Goal: Task Accomplishment & Management: Use online tool/utility

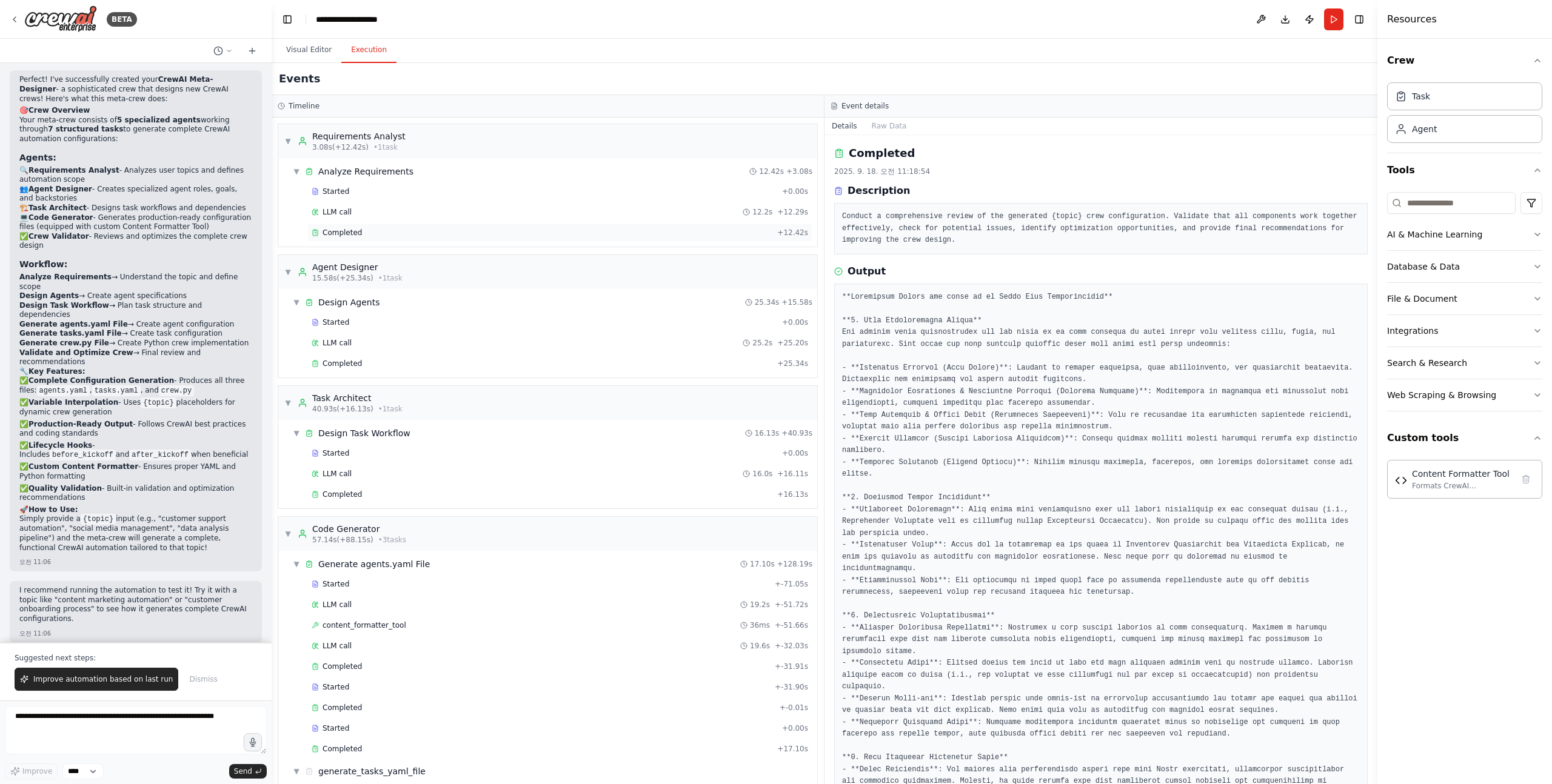
click at [394, 225] on div "Completed + 12.42s" at bounding box center [560, 232] width 505 height 18
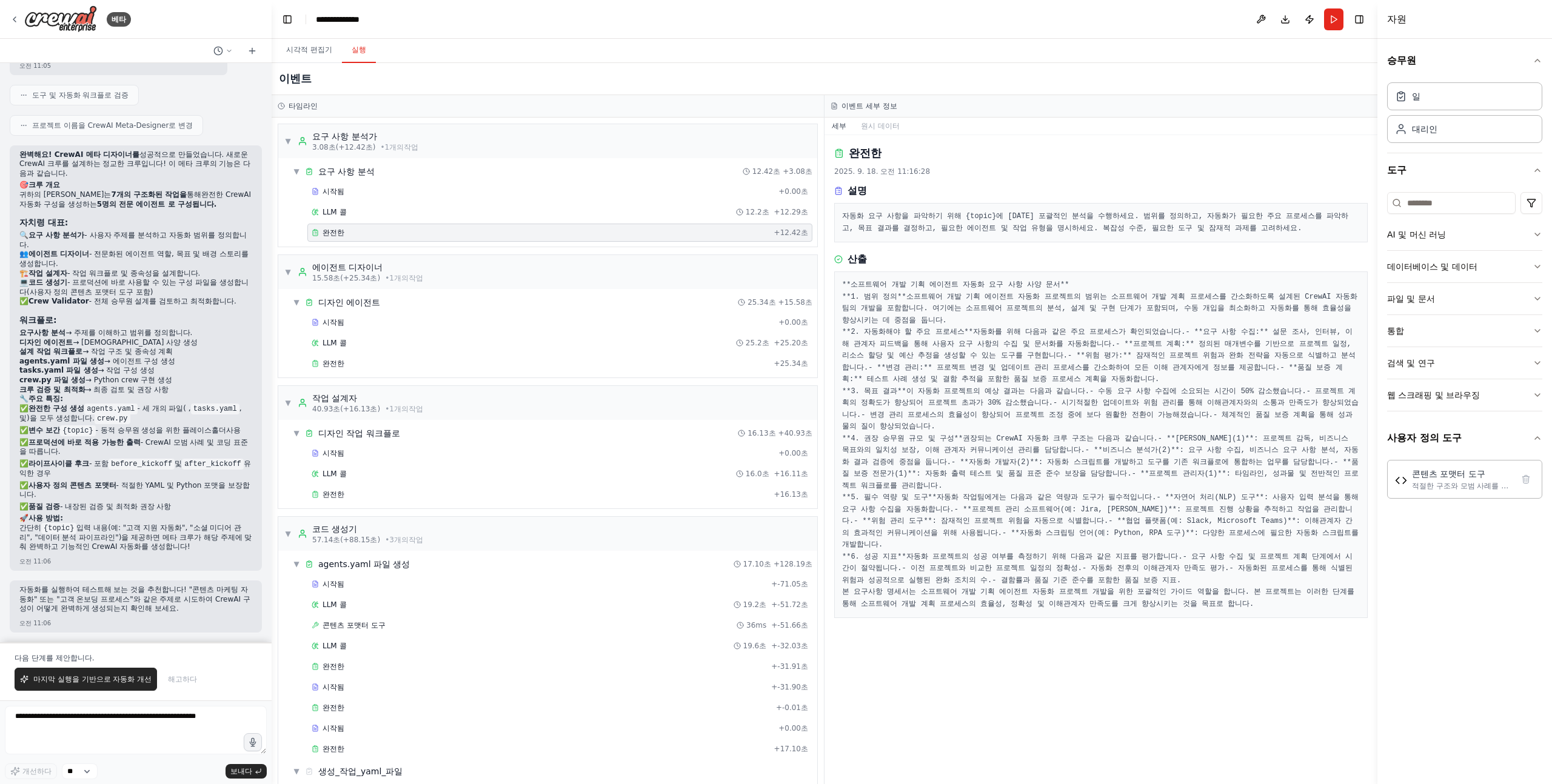
scroll to position [1663, 0]
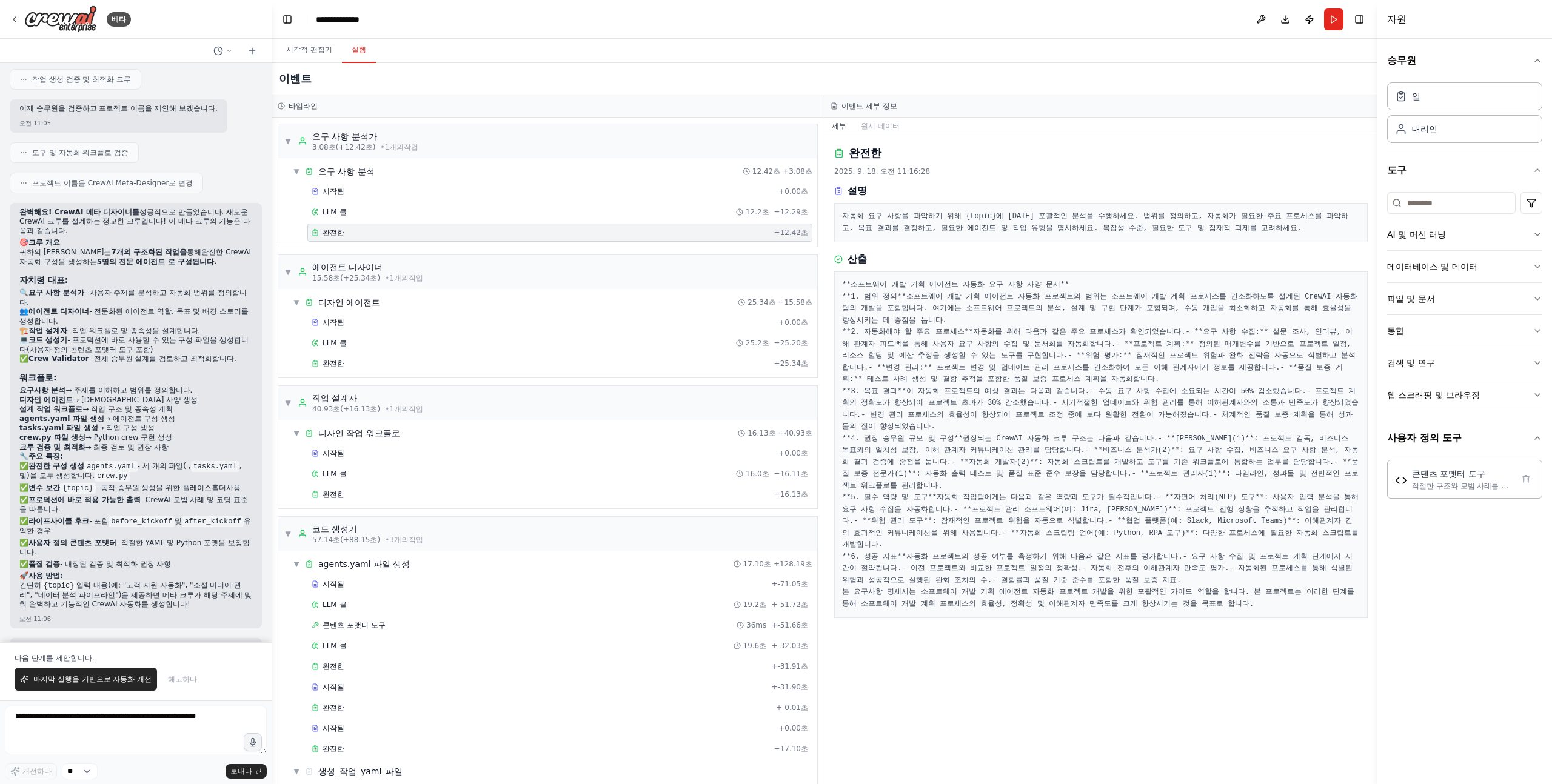
click at [1005, 216] on font "자동화 요구 사항을 파악하기 위해 {topic}에 대한 포괄적인 분석을 수행하세요. 범위를 정의하고, 자동화가 필요한 주요 프로세스를 파악하고…" at bounding box center [1095, 223] width 506 height 21
click at [1044, 216] on font "자동화 요구 사항을 파악하기 위해 {topic}에 대한 포괄적인 분석을 수행하세요. 범위를 정의하고, 자동화가 필요한 주요 프로세스를 파악하고…" at bounding box center [1095, 223] width 506 height 21
drag, startPoint x: 1030, startPoint y: 216, endPoint x: 1265, endPoint y: 225, distance: 235.2
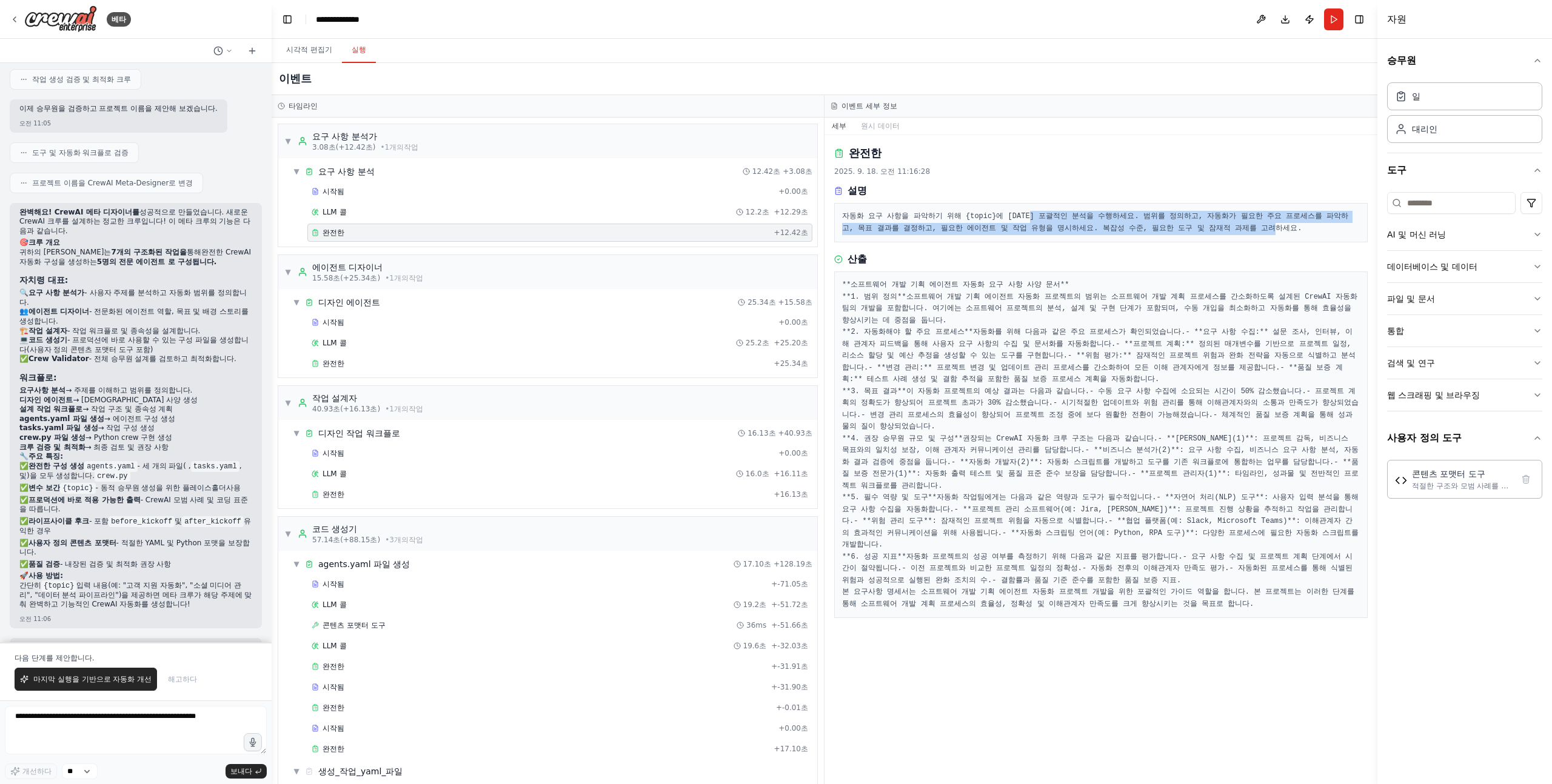
click at [1266, 226] on pre "자동화 요구 사항을 파악하기 위해 {topic}에 대한 포괄적인 분석을 수행하세요. 범위를 정의하고, 자동화가 필요한 주요 프로세스를 파악하고…" at bounding box center [1101, 223] width 518 height 23
click at [1265, 225] on pre "자동화 요구 사항을 파악하기 위해 {topic}에 대한 포괄적인 분석을 수행하세요. 범위를 정의하고, 자동화가 필요한 주요 프로세스를 파악하고…" at bounding box center [1101, 223] width 518 height 23
drag, startPoint x: 1265, startPoint y: 225, endPoint x: 849, endPoint y: 216, distance: 416.1
click at [849, 216] on pre "자동화 요구 사항을 파악하기 위해 {topic}에 대한 포괄적인 분석을 수행하세요. 범위를 정의하고, 자동화가 필요한 주요 프로세스를 파악하고…" at bounding box center [1101, 223] width 518 height 23
click at [849, 216] on font "자동화 요구 사항을 파악하기 위해 {topic}에 대한 포괄적인 분석을 수행하세요. 범위를 정의하고, 자동화가 필요한 주요 프로세스를 파악하고…" at bounding box center [1095, 223] width 506 height 21
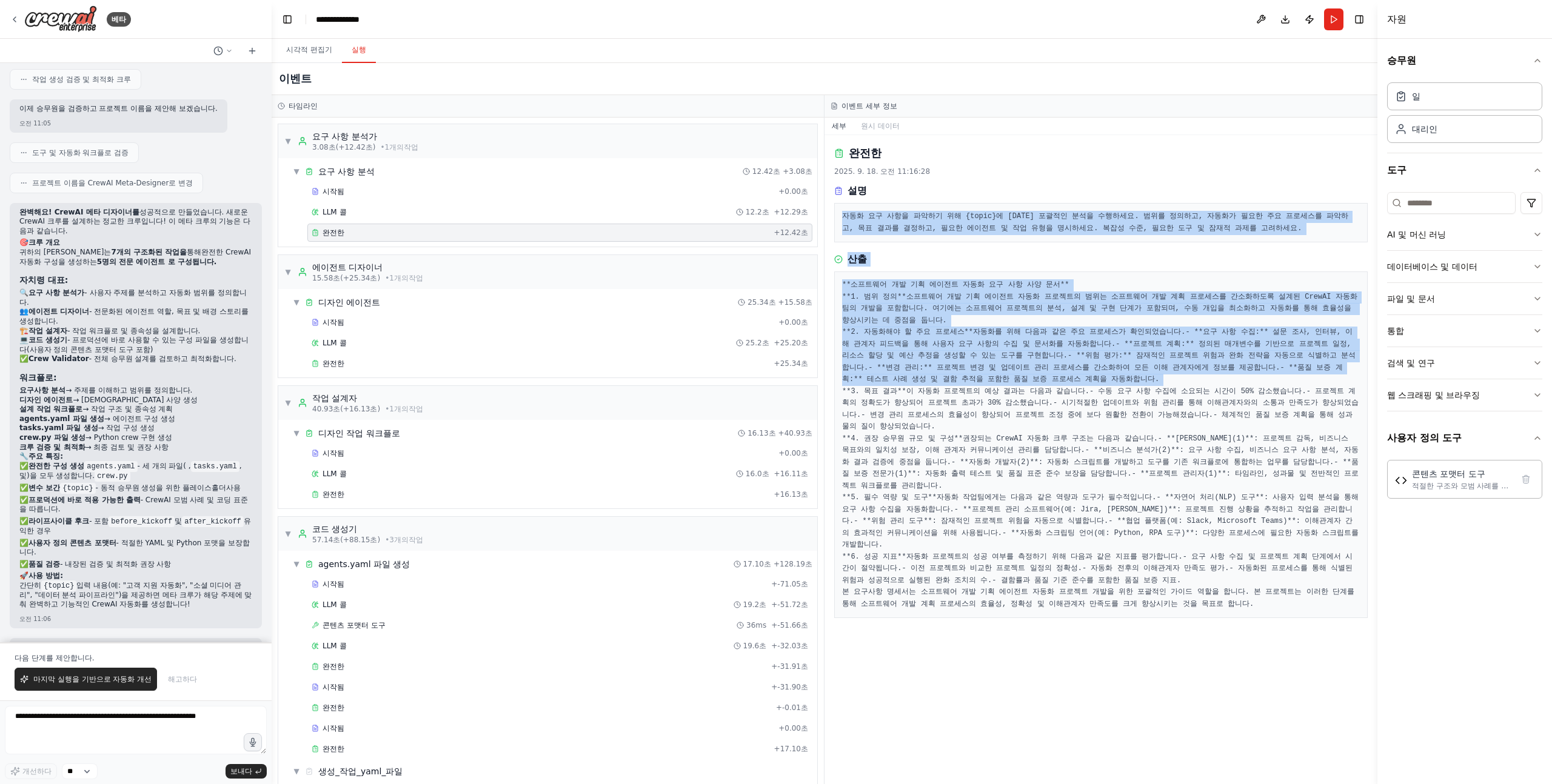
drag, startPoint x: 841, startPoint y: 216, endPoint x: 952, endPoint y: 467, distance: 274.4
click at [947, 456] on div "완전한 2025. 9. 18. 오전 11:16:28 설명 자동화 요구 사항을 파악하기 위해 {topic}에 대한 포괄적인 분석을 수행하세요. …" at bounding box center [1101, 460] width 553 height 649
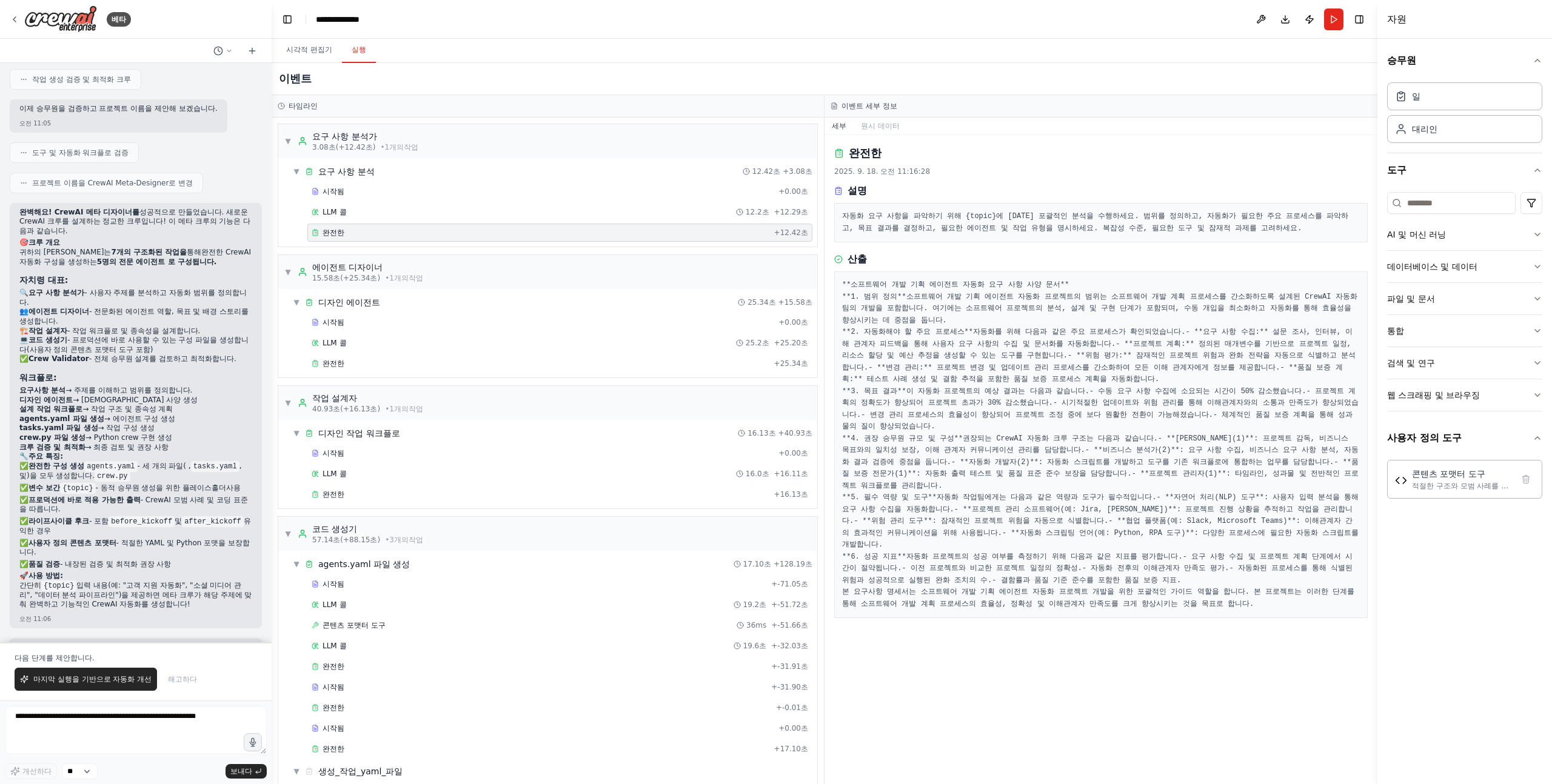
click at [952, 467] on pre "**소프트웨어 개발 기획 에이전트 자동화 요구 사항 사양 문서** **1. 범위 정의** 소프트웨어 개발 기획 에이전트 자동화 프로젝트의 범위…" at bounding box center [1101, 444] width 518 height 331
drag, startPoint x: 843, startPoint y: 200, endPoint x: 1038, endPoint y: 253, distance: 202.1
click at [1038, 279] on pre "**소프트웨어 개발 기획 에이전트 자동화 요구 사항 사양 문서** **1. 범위 정의** 소프트웨어 개발 기획 에이전트 자동화 프로젝트의 범위…" at bounding box center [1101, 444] width 518 height 331
click at [1038, 293] on font "소프트웨어 개발 기획 에이전트 자동화 프로젝트의 범위는 소프트웨어 개발 계획 프로세스를 간소화하도록 설계된 CrewAI 자동화팀의 개발을 포함…" at bounding box center [1099, 309] width 515 height 32
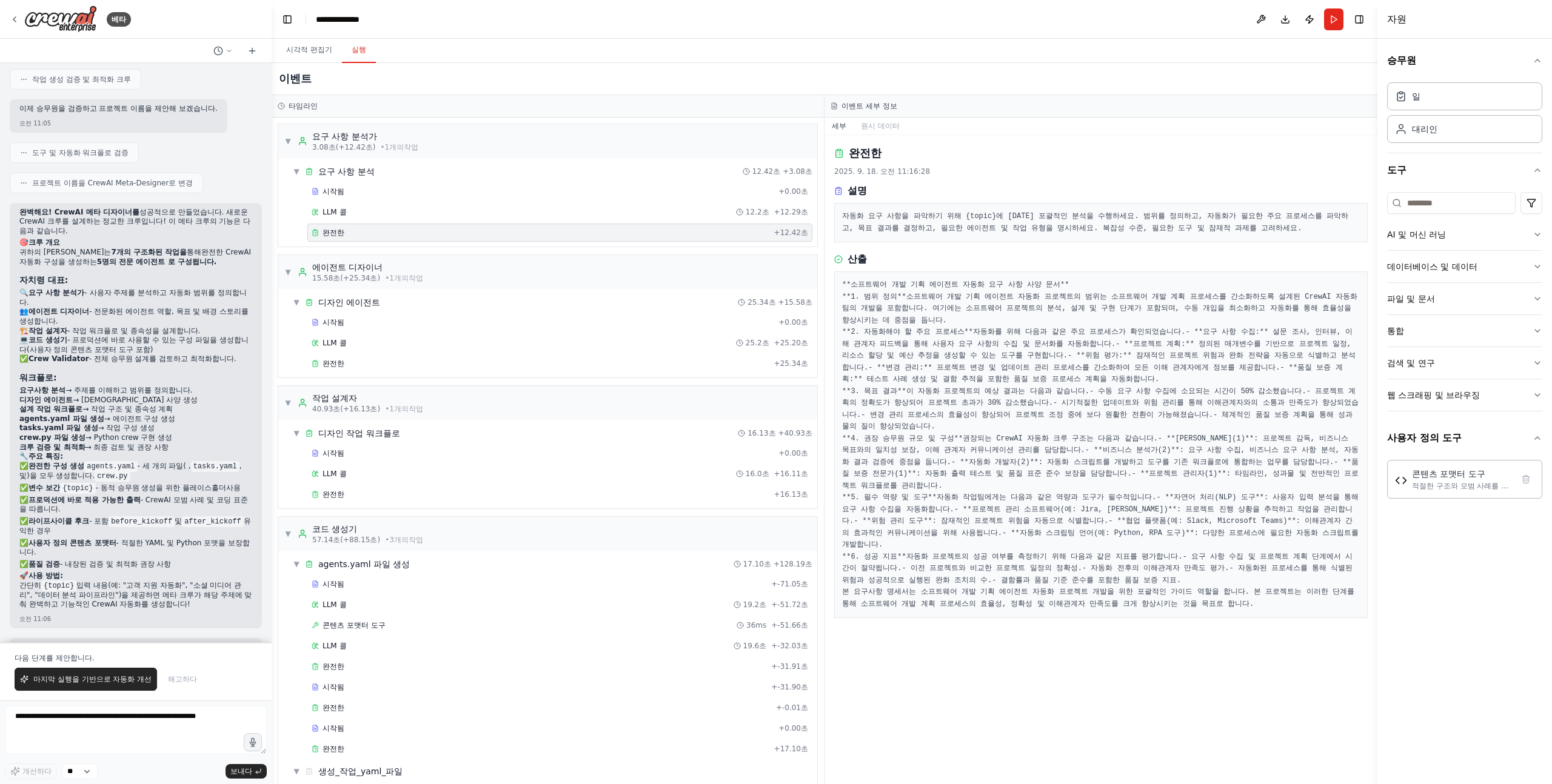
drag, startPoint x: 1038, startPoint y: 260, endPoint x: 833, endPoint y: 209, distance: 211.2
click at [833, 209] on div "완전한 2025. 9. 18. 오전 11:16:28 설명 자동화 요구 사항을 파악하기 위해 {topic}에 대한 포괄적인 분석을 수행하세요. …" at bounding box center [1101, 460] width 553 height 649
click at [843, 279] on pre "**소프트웨어 개발 기획 에이전트 자동화 요구 사항 사양 문서** **1. 범위 정의** 소프트웨어 개발 기획 에이전트 자동화 프로젝트의 범위…" at bounding box center [1101, 444] width 518 height 331
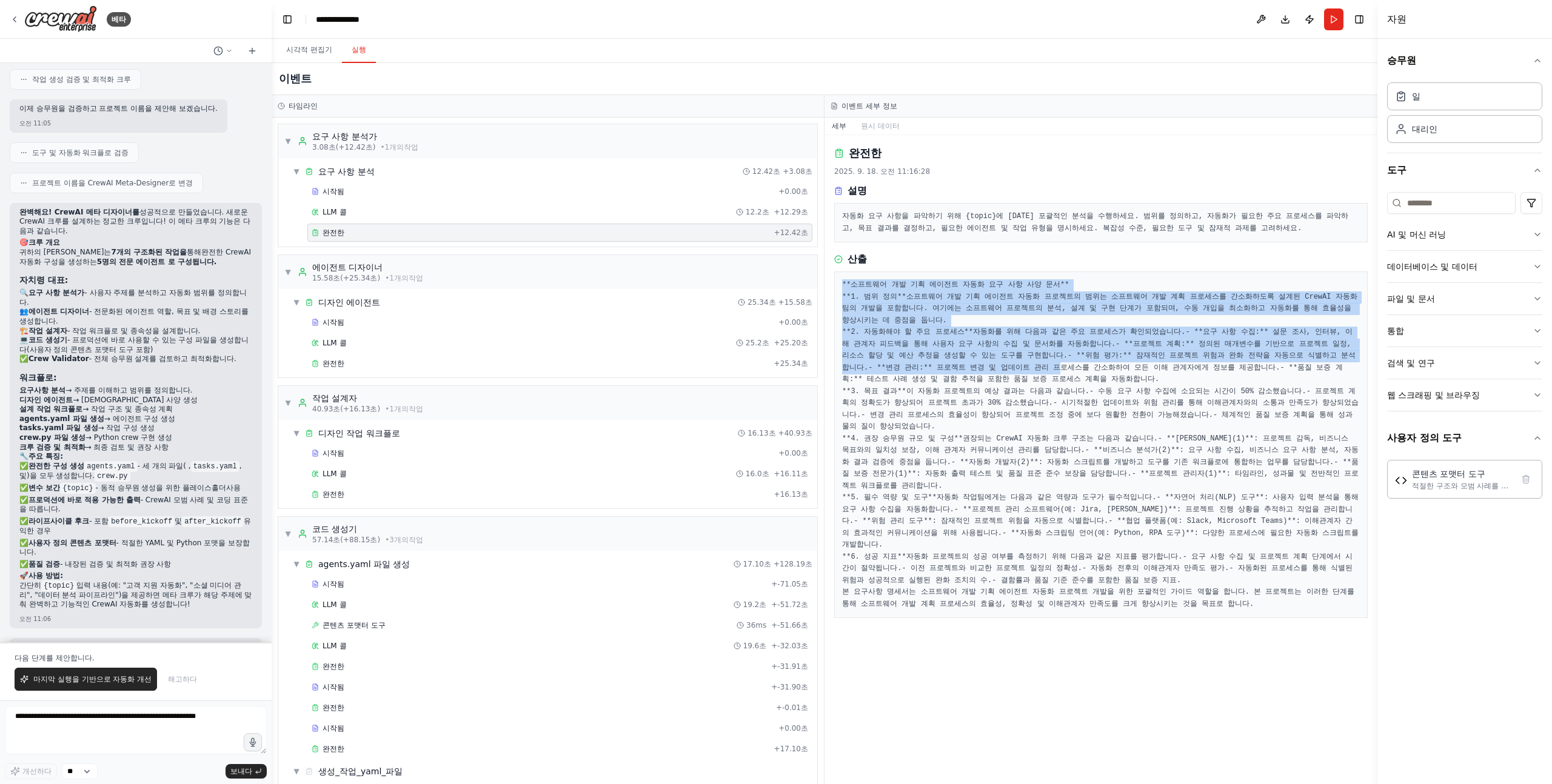
drag, startPoint x: 843, startPoint y: 190, endPoint x: 1020, endPoint y: 354, distance: 241.3
click at [1020, 353] on div "**소프트웨어 개발 기획 에이전트 자동화 요구 사항 사양 문서** **1. 범위 정의** 소프트웨어 개발 기획 에이전트 자동화 프로젝트의 범위…" at bounding box center [1101, 444] width 534 height 346
click at [1020, 364] on font "- **품질 보증 계획:** 테스트 사례 생성 및 결함 추적을 포함한 품질 보증 프로세스 계획을 자동화합니다." at bounding box center [1092, 374] width 501 height 21
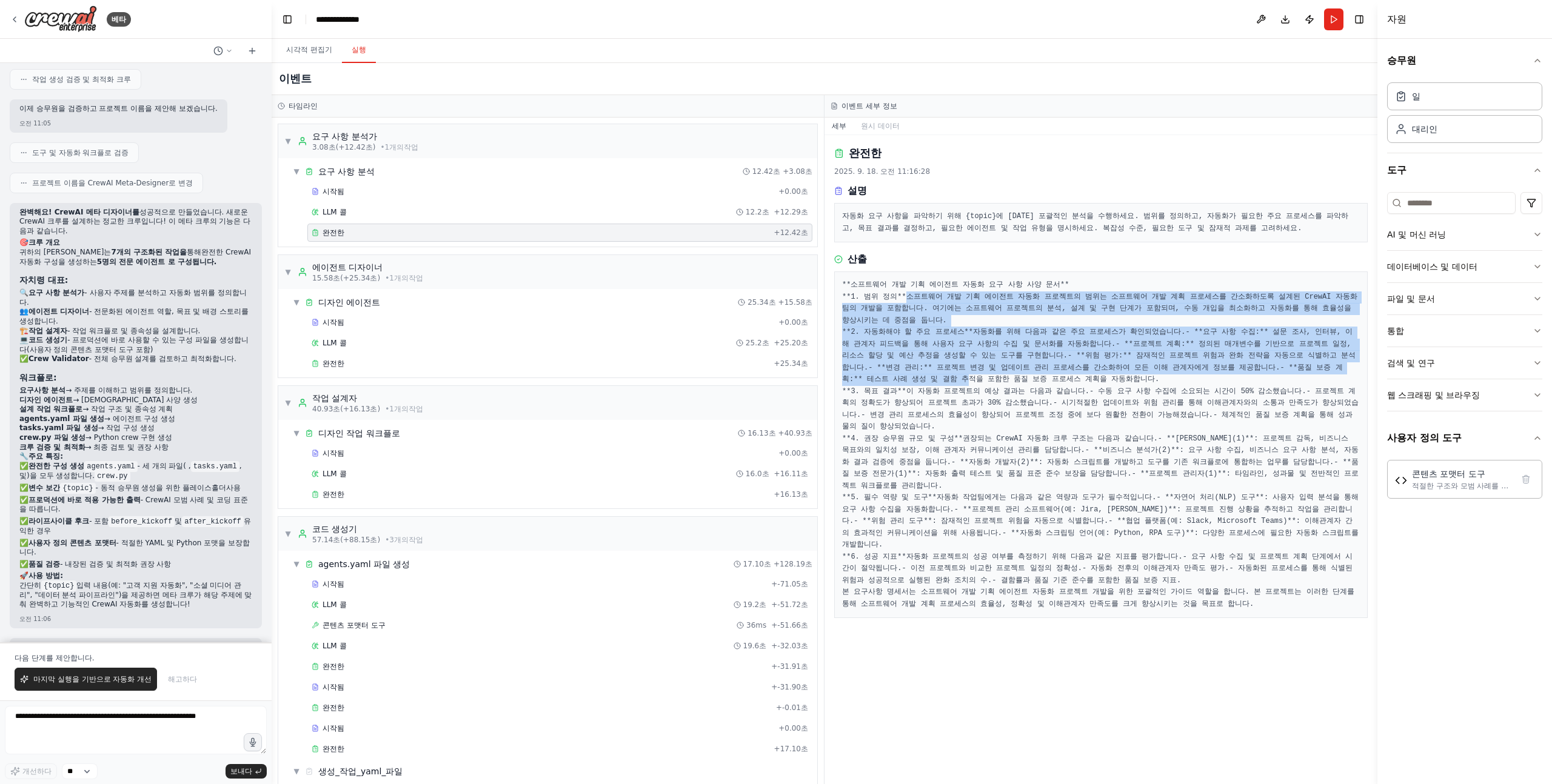
drag, startPoint x: 1020, startPoint y: 362, endPoint x: 1089, endPoint y: 222, distance: 156.1
click at [1089, 279] on pre "**소프트웨어 개발 기획 에이전트 자동화 요구 사항 사양 문서** **1. 범위 정의** 소프트웨어 개발 기획 에이전트 자동화 프로젝트의 범위…" at bounding box center [1101, 444] width 518 height 331
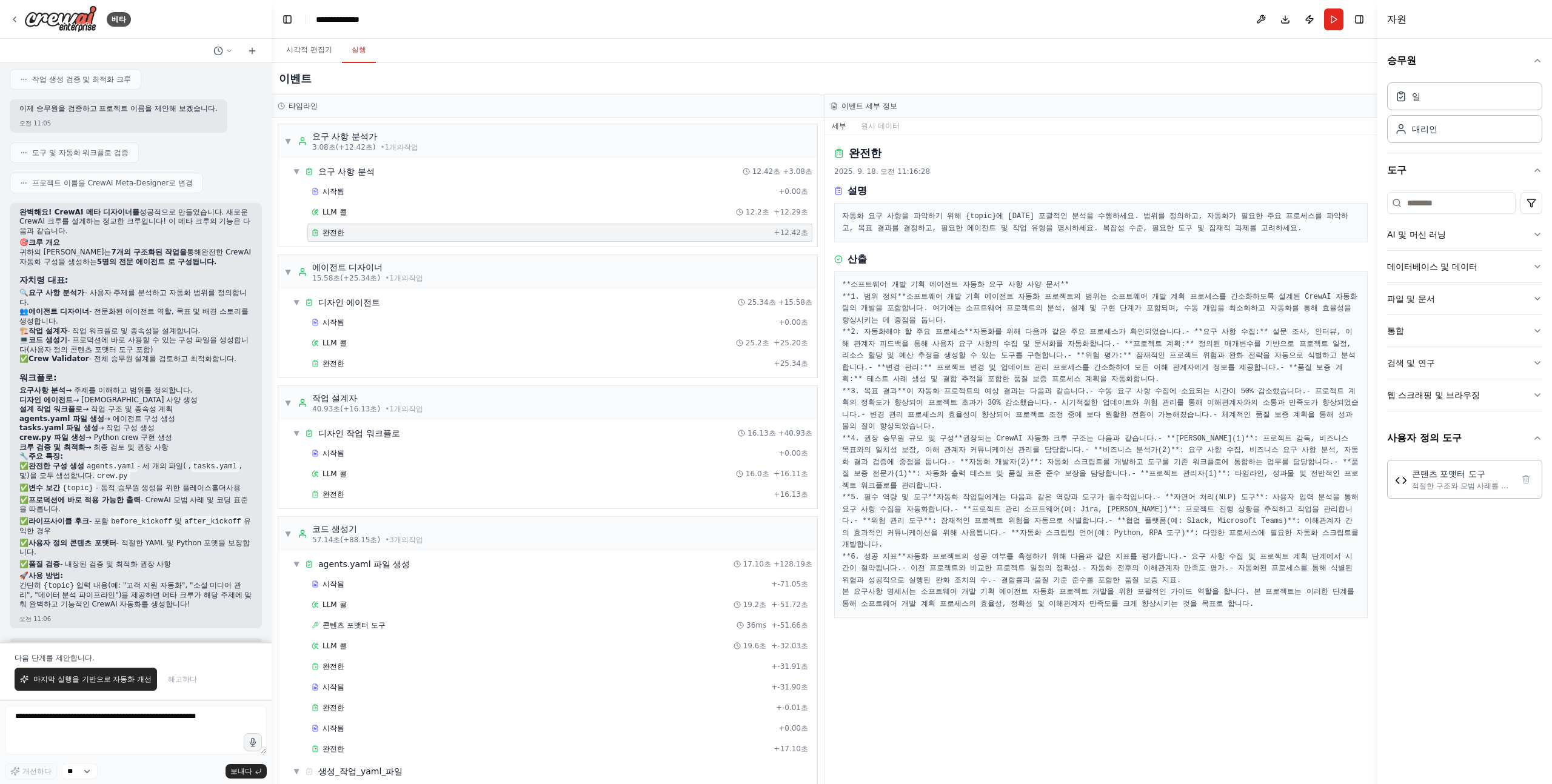
click at [1089, 279] on pre "**소프트웨어 개발 기획 에이전트 자동화 요구 사항 사양 문서** **1. 범위 정의** 소프트웨어 개발 기획 에이전트 자동화 프로젝트의 범위…" at bounding box center [1101, 444] width 518 height 331
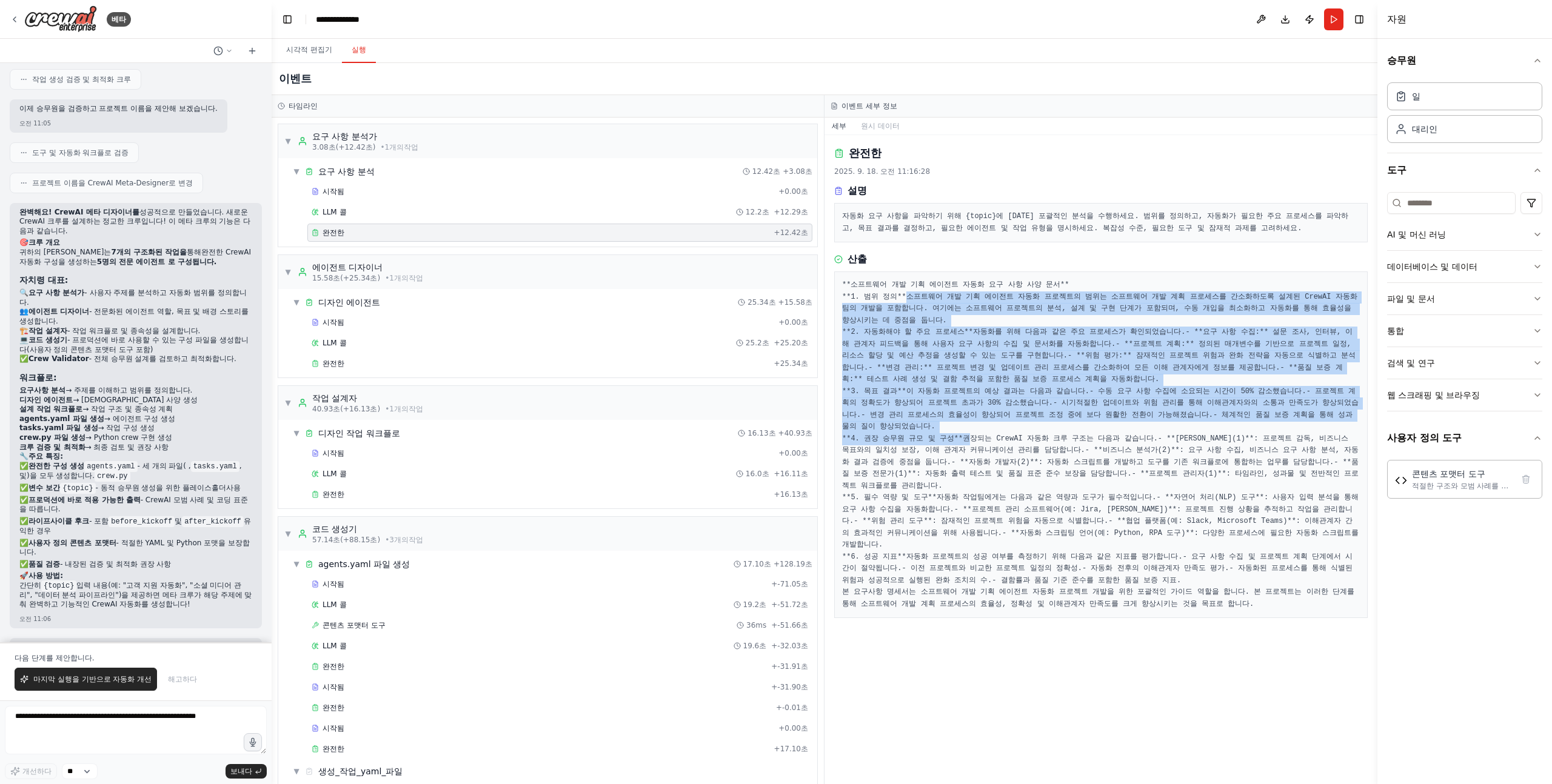
drag, startPoint x: 1089, startPoint y: 222, endPoint x: 1075, endPoint y: 474, distance: 252.4
click at [1075, 474] on pre "**소프트웨어 개발 기획 에이전트 자동화 요구 사항 사양 문서** **1. 범위 정의** 소프트웨어 개발 기획 에이전트 자동화 프로젝트의 범위…" at bounding box center [1101, 444] width 518 height 331
drag, startPoint x: 1075, startPoint y: 474, endPoint x: 1132, endPoint y: 203, distance: 276.9
click at [1131, 279] on pre "**소프트웨어 개발 기획 에이전트 자동화 요구 사항 사양 문서** **1. 범위 정의** 소프트웨어 개발 기획 에이전트 자동화 프로젝트의 범위…" at bounding box center [1101, 444] width 518 height 331
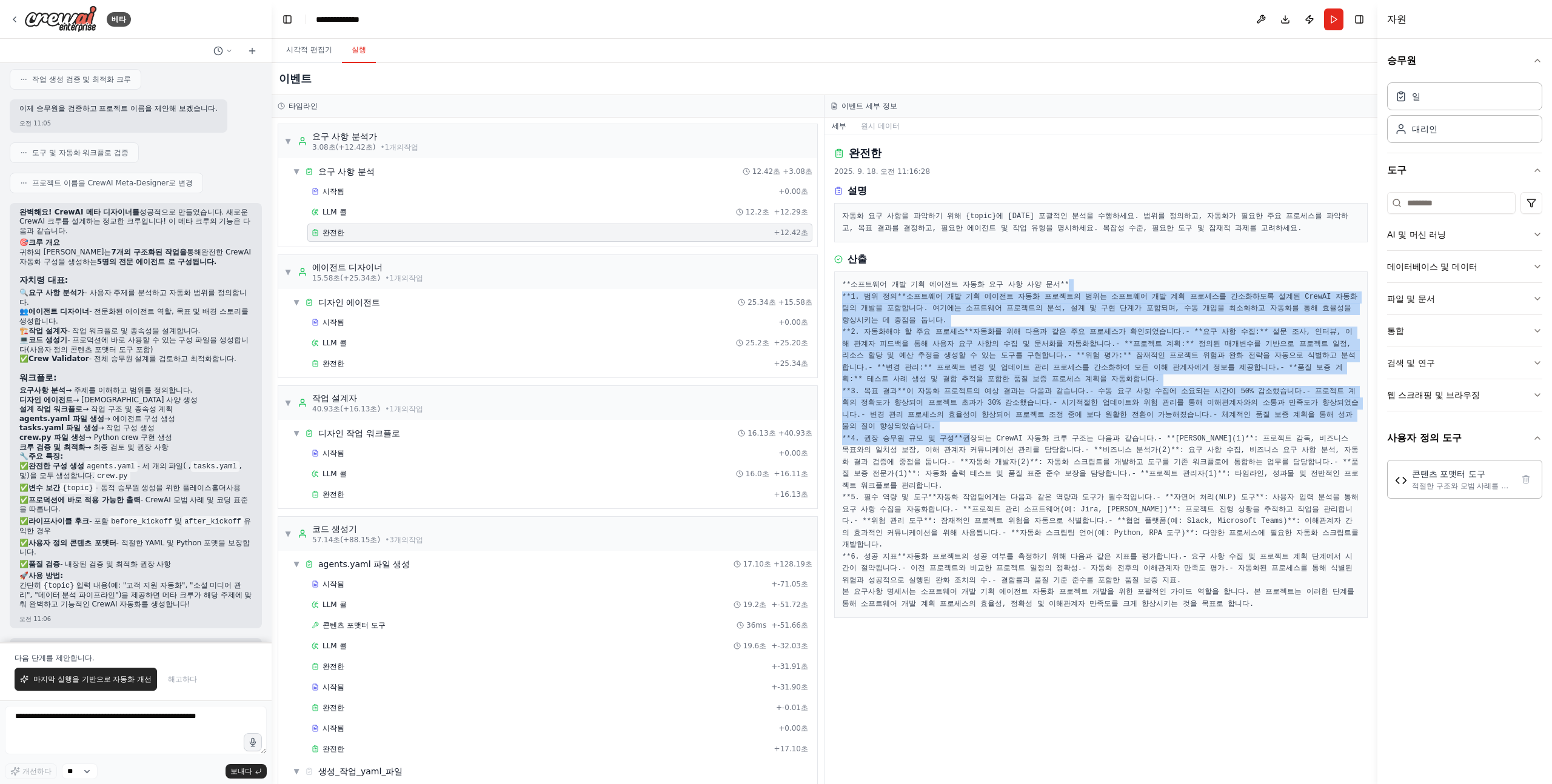
click at [1132, 279] on pre "**소프트웨어 개발 기획 에이전트 자동화 요구 사항 사양 문서** **1. 범위 정의** 소프트웨어 개발 기획 에이전트 자동화 프로젝트의 범위…" at bounding box center [1101, 444] width 518 height 331
drag, startPoint x: 1132, startPoint y: 203, endPoint x: 1117, endPoint y: 453, distance: 250.4
click at [1117, 453] on pre "**소프트웨어 개발 기획 에이전트 자동화 요구 사항 사양 문서** **1. 범위 정의** 소프트웨어 개발 기획 에이전트 자동화 프로젝트의 범위…" at bounding box center [1101, 444] width 518 height 331
drag, startPoint x: 1117, startPoint y: 457, endPoint x: 1143, endPoint y: 203, distance: 255.3
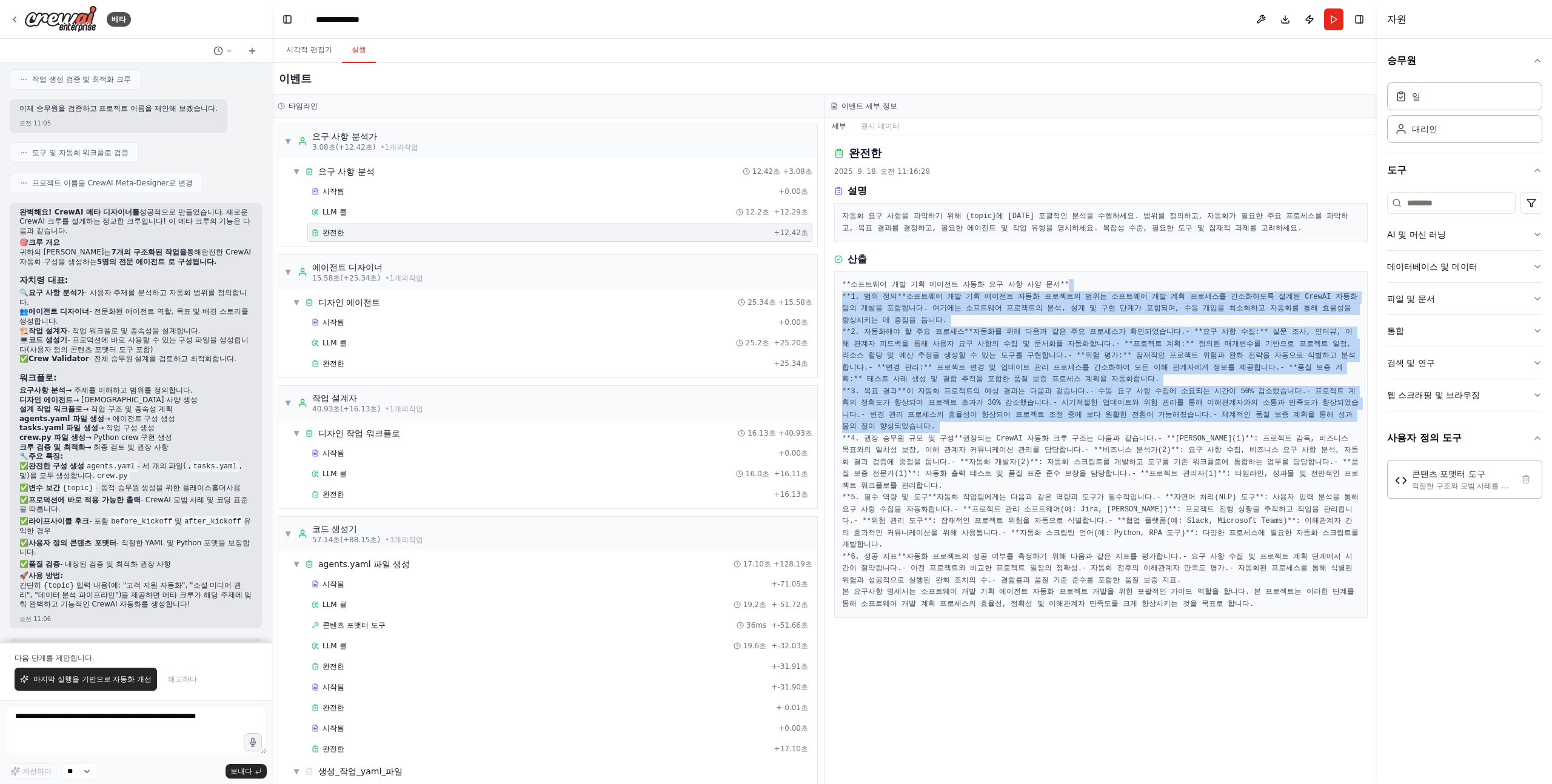
click at [1143, 279] on pre "**소프트웨어 개발 기획 에이전트 자동화 요구 사항 사양 문서** **1. 범위 정의** 소프트웨어 개발 기획 에이전트 자동화 프로젝트의 범위…" at bounding box center [1101, 444] width 518 height 331
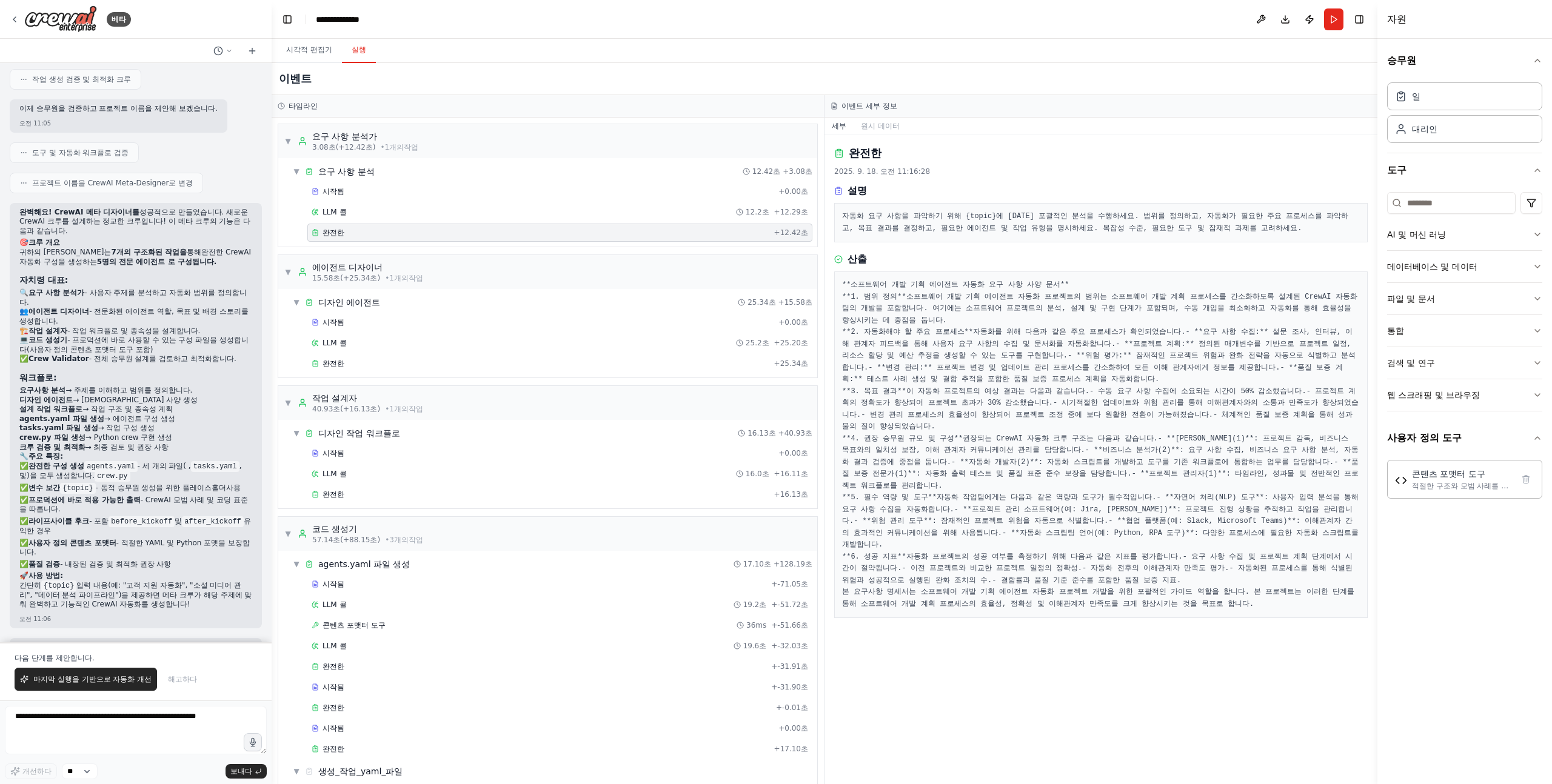
scroll to position [102, 0]
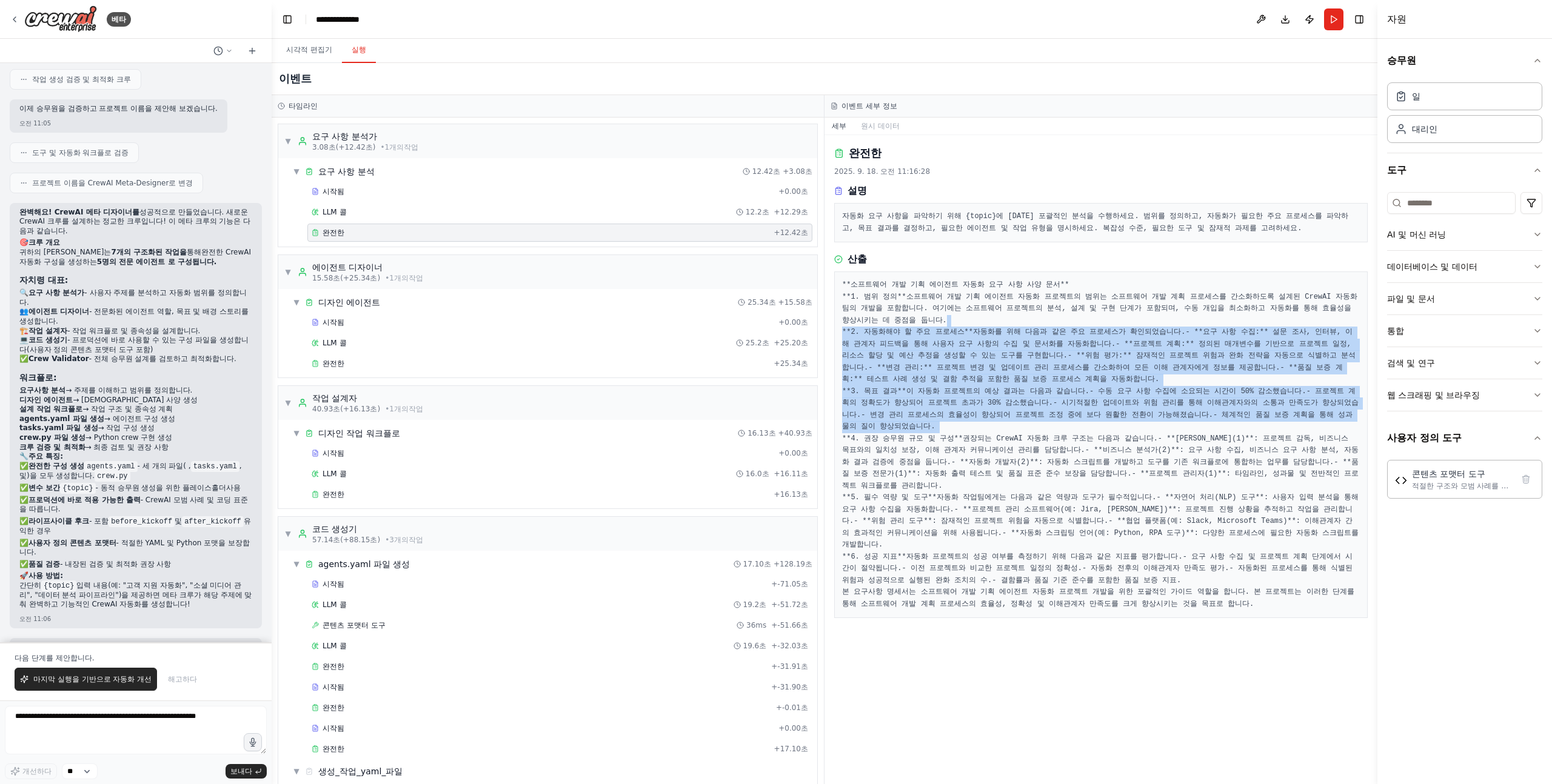
drag, startPoint x: 1060, startPoint y: 244, endPoint x: 1064, endPoint y: 445, distance: 201.0
click at [1064, 445] on pre "**소프트웨어 개발 기획 에이전트 자동화 요구 사항 사양 문서** **1. 범위 정의** 소프트웨어 개발 기획 에이전트 자동화 프로젝트의 범위…" at bounding box center [1101, 444] width 518 height 331
drag, startPoint x: 1064, startPoint y: 453, endPoint x: 1073, endPoint y: 254, distance: 199.2
click at [1073, 279] on pre "**소프트웨어 개발 기획 에이전트 자동화 요구 사항 사양 문서** **1. 범위 정의** 소프트웨어 개발 기획 에이전트 자동화 프로젝트의 범위…" at bounding box center [1101, 444] width 518 height 331
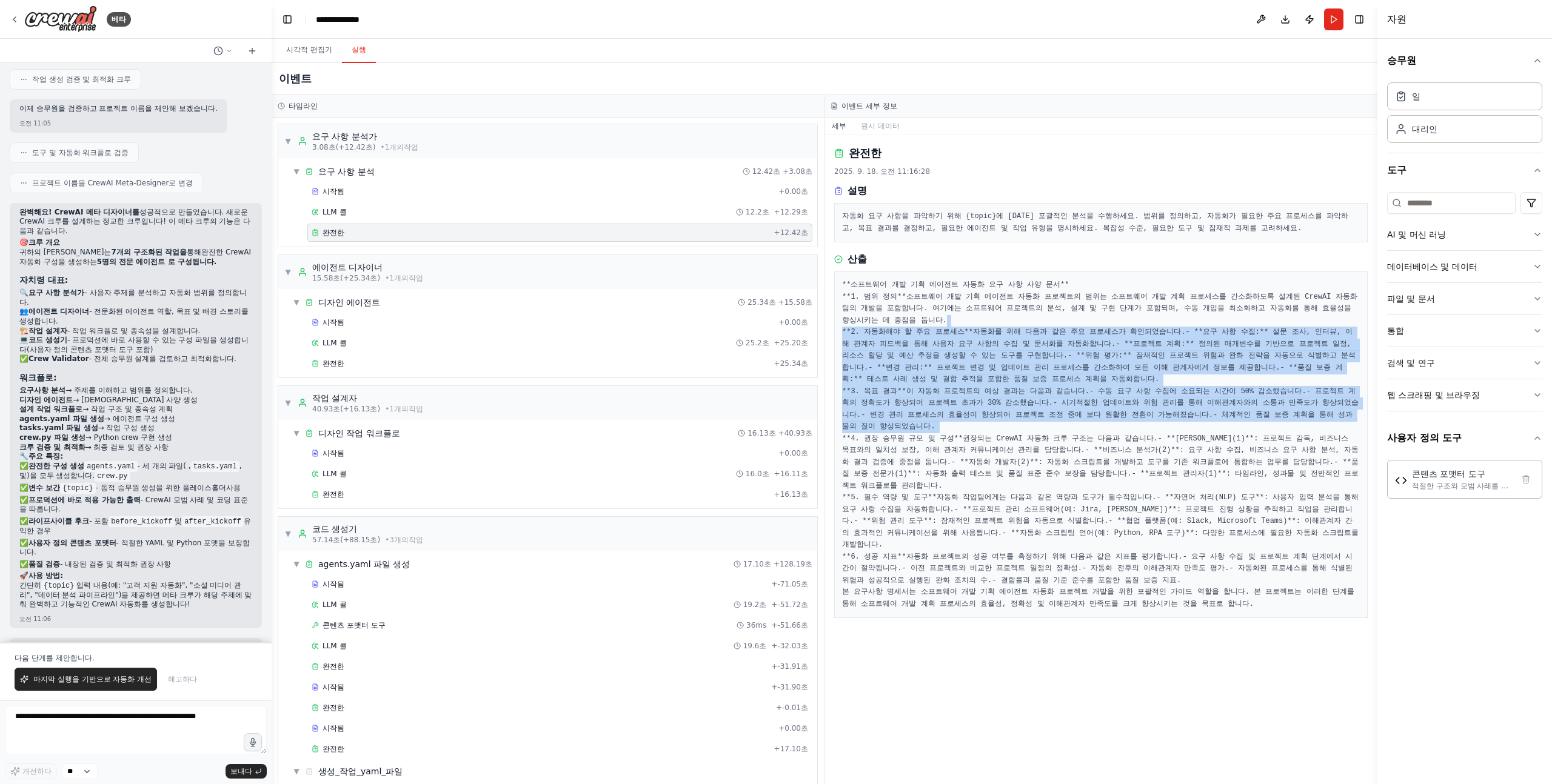
click at [1073, 279] on pre "**소프트웨어 개발 기획 에이전트 자동화 요구 사항 사양 문서** **1. 범위 정의** 소프트웨어 개발 기획 에이전트 자동화 프로젝트의 범위…" at bounding box center [1101, 444] width 518 height 331
drag, startPoint x: 1237, startPoint y: 755, endPoint x: 1120, endPoint y: 221, distance: 546.7
click at [1119, 279] on pre "**소프트웨어 개발 기획 에이전트 자동화 요구 사항 사양 문서** **1. 범위 정의** 소프트웨어 개발 기획 에이전트 자동화 프로젝트의 범위…" at bounding box center [1101, 444] width 518 height 331
click at [1120, 293] on font "소프트웨어 개발 기획 에이전트 자동화 프로젝트의 범위는 소프트웨어 개발 계획 프로세스를 간소화하도록 설계된 CrewAI 자동화팀의 개발을 포함…" at bounding box center [1099, 309] width 515 height 32
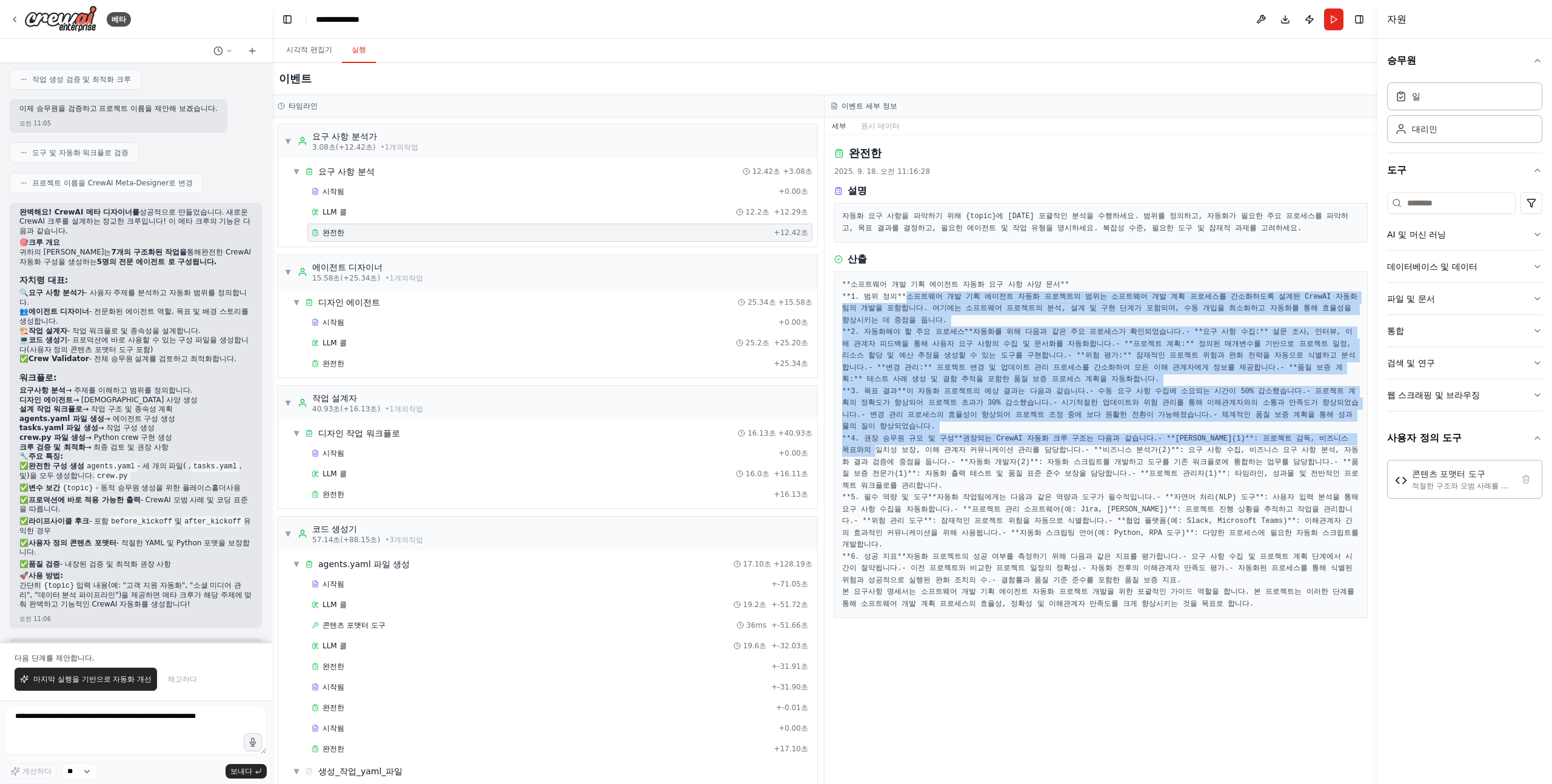
drag, startPoint x: 1120, startPoint y: 207, endPoint x: 1080, endPoint y: 502, distance: 297.7
click at [1080, 498] on pre "**소프트웨어 개발 기획 에이전트 자동화 요구 사항 사양 문서** **1. 범위 정의** 소프트웨어 개발 기획 에이전트 자동화 프로젝트의 범위…" at bounding box center [1101, 444] width 518 height 331
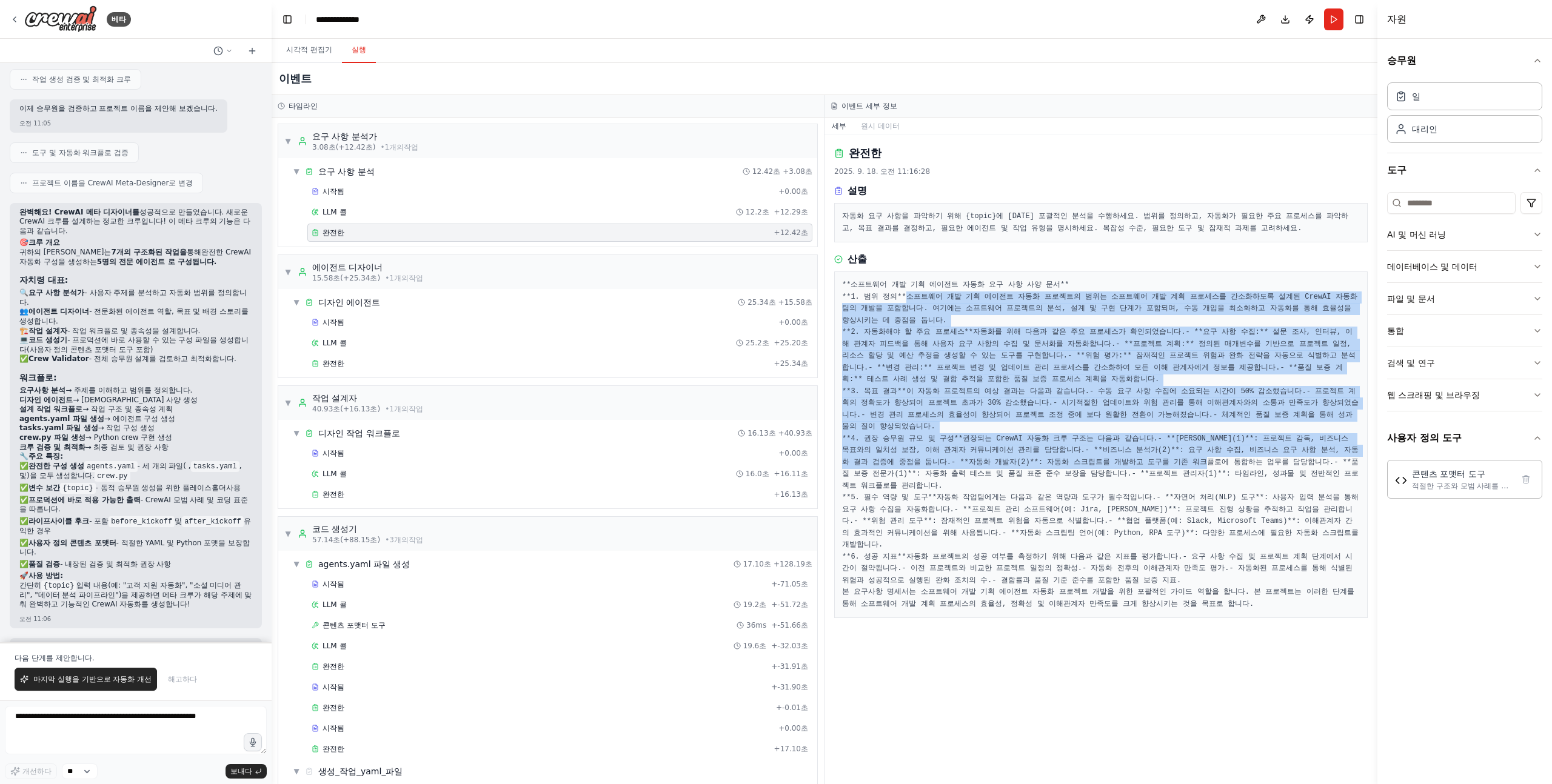
click at [1080, 467] on font "- **자동화 개발자(2)**: 자동화 스크립트를 개발하고 도구를 기존 워크플로에 통합하는 업무를 담당합니다." at bounding box center [1142, 462] width 383 height 8
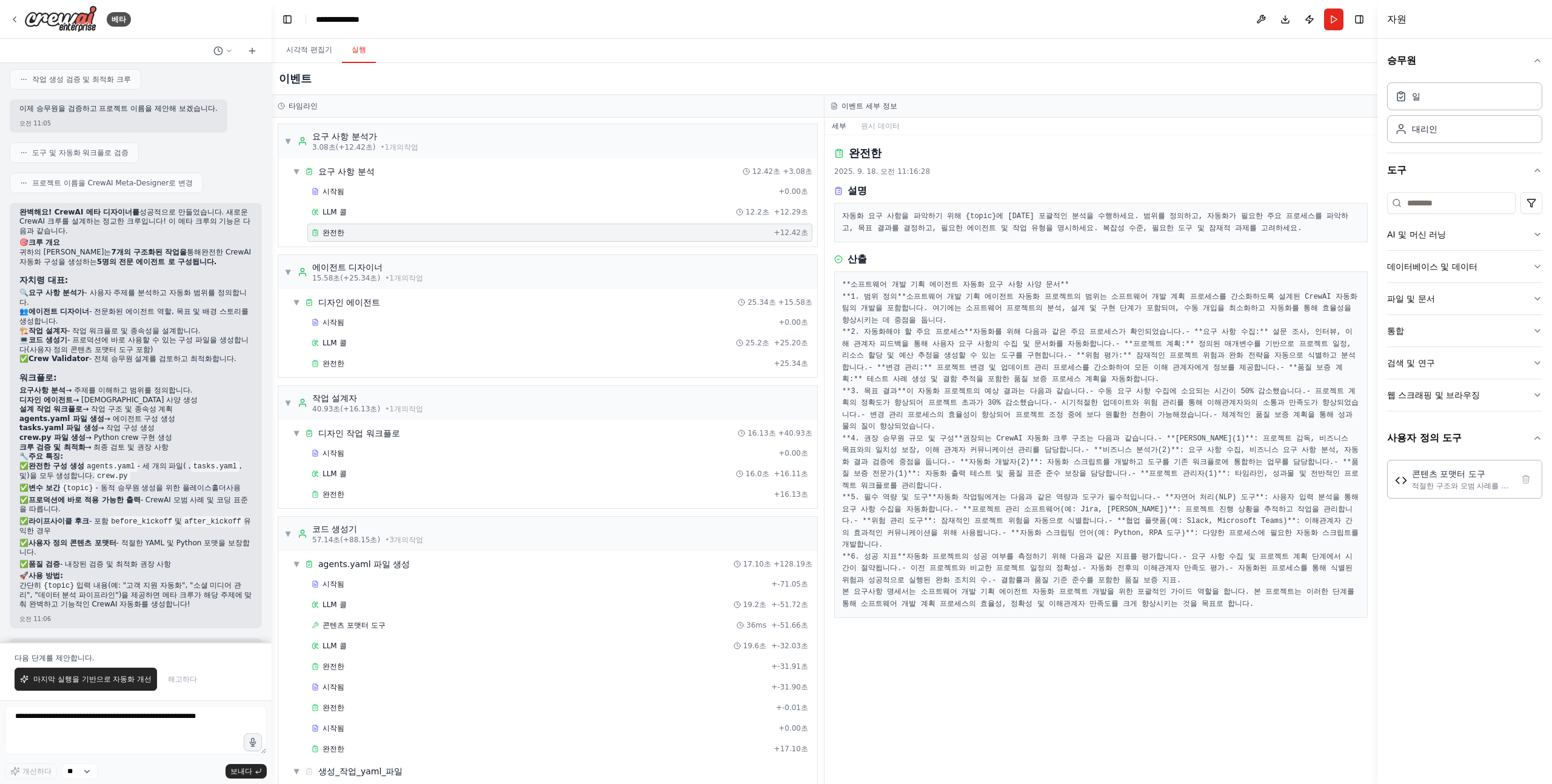
scroll to position [85, 0]
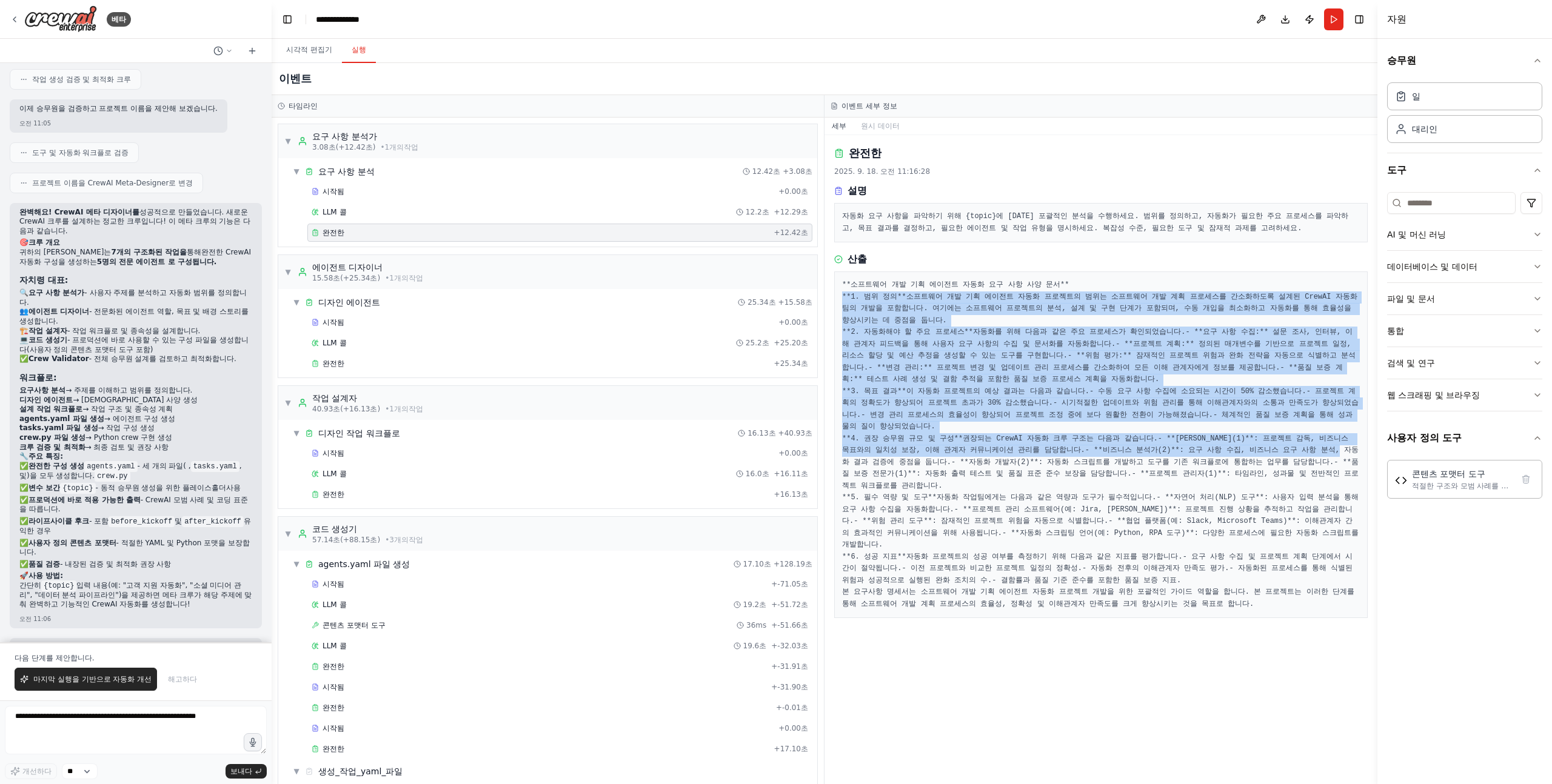
drag, startPoint x: 1080, startPoint y: 502, endPoint x: 1145, endPoint y: 207, distance: 302.1
click at [1145, 279] on pre "**소프트웨어 개발 기획 에이전트 자동화 요구 사항 사양 문서** **1. 범위 정의** 소프트웨어 개발 기획 에이전트 자동화 프로젝트의 범위…" at bounding box center [1101, 444] width 518 height 331
click at [1145, 279] on pre "**소프트웨어 개발 기획 에이전트 자동화 요구 사항 사양 문서** **1. 범위 정의** 소프트웨어 개발 기획 에이전트 자동화 프로젝트의 범위…" at bounding box center [1101, 444] width 518 height 331
drag, startPoint x: 1145, startPoint y: 207, endPoint x: 1059, endPoint y: 511, distance: 315.9
click at [1060, 508] on pre "**소프트웨어 개발 기획 에이전트 자동화 요구 사항 사양 문서** **1. 범위 정의** 소프트웨어 개발 기획 에이전트 자동화 프로젝트의 범위…" at bounding box center [1101, 444] width 518 height 331
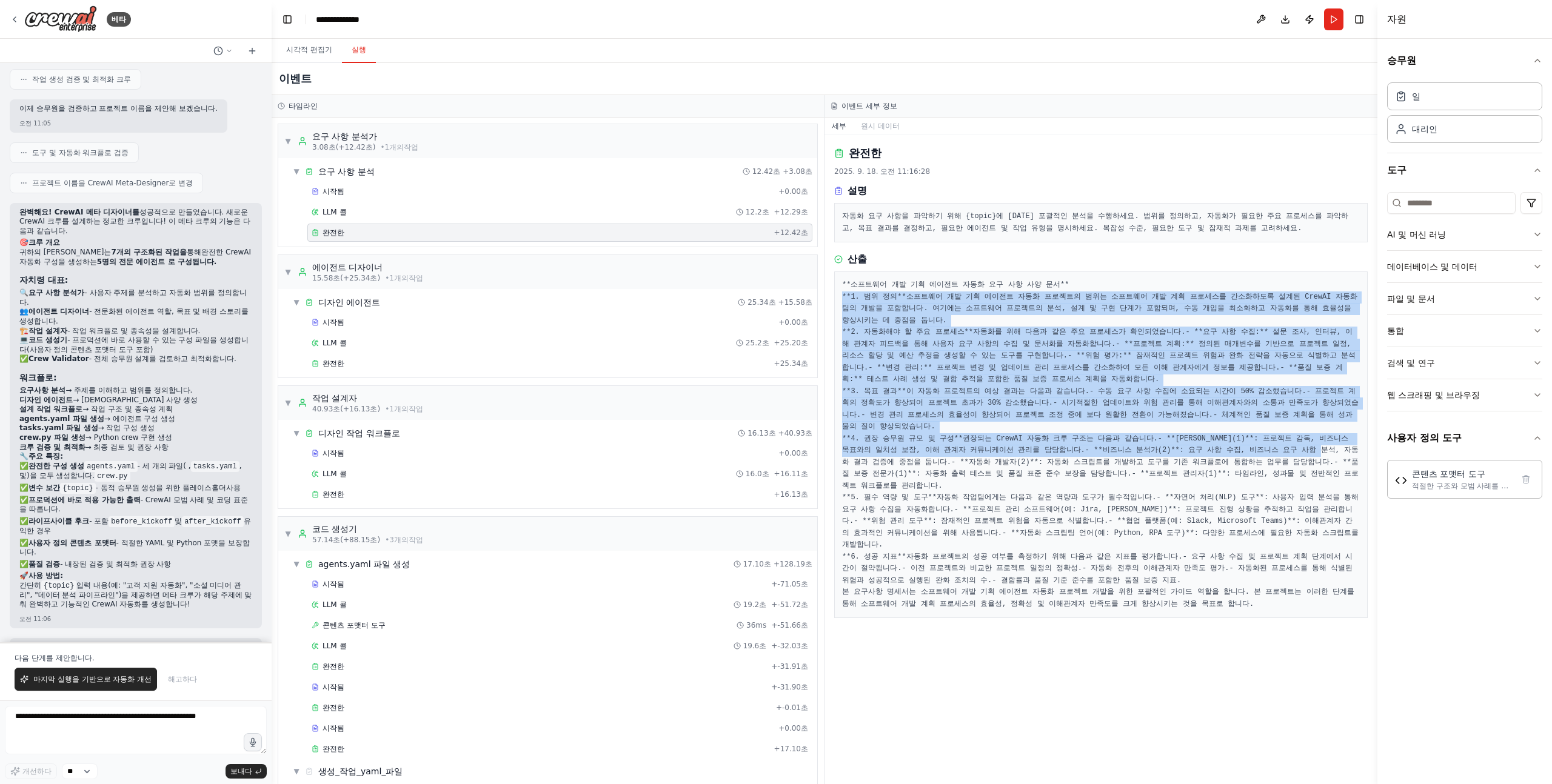
click at [1059, 511] on pre "**소프트웨어 개발 기획 에이전트 자동화 요구 사항 사양 문서** **1. 범위 정의** 소프트웨어 개발 기획 에이전트 자동화 프로젝트의 범위…" at bounding box center [1101, 444] width 518 height 331
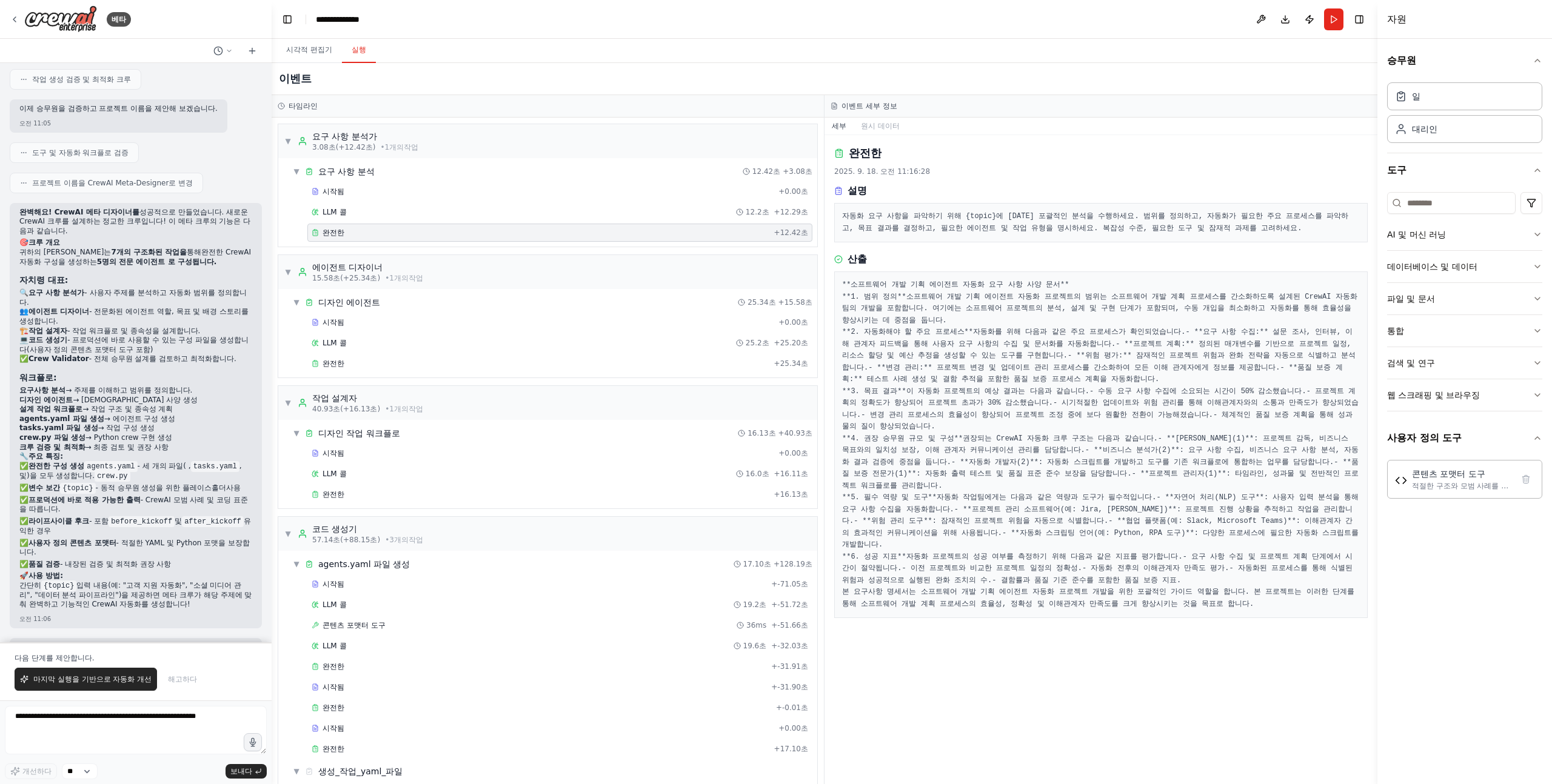
scroll to position [0, 0]
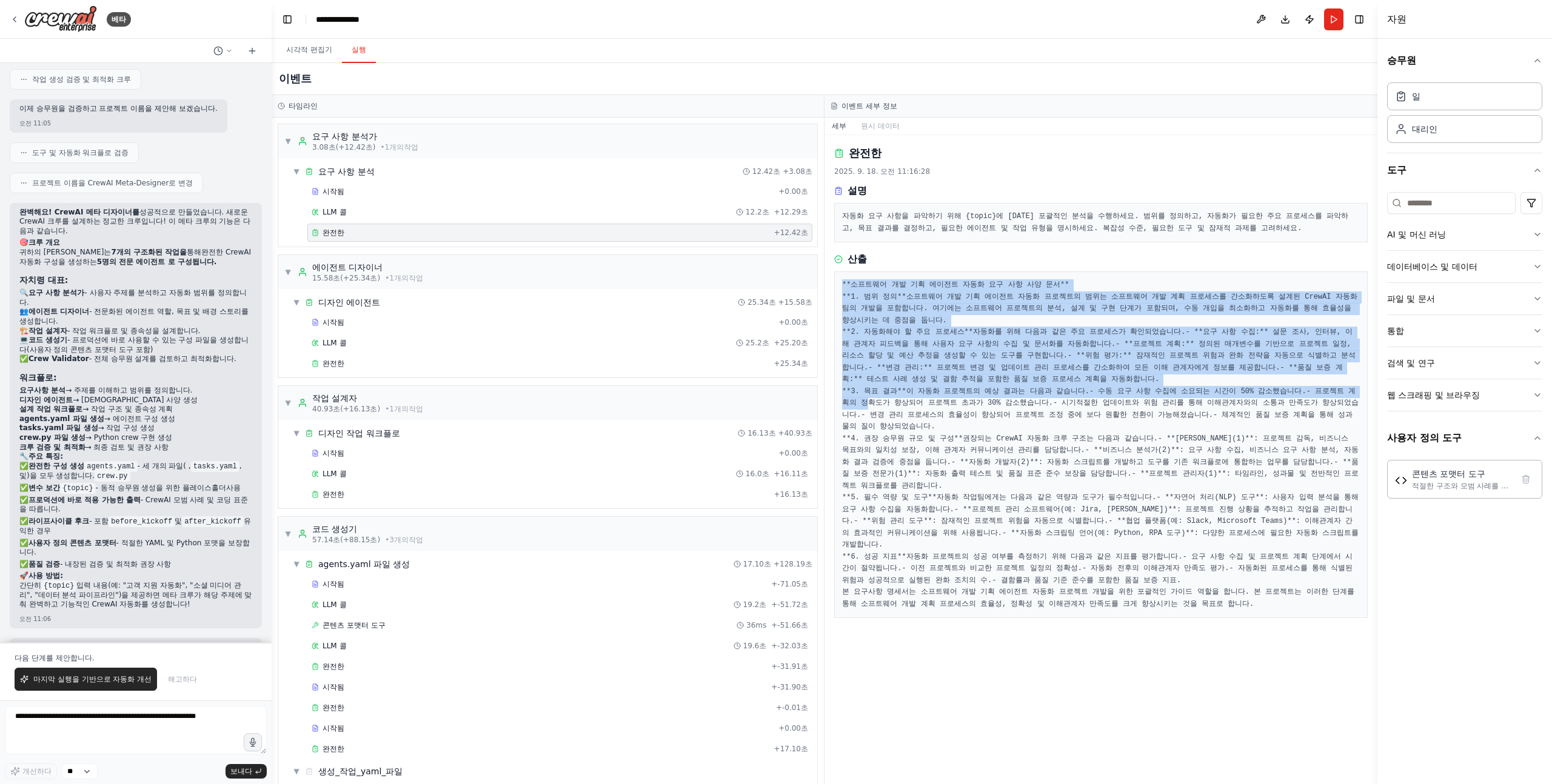
drag, startPoint x: 834, startPoint y: 284, endPoint x: 906, endPoint y: 512, distance: 239.1
click at [907, 509] on div "**소프트웨어 개발 기획 에이전트 자동화 요구 사항 사양 문서** **1. 범위 정의** 소프트웨어 개발 기획 에이전트 자동화 프로젝트의 범위…" at bounding box center [1101, 444] width 534 height 346
click at [906, 420] on font "- 시기적절한 업데이트와 위험 관리를 통해 이해관계자와의 소통과 만족도가 향상되었습니다." at bounding box center [1100, 409] width 516 height 21
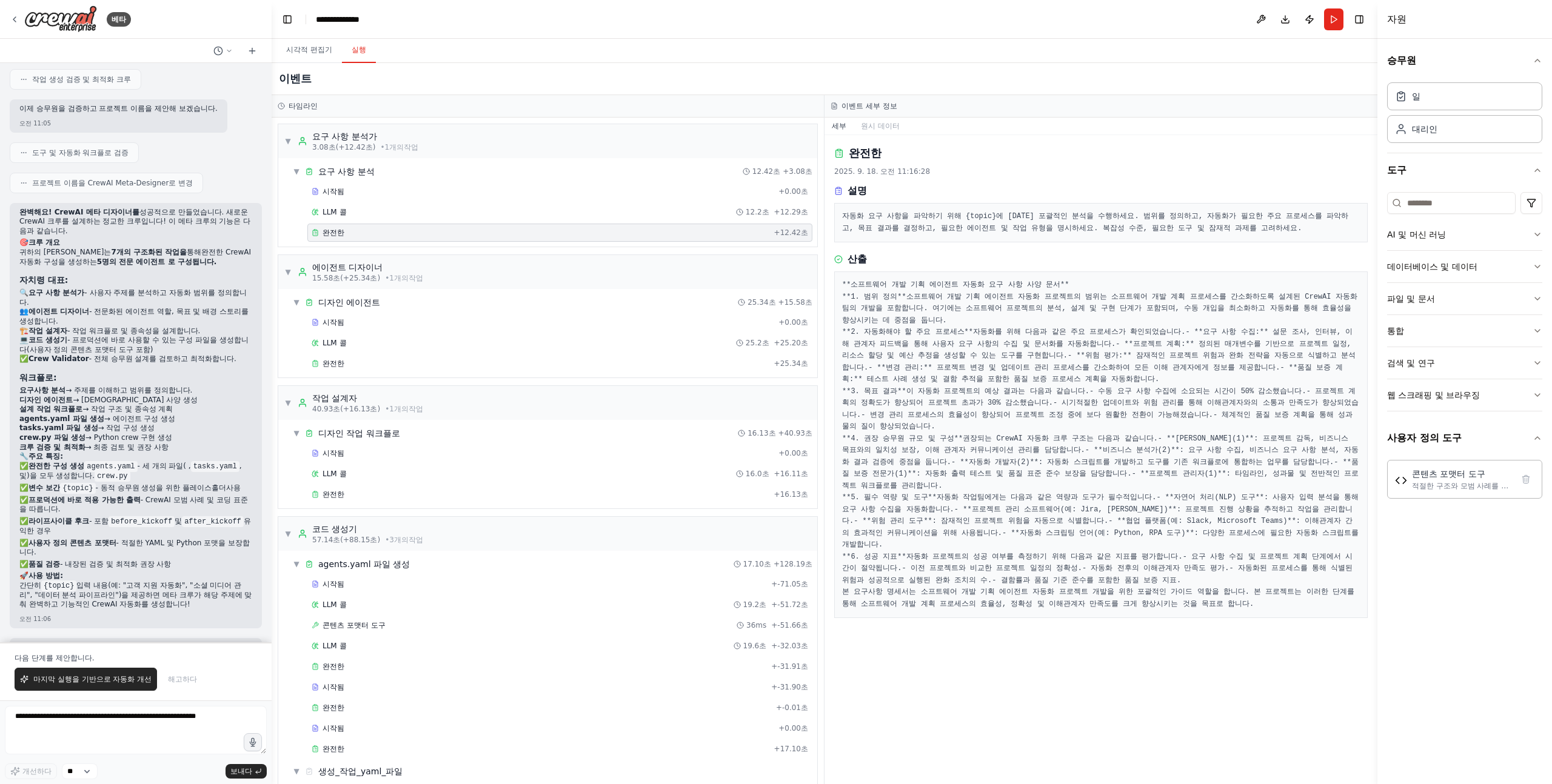
scroll to position [102, 0]
click at [347, 357] on div "완전한 + 25.34초" at bounding box center [560, 363] width 505 height 18
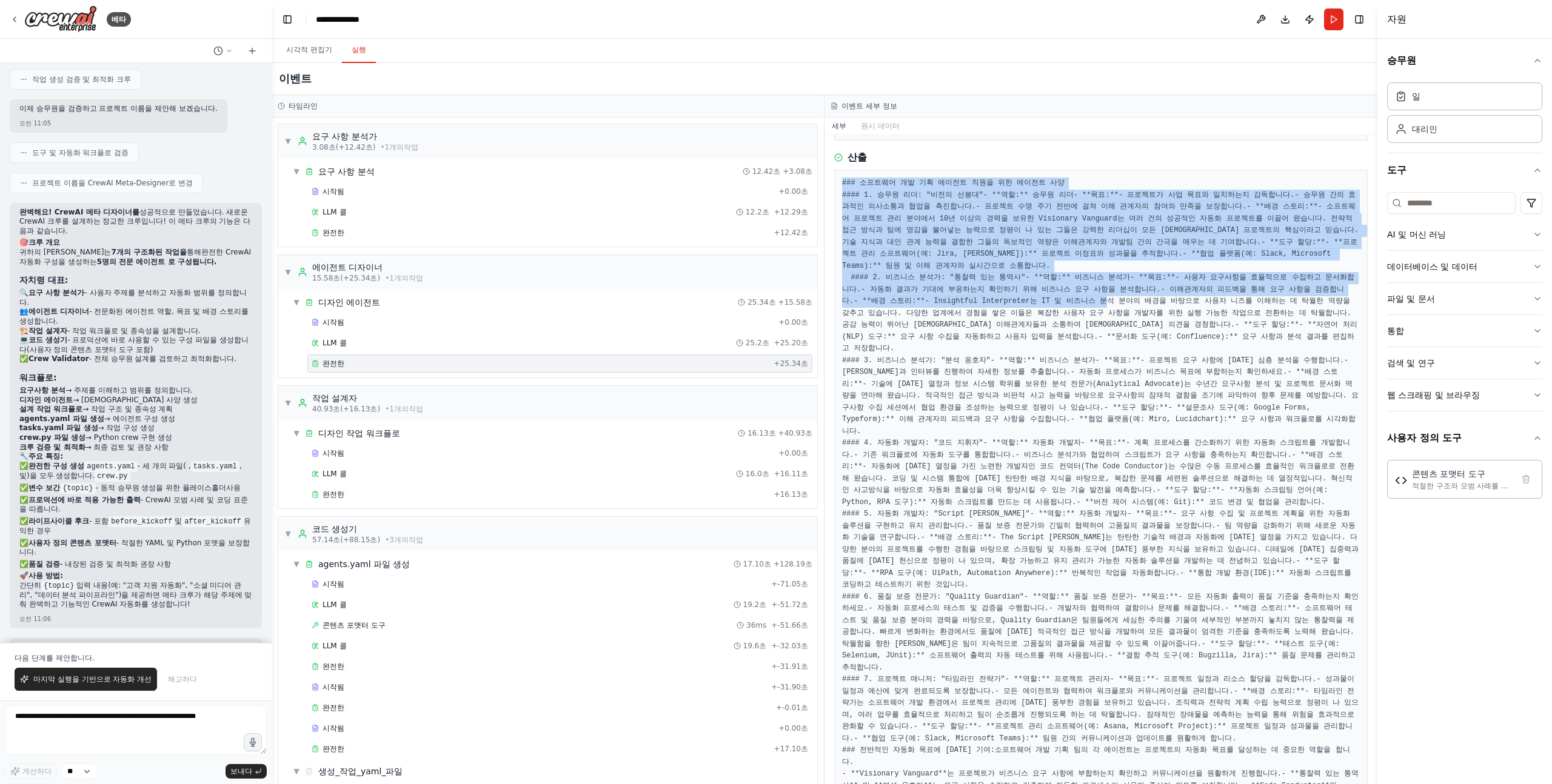
drag, startPoint x: 839, startPoint y: 183, endPoint x: 1015, endPoint y: 458, distance: 326.5
click at [1014, 453] on div "### 소프트웨어 개발 기획 에이전트 직원을 위한 에이전트 사양 #### 1. 승무원 리더: "비전의 선봉대" - **역할:** 승무원 리더 …" at bounding box center [1101, 514] width 534 height 689
click at [1015, 329] on font "- Insightful Interpreter는 IT 및 비즈니스 분석 분야의 배경을 바탕으로 사용자 니즈를 이해하는 데 탁월한 역량을 갖추고 …" at bounding box center [1099, 313] width 514 height 32
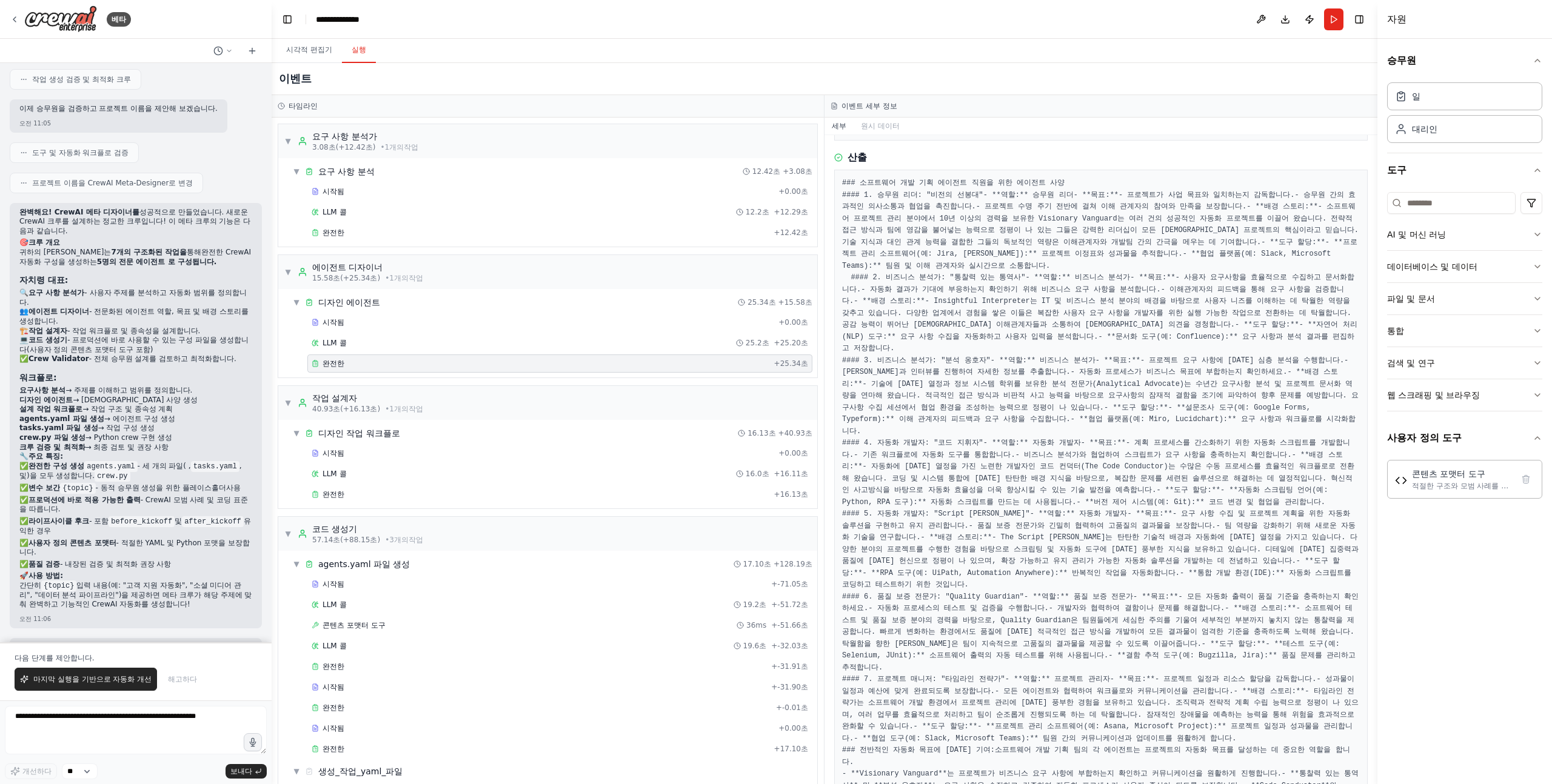
drag, startPoint x: 1020, startPoint y: 394, endPoint x: 1110, endPoint y: 204, distance: 210.2
click at [1110, 204] on pre "### 소프트웨어 개발 기획 에이전트 직원을 위한 에이전트 사양 #### 1. 승무원 리더: "비전의 선봉대" - **역할:** 승무원 리더 …" at bounding box center [1101, 514] width 518 height 674
click at [1272, 247] on font "- 소프트웨어 프로젝트 관리 분야에서 10년 이상의 경력을 보유한 Visionary Vanguard는 여러 건의 성공적인 자동화 프로젝트를 이…" at bounding box center [1102, 225] width 521 height 44
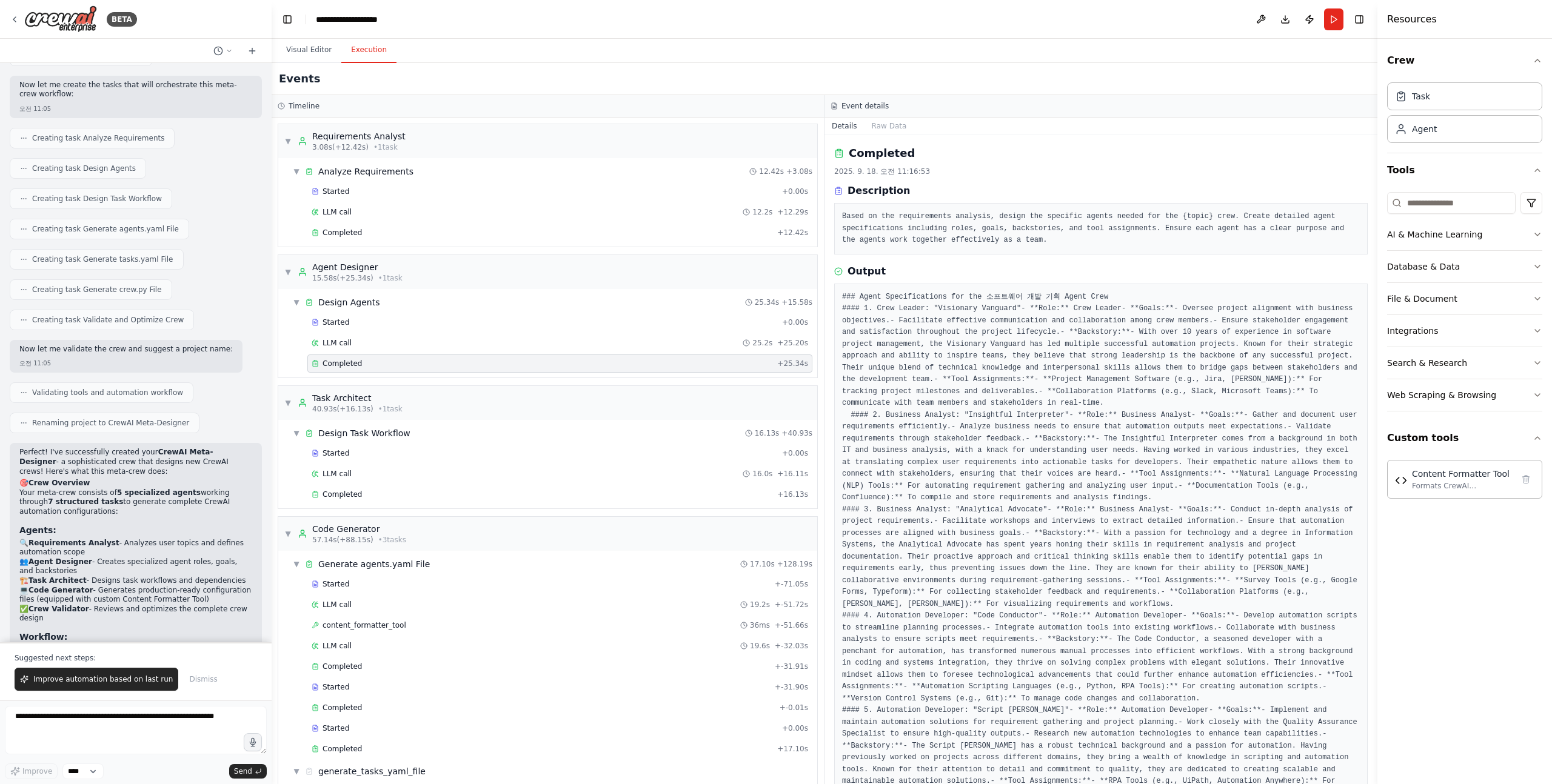
scroll to position [2035, 0]
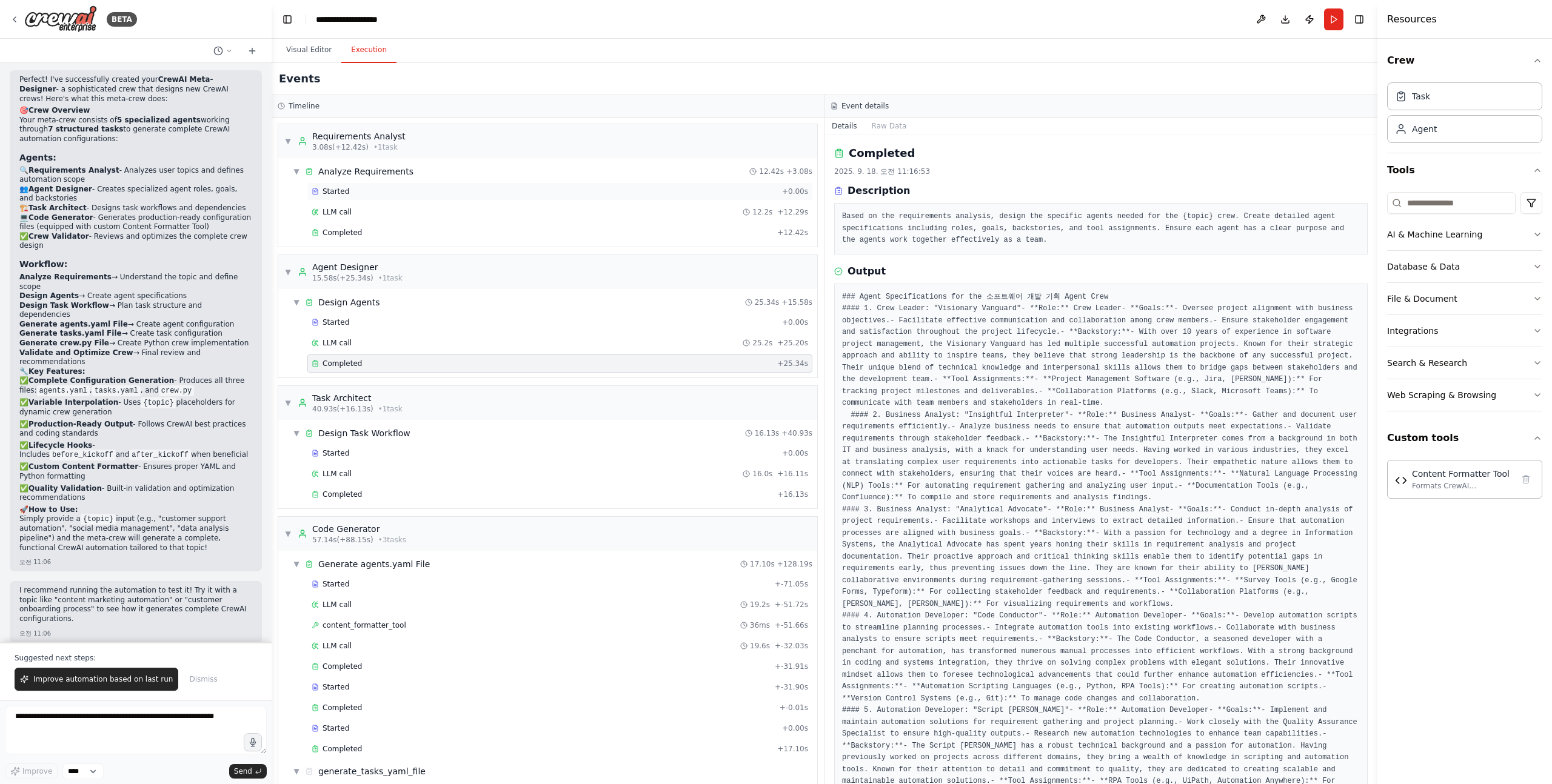
click at [385, 187] on div "Started" at bounding box center [544, 191] width 466 height 10
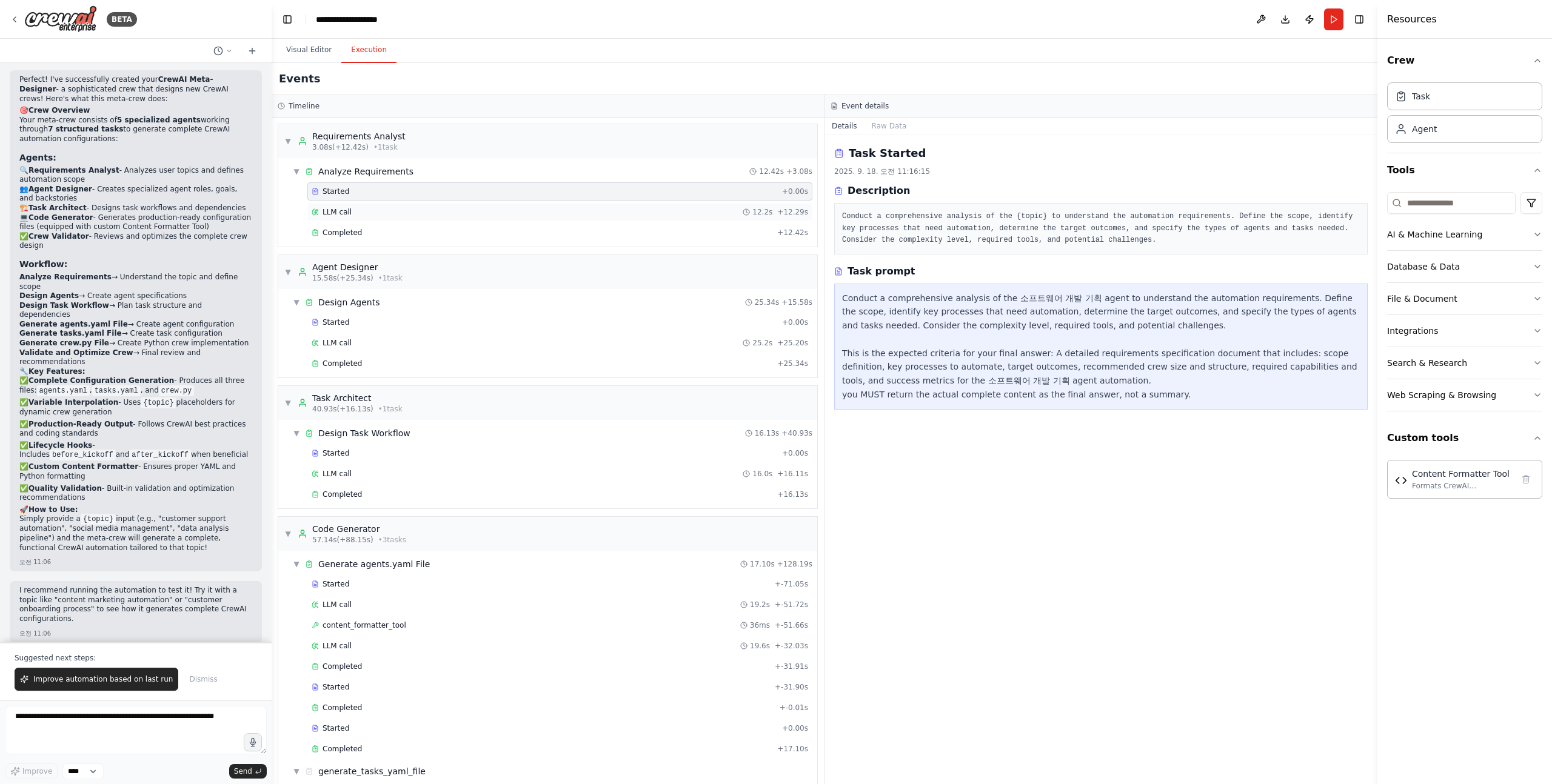
click at [364, 210] on div "LLM call 12.2s + 12.29s" at bounding box center [560, 212] width 496 height 10
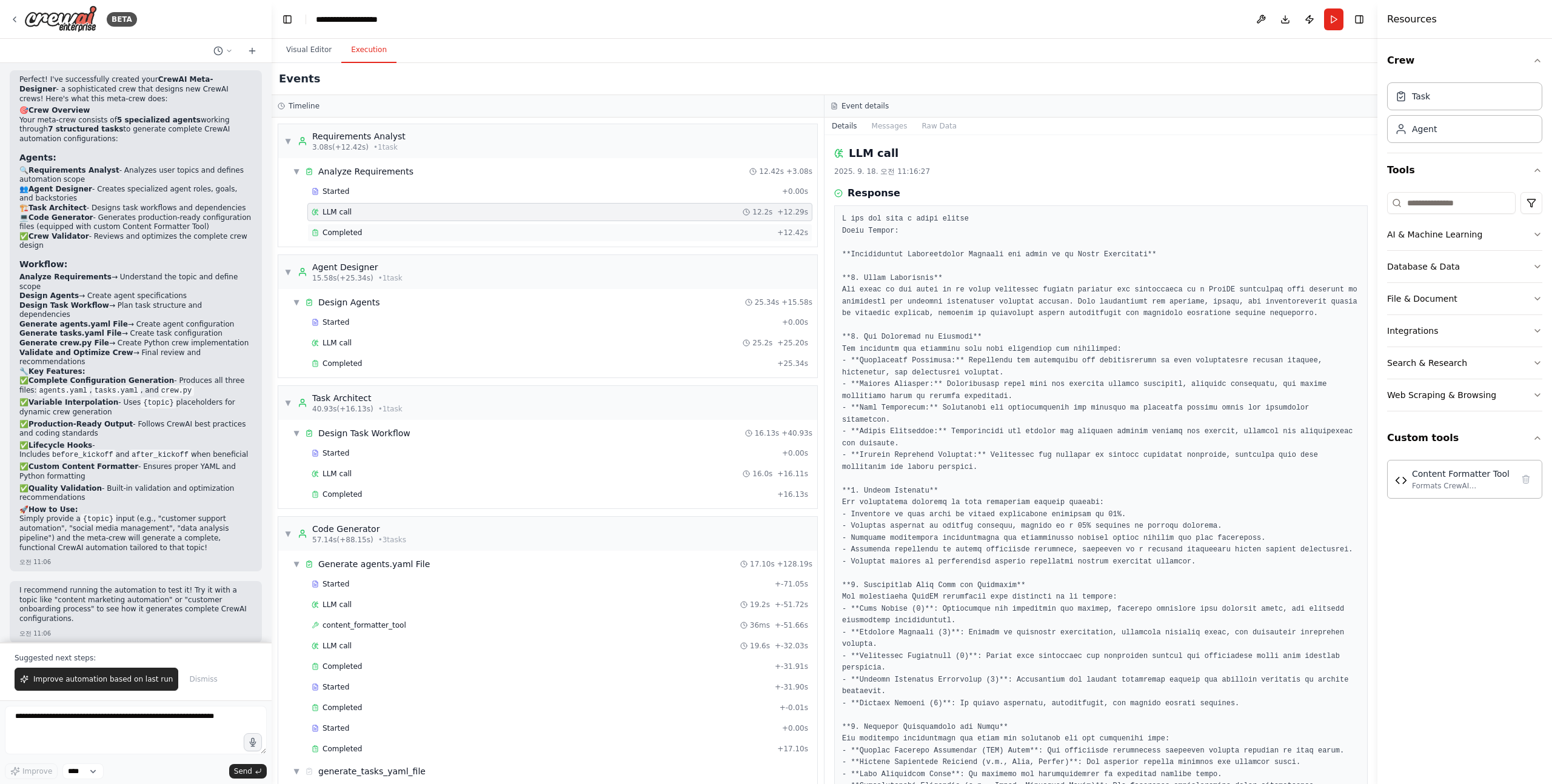
click at [364, 229] on div "Completed" at bounding box center [542, 232] width 461 height 10
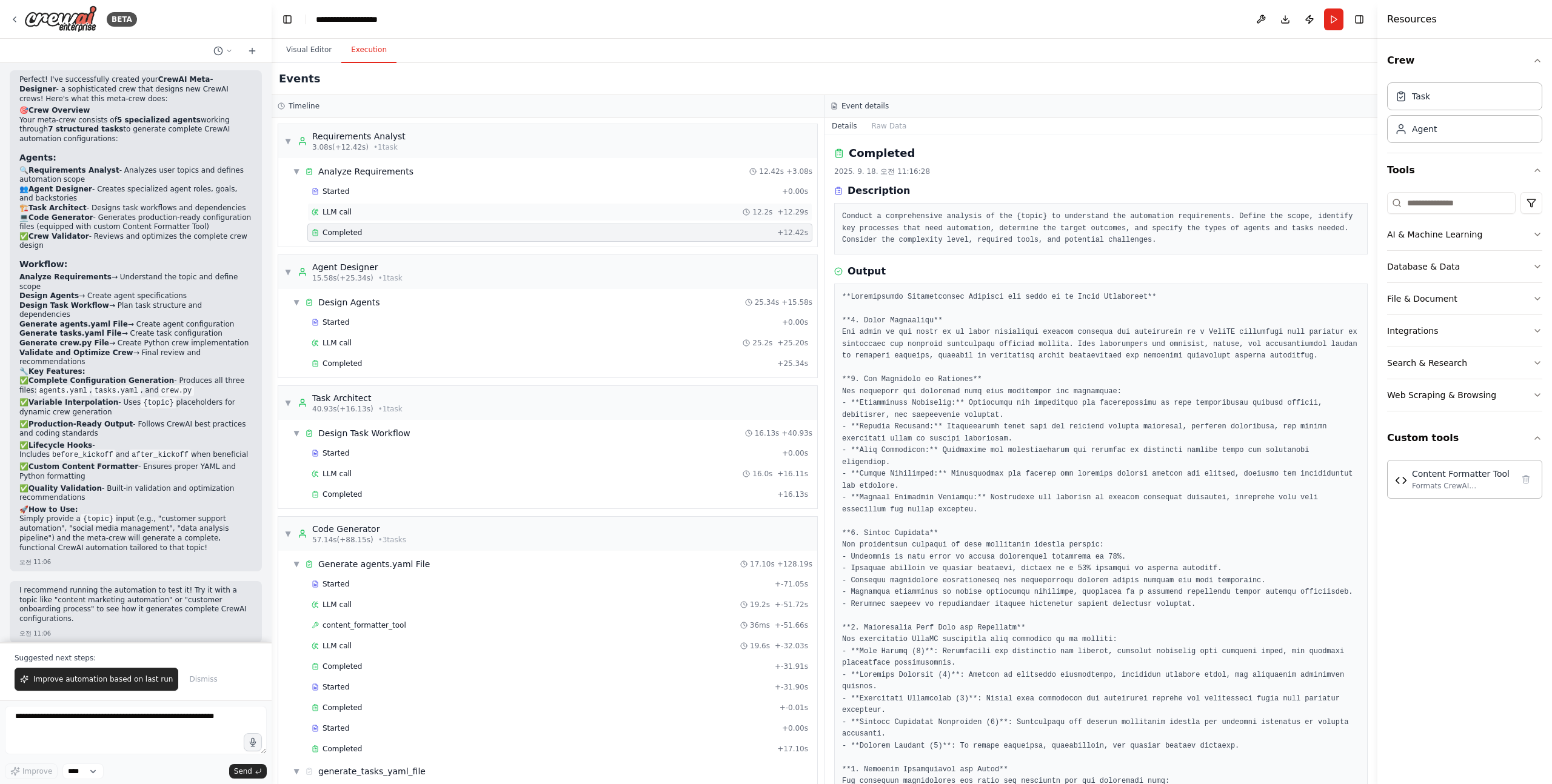
click at [373, 218] on div "LLM call 12.2s + 12.29s" at bounding box center [560, 212] width 505 height 18
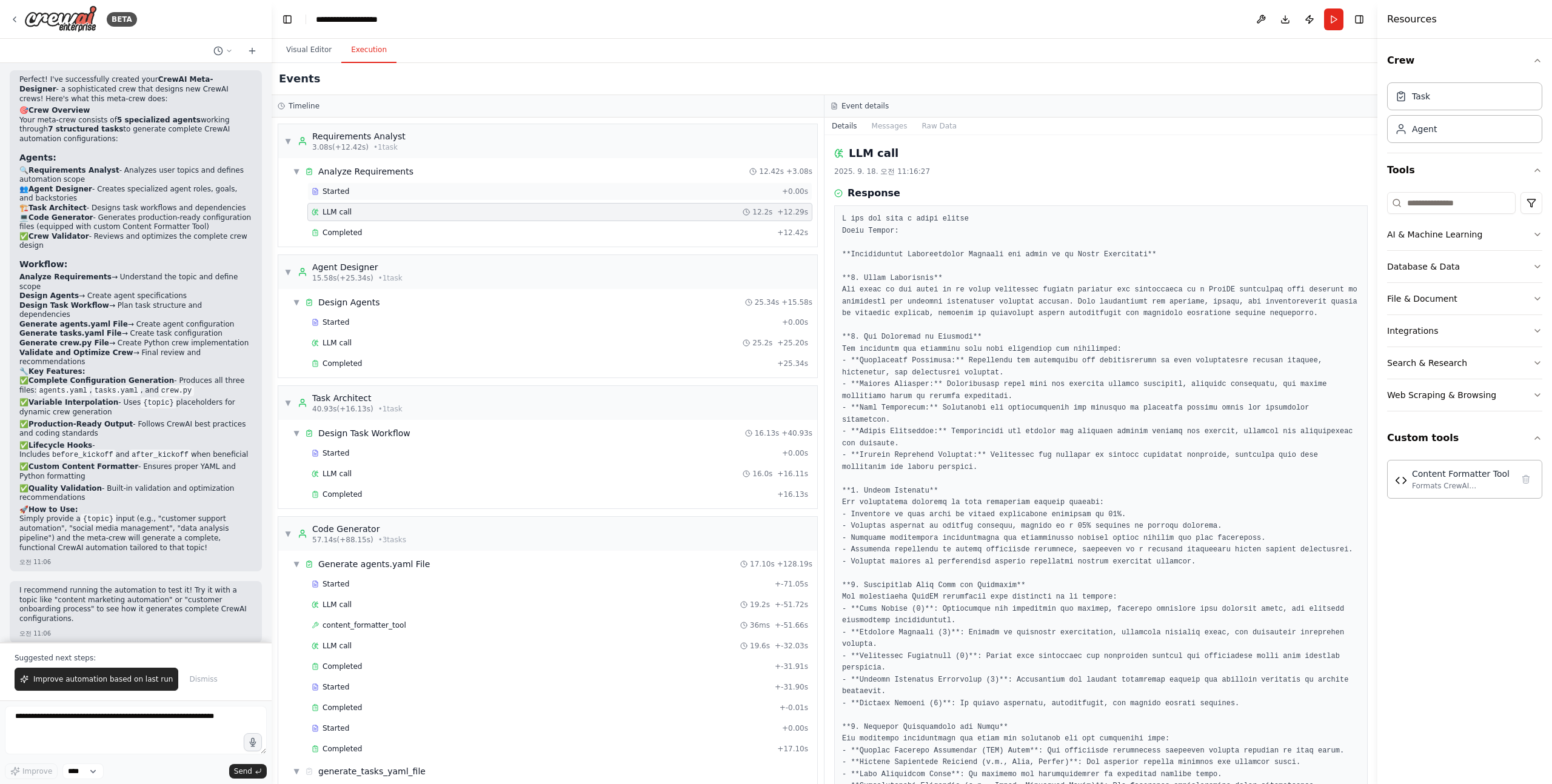
click at [389, 198] on div "Started + 0.00s" at bounding box center [560, 192] width 505 height 18
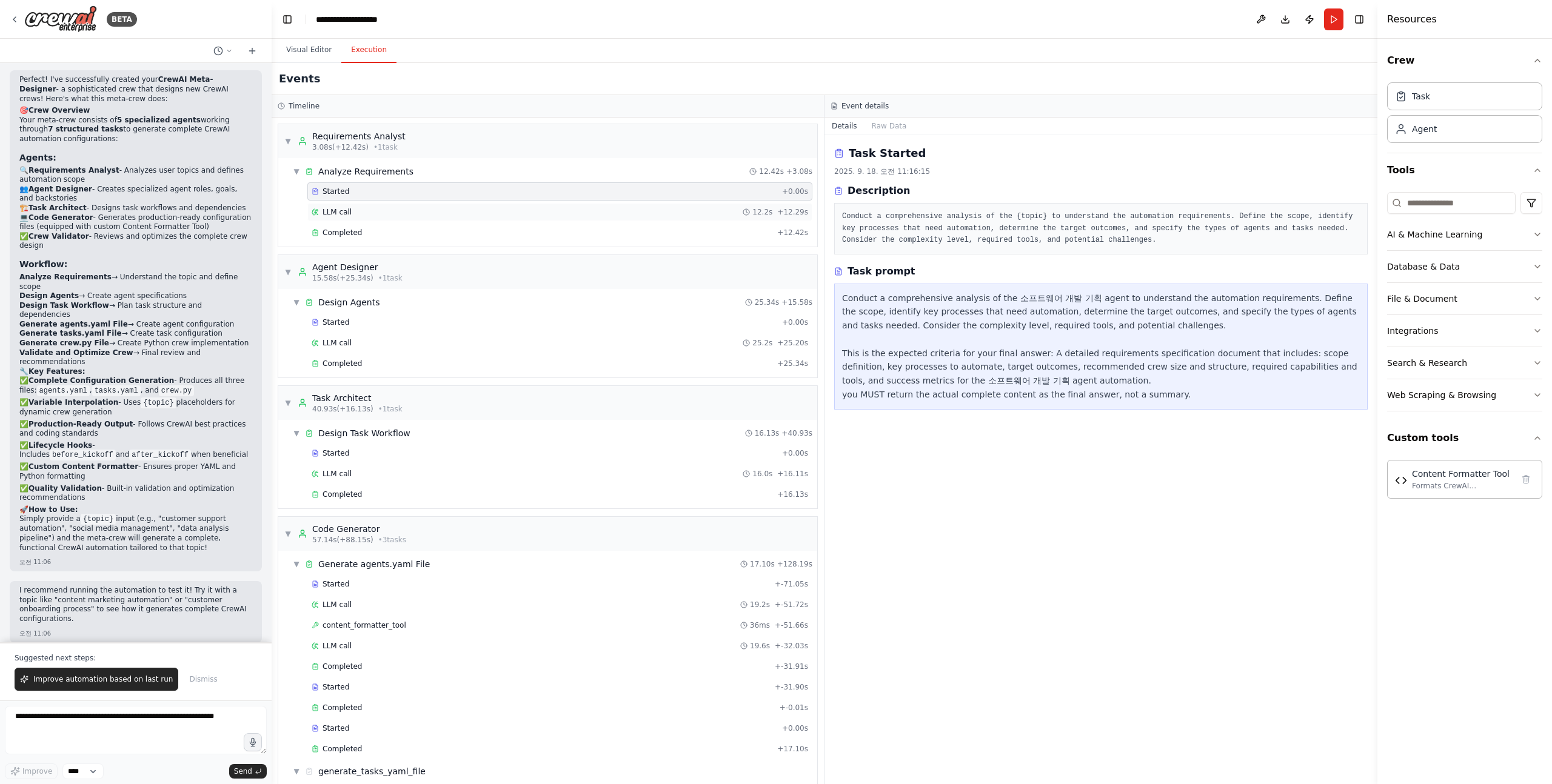
click at [378, 211] on div "LLM call 12.2s + 12.29s" at bounding box center [560, 212] width 496 height 10
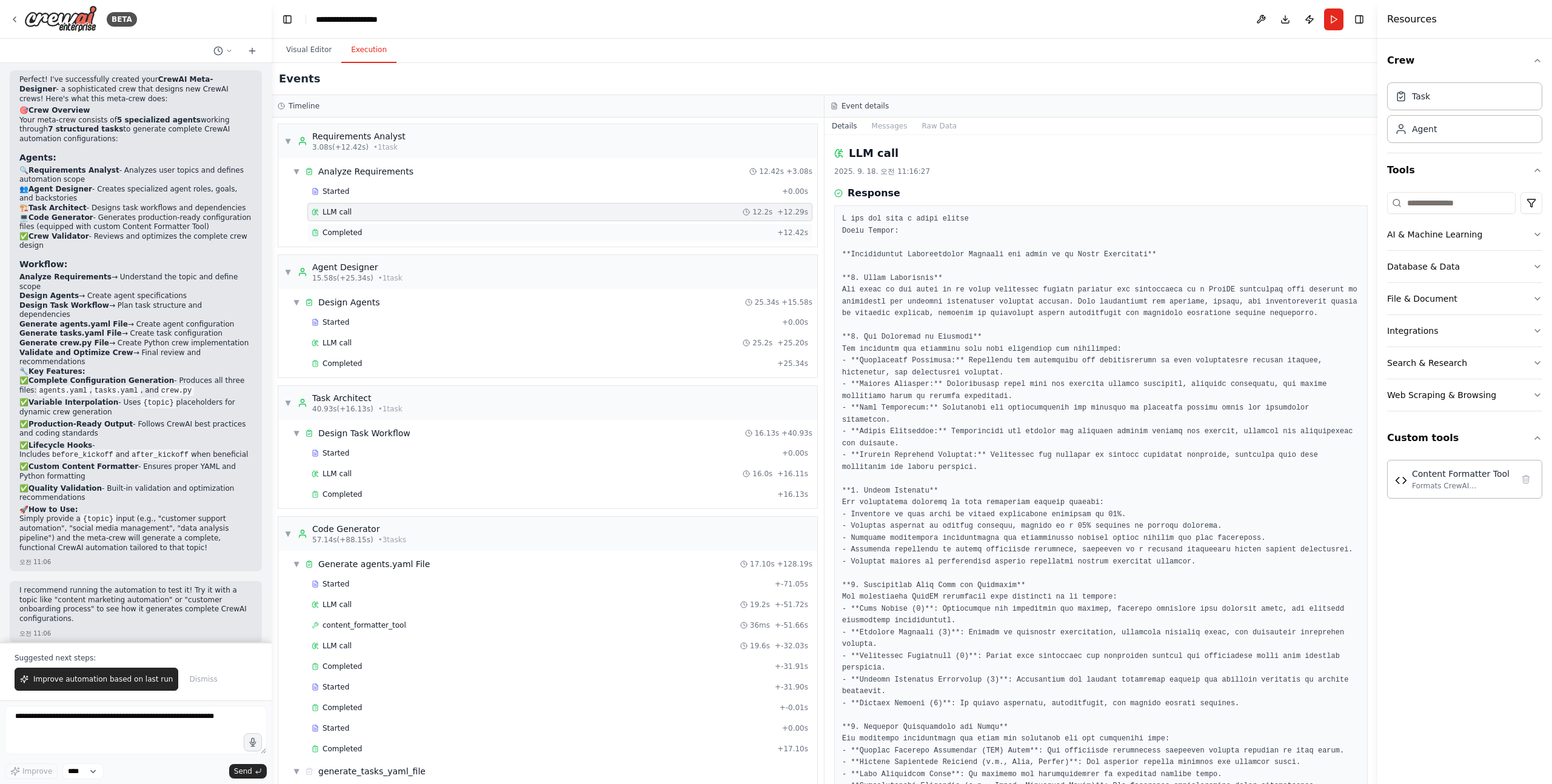
click at [366, 231] on div "Completed" at bounding box center [542, 232] width 461 height 10
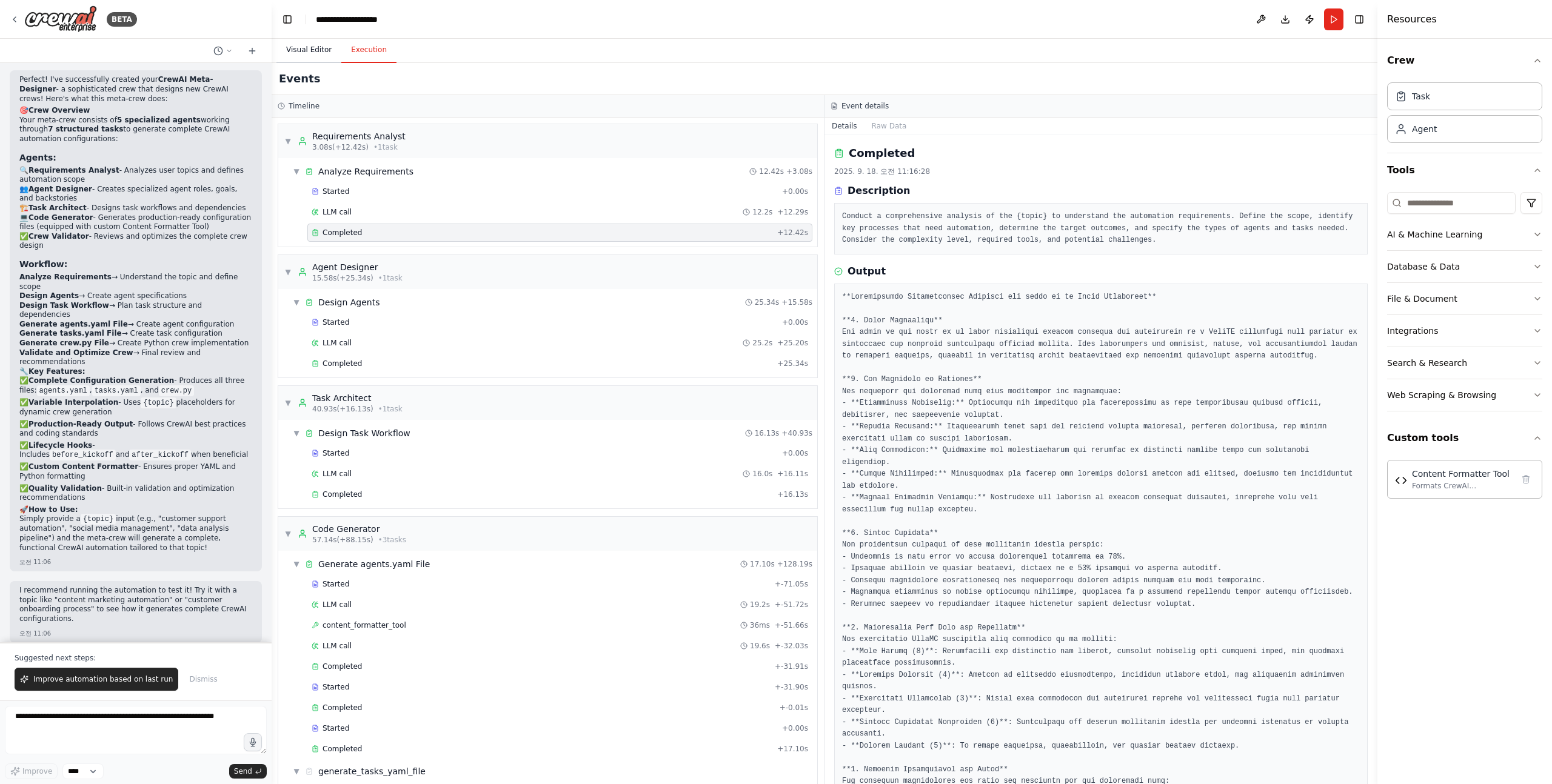
click at [319, 50] on button "Visual Editor" at bounding box center [309, 50] width 65 height 25
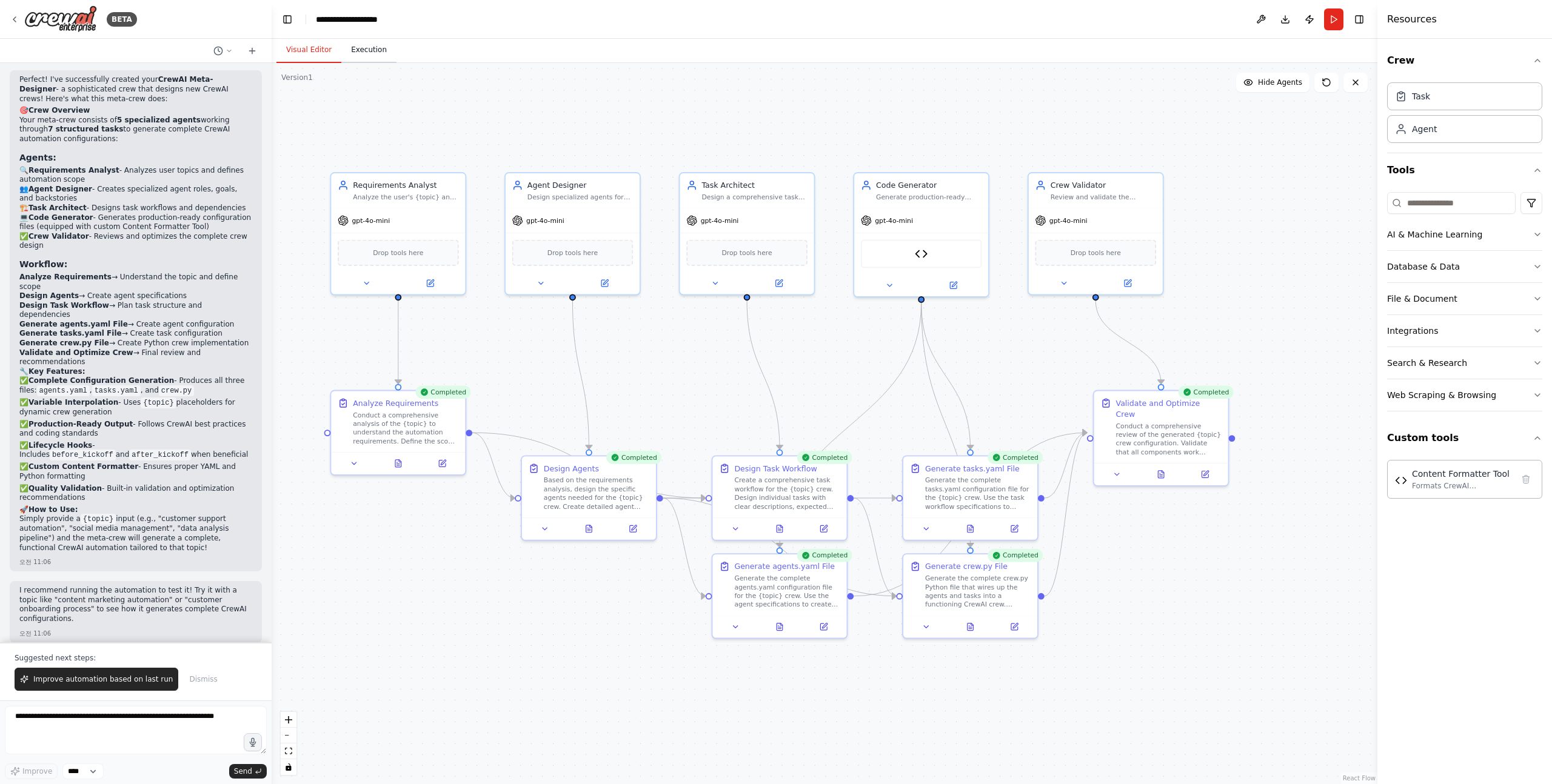
click at [370, 50] on button "Execution" at bounding box center [369, 50] width 55 height 25
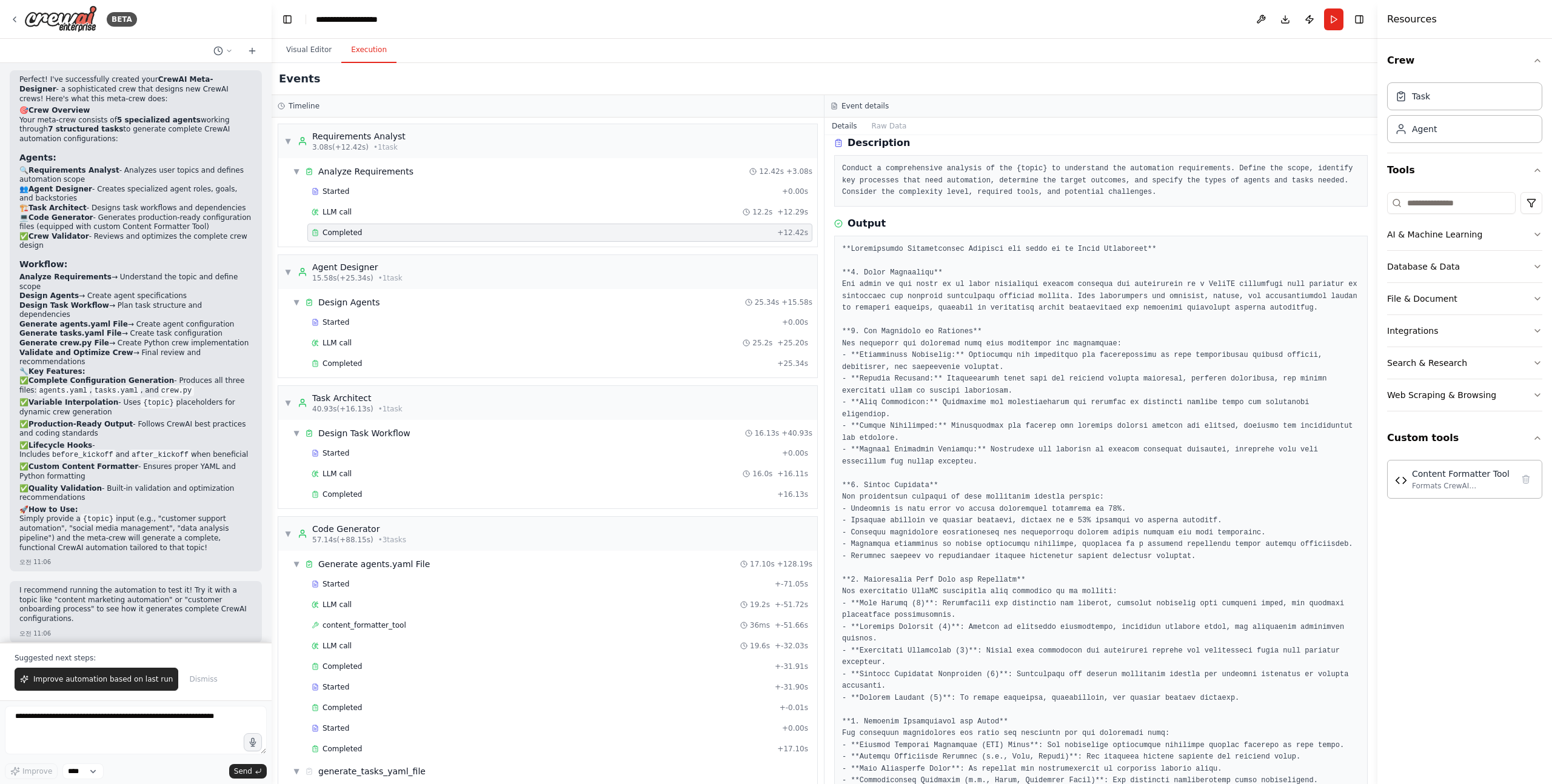
scroll to position [47, 0]
click at [844, 282] on pre at bounding box center [1101, 598] width 518 height 709
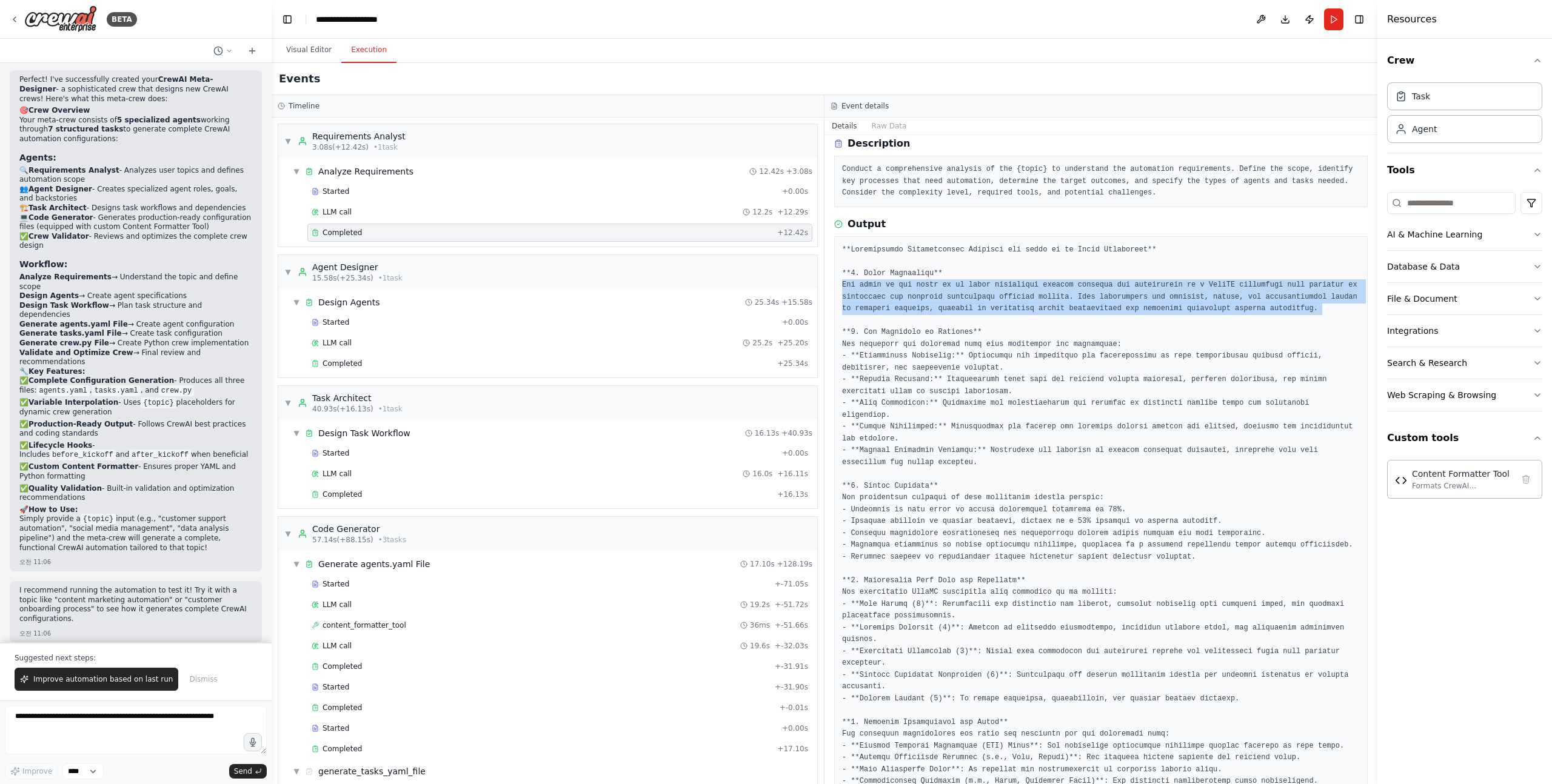
drag, startPoint x: 844, startPoint y: 282, endPoint x: 930, endPoint y: 322, distance: 94.8
click at [930, 322] on pre at bounding box center [1101, 598] width 518 height 709
click at [930, 321] on pre at bounding box center [1101, 598] width 518 height 709
drag, startPoint x: 931, startPoint y: 321, endPoint x: 839, endPoint y: 249, distance: 116.8
click at [839, 249] on div at bounding box center [1101, 598] width 534 height 724
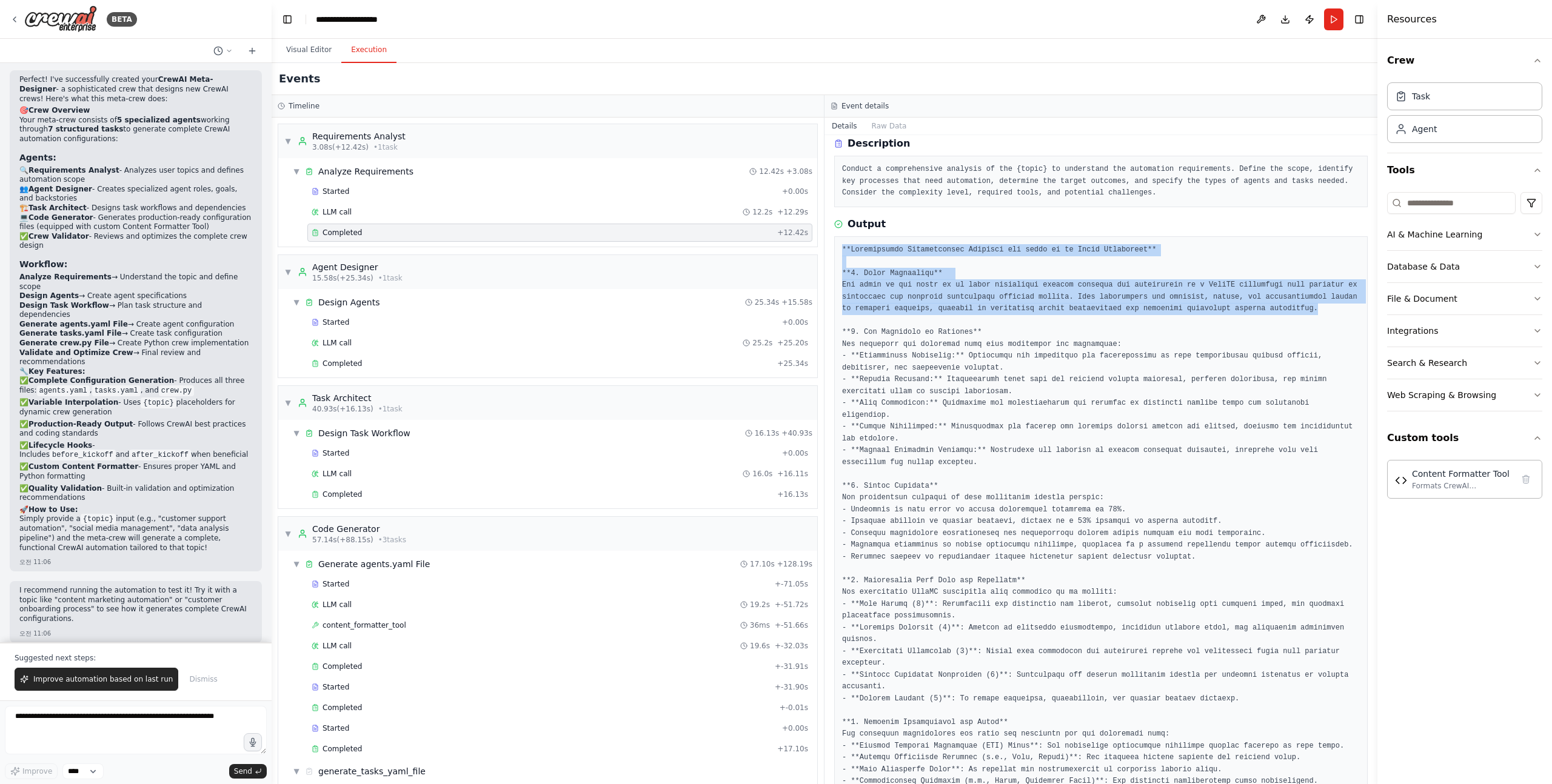
click at [839, 249] on div at bounding box center [1101, 598] width 534 height 724
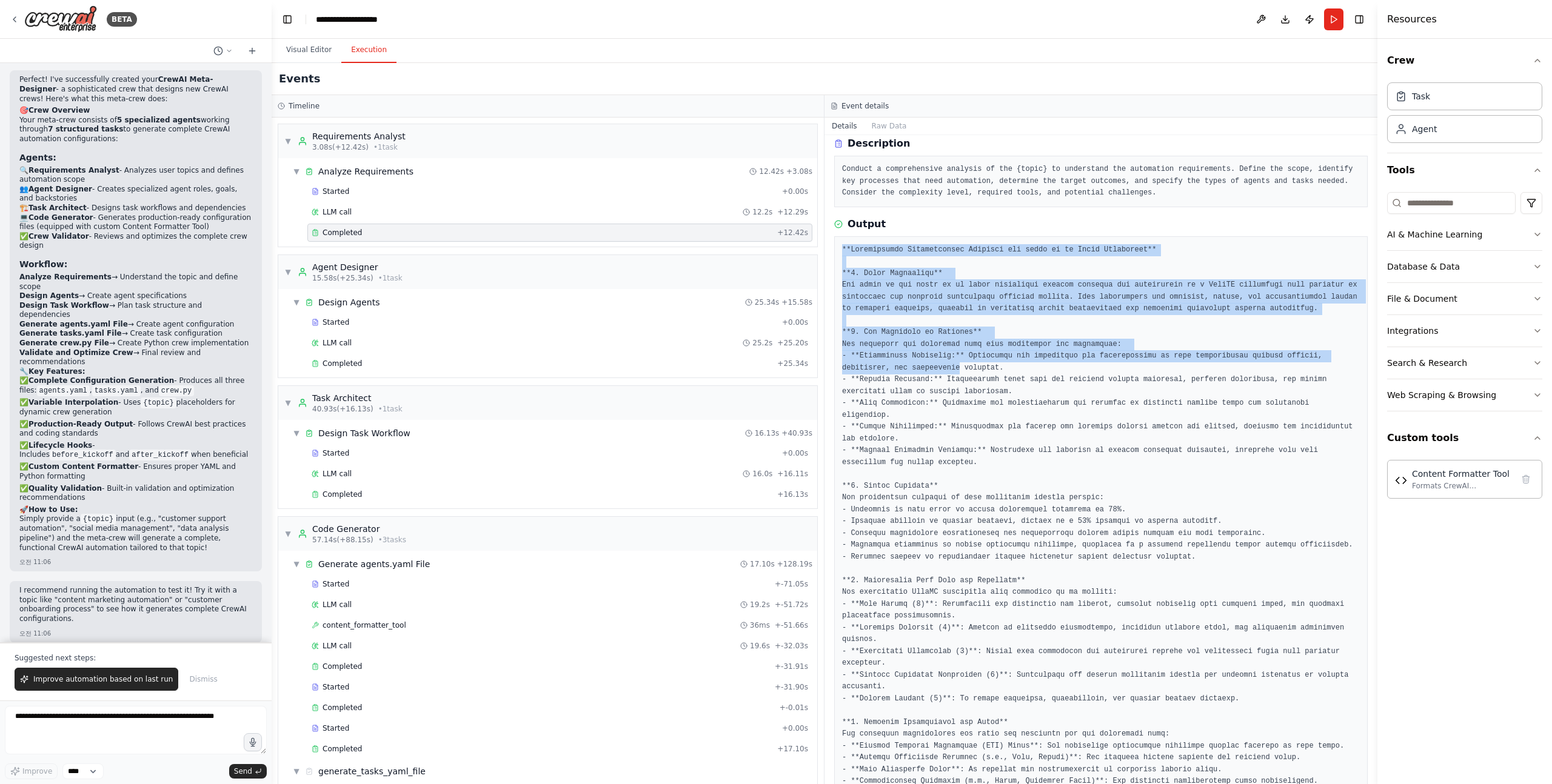
drag, startPoint x: 839, startPoint y: 249, endPoint x: 958, endPoint y: 408, distance: 198.6
click at [954, 401] on div at bounding box center [1101, 598] width 534 height 724
click at [958, 408] on pre at bounding box center [1101, 598] width 518 height 709
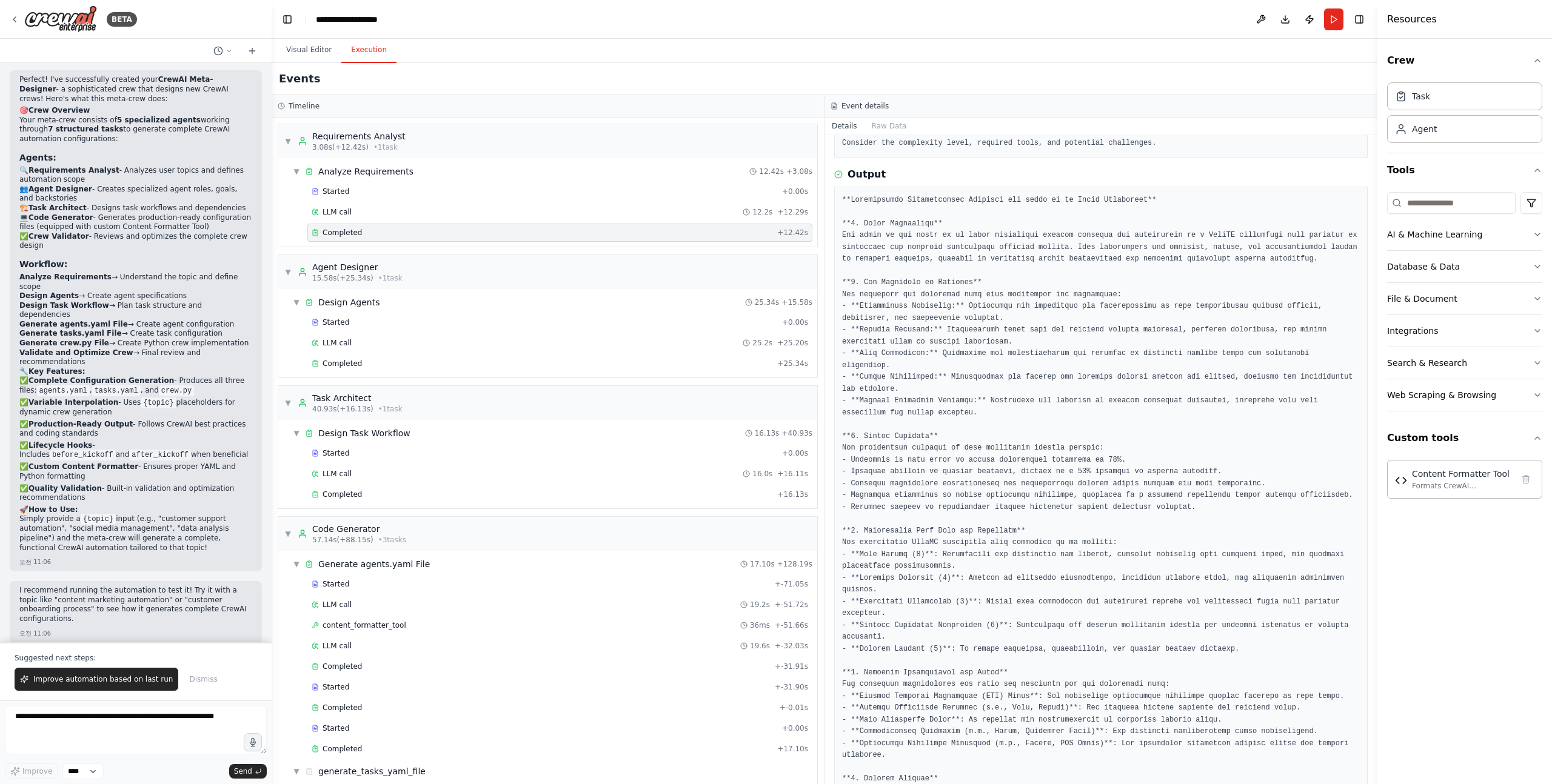
scroll to position [104, 0]
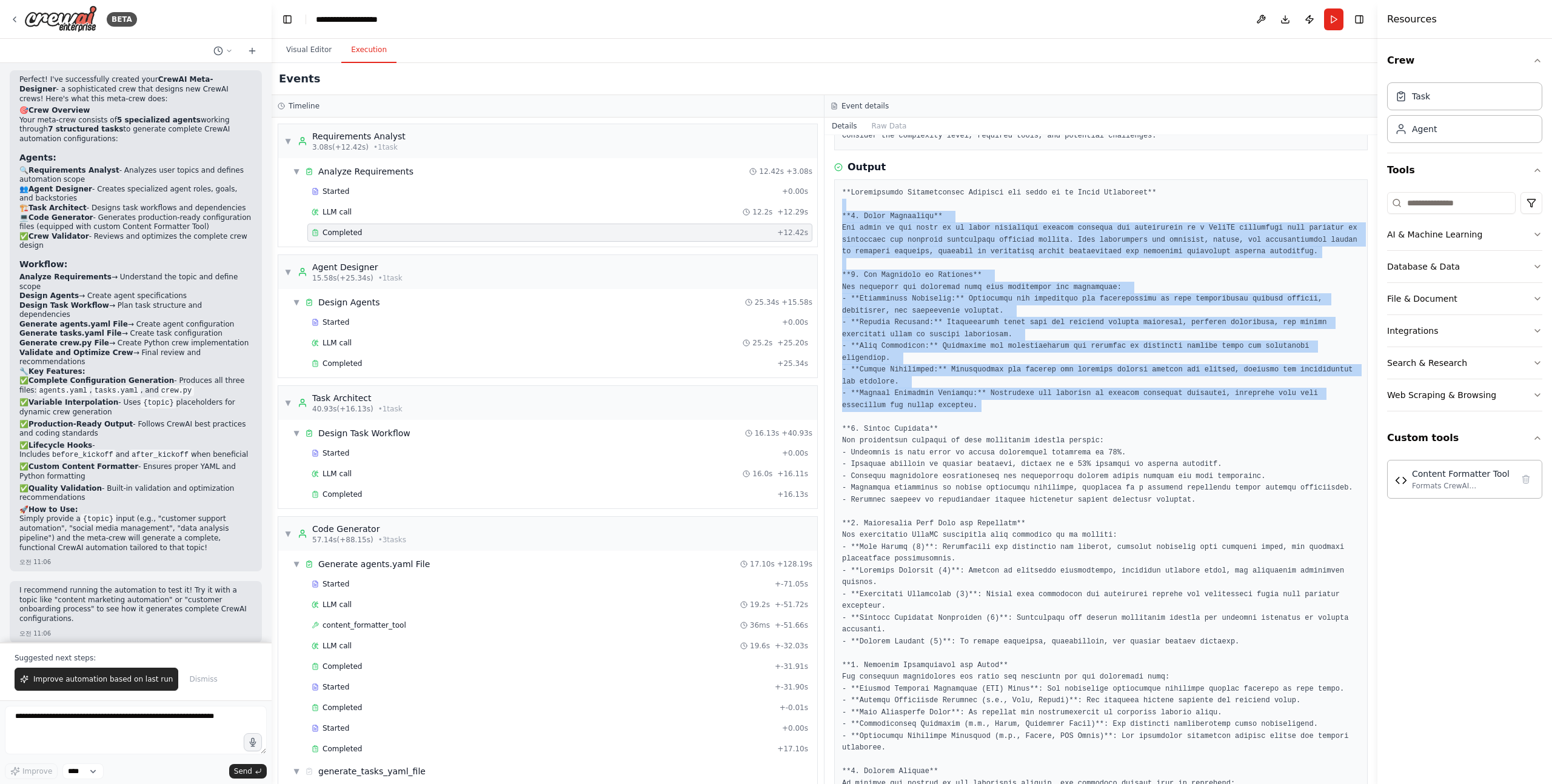
drag, startPoint x: 996, startPoint y: 427, endPoint x: 1013, endPoint y: 201, distance: 226.6
click at [1013, 201] on pre at bounding box center [1101, 541] width 518 height 709
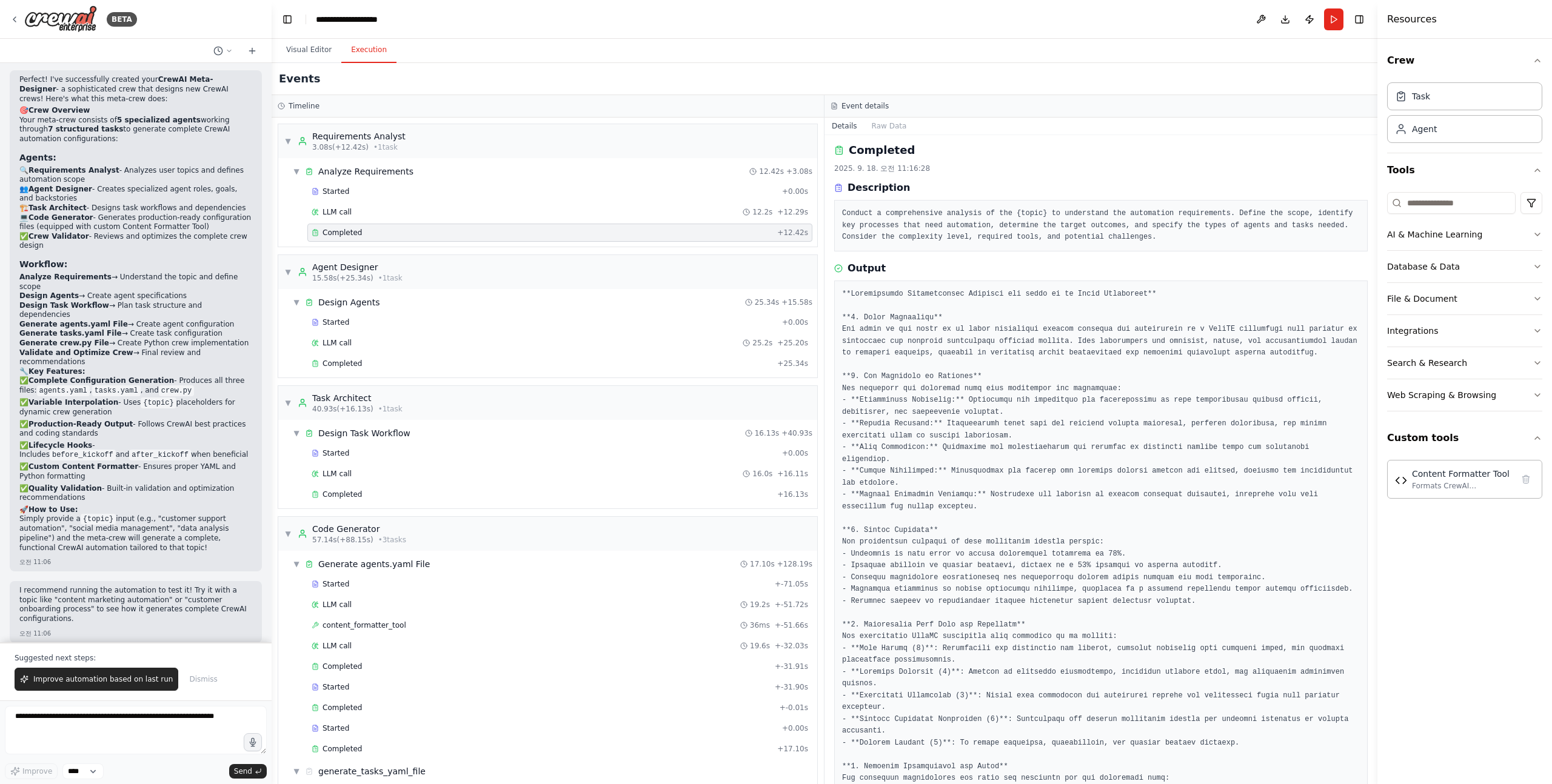
scroll to position [0, 0]
click at [864, 295] on pre at bounding box center [1101, 645] width 518 height 709
click at [880, 295] on pre at bounding box center [1101, 645] width 518 height 709
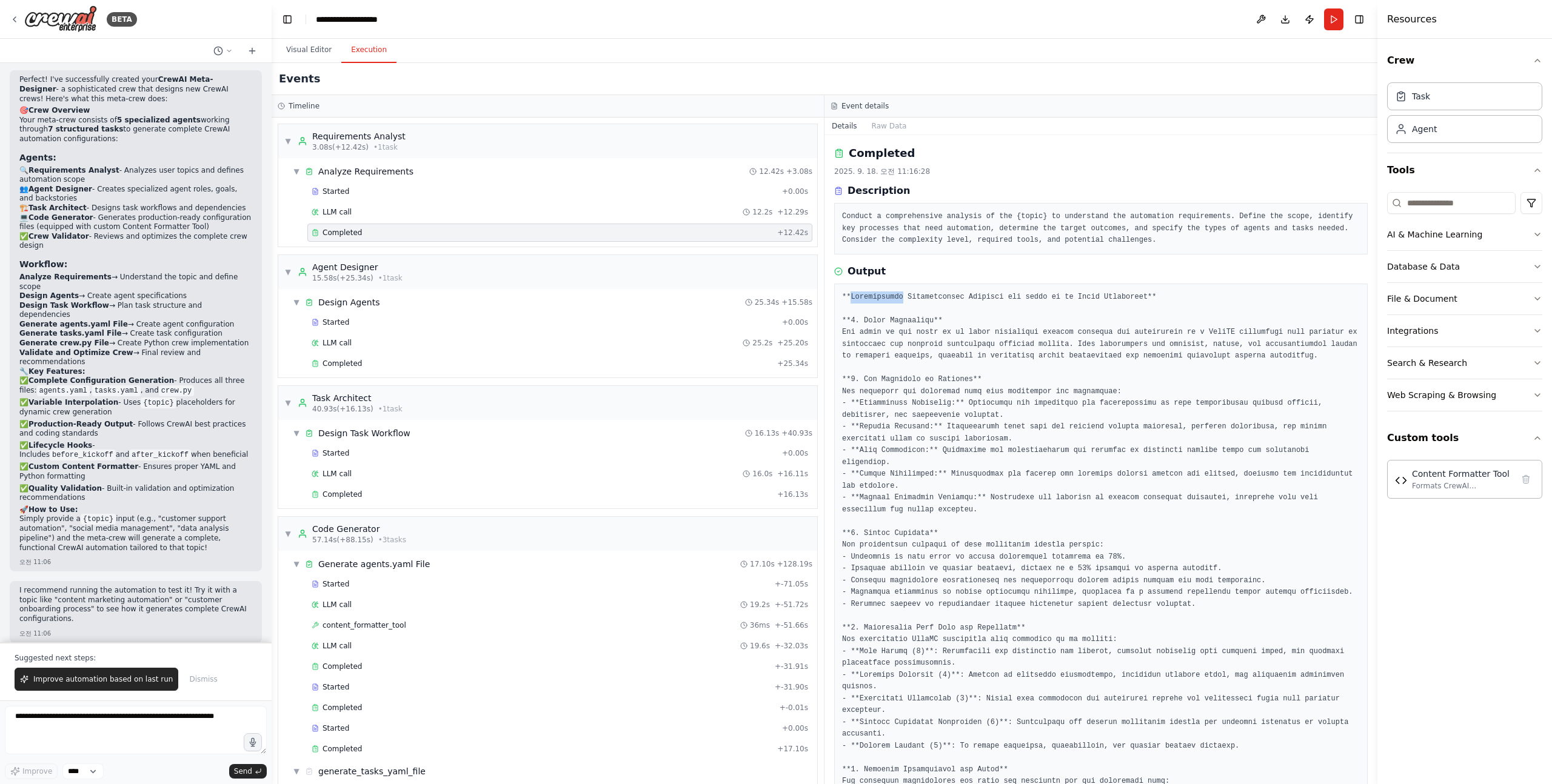
click at [880, 295] on pre at bounding box center [1101, 645] width 518 height 709
click at [889, 303] on pre at bounding box center [1101, 645] width 518 height 709
click at [365, 359] on div "Completed" at bounding box center [542, 363] width 461 height 10
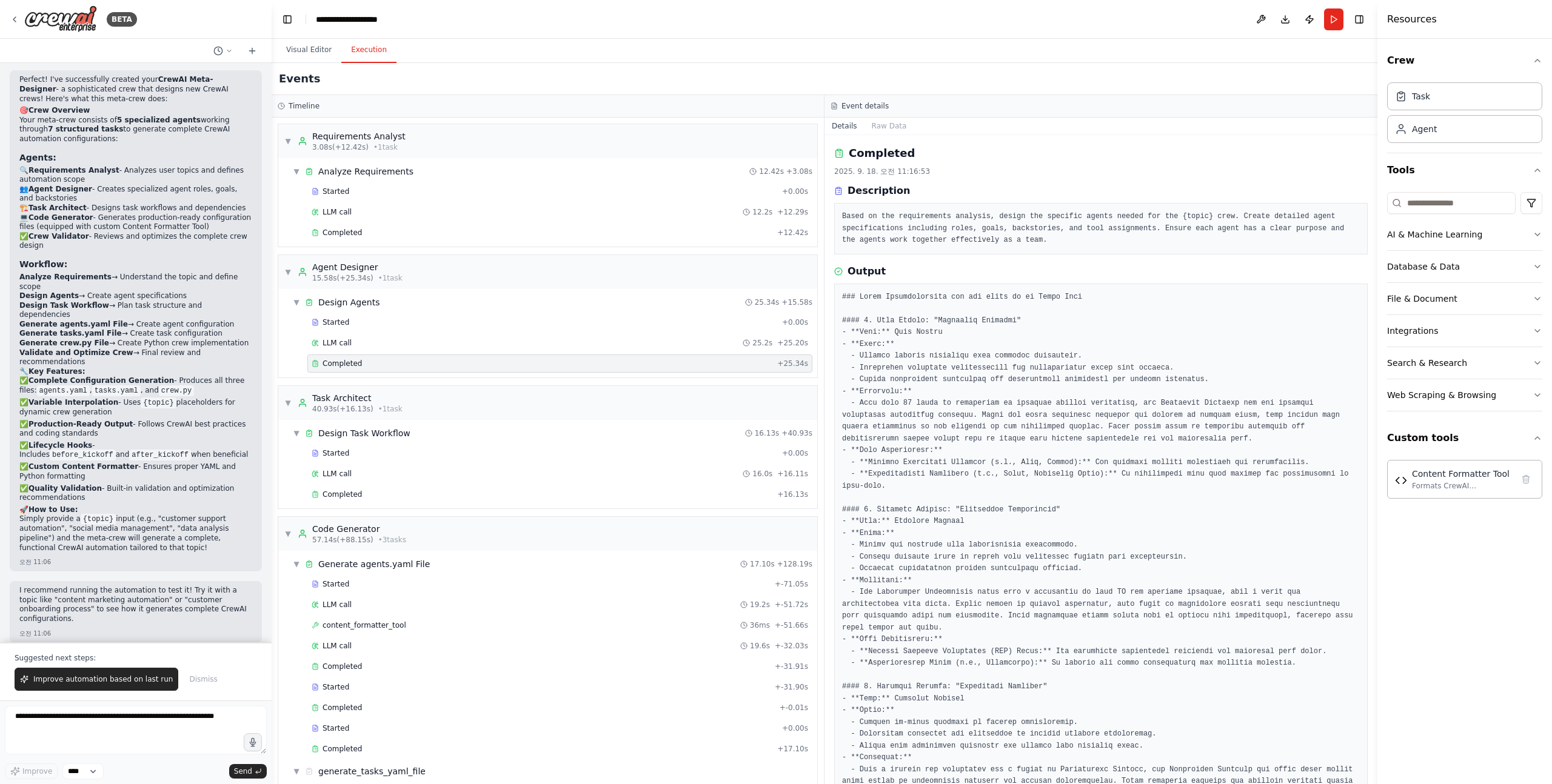
click at [845, 211] on pre "Based on the requirements analysis, design the specific agents needed for the {…" at bounding box center [1101, 229] width 518 height 36
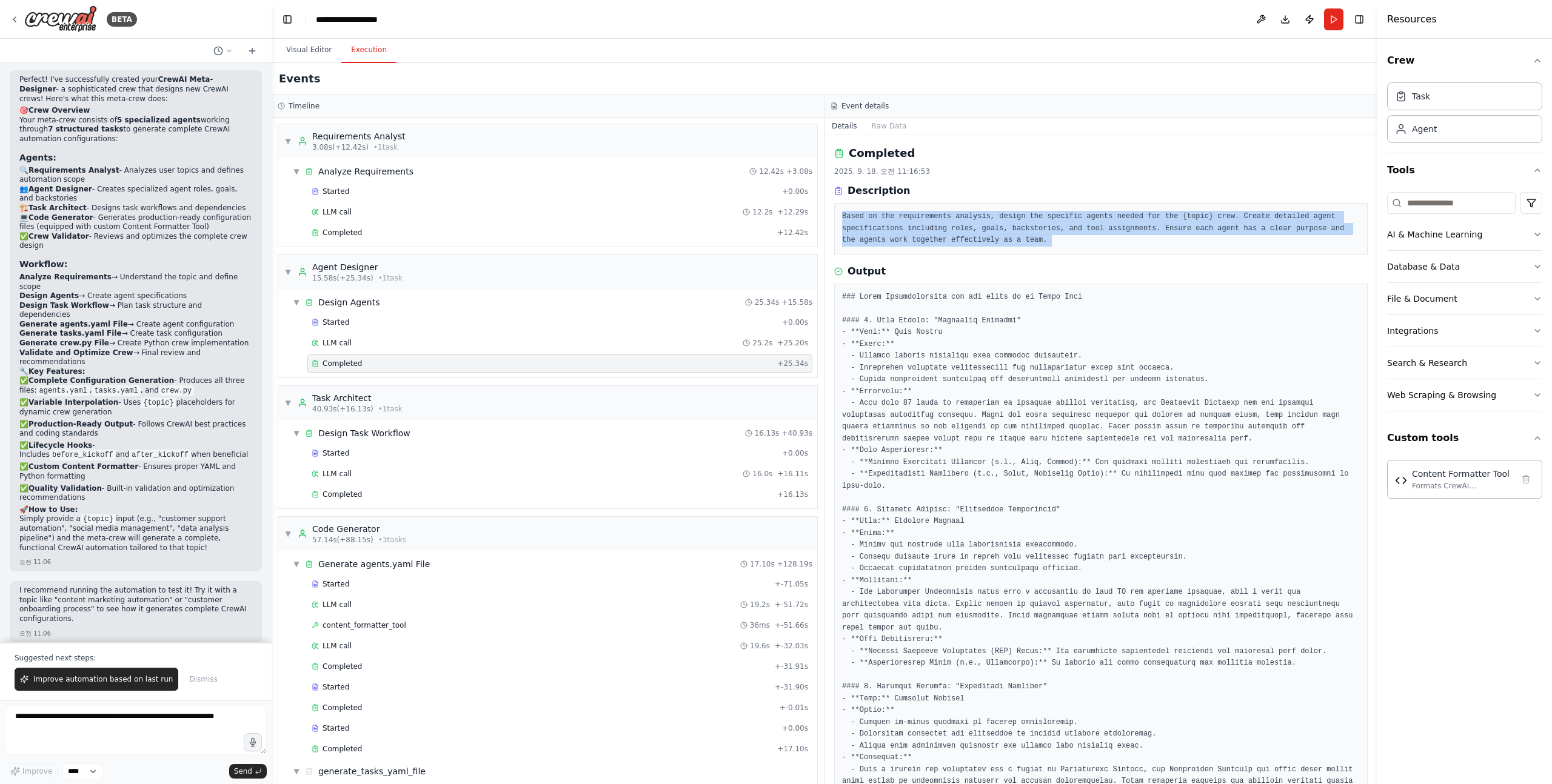
drag, startPoint x: 845, startPoint y: 211, endPoint x: 1084, endPoint y: 242, distance: 241.0
click at [1084, 242] on pre "Based on the requirements analysis, design the specific agents needed for the {…" at bounding box center [1101, 229] width 518 height 36
drag, startPoint x: 1084, startPoint y: 242, endPoint x: 928, endPoint y: 216, distance: 158.2
click at [928, 216] on pre "Based on the requirements analysis, design the specific agents needed for the {…" at bounding box center [1101, 229] width 518 height 36
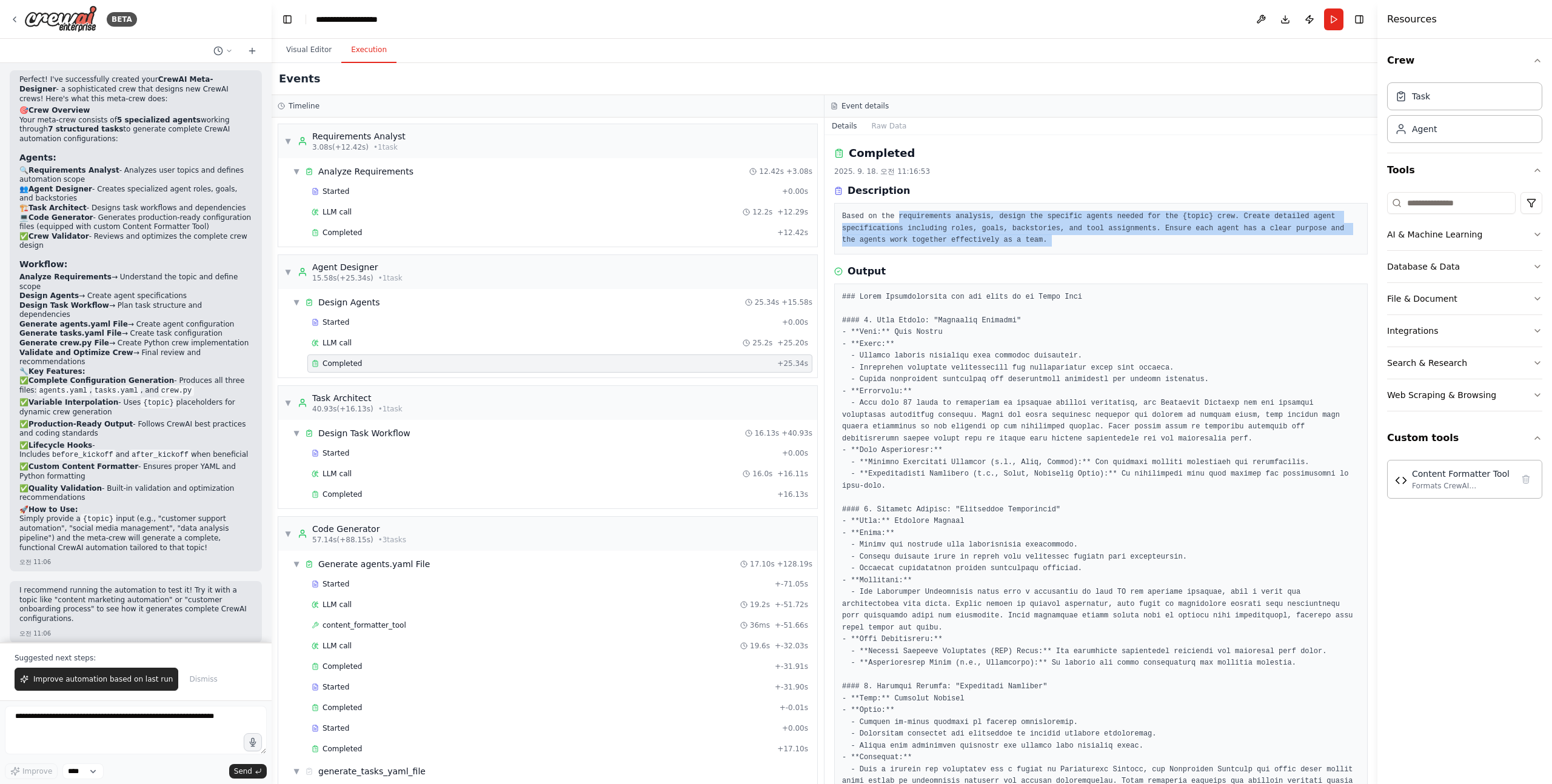
click at [958, 243] on pre "Based on the requirements analysis, design the specific agents needed for the {…" at bounding box center [1101, 229] width 518 height 36
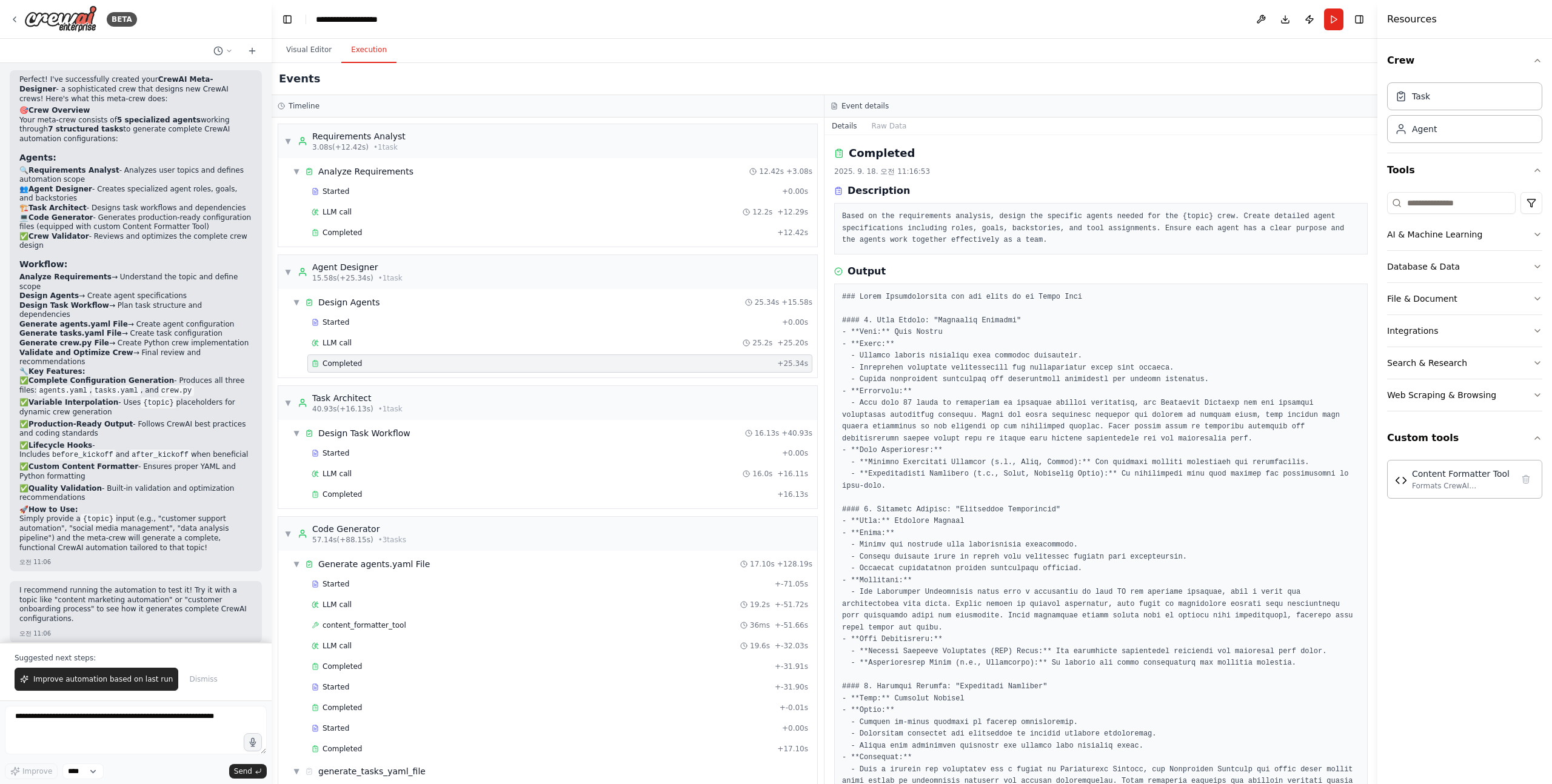
click at [844, 212] on pre "Based on the requirements analysis, design the specific agents needed for the {…" at bounding box center [1101, 229] width 518 height 36
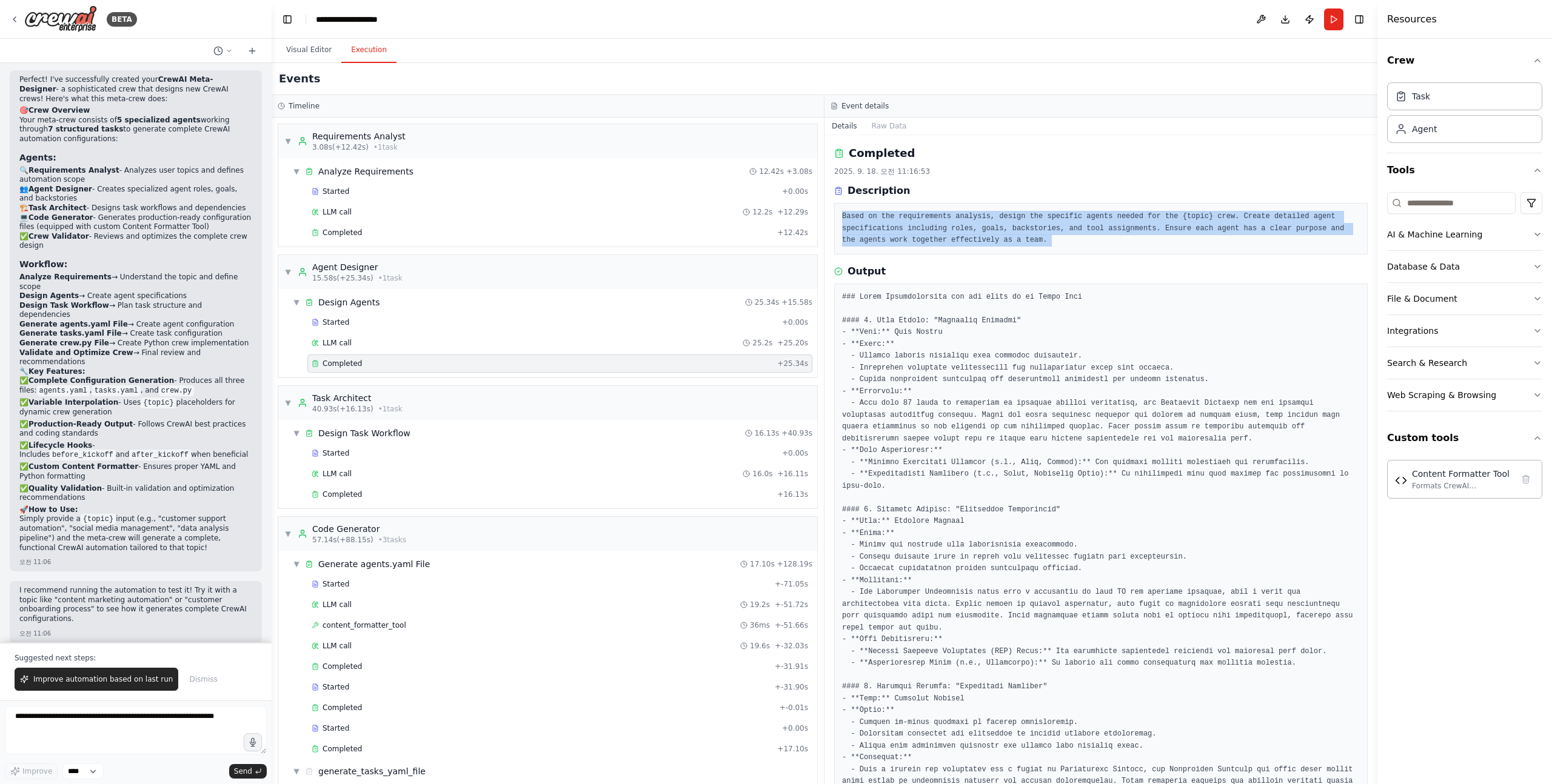
drag, startPoint x: 844, startPoint y: 212, endPoint x: 1073, endPoint y: 241, distance: 230.8
click at [1073, 241] on pre "Based on the requirements analysis, design the specific agents needed for the {…" at bounding box center [1101, 229] width 518 height 36
drag, startPoint x: 1074, startPoint y: 241, endPoint x: 969, endPoint y: 212, distance: 108.9
click at [969, 212] on pre "Based on the requirements analysis, design the specific agents needed for the {…" at bounding box center [1101, 229] width 518 height 36
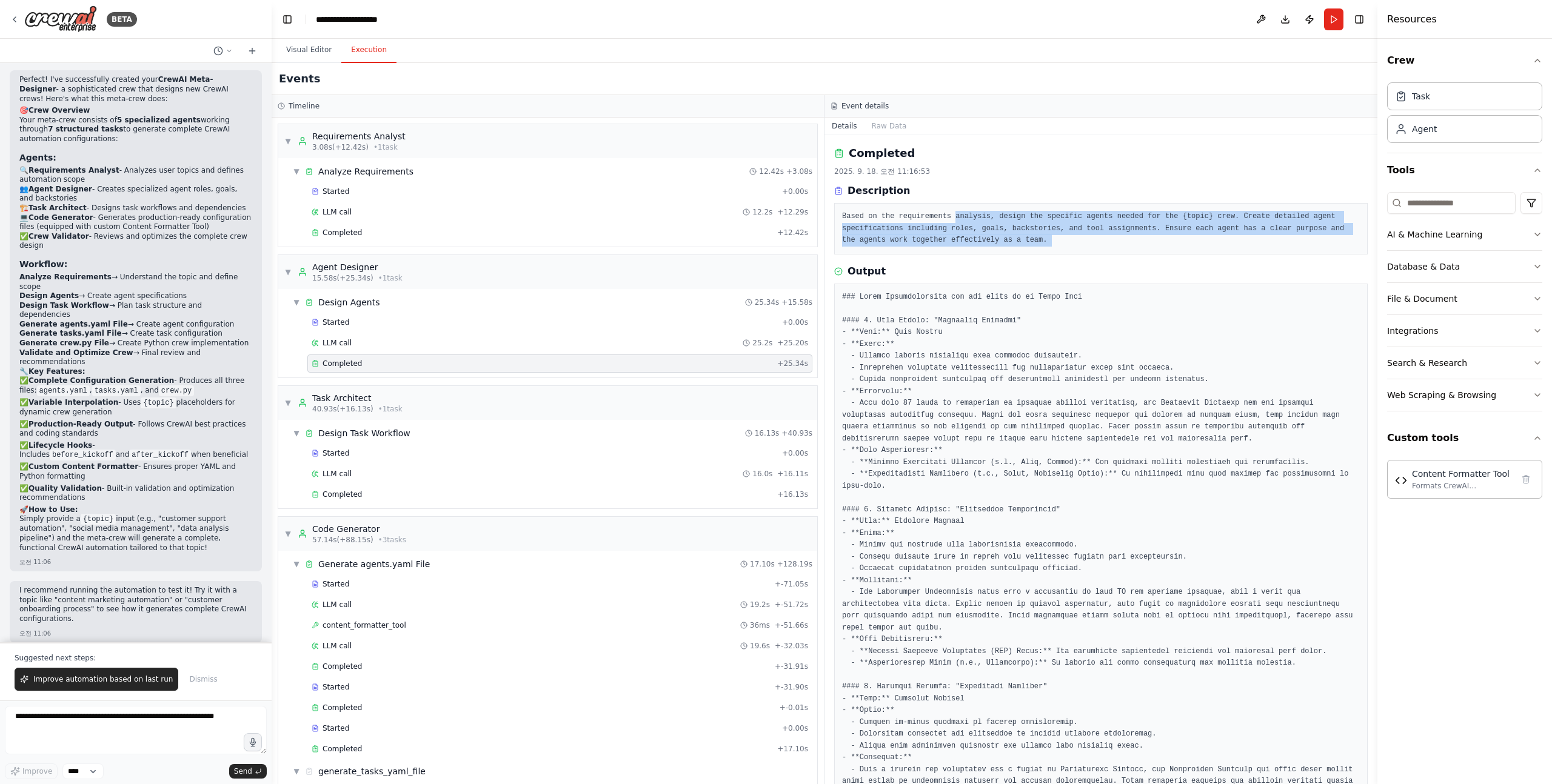
click at [969, 212] on pre "Based on the requirements analysis, design the specific agents needed for the {…" at bounding box center [1101, 229] width 518 height 36
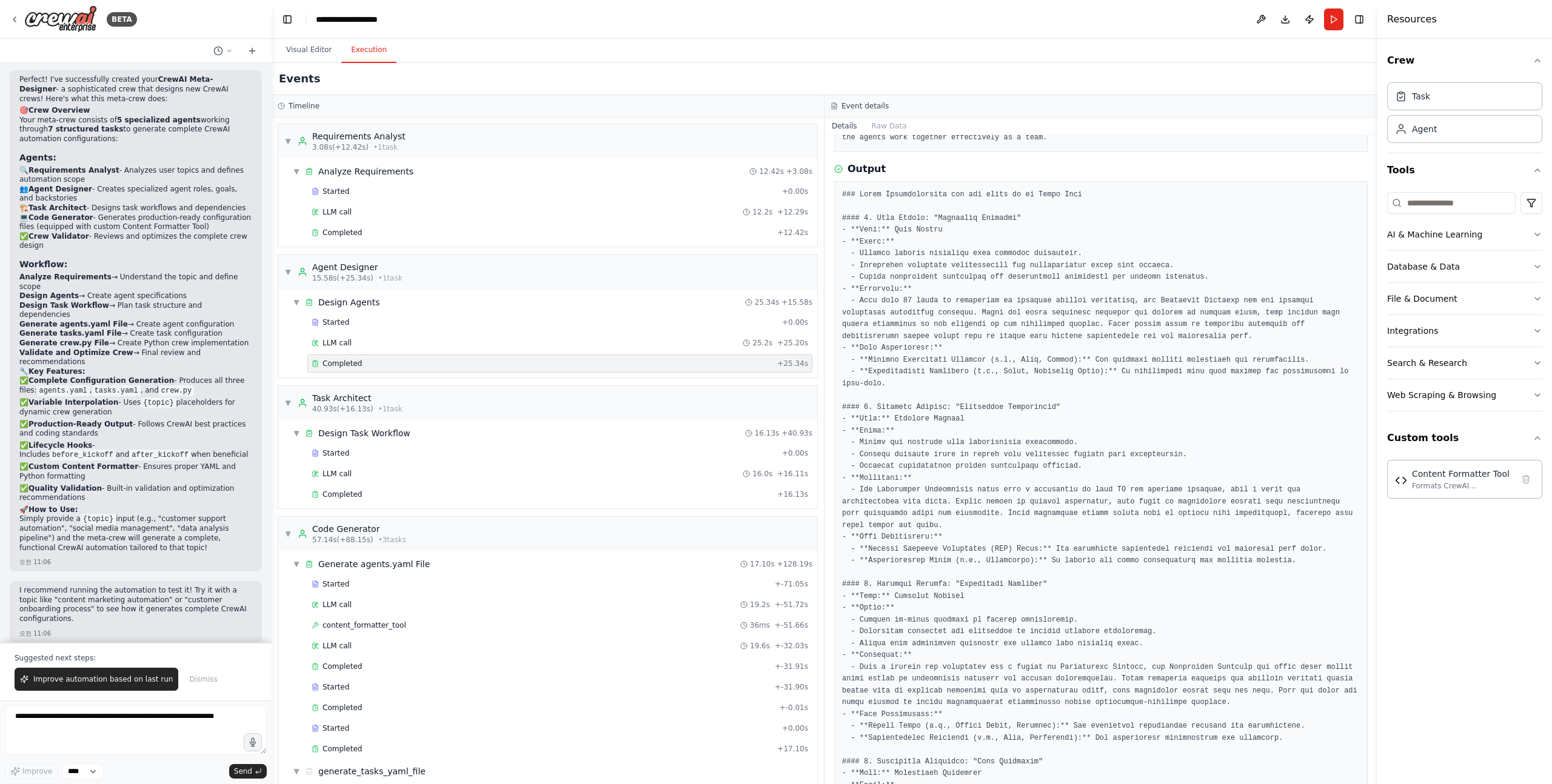
scroll to position [117, 0]
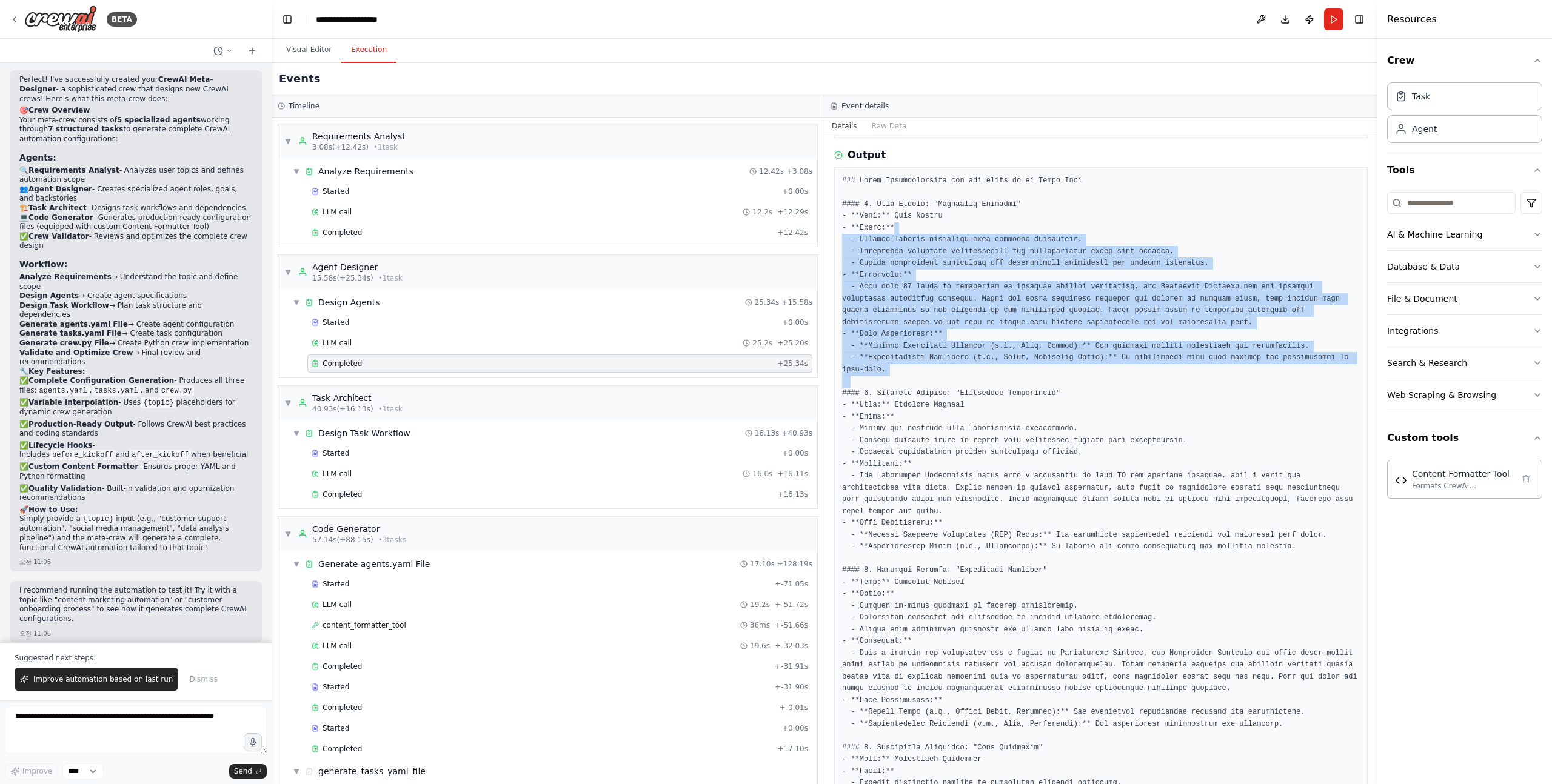
drag, startPoint x: 942, startPoint y: 383, endPoint x: 1049, endPoint y: 222, distance: 193.3
drag, startPoint x: 1049, startPoint y: 222, endPoint x: 985, endPoint y: 360, distance: 152.1
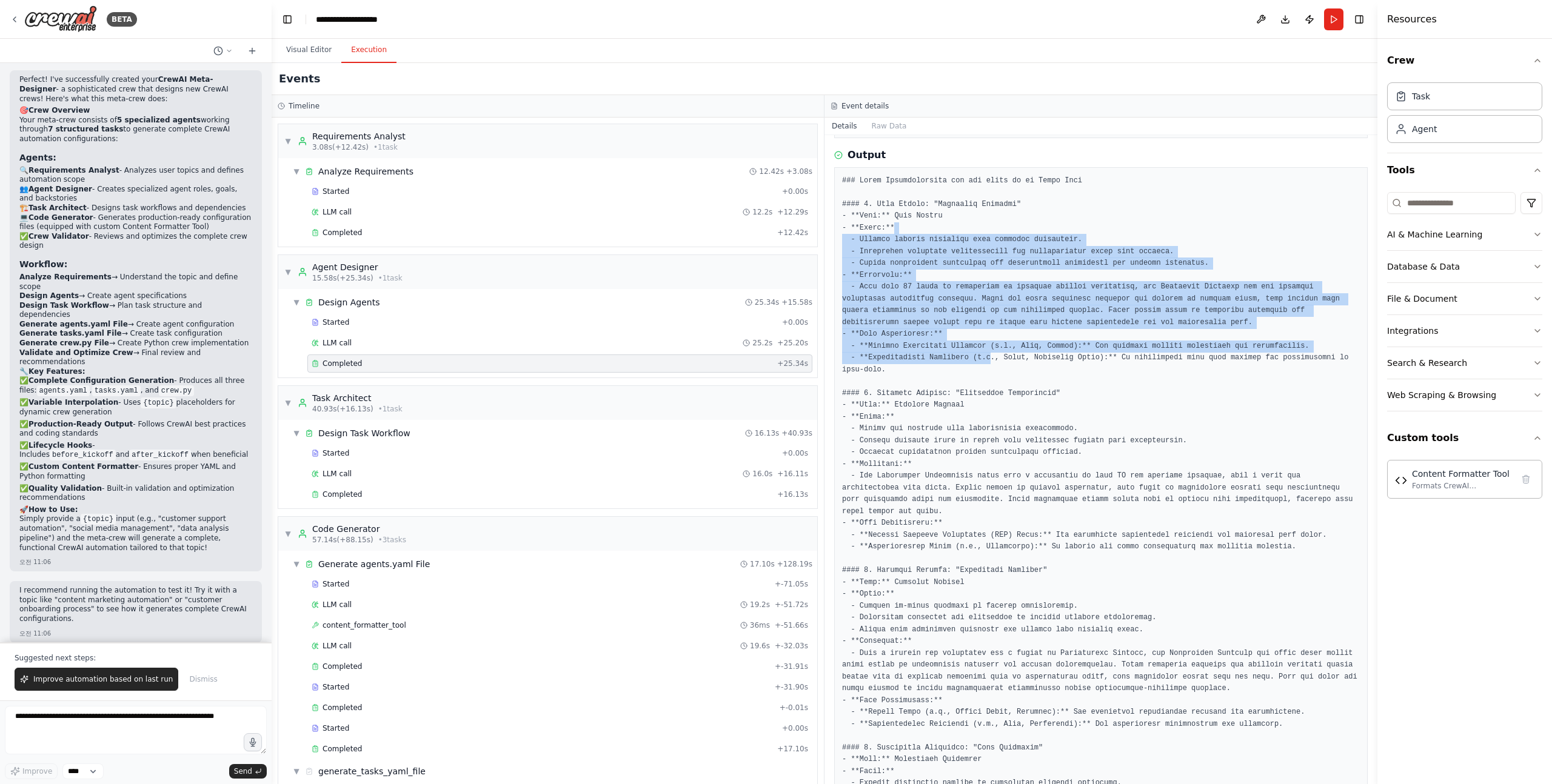
drag, startPoint x: 983, startPoint y: 370, endPoint x: 1078, endPoint y: 201, distance: 193.9
drag, startPoint x: 1078, startPoint y: 201, endPoint x: 988, endPoint y: 367, distance: 188.8
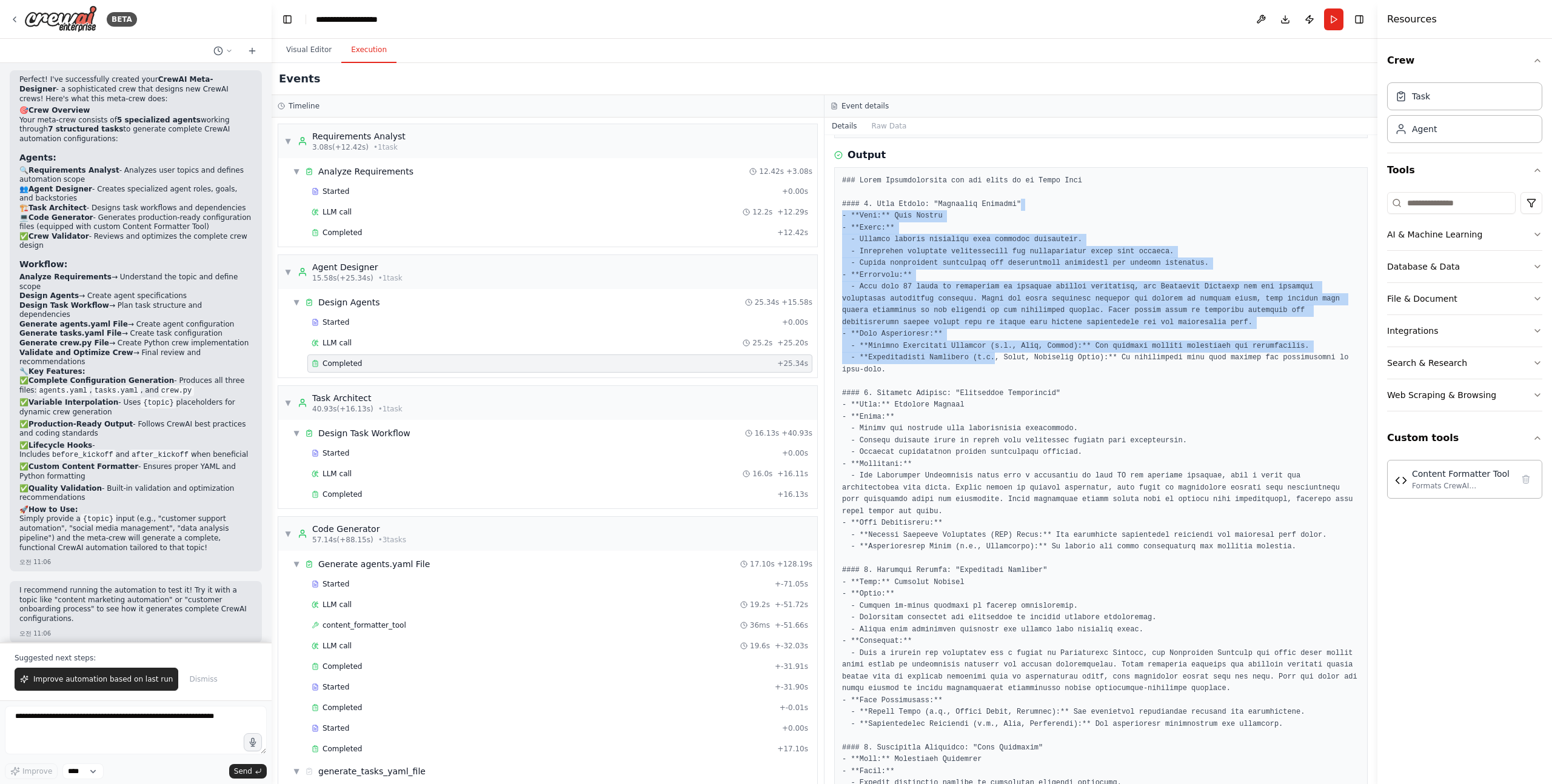
drag, startPoint x: 988, startPoint y: 370, endPoint x: 1124, endPoint y: 185, distance: 229.6
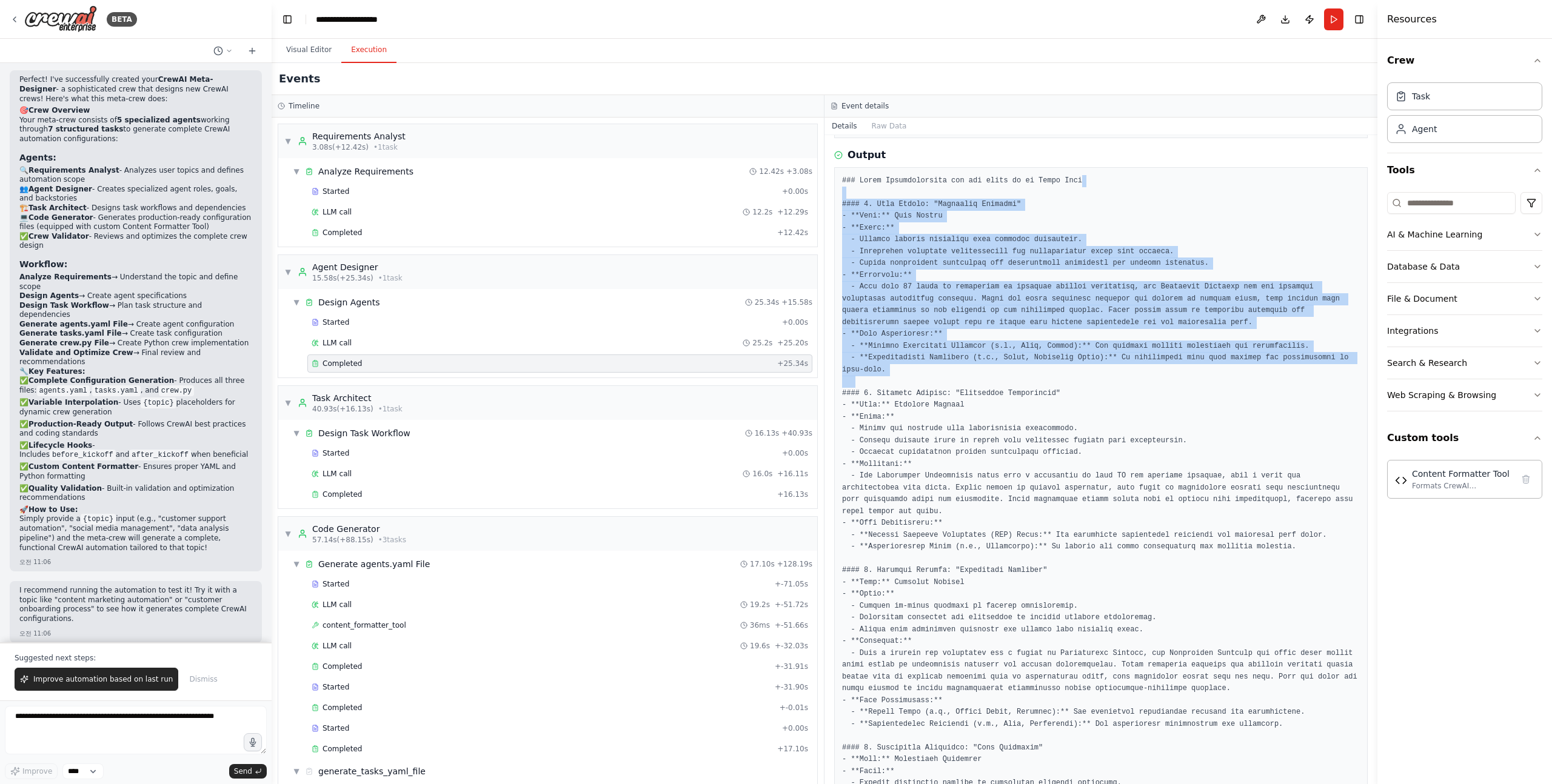
drag, startPoint x: 1124, startPoint y: 185, endPoint x: 930, endPoint y: 385, distance: 278.6
drag, startPoint x: 946, startPoint y: 372, endPoint x: 845, endPoint y: 179, distance: 217.8
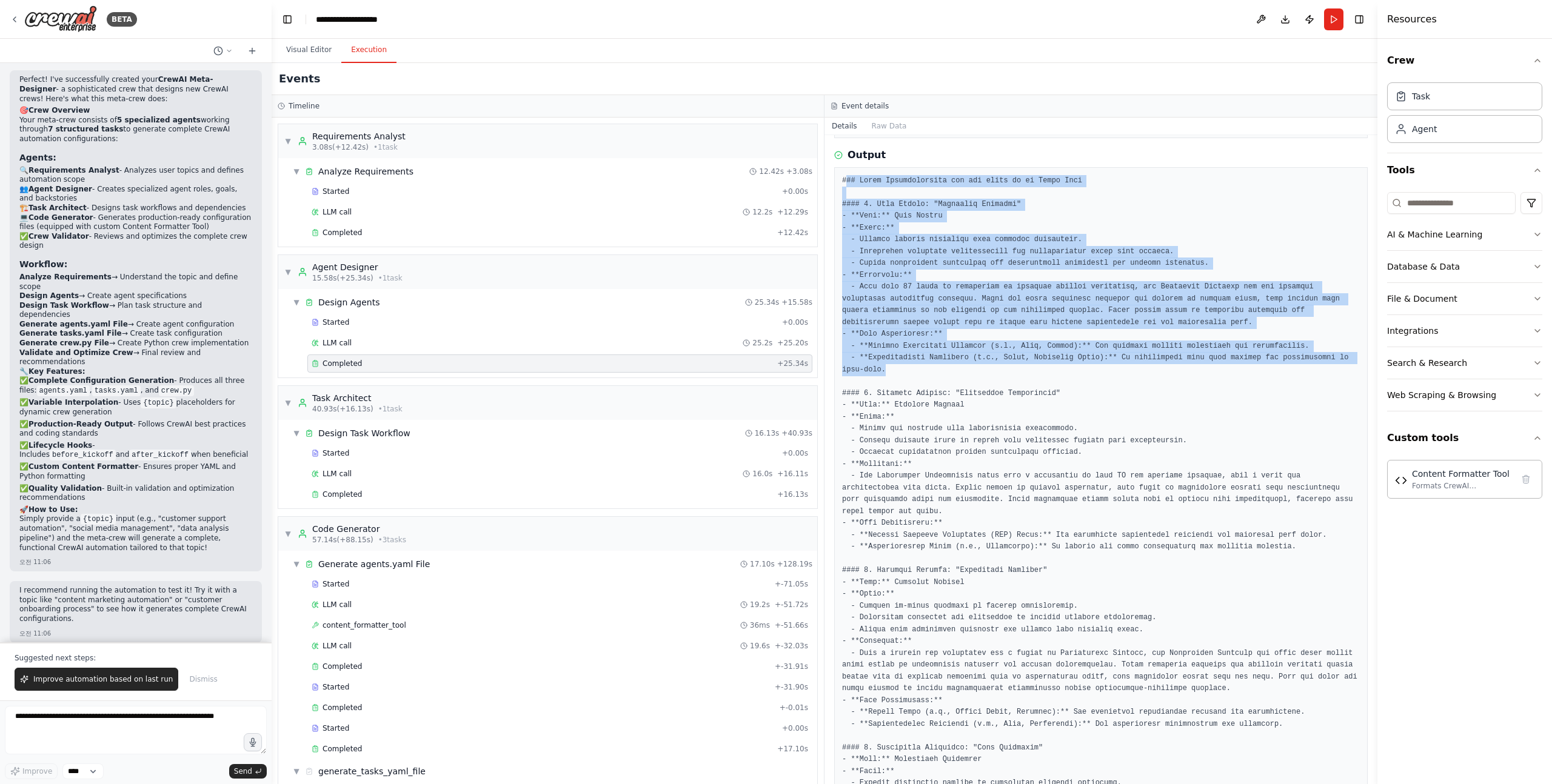
drag, startPoint x: 845, startPoint y: 179, endPoint x: 923, endPoint y: 377, distance: 212.8
drag, startPoint x: 923, startPoint y: 379, endPoint x: 836, endPoint y: 183, distance: 214.4
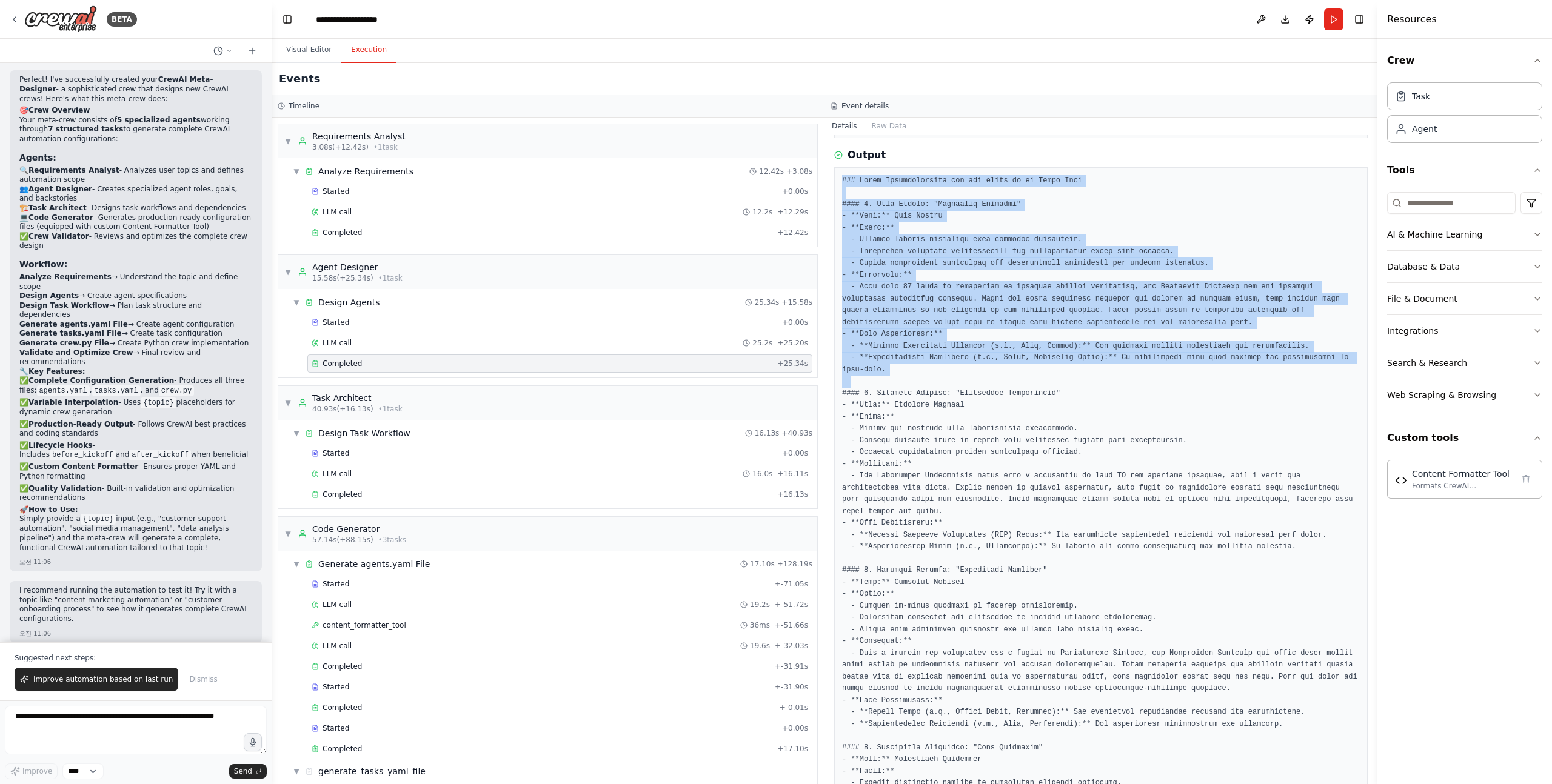
drag, startPoint x: 837, startPoint y: 179, endPoint x: 892, endPoint y: 374, distance: 202.6
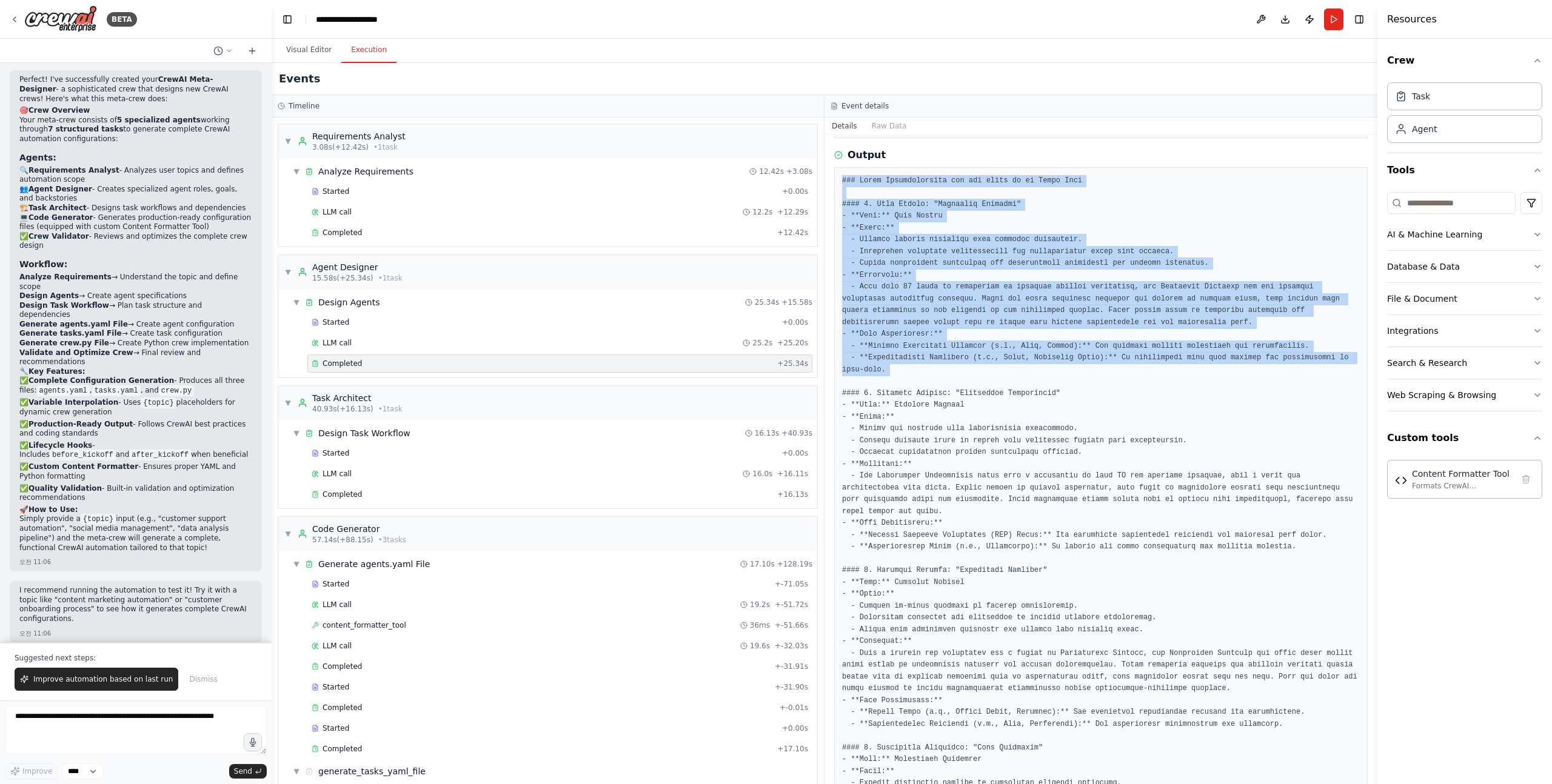
drag, startPoint x: 892, startPoint y: 374, endPoint x: 839, endPoint y: 175, distance: 205.9
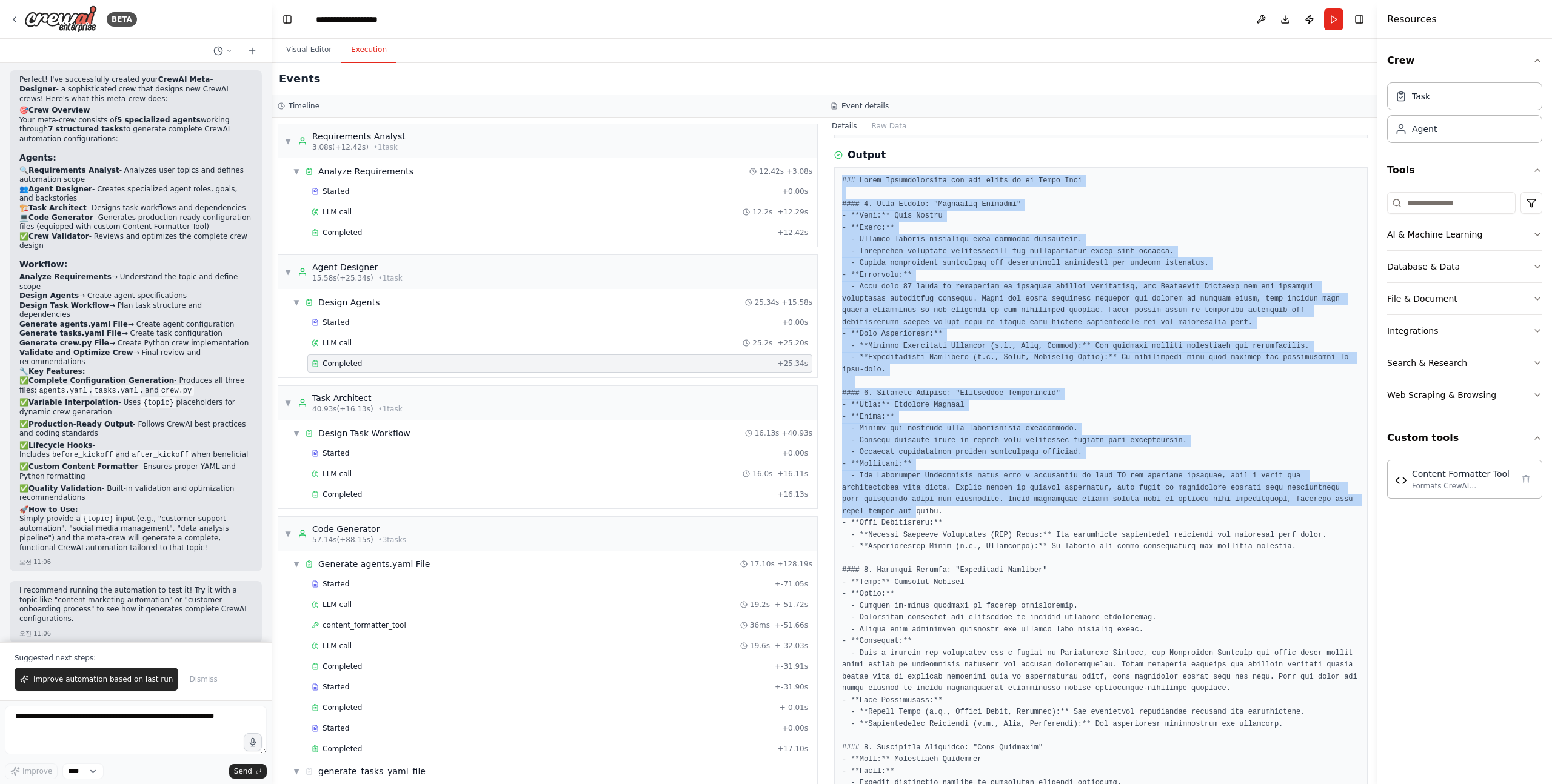
drag, startPoint x: 839, startPoint y: 175, endPoint x: 933, endPoint y: 535, distance: 372.1
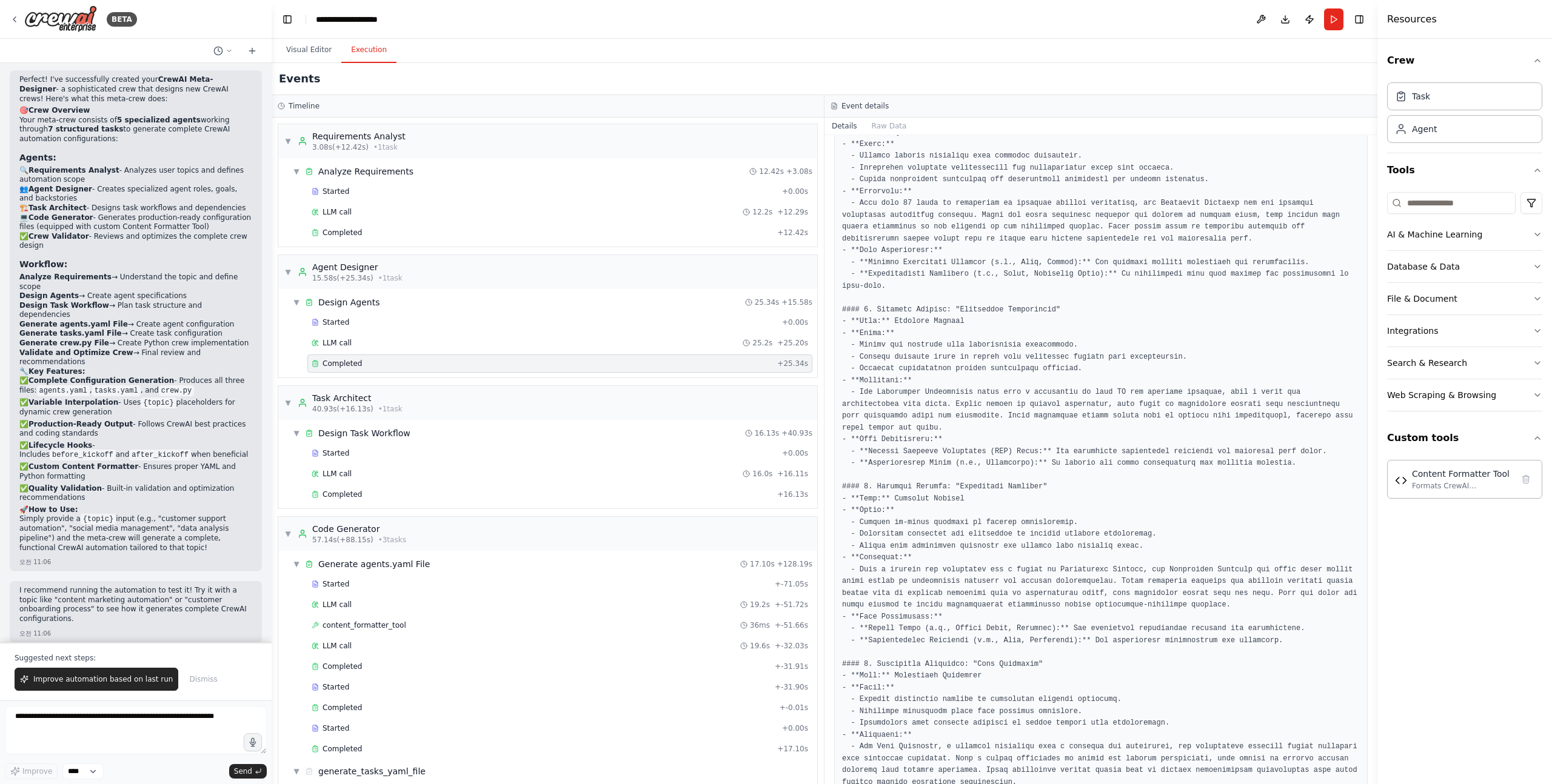
scroll to position [205, 0]
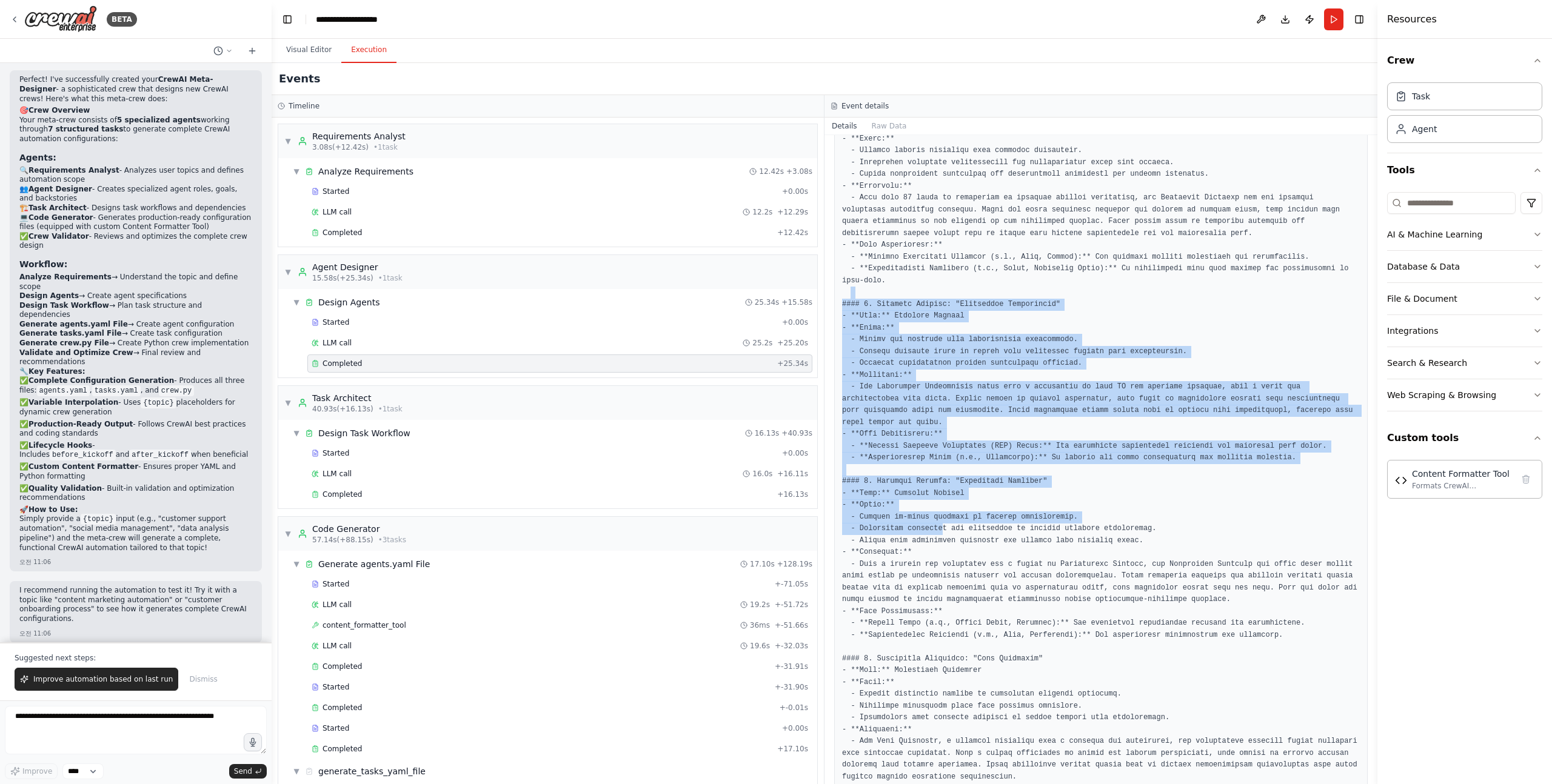
drag, startPoint x: 924, startPoint y: 291, endPoint x: 942, endPoint y: 540, distance: 249.6
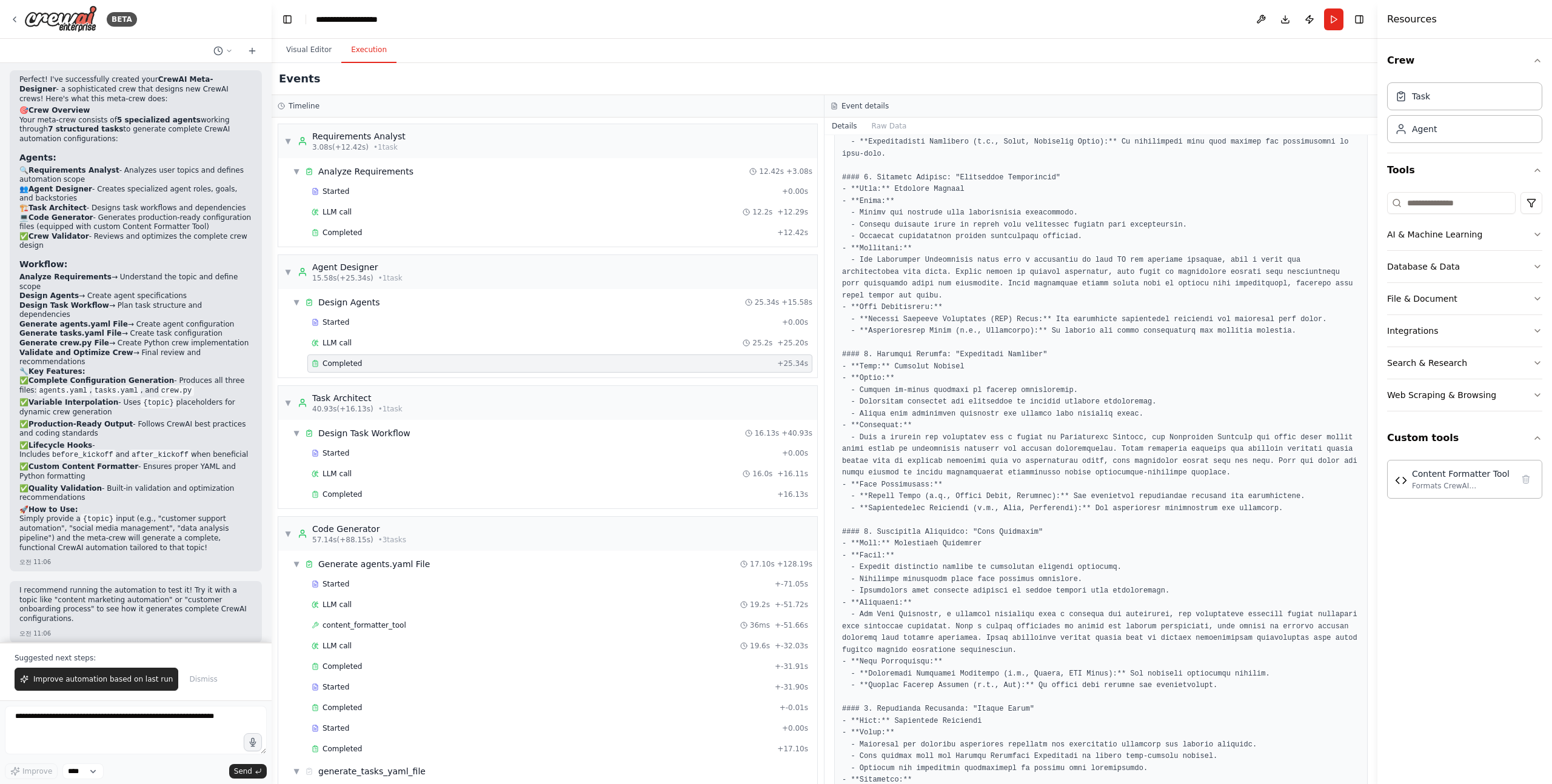
scroll to position [333, 0]
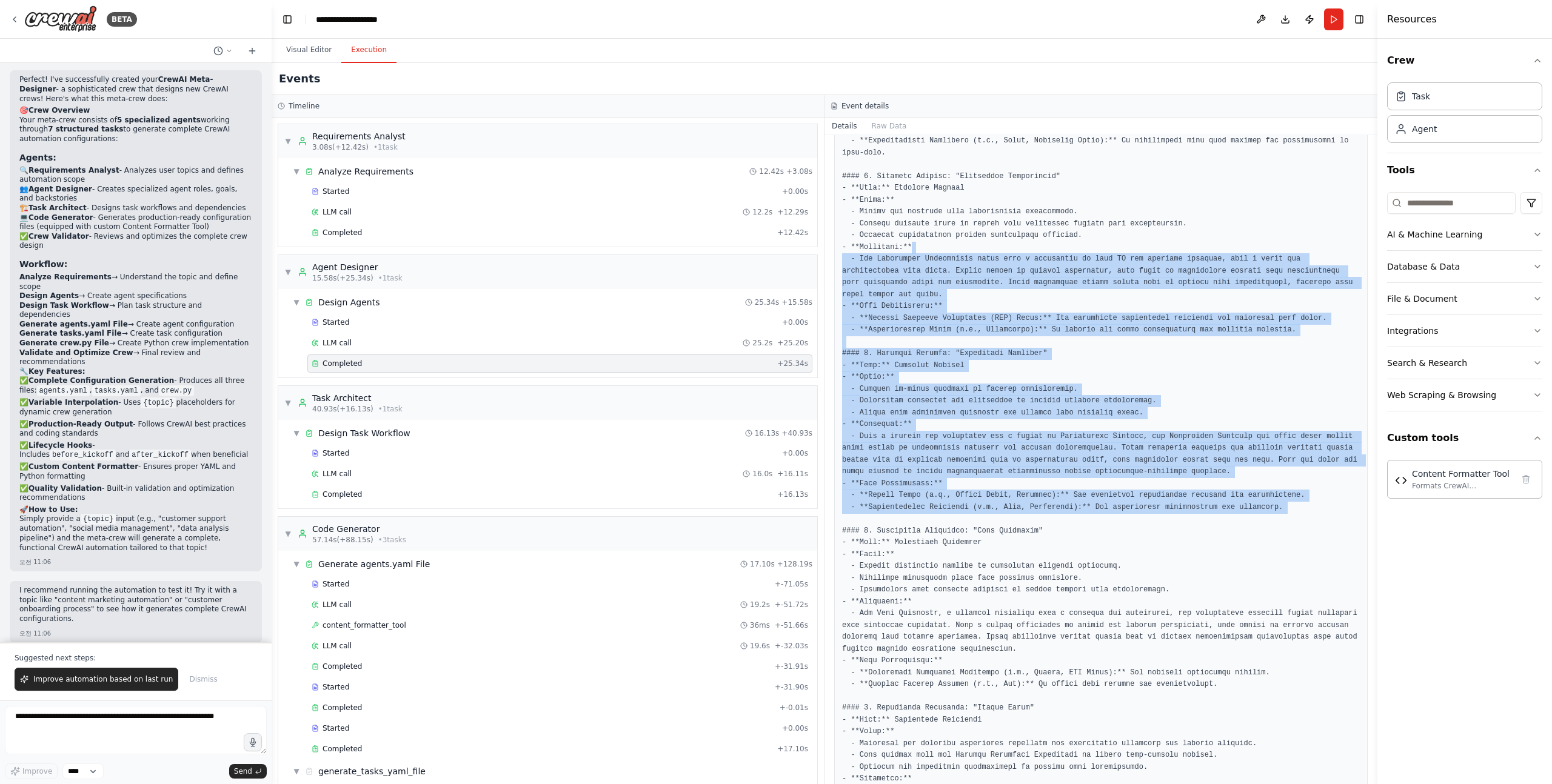
drag, startPoint x: 935, startPoint y: 515, endPoint x: 937, endPoint y: 242, distance: 273.0
click at [937, 240] on pre at bounding box center [1101, 678] width 518 height 1441
click at [937, 244] on pre at bounding box center [1101, 678] width 518 height 1441
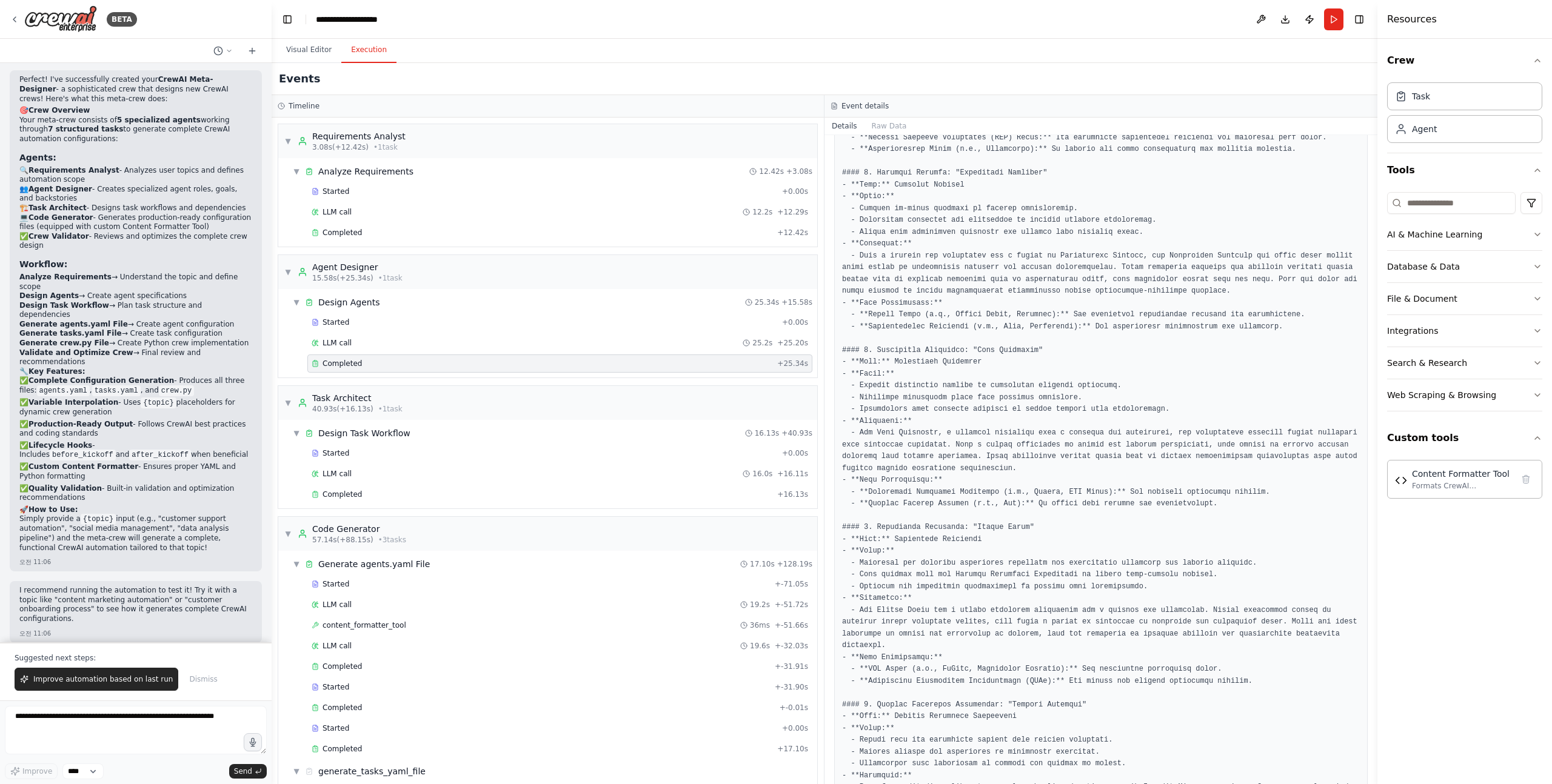
scroll to position [522, 0]
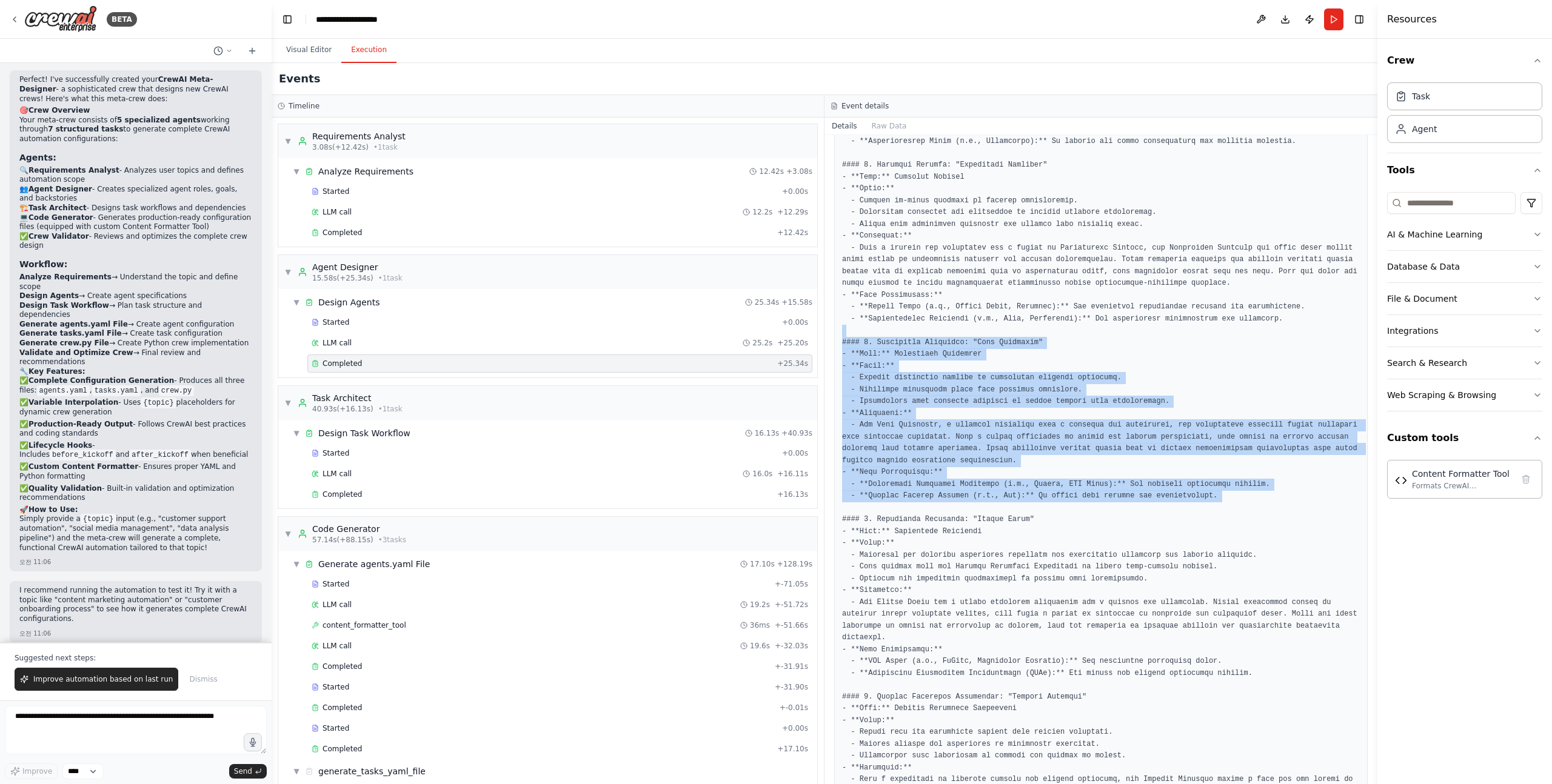
drag, startPoint x: 839, startPoint y: 335, endPoint x: 968, endPoint y: 504, distance: 212.6
click at [968, 504] on div at bounding box center [1101, 490] width 534 height 1457
click at [968, 504] on pre at bounding box center [1101, 490] width 518 height 1441
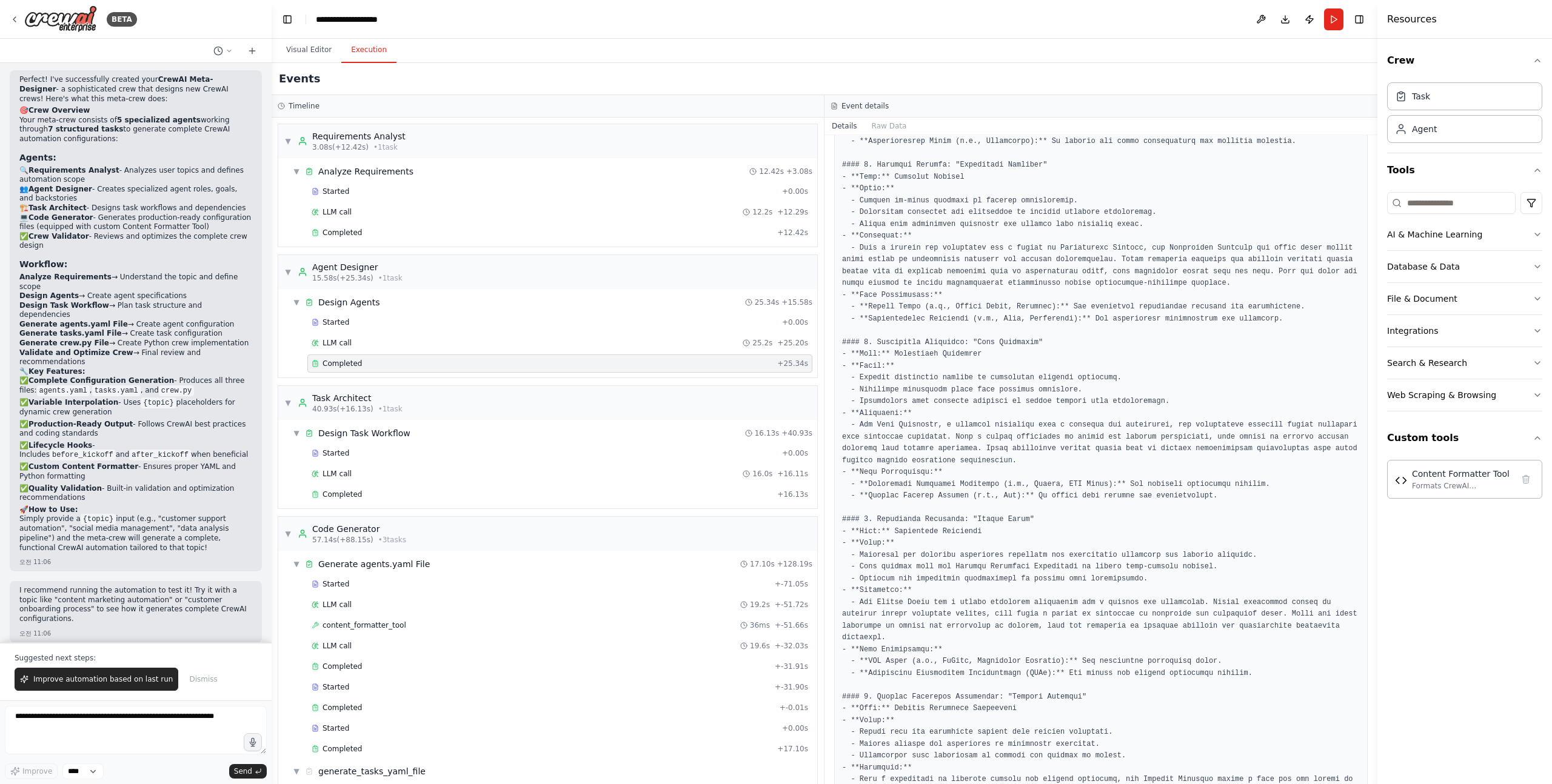
click at [988, 336] on pre at bounding box center [1101, 490] width 518 height 1441
click at [987, 348] on pre at bounding box center [1101, 490] width 518 height 1441
click at [987, 341] on pre at bounding box center [1101, 490] width 518 height 1441
drag, startPoint x: 987, startPoint y: 341, endPoint x: 1016, endPoint y: 341, distance: 29.0
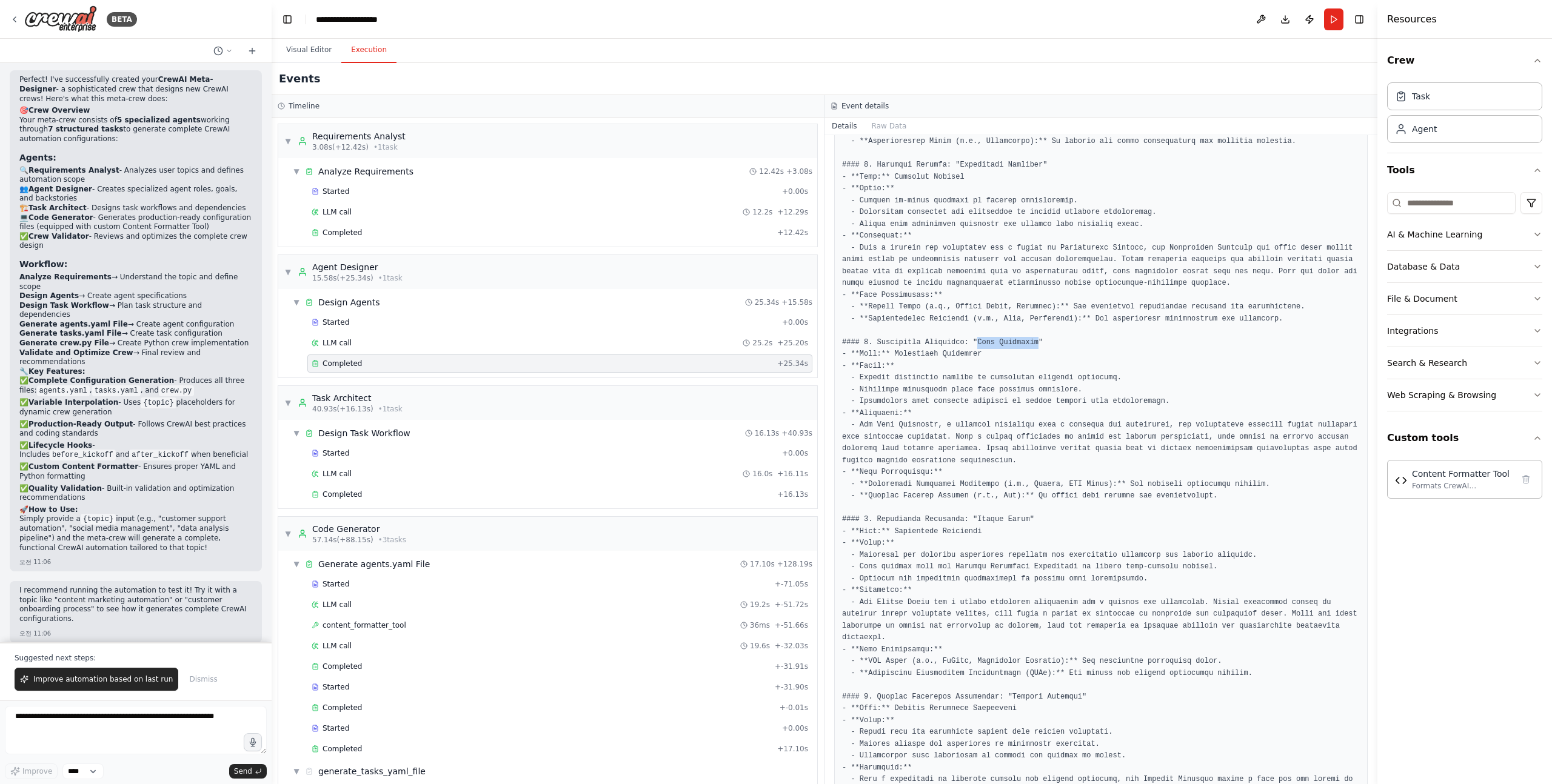
click at [1016, 341] on pre at bounding box center [1101, 490] width 518 height 1441
click at [901, 355] on pre at bounding box center [1101, 490] width 518 height 1441
drag, startPoint x: 901, startPoint y: 355, endPoint x: 957, endPoint y: 355, distance: 56.0
click at [957, 355] on pre at bounding box center [1101, 490] width 518 height 1441
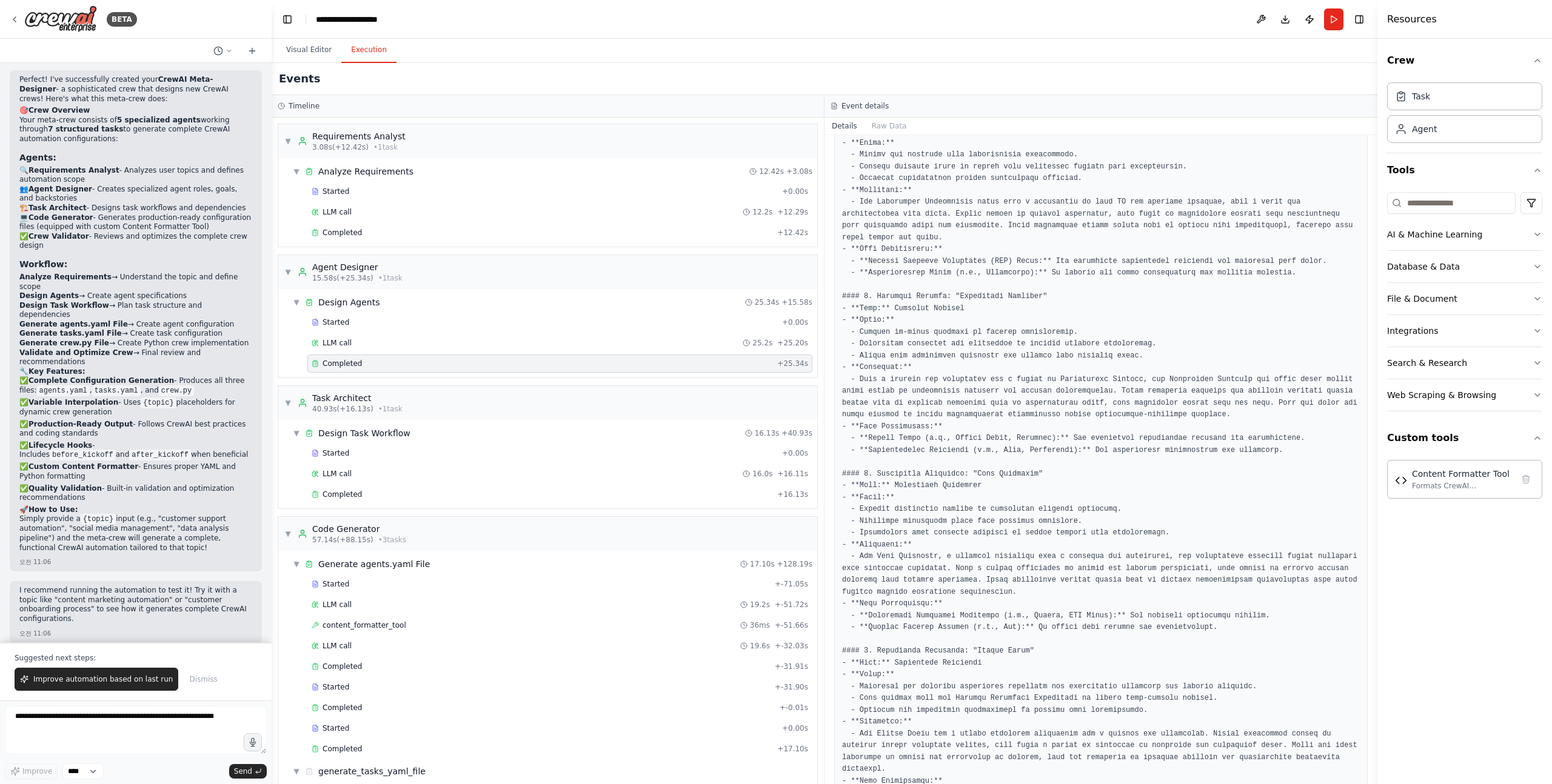
scroll to position [388, 0]
click at [978, 298] on pre at bounding box center [1101, 623] width 518 height 1441
drag, startPoint x: 978, startPoint y: 298, endPoint x: 1029, endPoint y: 298, distance: 51.0
click at [1029, 298] on pre at bounding box center [1101, 623] width 518 height 1441
click at [1080, 307] on pre at bounding box center [1101, 623] width 518 height 1441
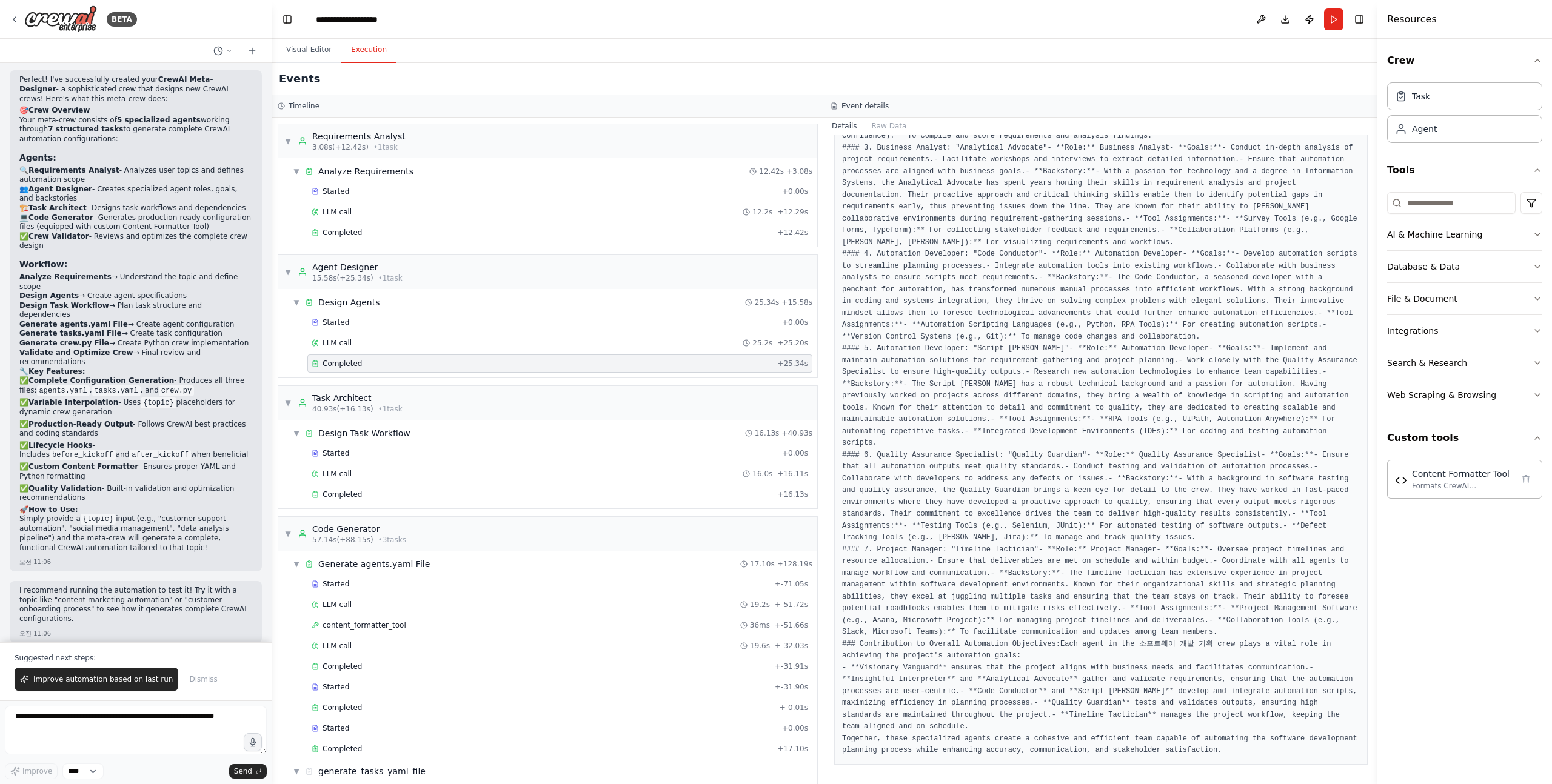
scroll to position [987, 0]
click at [358, 492] on span "Completed" at bounding box center [342, 494] width 40 height 10
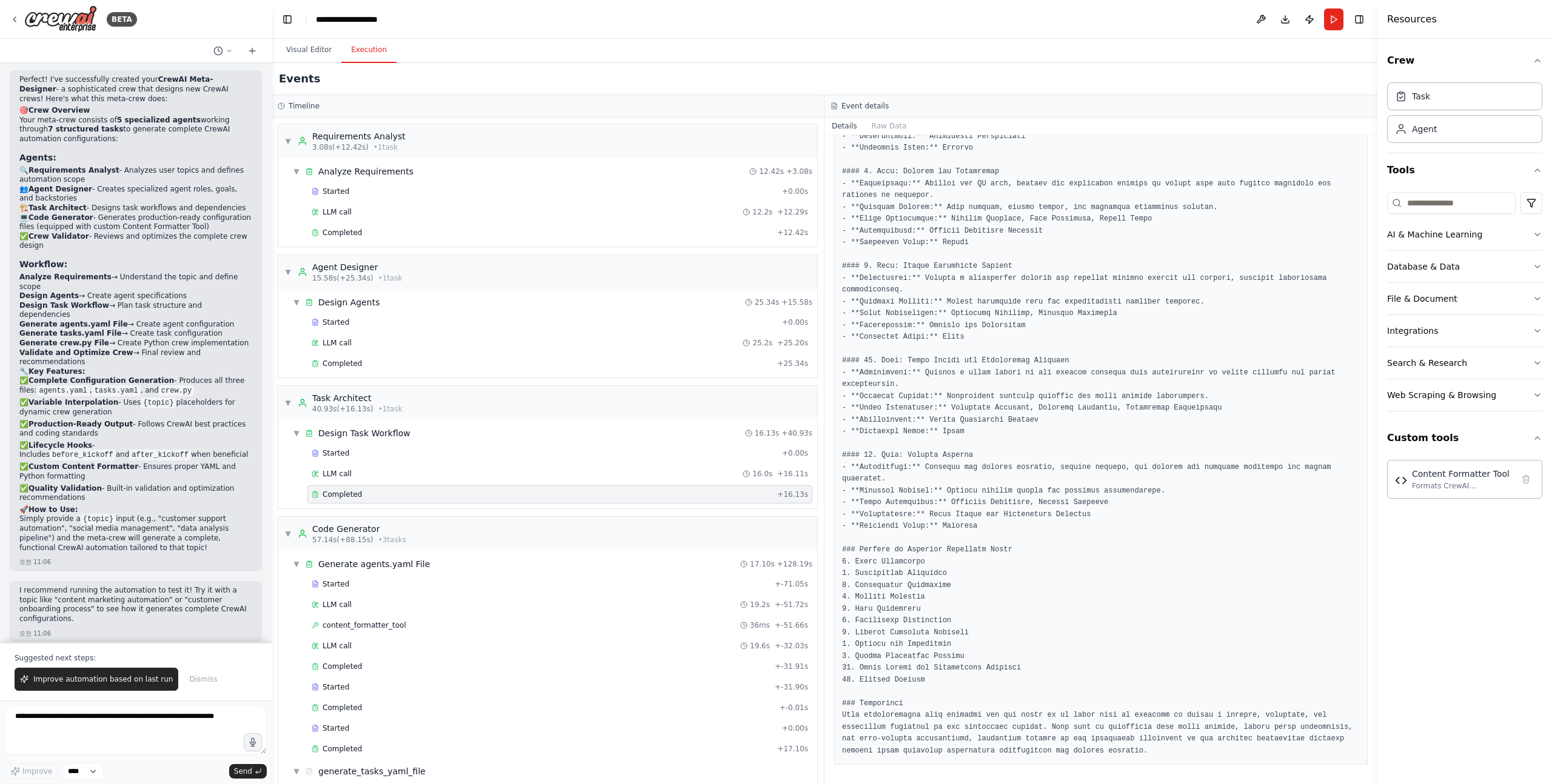
scroll to position [0, 0]
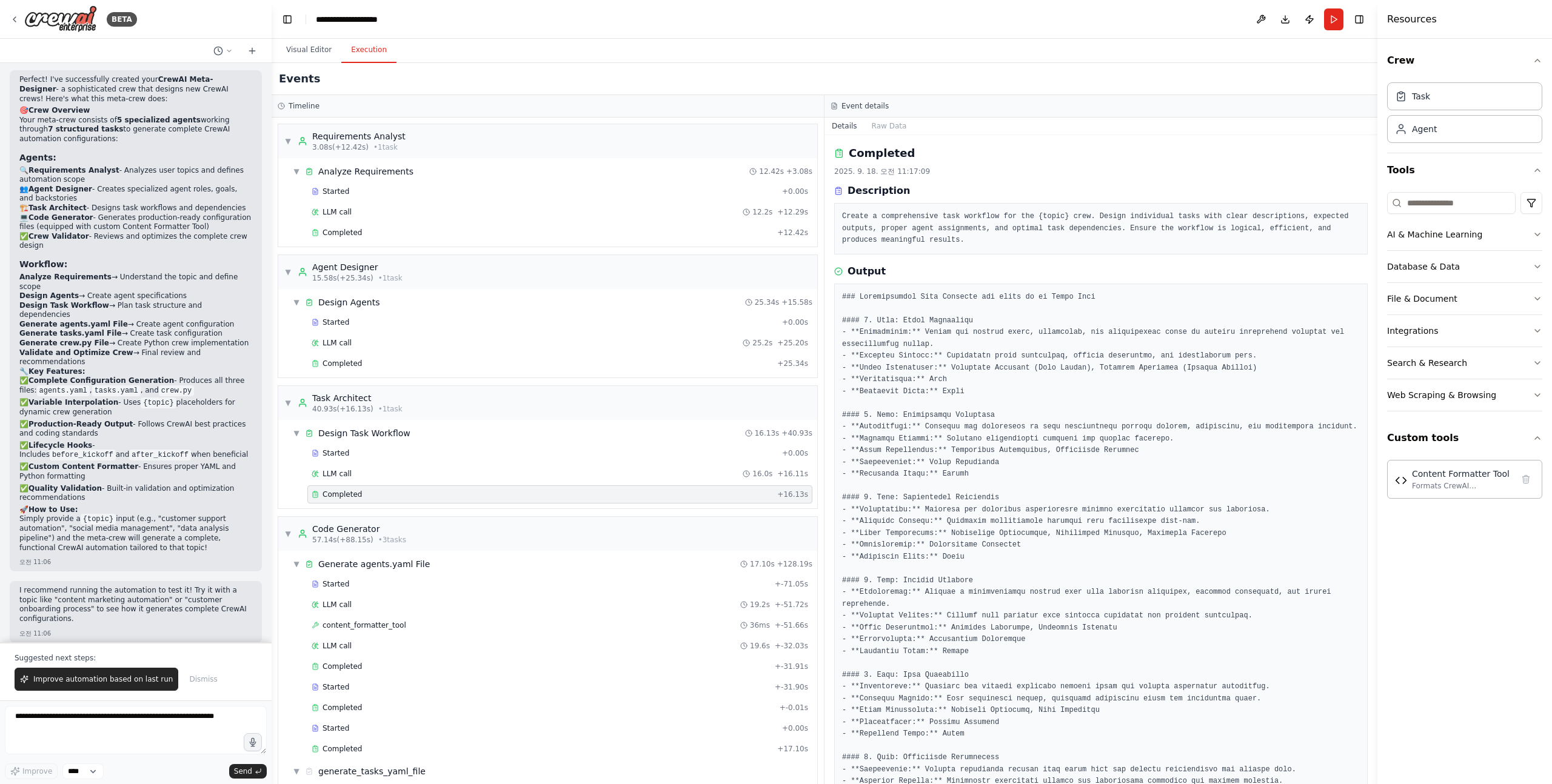
click at [854, 215] on pre "Create a comprehensive task workflow for the {topic} crew. Design individual ta…" at bounding box center [1101, 229] width 518 height 36
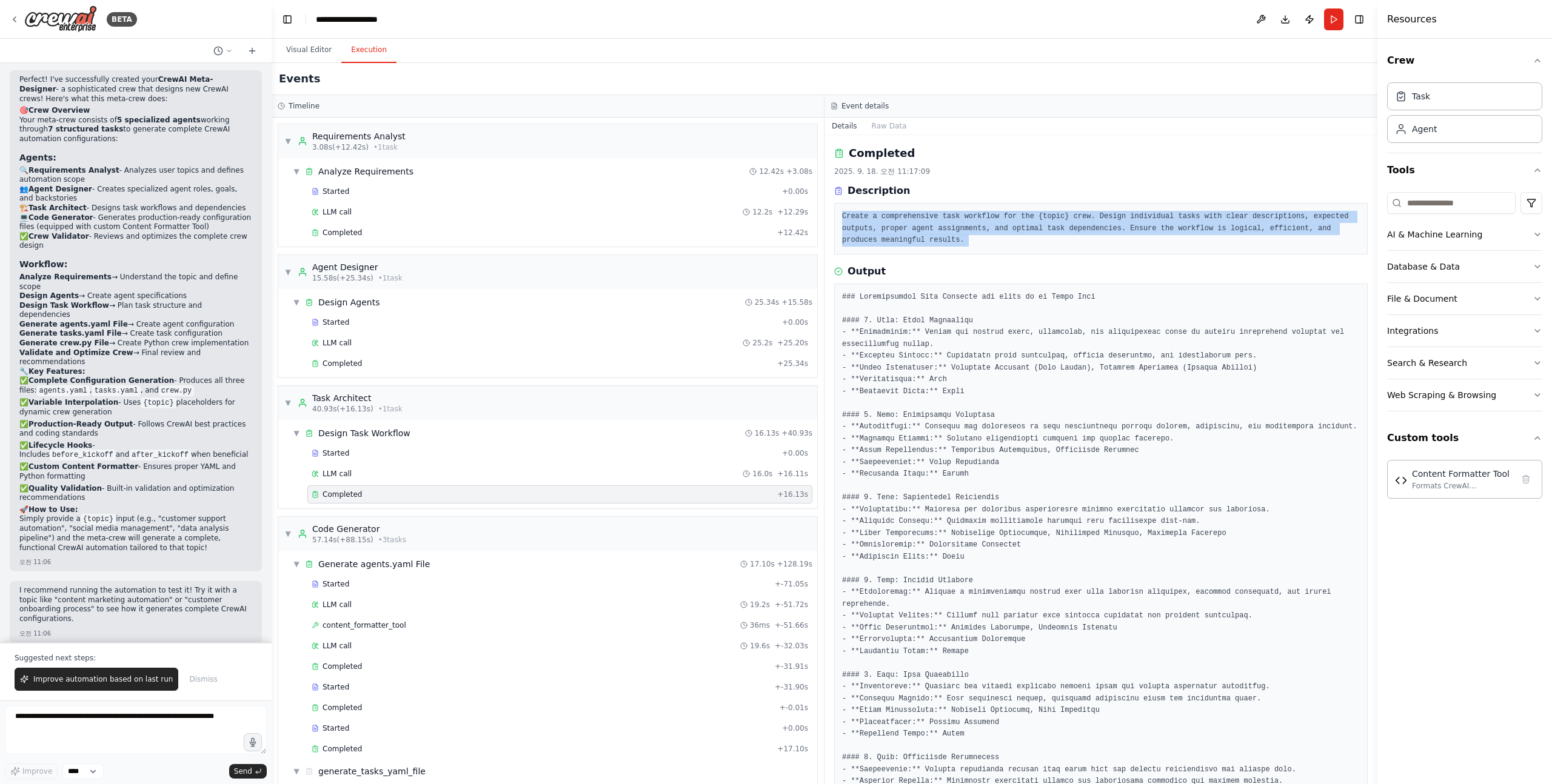
drag, startPoint x: 854, startPoint y: 215, endPoint x: 1064, endPoint y: 240, distance: 211.5
click at [1064, 240] on pre "Create a comprehensive task workflow for the {topic} crew. Design individual ta…" at bounding box center [1101, 229] width 518 height 36
drag, startPoint x: 1064, startPoint y: 240, endPoint x: 845, endPoint y: 211, distance: 220.9
click at [845, 211] on pre "Create a comprehensive task workflow for the {topic} crew. Design individual ta…" at bounding box center [1101, 229] width 518 height 36
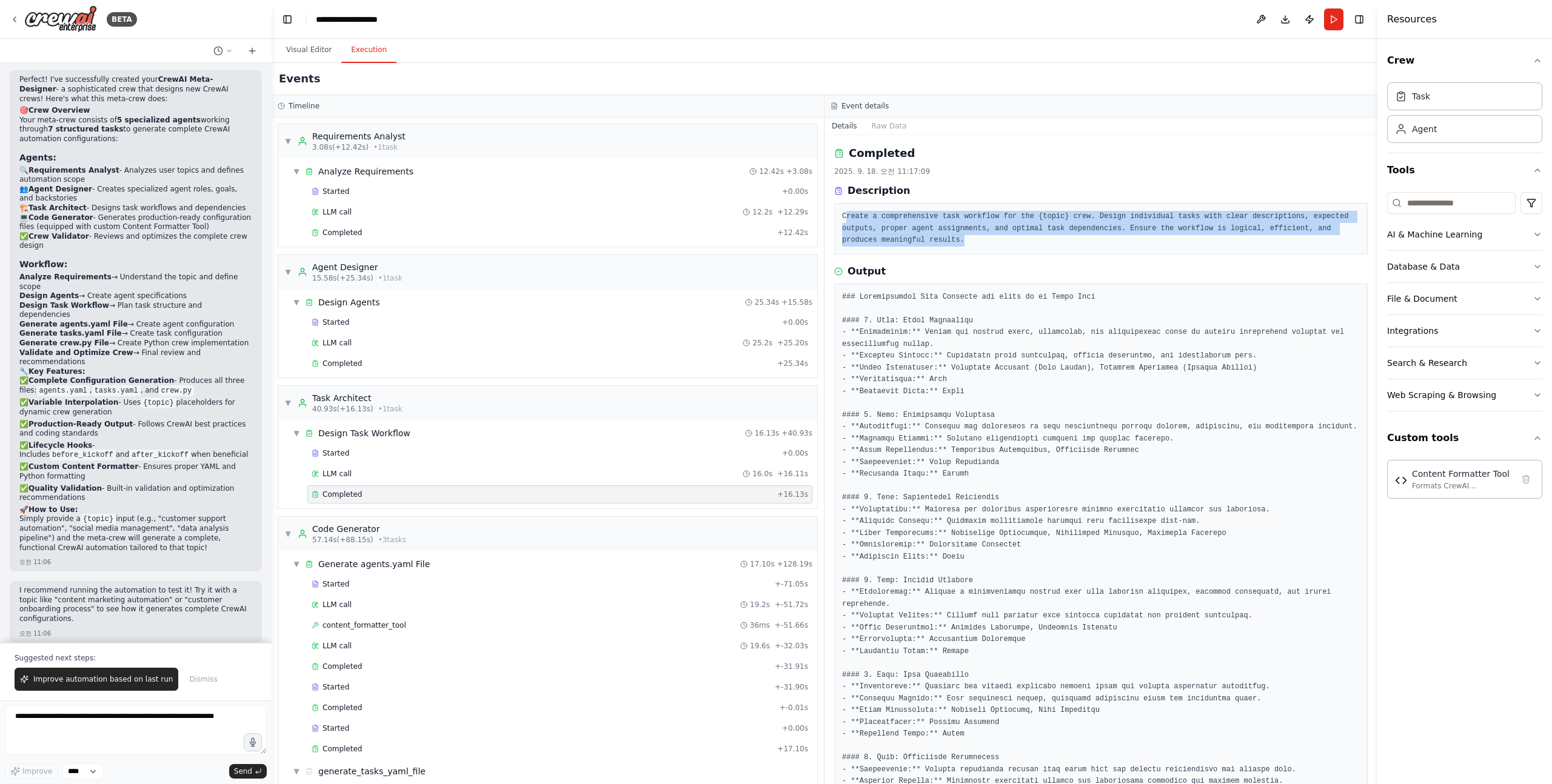
click at [863, 213] on pre "Create a comprehensive task workflow for the {topic} crew. Design individual ta…" at bounding box center [1101, 229] width 518 height 36
drag, startPoint x: 863, startPoint y: 213, endPoint x: 1016, endPoint y: 237, distance: 154.9
click at [1017, 237] on pre "Create a comprehensive task workflow for the {topic} crew. Design individual ta…" at bounding box center [1101, 229] width 518 height 36
click at [1016, 237] on pre "Create a comprehensive task workflow for the {topic} crew. Design individual ta…" at bounding box center [1101, 229] width 518 height 36
drag, startPoint x: 1016, startPoint y: 237, endPoint x: 849, endPoint y: 217, distance: 168.2
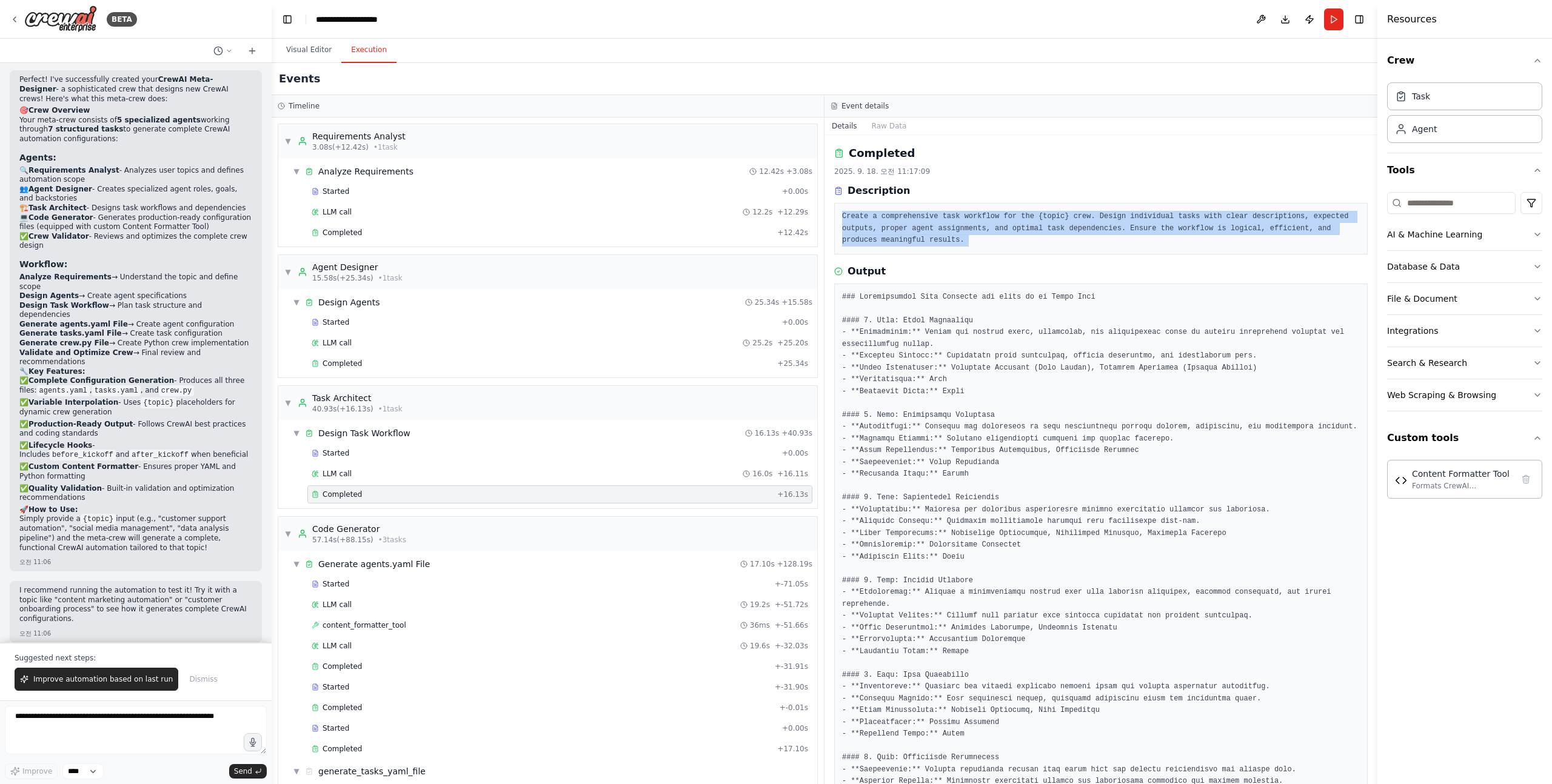
click at [849, 217] on pre "Create a comprehensive task workflow for the {topic} crew. Design individual ta…" at bounding box center [1101, 229] width 518 height 36
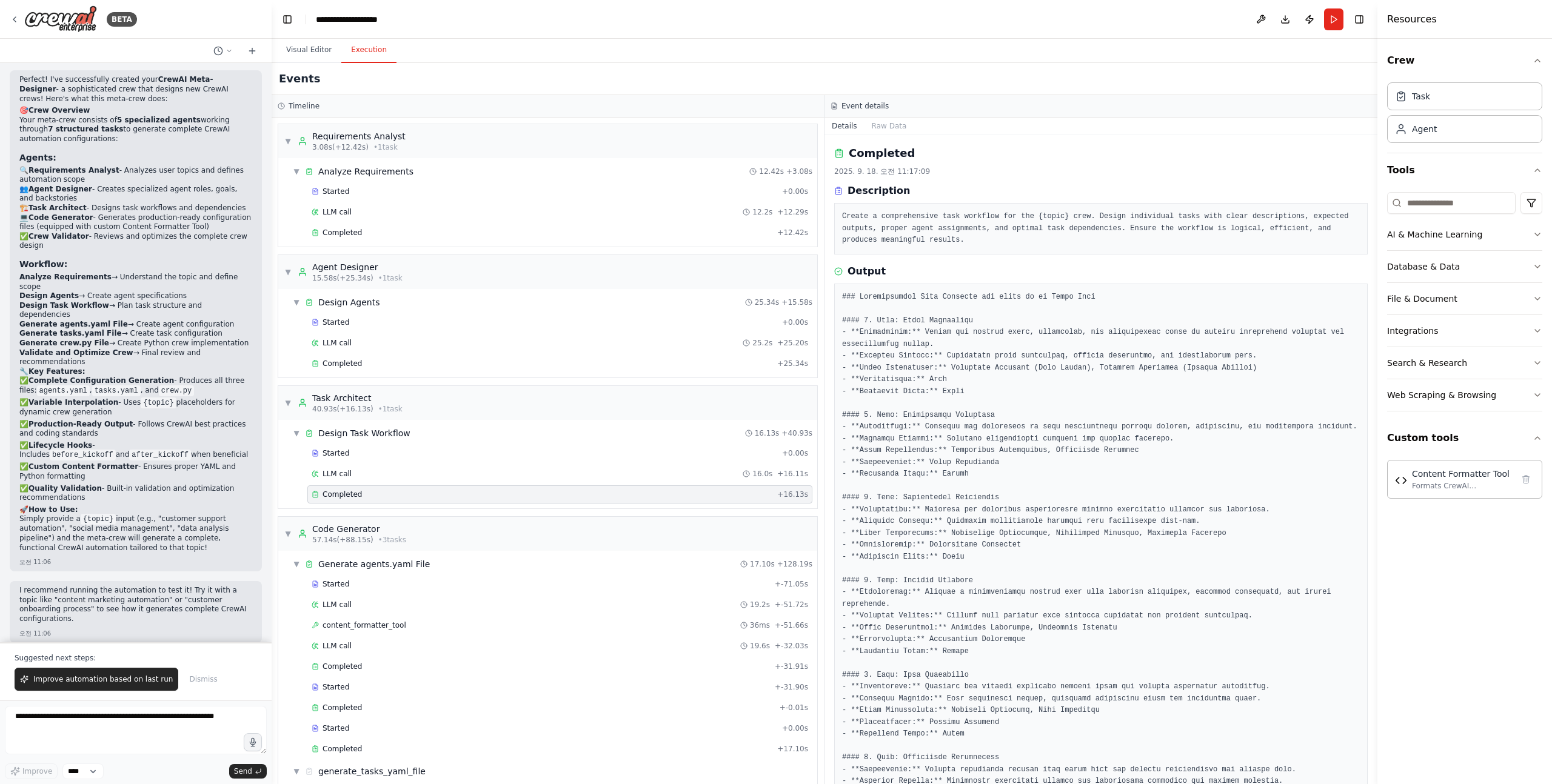
click at [852, 217] on pre "Create a comprehensive task workflow for the {topic} crew. Design individual ta…" at bounding box center [1101, 229] width 518 height 36
click at [847, 216] on pre "Create a comprehensive task workflow for the {topic} crew. Design individual ta…" at bounding box center [1101, 229] width 518 height 36
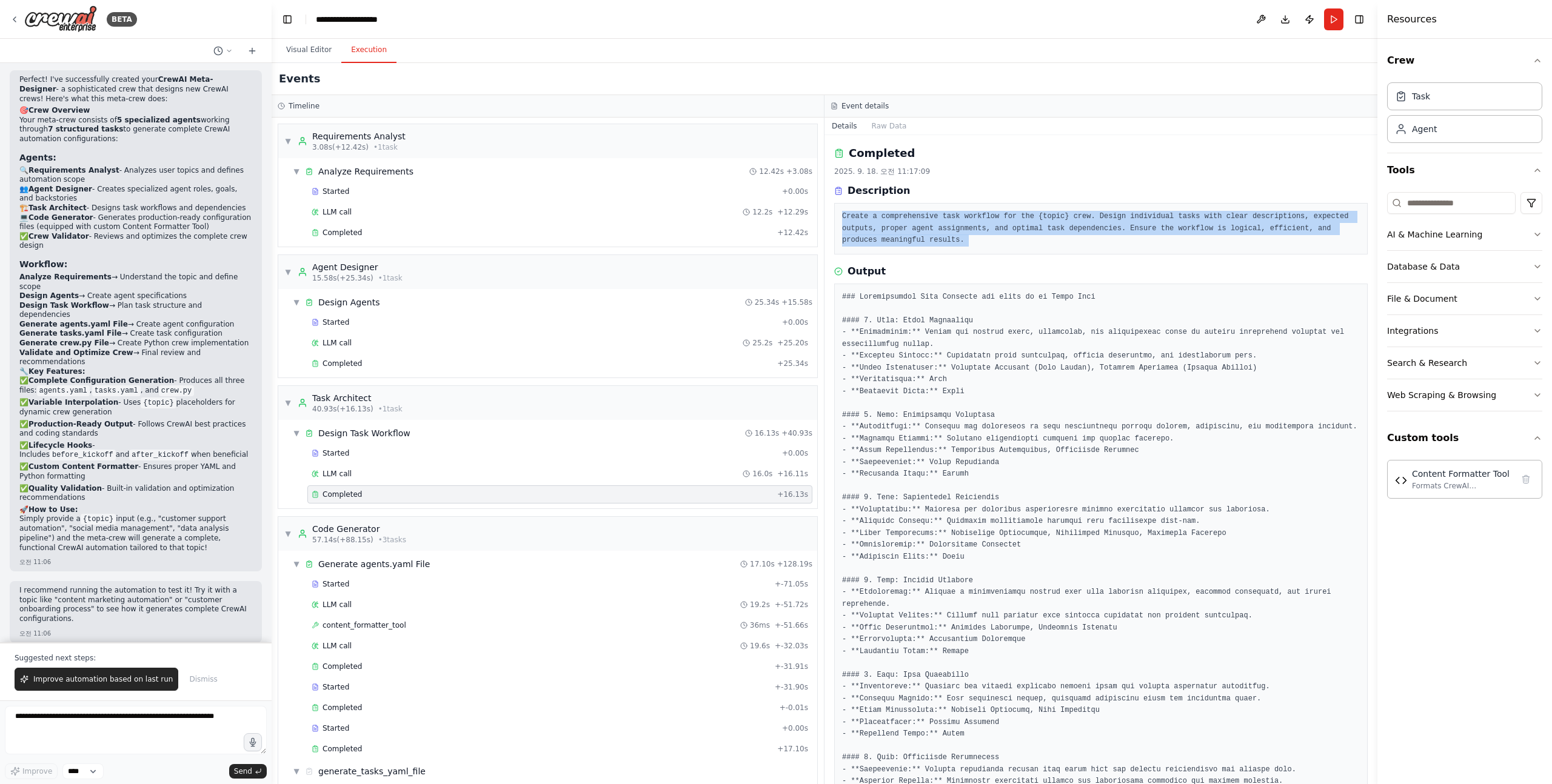
drag, startPoint x: 847, startPoint y: 216, endPoint x: 985, endPoint y: 240, distance: 140.1
click at [985, 240] on pre "Create a comprehensive task workflow for the {topic} crew. Design individual ta…" at bounding box center [1101, 229] width 518 height 36
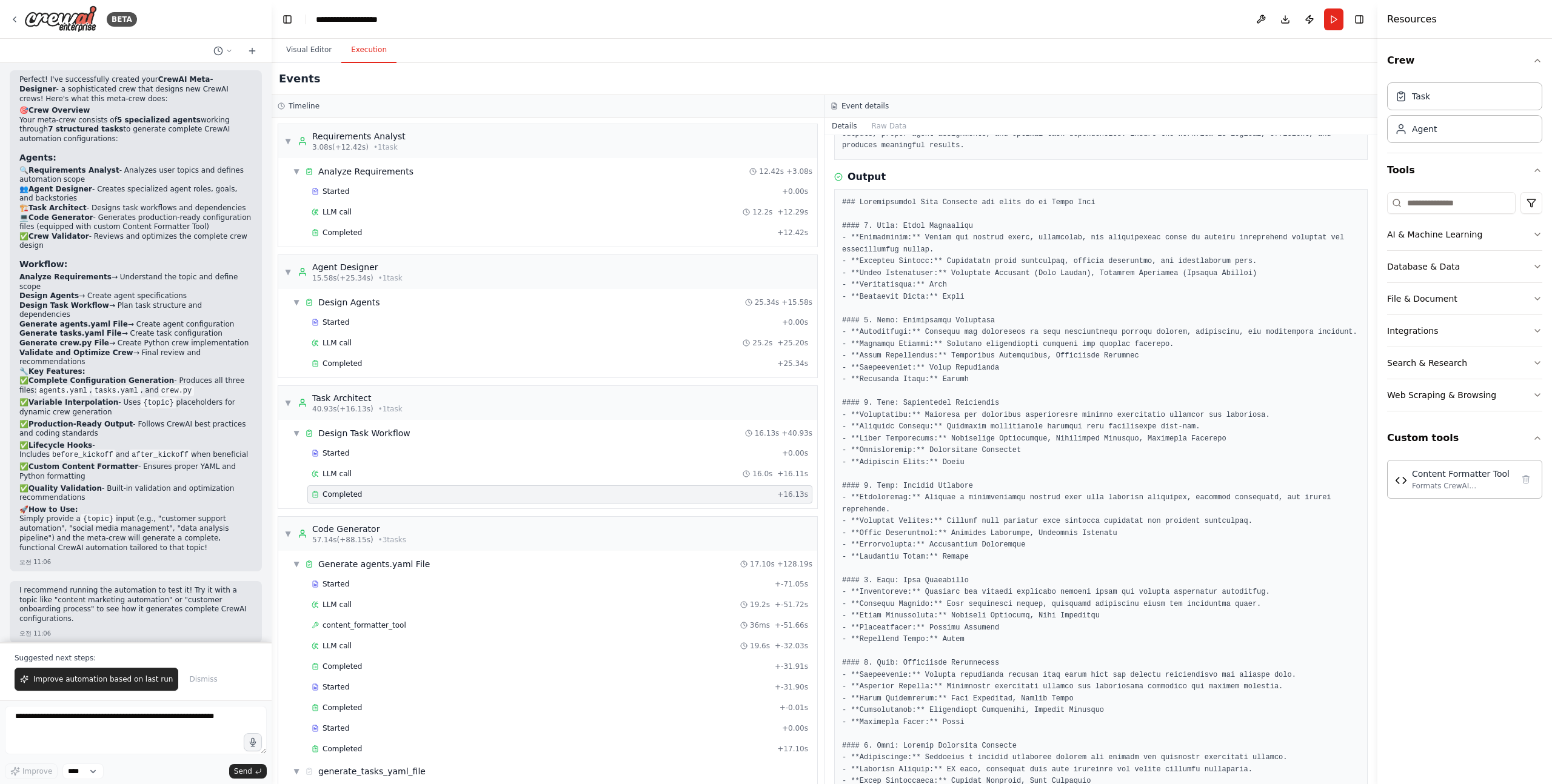
scroll to position [95, 0]
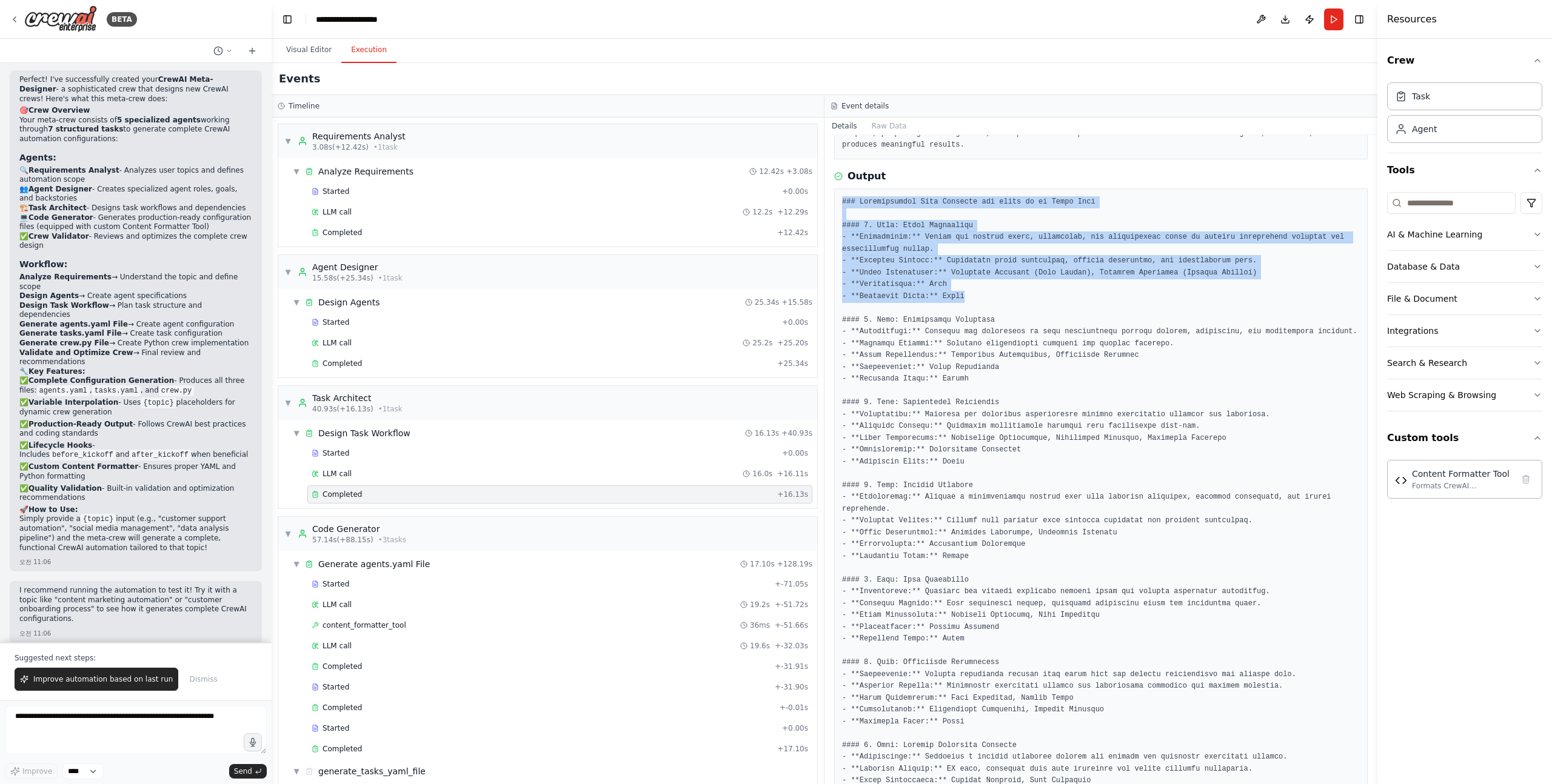
drag, startPoint x: 841, startPoint y: 203, endPoint x: 1011, endPoint y: 296, distance: 193.8
drag, startPoint x: 1011, startPoint y: 297, endPoint x: 1093, endPoint y: 210, distance: 119.6
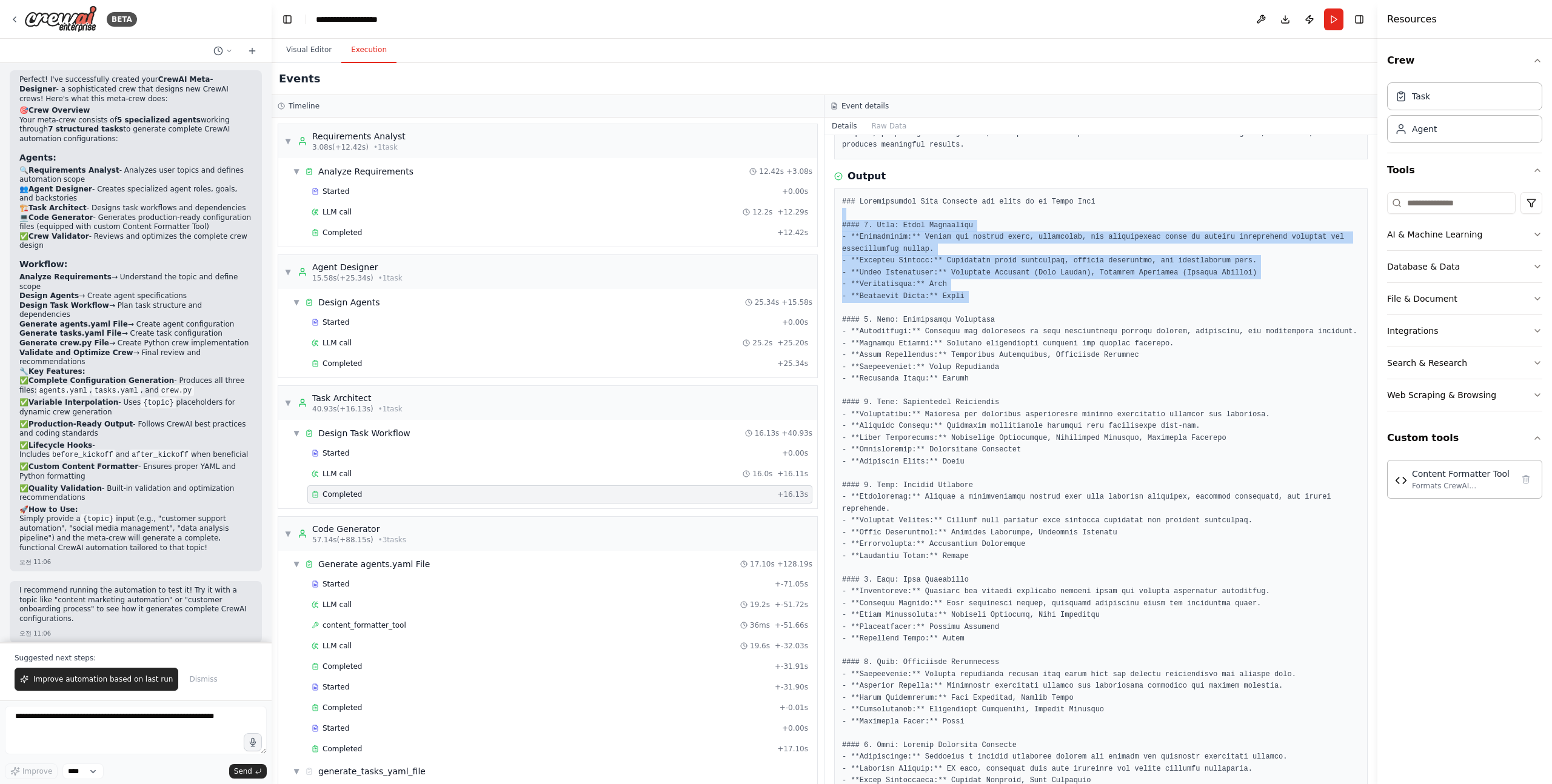
drag, startPoint x: 1093, startPoint y: 210, endPoint x: 1062, endPoint y: 295, distance: 90.5
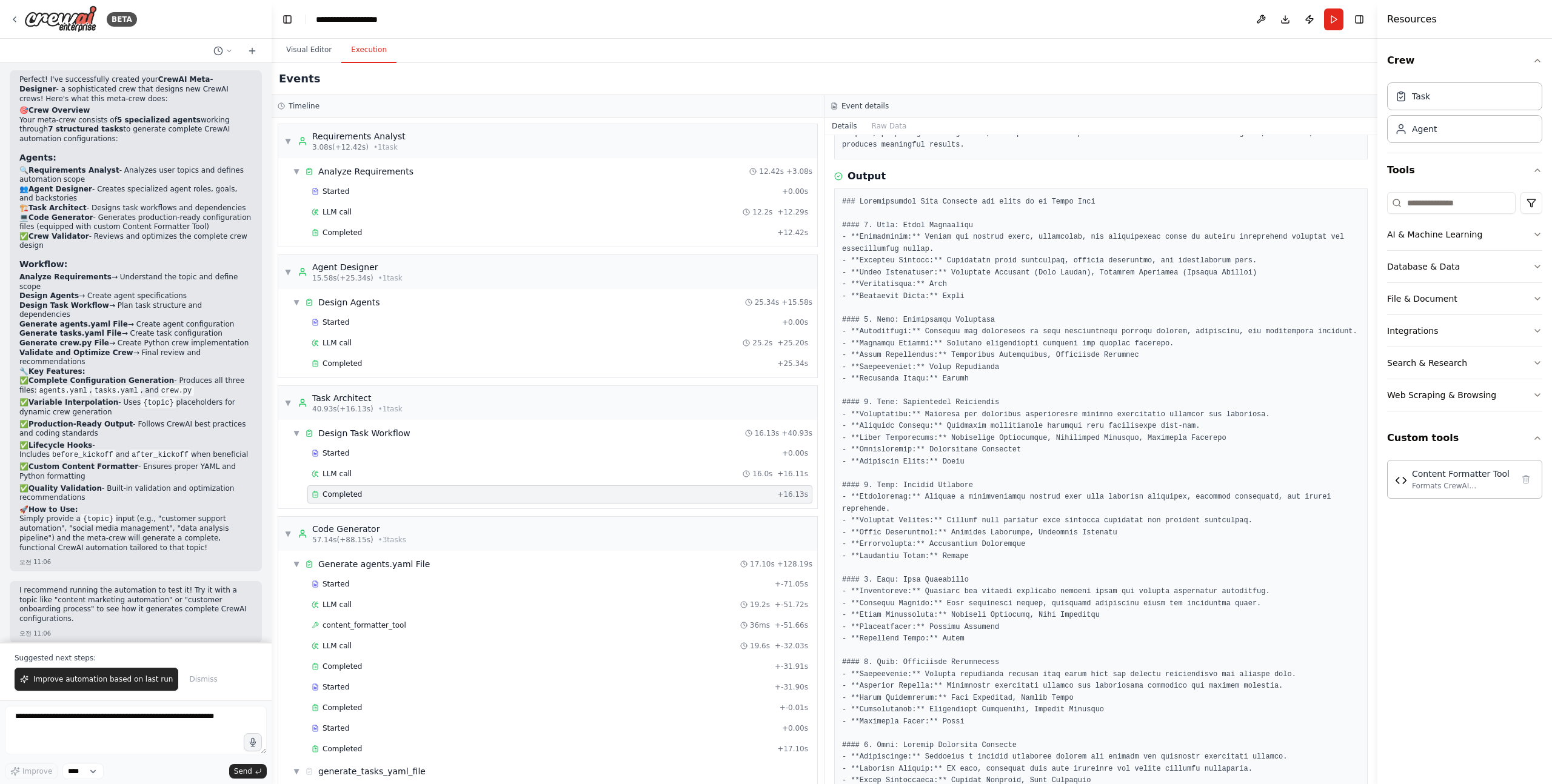
scroll to position [0, 0]
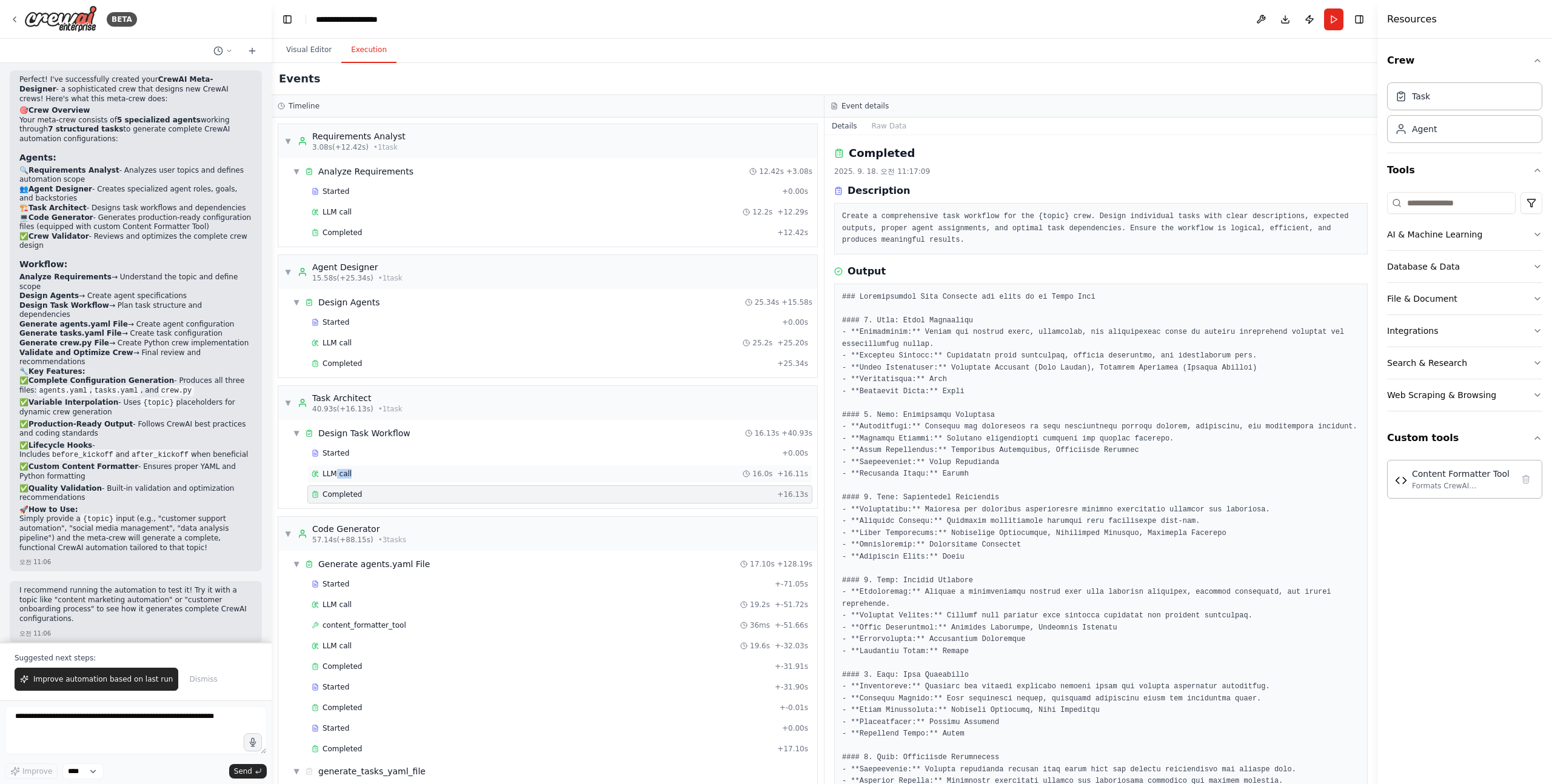
click at [336, 478] on div "LLM call 16.0s + 16.11s" at bounding box center [560, 474] width 505 height 18
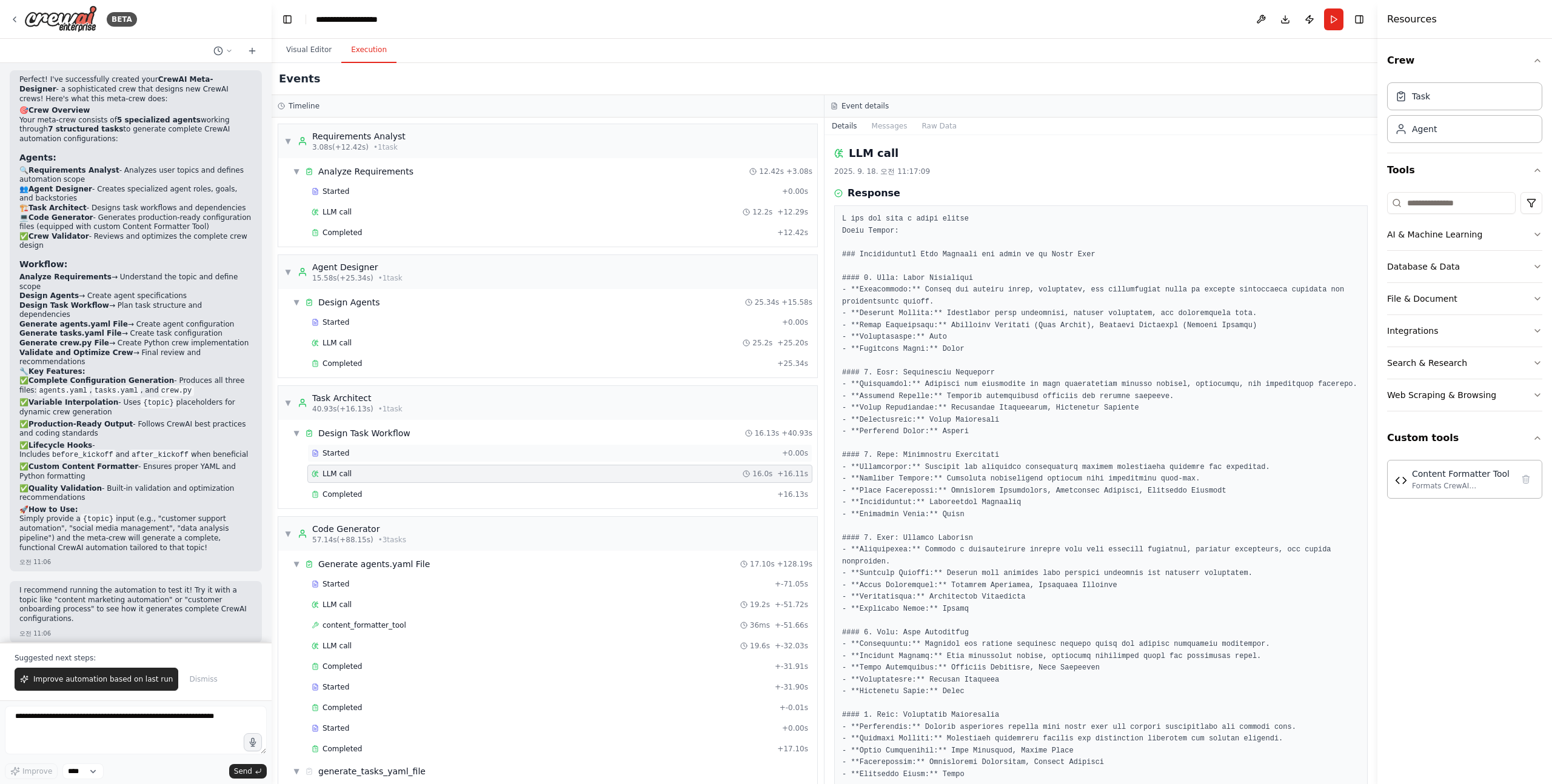
click at [345, 457] on span "Started" at bounding box center [336, 453] width 27 height 10
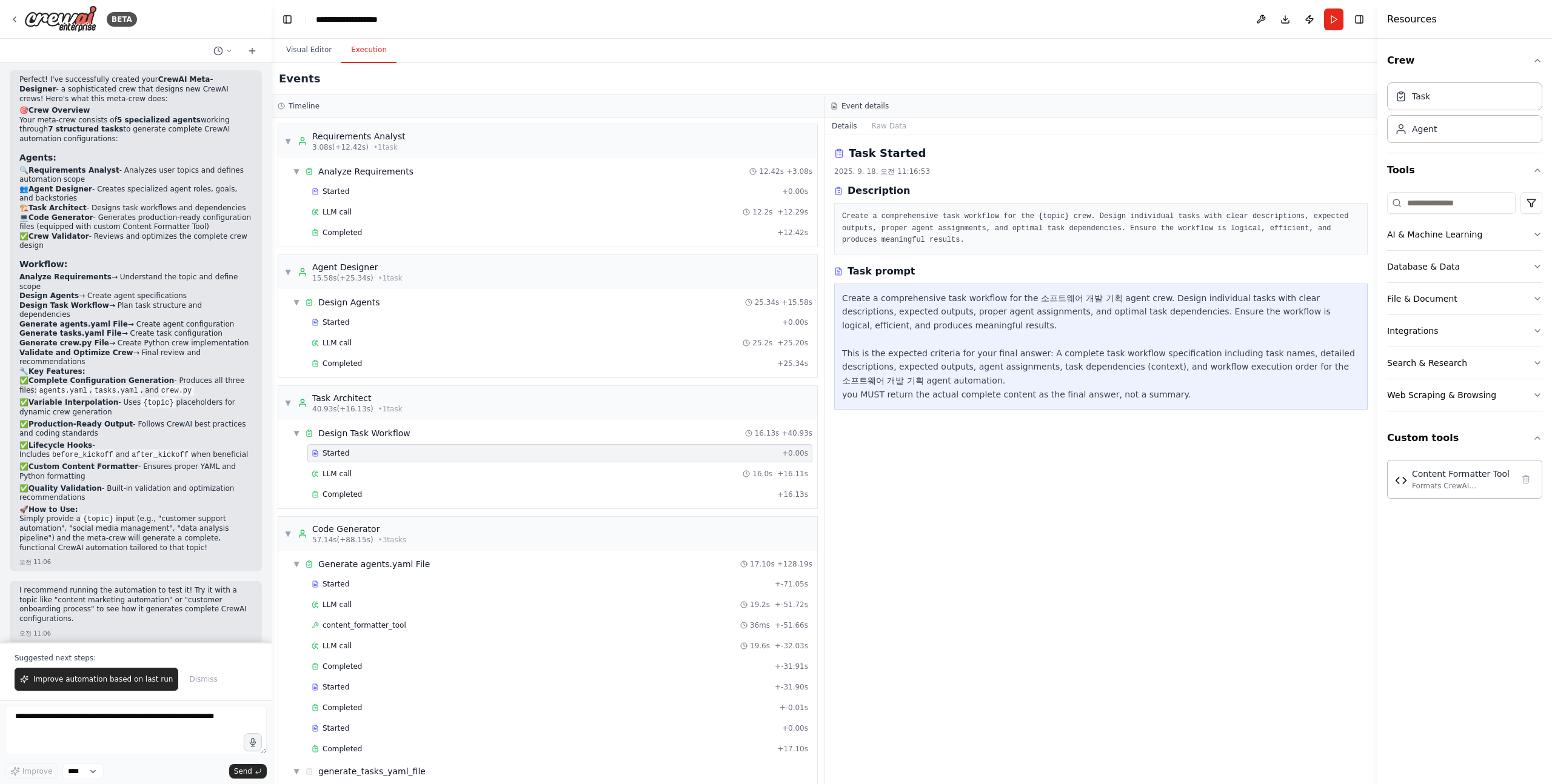
click at [904, 477] on div "Task Started 2025. 9. 18. 오전 11:16:53 Description Create a comprehensive task w…" at bounding box center [1101, 460] width 553 height 649
click at [995, 326] on div "Create a comprehensive task workflow for the 소프트웨어 개발 기획 agent crew. Design ind…" at bounding box center [1101, 346] width 518 height 110
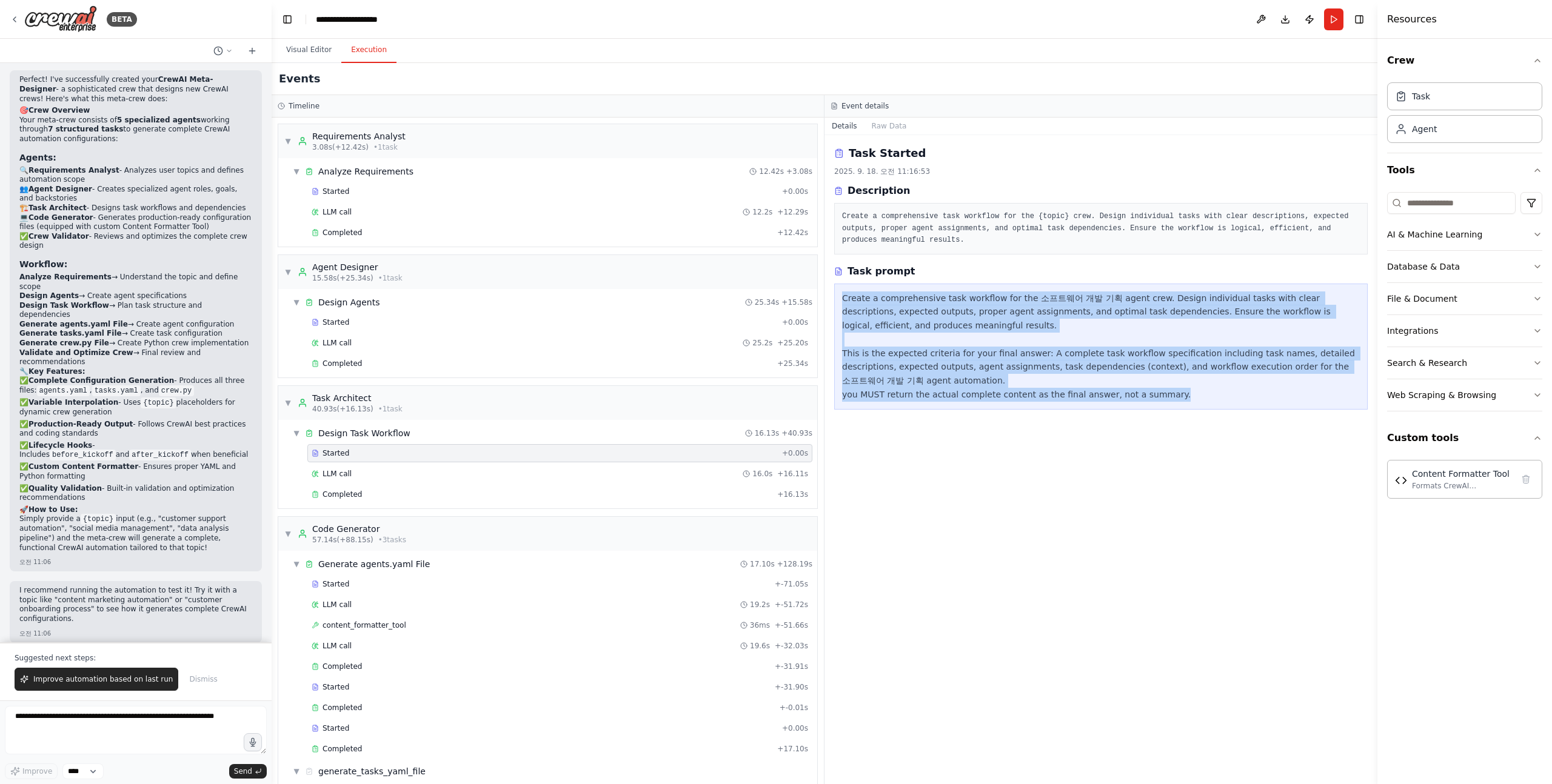
drag, startPoint x: 842, startPoint y: 290, endPoint x: 1082, endPoint y: 417, distance: 271.5
click at [1082, 417] on div "Task Started 2025. 9. 18. 오전 11:16:53 Description Create a comprehensive task w…" at bounding box center [1101, 460] width 553 height 649
click at [1075, 428] on div "Task Started 2025. 9. 18. 오전 11:16:53 Description Create a comprehensive task w…" at bounding box center [1101, 460] width 553 height 649
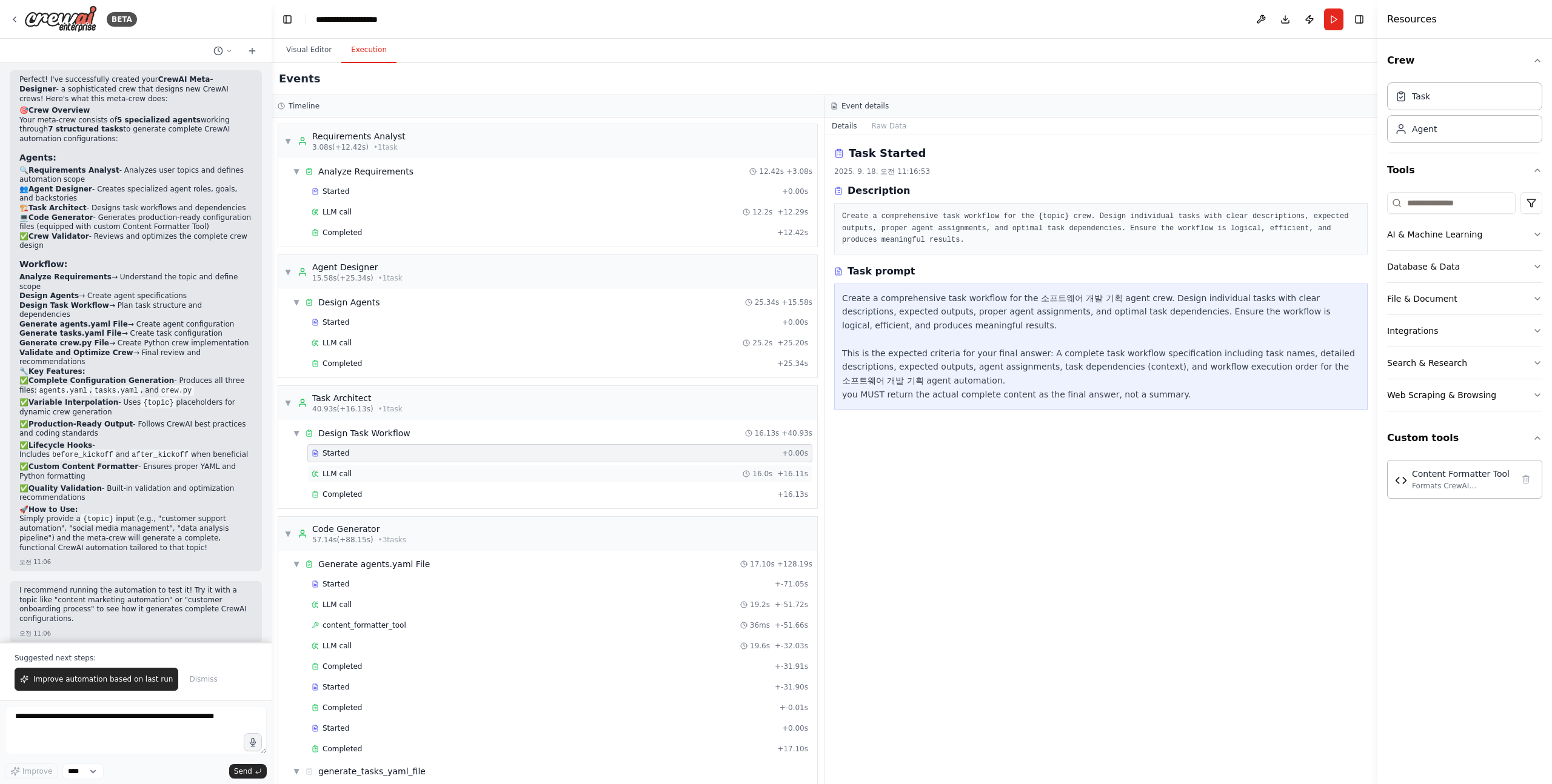
click at [364, 478] on div "LLM call 16.0s + 16.11s" at bounding box center [560, 473] width 496 height 10
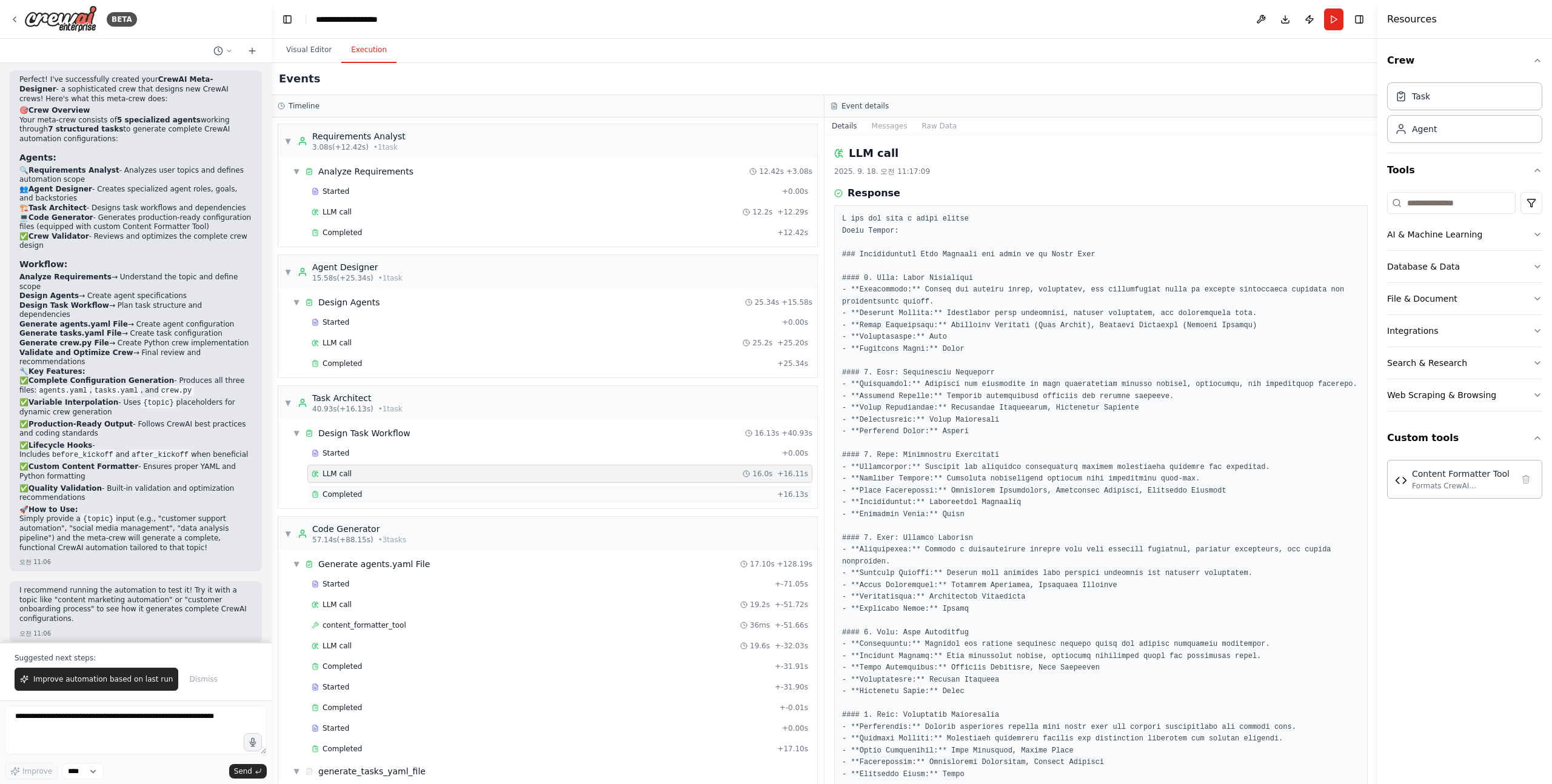
click at [343, 499] on div "Completed + 16.13s" at bounding box center [560, 495] width 505 height 18
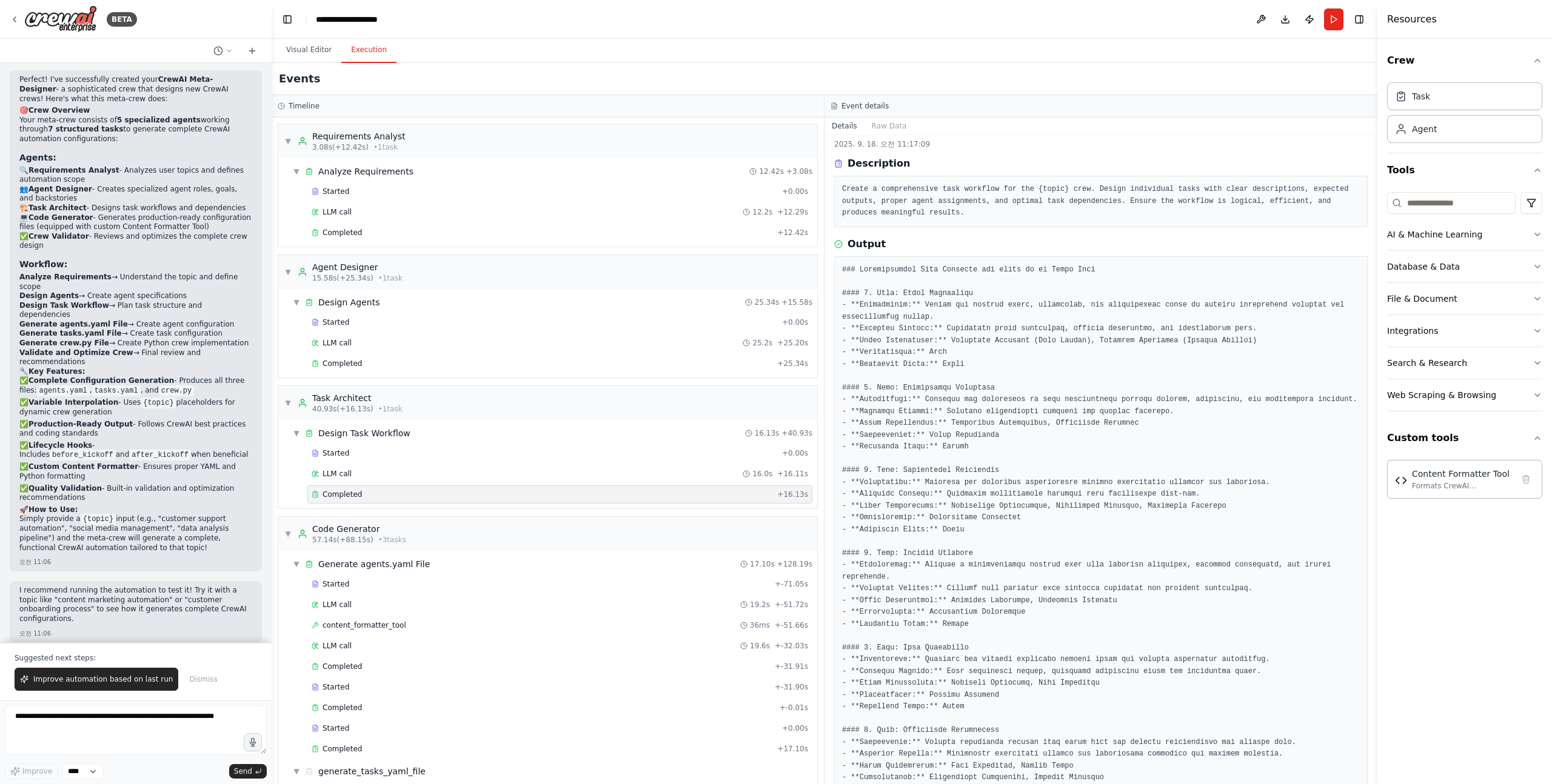
scroll to position [30, 0]
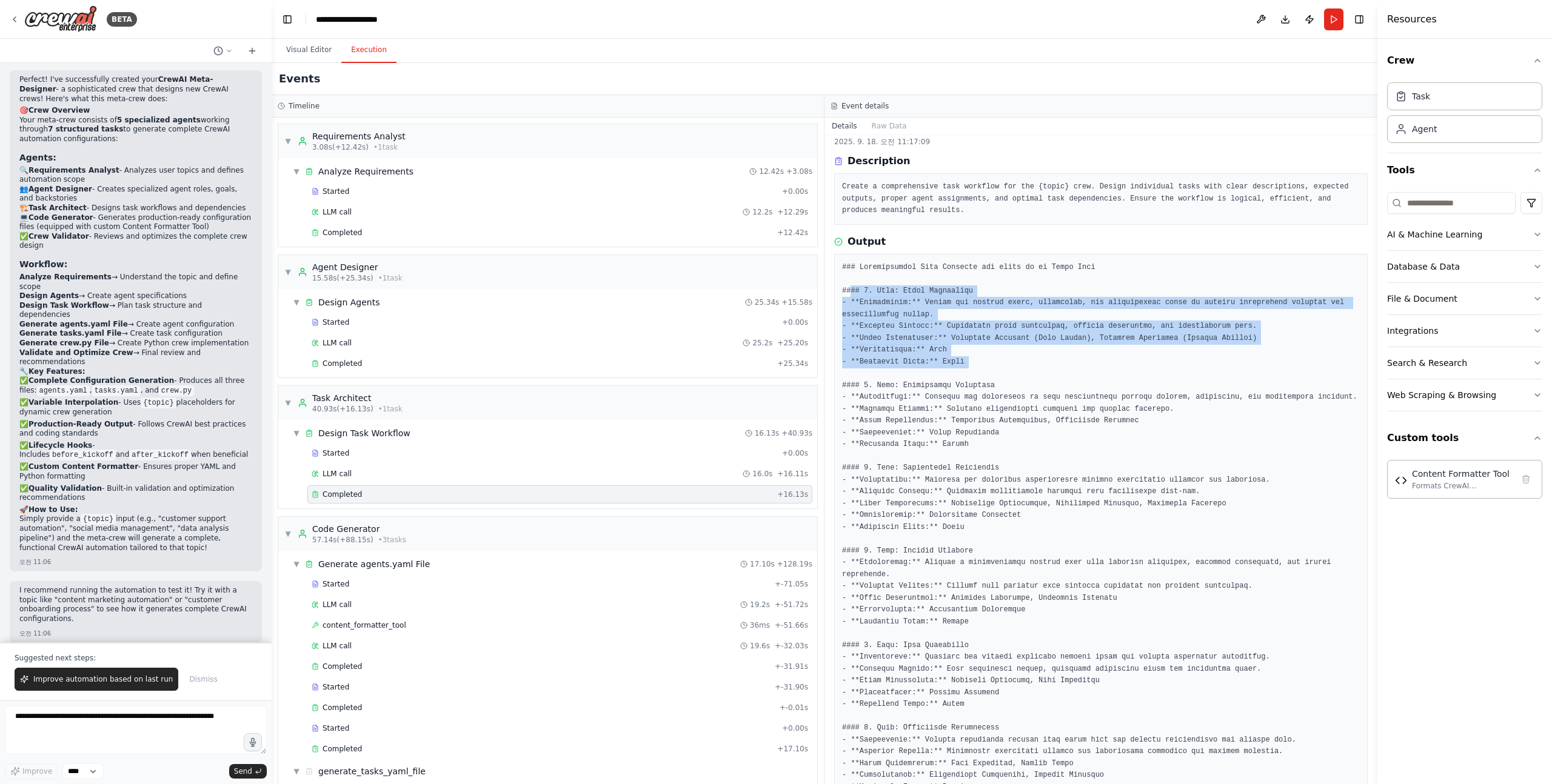
drag, startPoint x: 849, startPoint y: 290, endPoint x: 1031, endPoint y: 365, distance: 196.8
drag, startPoint x: 1031, startPoint y: 364, endPoint x: 847, endPoint y: 293, distance: 197.2
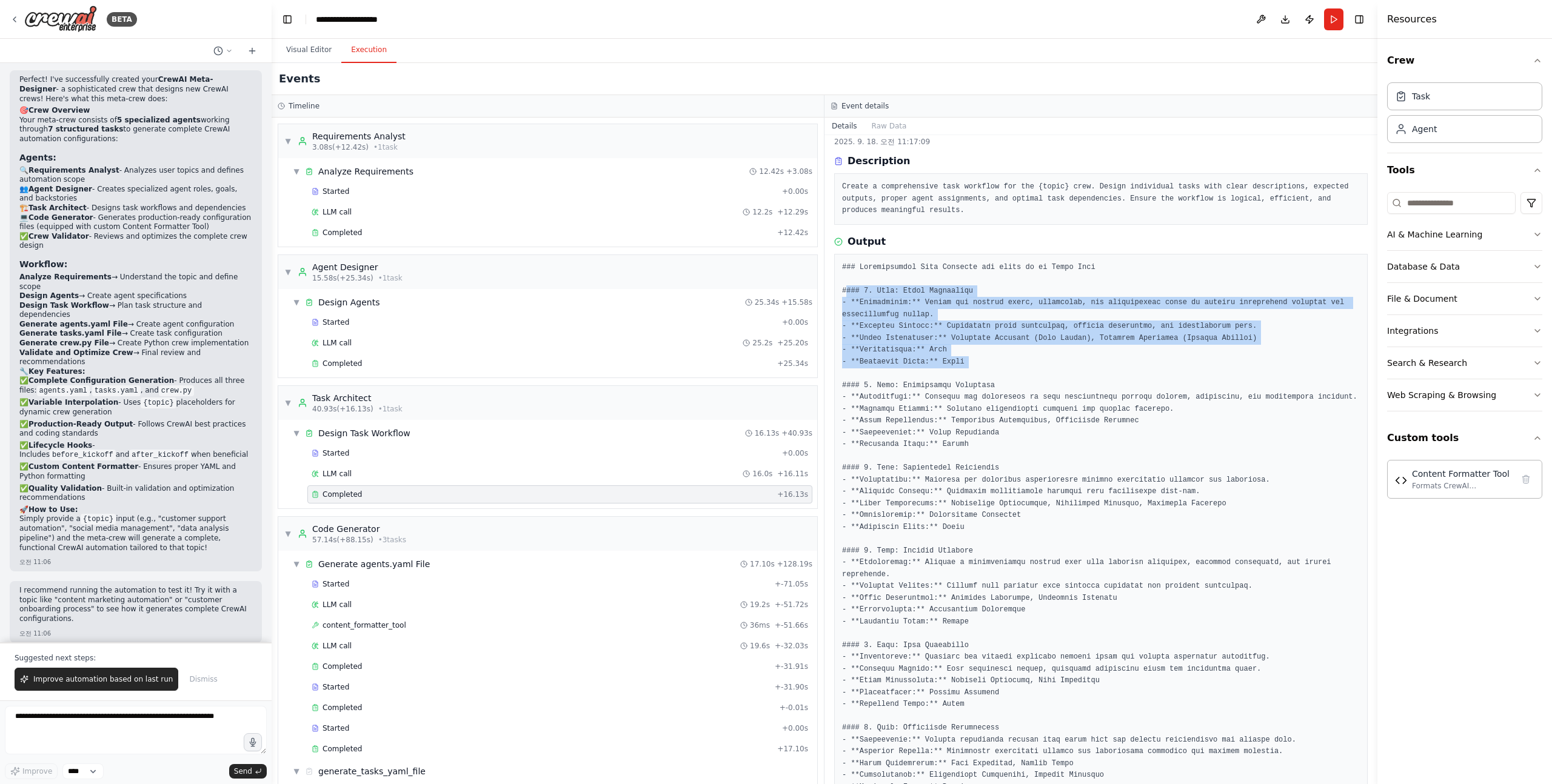
drag, startPoint x: 843, startPoint y: 293, endPoint x: 991, endPoint y: 361, distance: 162.9
drag, startPoint x: 996, startPoint y: 361, endPoint x: 841, endPoint y: 271, distance: 179.2
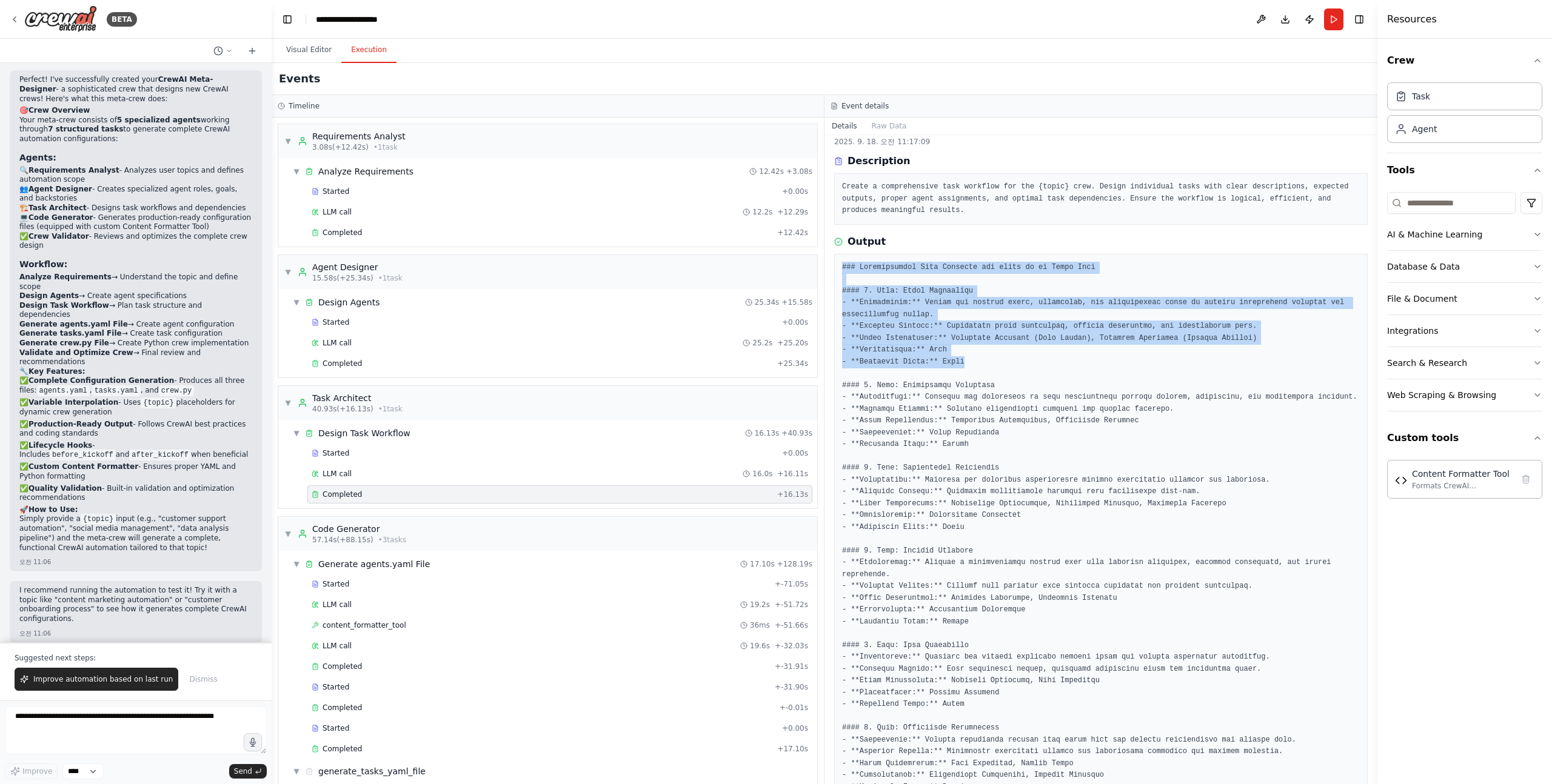
drag, startPoint x: 841, startPoint y: 267, endPoint x: 1001, endPoint y: 381, distance: 196.5
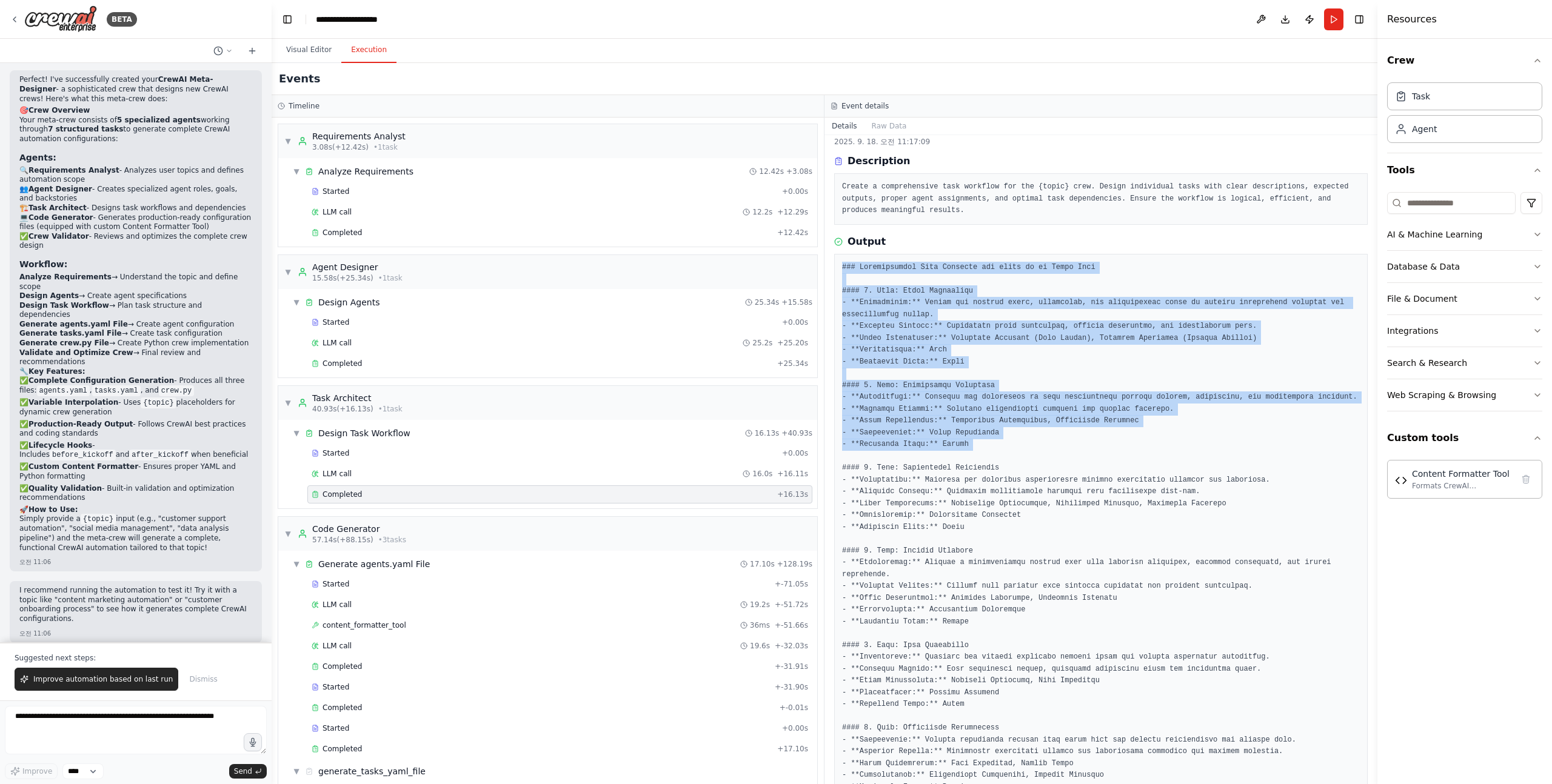
drag, startPoint x: 994, startPoint y: 454, endPoint x: 837, endPoint y: 268, distance: 243.4
drag, startPoint x: 838, startPoint y: 268, endPoint x: 988, endPoint y: 462, distance: 245.2
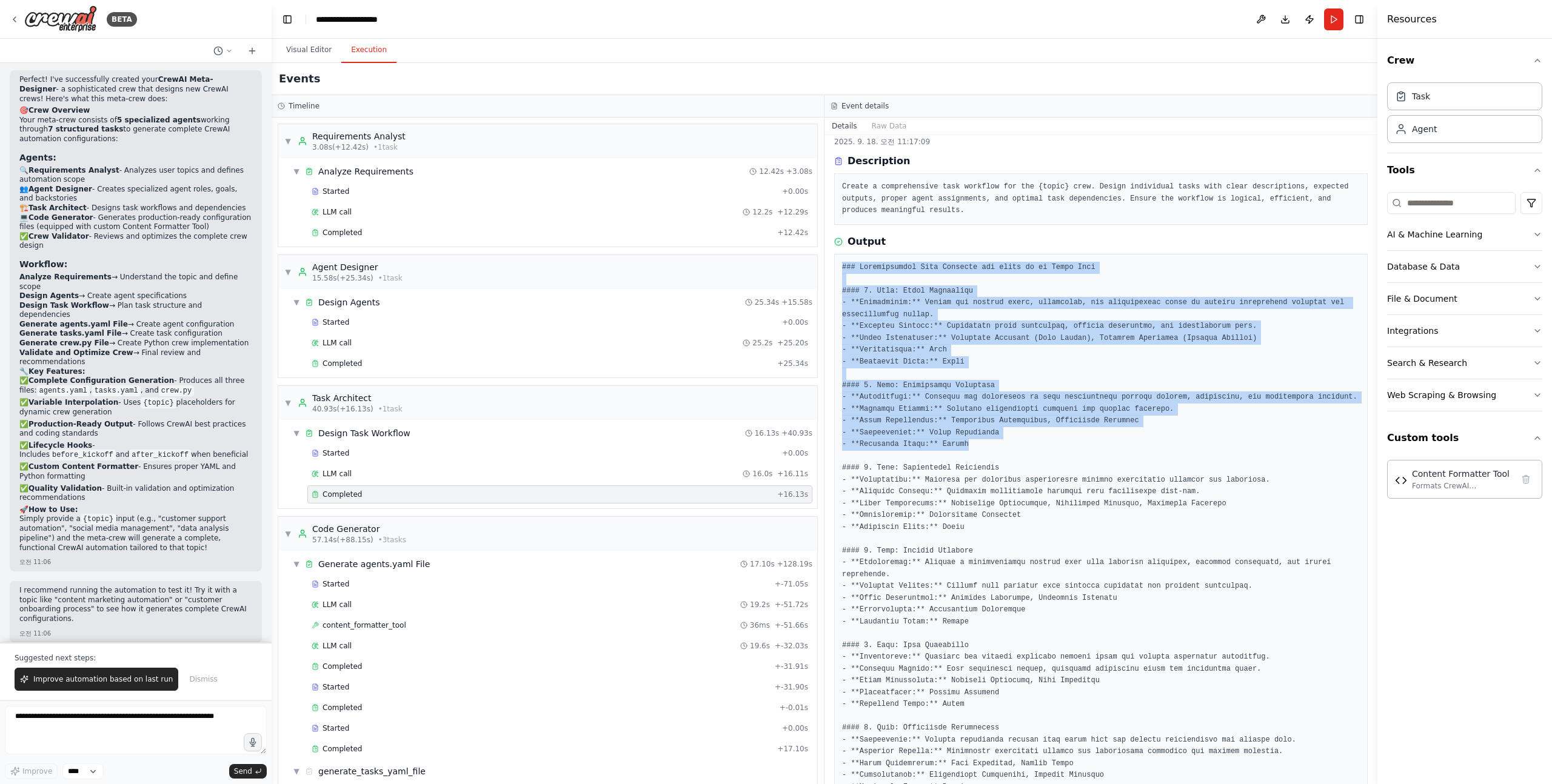
drag, startPoint x: 988, startPoint y: 462, endPoint x: 836, endPoint y: 266, distance: 248.0
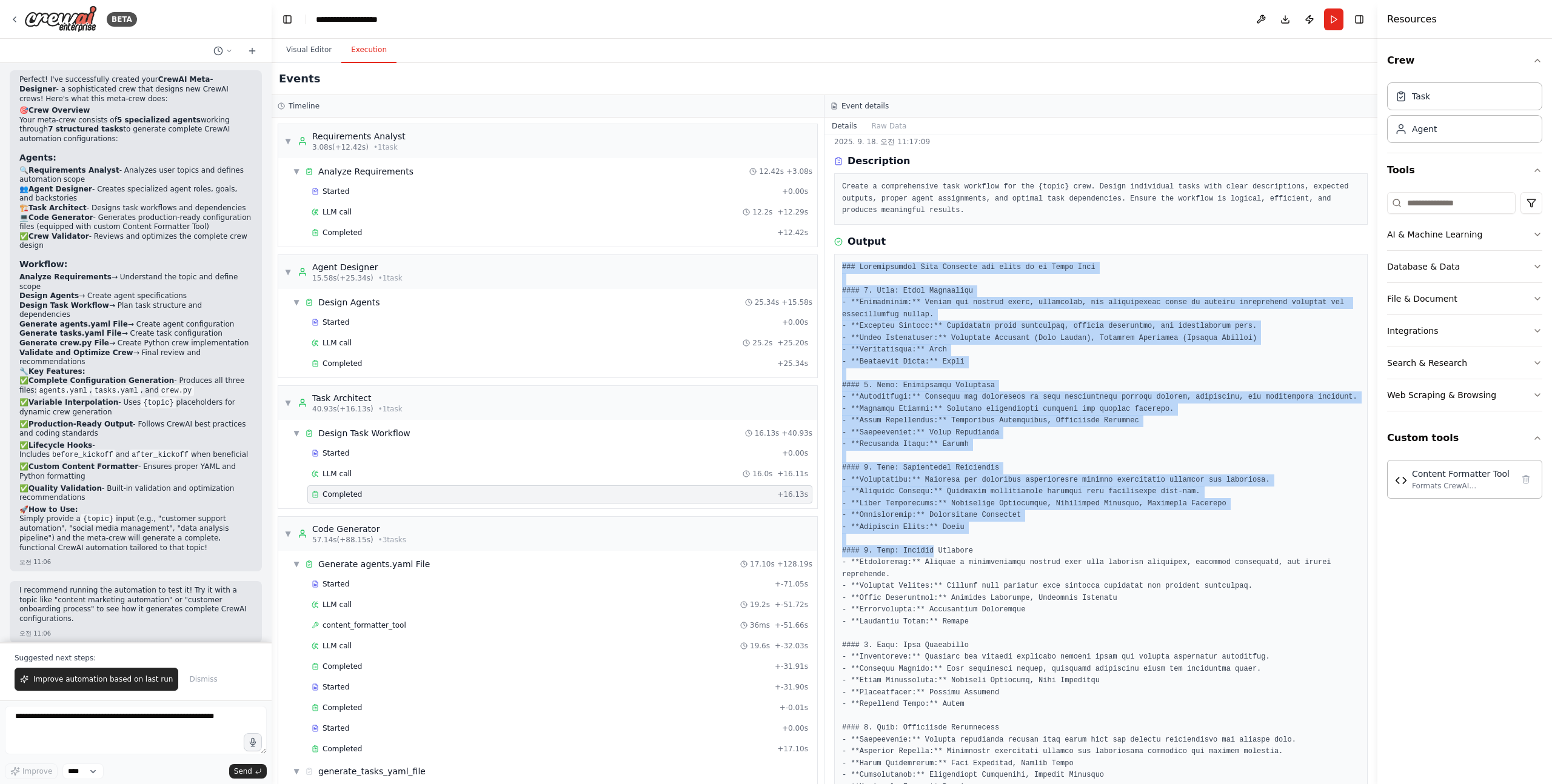
drag, startPoint x: 836, startPoint y: 266, endPoint x: 919, endPoint y: 573, distance: 318.0
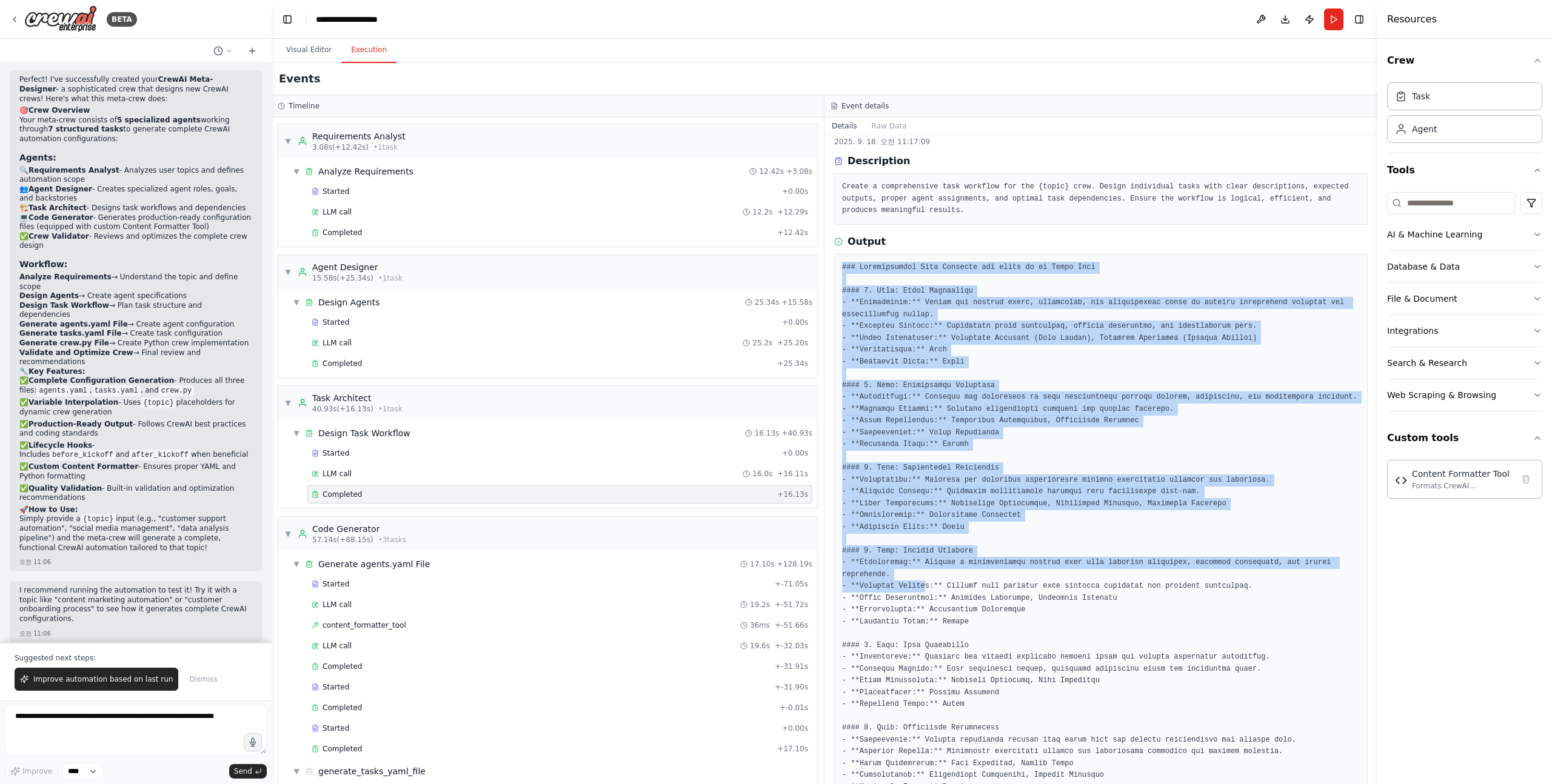
drag, startPoint x: 927, startPoint y: 598, endPoint x: 986, endPoint y: 260, distance: 343.1
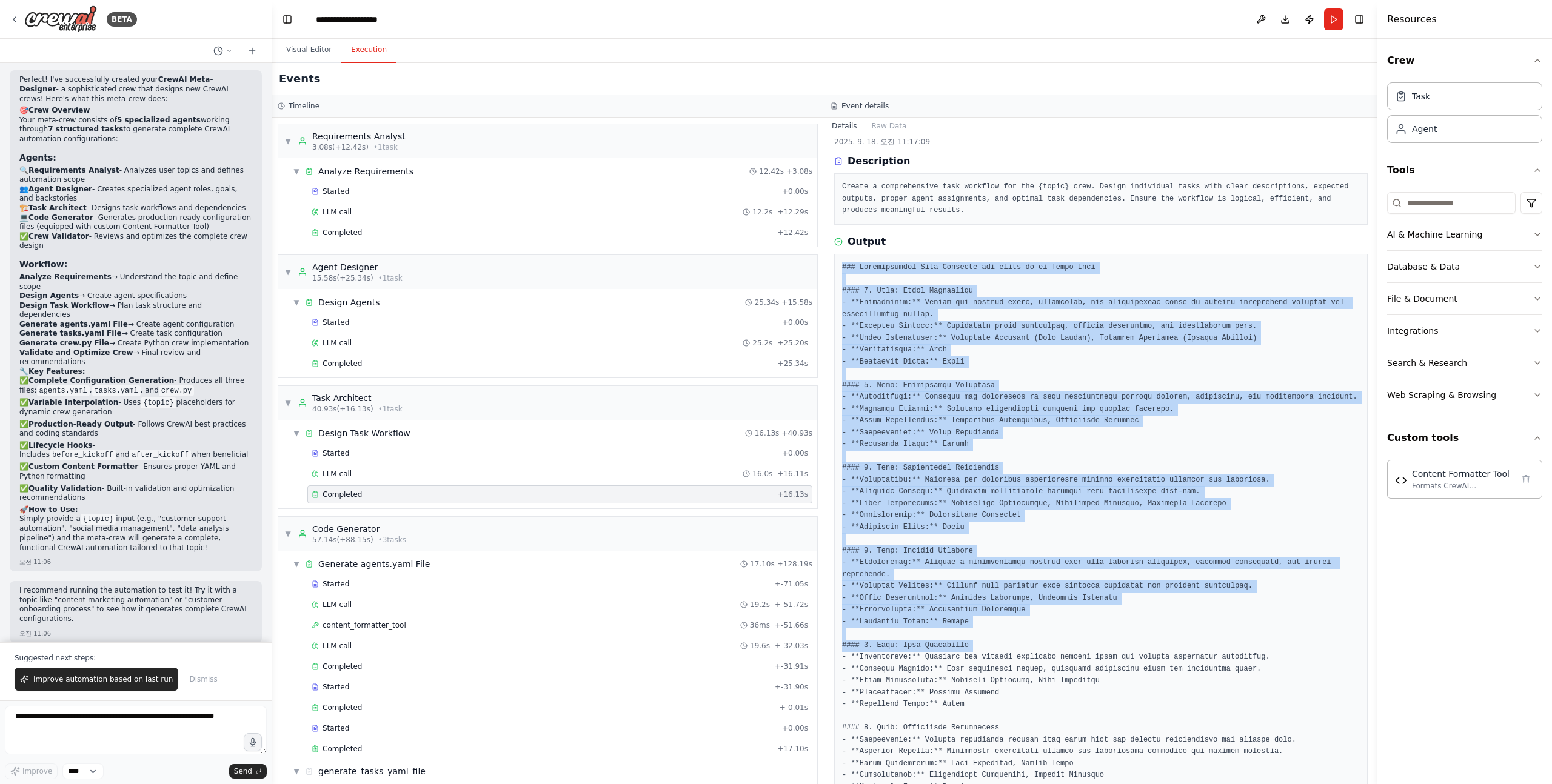
drag, startPoint x: 986, startPoint y: 260, endPoint x: 990, endPoint y: 664, distance: 404.0
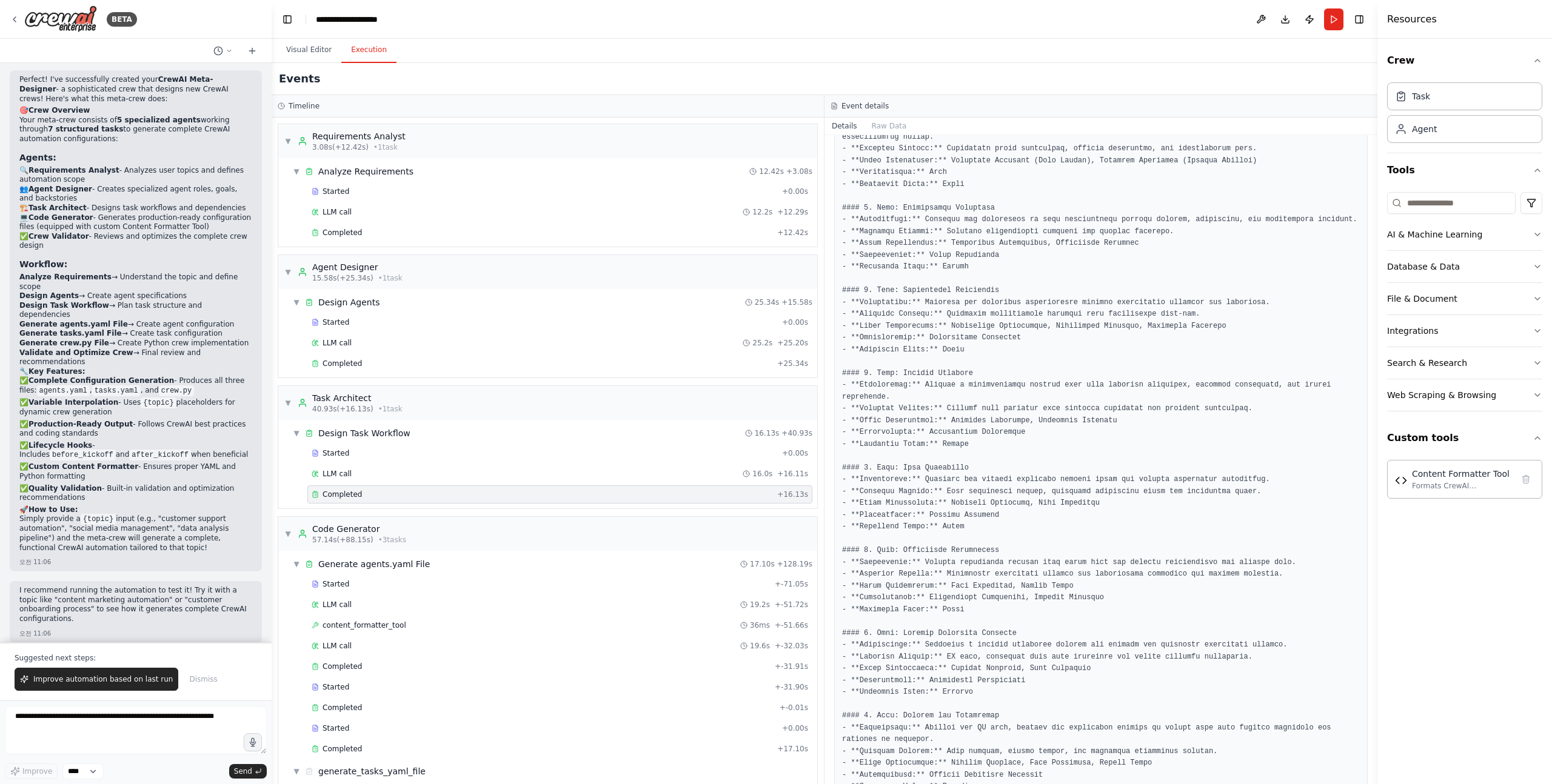
scroll to position [208, 0]
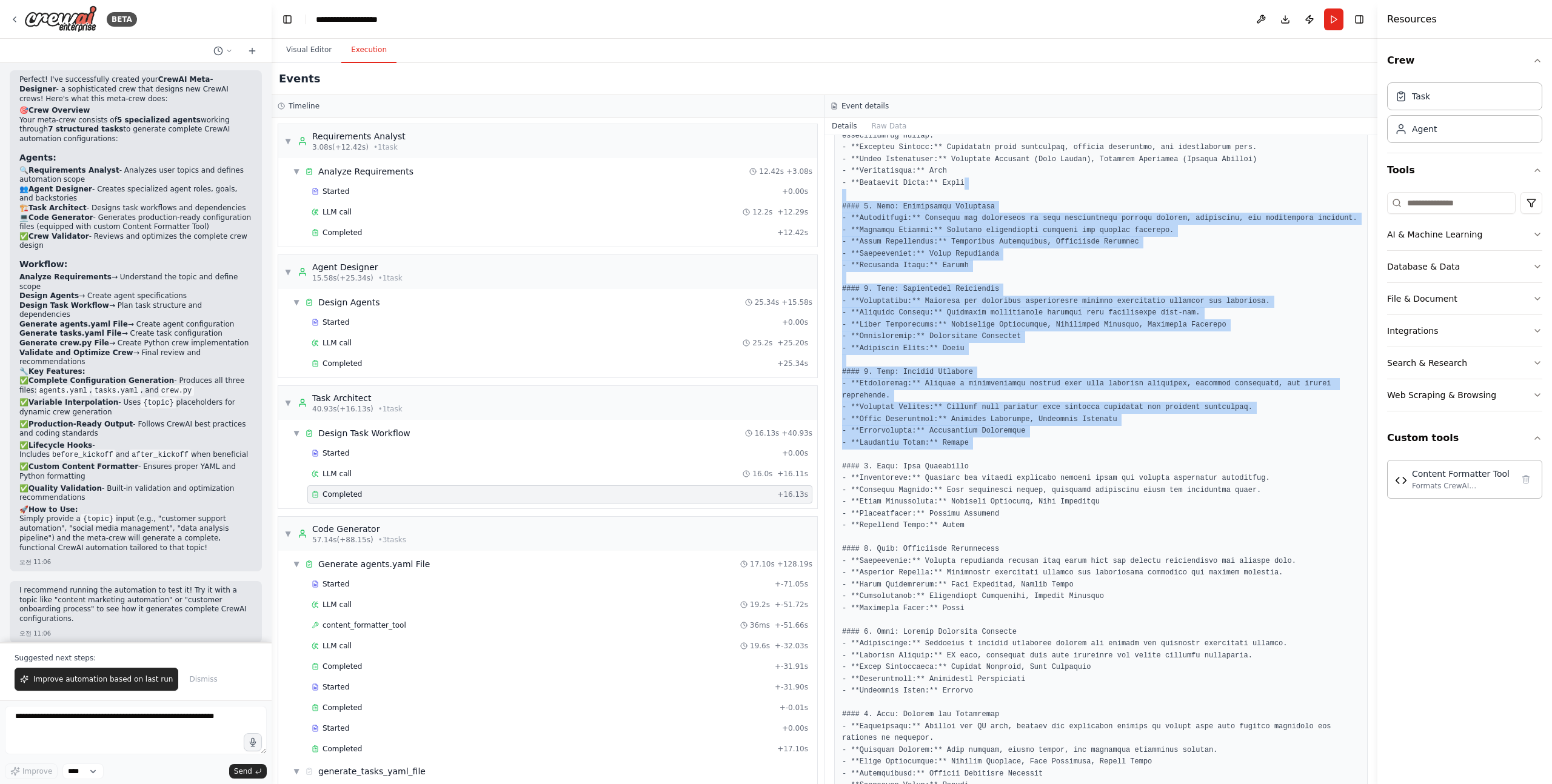
drag, startPoint x: 990, startPoint y: 465, endPoint x: 1033, endPoint y: 175, distance: 293.2
click at [1033, 175] on pre at bounding box center [1101, 691] width 518 height 1217
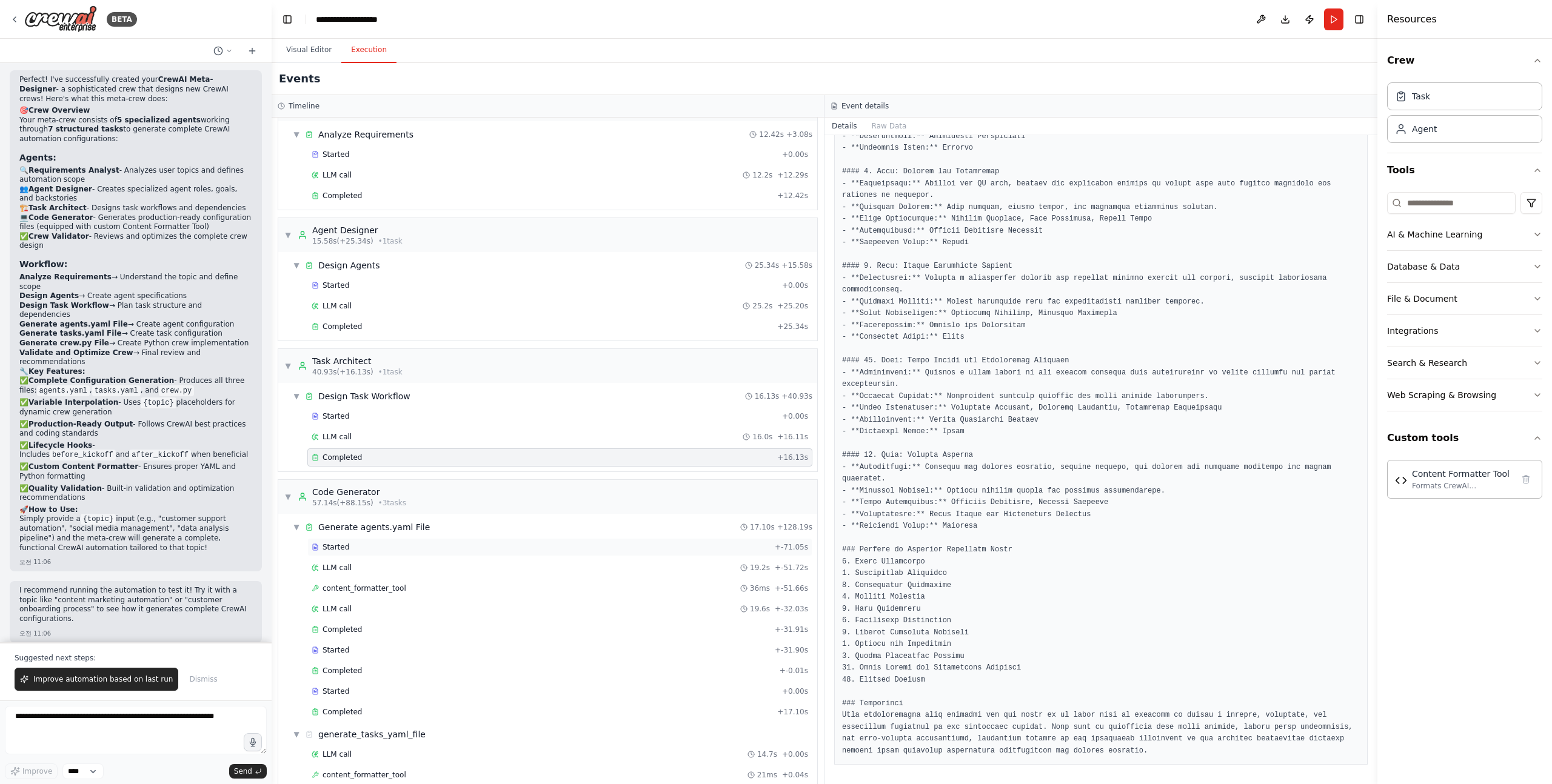
scroll to position [43, 0]
click at [363, 544] on div "Started" at bounding box center [541, 541] width 459 height 10
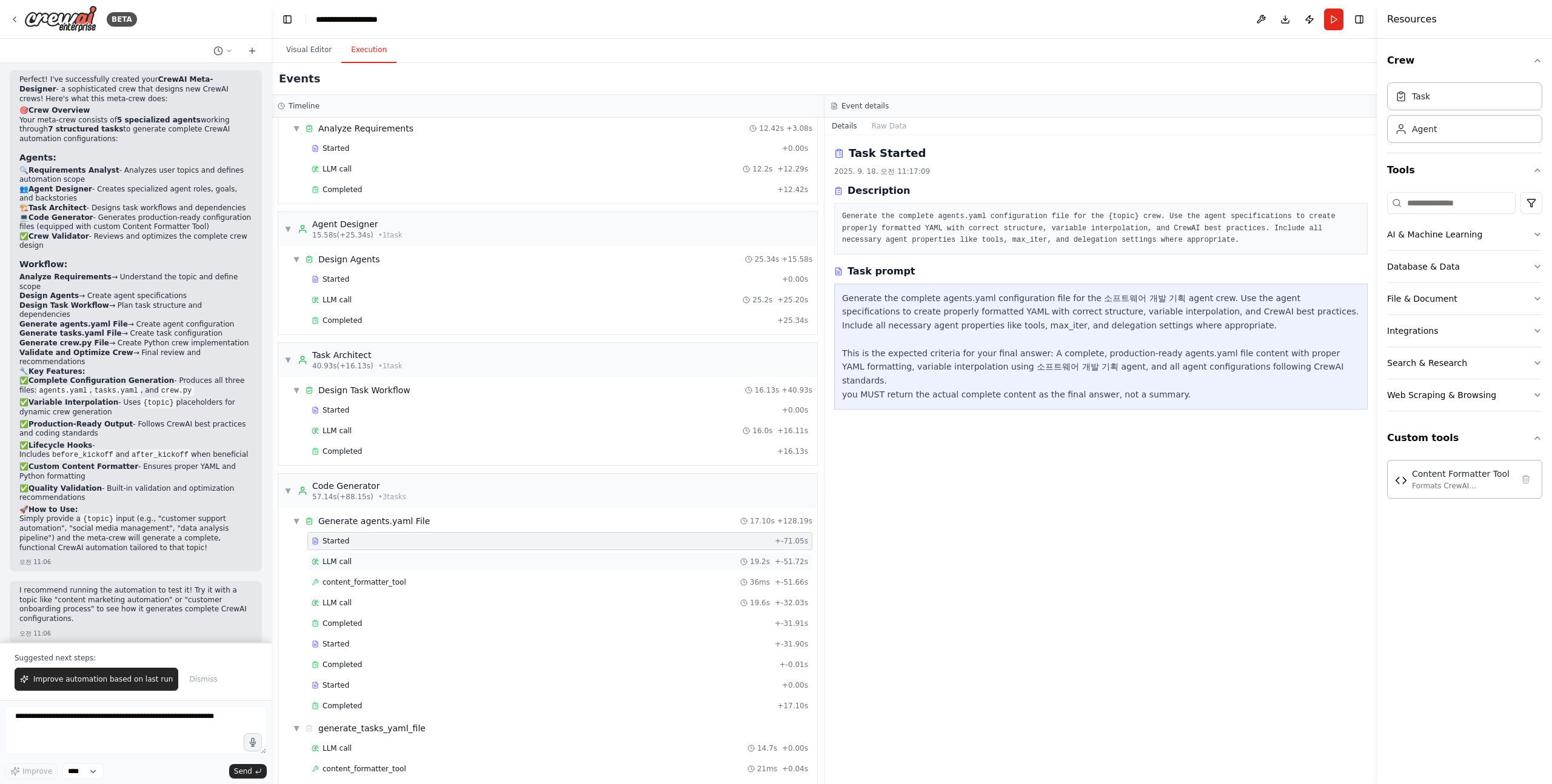
scroll to position [0, 0]
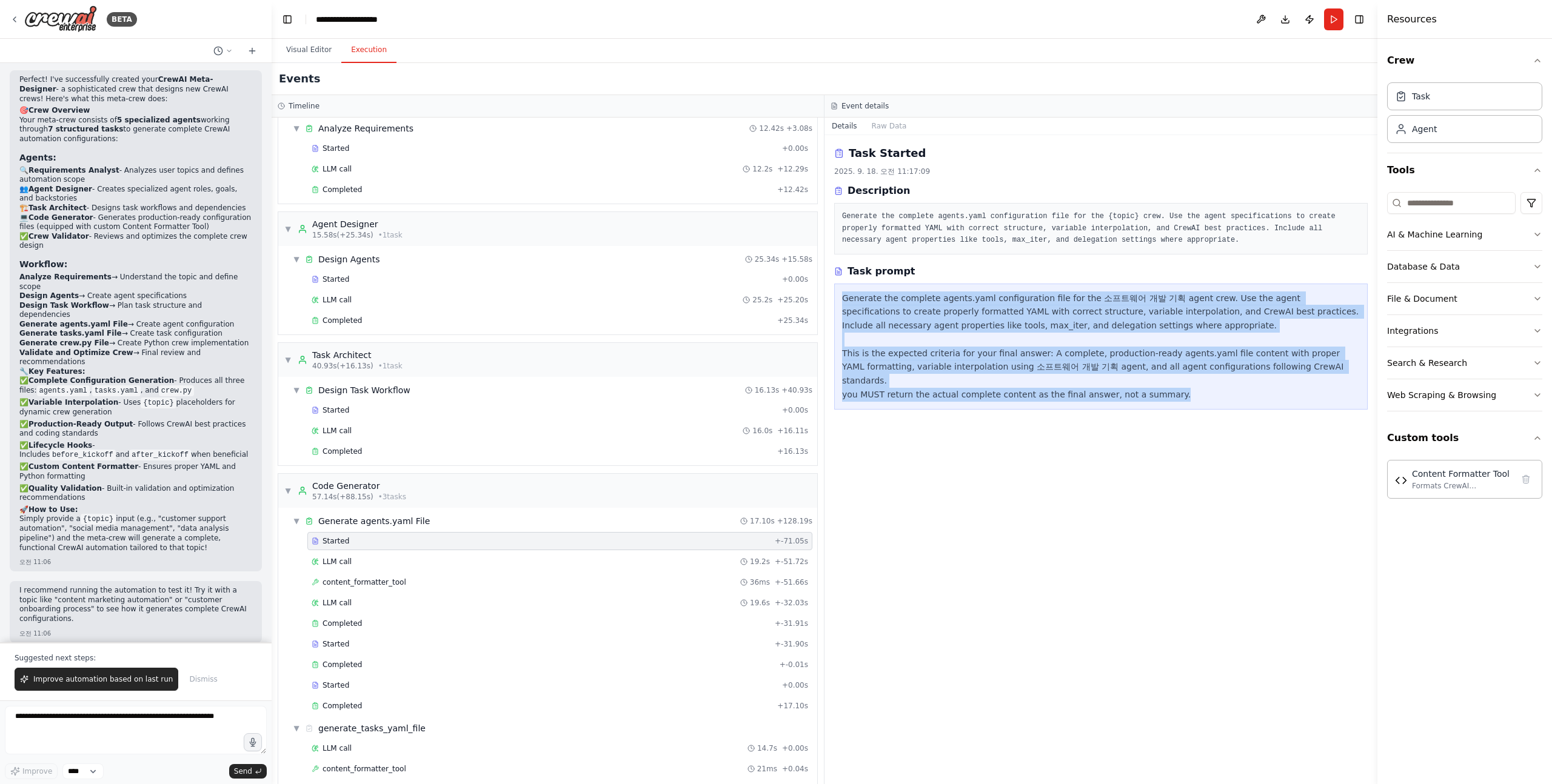
drag, startPoint x: 842, startPoint y: 297, endPoint x: 1093, endPoint y: 393, distance: 268.7
click at [1093, 393] on div "Generate the complete agents.yaml configuration file for the 소프트웨어 개발 기획 agent …" at bounding box center [1101, 346] width 534 height 126
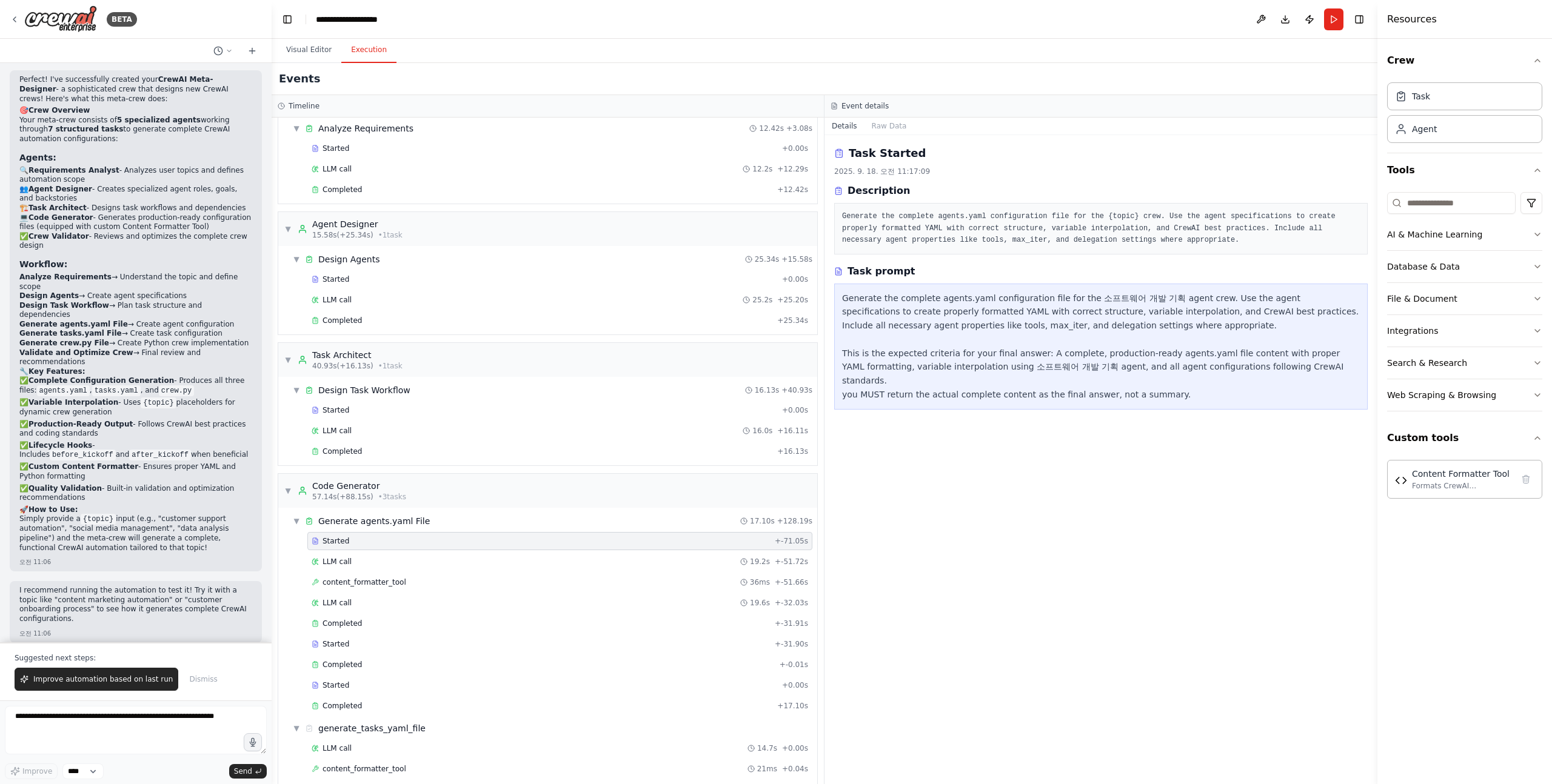
click at [1064, 473] on div "Task Started 2025. 9. 18. 오전 11:17:09 Description Generate the complete agents.…" at bounding box center [1101, 460] width 553 height 649
click at [361, 562] on div "LLM call 19.2s + -51.72s" at bounding box center [560, 561] width 496 height 10
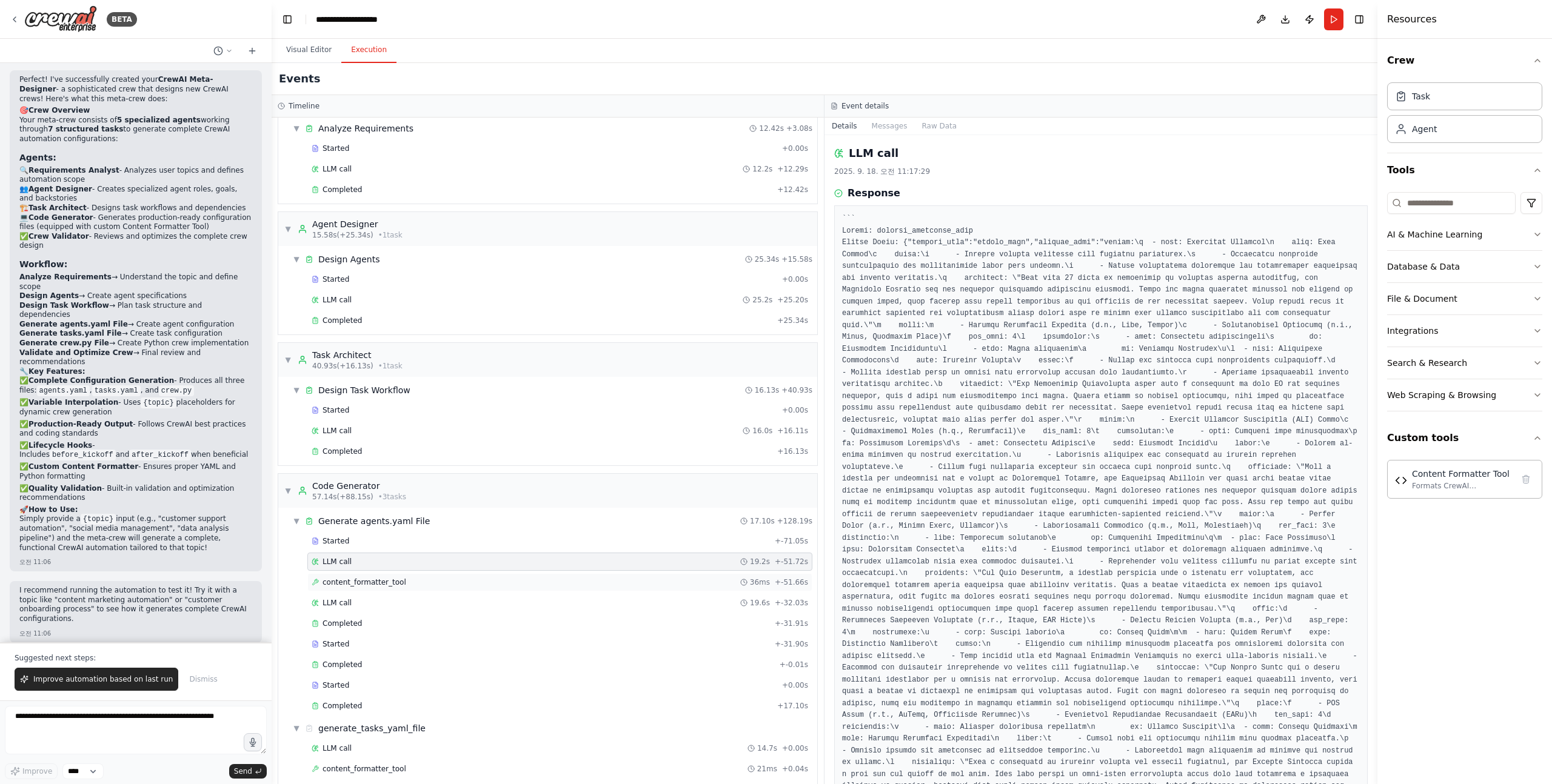
click at [348, 582] on span "content_formatter_tool" at bounding box center [364, 582] width 84 height 10
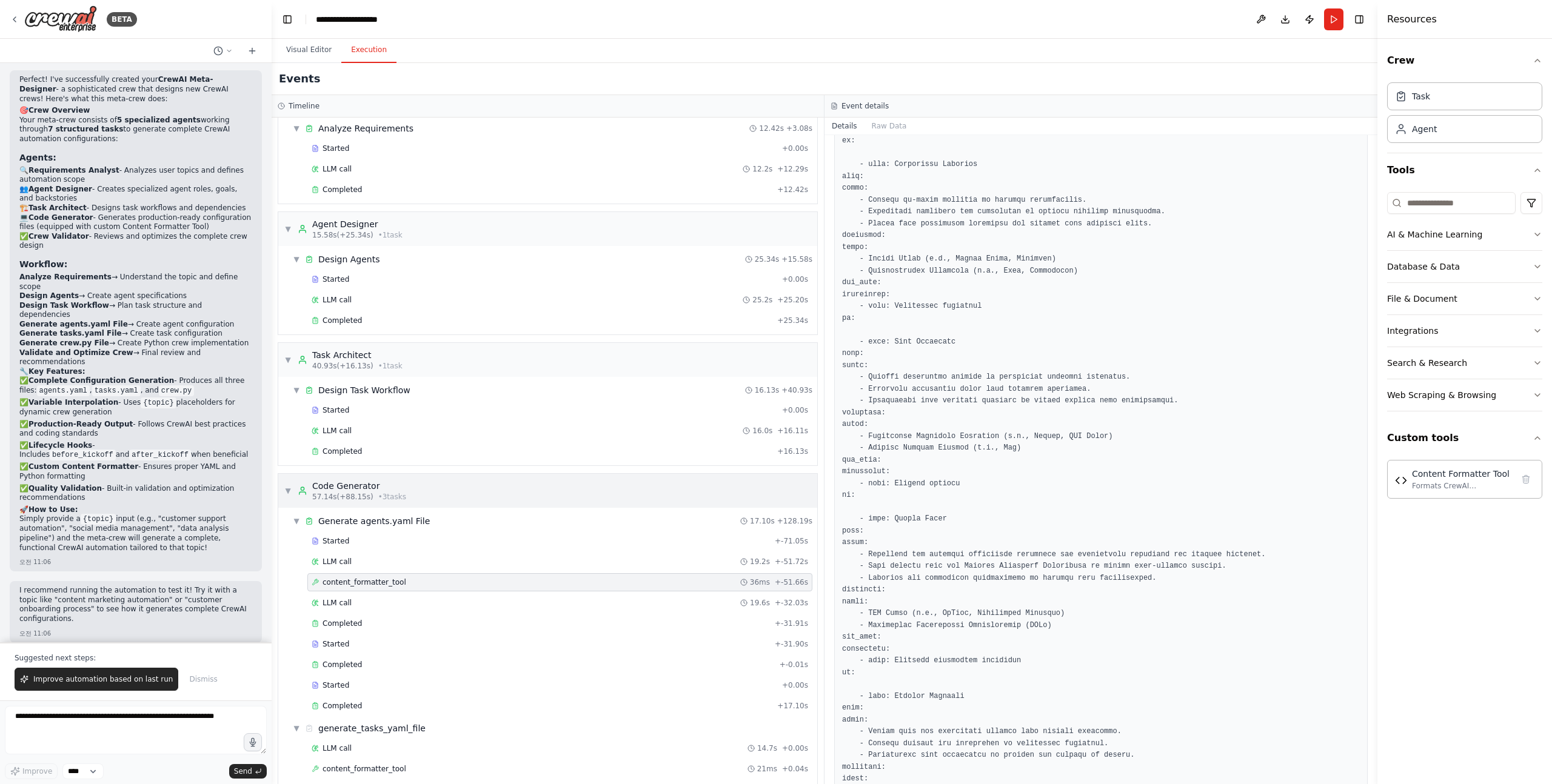
scroll to position [1218, 0]
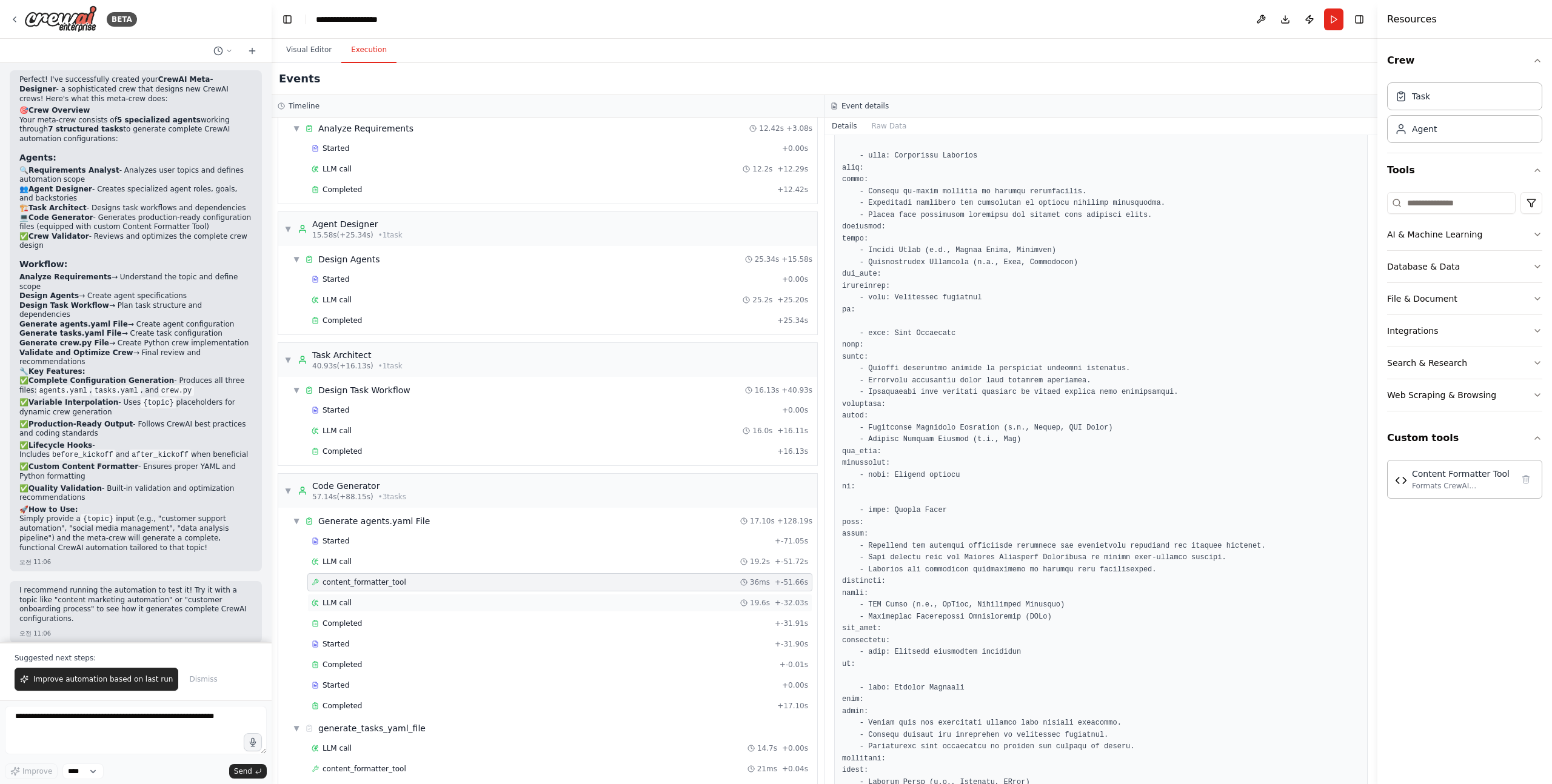
click at [352, 609] on div "LLM call 19.6s + -32.03s" at bounding box center [560, 603] width 505 height 18
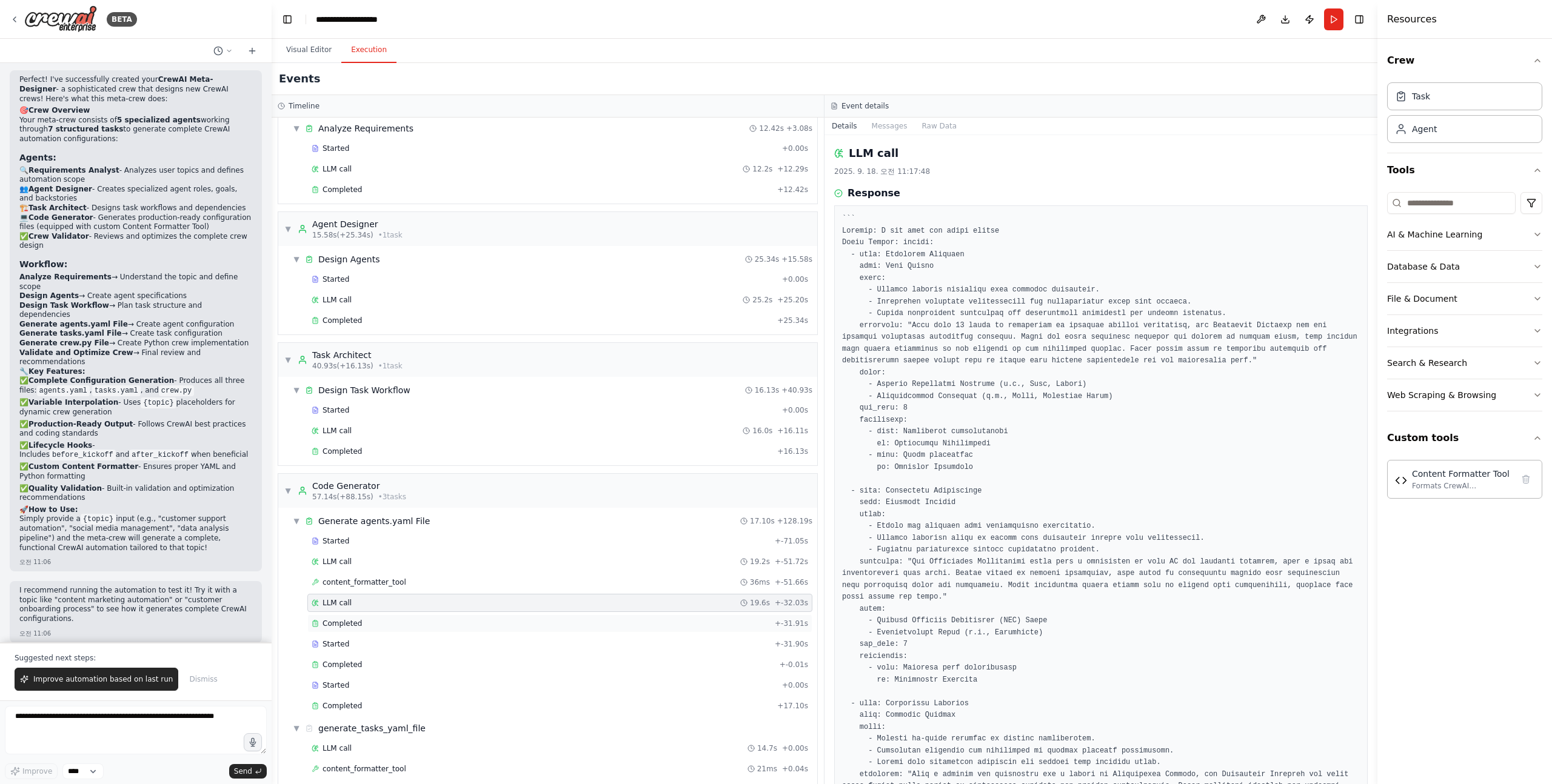
click at [345, 624] on span "Completed" at bounding box center [342, 623] width 40 height 10
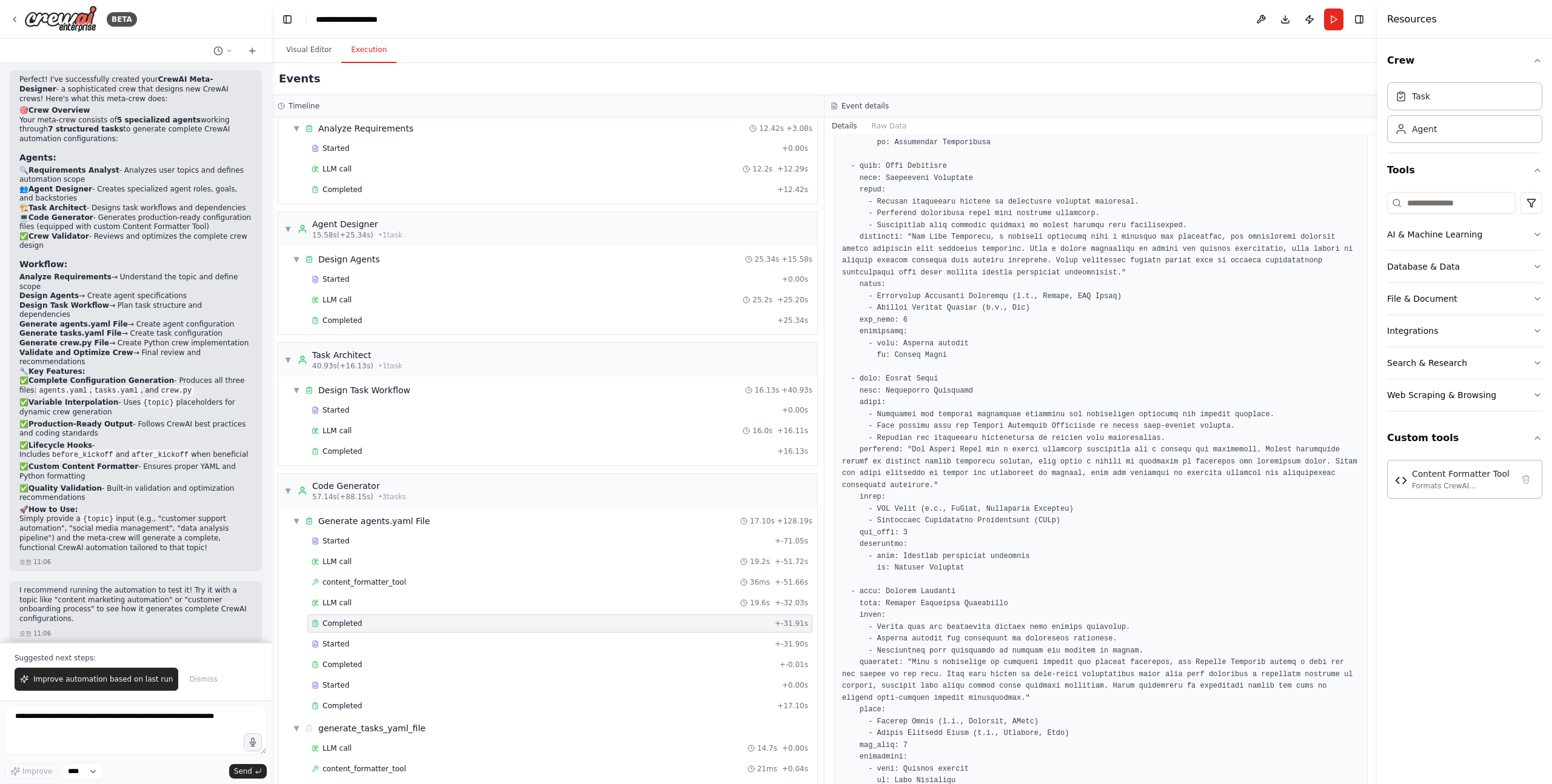
scroll to position [812, 0]
click at [896, 377] on pre at bounding box center [1101, 236] width 518 height 1512
click at [897, 369] on pre at bounding box center [1101, 236] width 518 height 1512
drag, startPoint x: 897, startPoint y: 369, endPoint x: 935, endPoint y: 369, distance: 38.0
click at [935, 369] on pre at bounding box center [1101, 236] width 518 height 1512
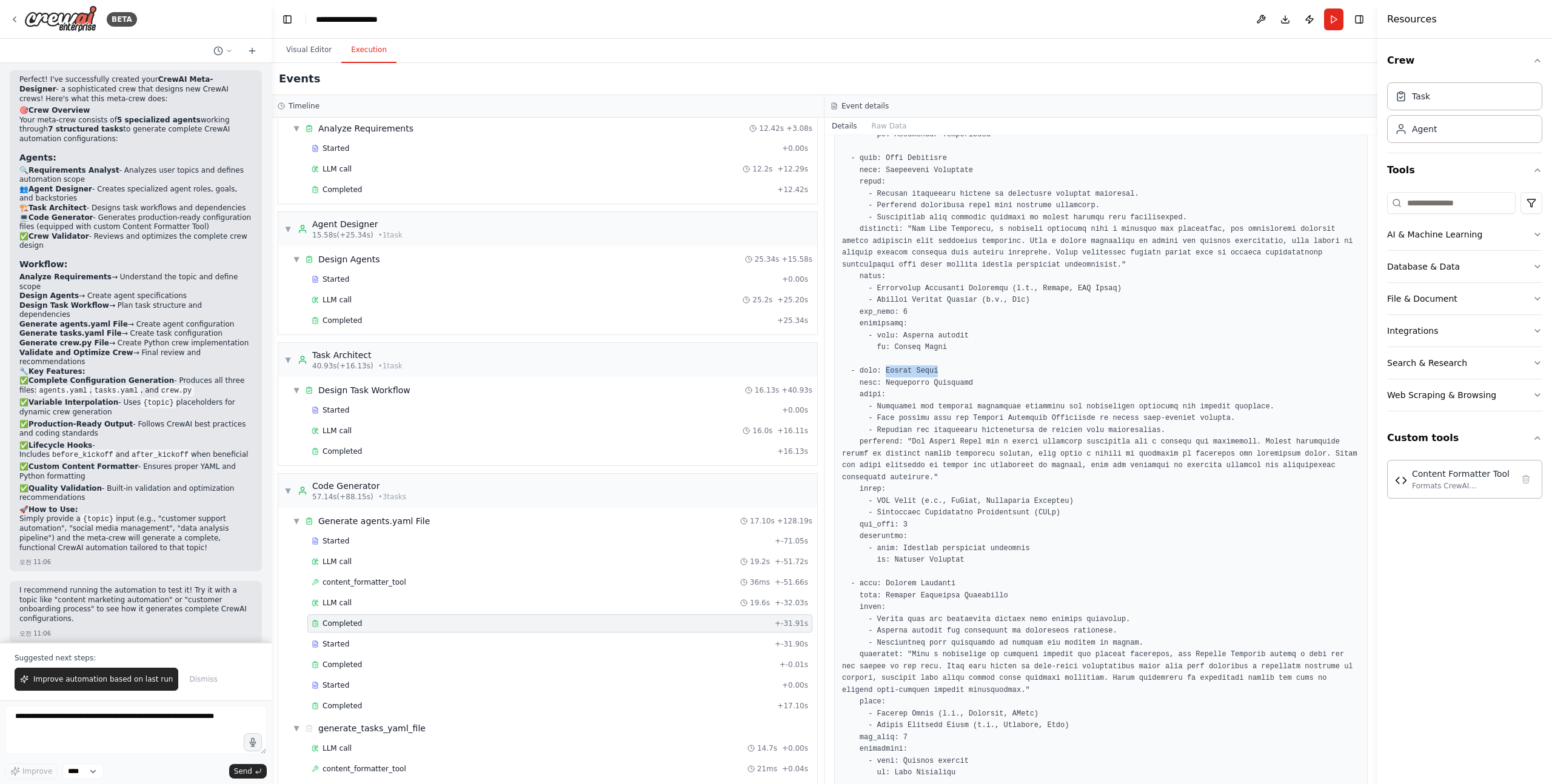
click at [935, 369] on pre at bounding box center [1101, 236] width 518 height 1512
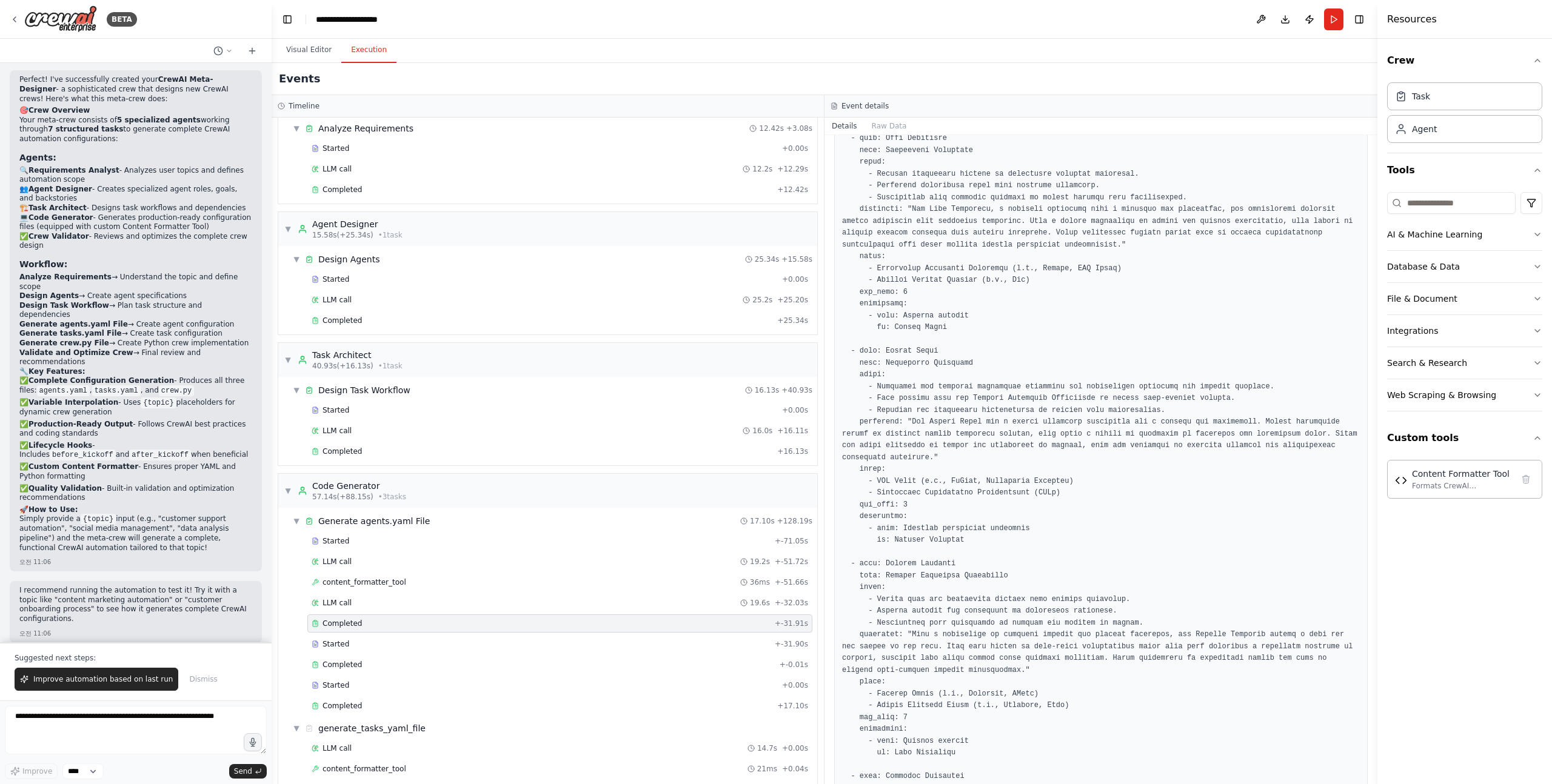
scroll to position [833, 0]
click at [915, 366] on pre at bounding box center [1101, 214] width 518 height 1512
click at [910, 362] on pre at bounding box center [1101, 214] width 518 height 1512
drag, startPoint x: 910, startPoint y: 362, endPoint x: 977, endPoint y: 362, distance: 67.0
click at [977, 362] on pre at bounding box center [1101, 214] width 518 height 1512
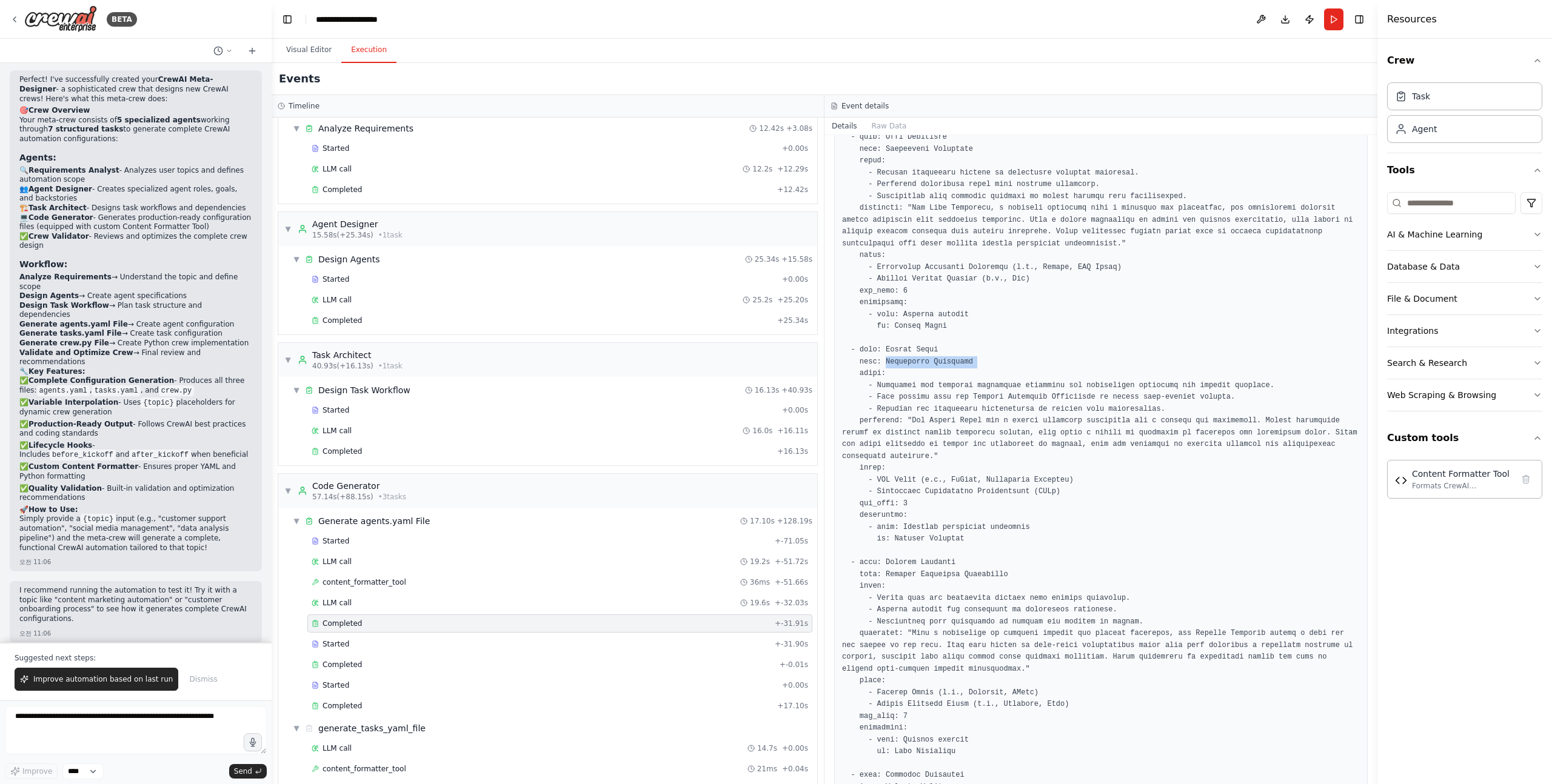
click at [954, 359] on pre at bounding box center [1101, 214] width 518 height 1512
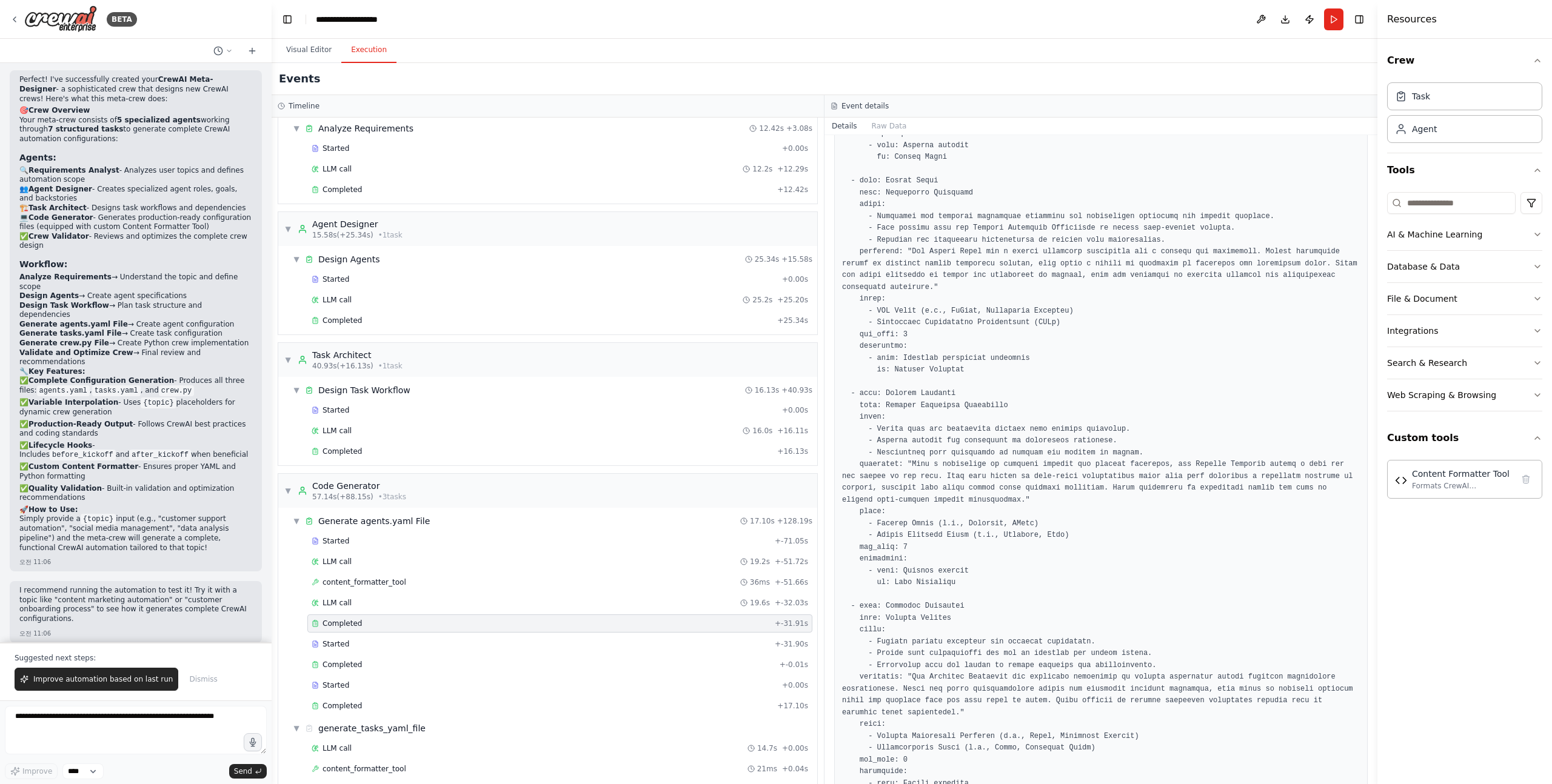
scroll to position [1011, 0]
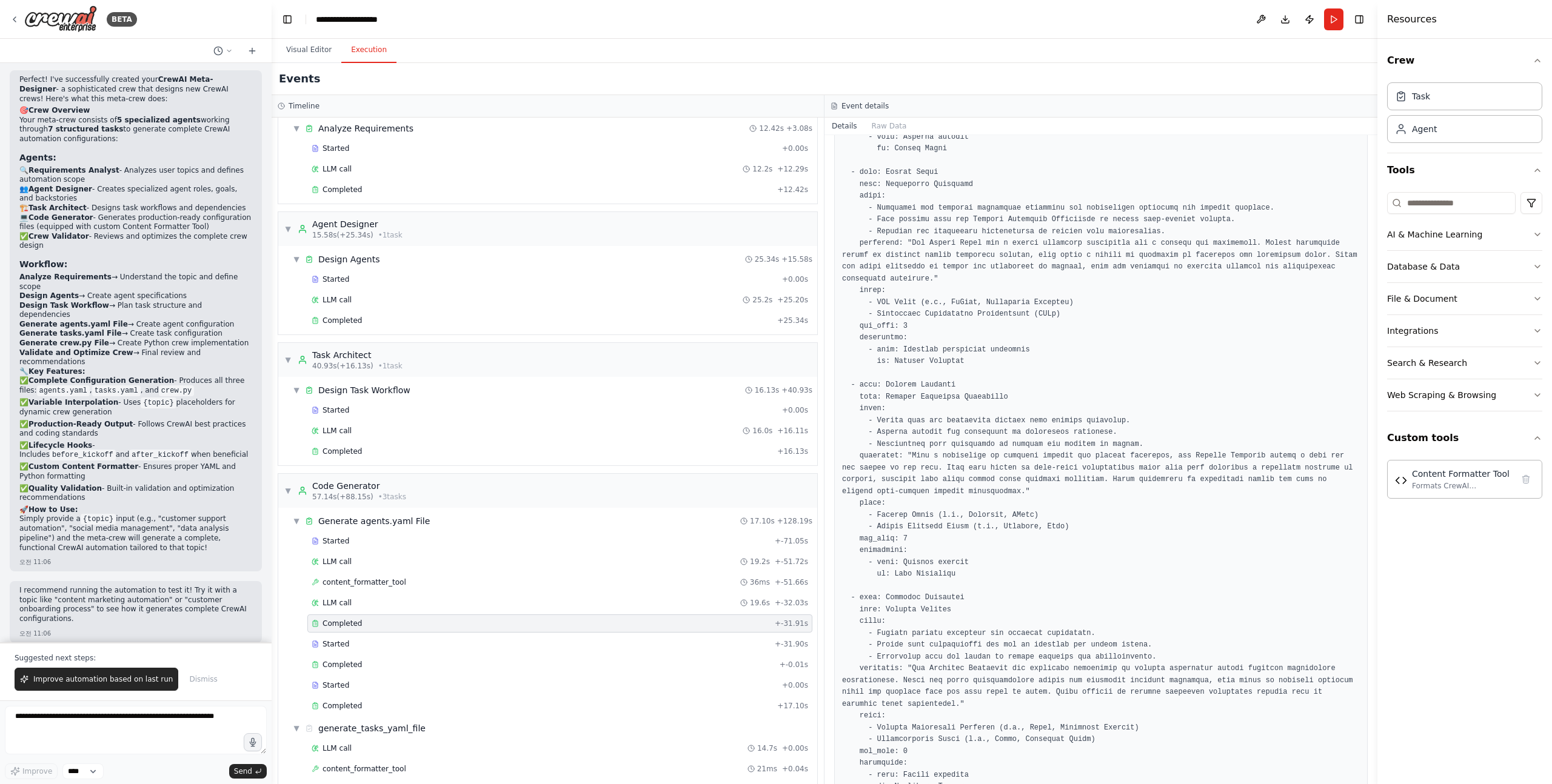
click at [902, 383] on pre at bounding box center [1101, 37] width 518 height 1512
drag, startPoint x: 902, startPoint y: 383, endPoint x: 952, endPoint y: 383, distance: 50.0
click at [952, 383] on pre at bounding box center [1101, 37] width 518 height 1512
click at [886, 401] on pre at bounding box center [1101, 37] width 518 height 1512
click at [890, 398] on pre at bounding box center [1101, 37] width 518 height 1512
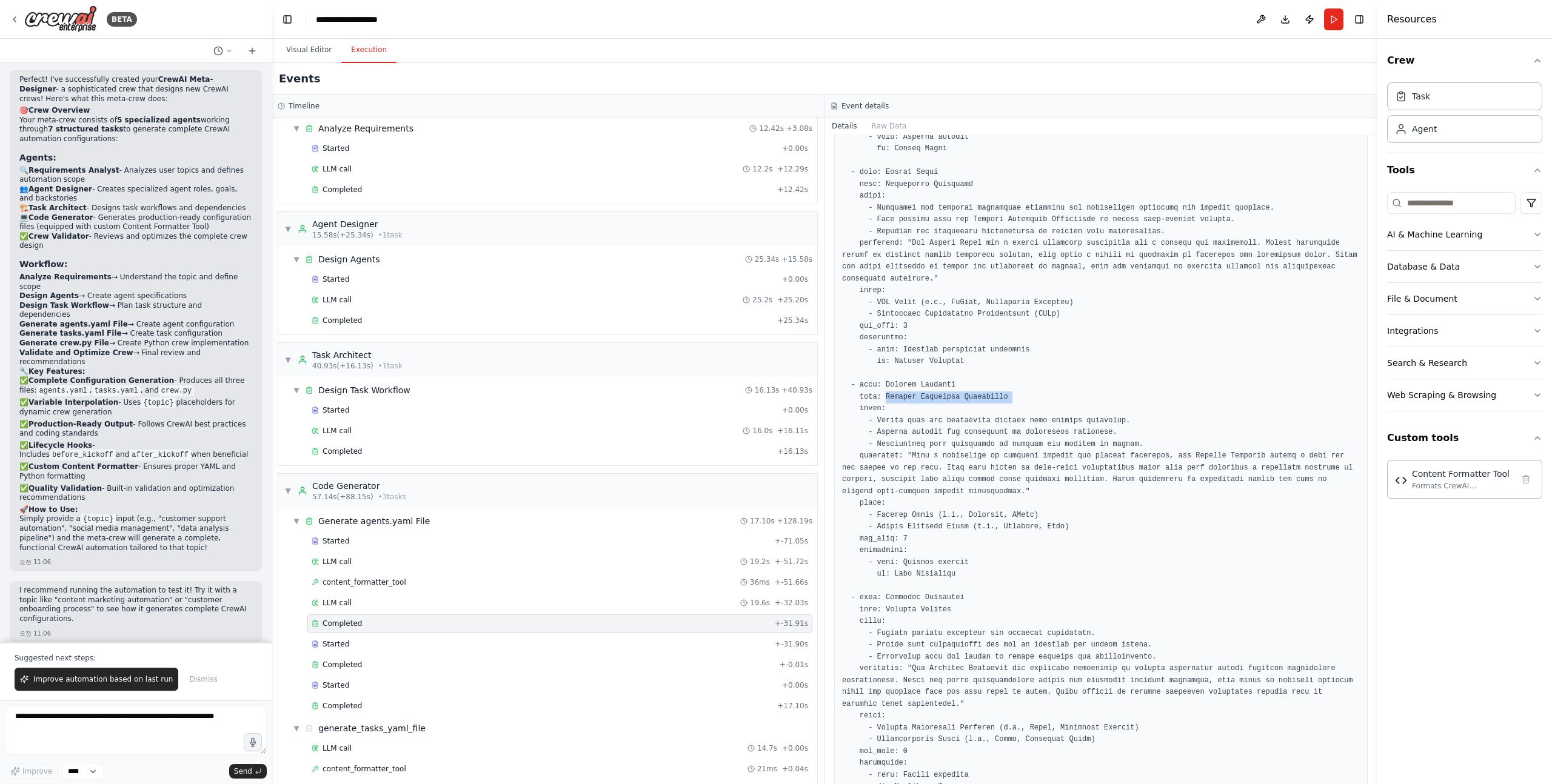
drag, startPoint x: 890, startPoint y: 398, endPoint x: 1054, endPoint y: 398, distance: 164.0
click at [1054, 398] on pre at bounding box center [1101, 37] width 518 height 1512
click at [968, 398] on pre at bounding box center [1101, 37] width 518 height 1512
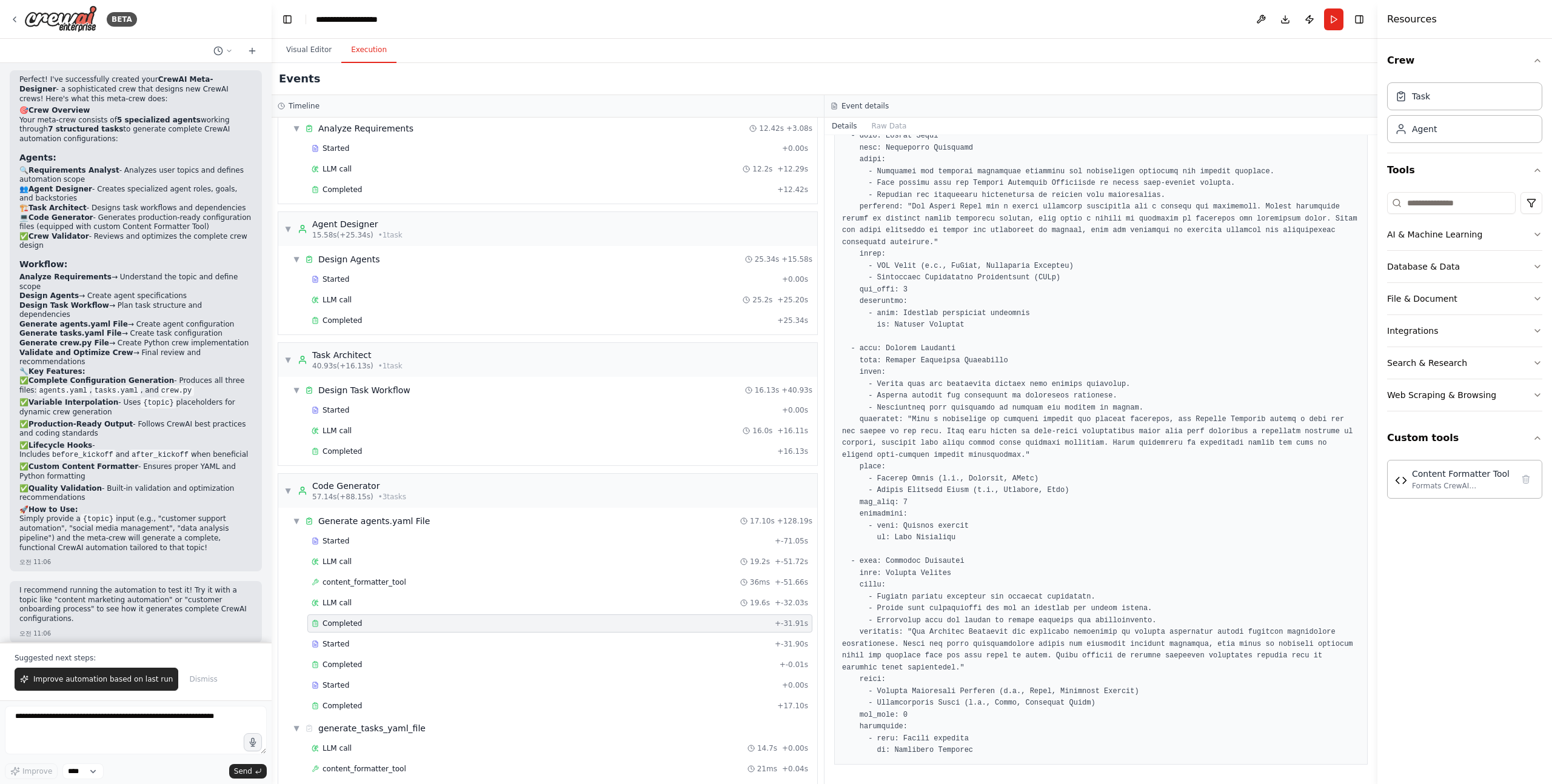
click at [895, 568] on pre at bounding box center [1101, 1] width 518 height 1512
click at [891, 575] on pre at bounding box center [1101, 1] width 518 height 1512
drag, startPoint x: 891, startPoint y: 575, endPoint x: 938, endPoint y: 572, distance: 47.1
click at [938, 572] on pre at bounding box center [1101, 1] width 518 height 1512
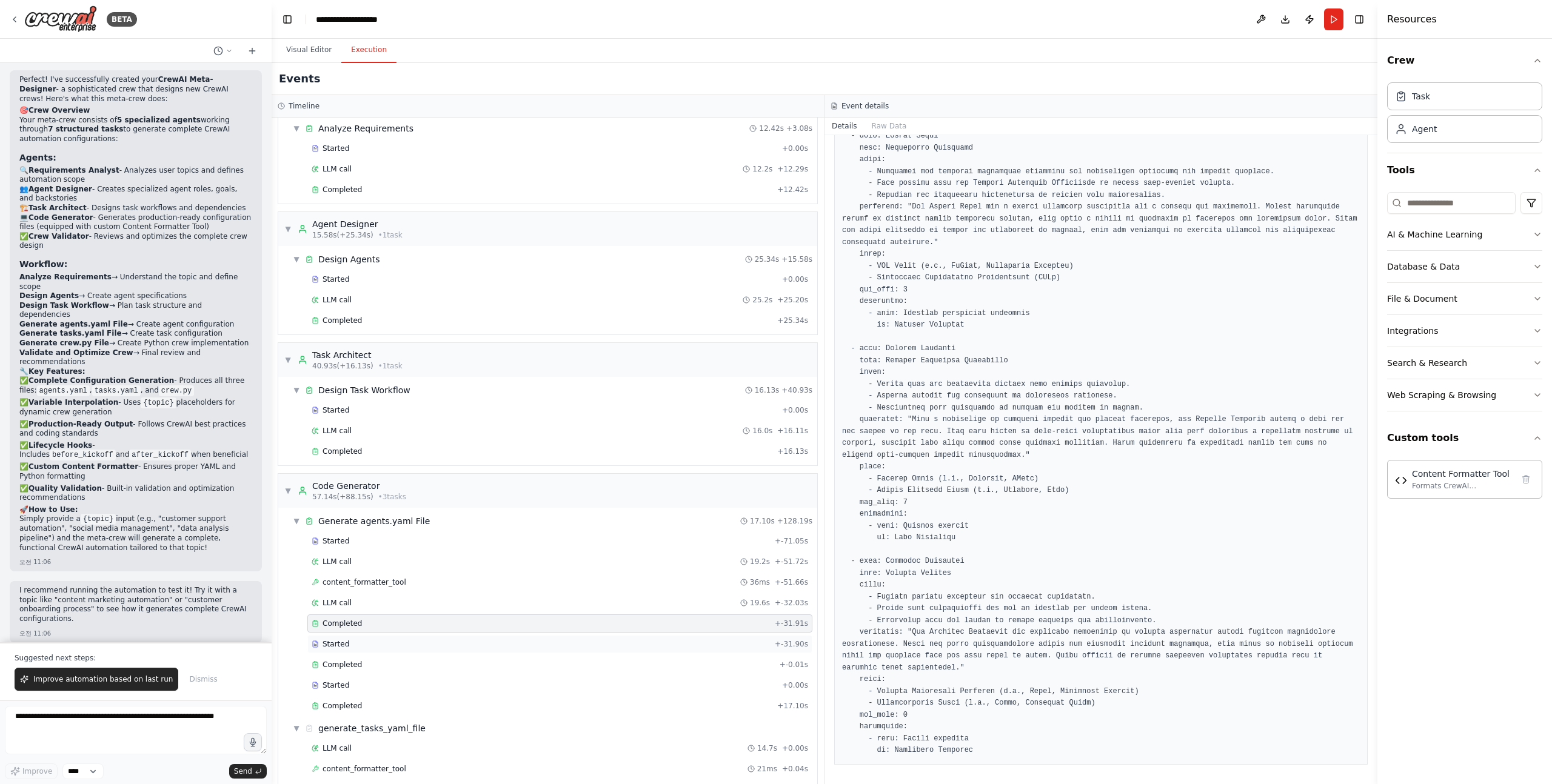
click at [352, 650] on div "Started + -31.90s" at bounding box center [560, 644] width 505 height 18
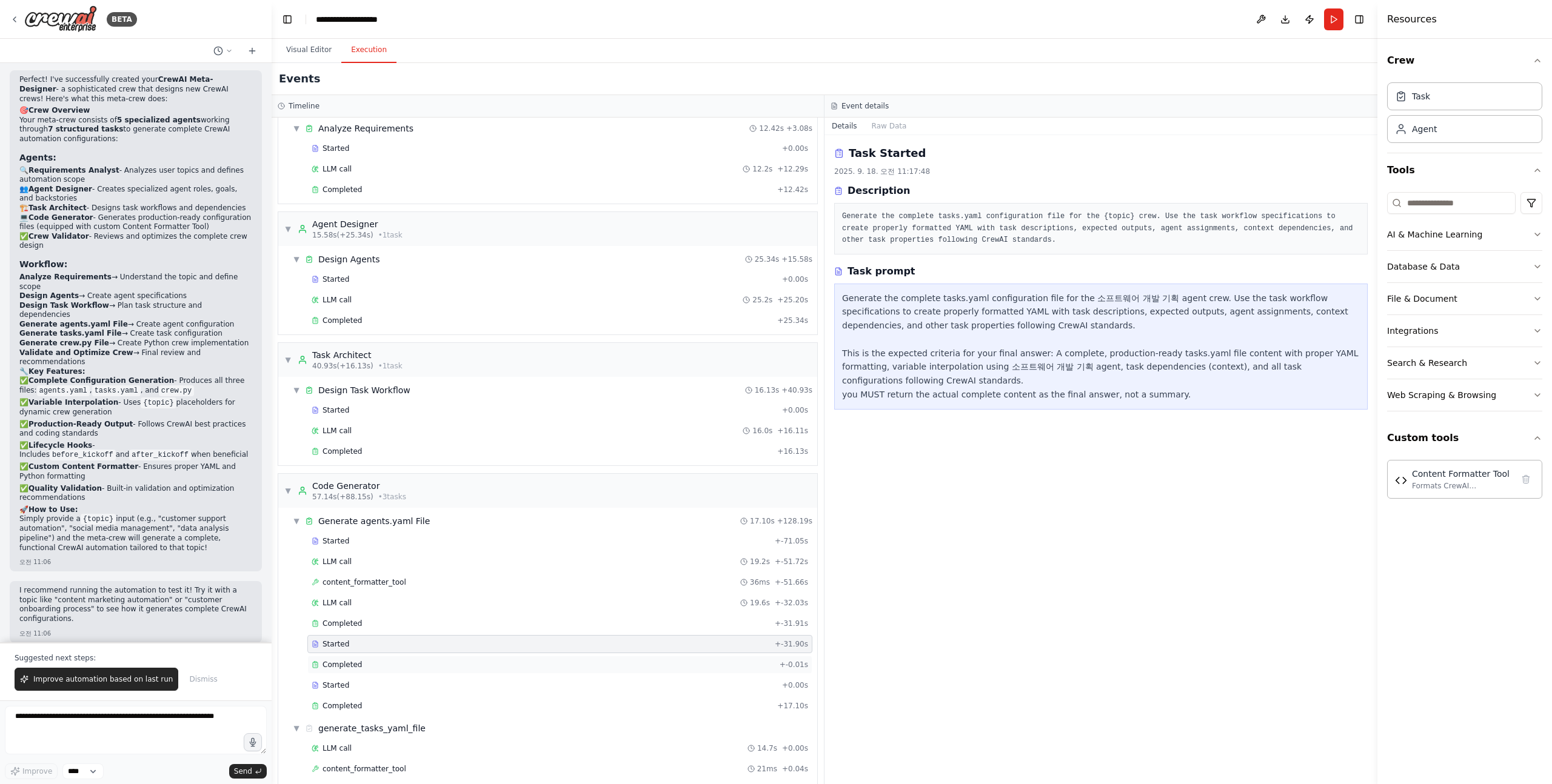
click at [349, 664] on span "Completed" at bounding box center [342, 664] width 40 height 10
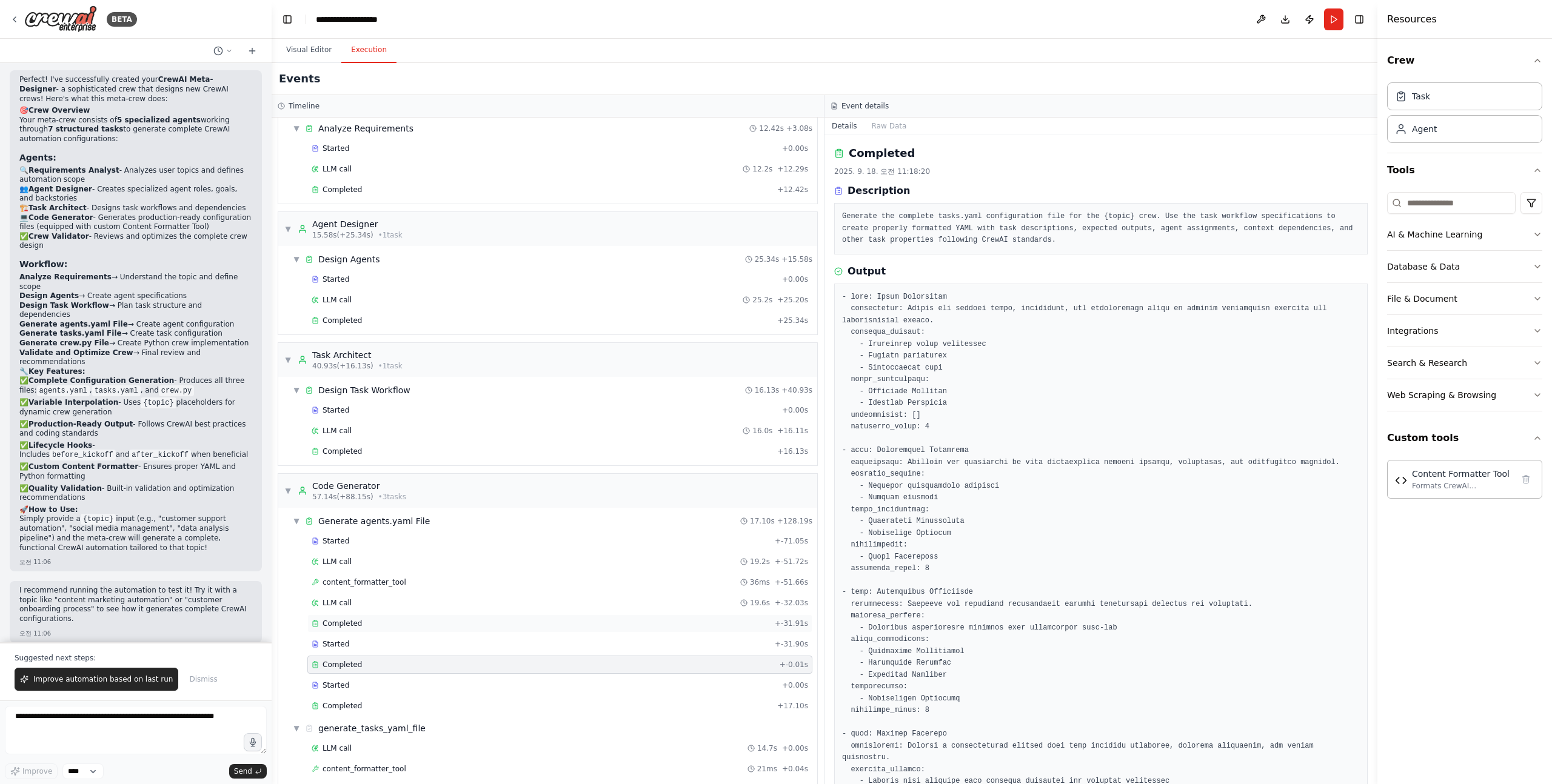
click at [388, 614] on div "Completed + -31.91s" at bounding box center [560, 623] width 505 height 18
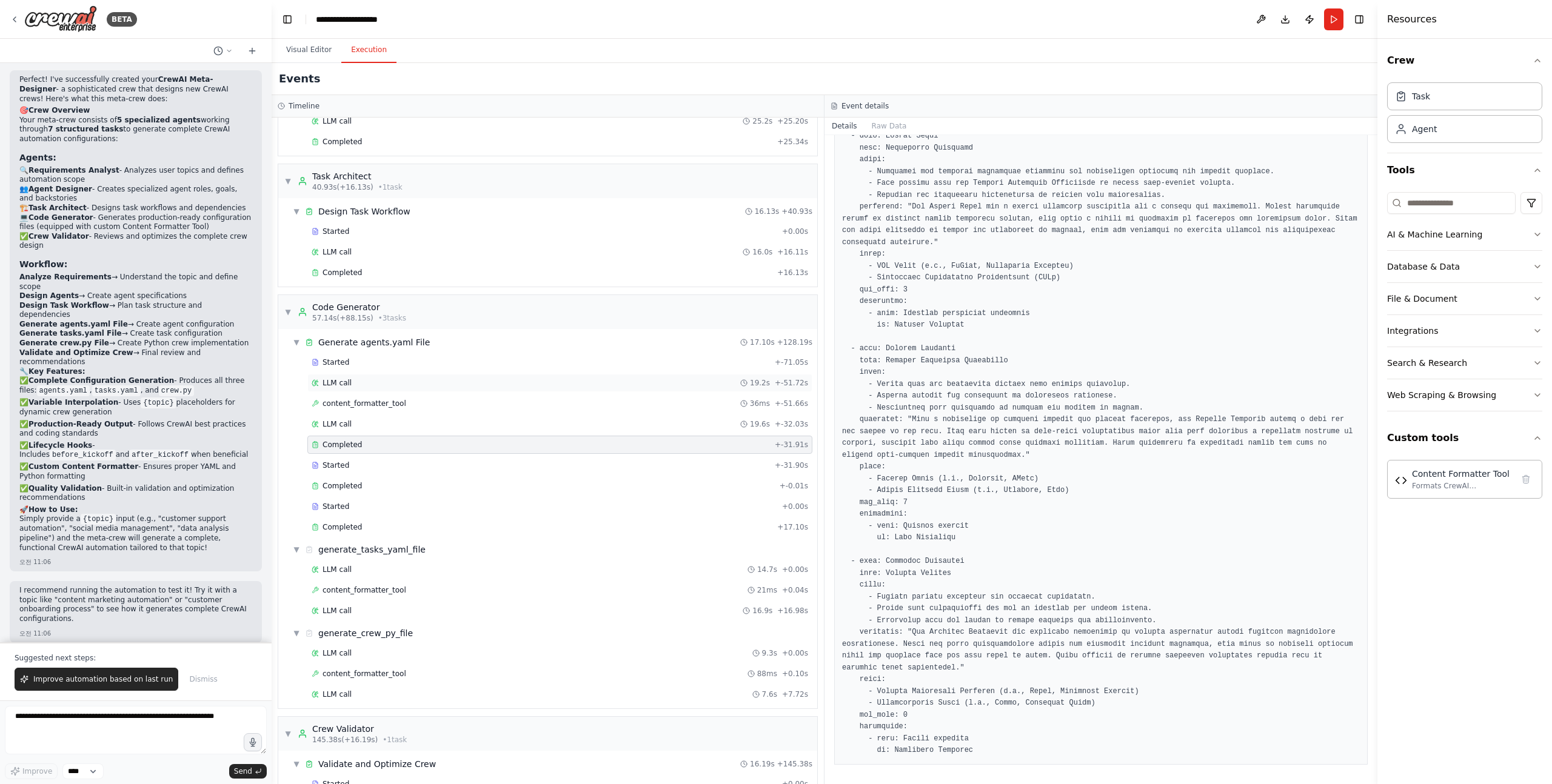
scroll to position [227, 0]
click at [383, 589] on span "content_formatter_tool" at bounding box center [364, 585] width 84 height 10
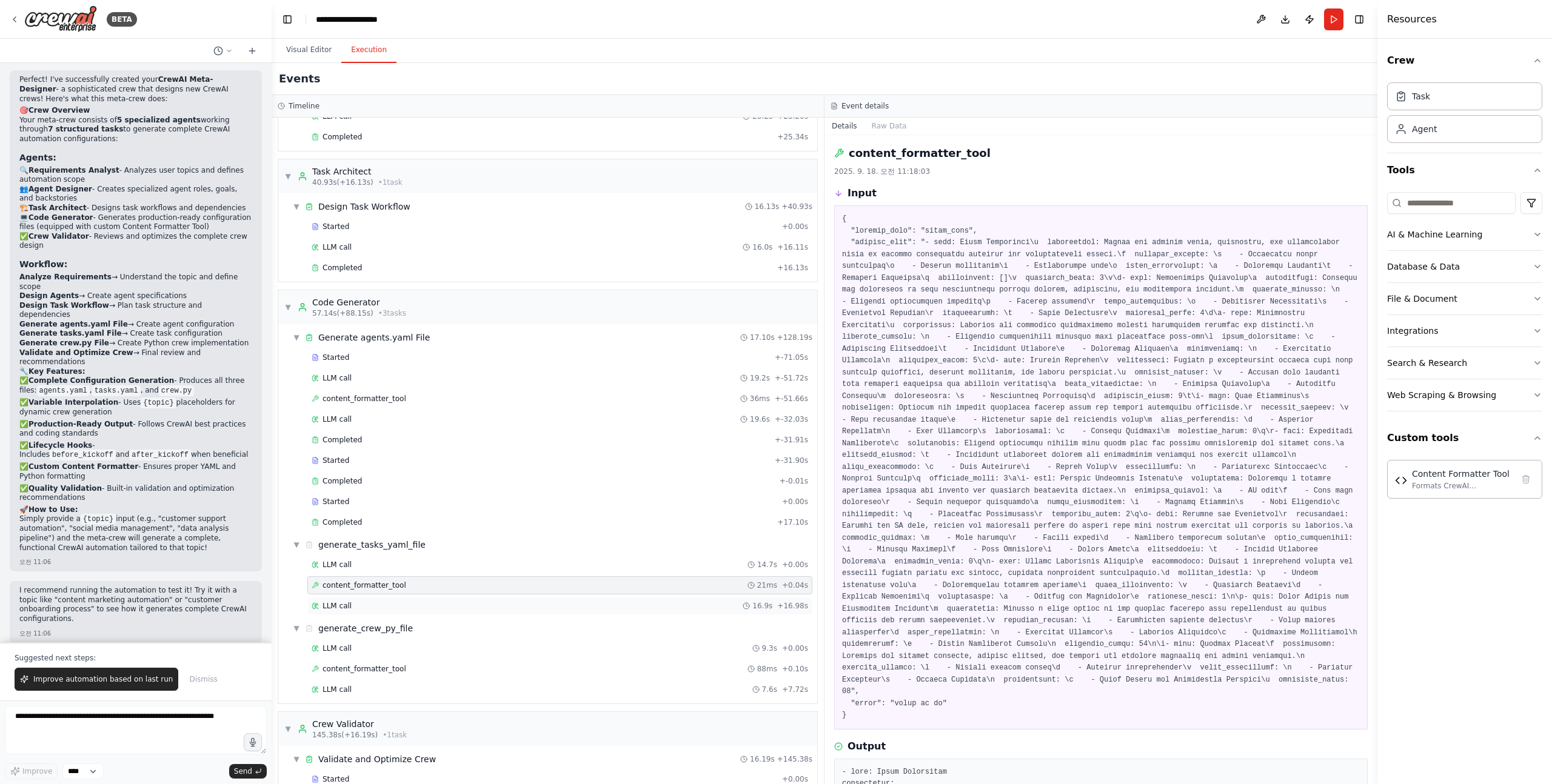
click at [372, 610] on div "LLM call 16.9s + 16.98s" at bounding box center [560, 605] width 496 height 10
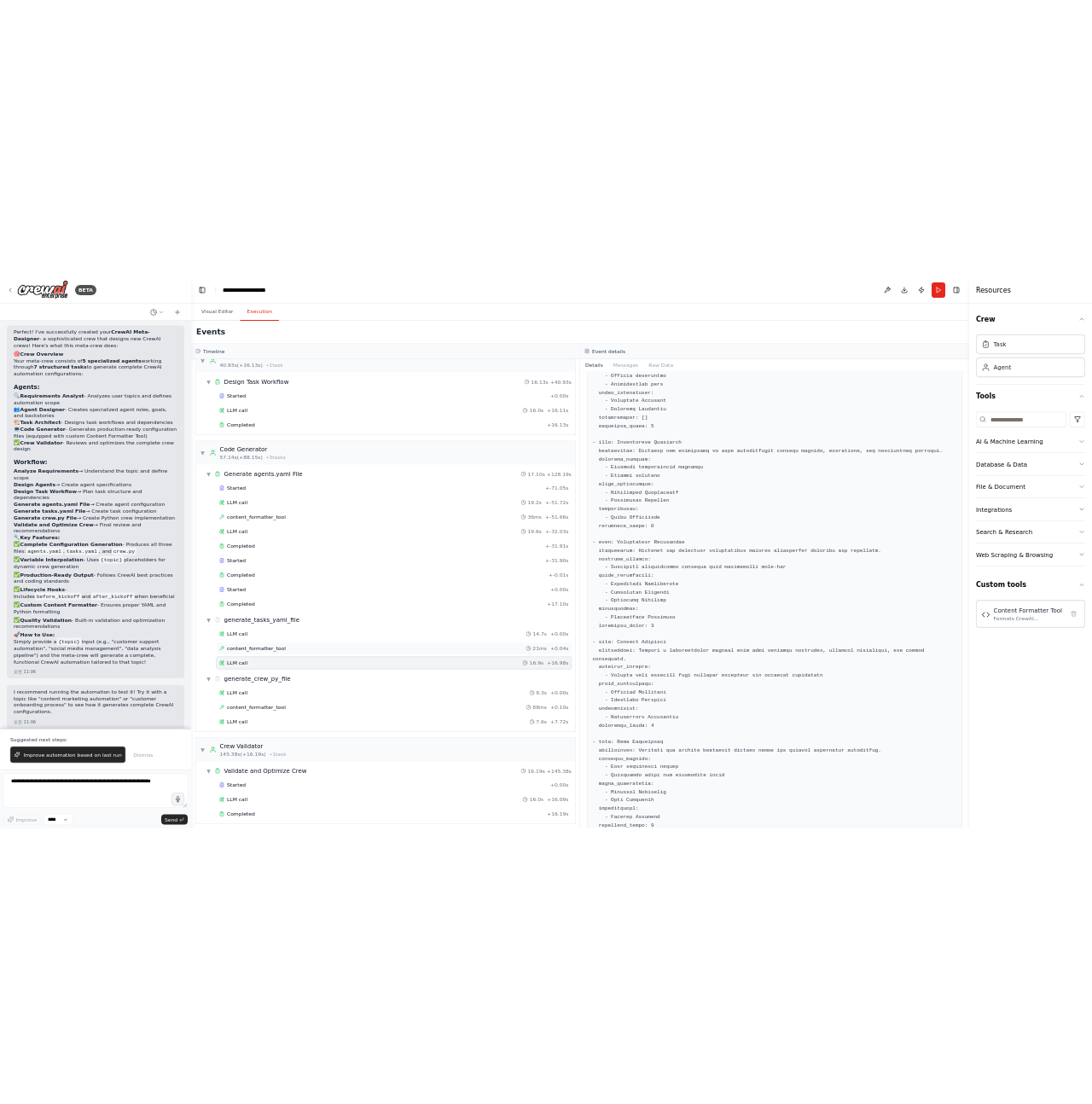
scroll to position [409, 0]
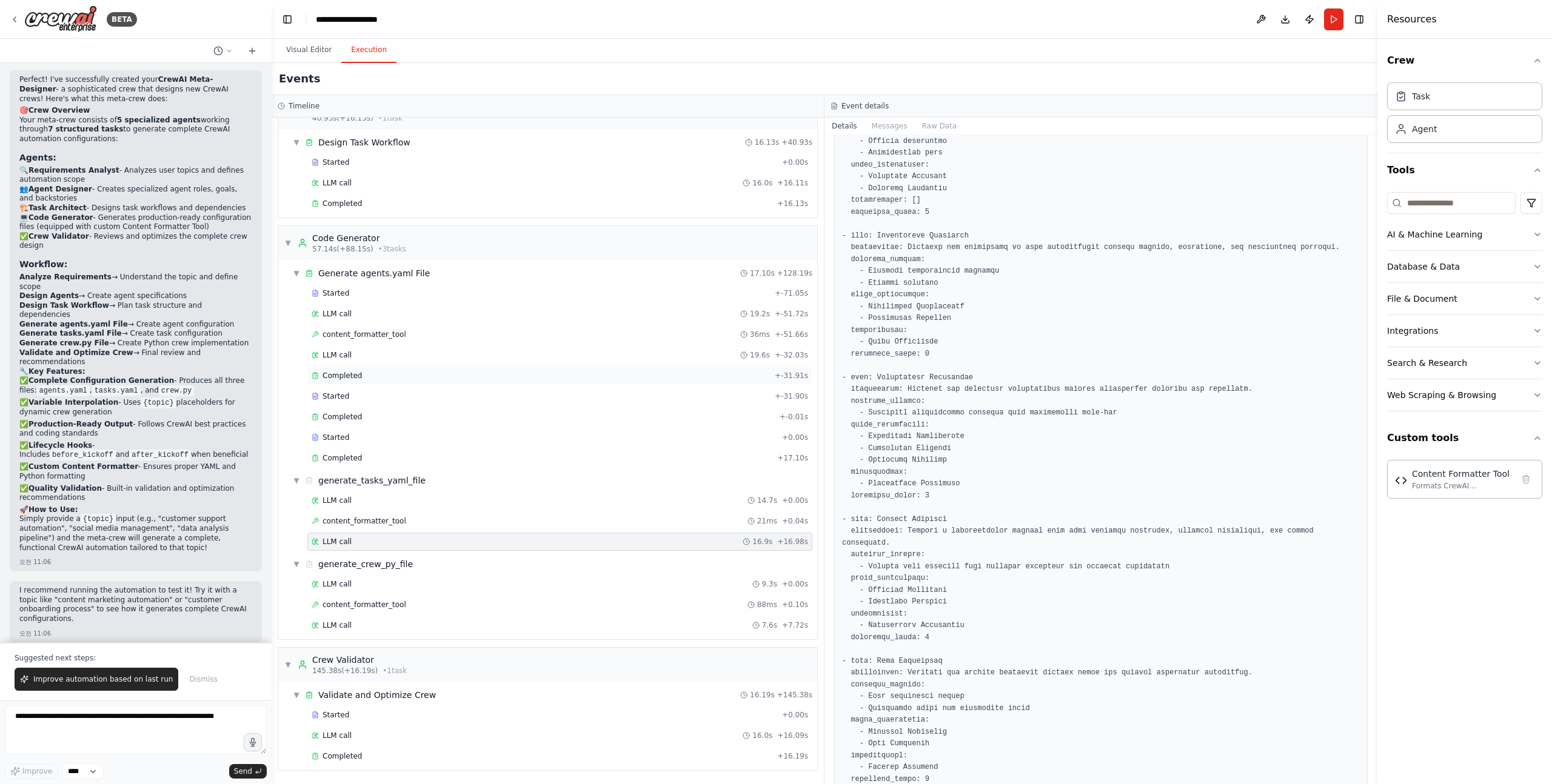
click at [397, 377] on div "Completed" at bounding box center [541, 375] width 459 height 10
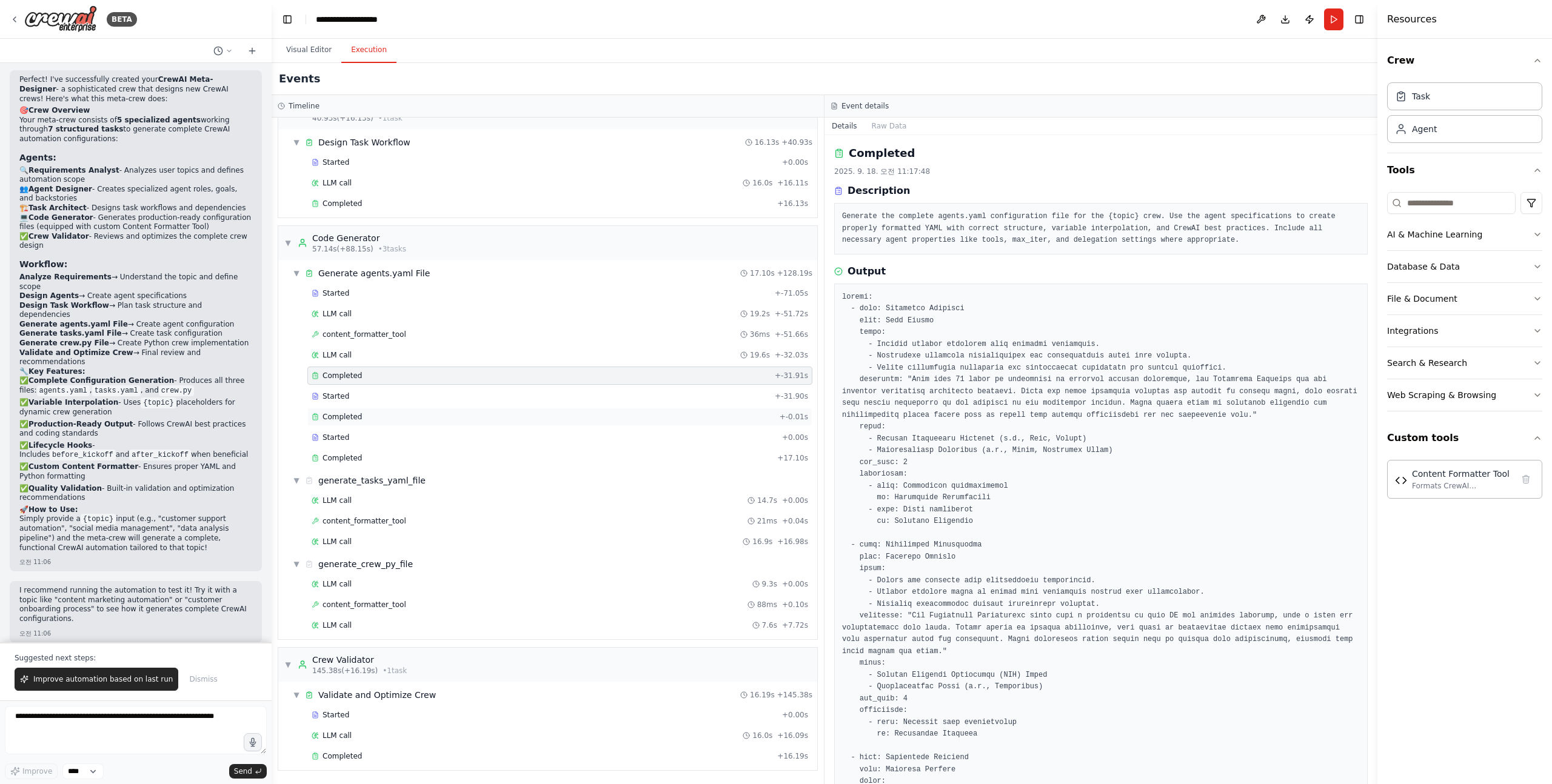
click at [371, 419] on div "Completed" at bounding box center [543, 416] width 463 height 10
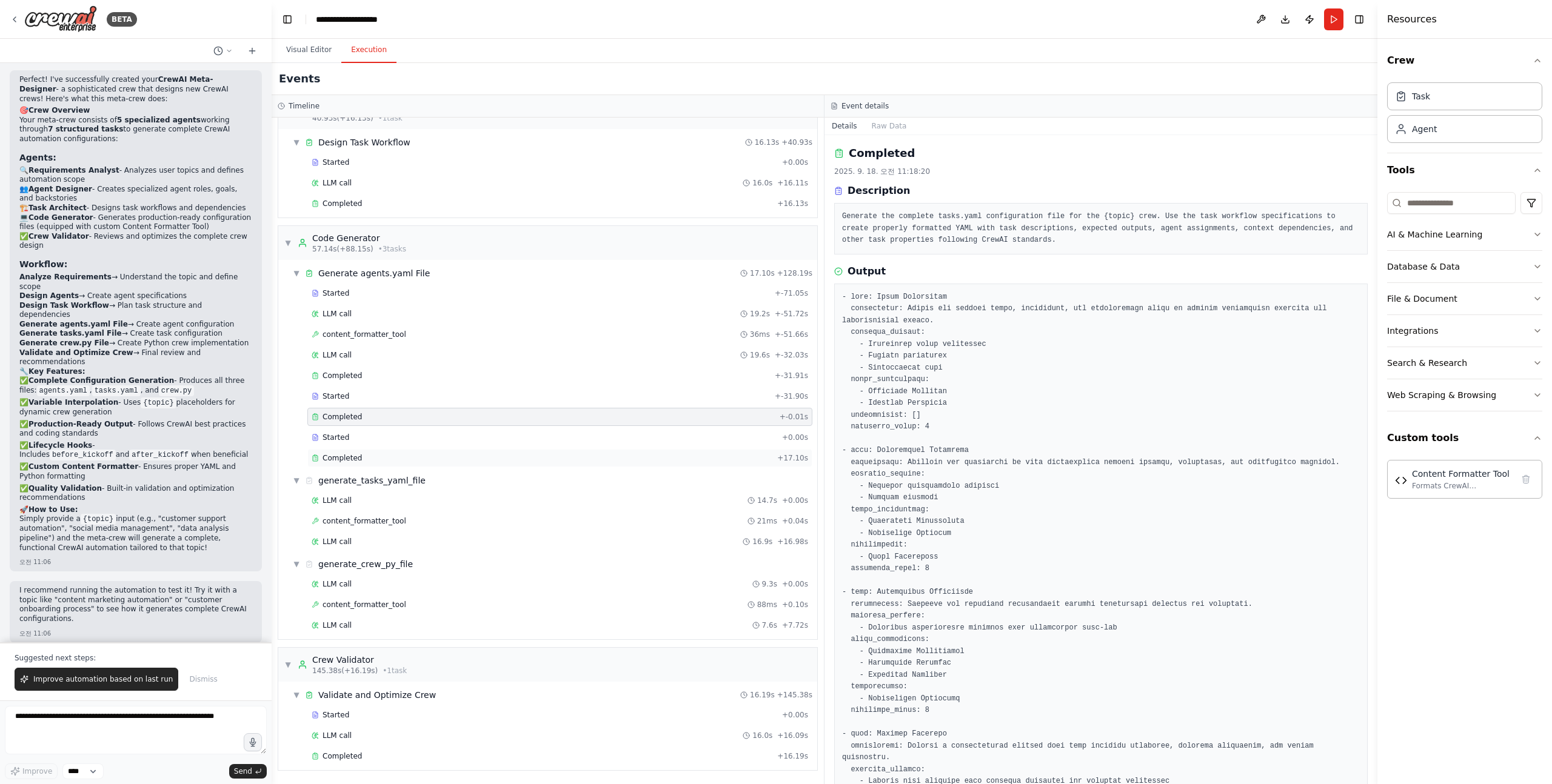
click at [339, 458] on span "Completed" at bounding box center [342, 458] width 40 height 10
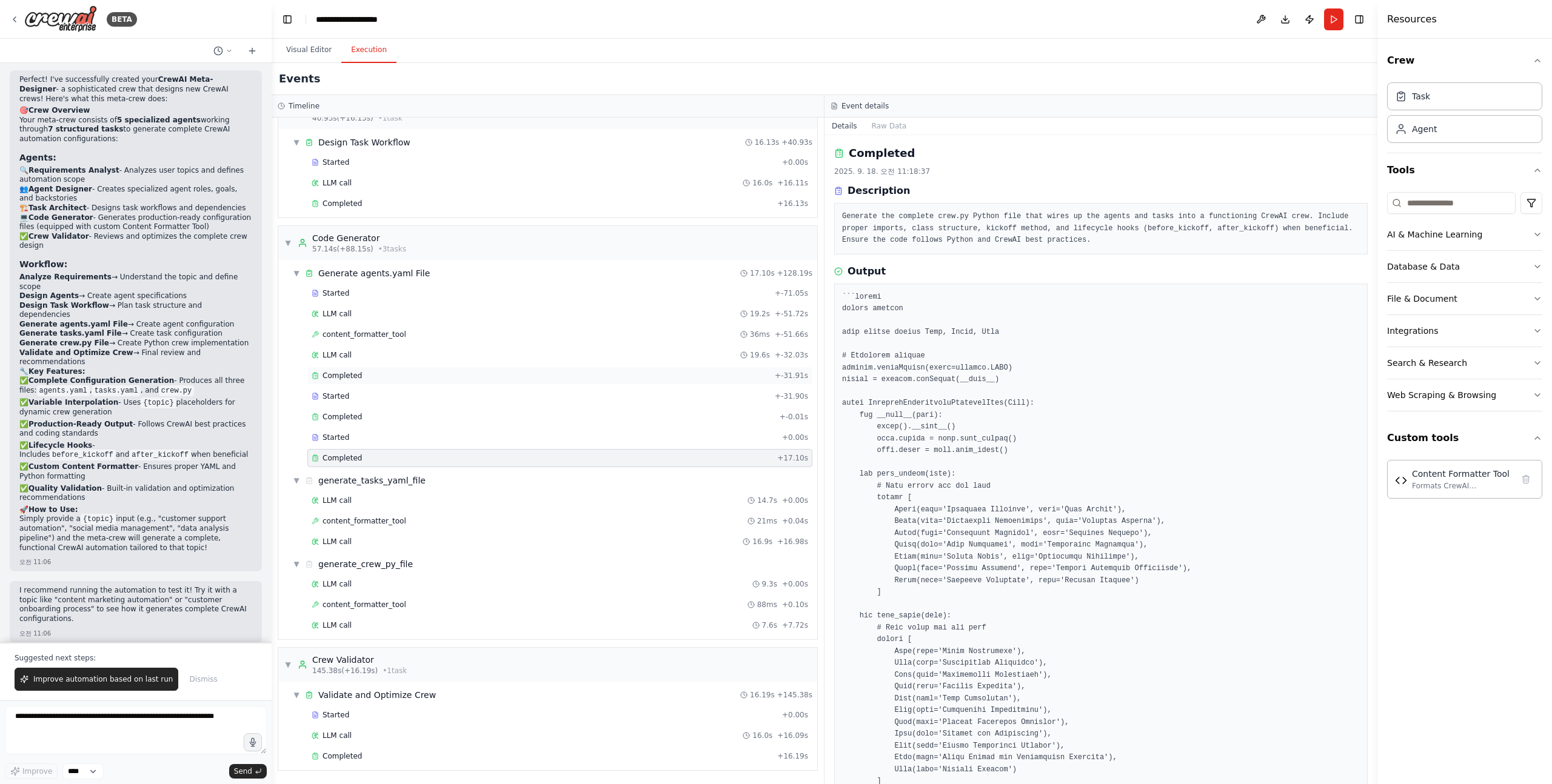
click at [363, 372] on div "Completed" at bounding box center [541, 375] width 459 height 10
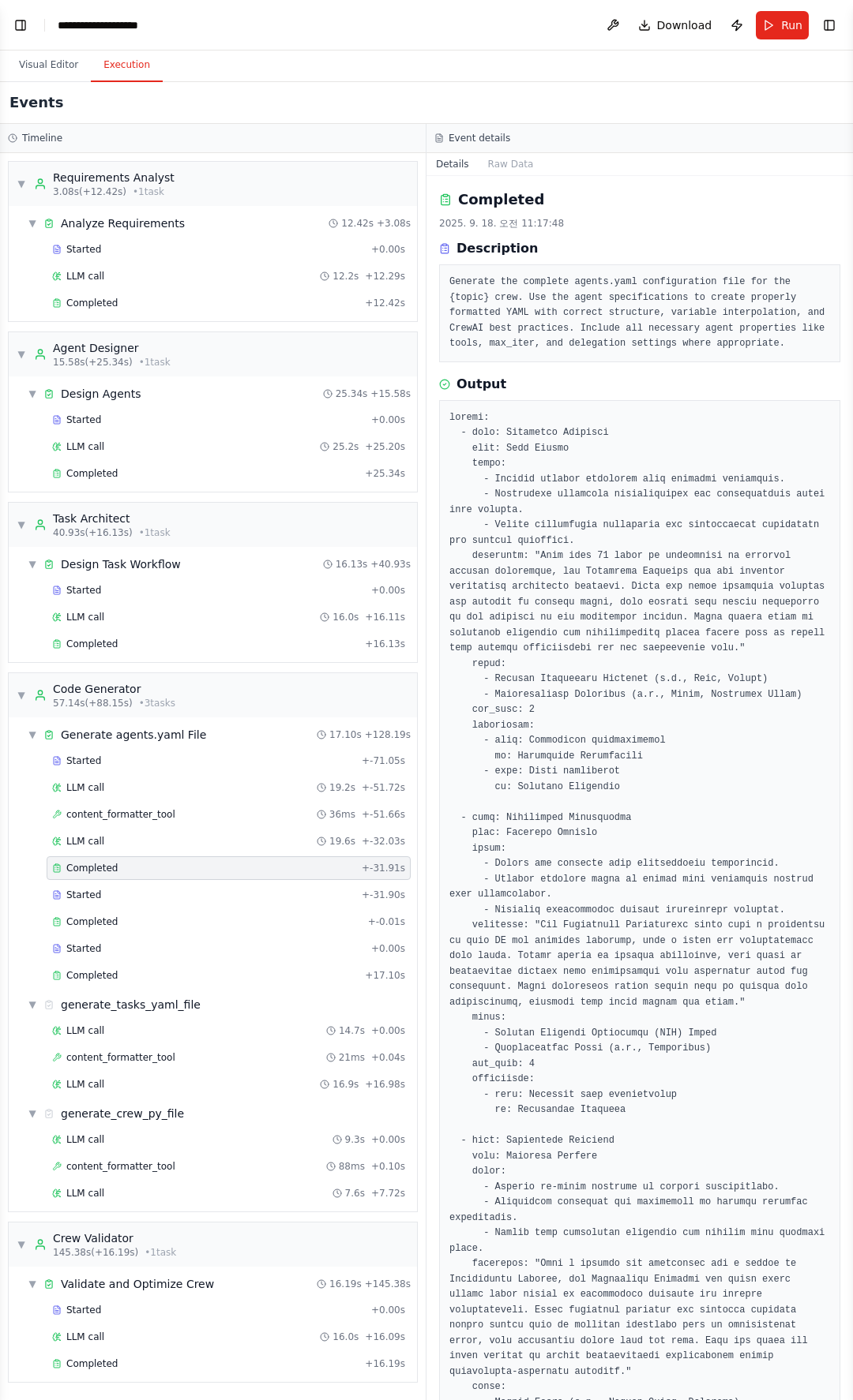
scroll to position [2197, 0]
select select "****"
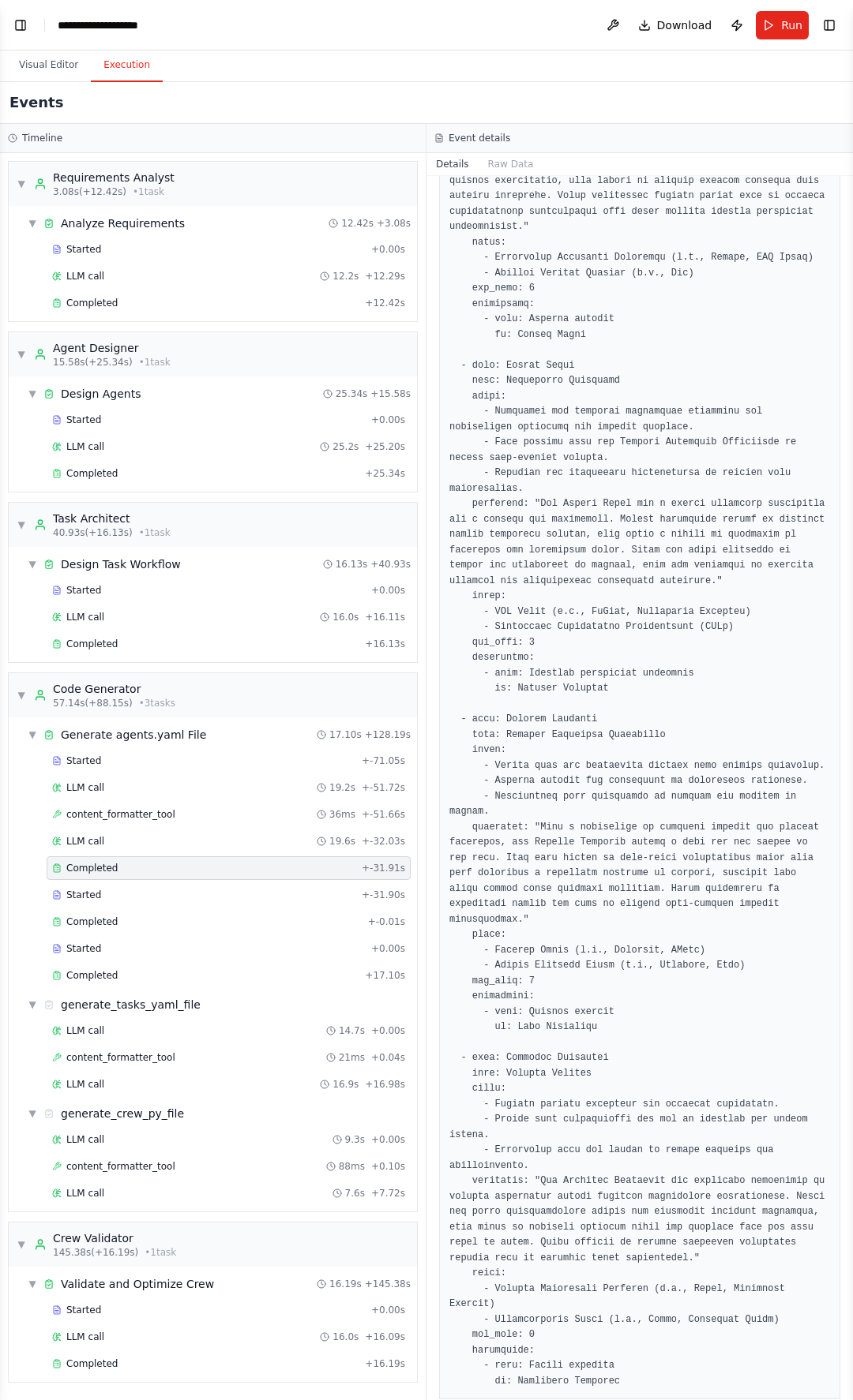
scroll to position [1601, 0]
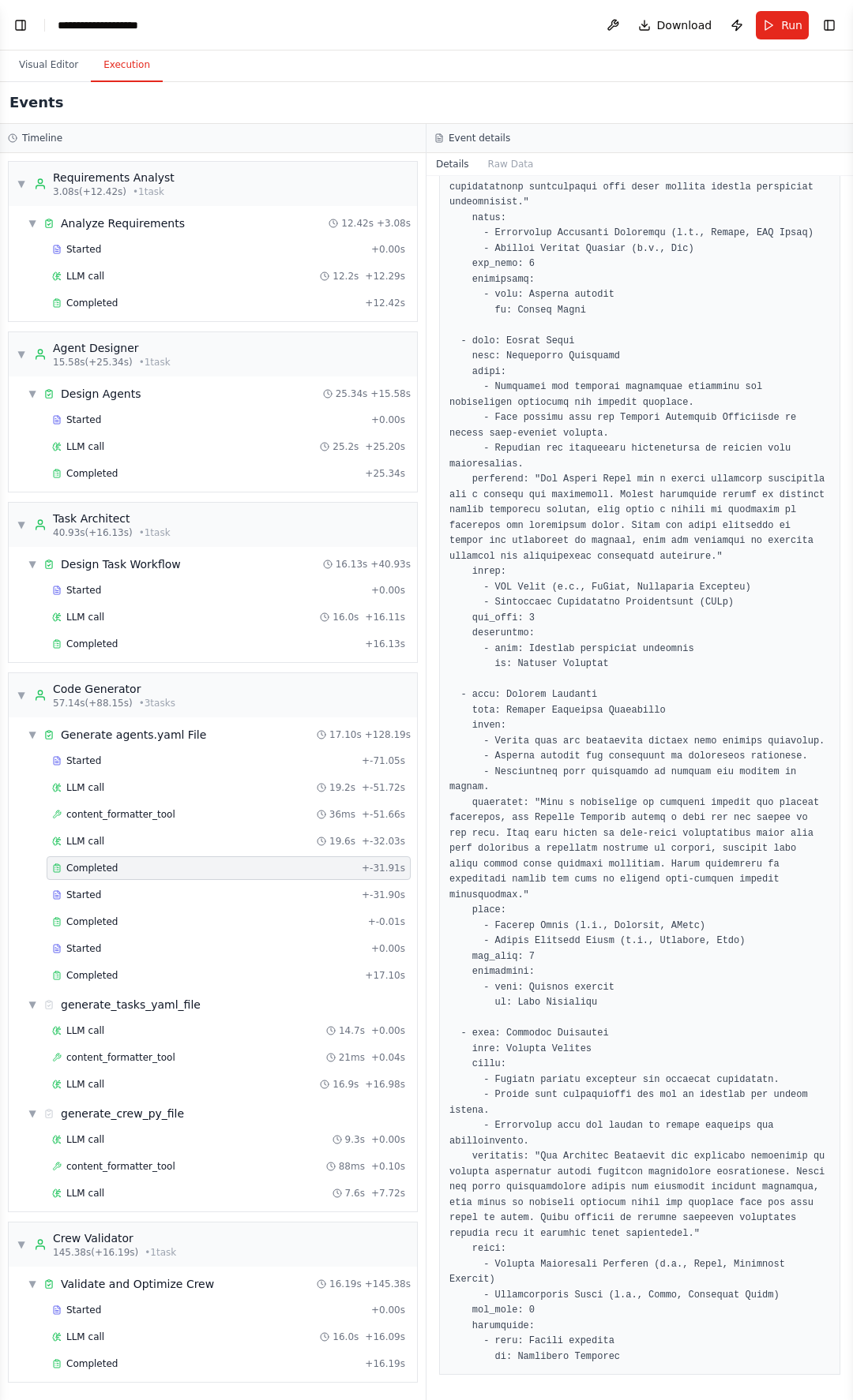
click at [625, 1020] on pre at bounding box center [640, 126] width 381 height 2479
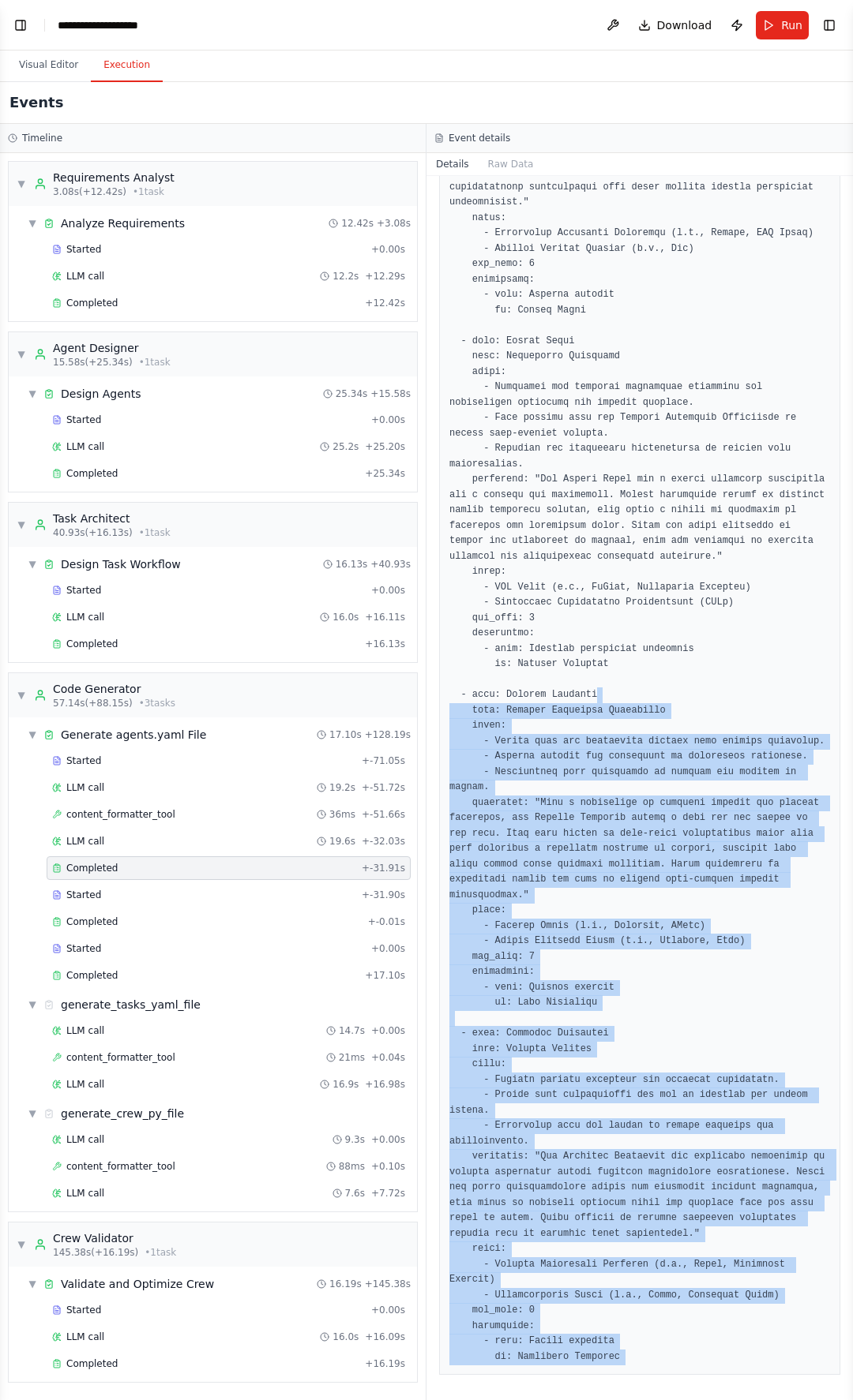
drag, startPoint x: 625, startPoint y: 1351, endPoint x: 660, endPoint y: 654, distance: 697.9
click at [658, 658] on pre at bounding box center [640, 126] width 381 height 2479
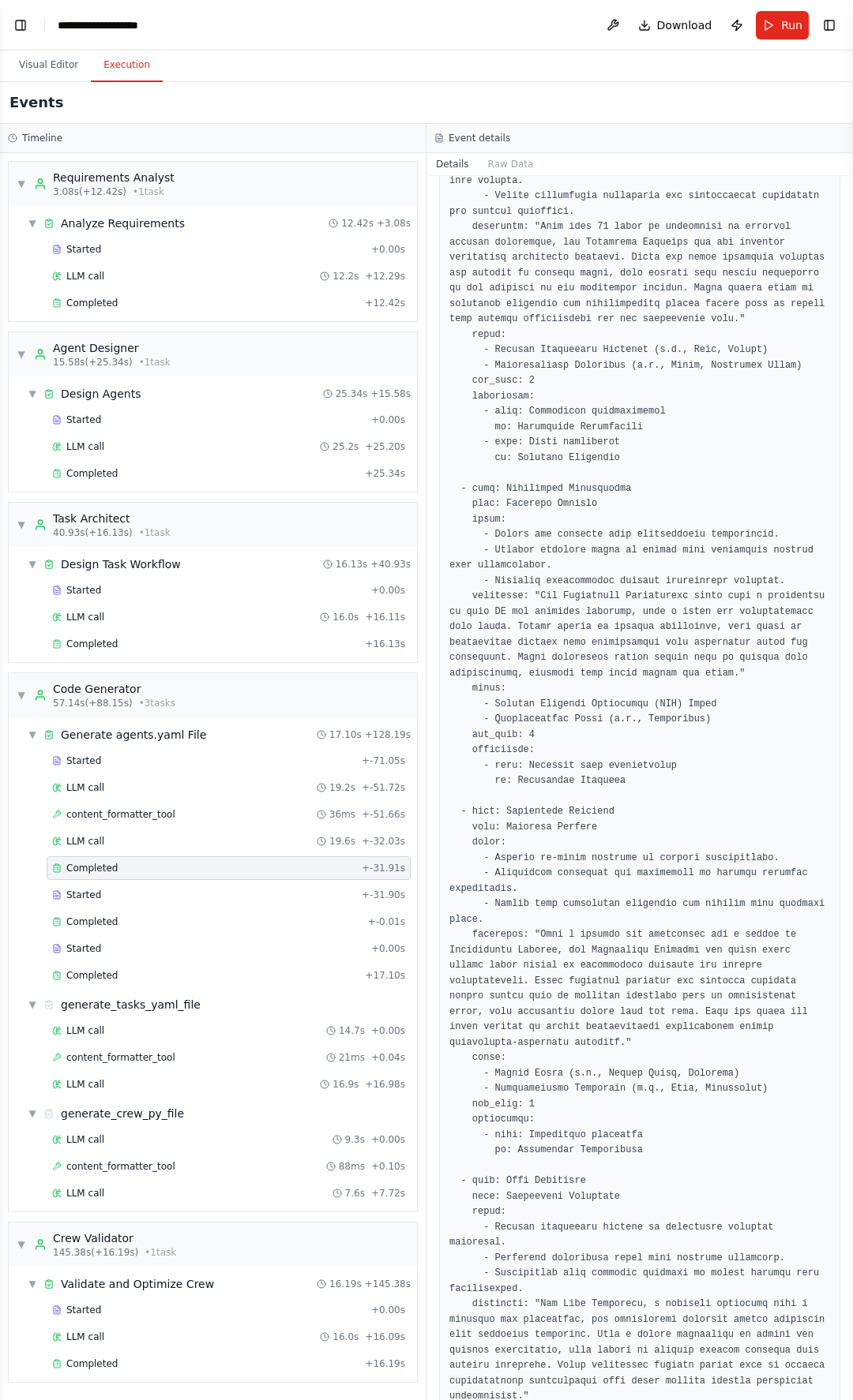
scroll to position [0, 0]
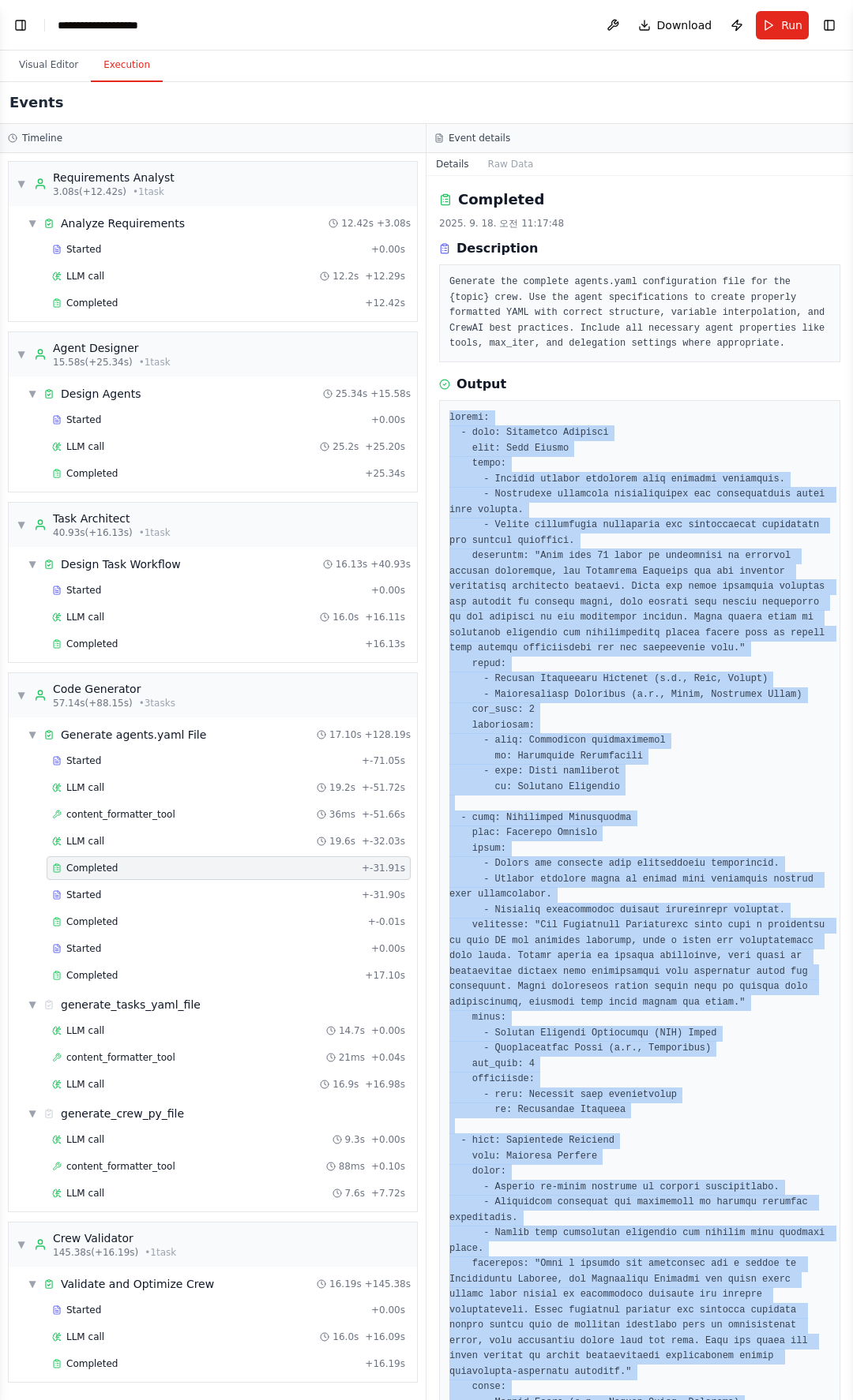
copy pre "agents: - name: Visionary Vanguard role: Crew Leader goals: - Oversee project a…"
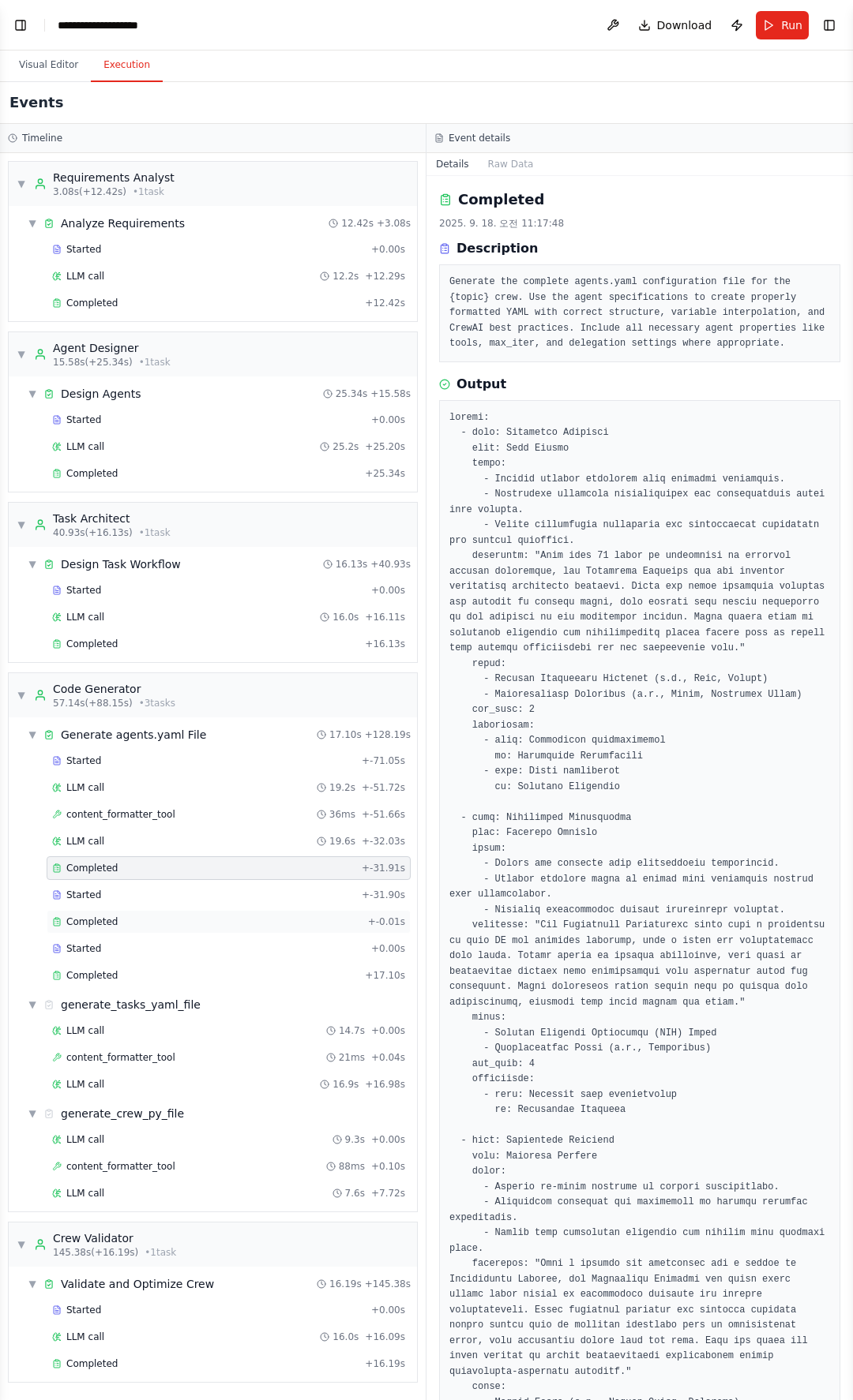
click at [93, 917] on span "Completed" at bounding box center [92, 922] width 51 height 13
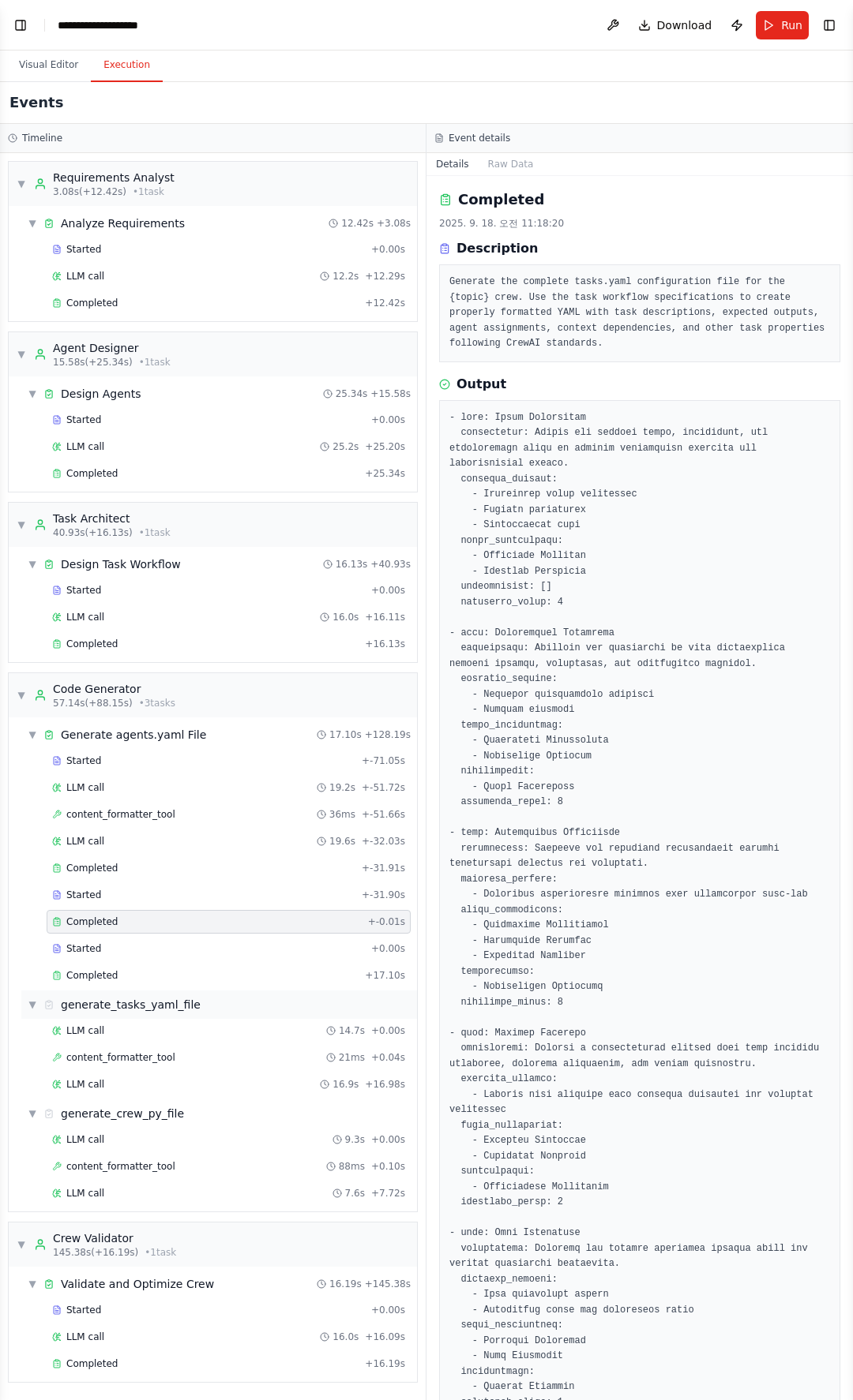
click at [112, 1006] on div "generate_tasks_yaml_file" at bounding box center [131, 1004] width 140 height 16
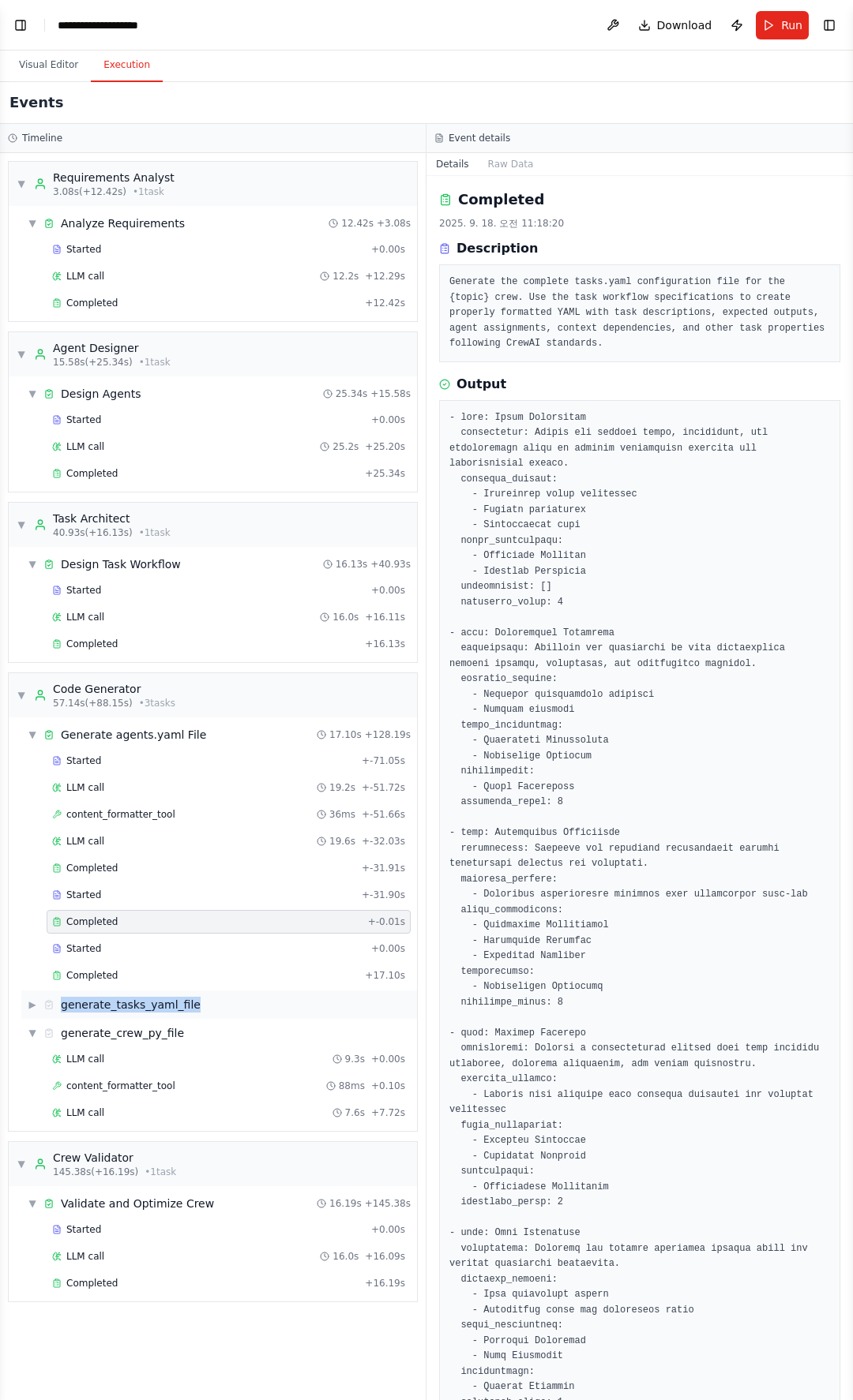
click at [112, 1006] on div "generate_tasks_yaml_file" at bounding box center [131, 1004] width 140 height 16
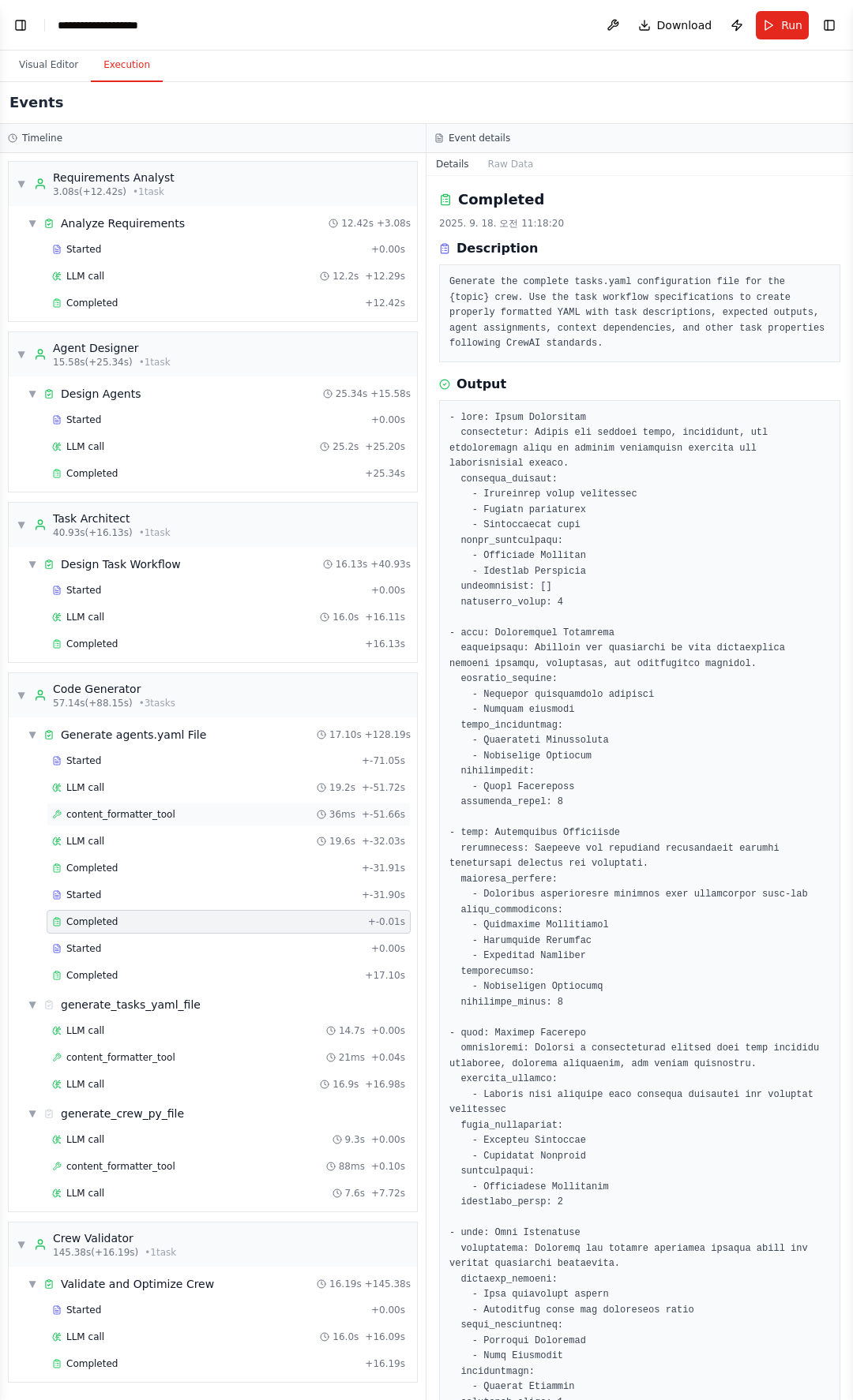
click at [141, 817] on span "content_formatter_tool" at bounding box center [121, 814] width 109 height 13
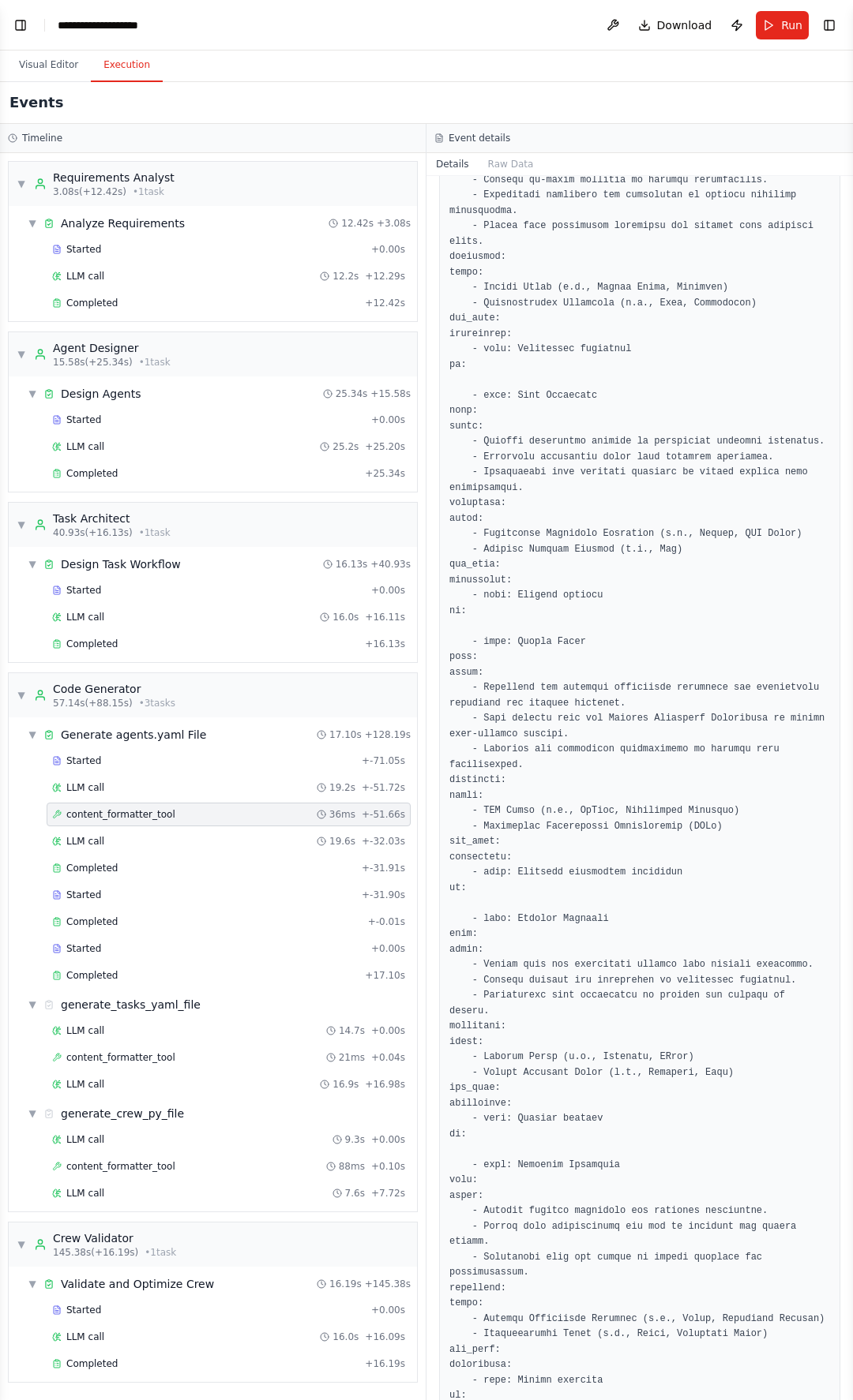
scroll to position [2593, 0]
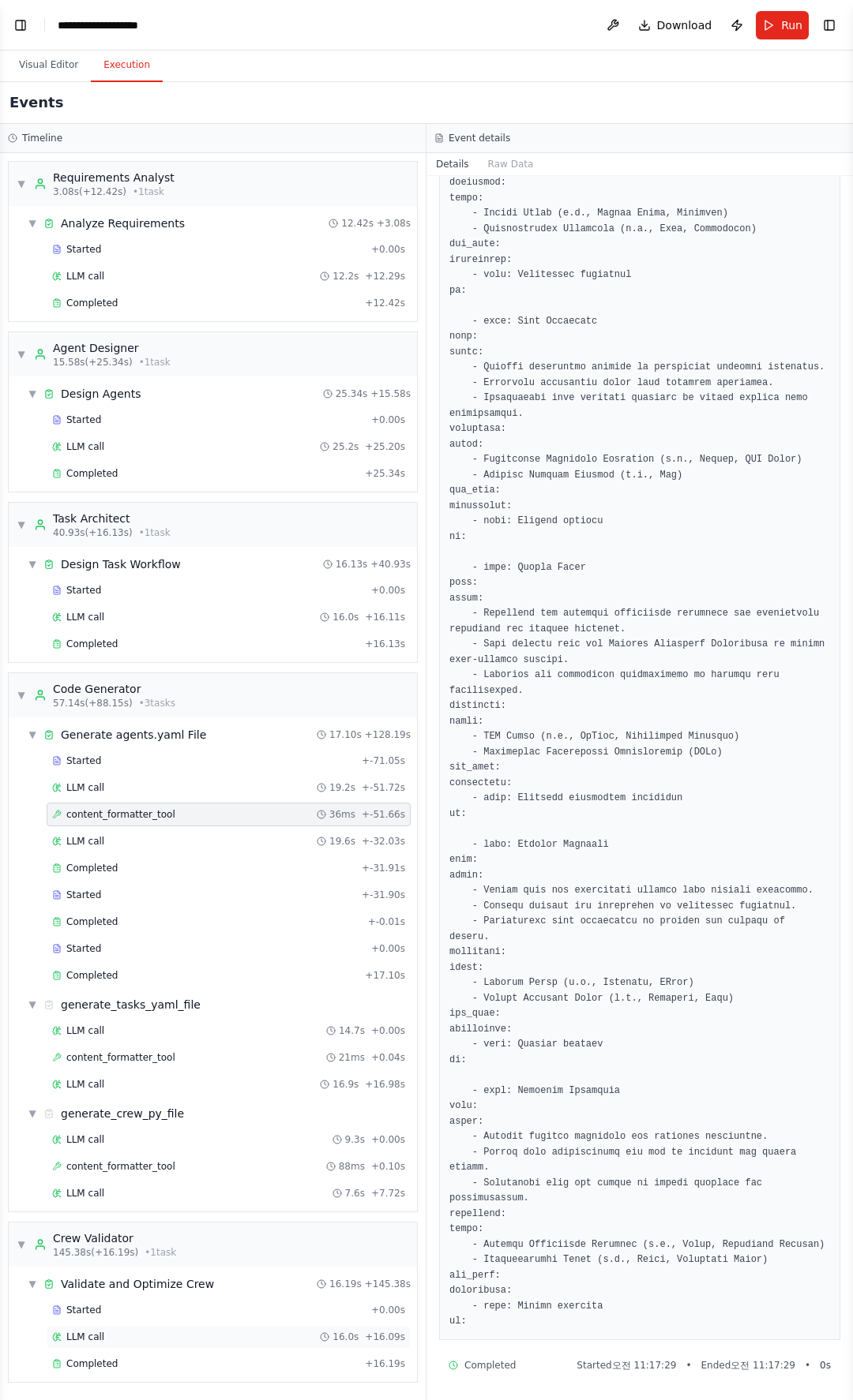
click at [121, 1020] on div "LLM call 16.0s + 16.09s" at bounding box center [229, 1337] width 353 height 13
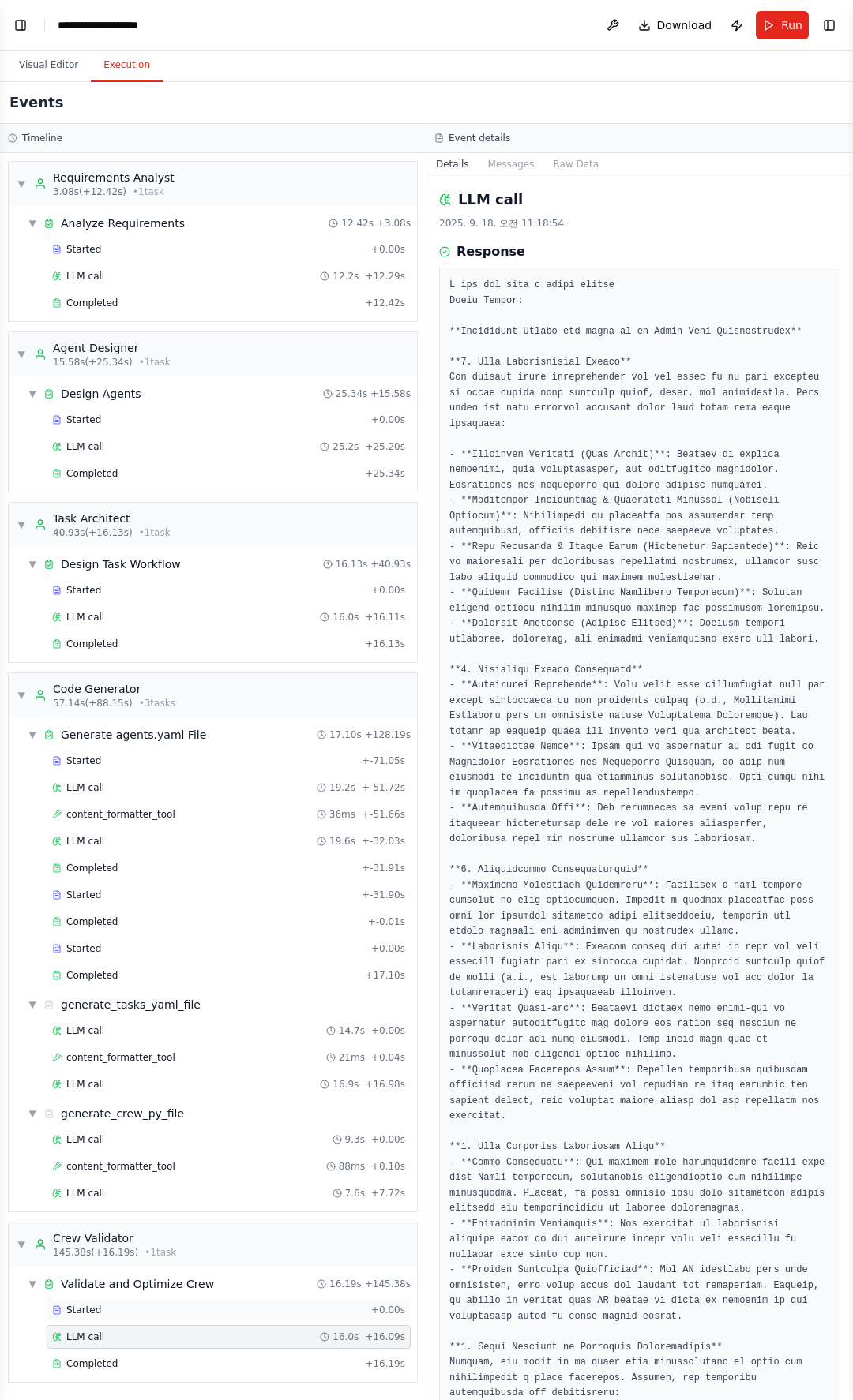
click at [105, 1020] on div "Started" at bounding box center [208, 1310] width 313 height 13
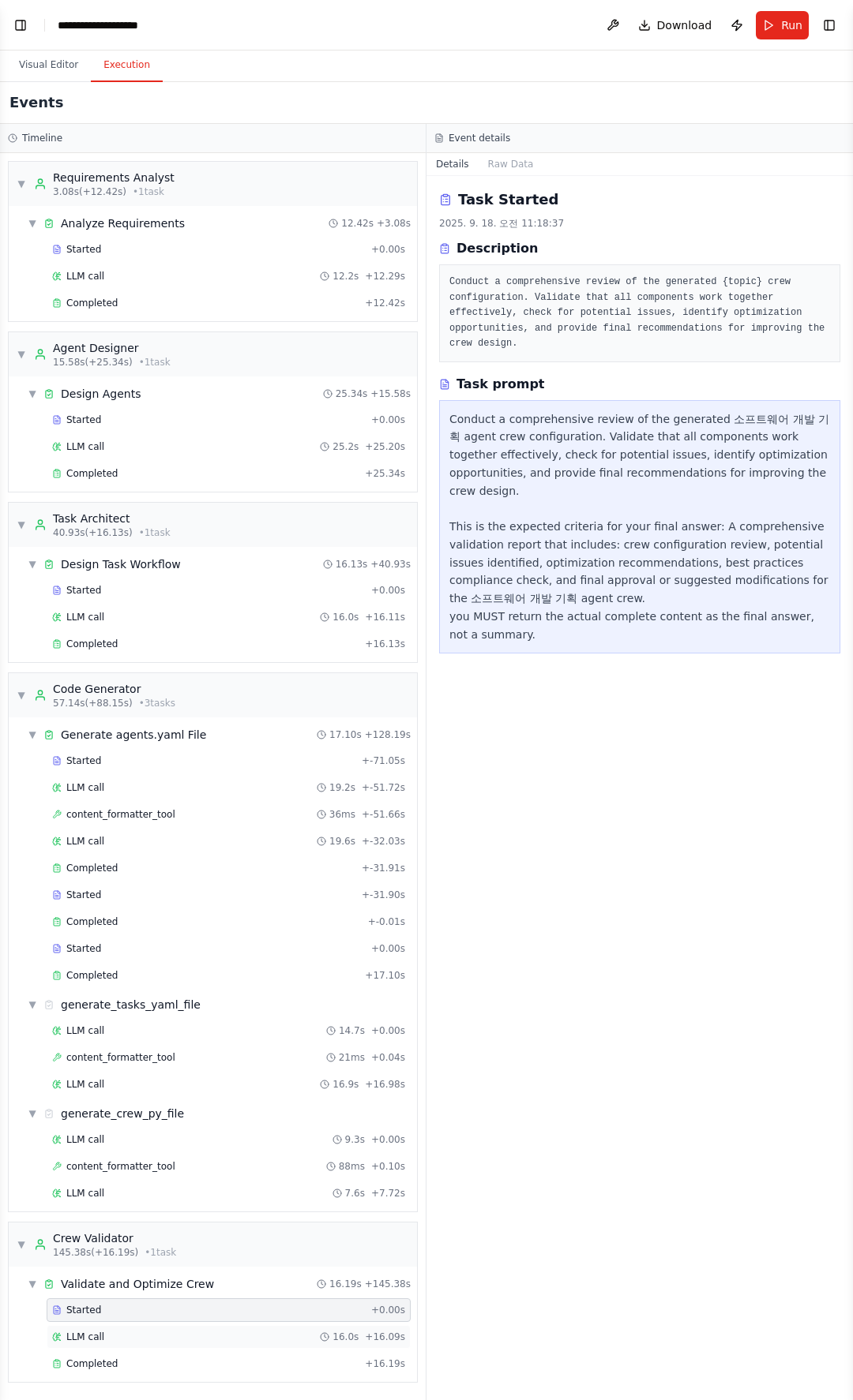
click at [92, 1020] on span "LLM call" at bounding box center [85, 1337] width 38 height 13
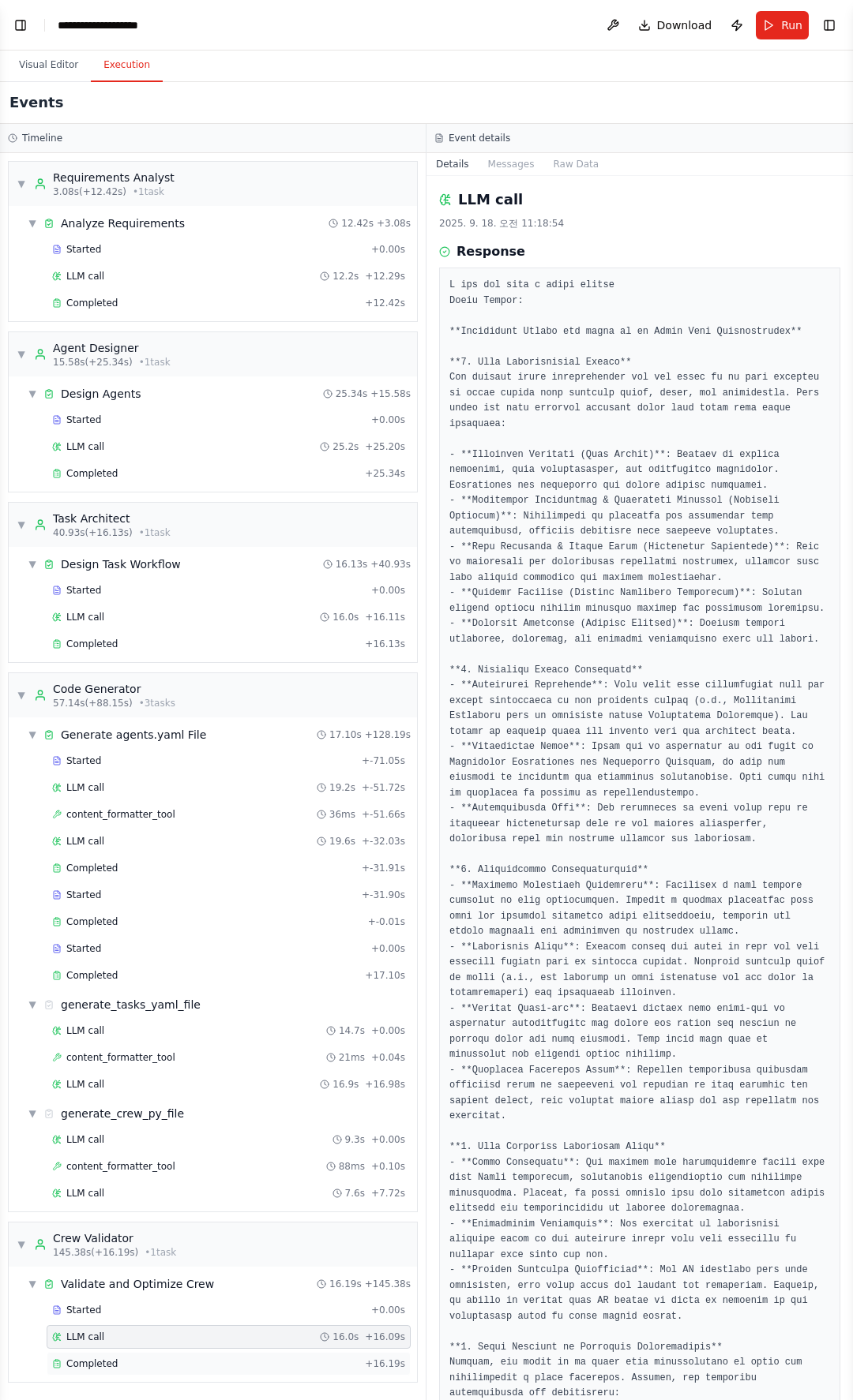
click at [94, 1020] on div "Completed + 16.19s" at bounding box center [228, 1364] width 364 height 24
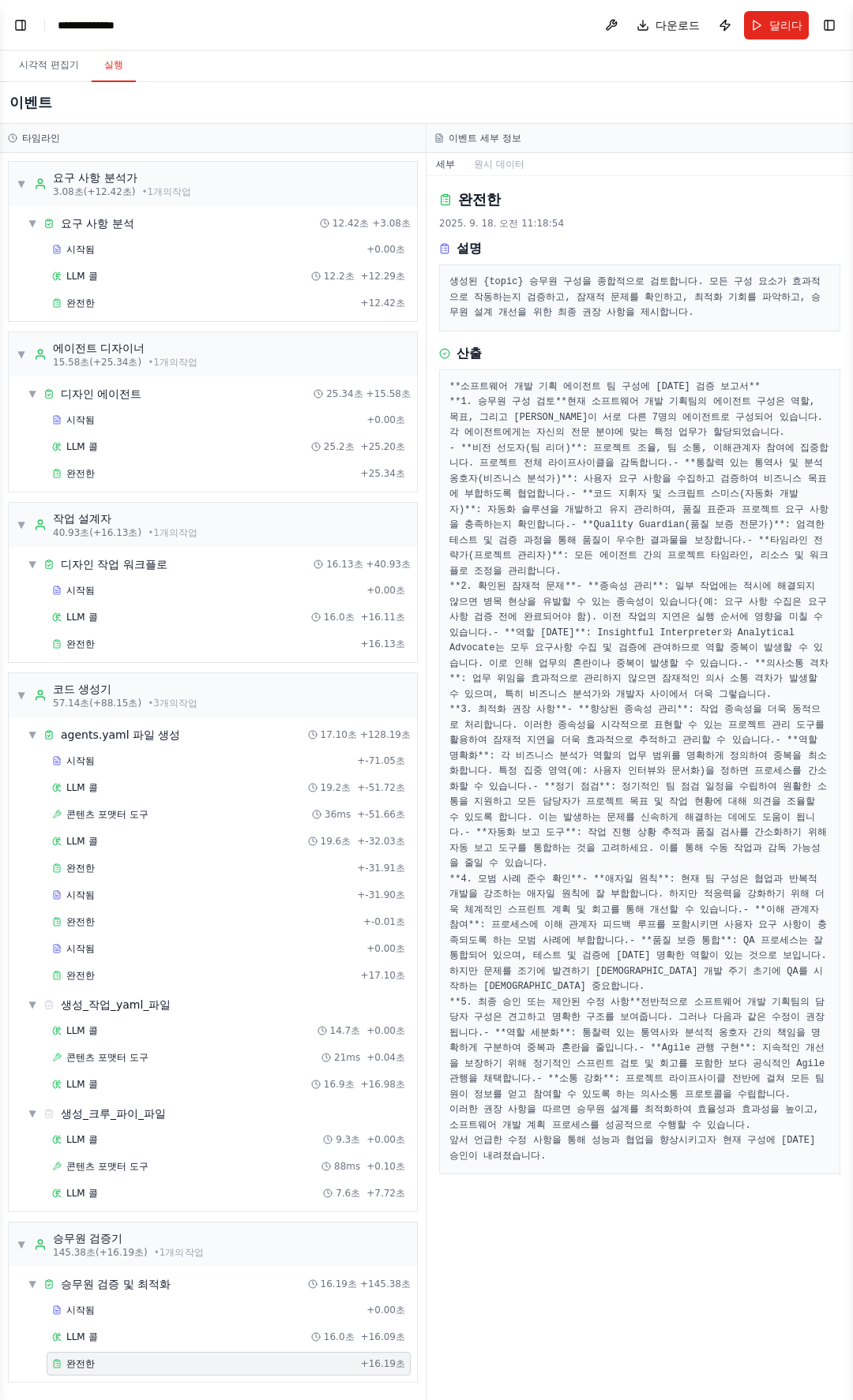
scroll to position [0, 0]
click at [550, 280] on font "생성된 {topic} 승무원 구성을 종합적으로 검토합니다. 모든 구성 요소가 효과적으로 작동하는지 검증하고, 잠재적 문제를 확인하고, 최적화 …" at bounding box center [635, 298] width 371 height 42
click at [540, 280] on font "생성된 {topic} 승무원 구성을 종합적으로 검토합니다. 모든 구성 요소가 효과적으로 작동하는지 검증하고, 잠재적 문제를 확인하고, 최적화 …" at bounding box center [635, 298] width 371 height 42
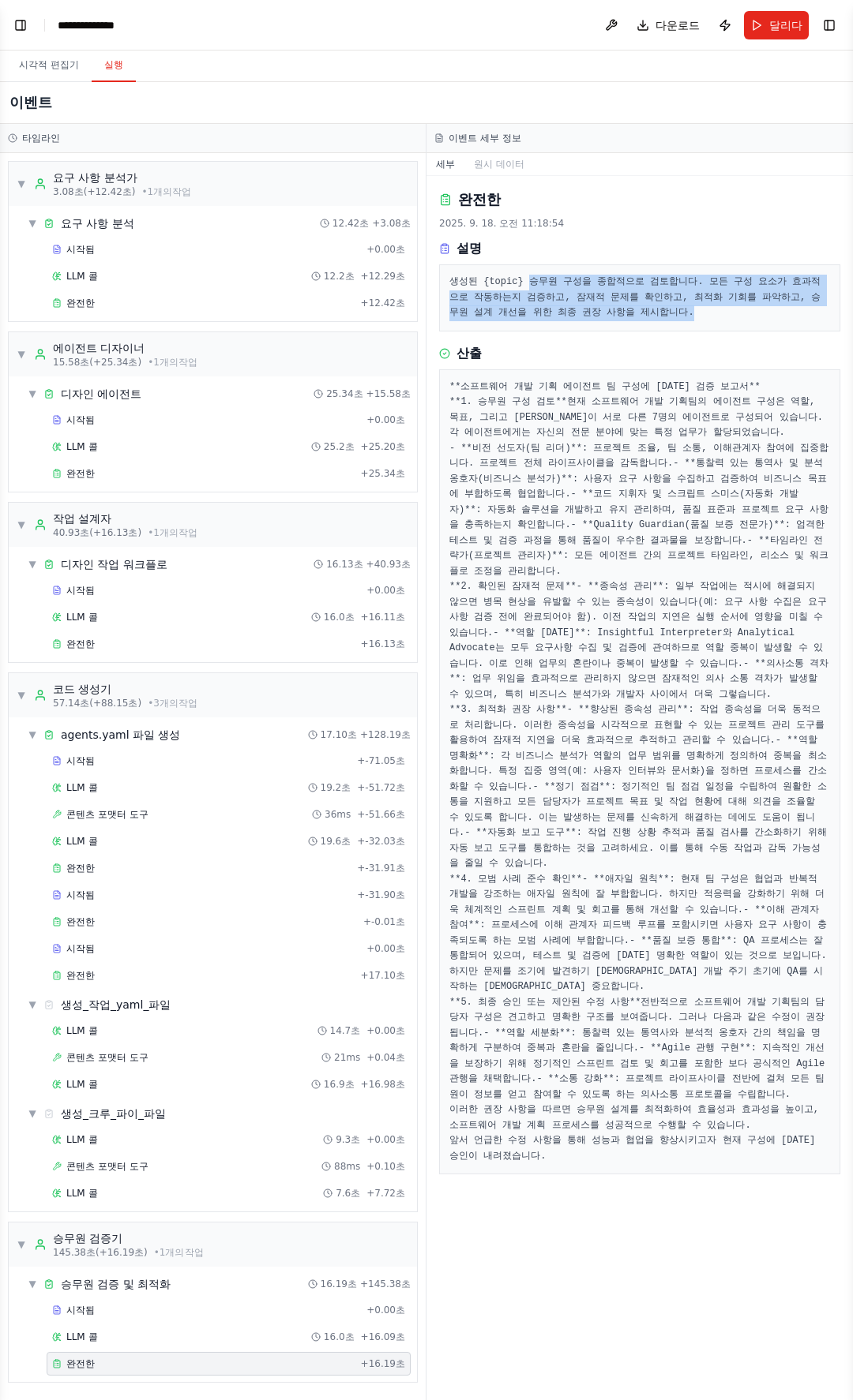
drag, startPoint x: 540, startPoint y: 280, endPoint x: 660, endPoint y: 307, distance: 123.0
click at [660, 307] on pre "생성된 {topic} 승무원 구성을 종합적으로 검토합니다. 모든 구성 요소가 효과적으로 작동하는지 검증하고, 잠재적 문제를 확인하고, 최적화 …" at bounding box center [640, 298] width 381 height 46
drag, startPoint x: 679, startPoint y: 307, endPoint x: 529, endPoint y: 281, distance: 152.2
click at [529, 281] on pre "생성된 {topic} 승무원 구성을 종합적으로 검토합니다. 모든 구성 요소가 효과적으로 작동하는지 검증하고, 잠재적 문제를 확인하고, 최적화 …" at bounding box center [640, 298] width 381 height 46
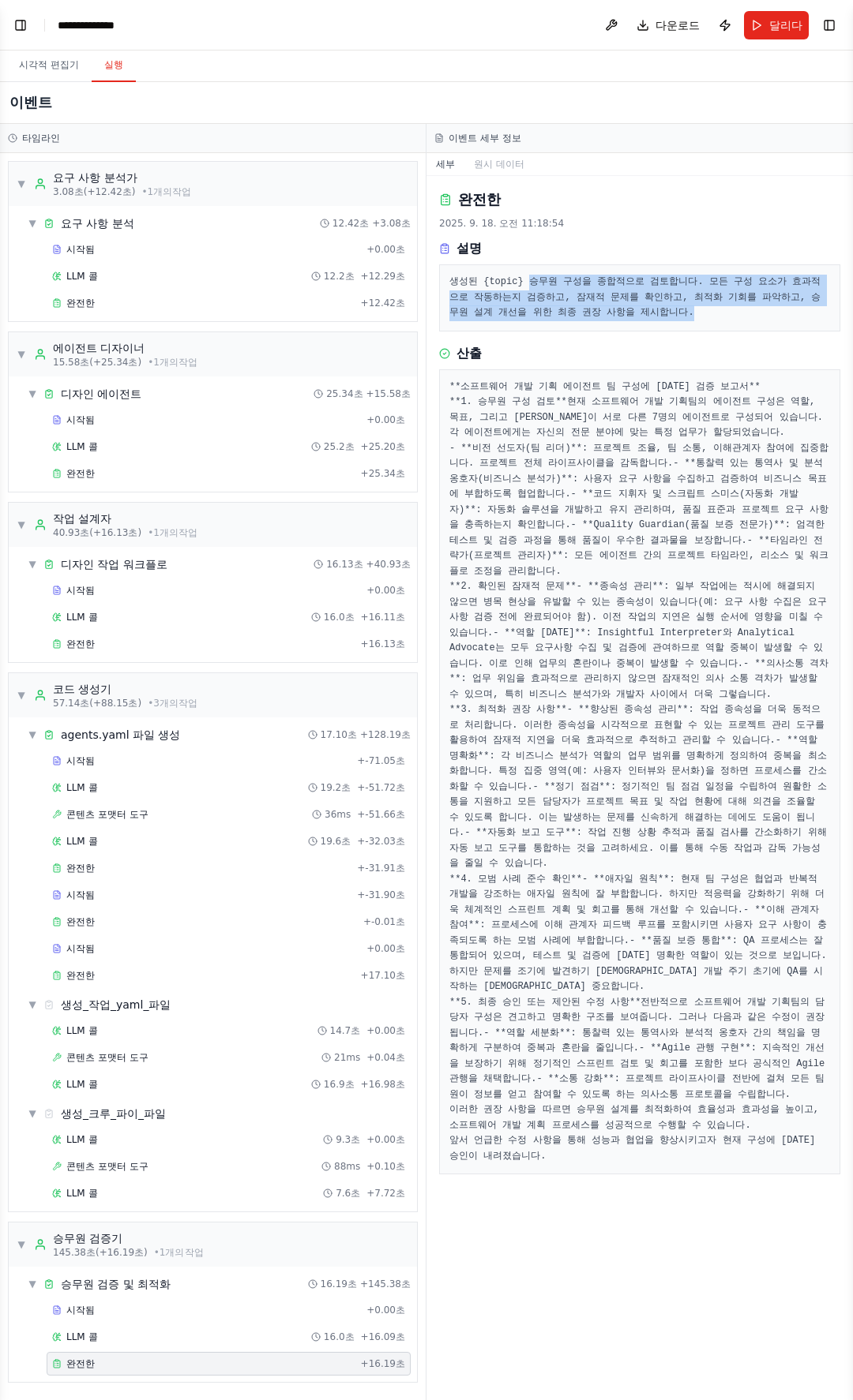
click at [529, 281] on font "생성된 {topic} 승무원 구성을 종합적으로 검토합니다. 모든 구성 요소가 효과적으로 작동하는지 검증하고, 잠재적 문제를 확인하고, 최적화 …" at bounding box center [635, 298] width 371 height 42
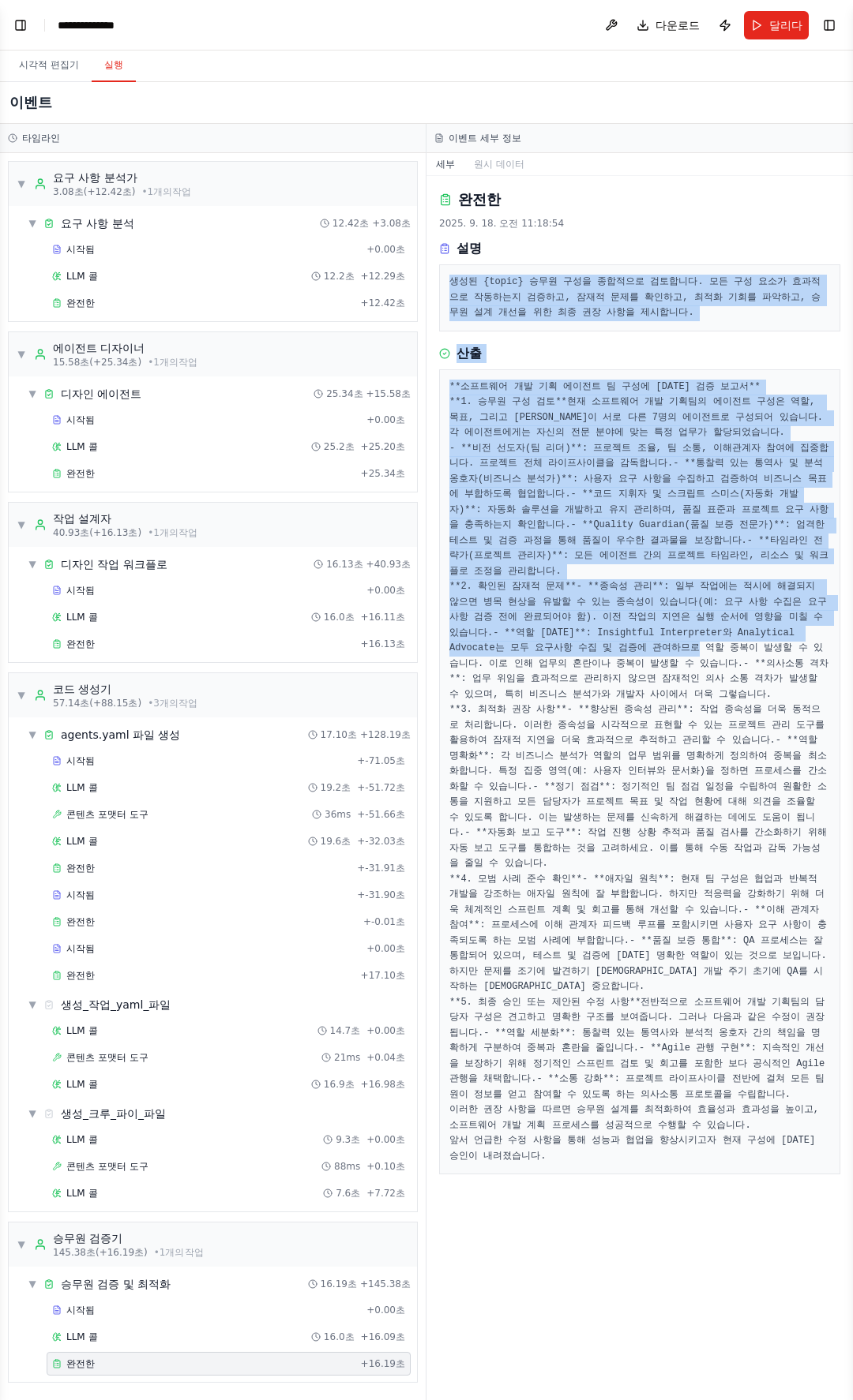
drag, startPoint x: 446, startPoint y: 283, endPoint x: 628, endPoint y: 767, distance: 517.1
click at [627, 762] on div "완전한 2025. 9. 18. 오전 11:18:54 설명 생성된 {topic} 승무원 구성을 종합적으로 검토합니다. 모든 구성 요소가 효과적으…" at bounding box center [639, 789] width 426 height 1225
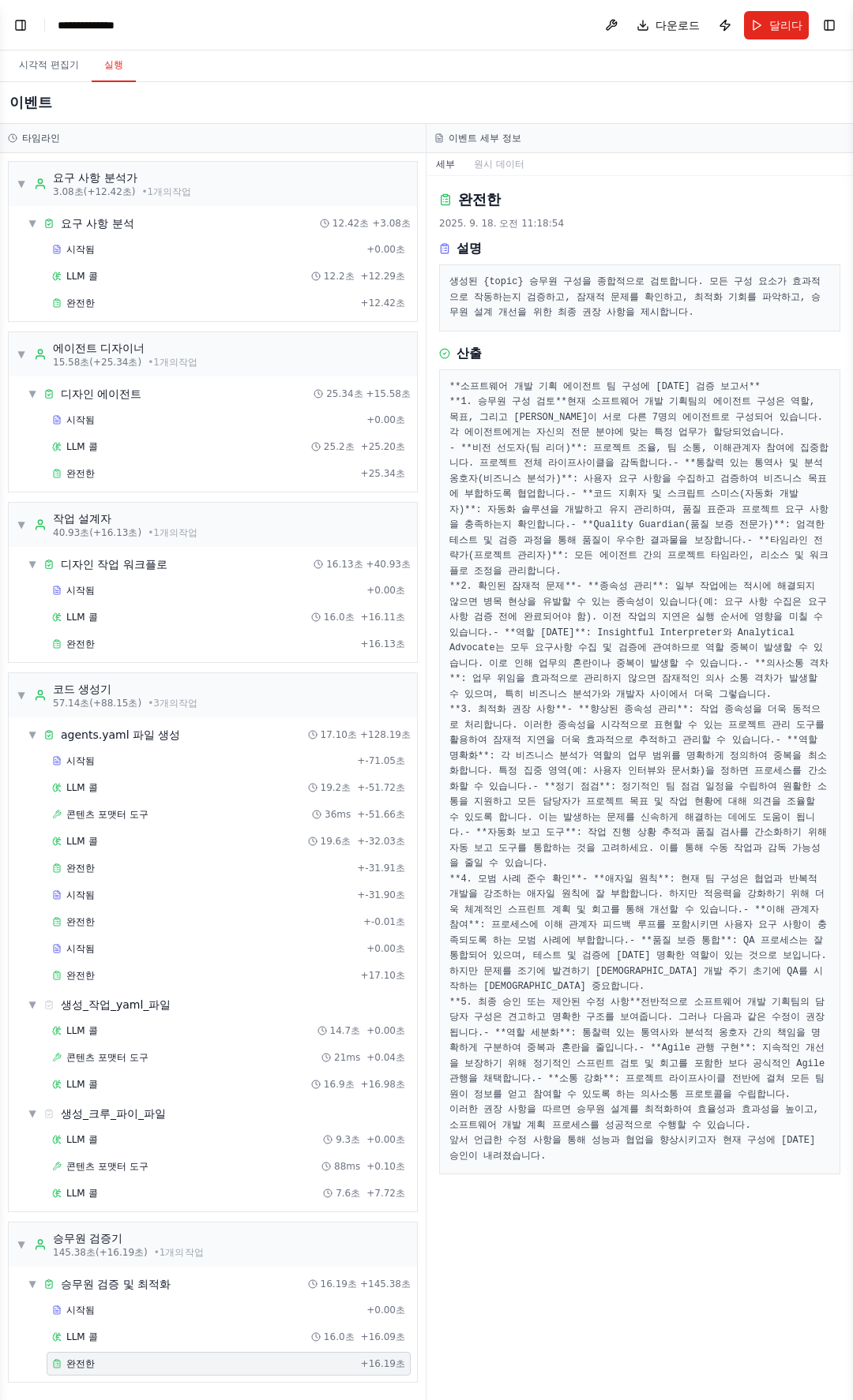
click at [628, 700] on font "- **의사소통 격차**: 업무 위임을 효과적으로 관리하지 않으면 잠재적인 의사 소통 격차가 발생할 수 있으며, 특히 비즈니스 분석가와 개발자…" at bounding box center [639, 680] width 379 height 42
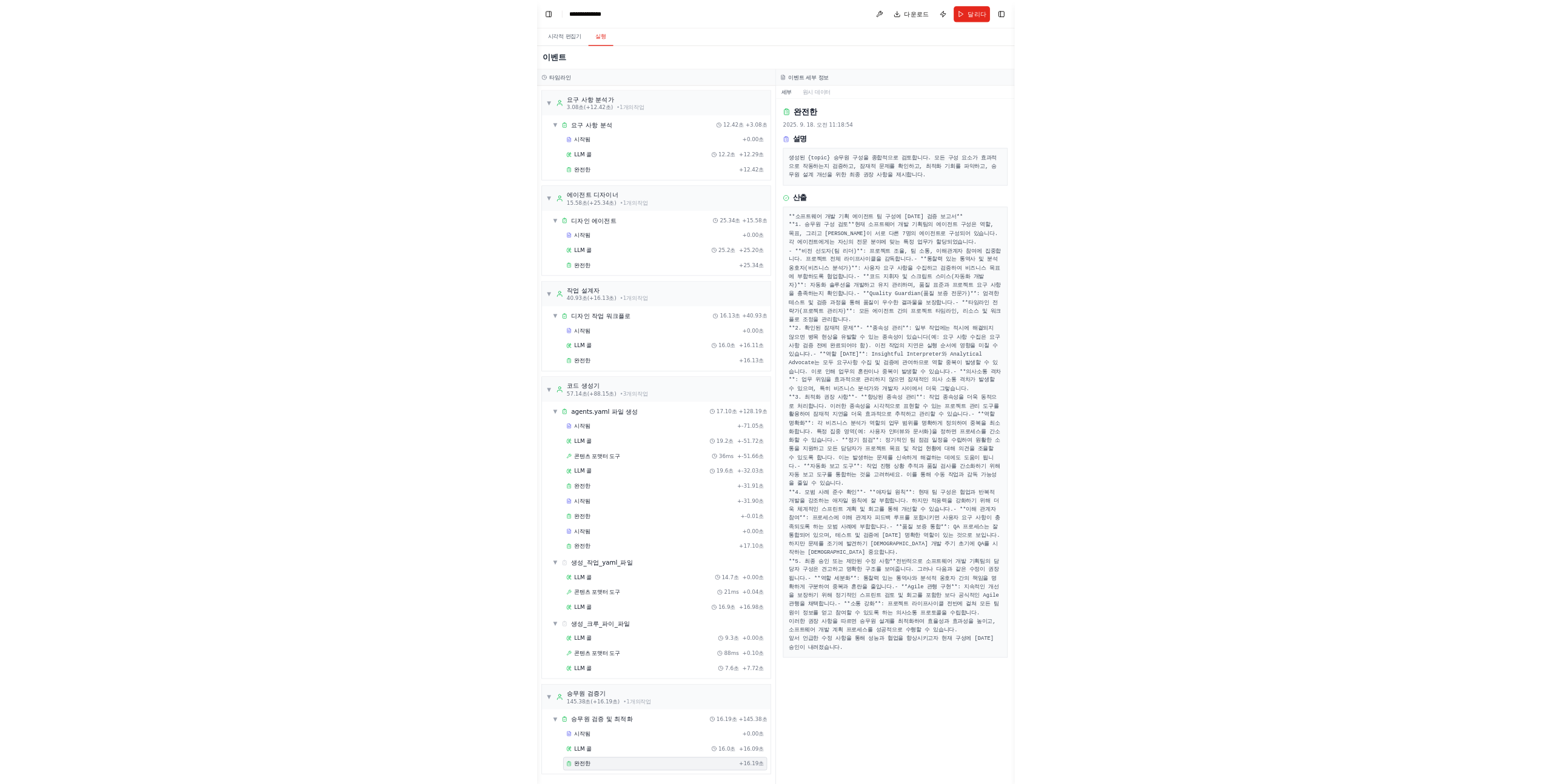
scroll to position [47, 0]
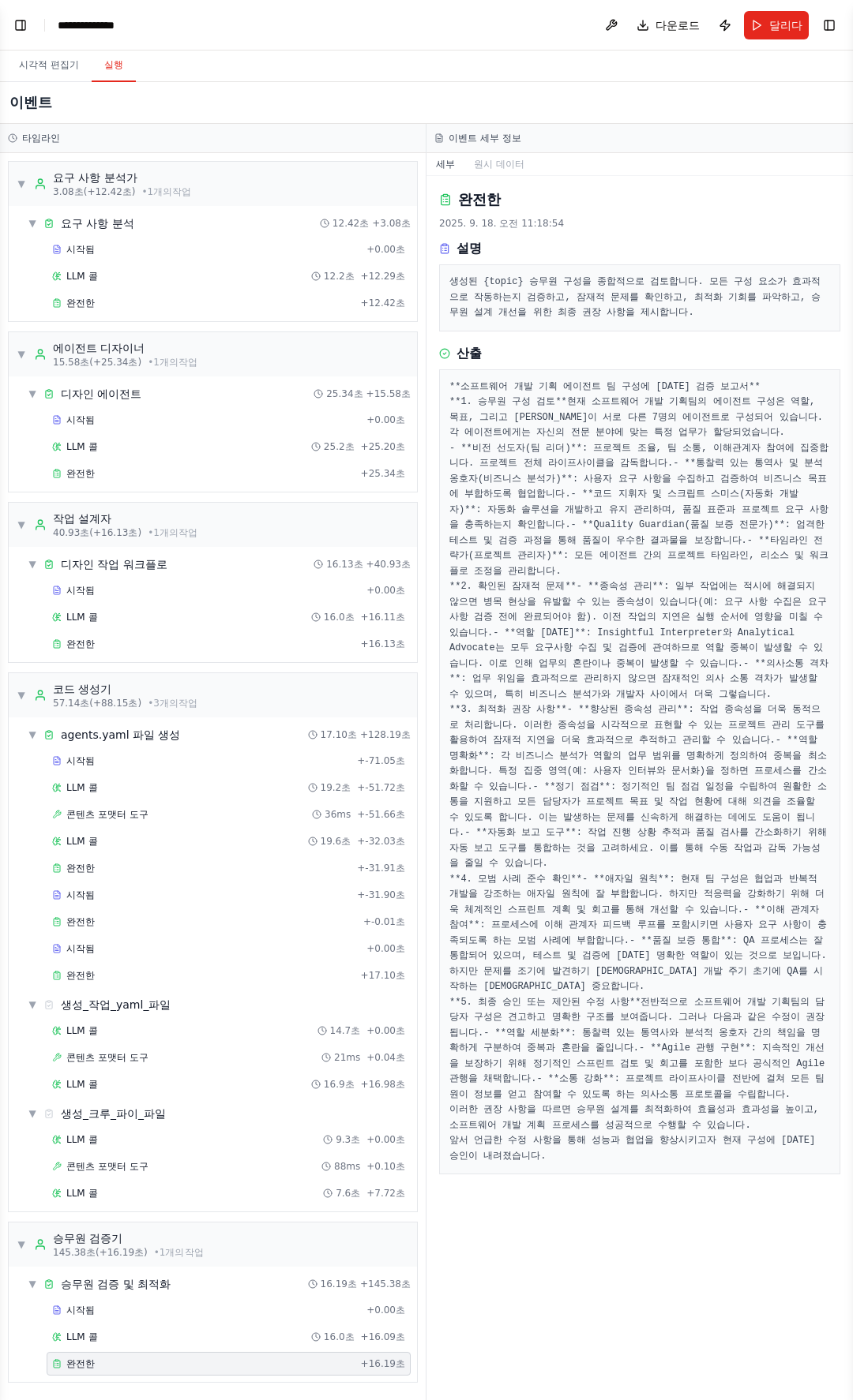
drag, startPoint x: 599, startPoint y: 358, endPoint x: 645, endPoint y: 570, distance: 216.9
click at [645, 570] on pre "**소프트웨어 개발 기획 에이전트 팀 구성에 대한 검증 보고서** **1. 승무원 구성 검토** 현재 소프트웨어 개발 기획팀의 에이전트 구성은…" at bounding box center [640, 772] width 381 height 785
drag, startPoint x: 645, startPoint y: 572, endPoint x: 625, endPoint y: 347, distance: 225.9
click at [625, 380] on pre "**소프트웨어 개발 기획 에이전트 팀 구성에 대한 검증 보고서** **1. 승무원 구성 검토** 현재 소프트웨어 개발 기획팀의 에이전트 구성은…" at bounding box center [640, 772] width 381 height 785
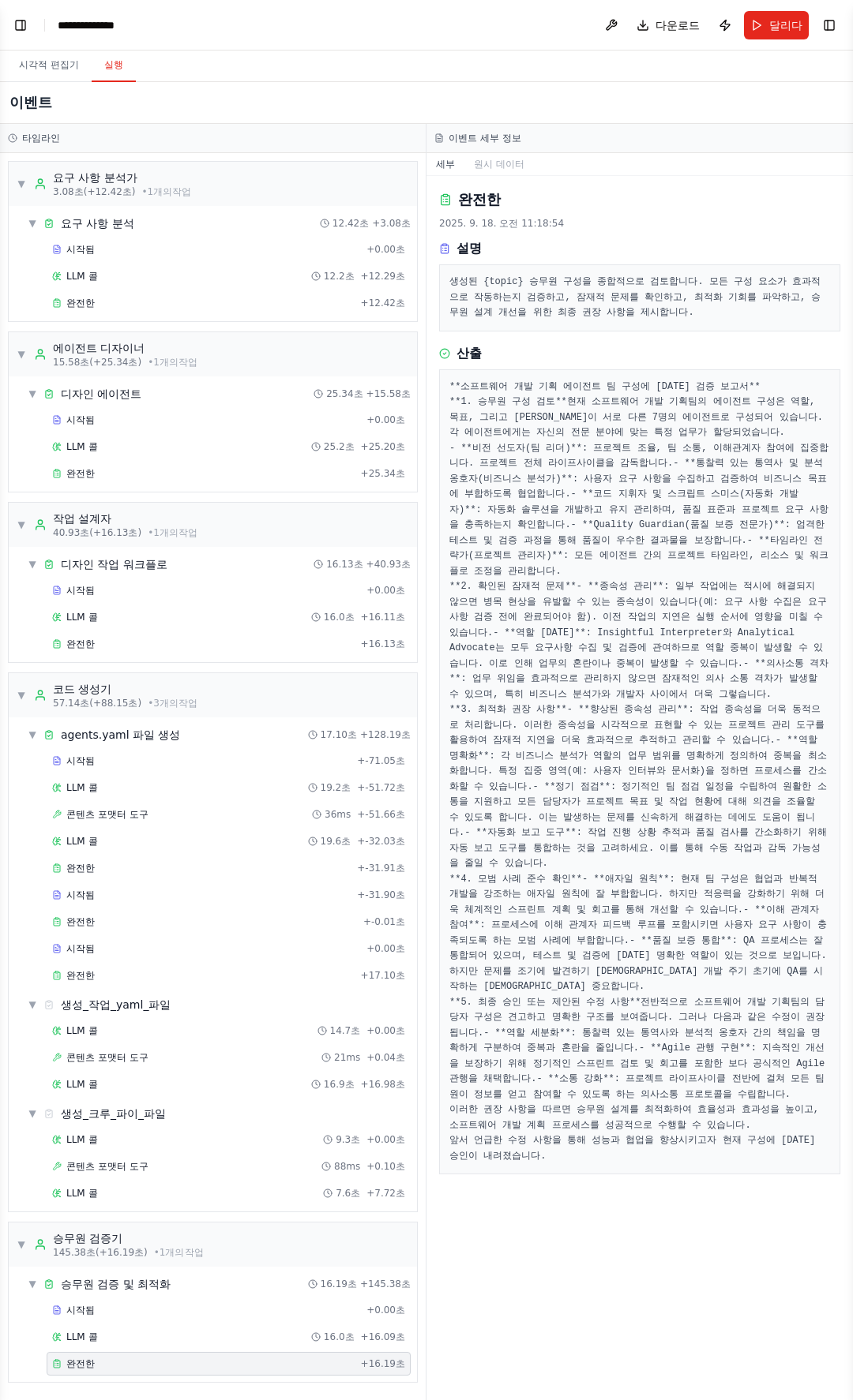
click at [625, 380] on pre "**소프트웨어 개발 기획 에이전트 팀 구성에 대한 검증 보고서** **1. 승무원 구성 검토** 현재 소프트웨어 개발 기획팀의 에이전트 구성은…" at bounding box center [640, 772] width 381 height 785
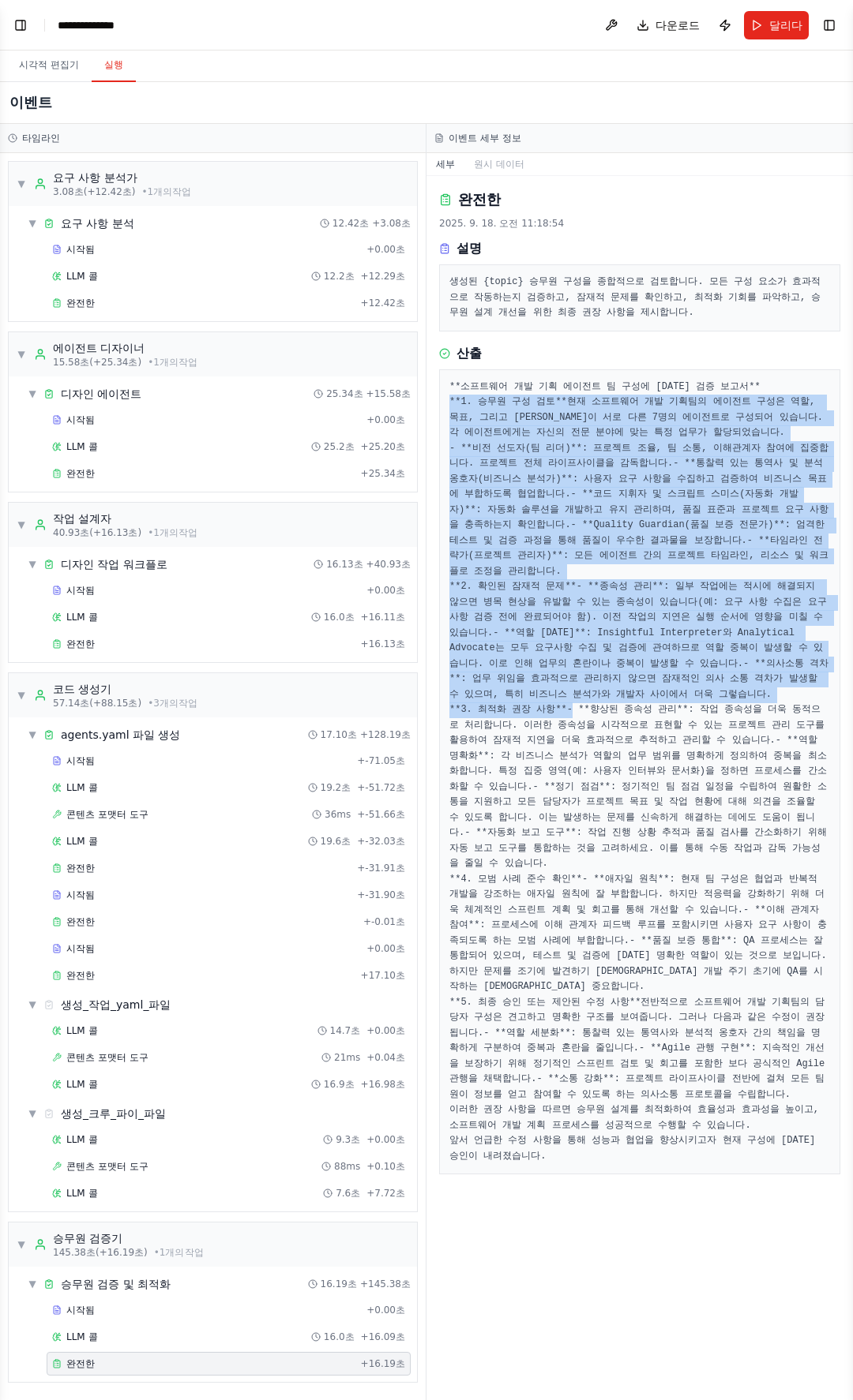
drag, startPoint x: 625, startPoint y: 347, endPoint x: 618, endPoint y: 778, distance: 431.1
click at [618, 775] on pre "**소프트웨어 개발 기획 에이전트 팀 구성에 대한 검증 보고서** **1. 승무원 구성 검토** 현재 소프트웨어 개발 기획팀의 에이전트 구성은…" at bounding box center [640, 772] width 381 height 785
click at [618, 778] on pre "**소프트웨어 개발 기획 에이전트 팀 구성에 대한 검증 보고서** **1. 승무원 구성 검토** 현재 소프트웨어 개발 기획팀의 에이전트 구성은…" at bounding box center [640, 772] width 381 height 785
drag, startPoint x: 591, startPoint y: 740, endPoint x: 608, endPoint y: 388, distance: 352.4
click at [607, 393] on pre "**소프트웨어 개발 기획 에이전트 팀 구성에 대한 검증 보고서** **1. 승무원 구성 검토** 현재 소프트웨어 개발 기획팀의 에이전트 구성은…" at bounding box center [640, 772] width 381 height 785
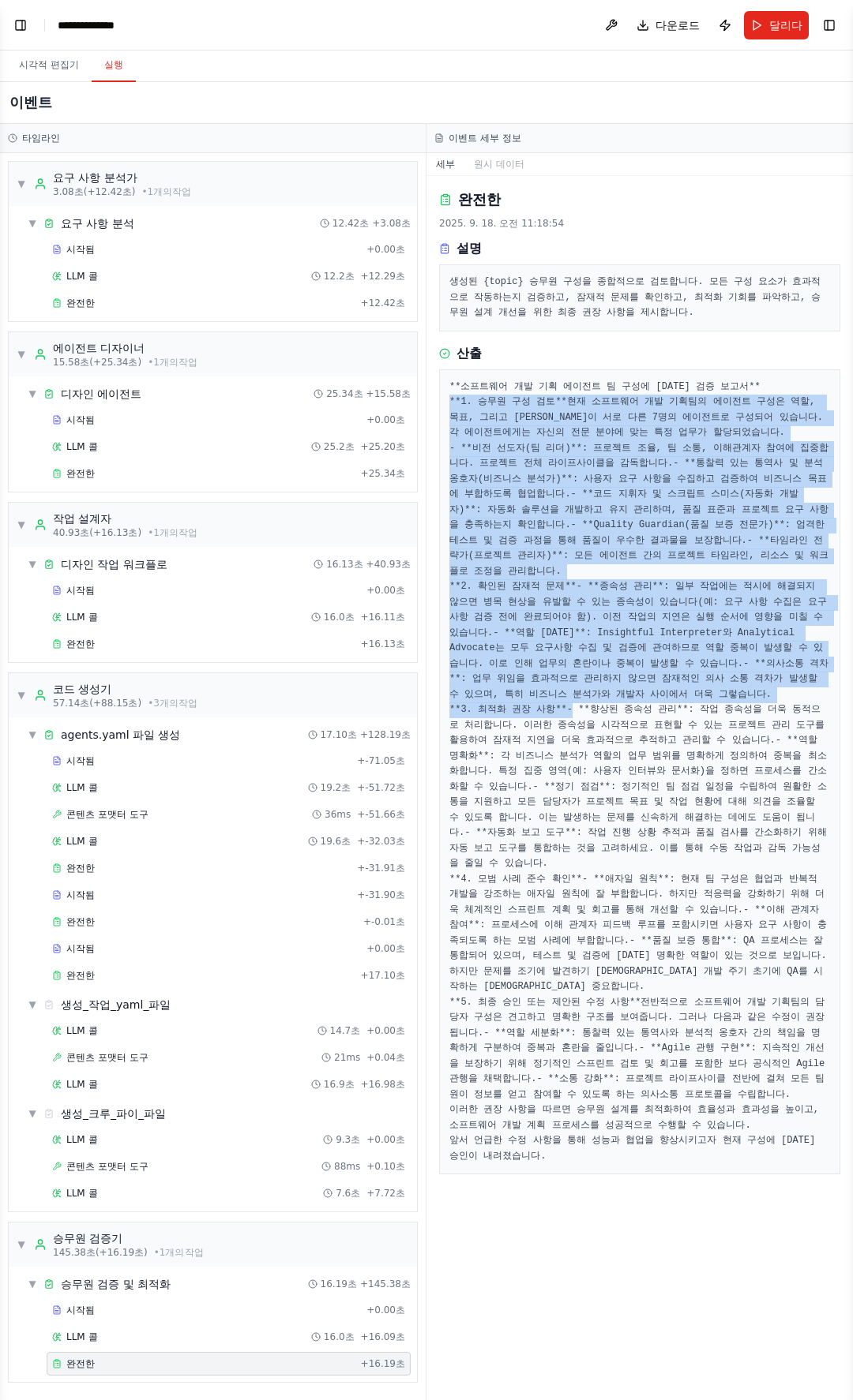
click at [608, 396] on font "현재 소프트웨어 개발 기획팀의 에이전트 구성은 역할, 목표, 그리고 배경이 서로 다른 7명의 에이전트로 구성되어 있습니다. 각 에이전트에게는 …" at bounding box center [639, 417] width 379 height 42
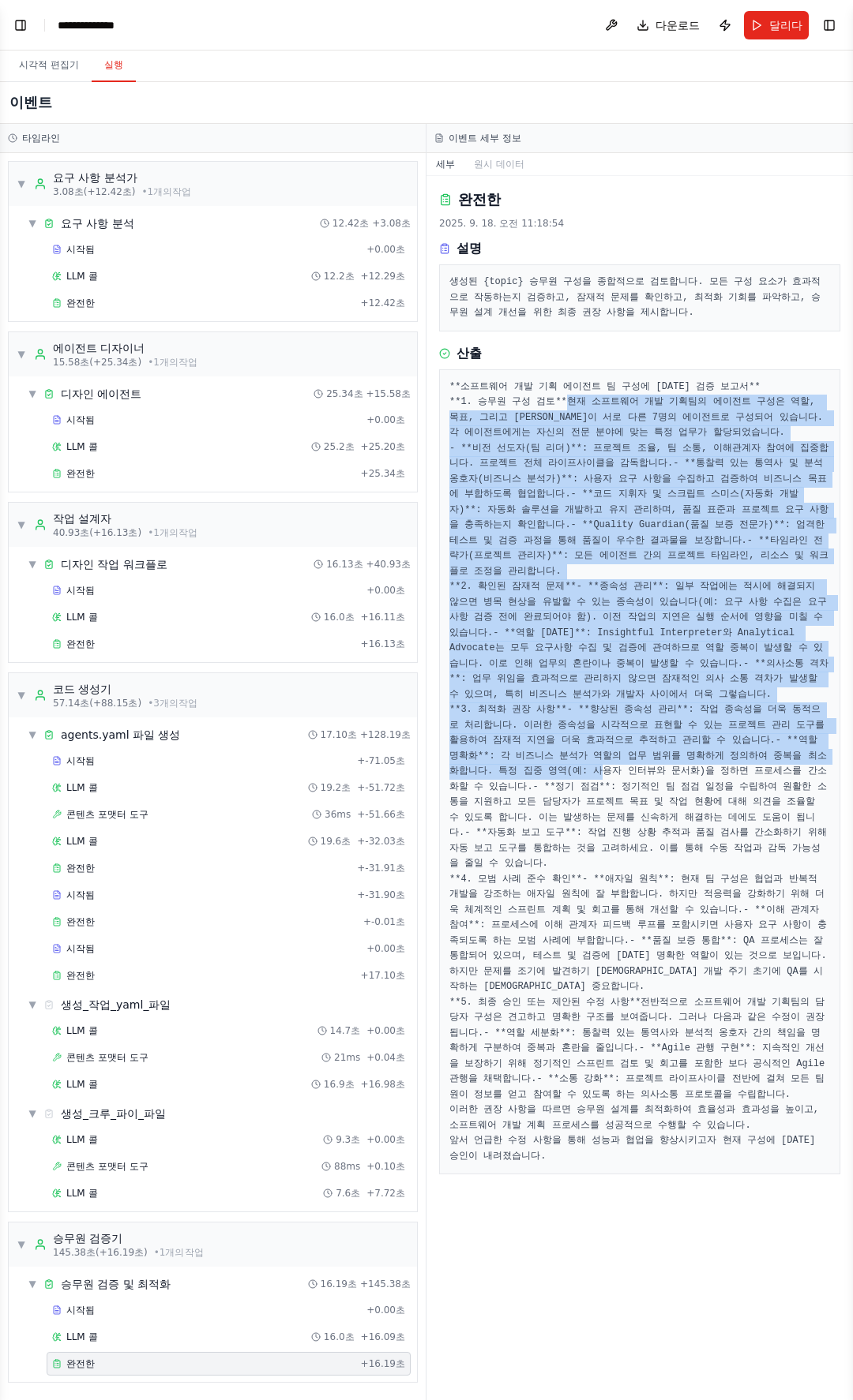
drag, startPoint x: 608, startPoint y: 358, endPoint x: 632, endPoint y: 853, distance: 495.6
click at [630, 848] on pre "**소프트웨어 개발 기획 에이전트 팀 구성에 대한 검증 보고서** **1. 승무원 구성 검토** 현재 소프트웨어 개발 기획팀의 에이전트 구성은…" at bounding box center [640, 772] width 381 height 785
click at [632, 793] on font "- **역할 명확화**: 각 비즈니스 분석가 역할의 업무 범위를 명확하게 정의하여 중복을 최소화합니다. 특정 집중 영역(예: 사용자 인터뷰와 …" at bounding box center [638, 763] width 377 height 57
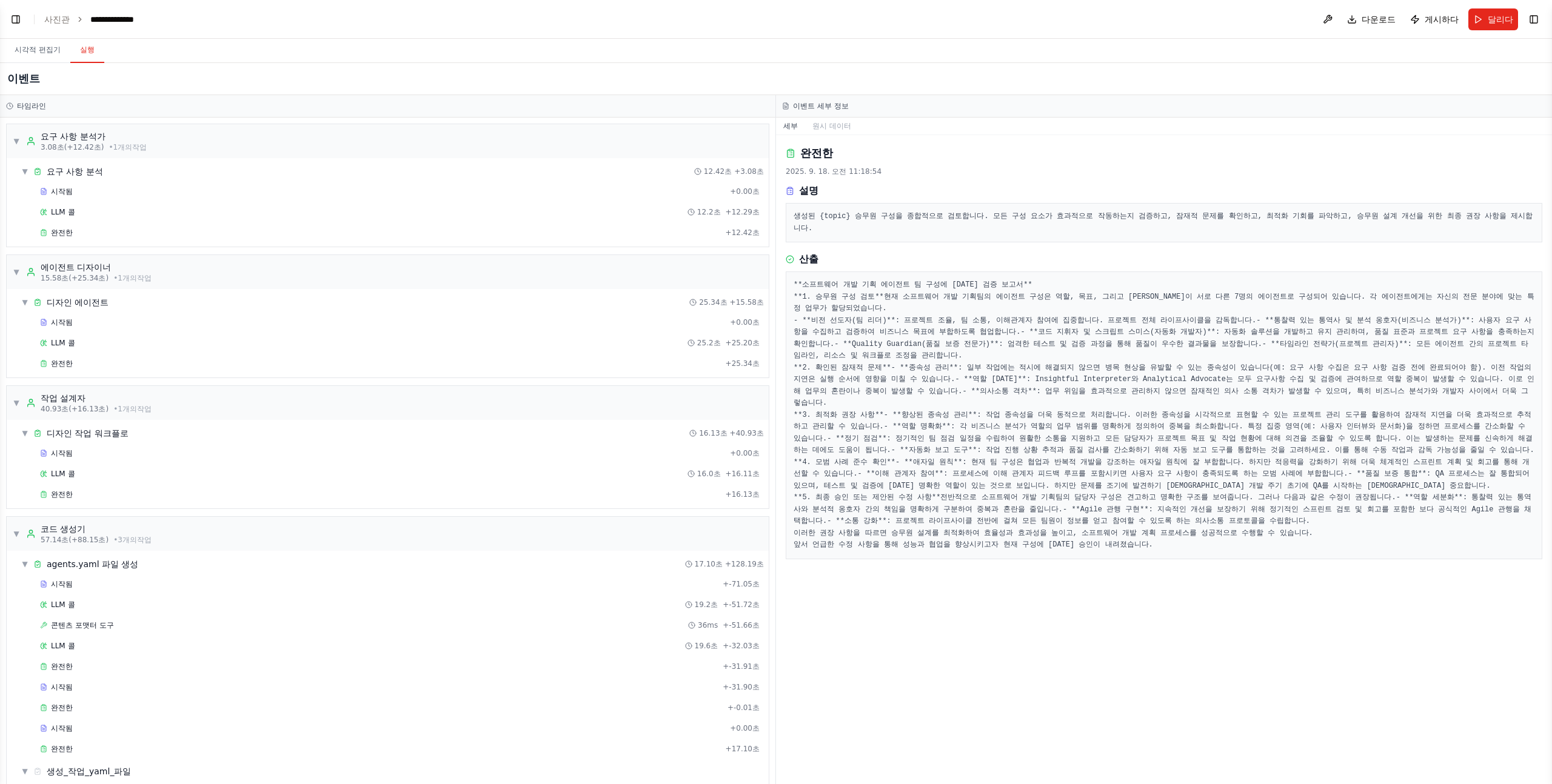
scroll to position [1143, 0]
select select "****"
click at [33, 44] on button "시각적 편집기" at bounding box center [37, 50] width 65 height 25
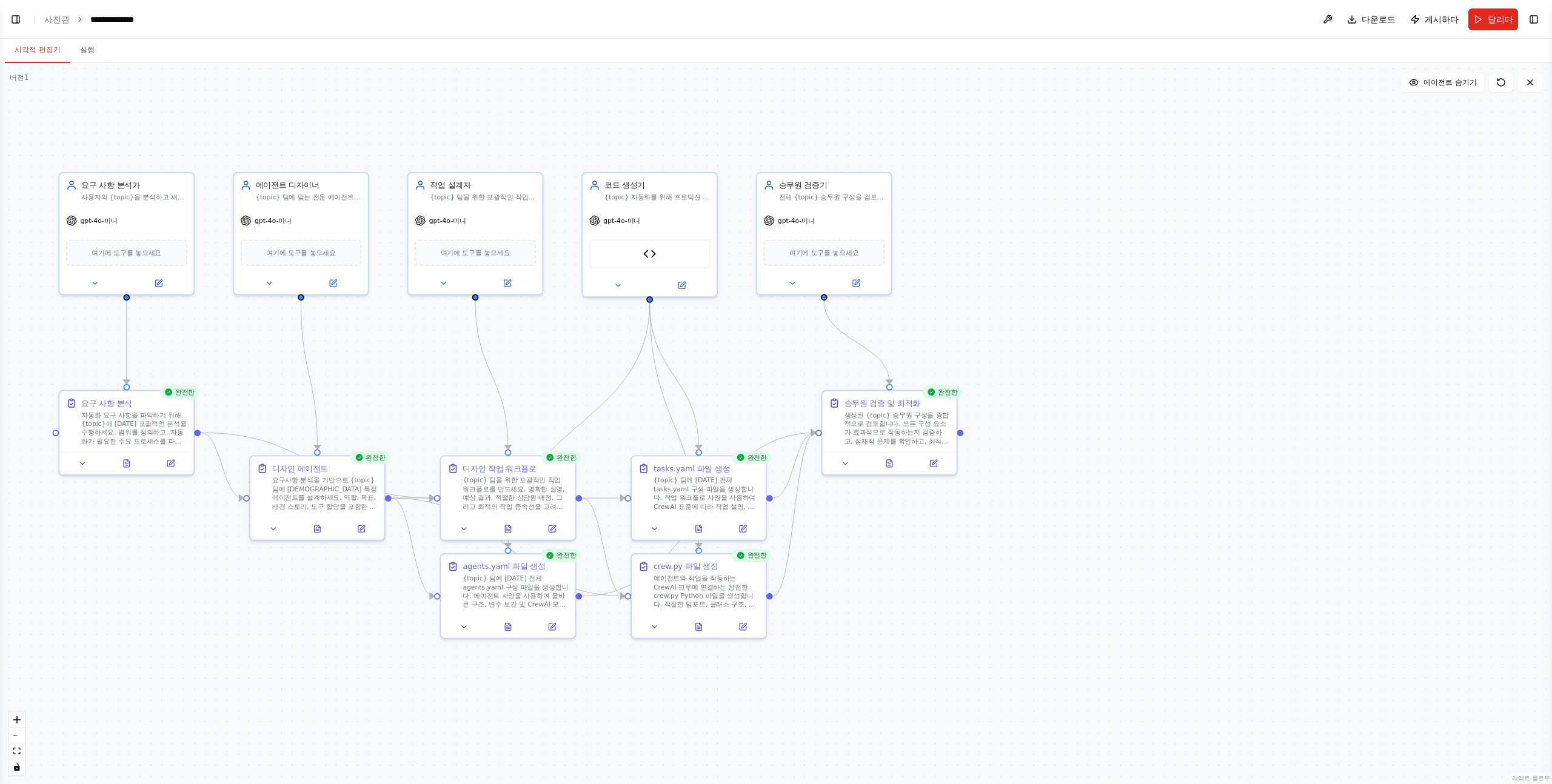
click at [61, 53] on button "시각적 편집기" at bounding box center [37, 50] width 65 height 25
click at [43, 54] on font "시각적 편집기" at bounding box center [37, 49] width 46 height 10
click at [17, 22] on button "Toggle Left Sidebar" at bounding box center [16, 19] width 17 height 17
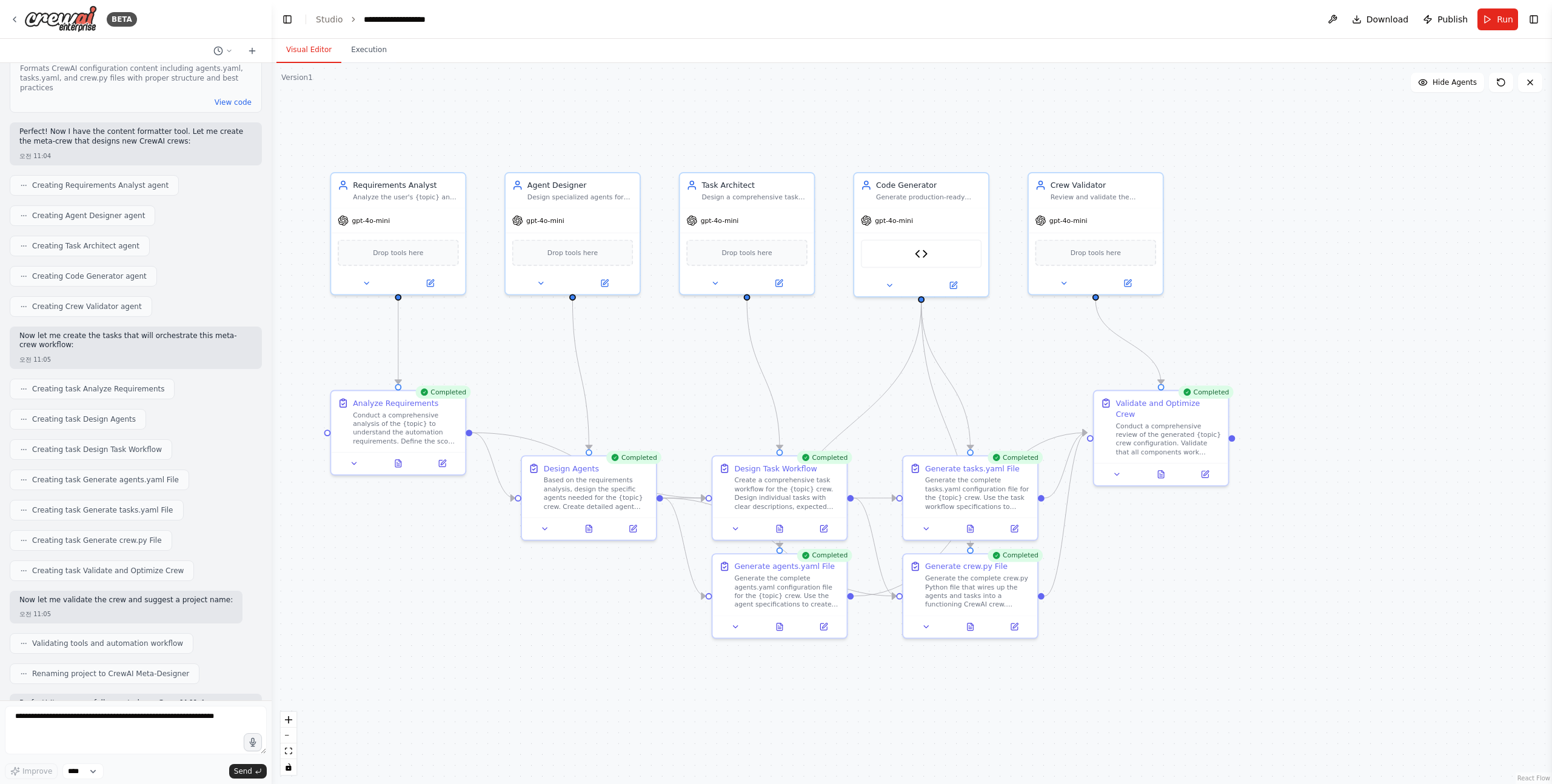
scroll to position [1977, 0]
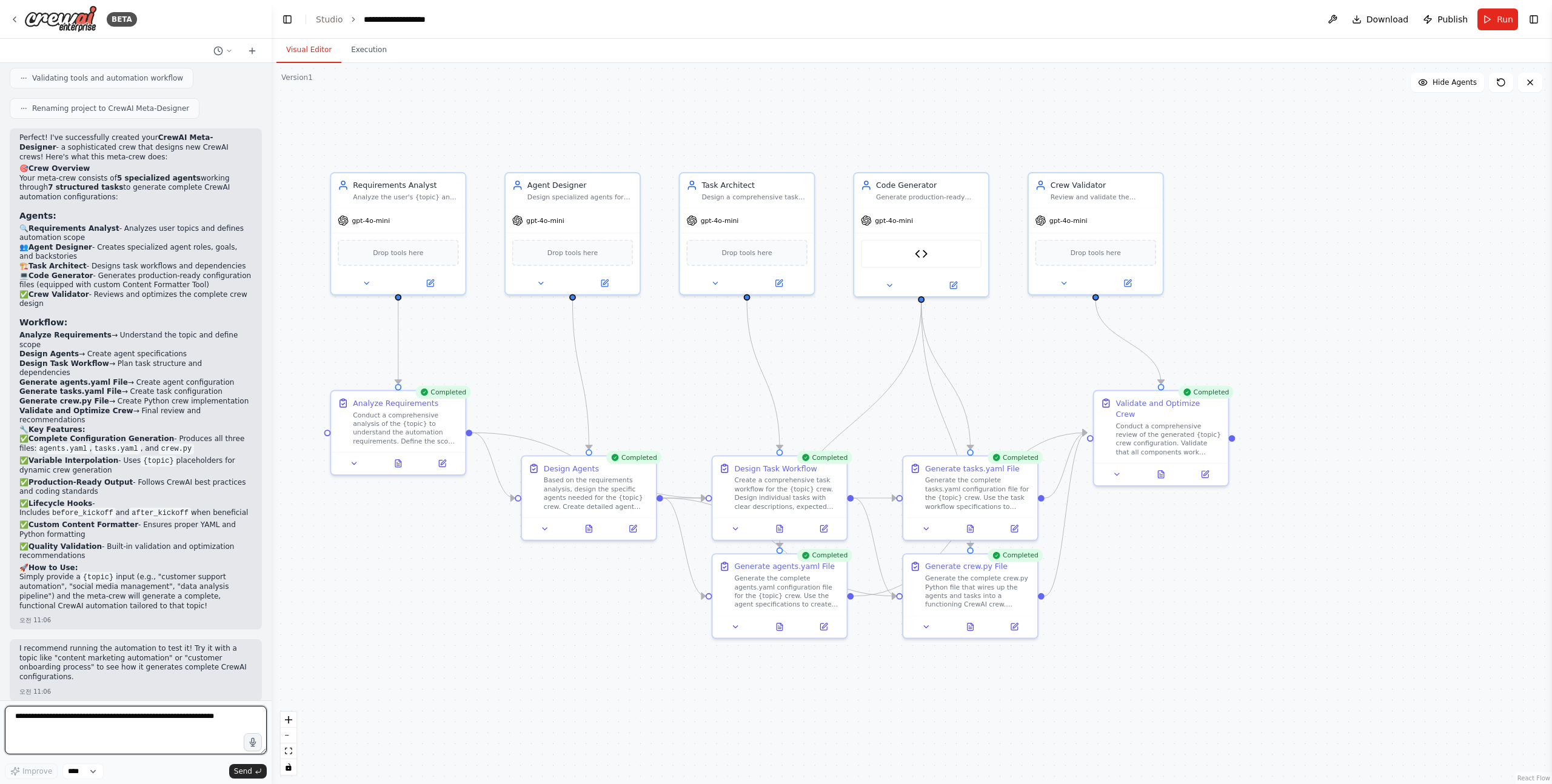
click at [160, 729] on textarea at bounding box center [135, 730] width 262 height 49
click at [72, 769] on select "****" at bounding box center [83, 771] width 41 height 16
drag, startPoint x: 23, startPoint y: 767, endPoint x: 88, endPoint y: 739, distance: 70.8
click at [88, 739] on textarea at bounding box center [135, 730] width 262 height 49
click at [155, 767] on div "Improve **** Send" at bounding box center [135, 771] width 262 height 16
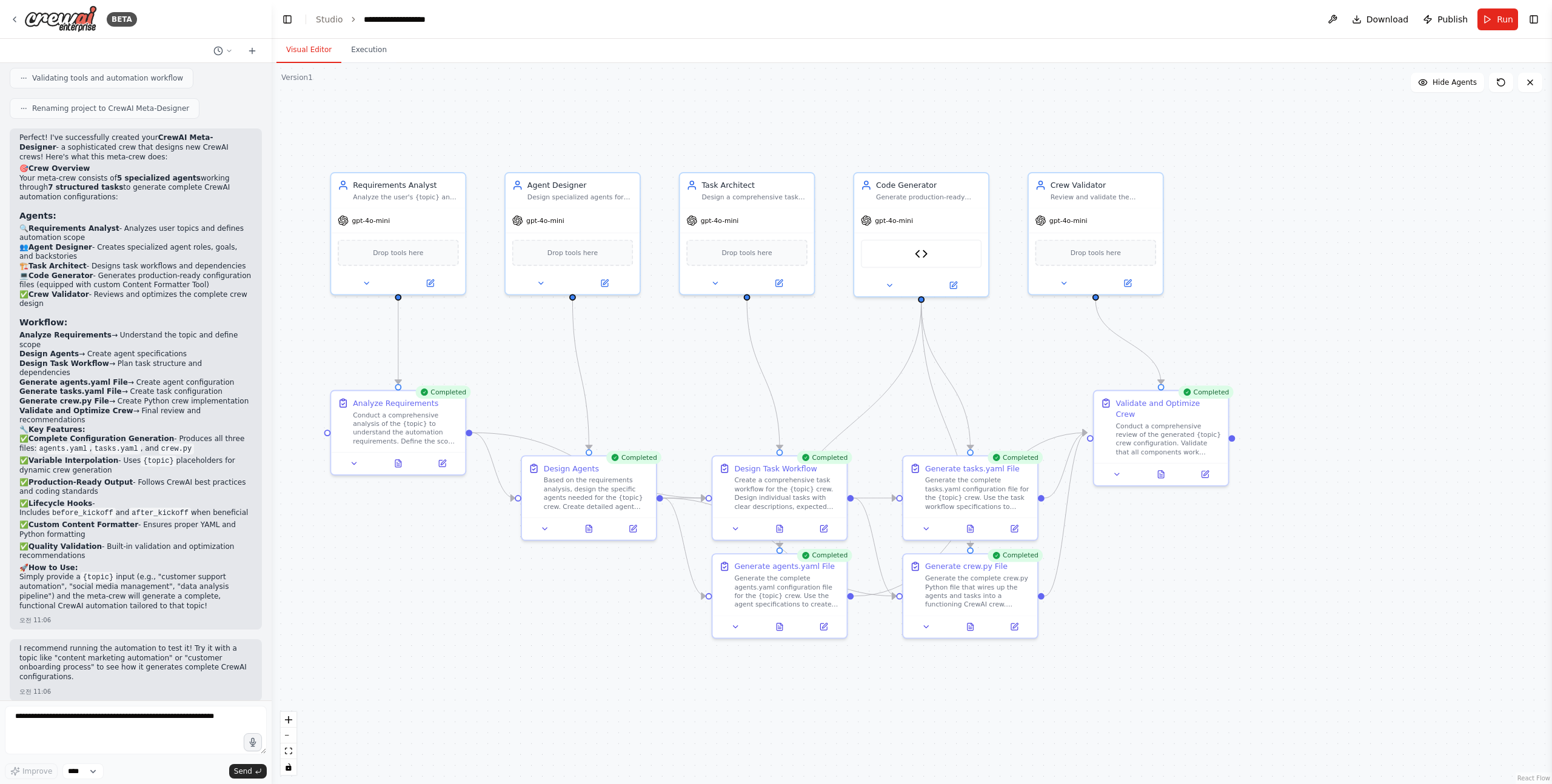
click at [227, 47] on icon at bounding box center [229, 50] width 7 height 7
drag, startPoint x: 88, startPoint y: 739, endPoint x: 159, endPoint y: 273, distance: 471.4
click at [159, 273] on div at bounding box center [135, 392] width 271 height 784
click at [1385, 327] on div ".deletable-edge-delete-btn { width: 20px; height: 20px; border: 0px solid #ffff…" at bounding box center [911, 423] width 1281 height 721
click at [1455, 85] on span "Hide Agents" at bounding box center [1454, 82] width 44 height 10
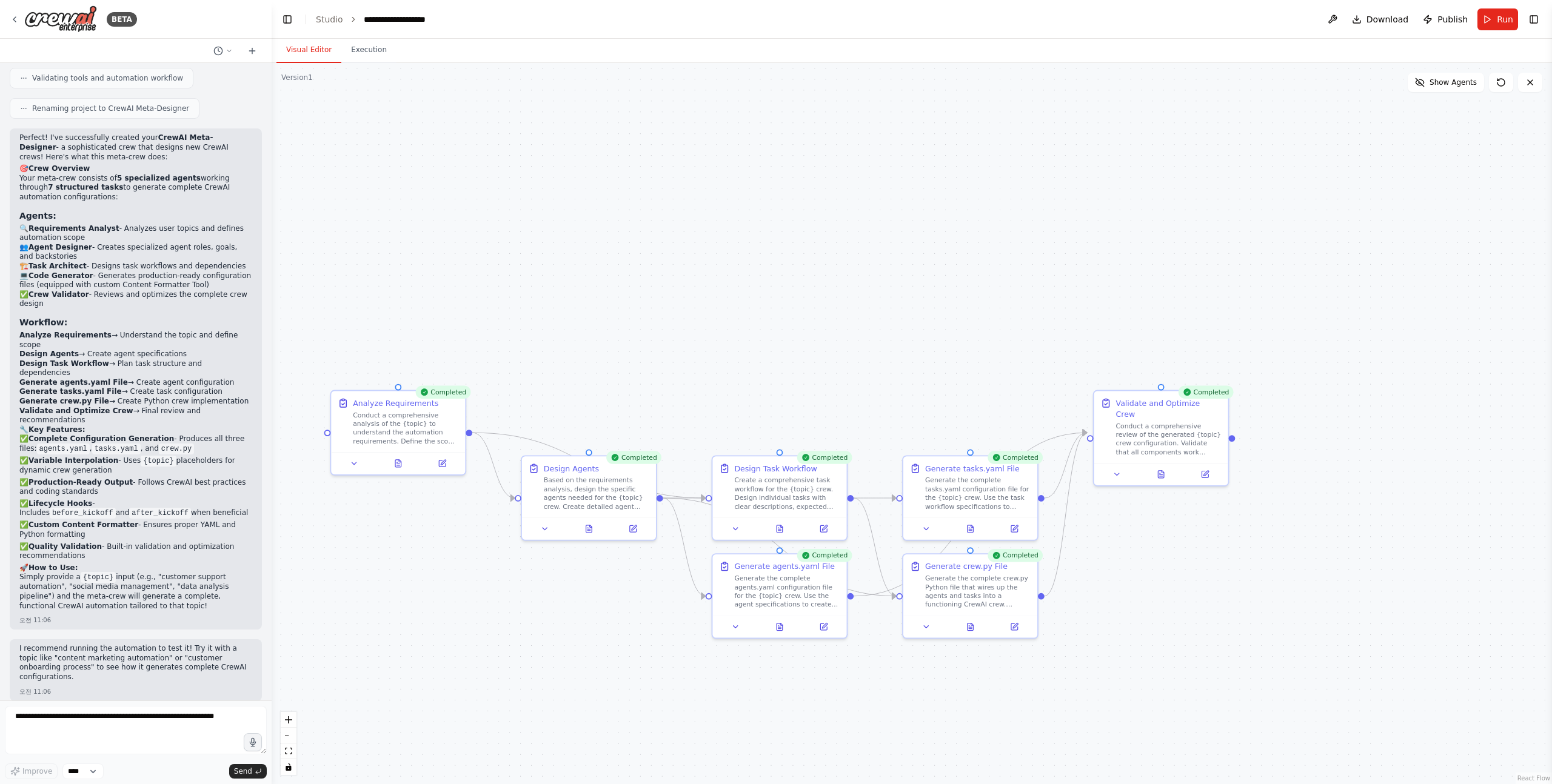
click at [1455, 85] on span "Show Agents" at bounding box center [1453, 82] width 47 height 10
click at [1336, 18] on button at bounding box center [1332, 19] width 19 height 22
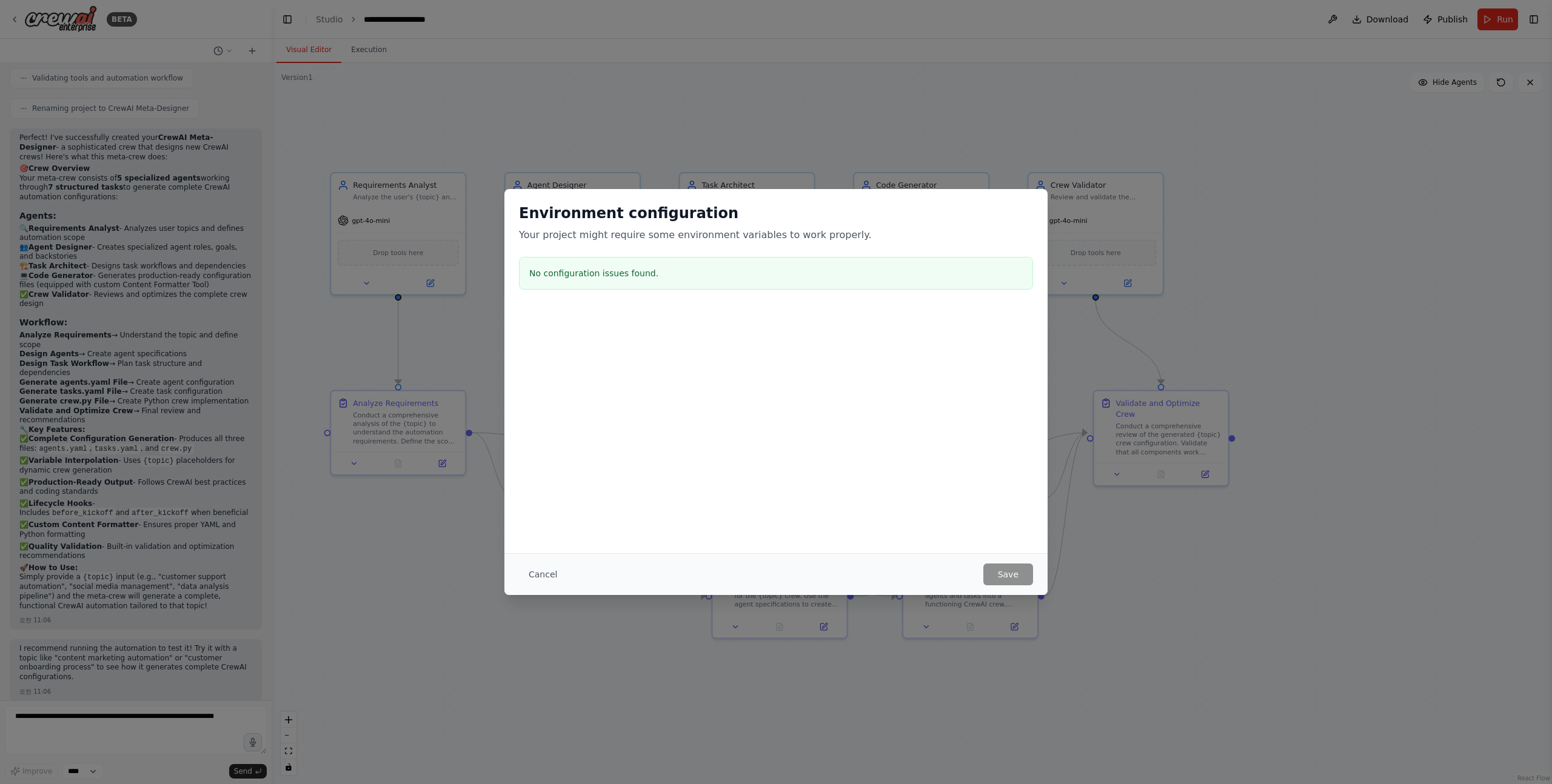
click at [1336, 18] on div "Environment configuration Your project might require some environment variables…" at bounding box center [776, 392] width 1552 height 784
drag, startPoint x: 159, startPoint y: 273, endPoint x: 1343, endPoint y: 129, distance: 1192.7
click at [1343, 129] on div "Environment configuration Your project might require some environment variables…" at bounding box center [776, 392] width 1552 height 784
drag, startPoint x: 1343, startPoint y: 129, endPoint x: 560, endPoint y: 565, distance: 896.2
click at [560, 565] on button "Cancel" at bounding box center [543, 574] width 48 height 22
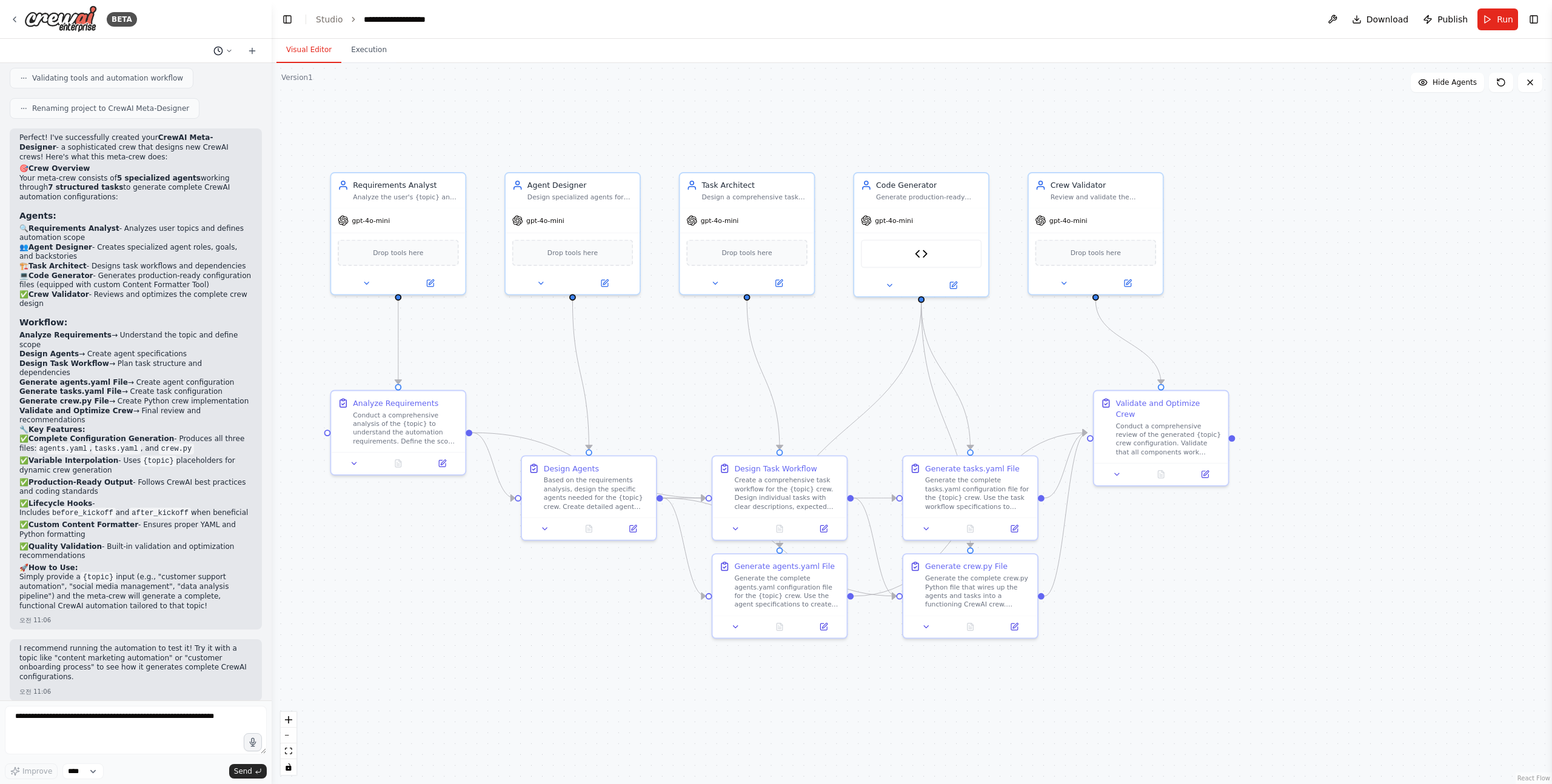
click at [225, 47] on icon at bounding box center [229, 50] width 7 height 7
click at [179, 557] on div at bounding box center [135, 392] width 271 height 784
click at [183, 724] on textarea at bounding box center [135, 730] width 262 height 49
click at [169, 722] on textarea at bounding box center [135, 730] width 262 height 49
type textarea "*"
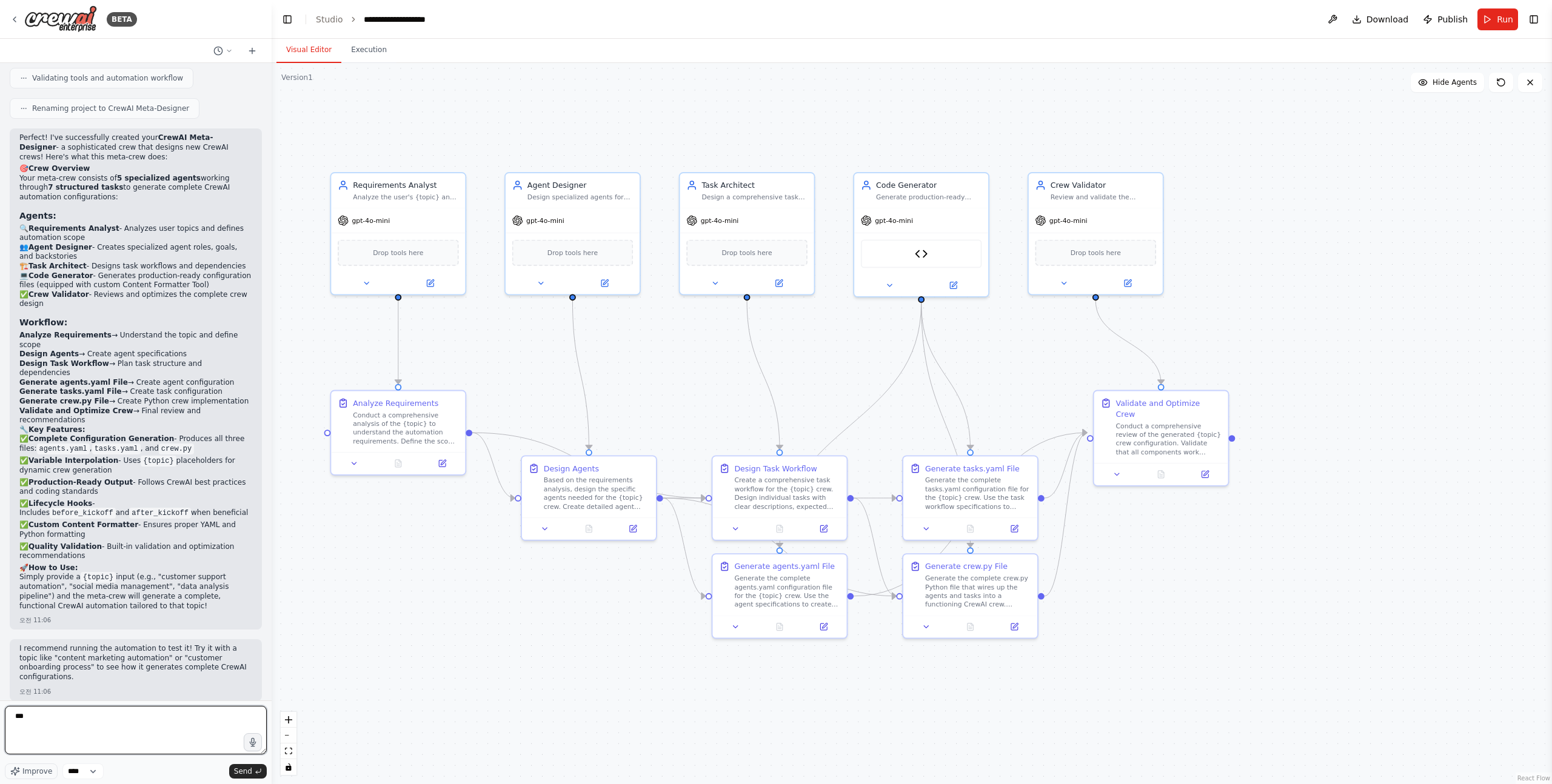
type textarea "***"
paste textarea "**********"
click at [40, 770] on span "Improve" at bounding box center [38, 771] width 30 height 10
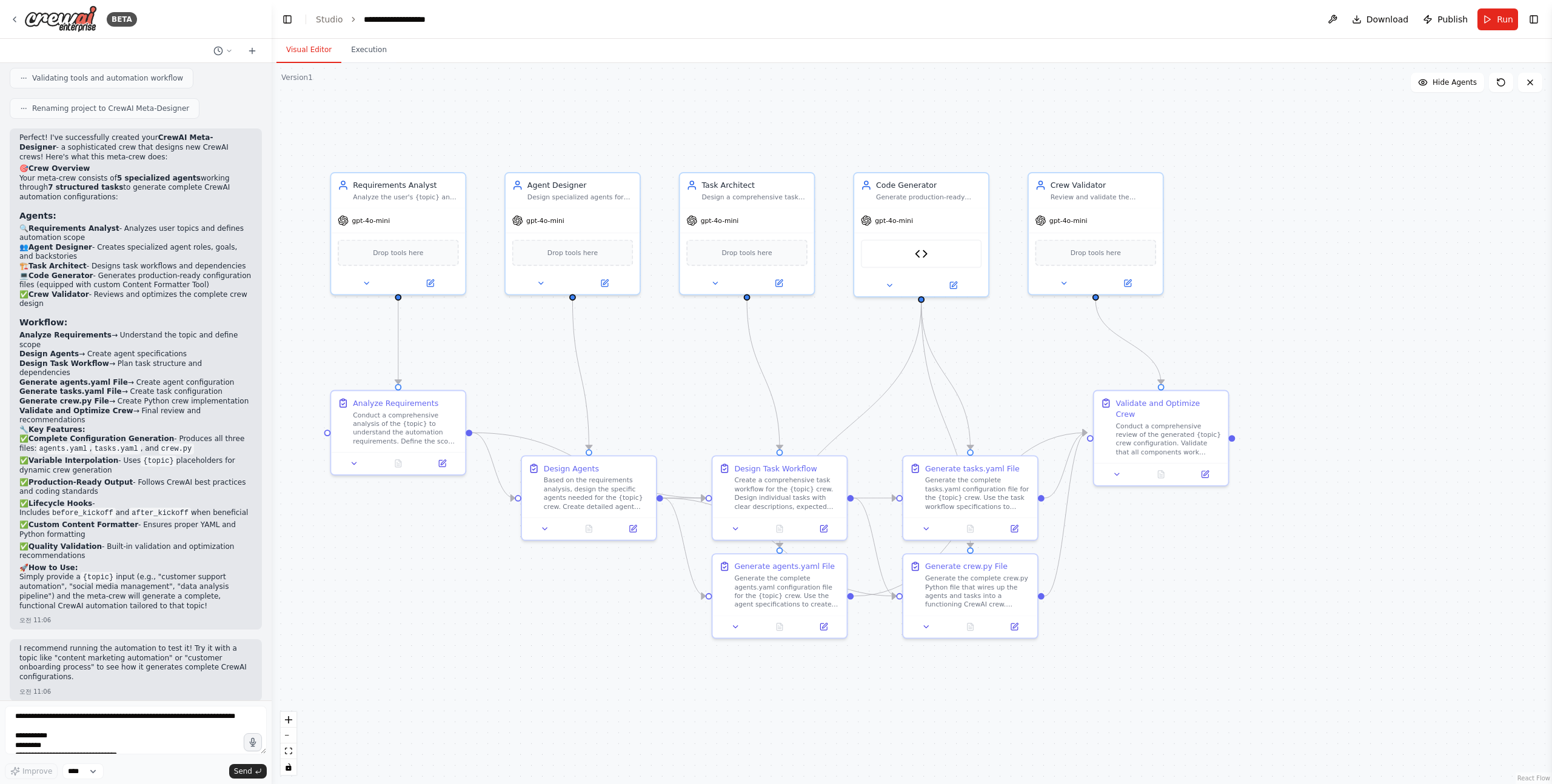
type textarea "**********"
click at [82, 732] on textarea at bounding box center [135, 730] width 262 height 49
click at [145, 739] on textarea at bounding box center [135, 730] width 262 height 49
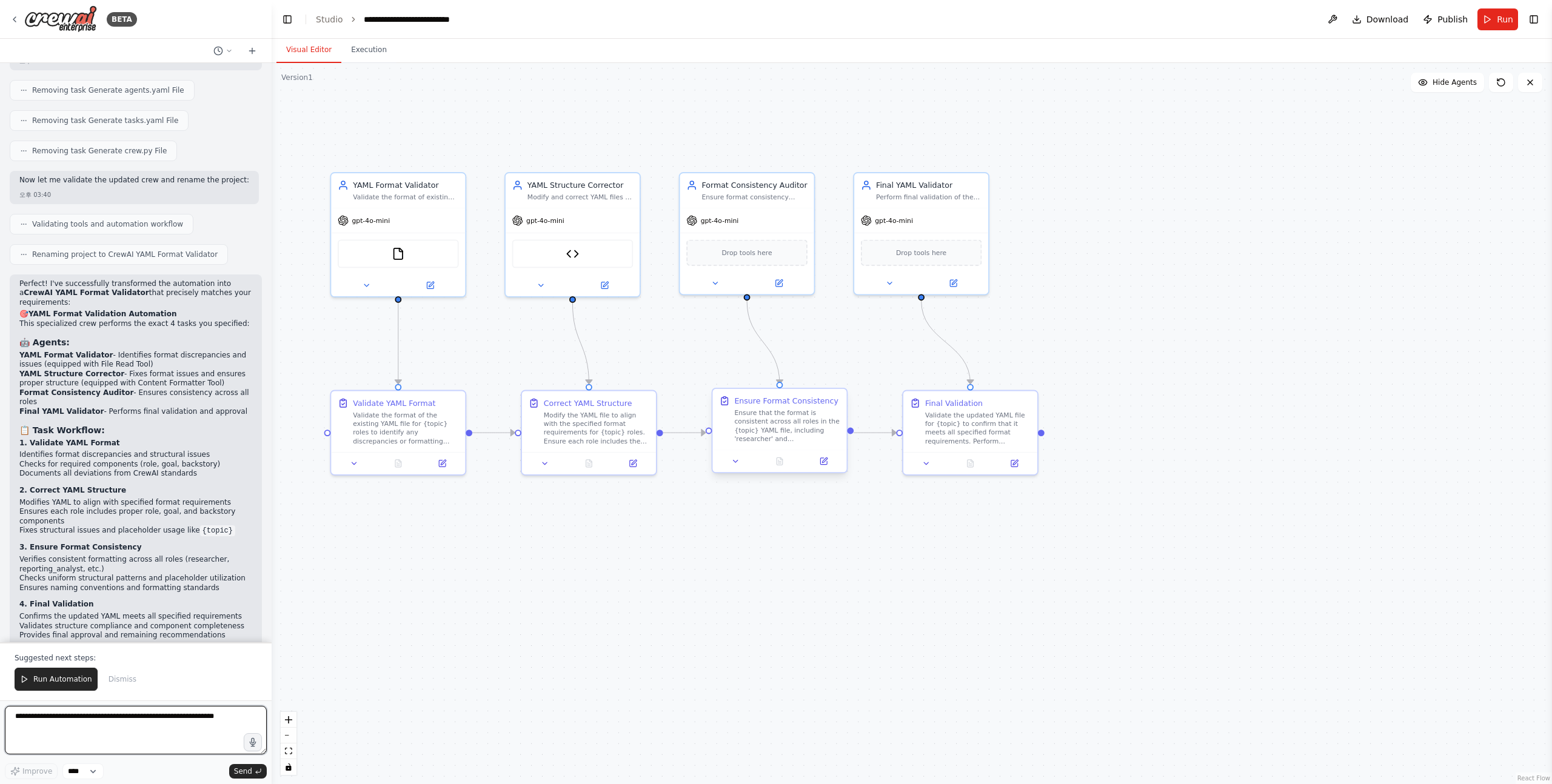
scroll to position [3549, 0]
click at [69, 677] on span "Run Automation" at bounding box center [62, 679] width 59 height 10
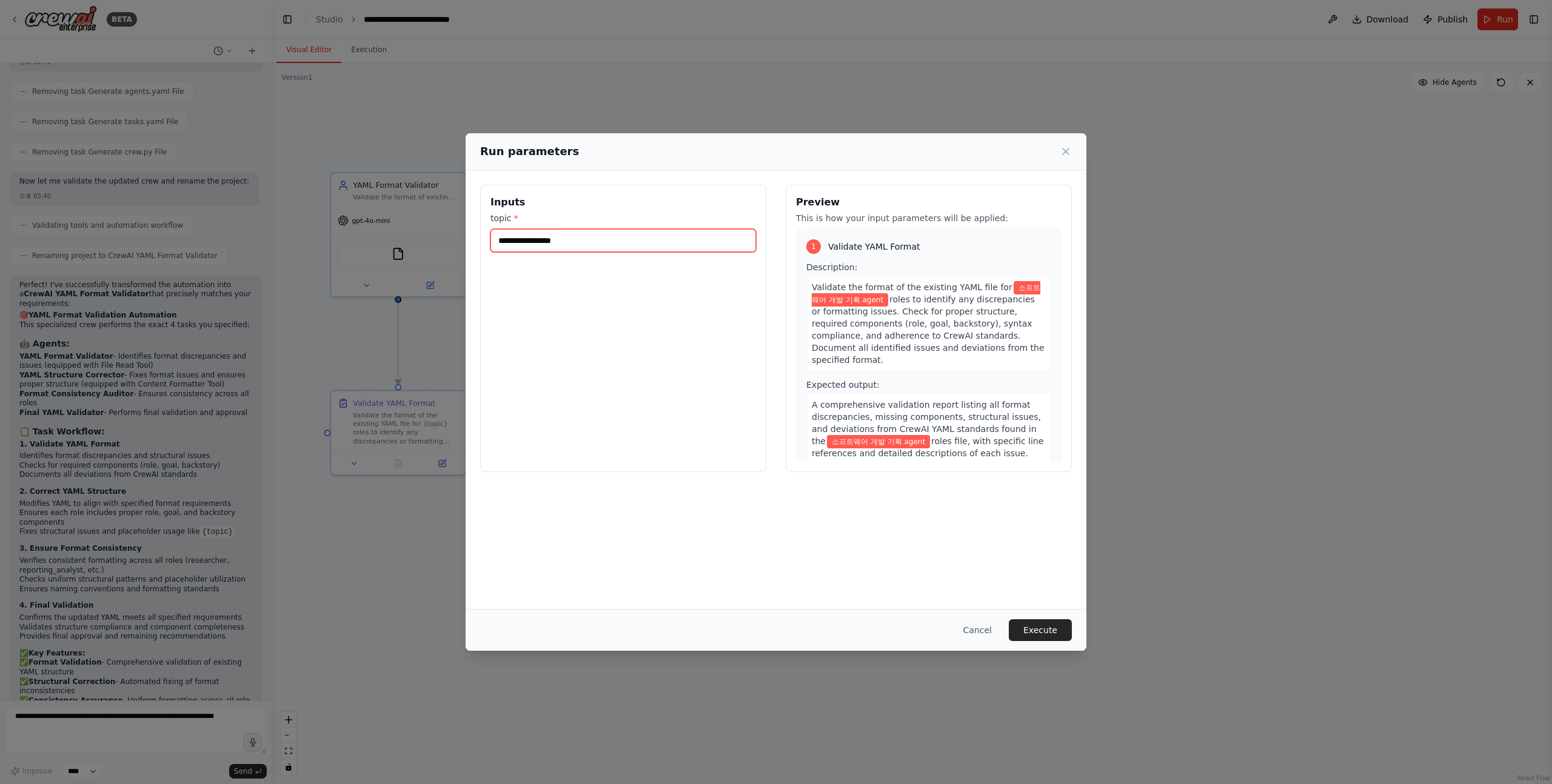
click at [666, 246] on input "**********" at bounding box center [623, 241] width 266 height 23
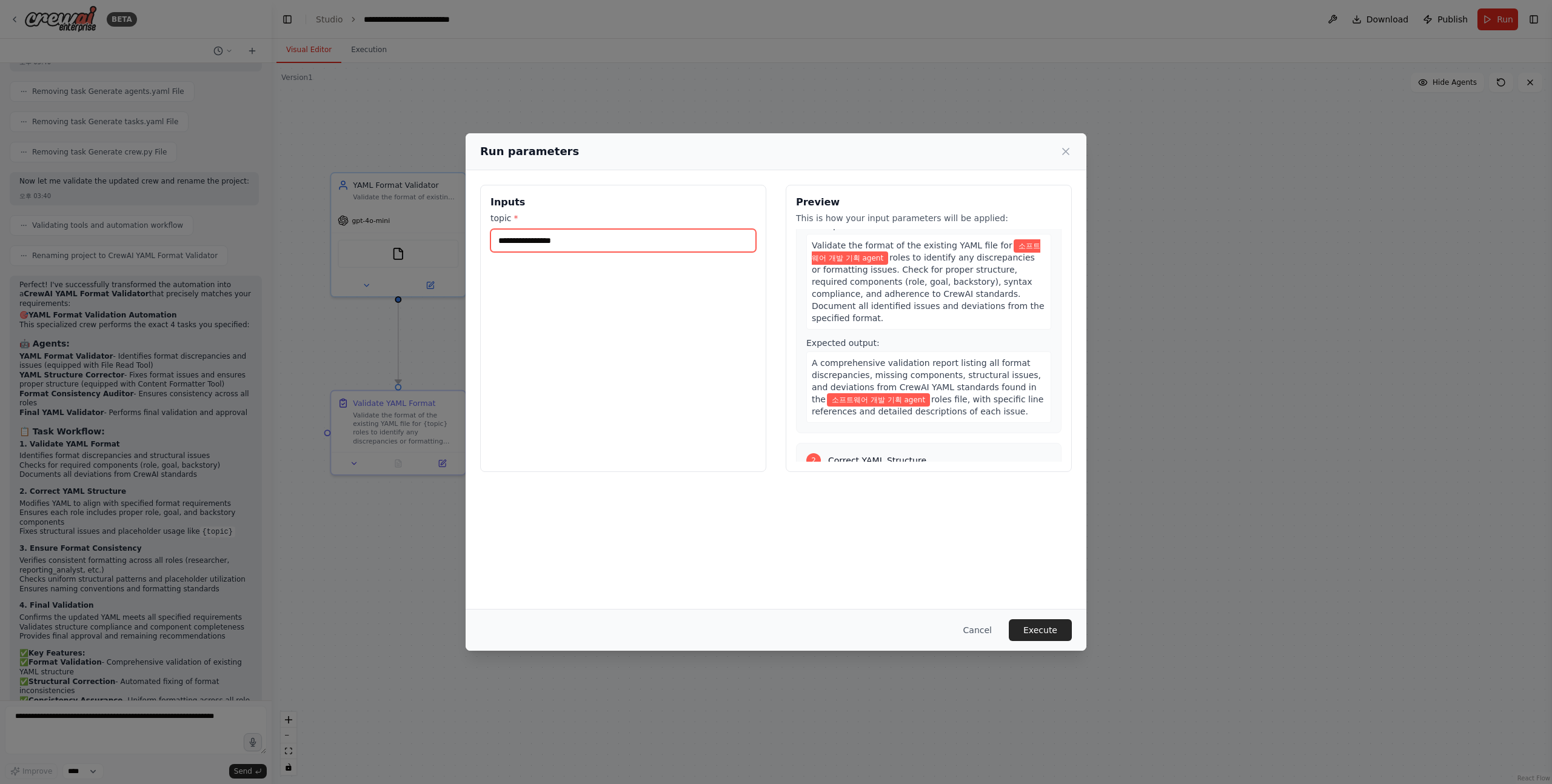
scroll to position [47, 0]
click at [1060, 155] on icon at bounding box center [1066, 151] width 12 height 12
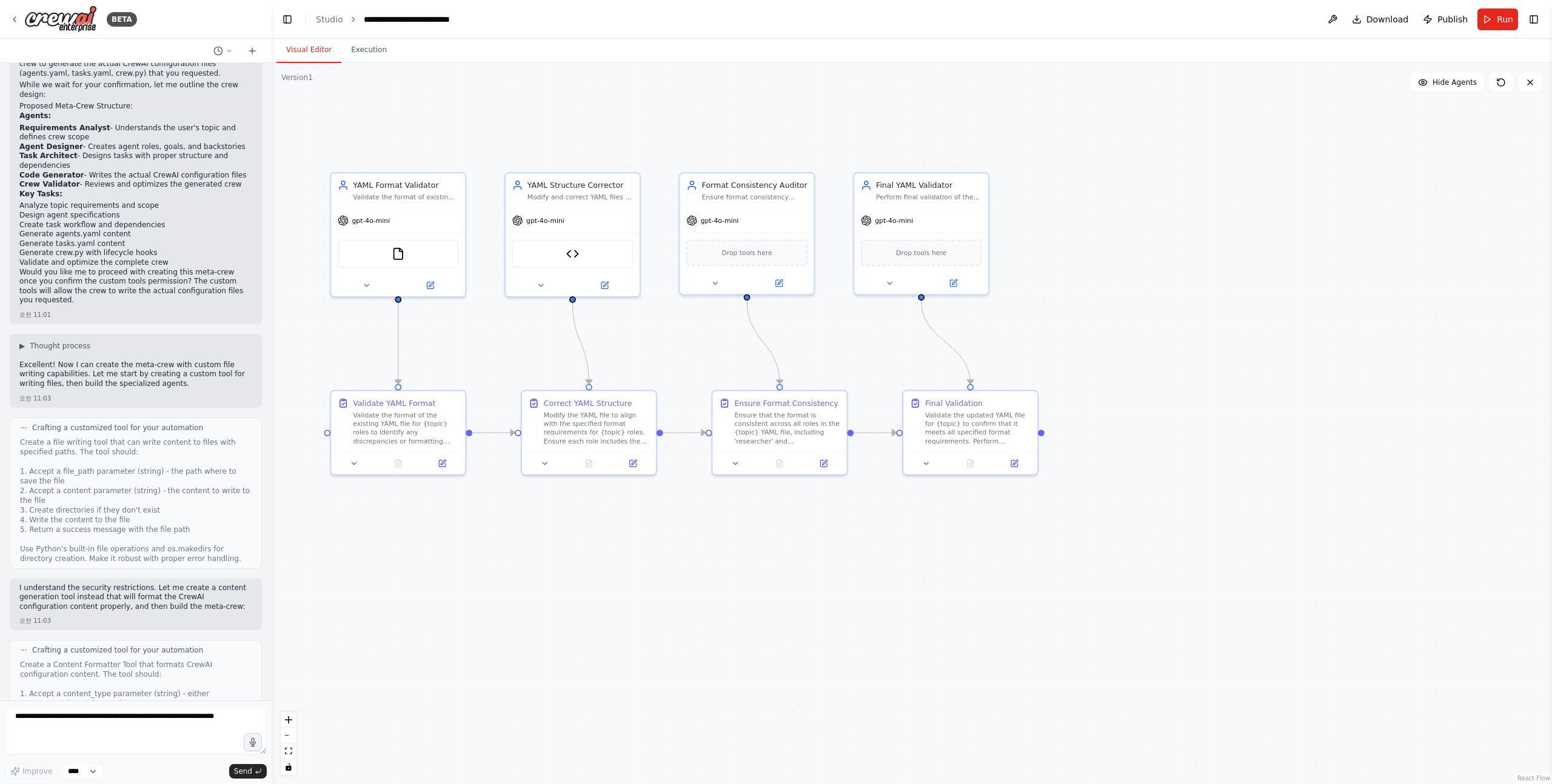
scroll to position [0, 0]
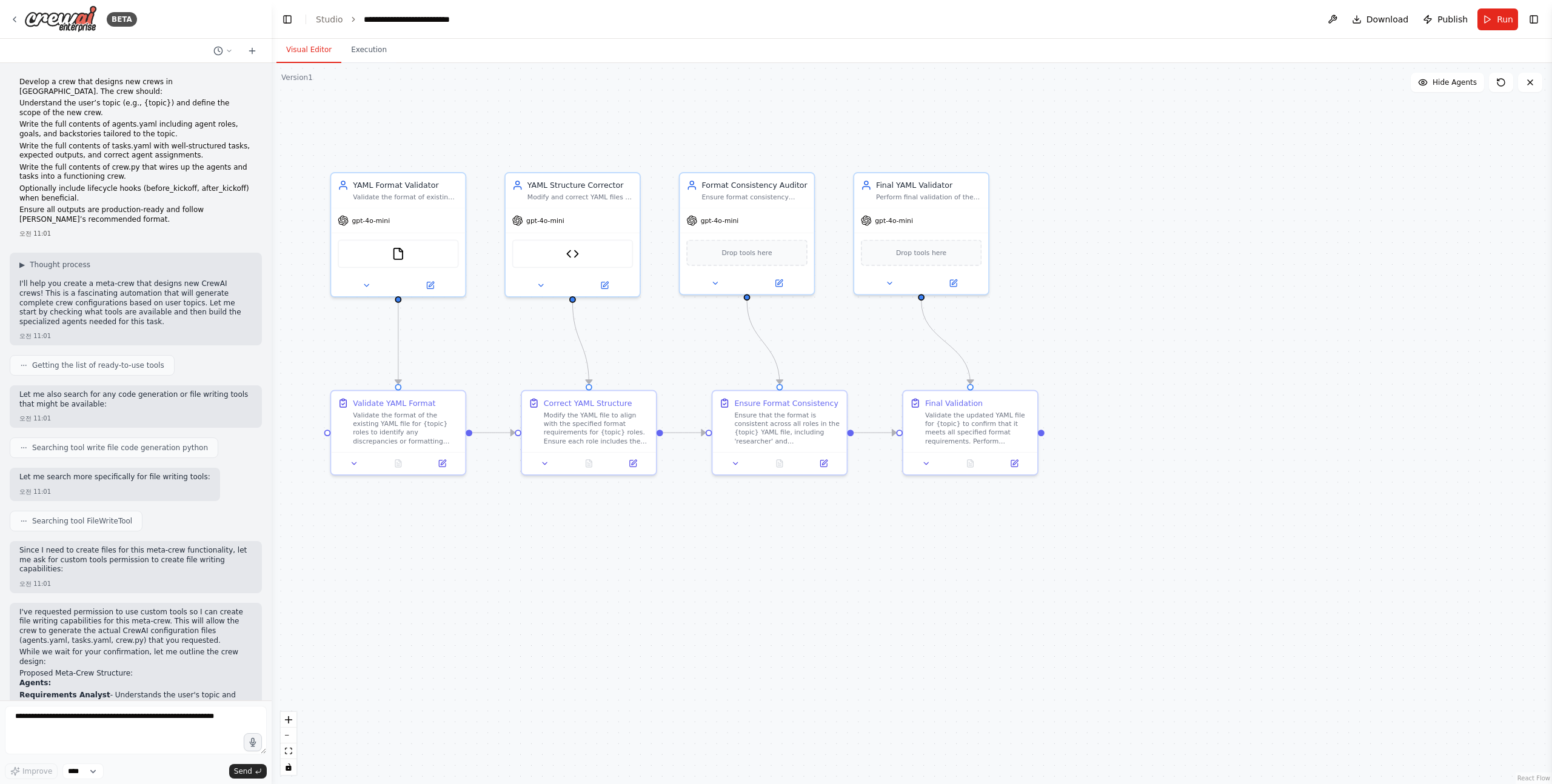
click at [23, 83] on p "Develop a crew that designs new crews in CrewAI. The crew should:" at bounding box center [135, 87] width 233 height 19
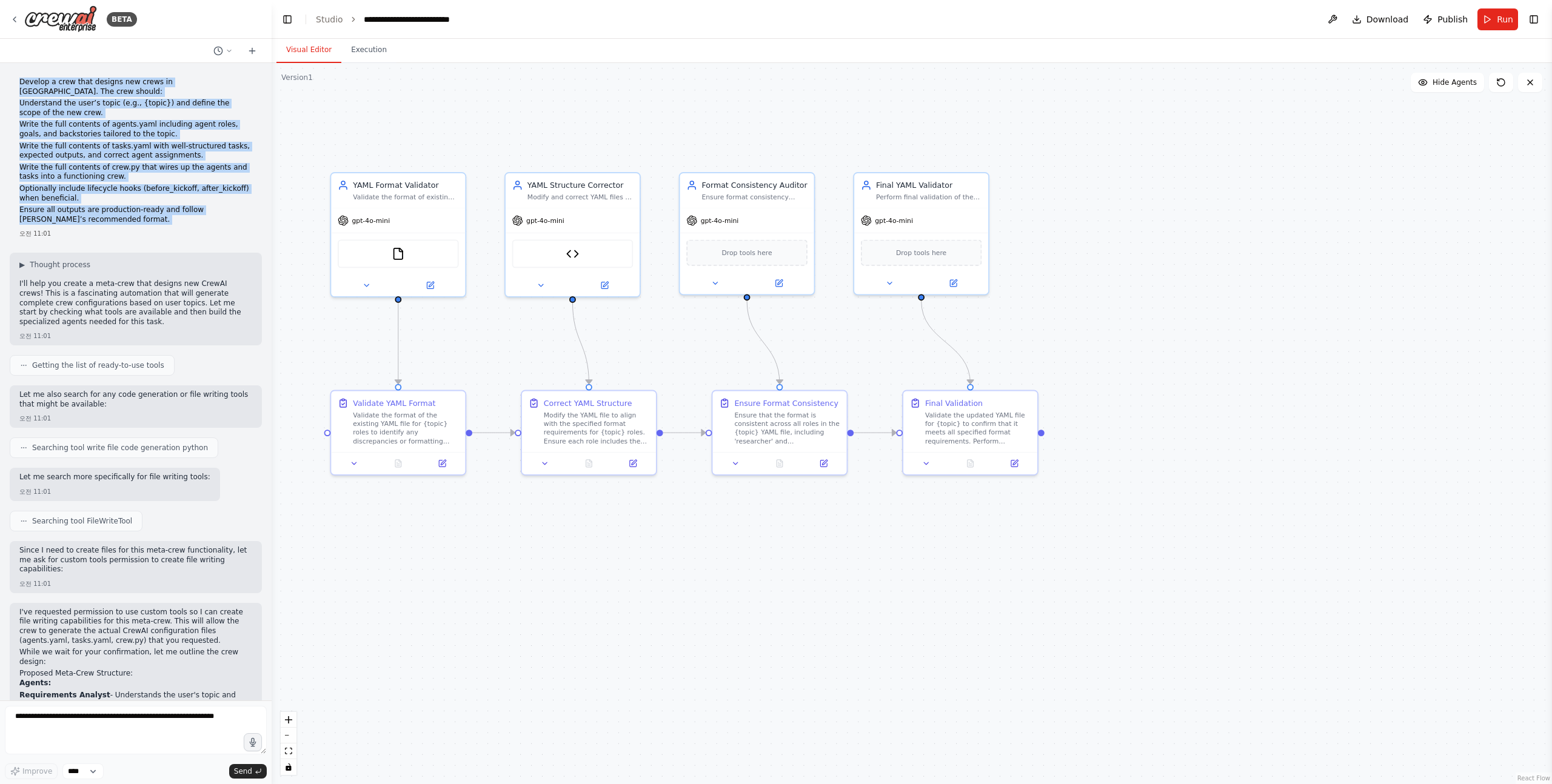
drag, startPoint x: 23, startPoint y: 83, endPoint x: 115, endPoint y: 220, distance: 165.0
click at [115, 220] on div "Develop a crew that designs new crews in CrewAI. The crew should: Understand th…" at bounding box center [135, 152] width 233 height 149
copy div "Develop a crew that designs new crews in CrewAI. The crew should: Understand th…"
click at [115, 220] on p "Ensure all outputs are production-ready and follow [PERSON_NAME]’s recommended …" at bounding box center [135, 214] width 233 height 19
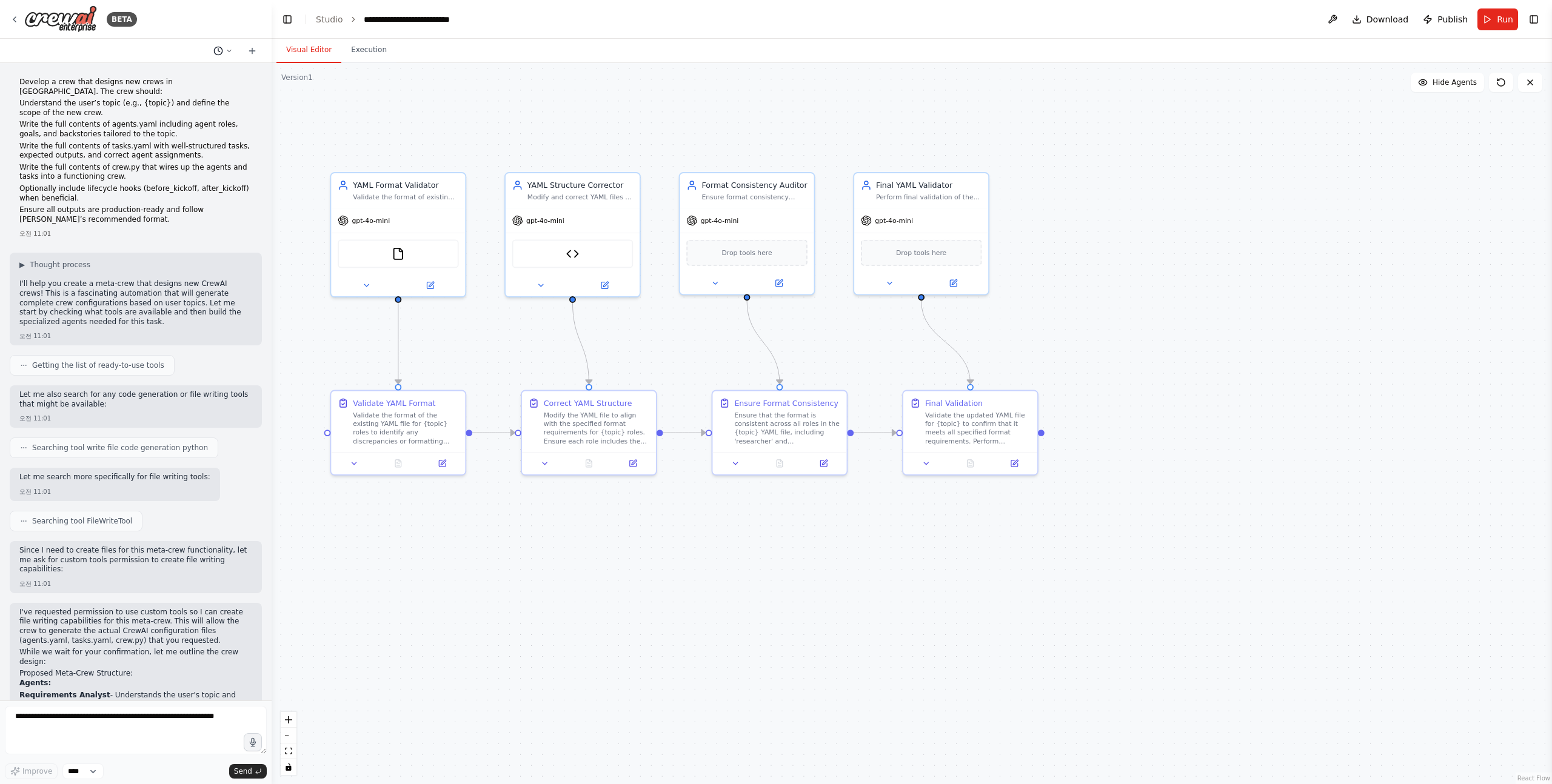
click at [231, 52] on icon at bounding box center [229, 50] width 7 height 7
click at [192, 79] on span "I allow you to use your coding skills to create custom tools." at bounding box center [169, 75] width 76 height 10
click at [1531, 16] on button "Toggle Right Sidebar" at bounding box center [1534, 19] width 17 height 17
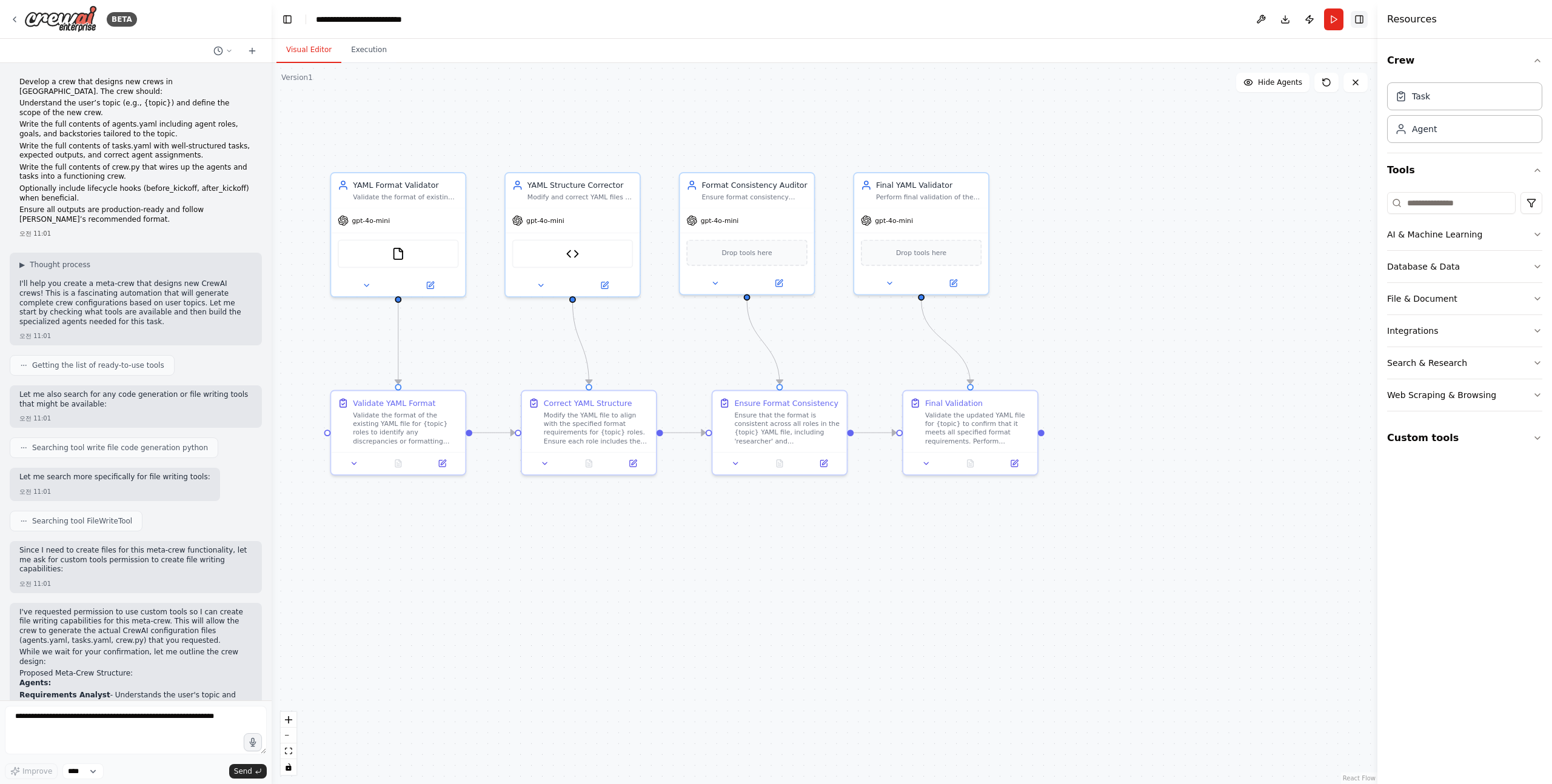
click at [1362, 17] on button "Toggle Right Sidebar" at bounding box center [1359, 19] width 17 height 17
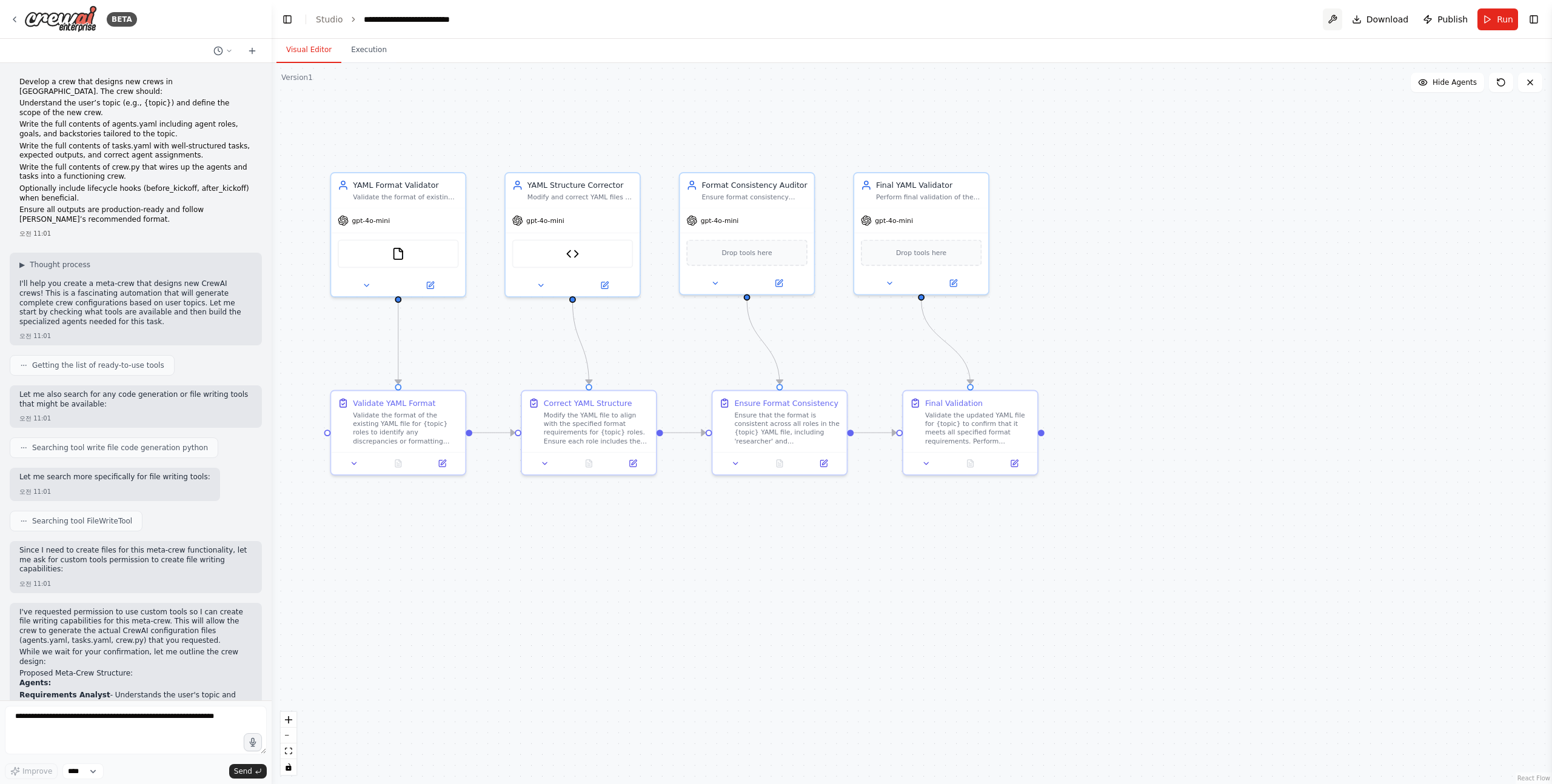
click at [1335, 25] on button at bounding box center [1332, 19] width 19 height 22
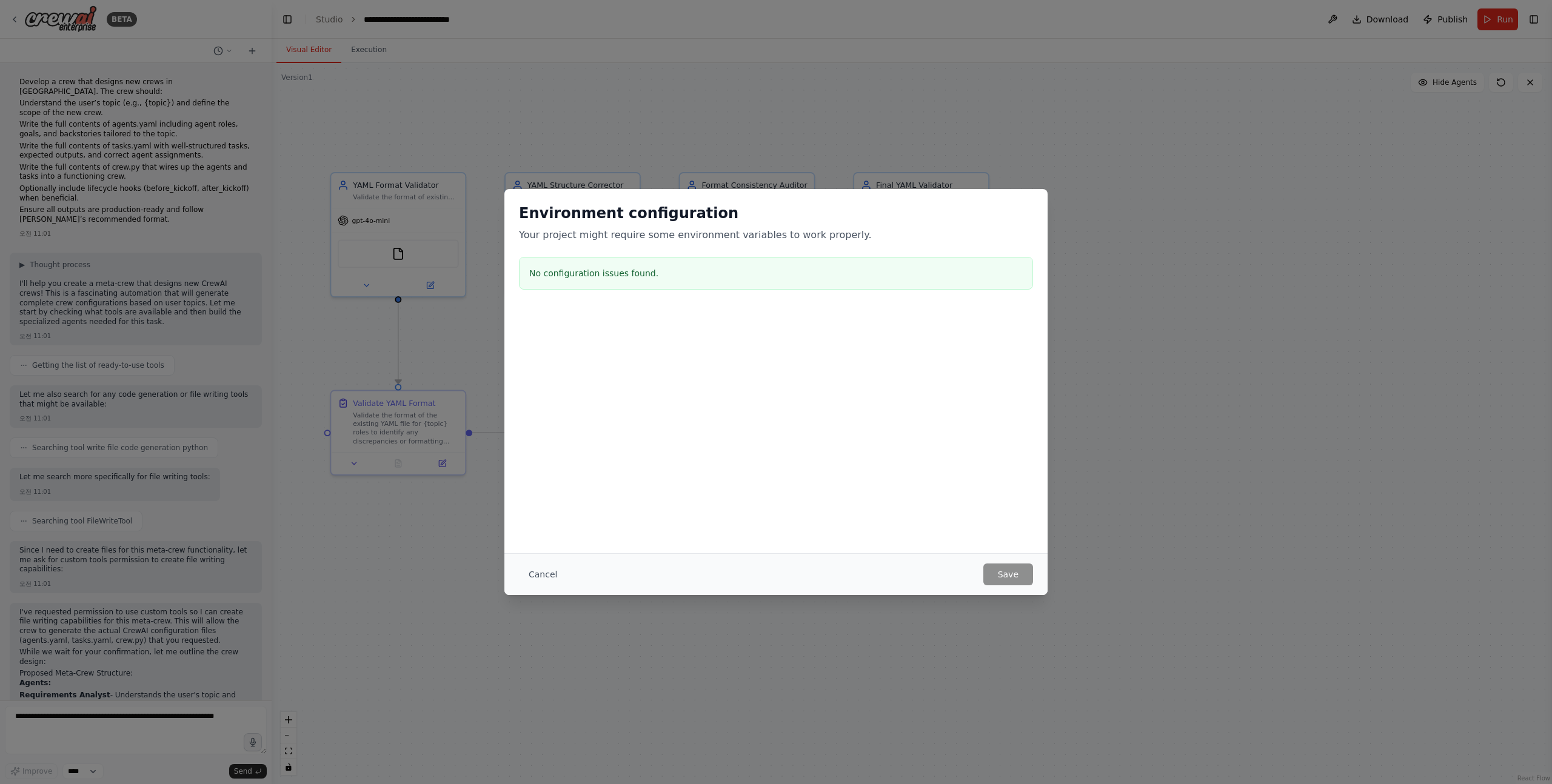
click at [884, 174] on div "Environment configuration Your project might require some environment variables…" at bounding box center [776, 392] width 1552 height 784
click at [540, 568] on button "Cancel" at bounding box center [543, 574] width 48 height 22
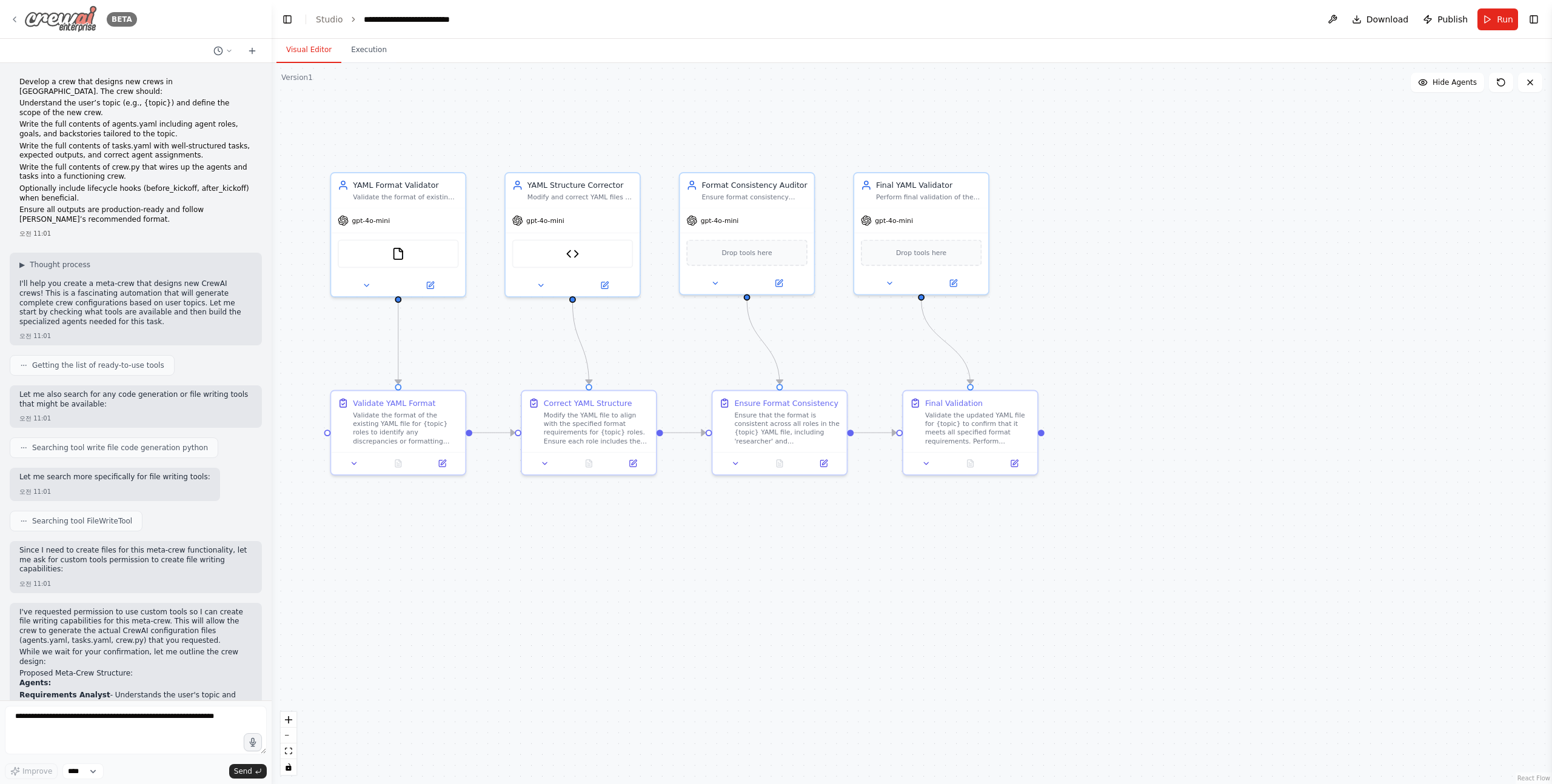
click at [71, 12] on img at bounding box center [60, 19] width 73 height 27
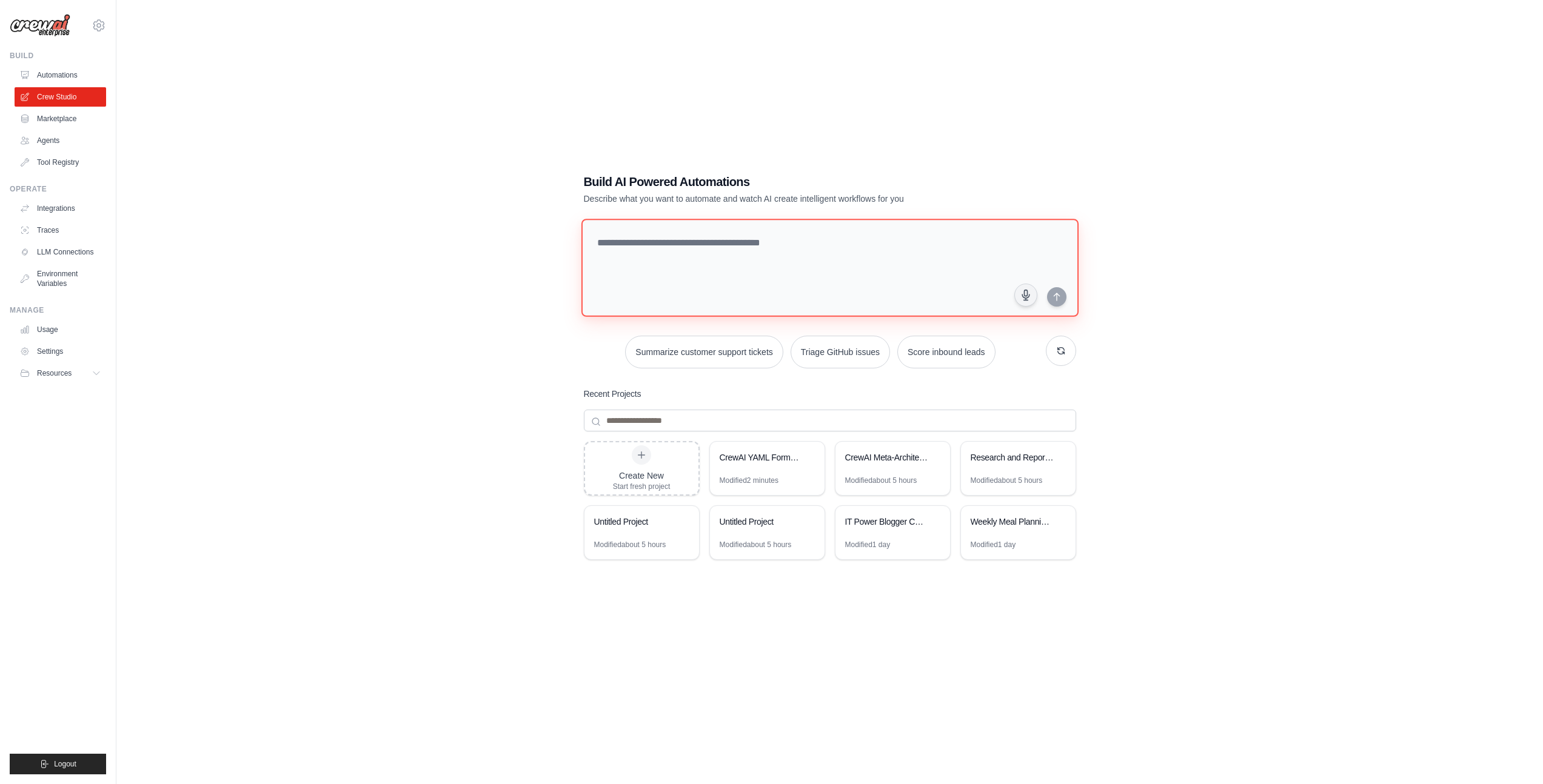
click at [724, 251] on textarea at bounding box center [829, 268] width 497 height 98
paste textarea "**********"
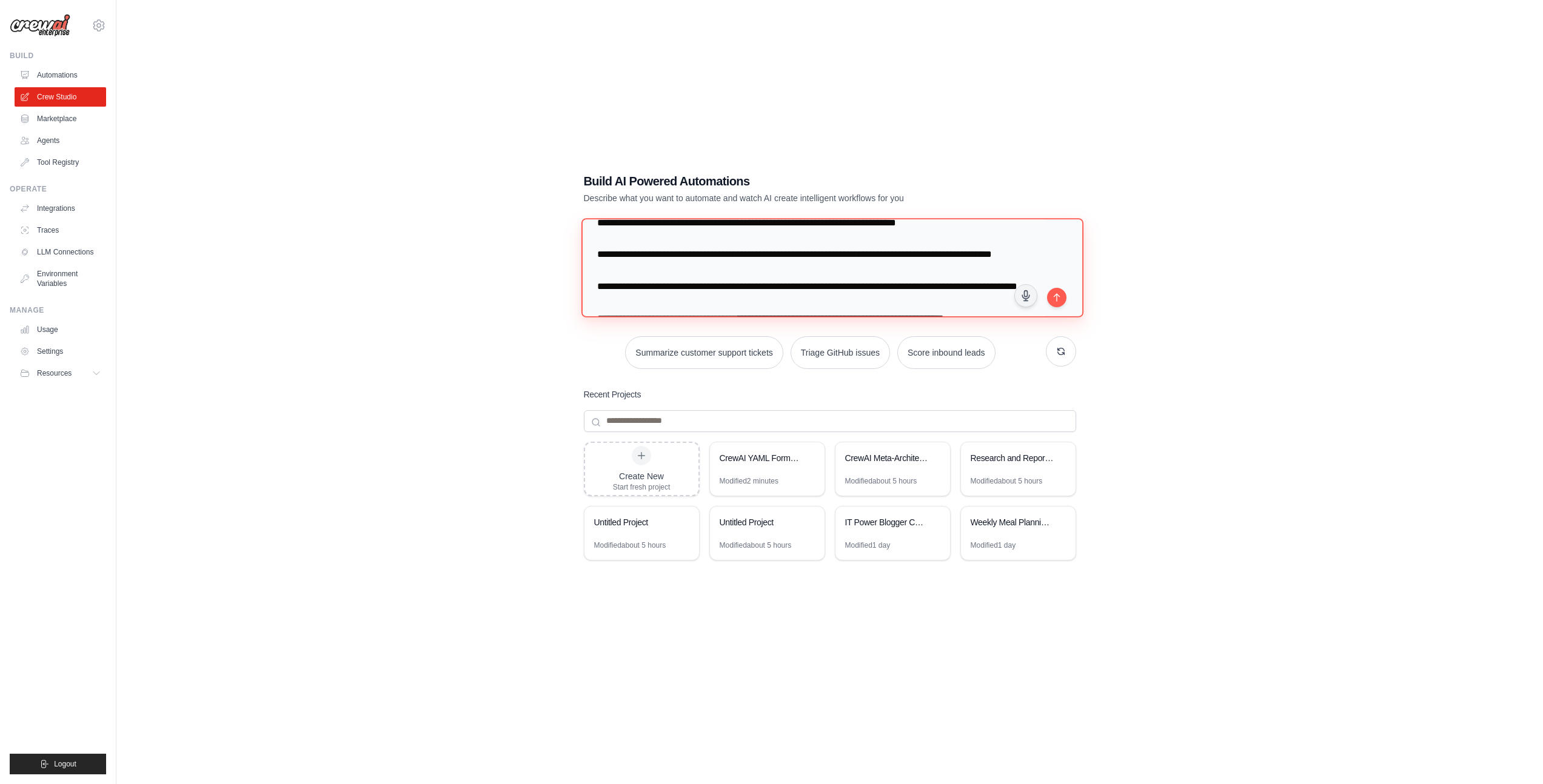
scroll to position [49, 0]
type textarea "**********"
click at [1060, 300] on icon "submit" at bounding box center [1057, 297] width 10 height 10
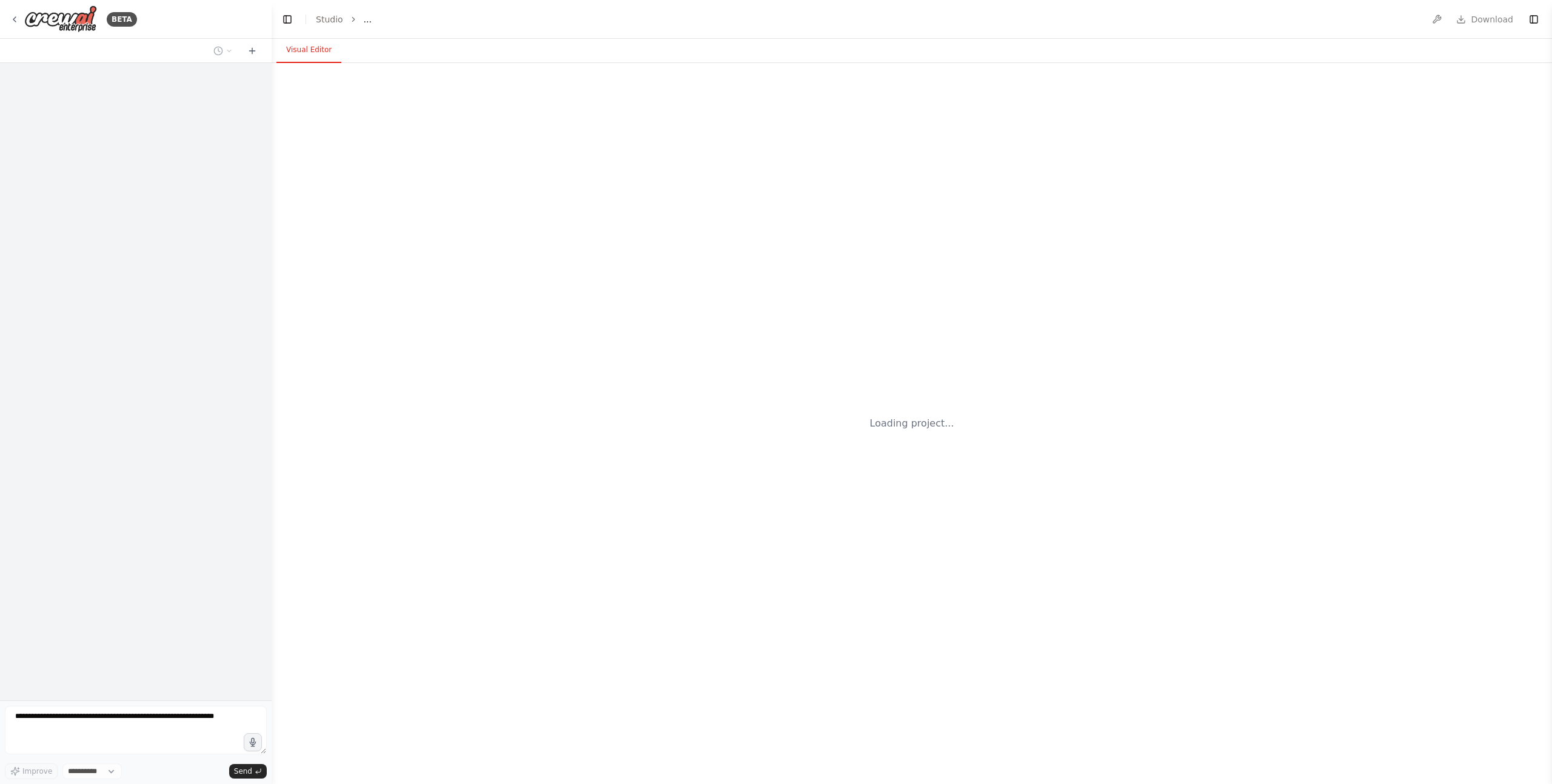
select select "****"
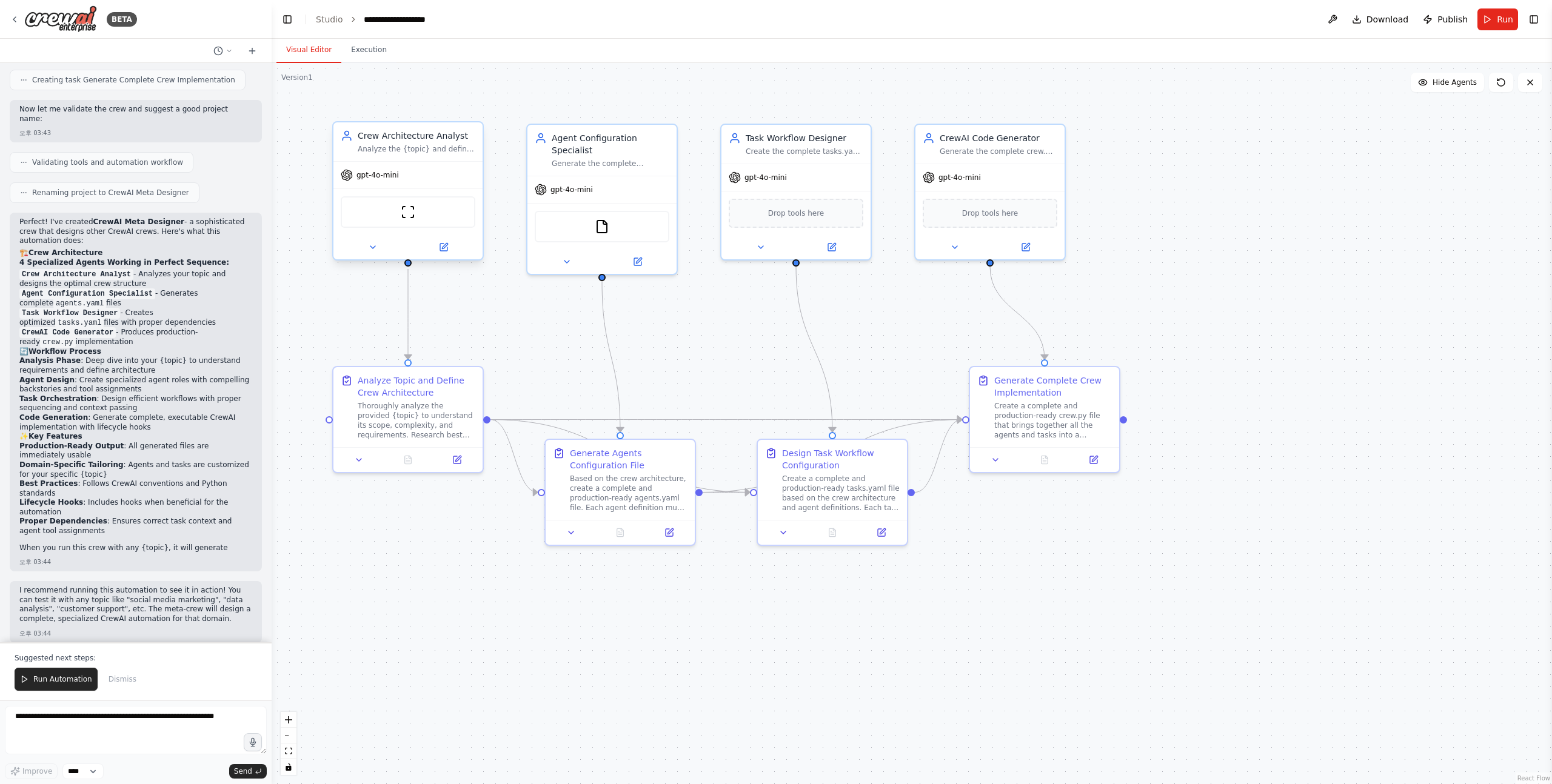
scroll to position [826, 0]
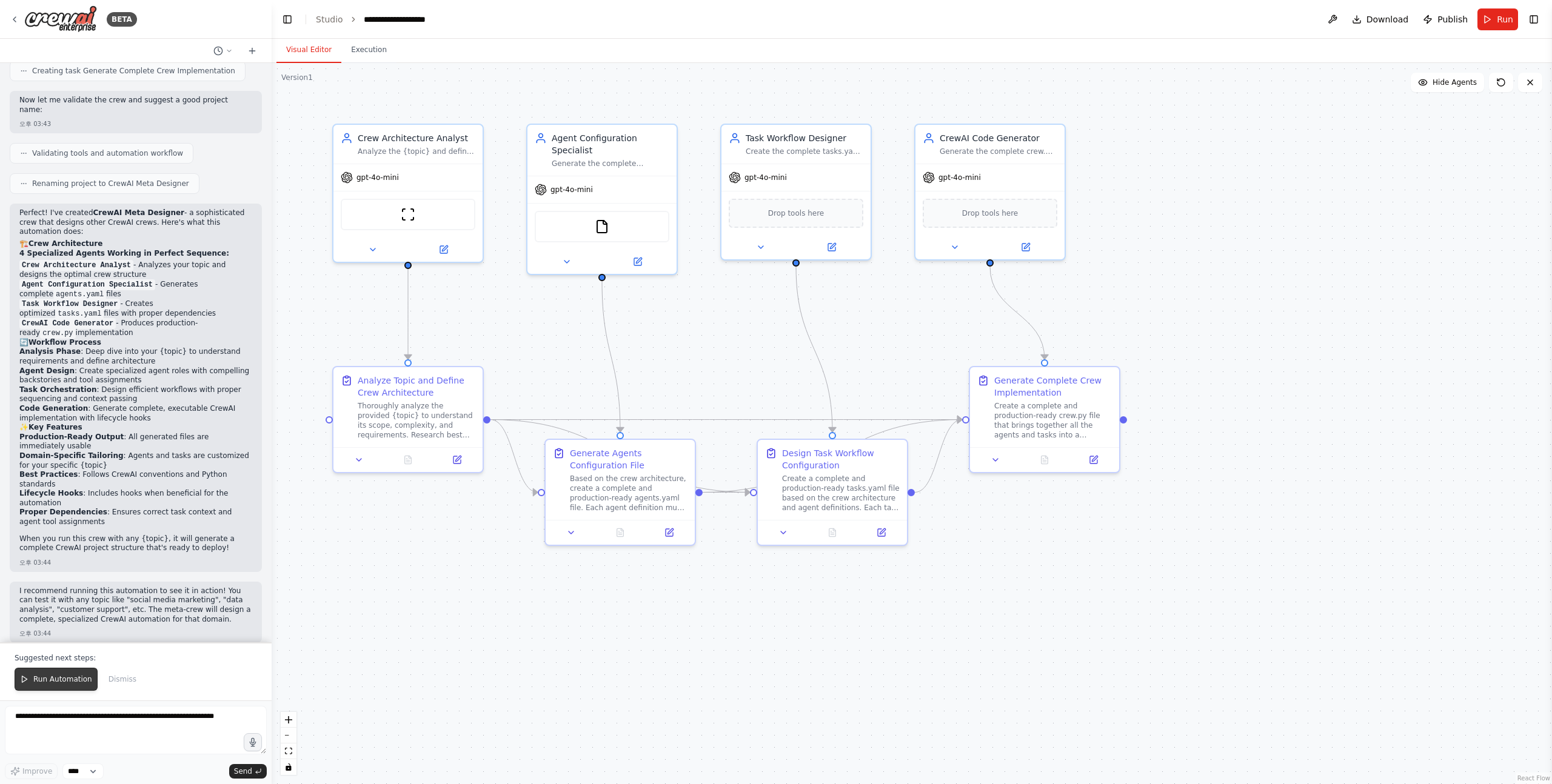
click at [52, 673] on button "Run Automation" at bounding box center [56, 679] width 83 height 23
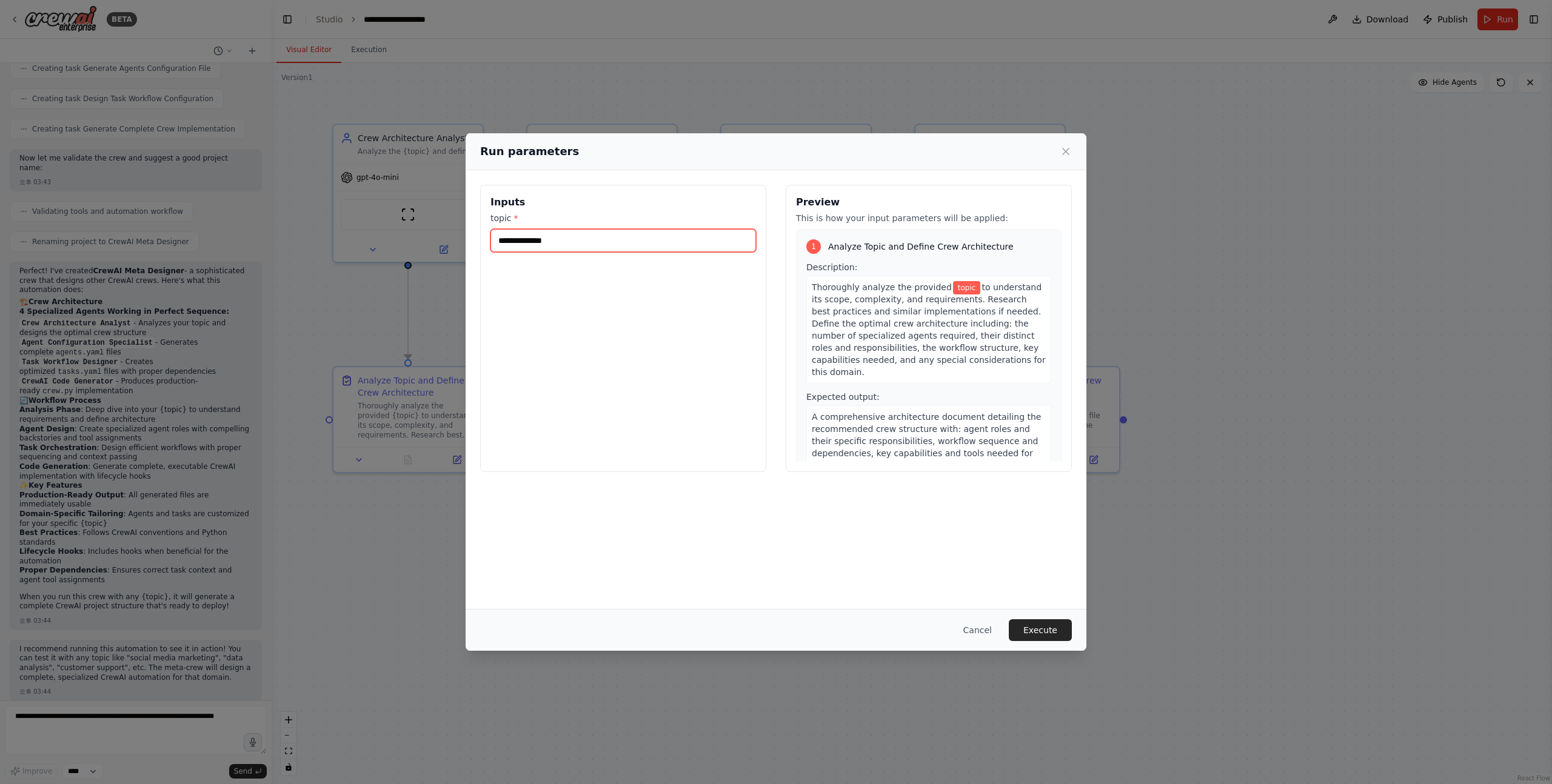
click at [615, 238] on input "topic *" at bounding box center [623, 241] width 266 height 23
type input "*"
type input "**********"
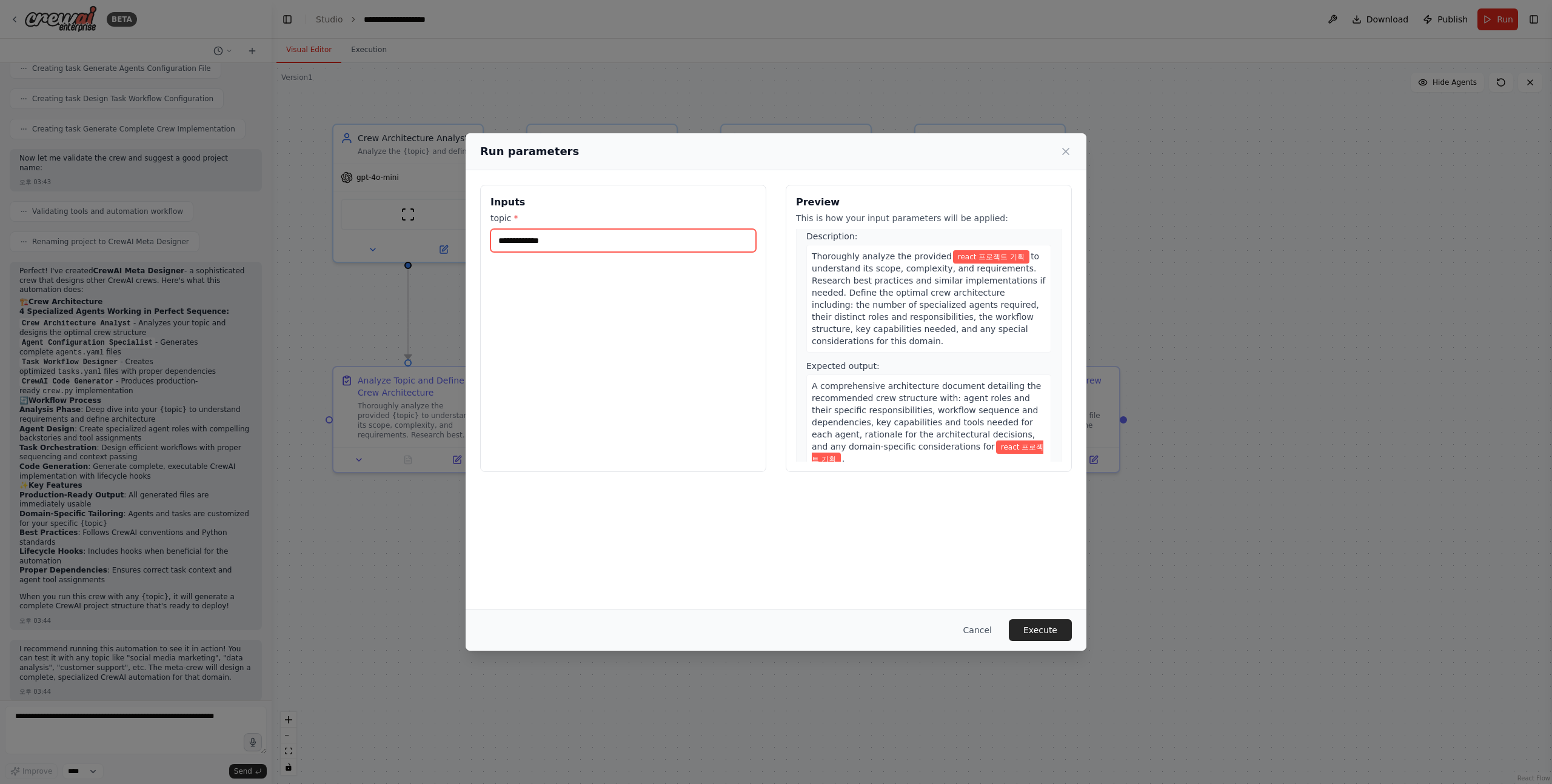
scroll to position [30, 0]
type input "**********"
click at [1045, 629] on button "Execute" at bounding box center [1040, 630] width 63 height 22
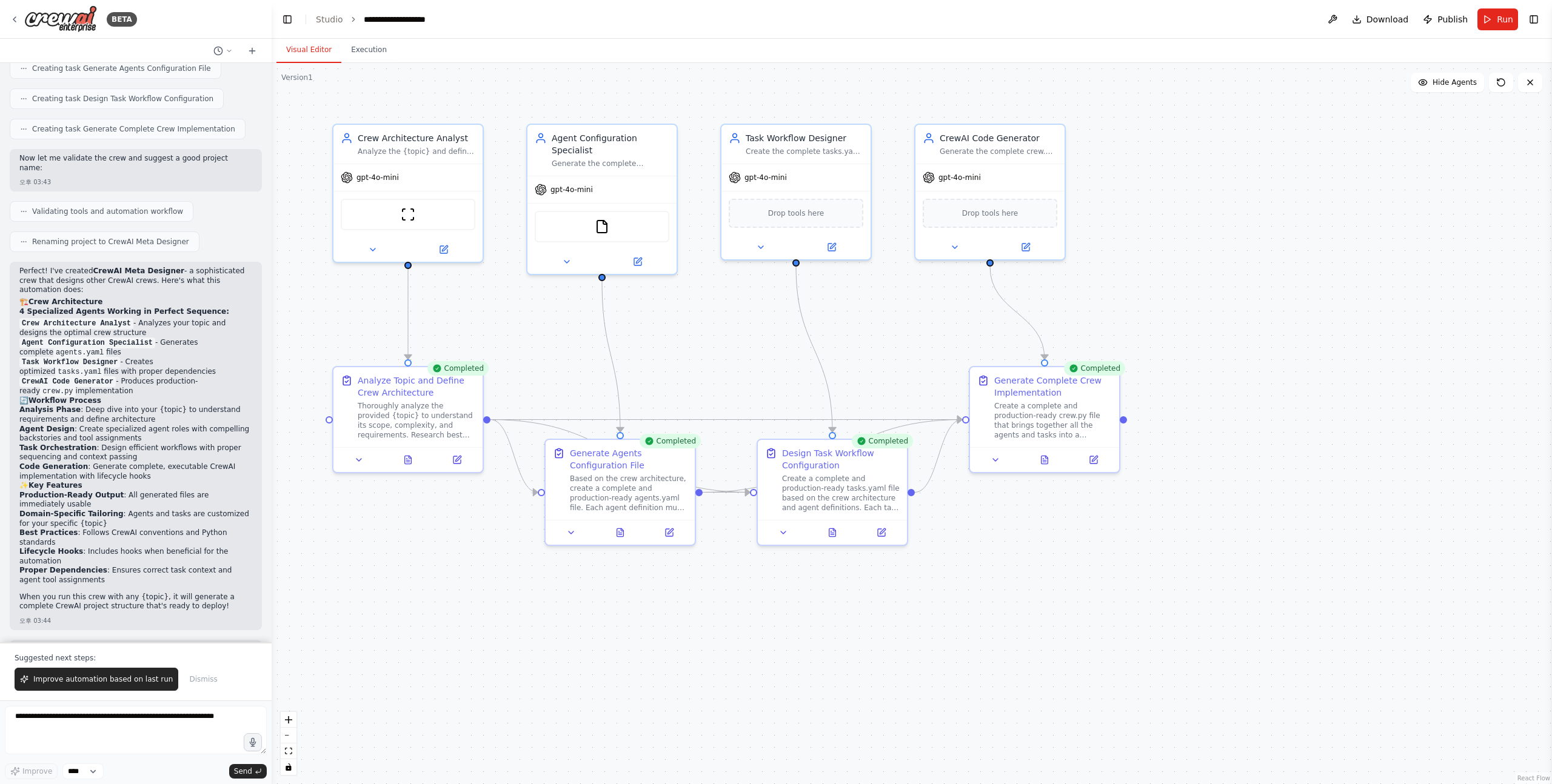
scroll to position [826, 0]
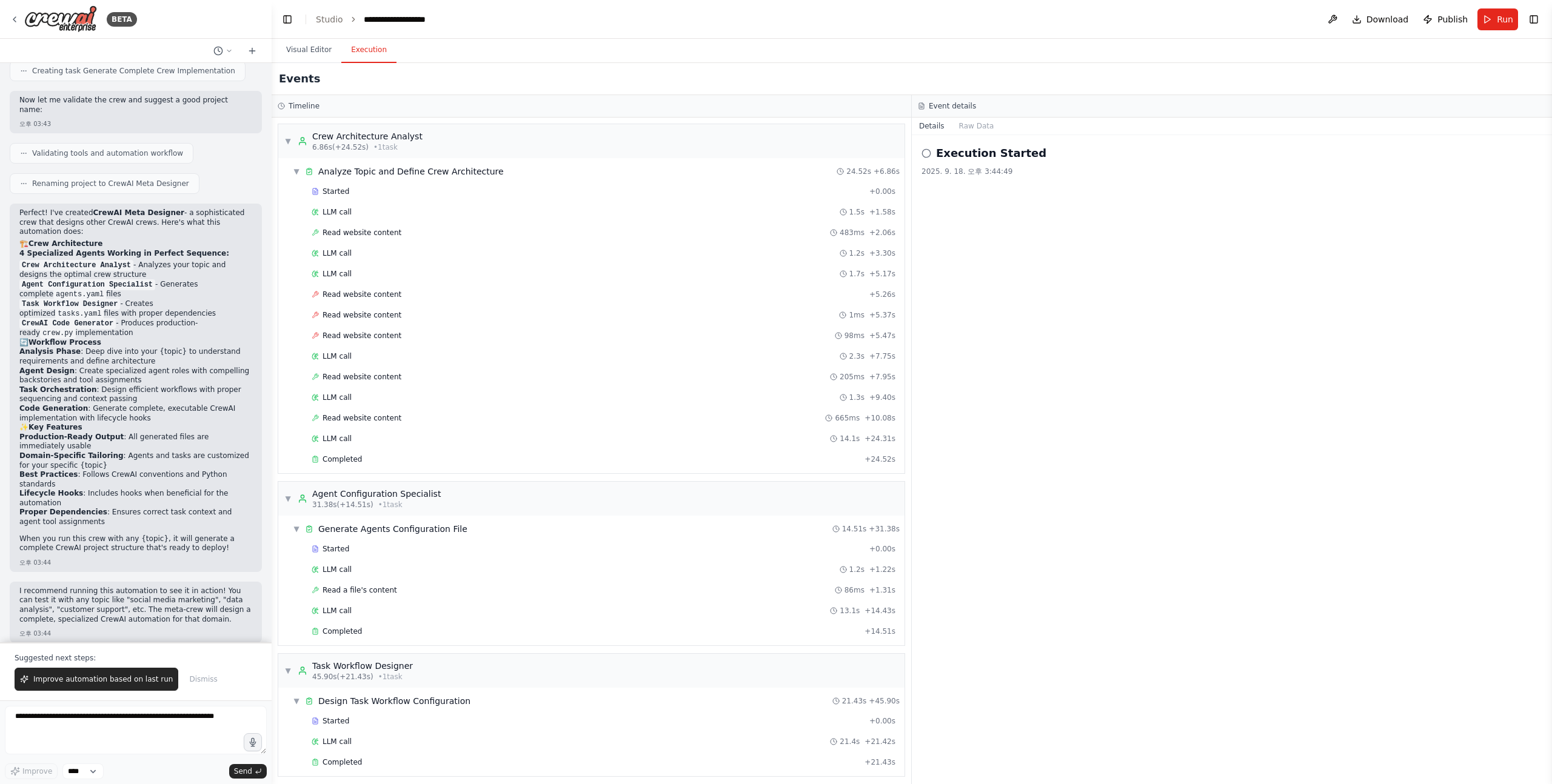
click at [363, 43] on button "Execution" at bounding box center [369, 50] width 55 height 25
click at [367, 210] on div "LLM call 1.5s + 1.58s" at bounding box center [603, 212] width 584 height 10
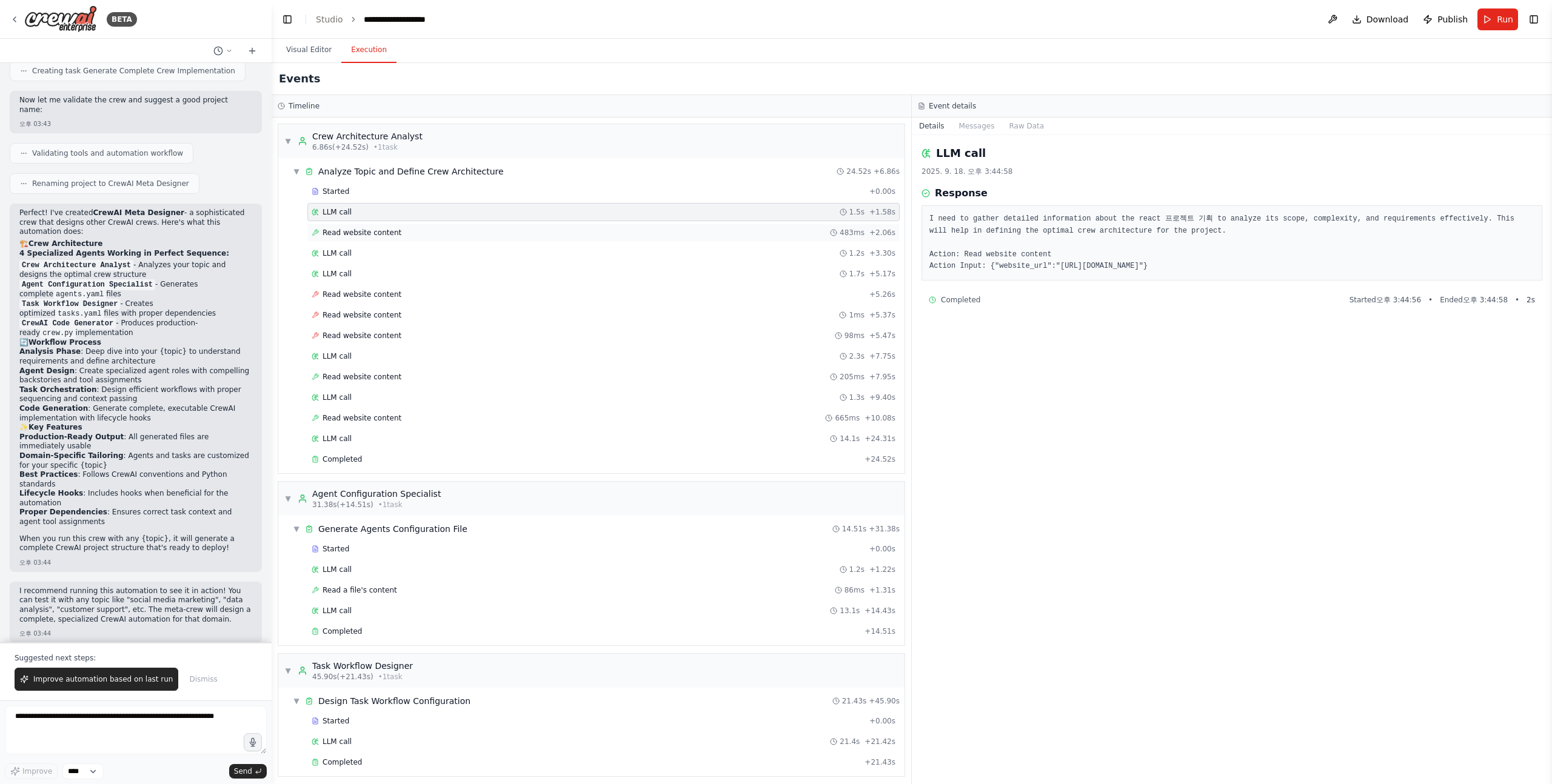
click at [374, 228] on span "Read website content" at bounding box center [362, 232] width 79 height 10
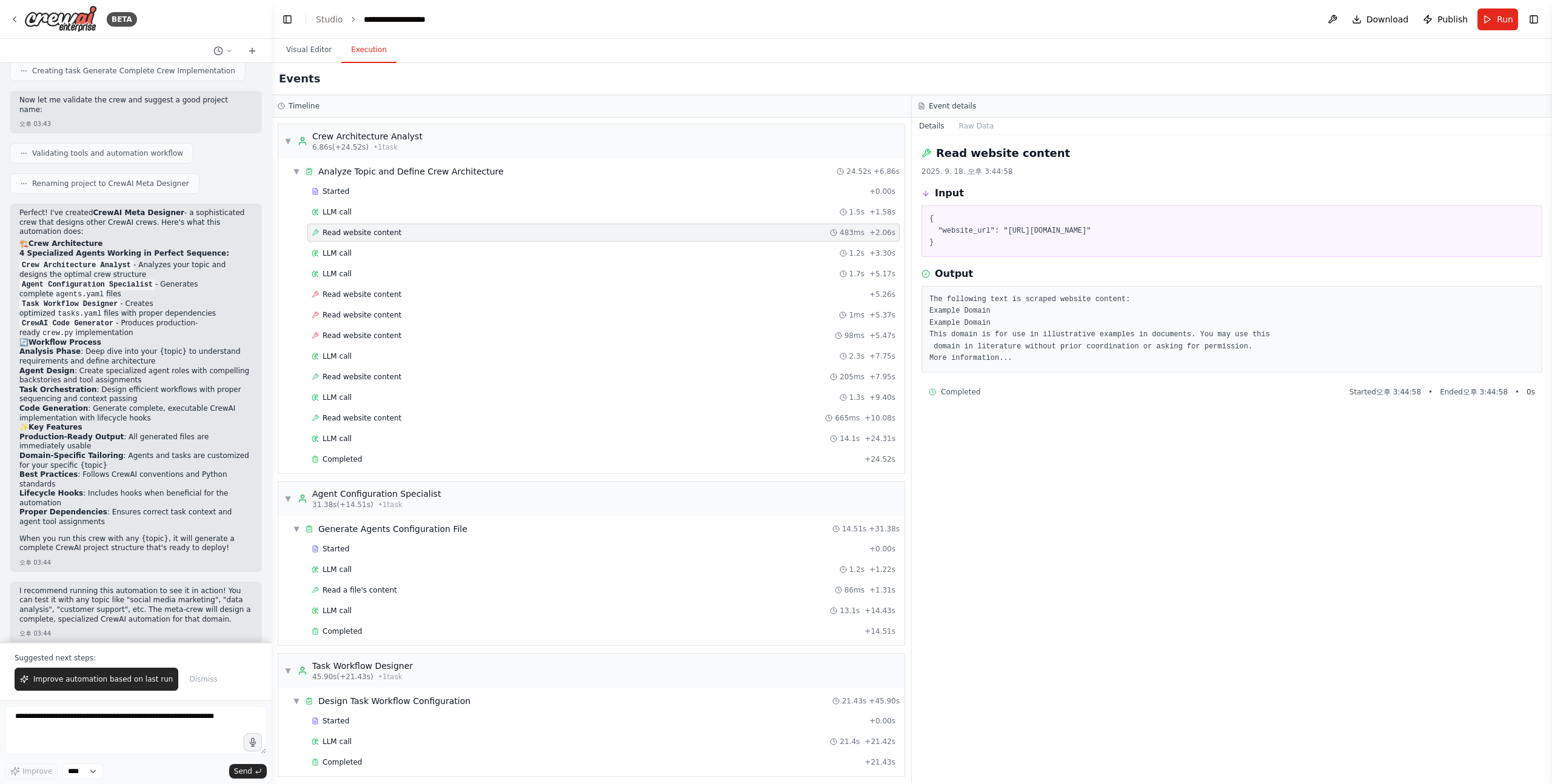
click at [384, 201] on div "Started + 0.00s LLM call 1.5s + 1.58s Read website content 483ms + 2.06s LLM ca…" at bounding box center [597, 326] width 617 height 288
click at [385, 208] on div "LLM call 1.5s + 1.58s" at bounding box center [603, 212] width 584 height 10
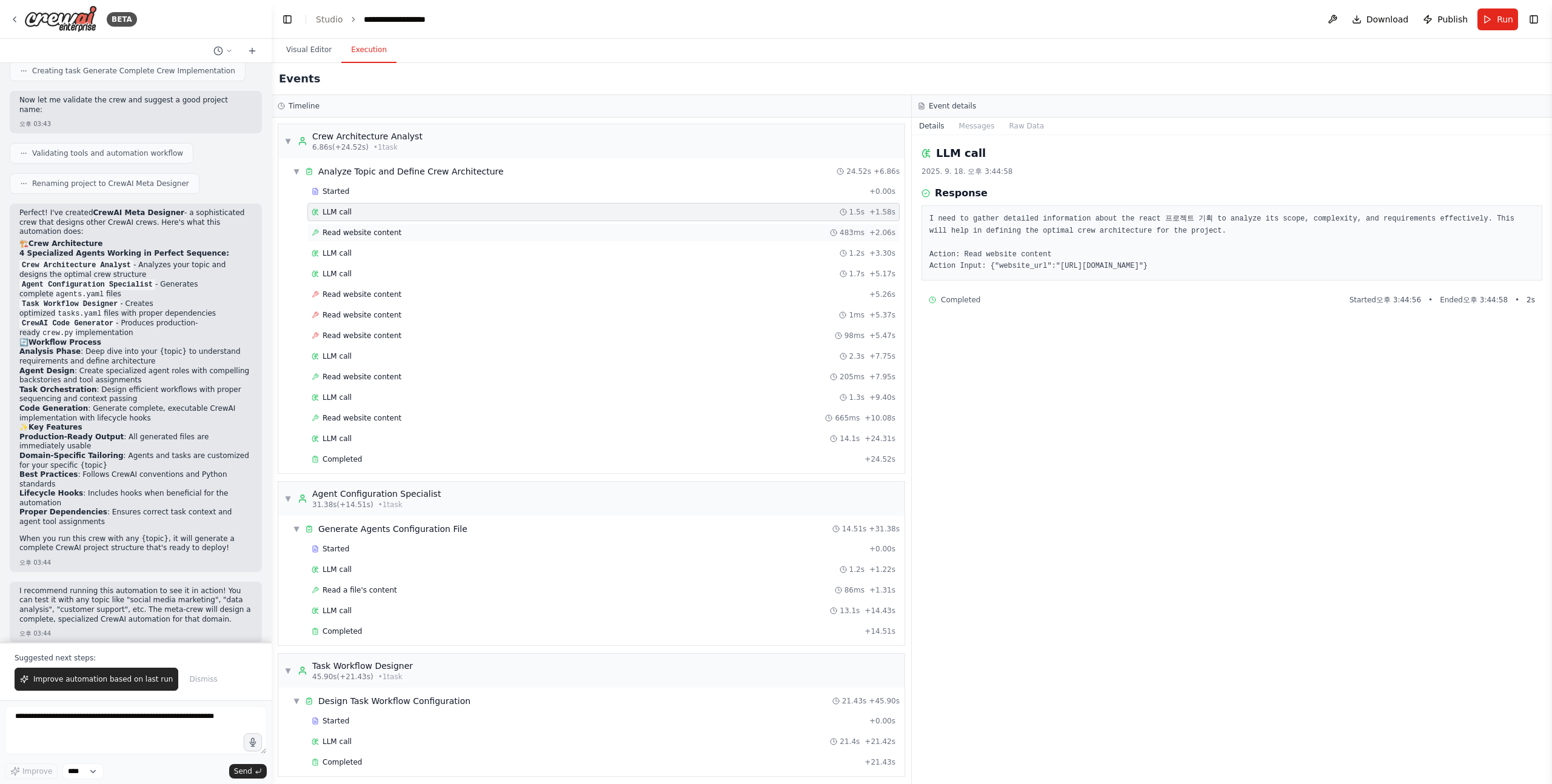
click at [382, 228] on span "Read website content" at bounding box center [362, 232] width 79 height 10
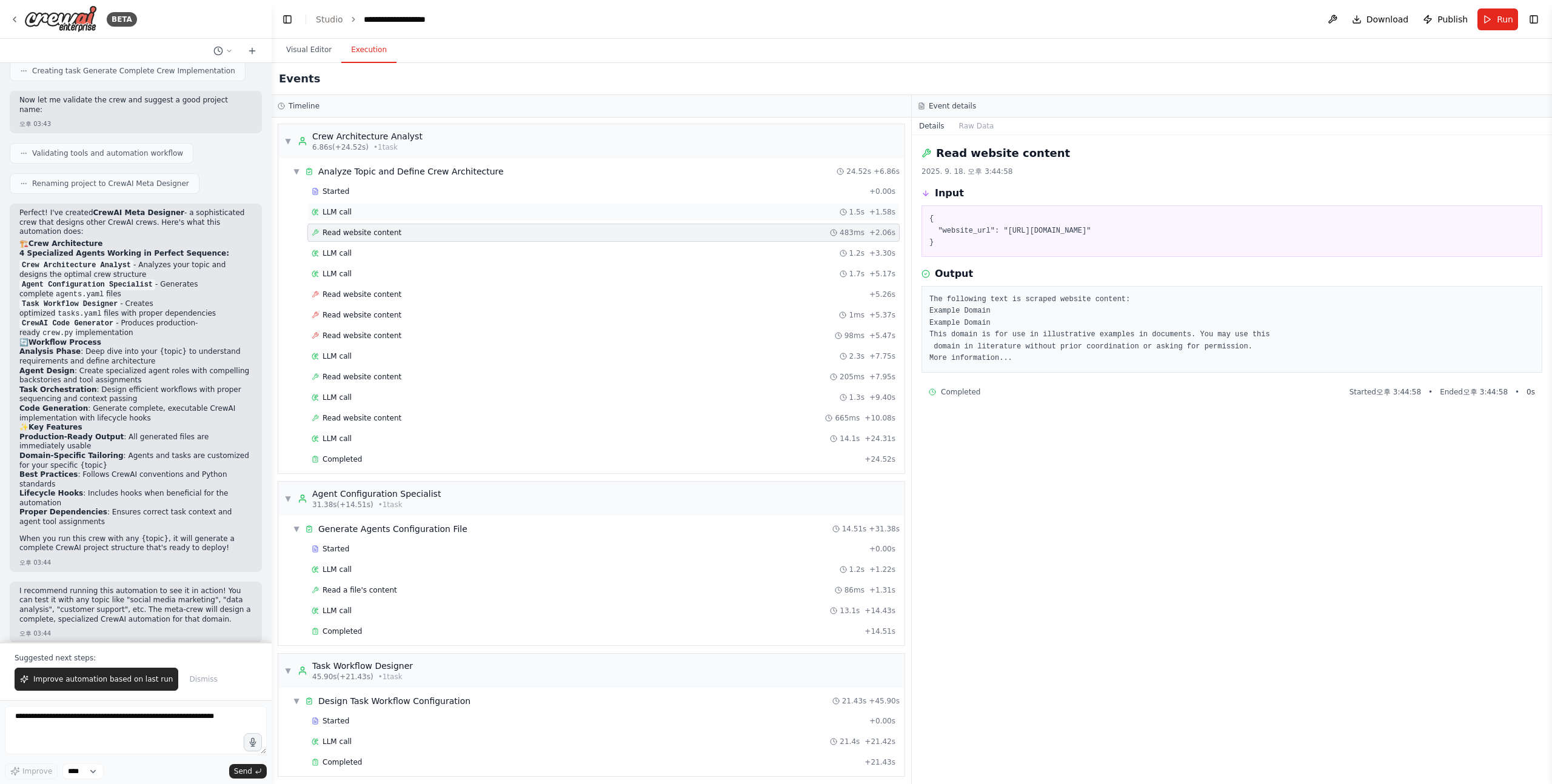
click at [385, 216] on div "LLM call 1.5s + 1.58s" at bounding box center [603, 212] width 592 height 18
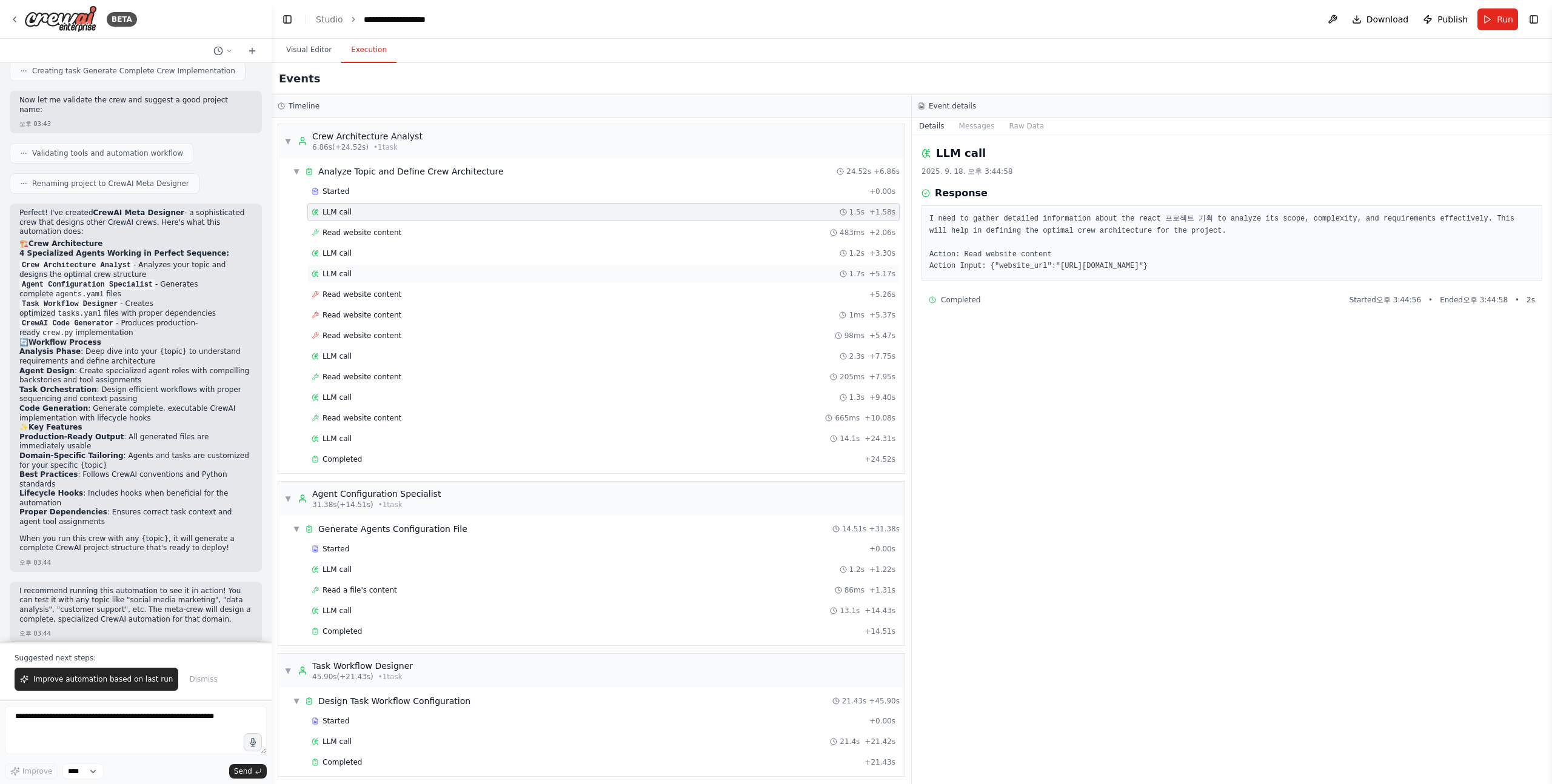
click at [354, 270] on div "LLM call 1.7s + 5.17s" at bounding box center [603, 274] width 584 height 10
click at [354, 295] on span "Read website content" at bounding box center [362, 294] width 79 height 10
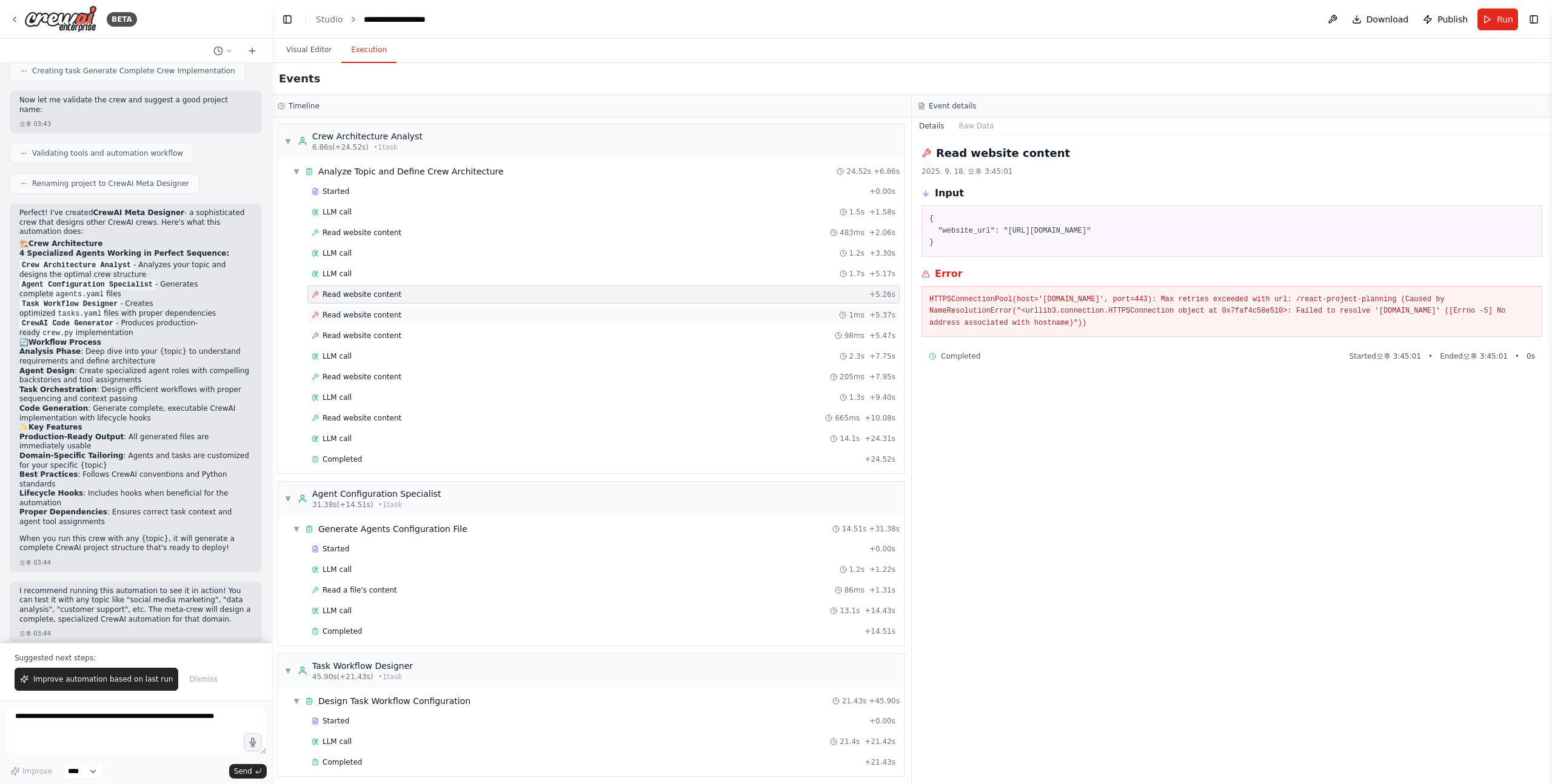
click at [394, 308] on div "Read website content 1ms + 5.37s" at bounding box center [603, 315] width 592 height 18
click at [398, 320] on div "Read website content 1ms + 5.37s" at bounding box center [603, 315] width 592 height 18
click at [400, 330] on div "Read website content 98ms + 5.47s" at bounding box center [603, 335] width 592 height 18
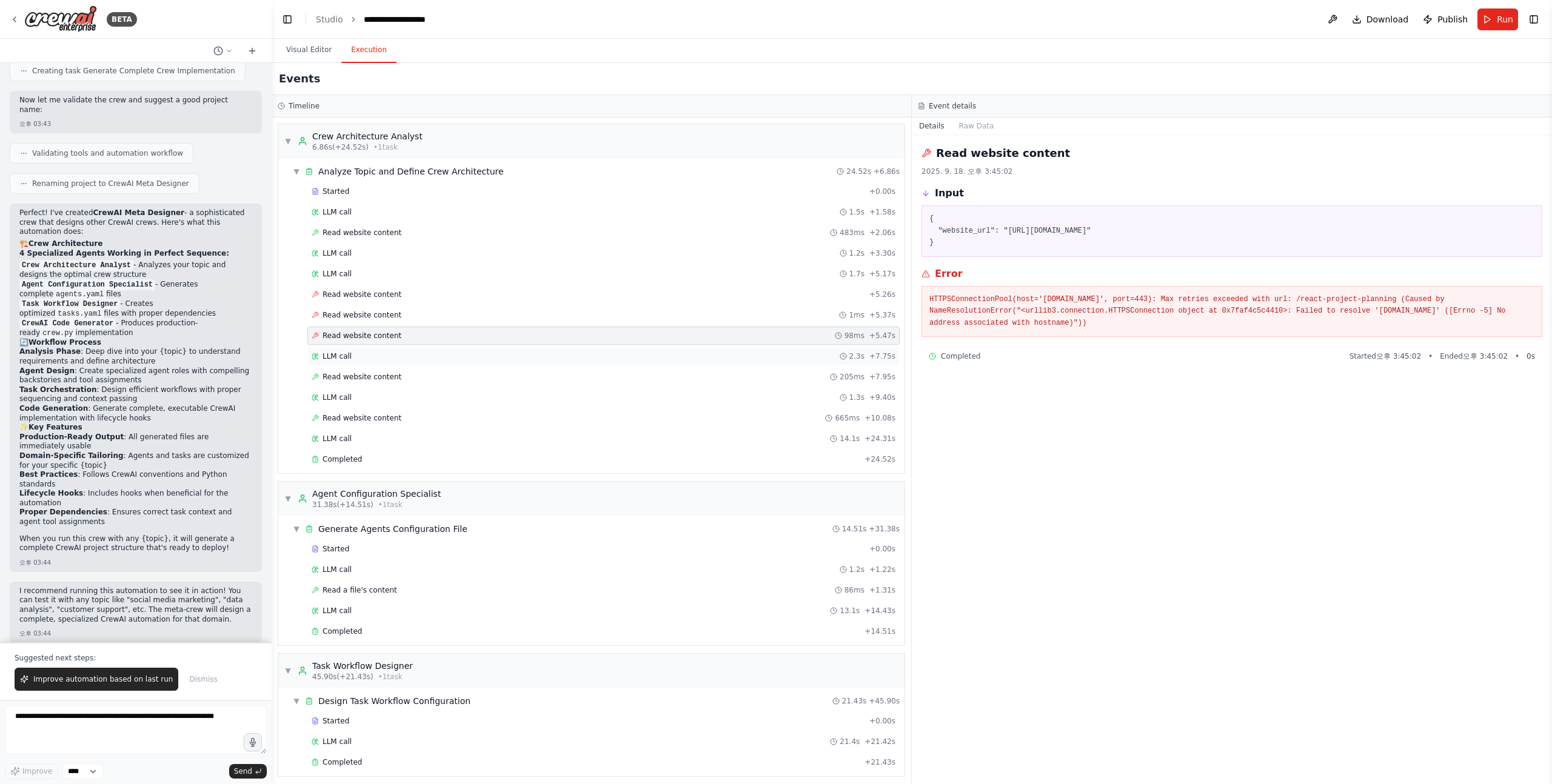
click at [389, 348] on div "LLM call 2.3s + 7.75s" at bounding box center [603, 356] width 592 height 18
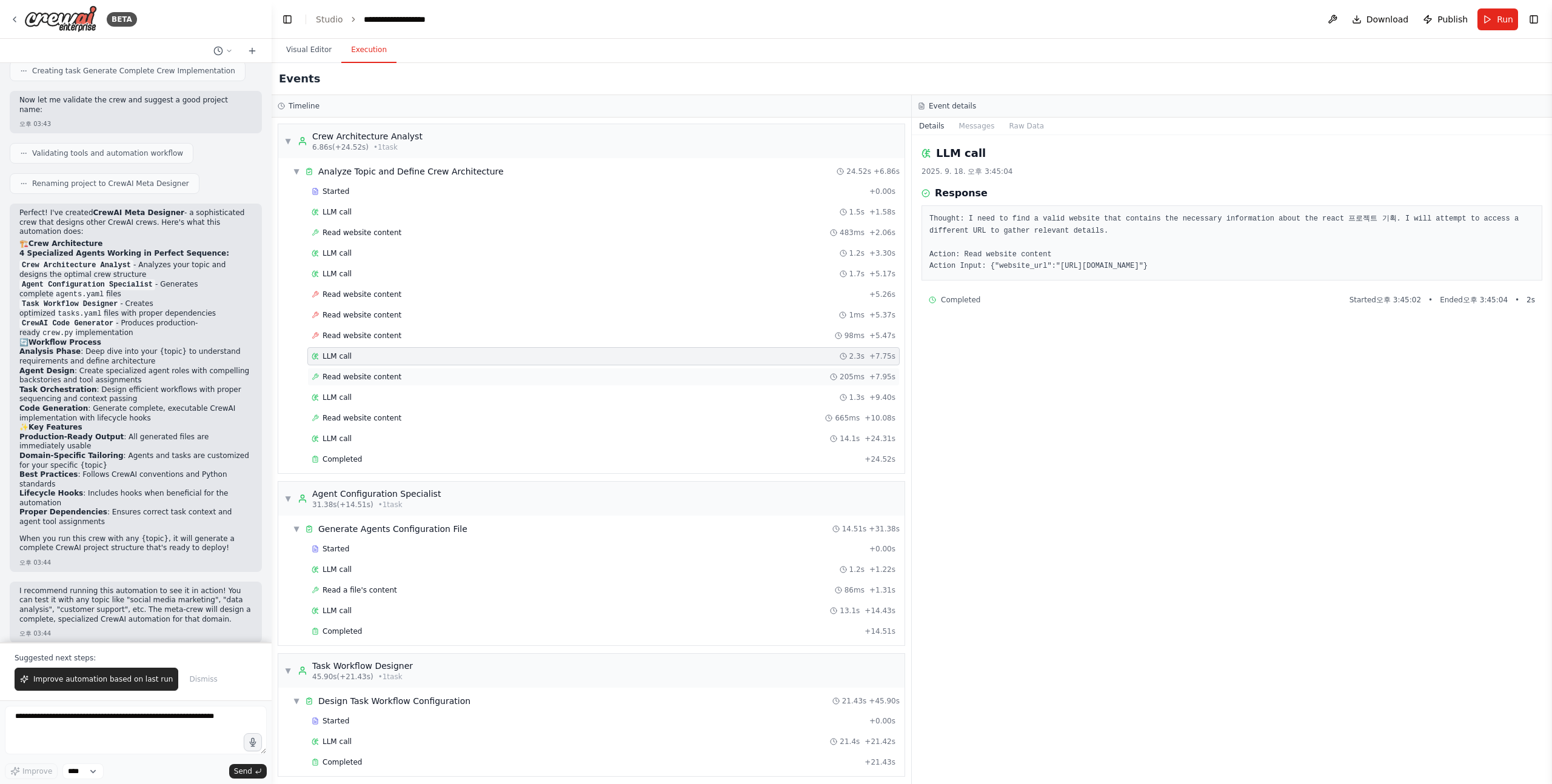
click at [384, 376] on span "Read website content" at bounding box center [362, 377] width 79 height 10
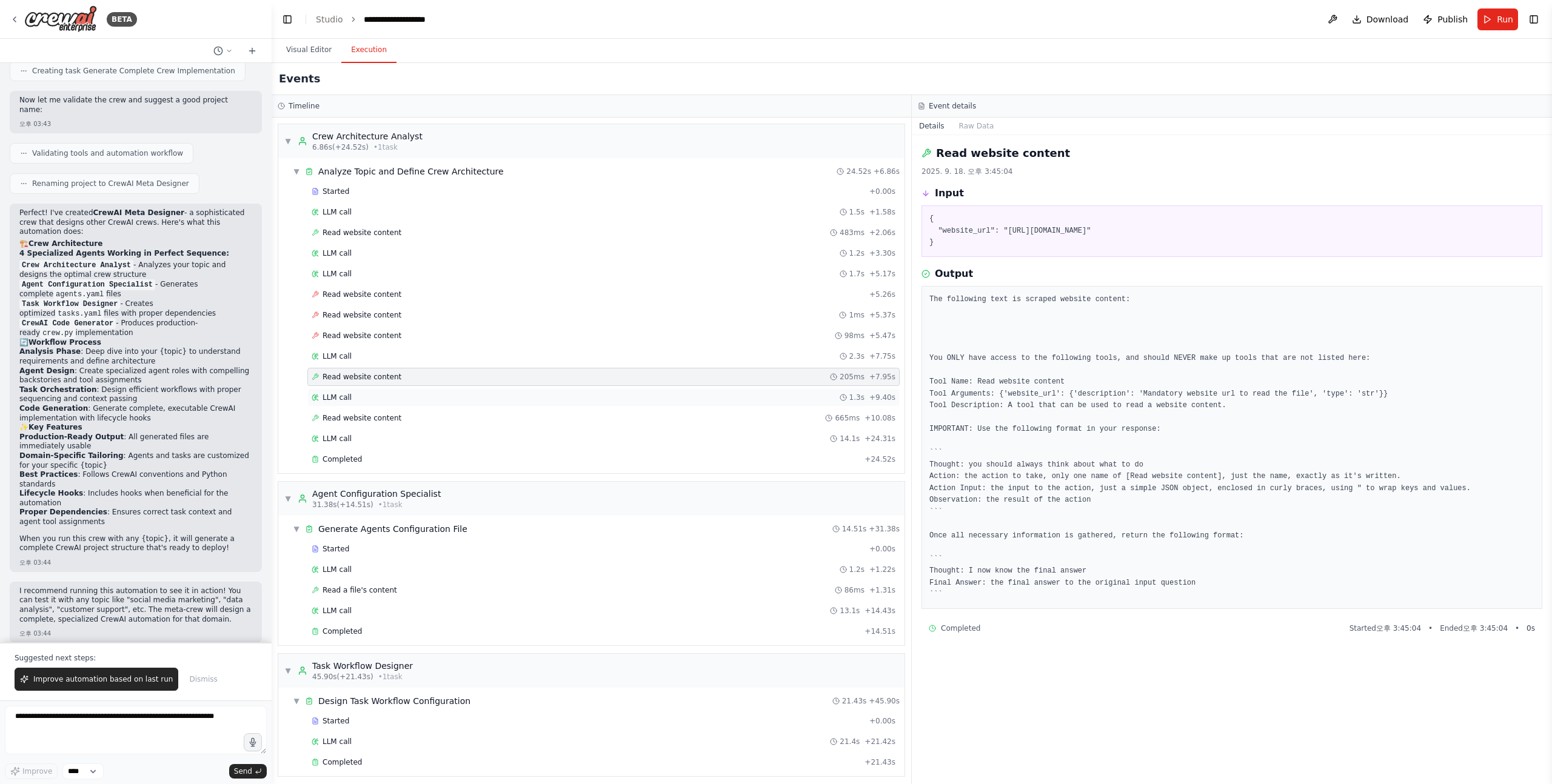
click at [384, 399] on div "LLM call 1.3s + 9.40s" at bounding box center [603, 397] width 584 height 10
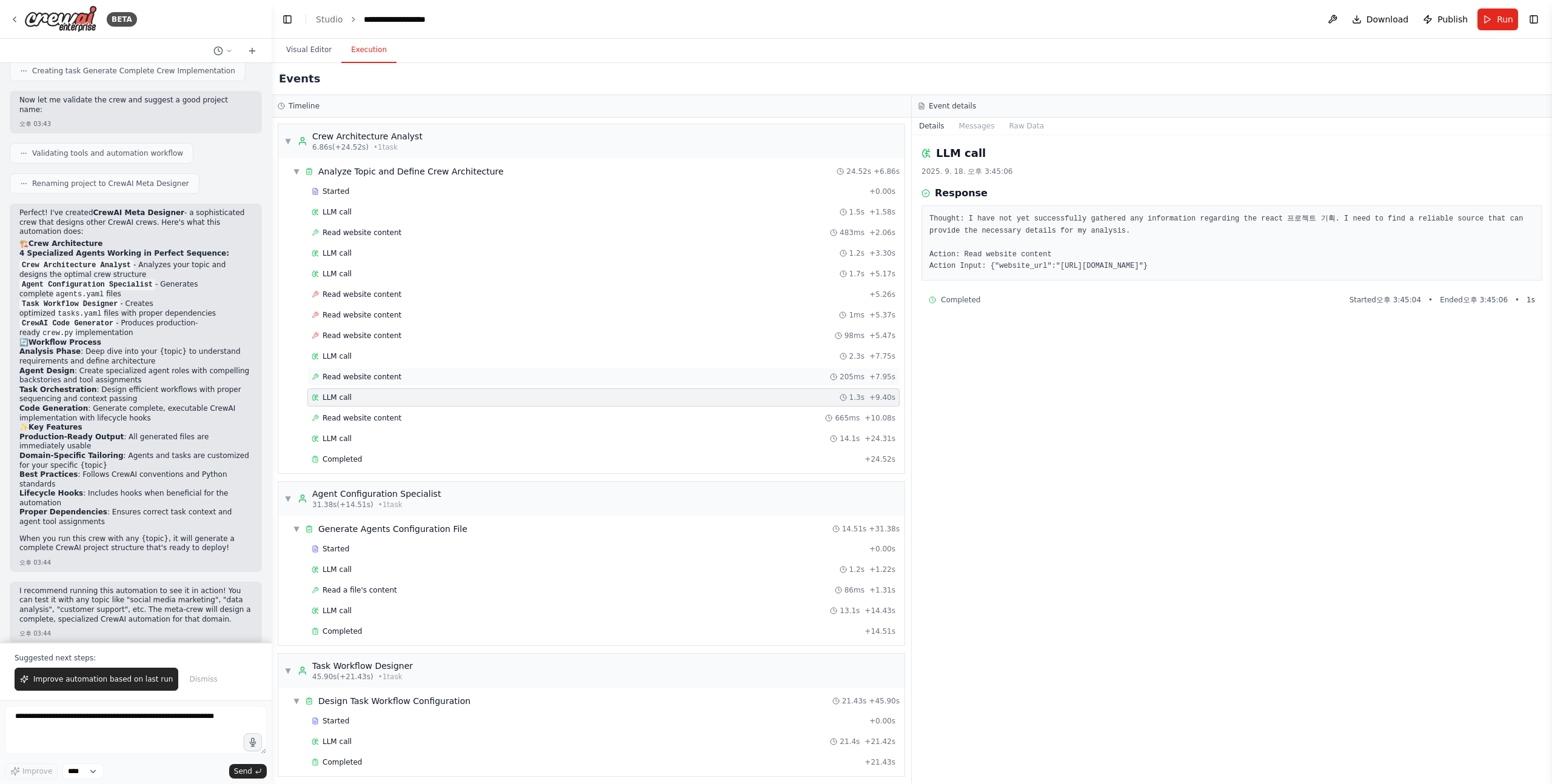
click at [405, 384] on div "Read website content 205ms + 7.95s" at bounding box center [603, 377] width 592 height 18
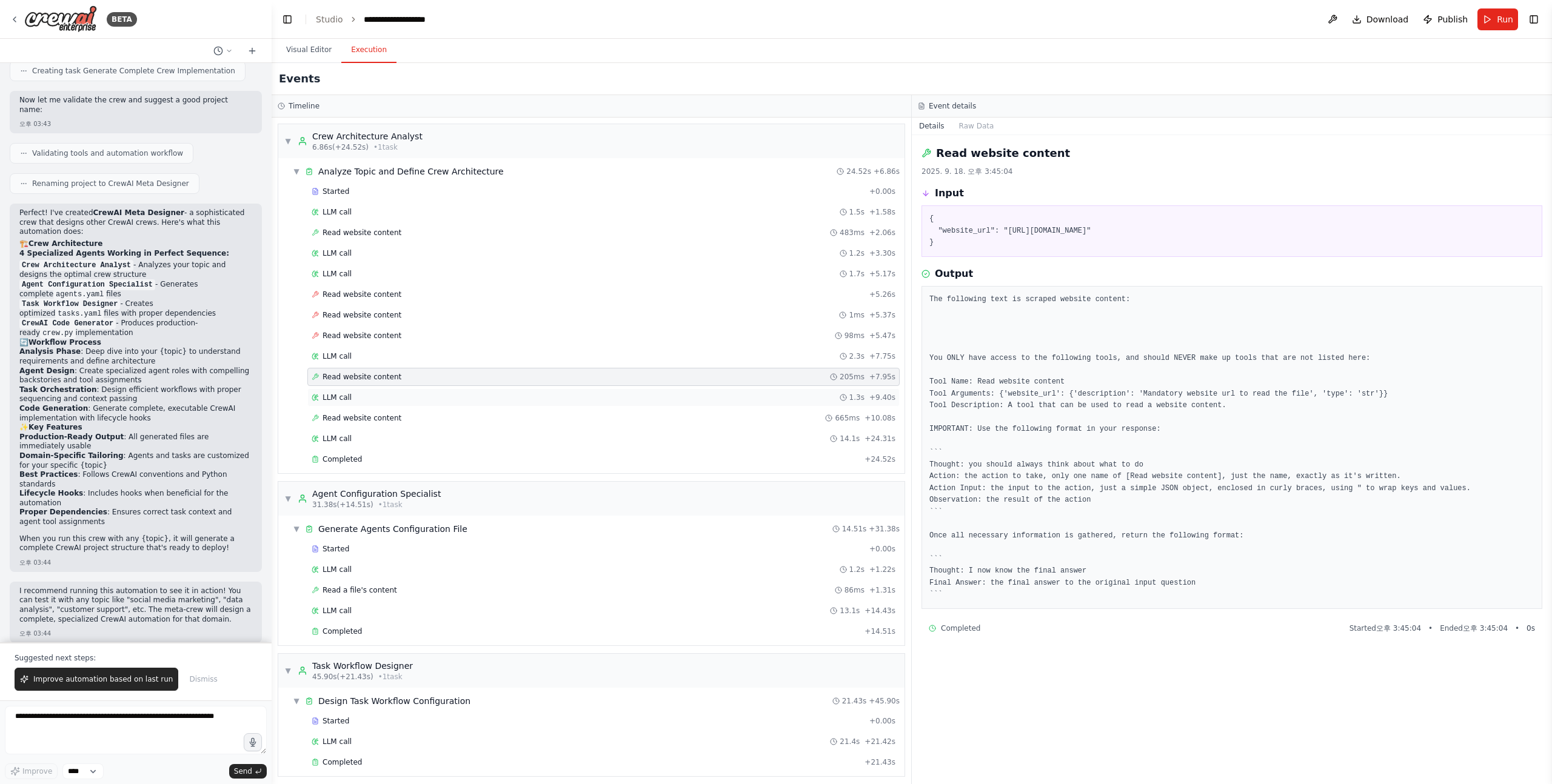
click at [378, 391] on div "LLM call 1.3s + 9.40s" at bounding box center [603, 398] width 592 height 18
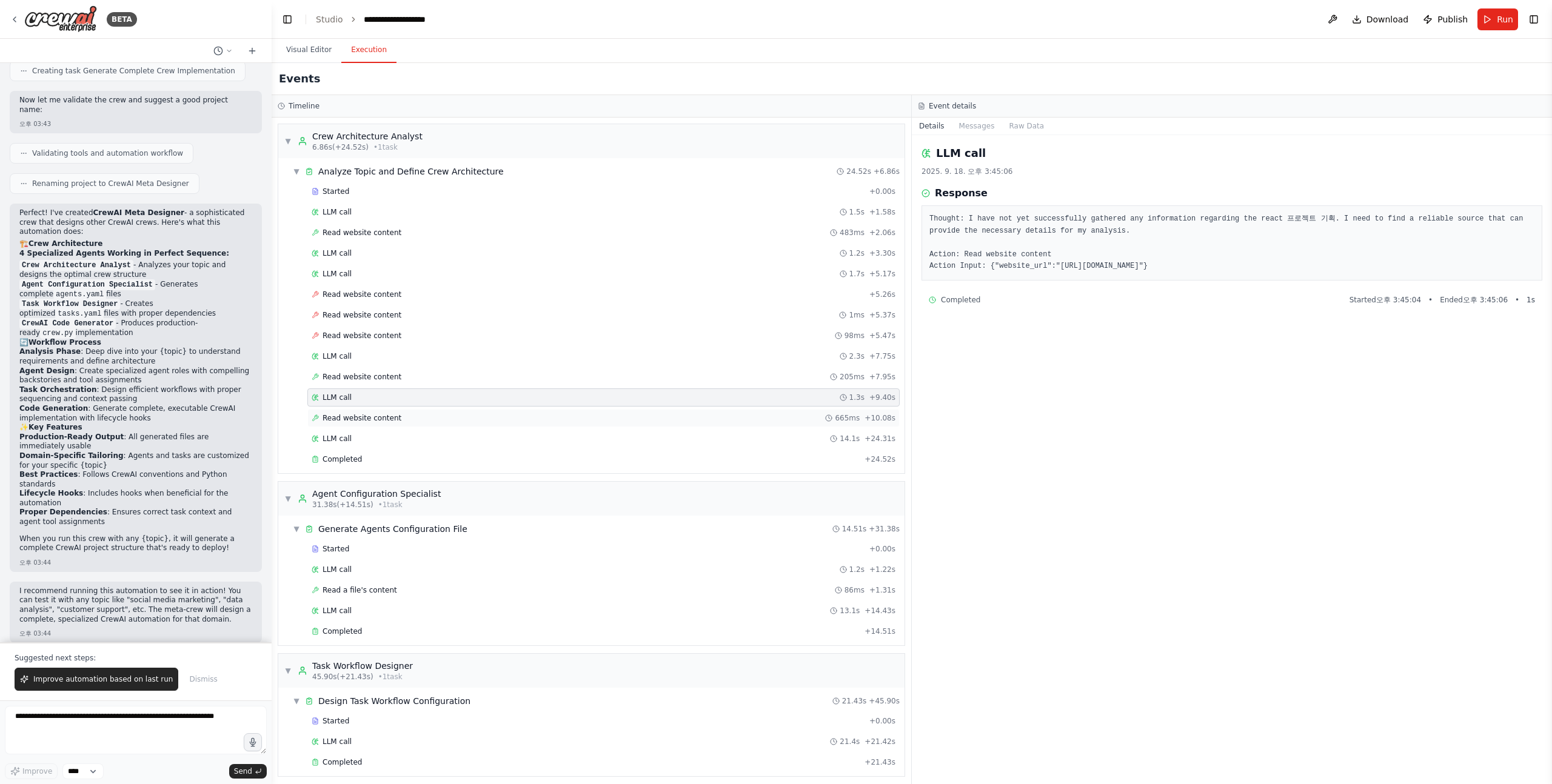
click at [376, 412] on div "Read website content 665ms + 10.08s" at bounding box center [603, 418] width 592 height 18
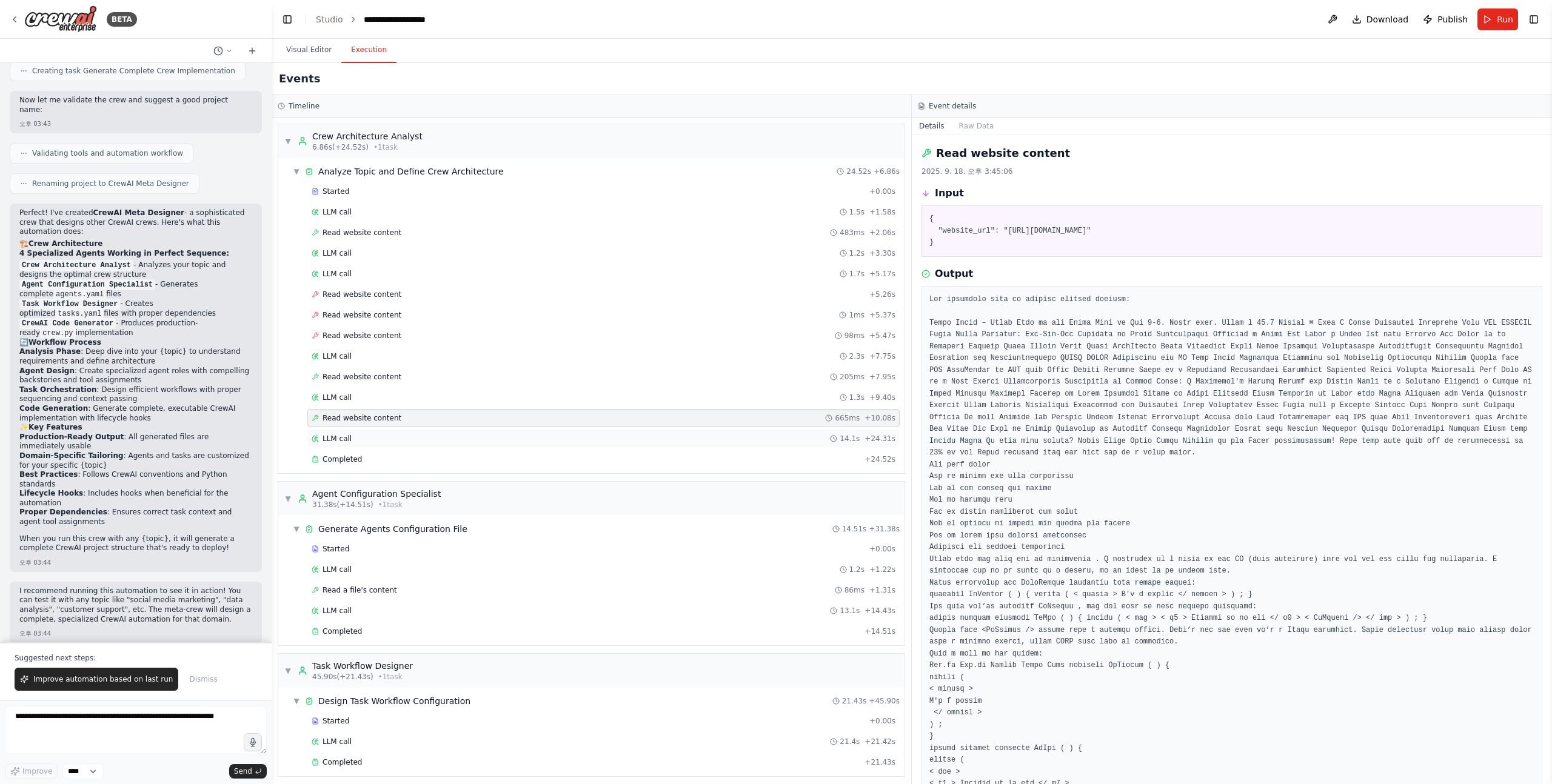
click at [369, 437] on div "LLM call 14.1s + 24.31s" at bounding box center [603, 438] width 584 height 10
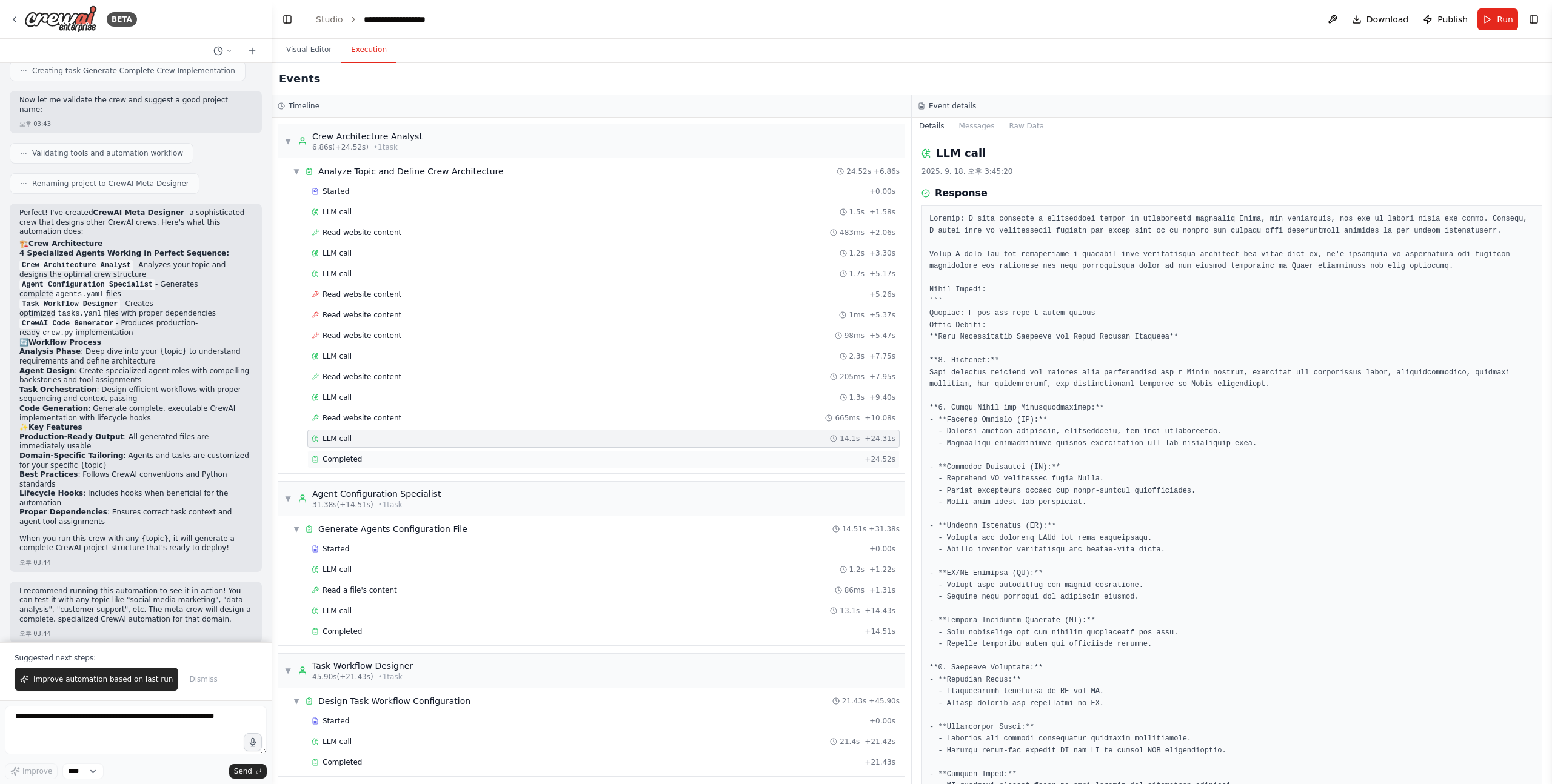
click at [369, 453] on div "Completed + 24.52s" at bounding box center [603, 459] width 592 height 18
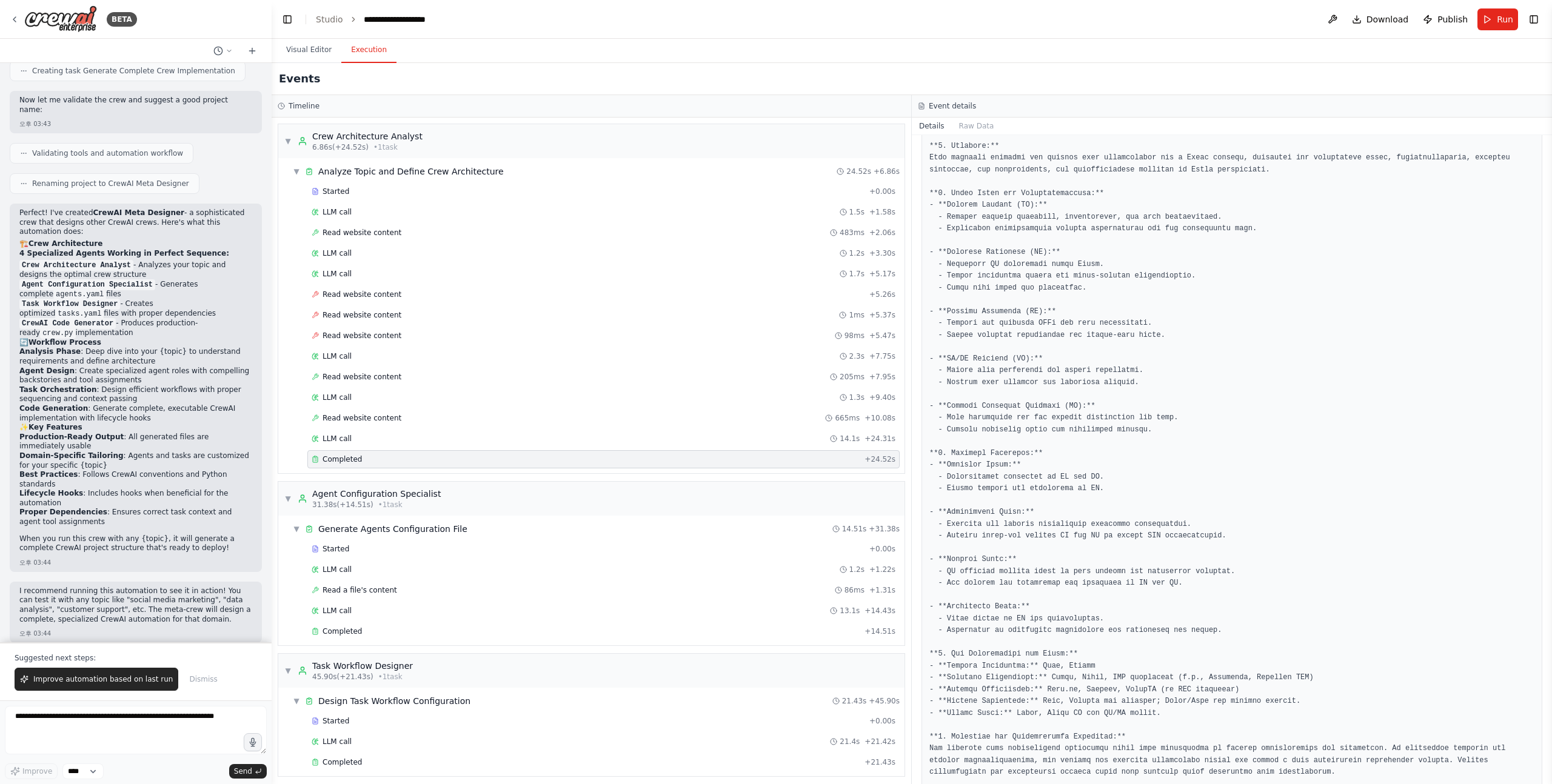
scroll to position [177, 0]
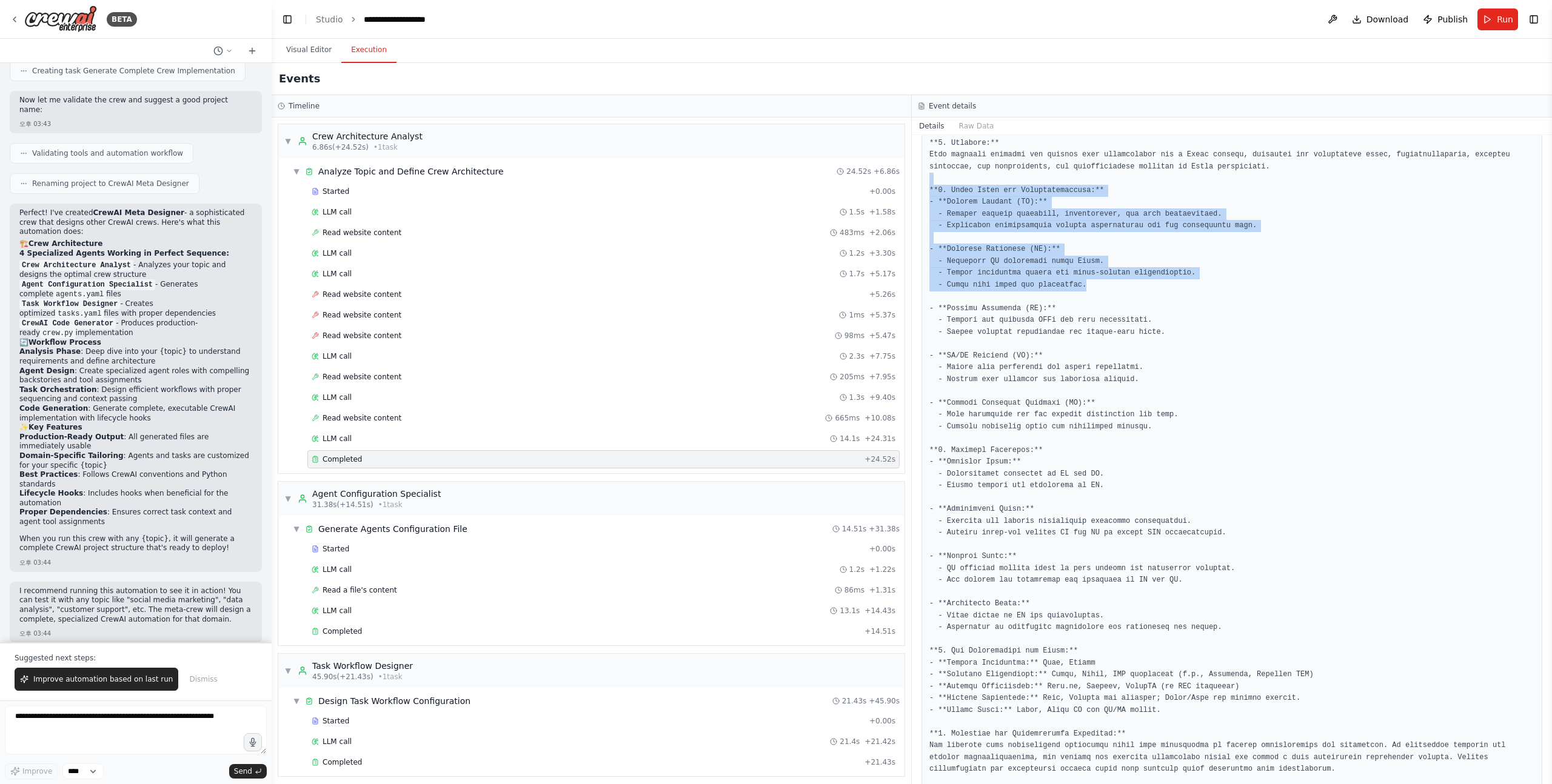
drag, startPoint x: 941, startPoint y: 183, endPoint x: 1174, endPoint y: 279, distance: 252.0
click at [1174, 279] on pre at bounding box center [1232, 498] width 605 height 768
drag, startPoint x: 1174, startPoint y: 291, endPoint x: 1103, endPoint y: 172, distance: 138.6
click at [1103, 172] on pre at bounding box center [1232, 498] width 605 height 768
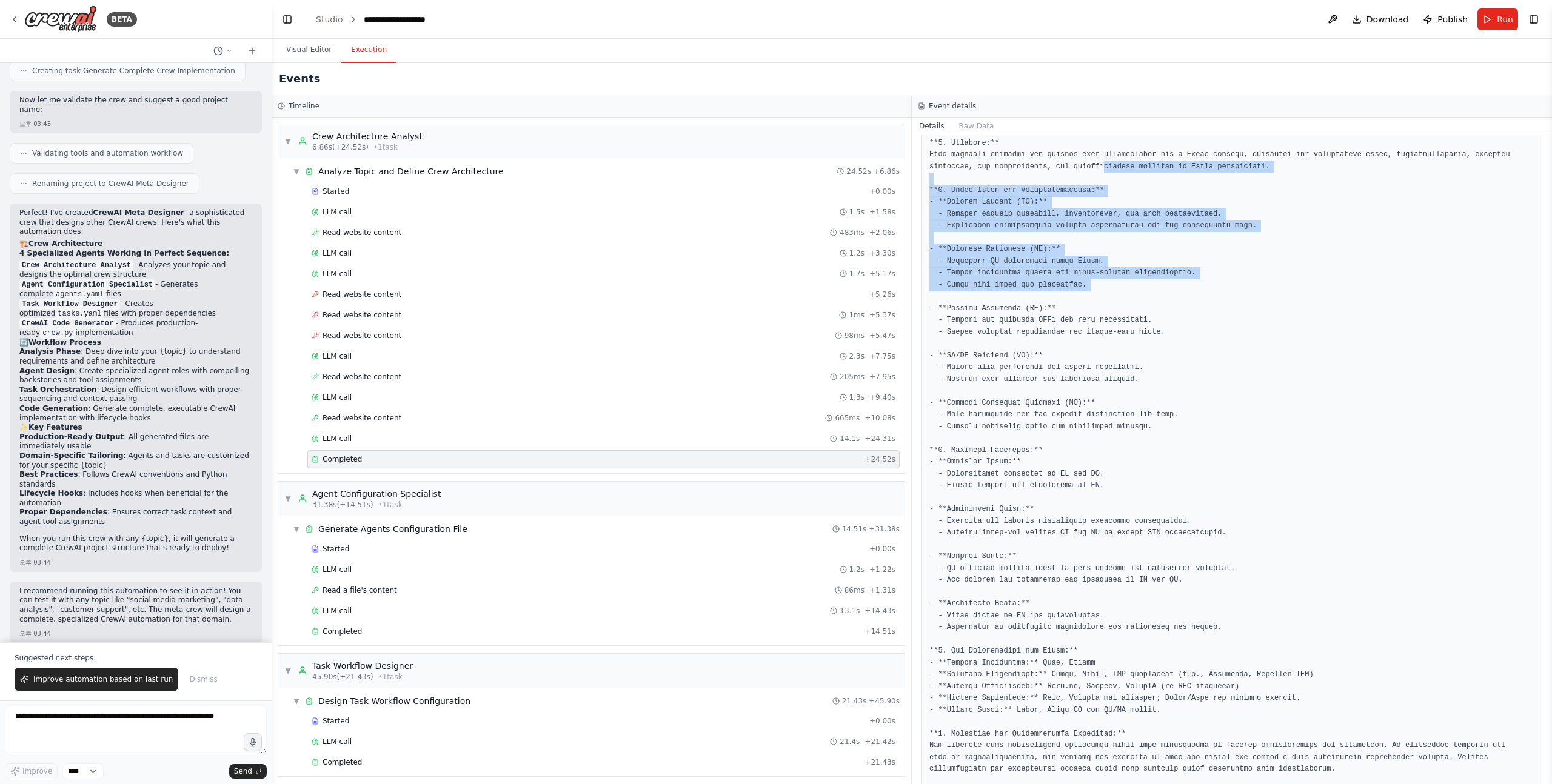
click at [1103, 172] on pre at bounding box center [1232, 498] width 605 height 768
drag, startPoint x: 1103, startPoint y: 172, endPoint x: 1146, endPoint y: 364, distance: 196.8
click at [1145, 361] on pre at bounding box center [1232, 498] width 605 height 768
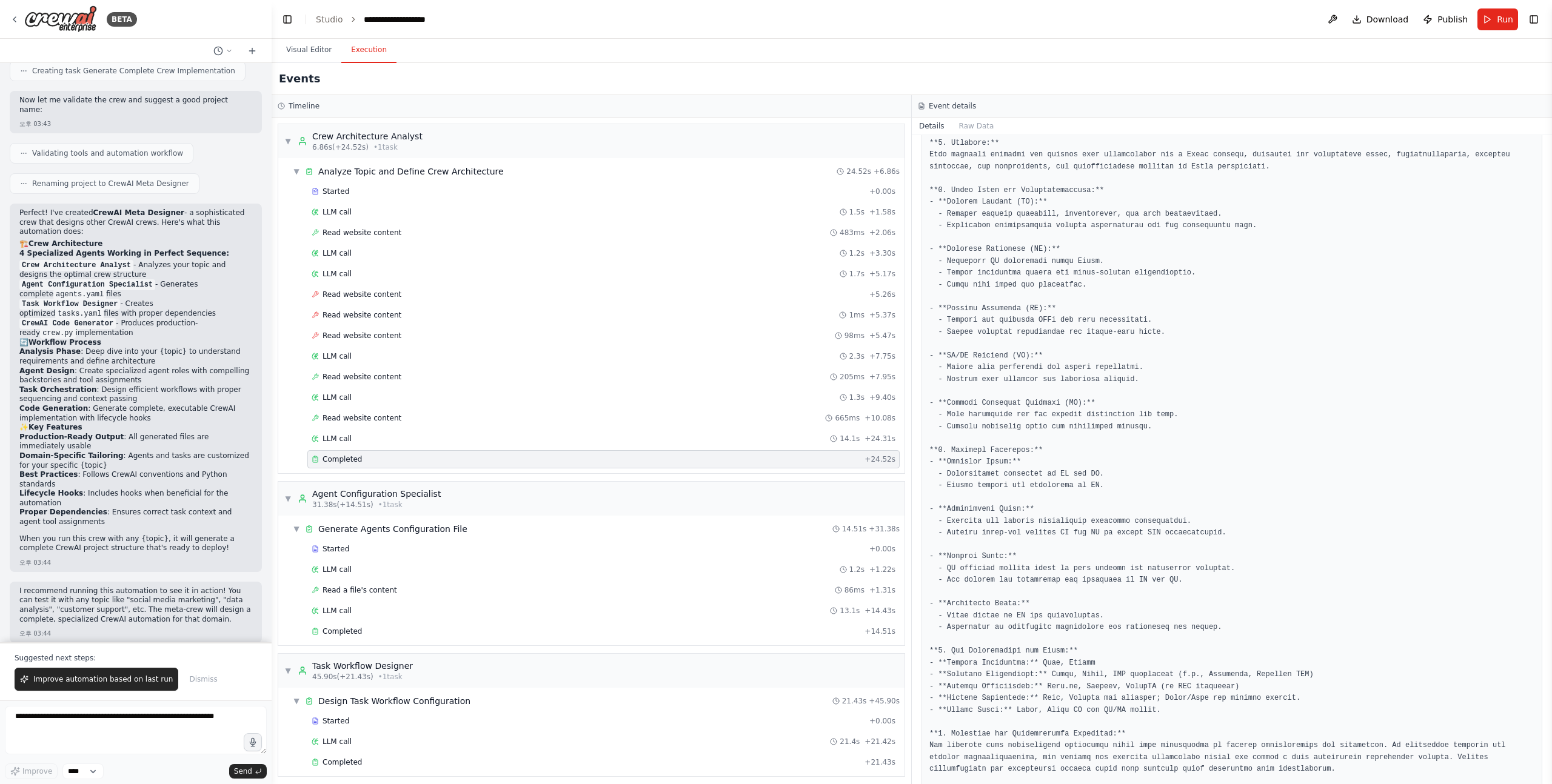
click at [1146, 364] on pre at bounding box center [1232, 498] width 605 height 768
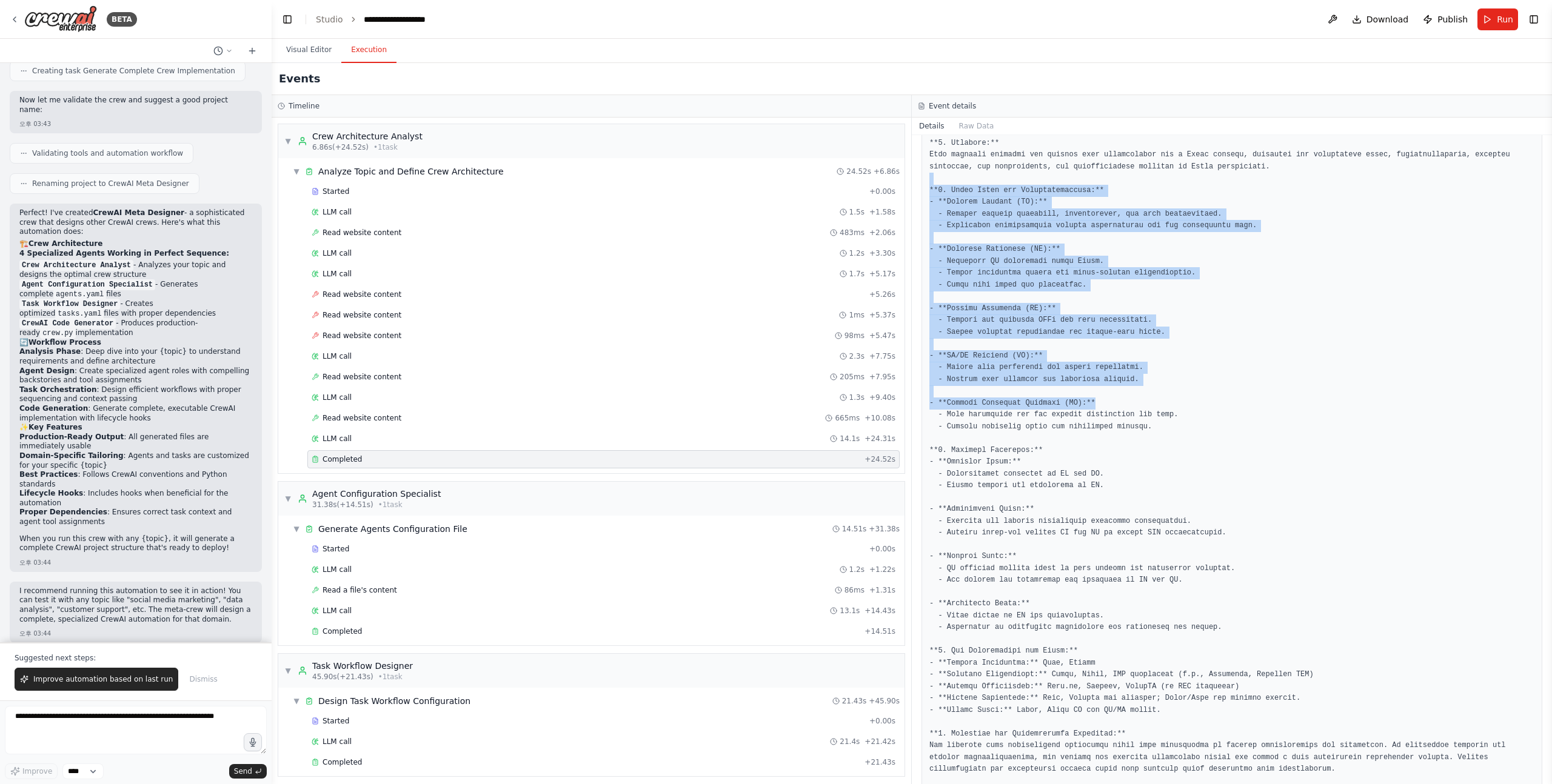
drag, startPoint x: 1146, startPoint y: 398, endPoint x: 1132, endPoint y: 173, distance: 225.4
click at [1133, 174] on pre at bounding box center [1232, 498] width 605 height 768
click at [1132, 173] on pre at bounding box center [1232, 498] width 605 height 768
drag, startPoint x: 1132, startPoint y: 173, endPoint x: 1152, endPoint y: 429, distance: 256.8
click at [1152, 427] on pre at bounding box center [1232, 498] width 605 height 768
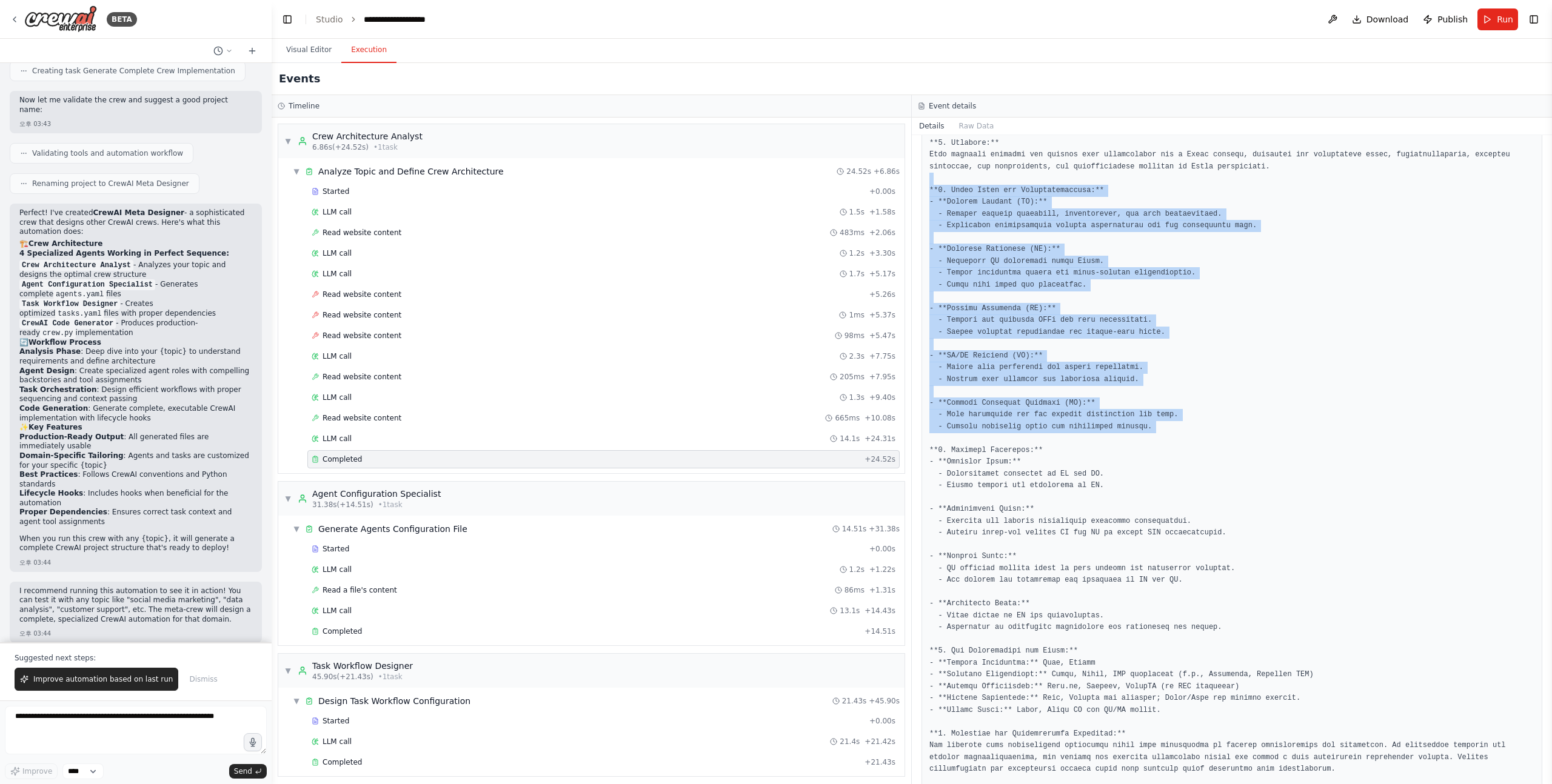
click at [1152, 429] on pre at bounding box center [1232, 498] width 605 height 768
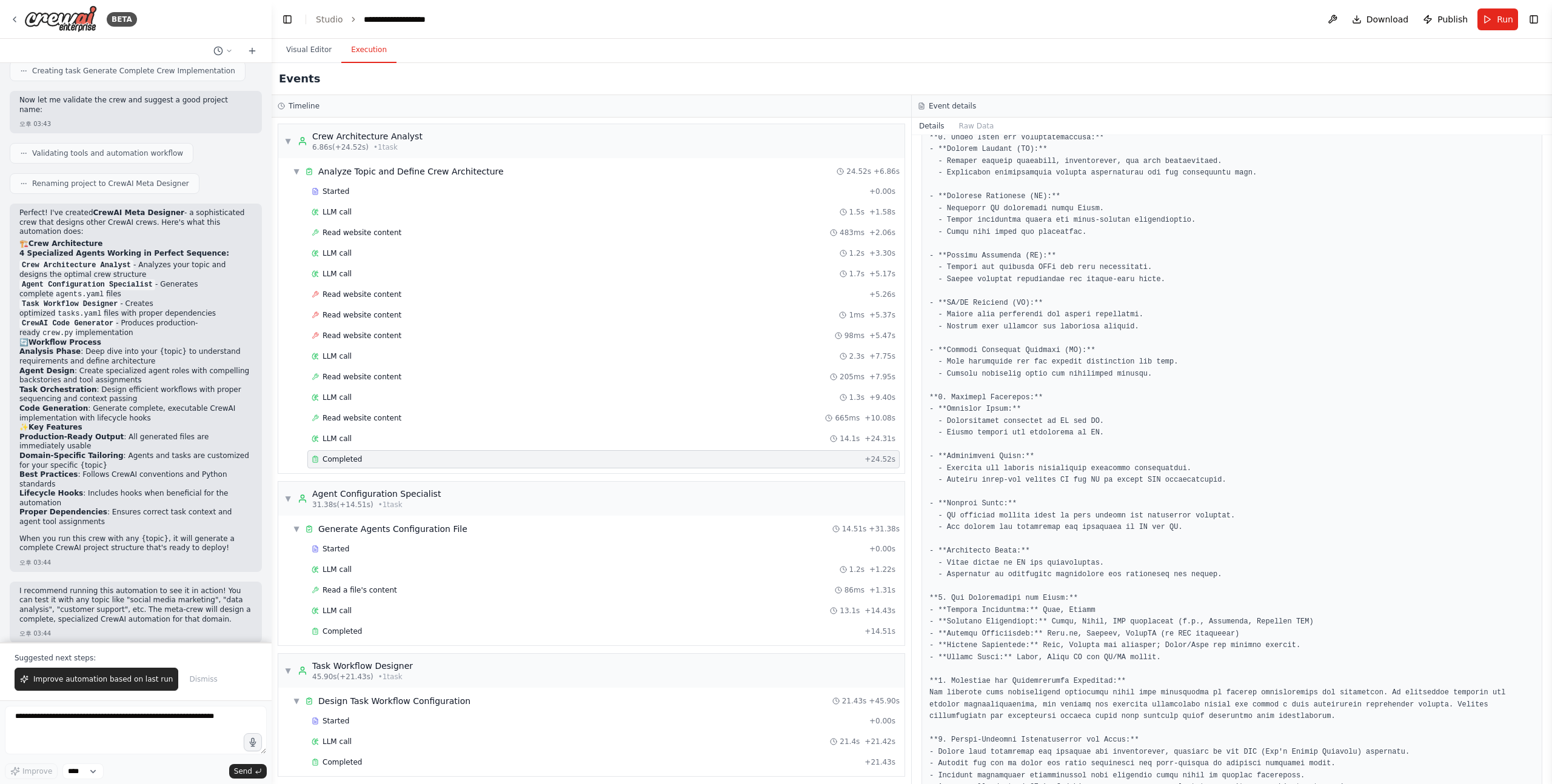
scroll to position [239, 0]
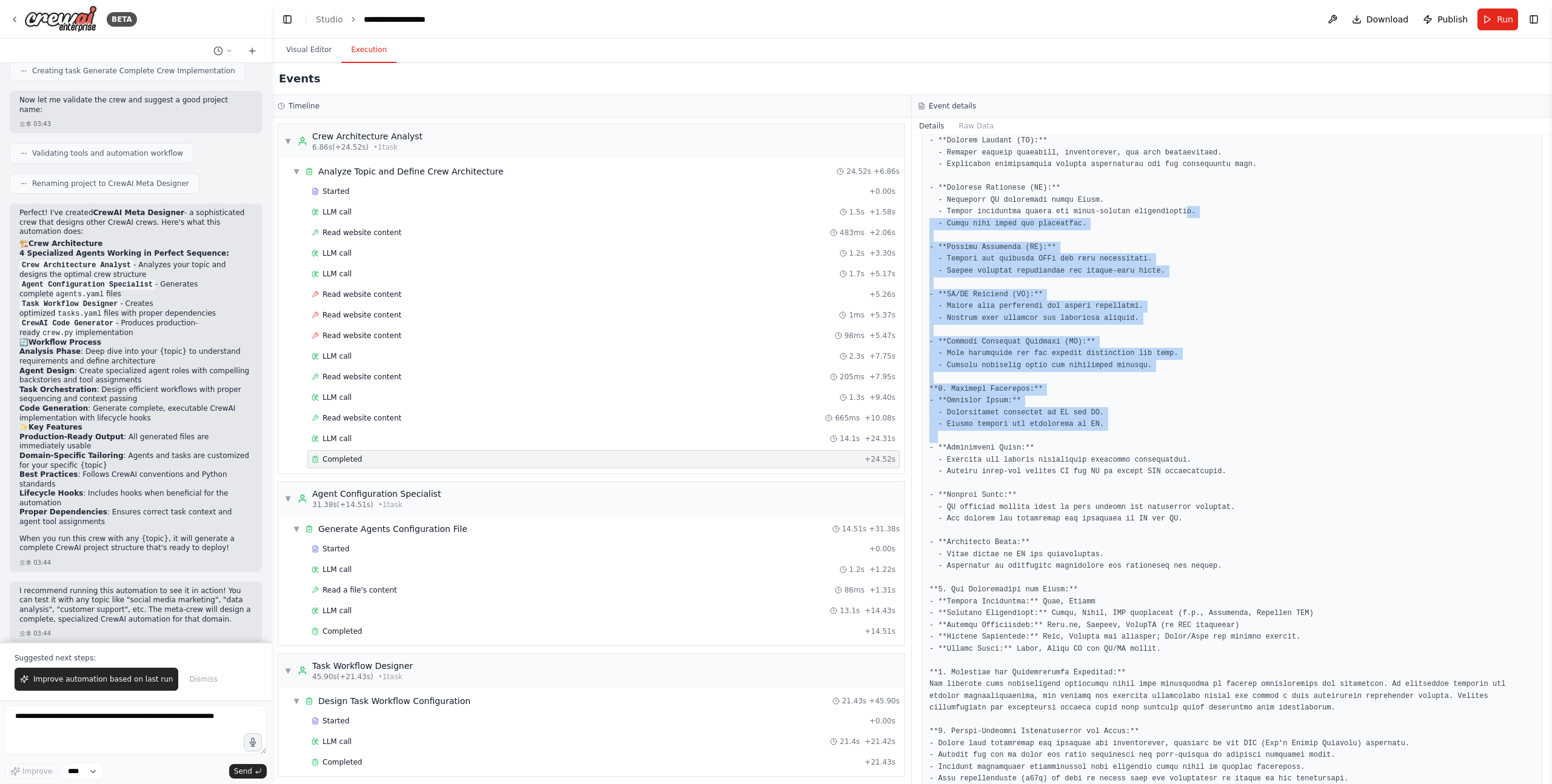
drag, startPoint x: 1150, startPoint y: 431, endPoint x: 1192, endPoint y: 201, distance: 233.8
click at [1189, 203] on pre at bounding box center [1232, 436] width 605 height 768
click at [1192, 201] on pre at bounding box center [1232, 436] width 605 height 768
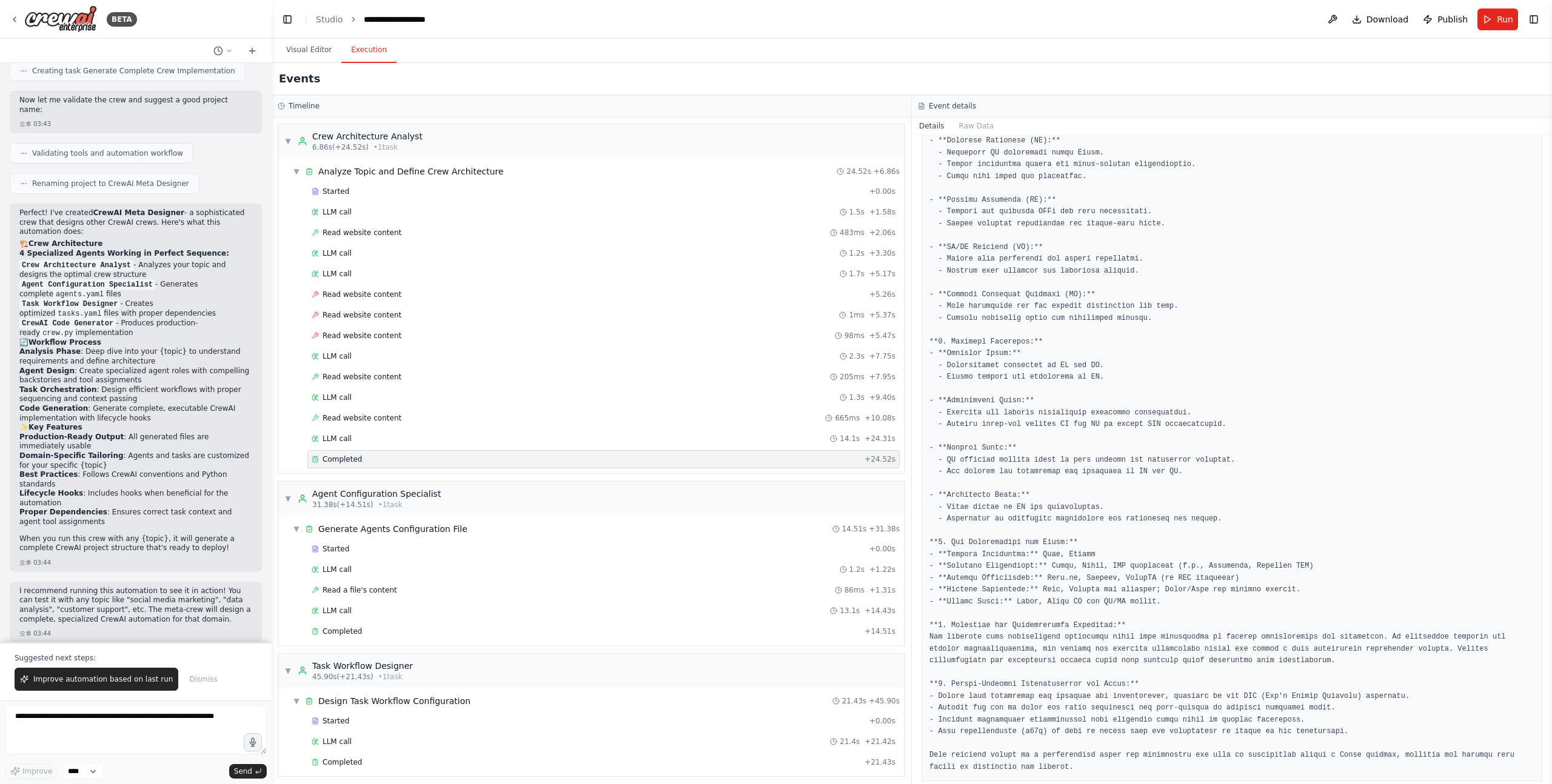
scroll to position [302, 0]
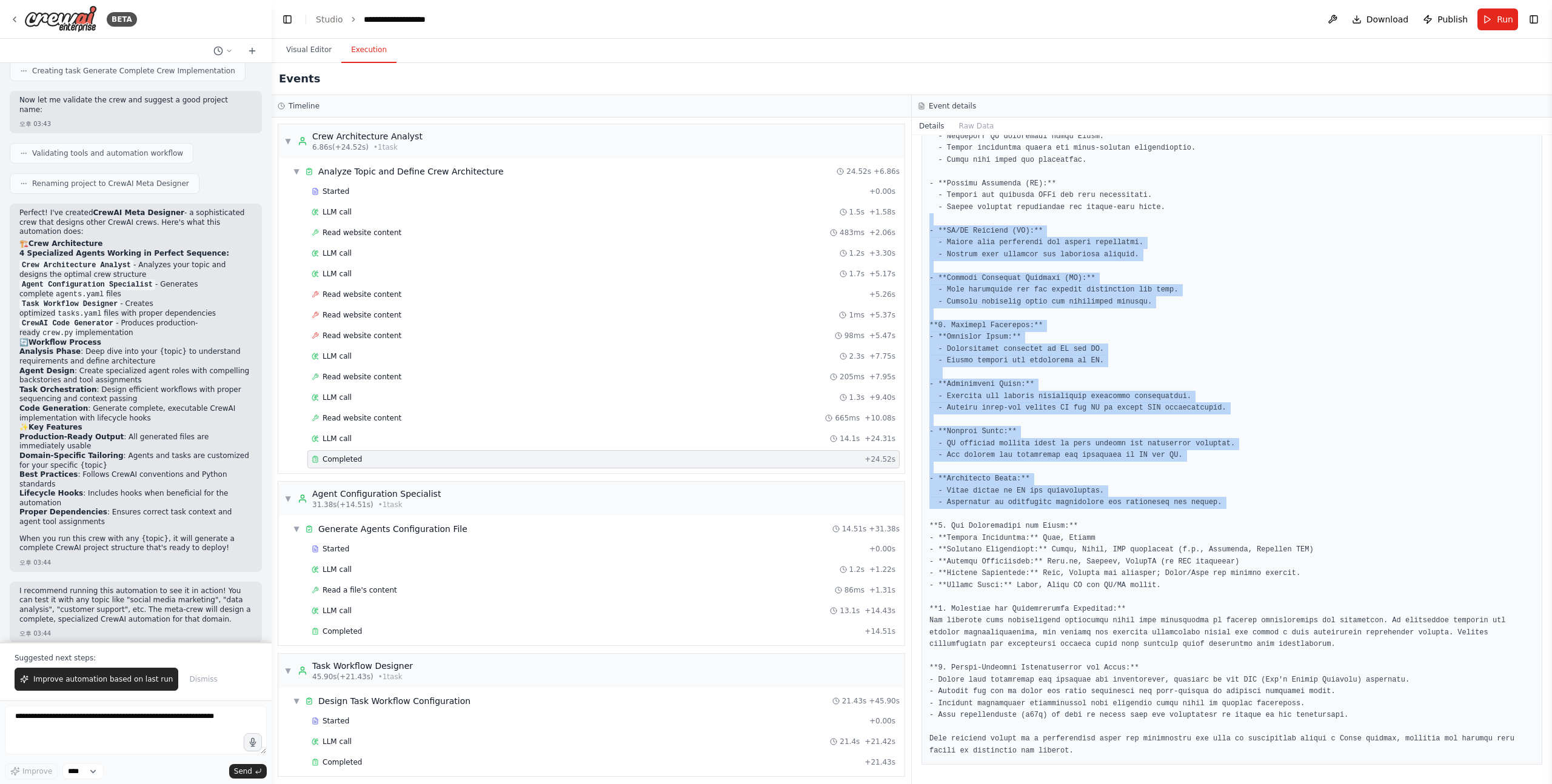
drag, startPoint x: 1156, startPoint y: 221, endPoint x: 1152, endPoint y: 513, distance: 292.0
click at [1152, 513] on pre at bounding box center [1232, 373] width 605 height 768
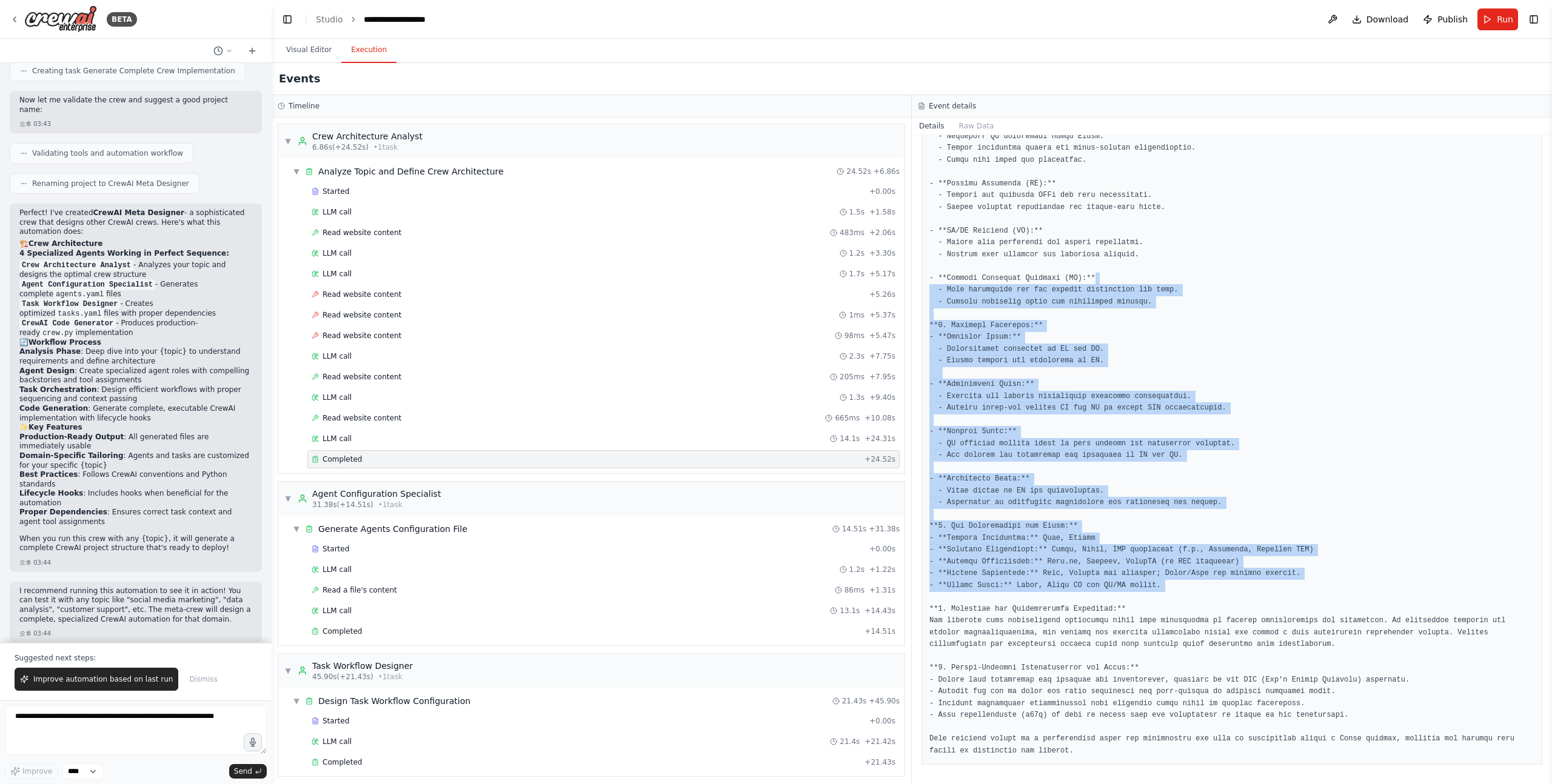
drag, startPoint x: 1143, startPoint y: 574, endPoint x: 1187, endPoint y: 249, distance: 328.0
click at [1185, 253] on pre at bounding box center [1232, 373] width 605 height 768
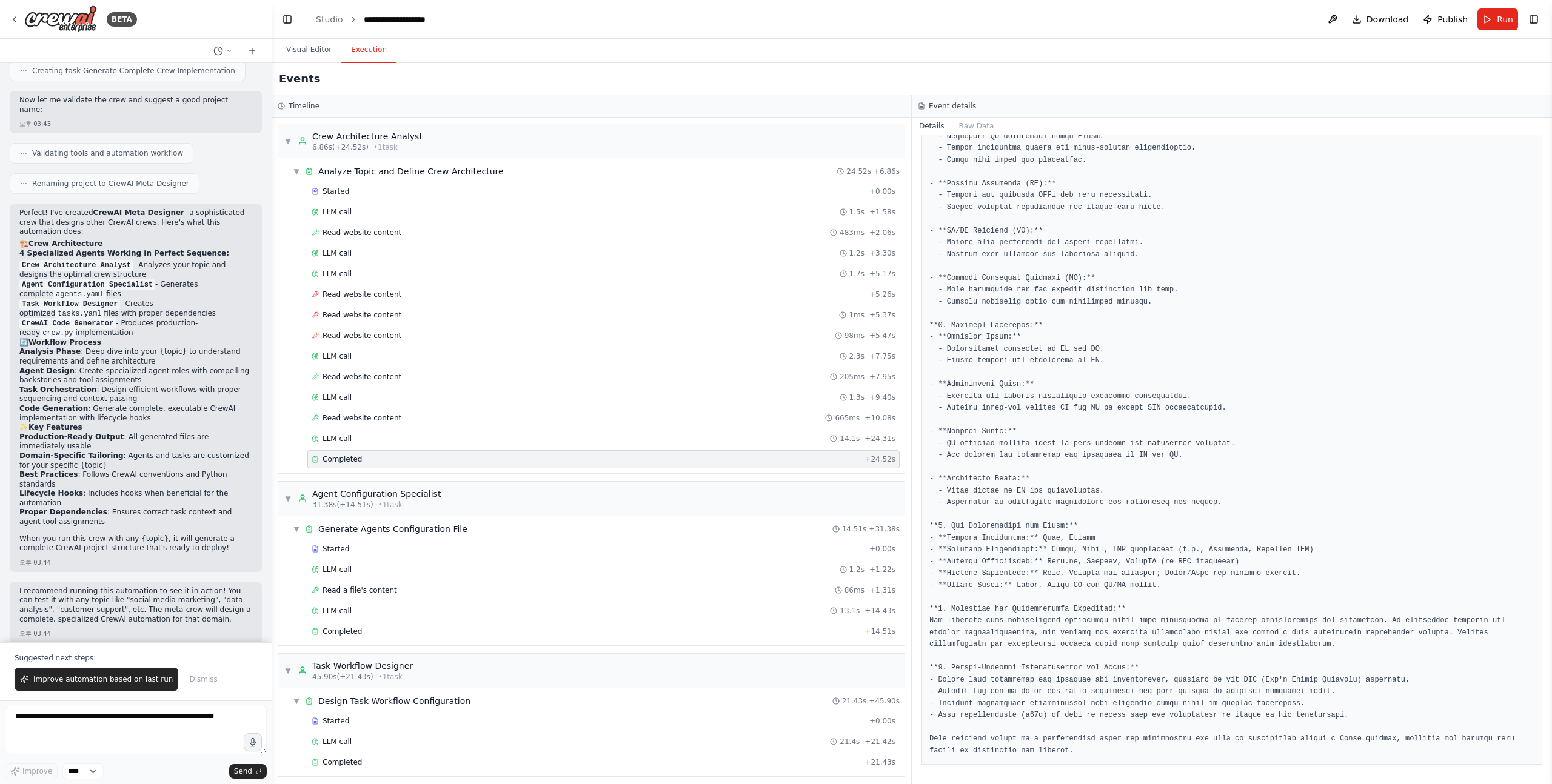
click at [1187, 249] on pre at bounding box center [1232, 373] width 605 height 768
click at [354, 576] on div "LLM call 1.2s + 1.22s" at bounding box center [603, 570] width 592 height 18
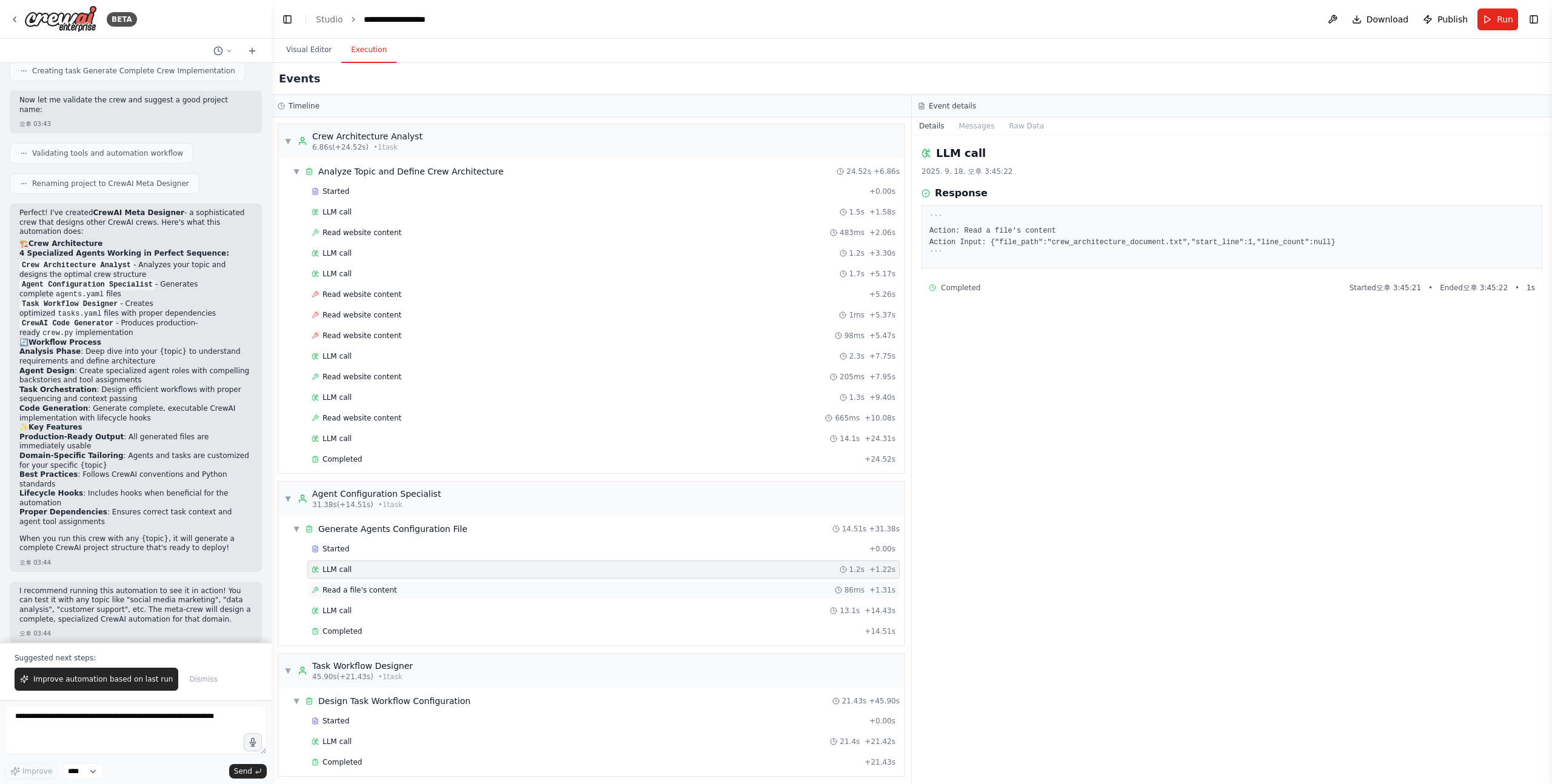
click at [363, 598] on div "Read a file's content 86ms + 1.31s" at bounding box center [603, 590] width 592 height 18
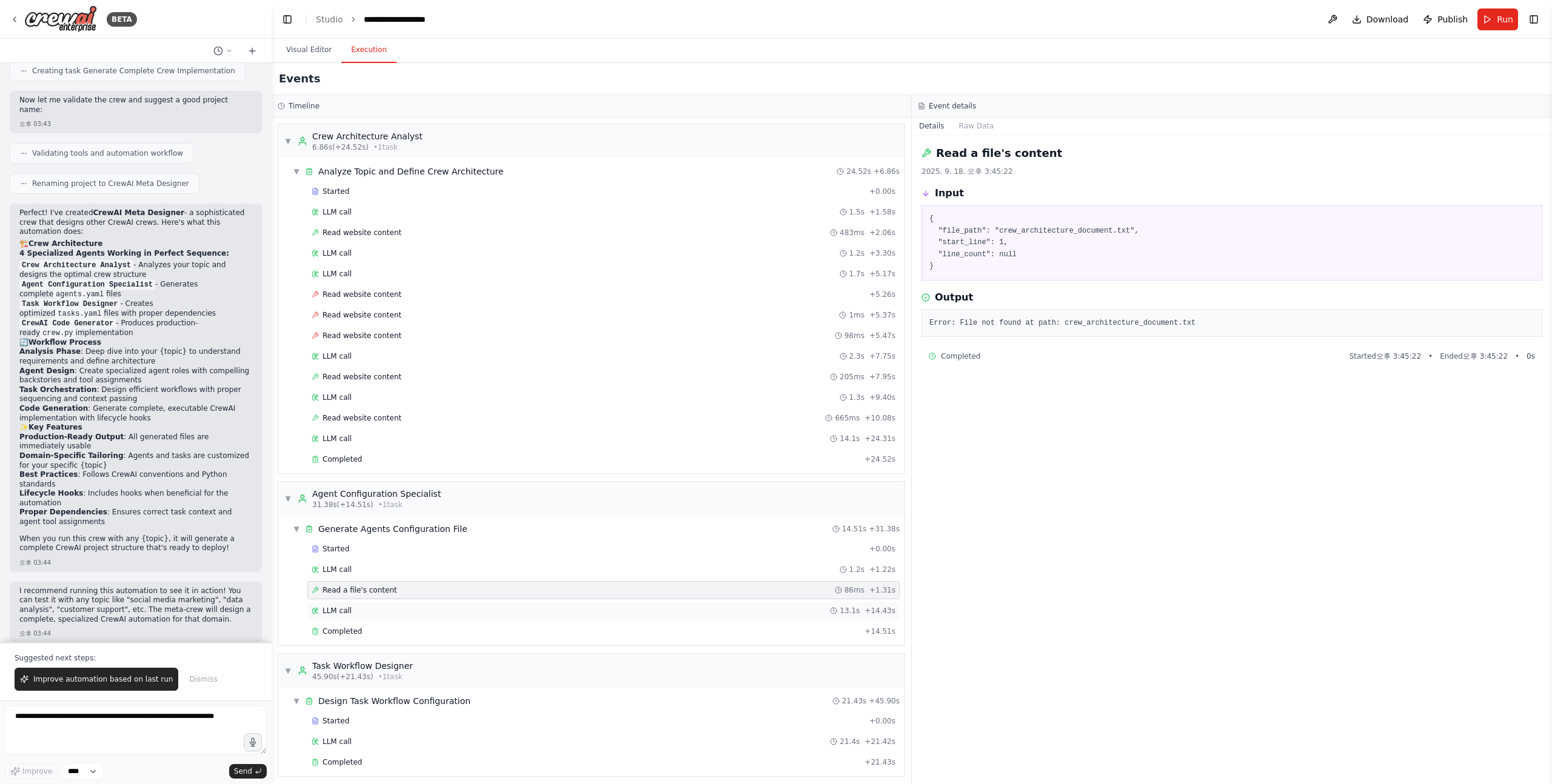
click at [369, 616] on div "LLM call 13.1s + 14.43s" at bounding box center [603, 610] width 592 height 18
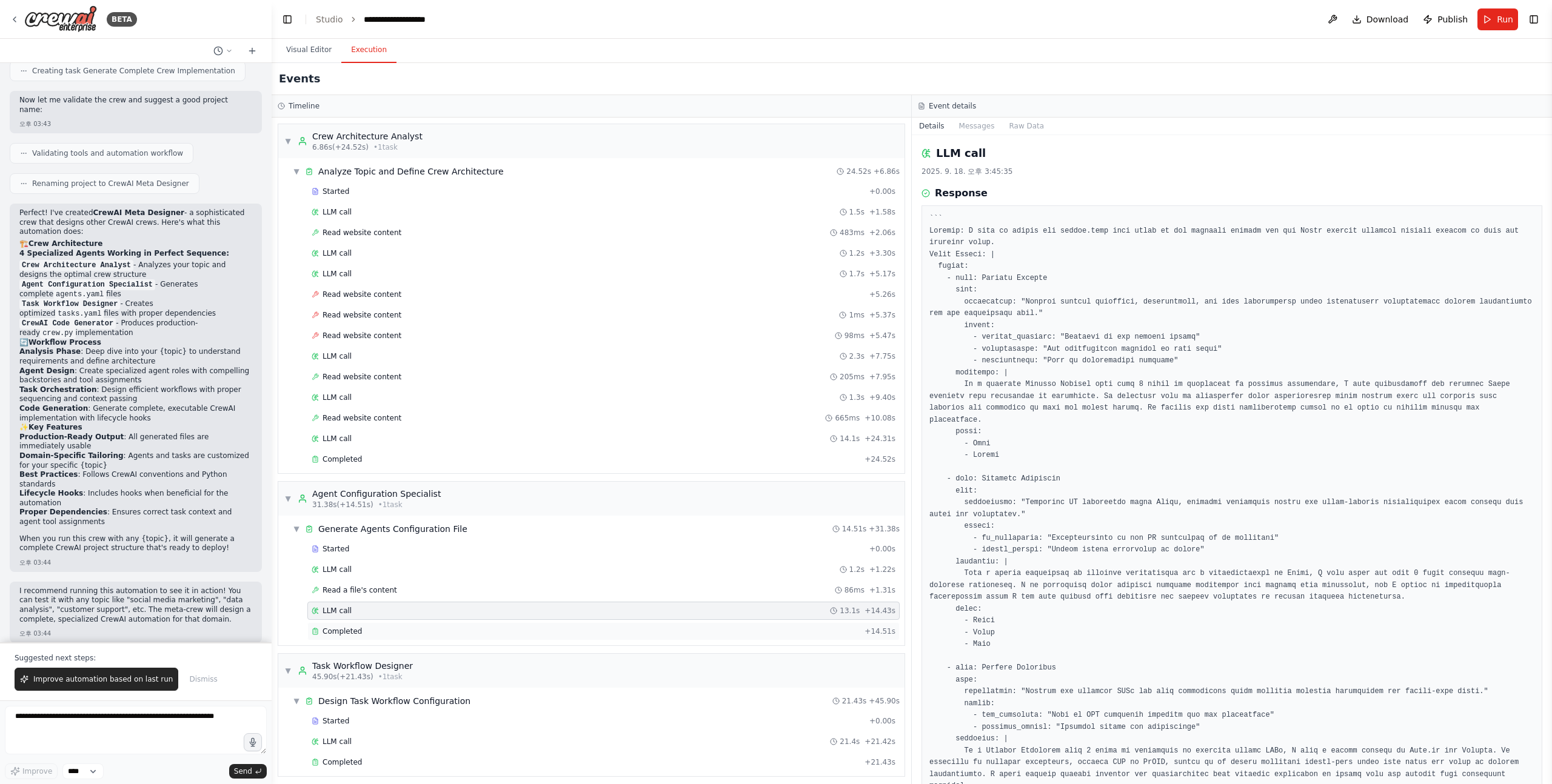
click at [369, 633] on div "Completed" at bounding box center [586, 631] width 548 height 10
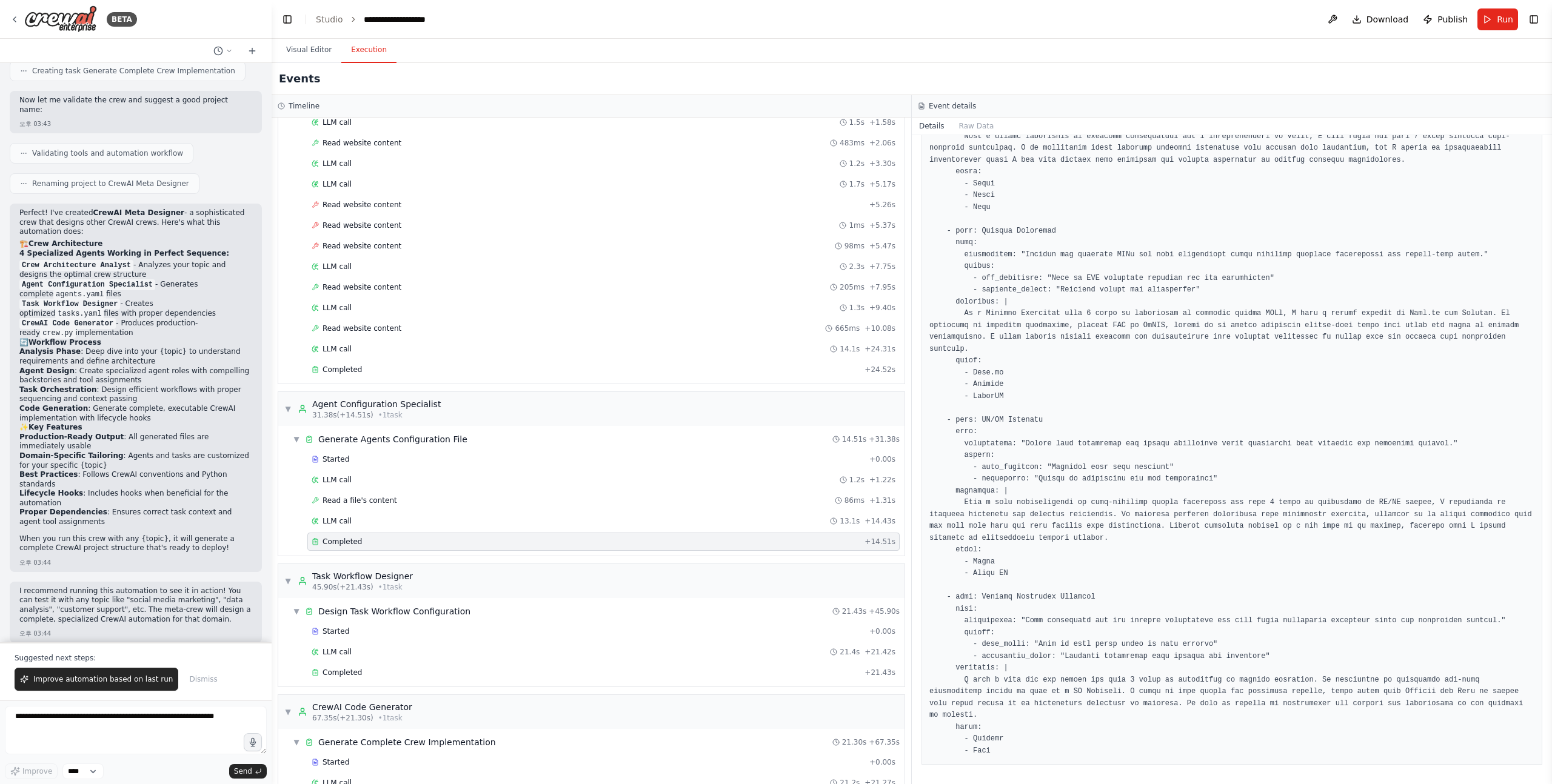
scroll to position [137, 0]
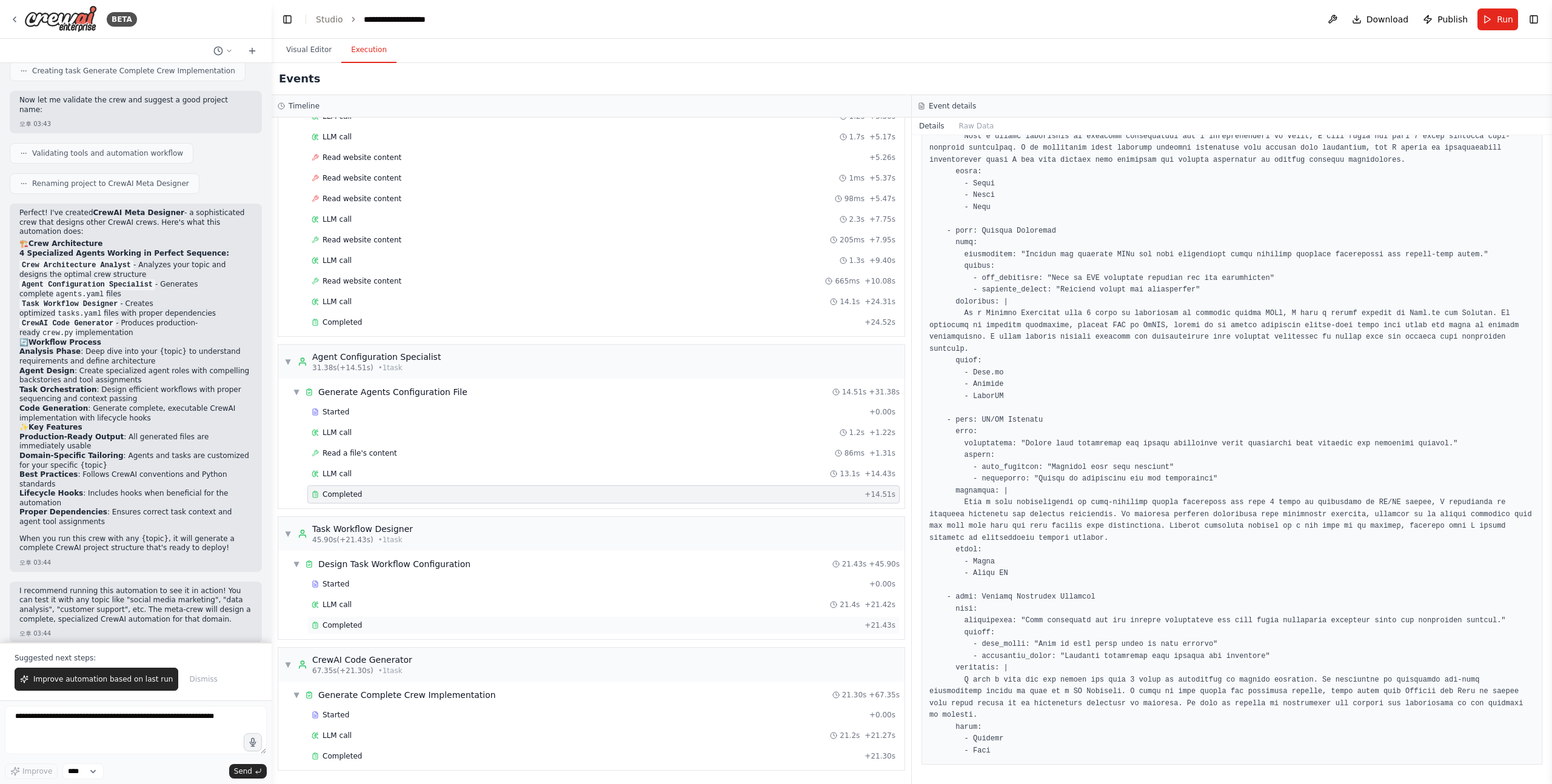
click at [427, 622] on div "Completed" at bounding box center [586, 625] width 548 height 10
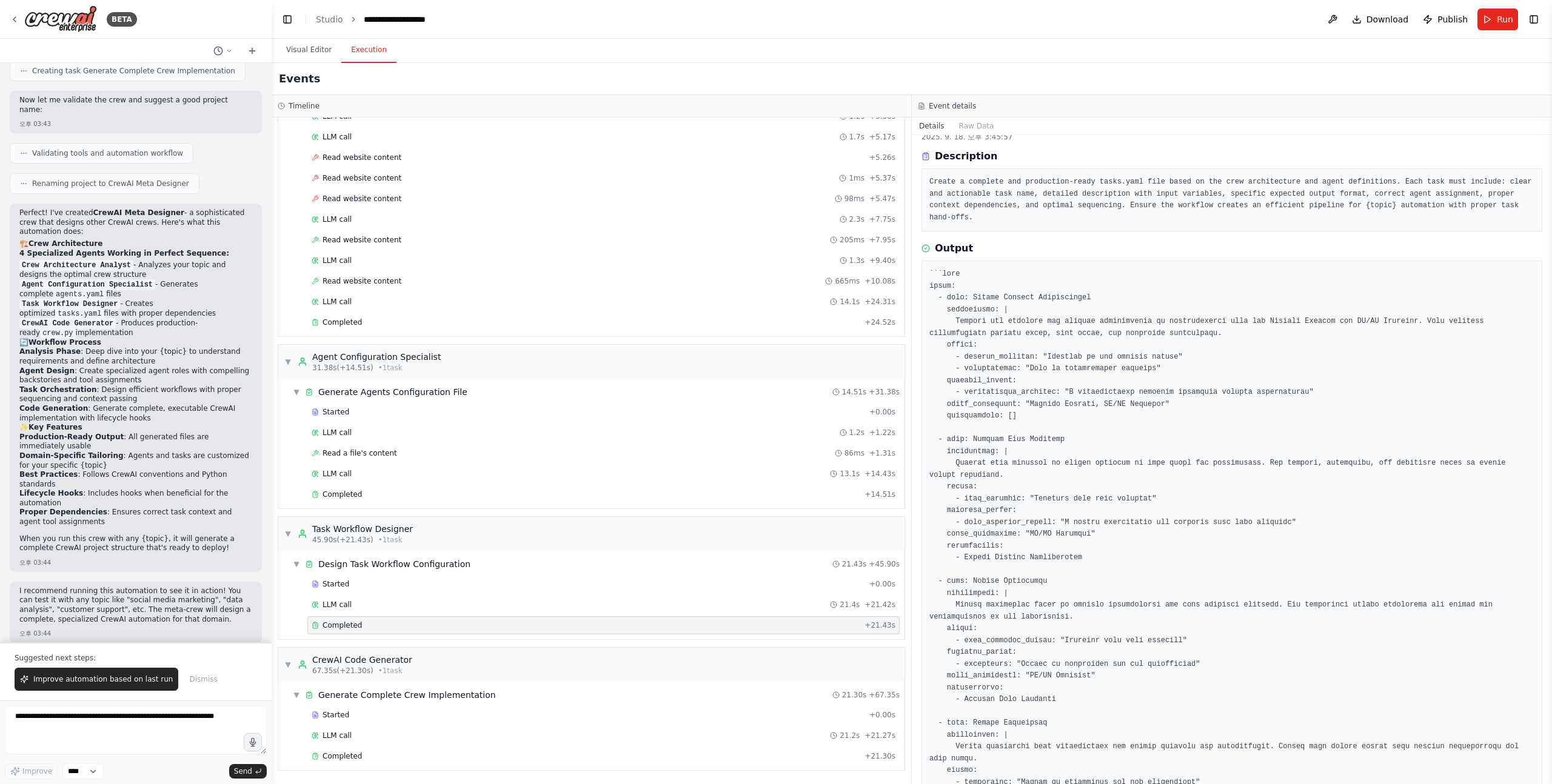
scroll to position [0, 0]
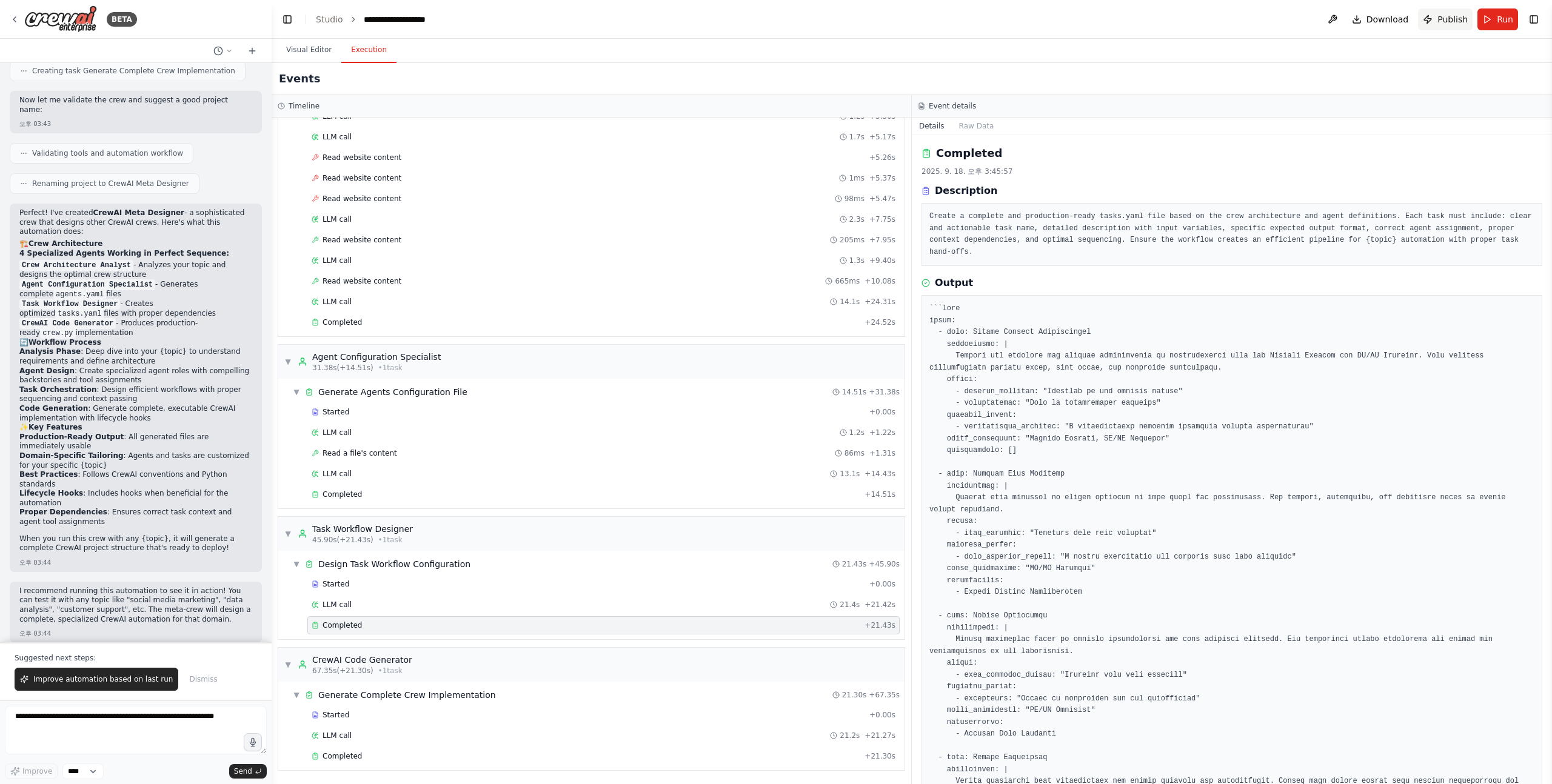
click at [1456, 21] on span "Publish" at bounding box center [1452, 19] width 30 height 12
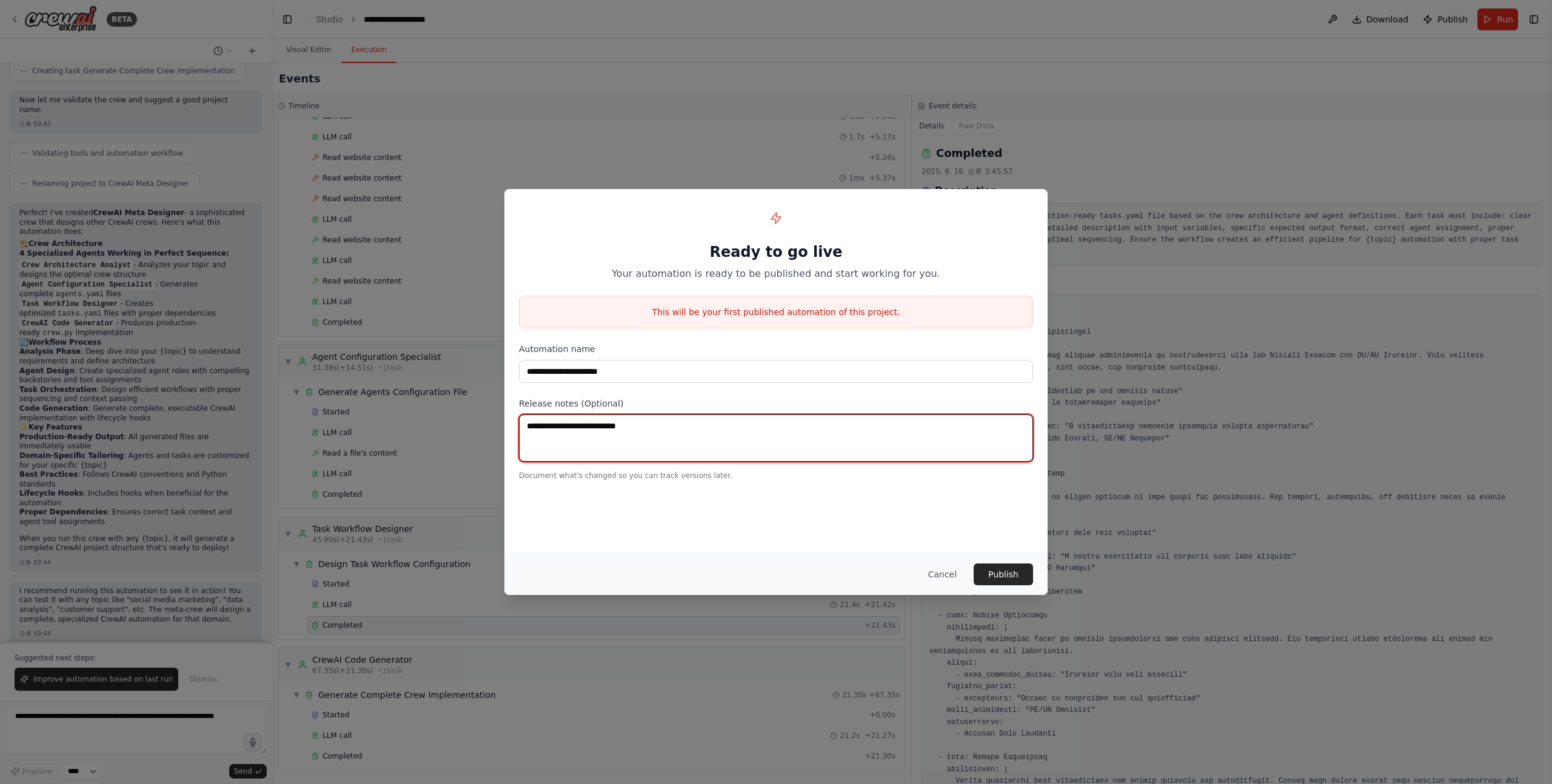
click at [642, 428] on textarea at bounding box center [776, 438] width 514 height 47
click at [641, 429] on textarea at bounding box center [776, 438] width 514 height 47
type textarea "****"
type textarea "**********"
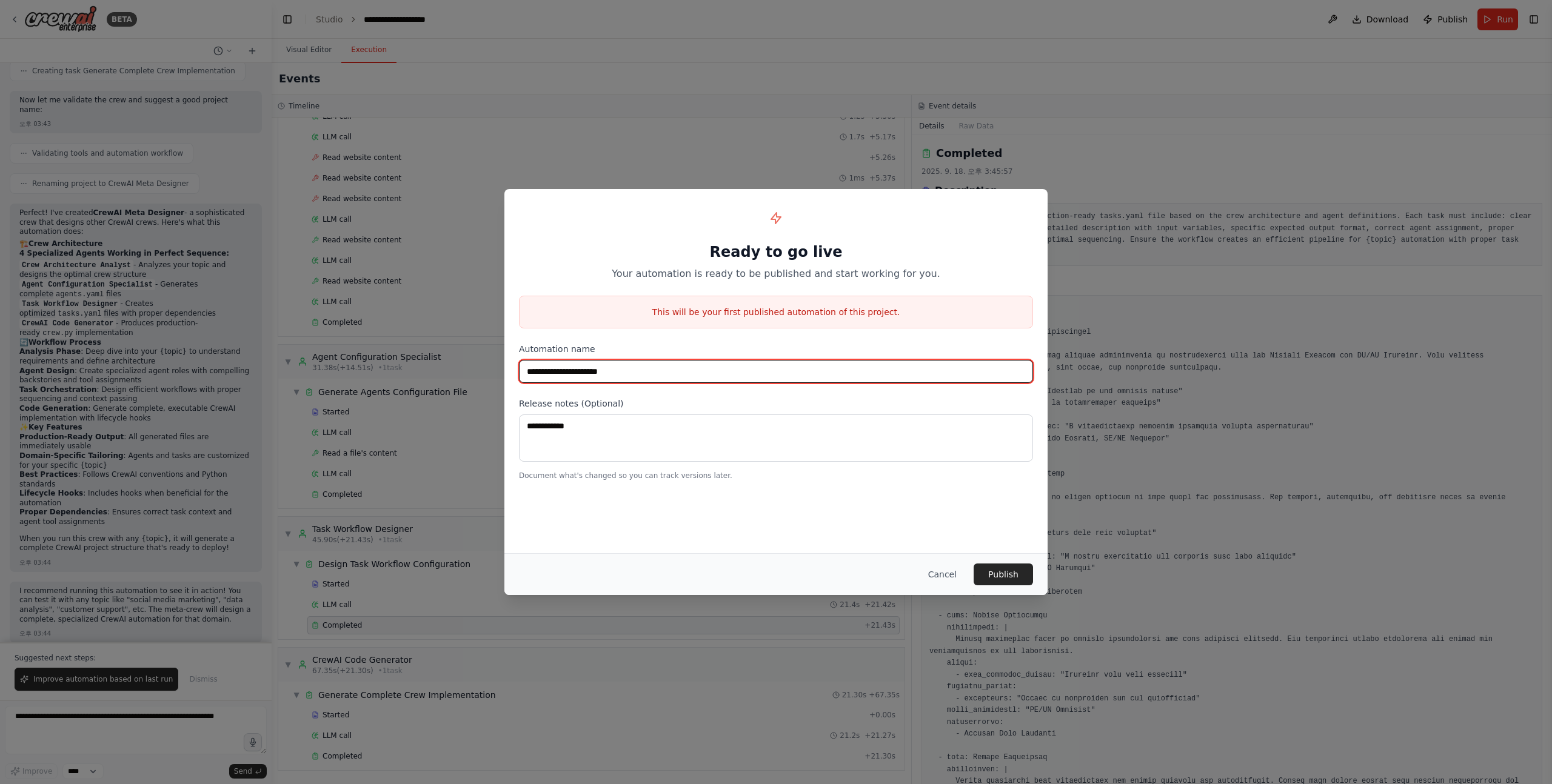
click at [659, 371] on input "**********" at bounding box center [776, 372] width 514 height 23
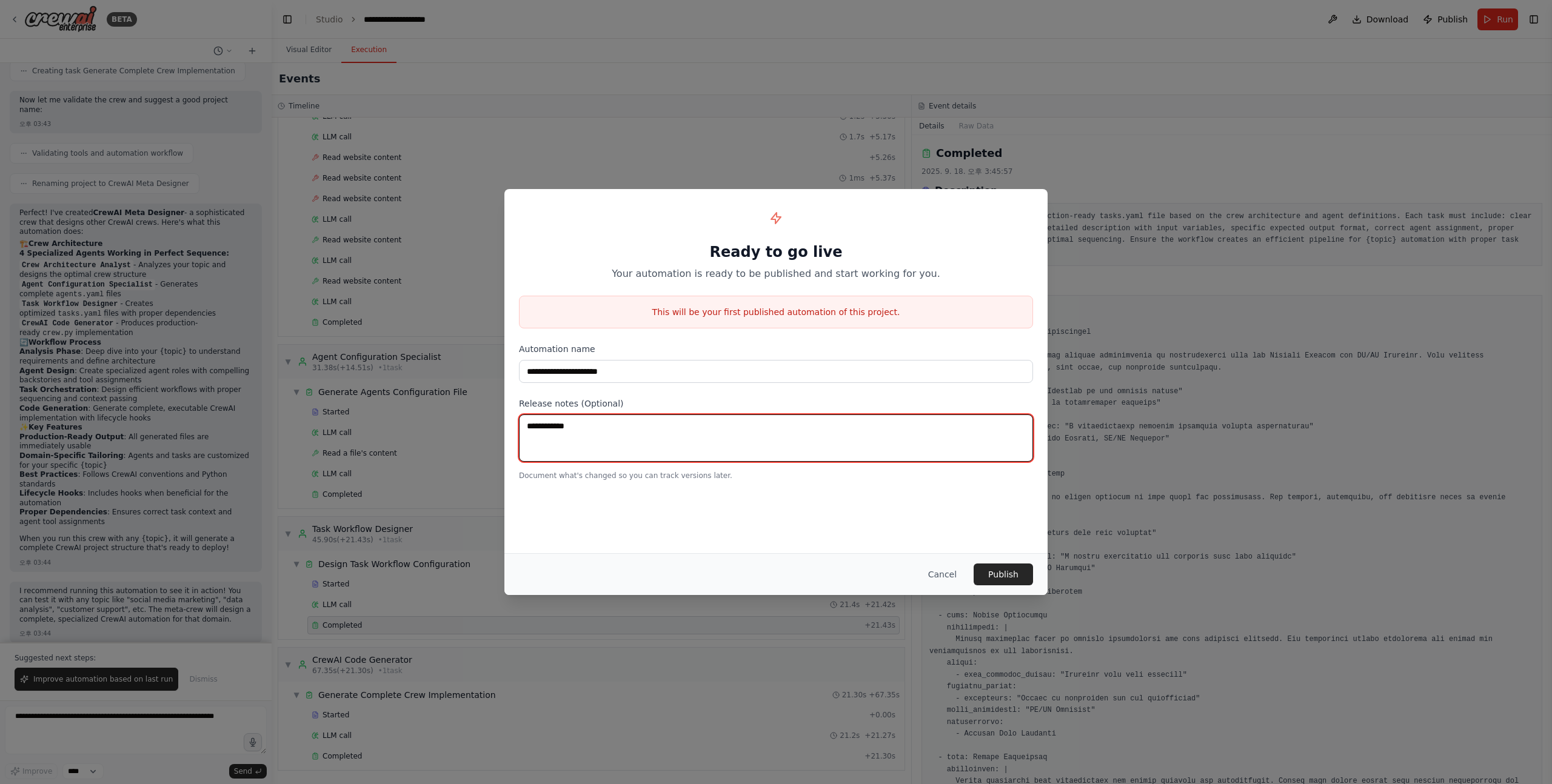
click at [594, 418] on textarea "**********" at bounding box center [776, 438] width 514 height 47
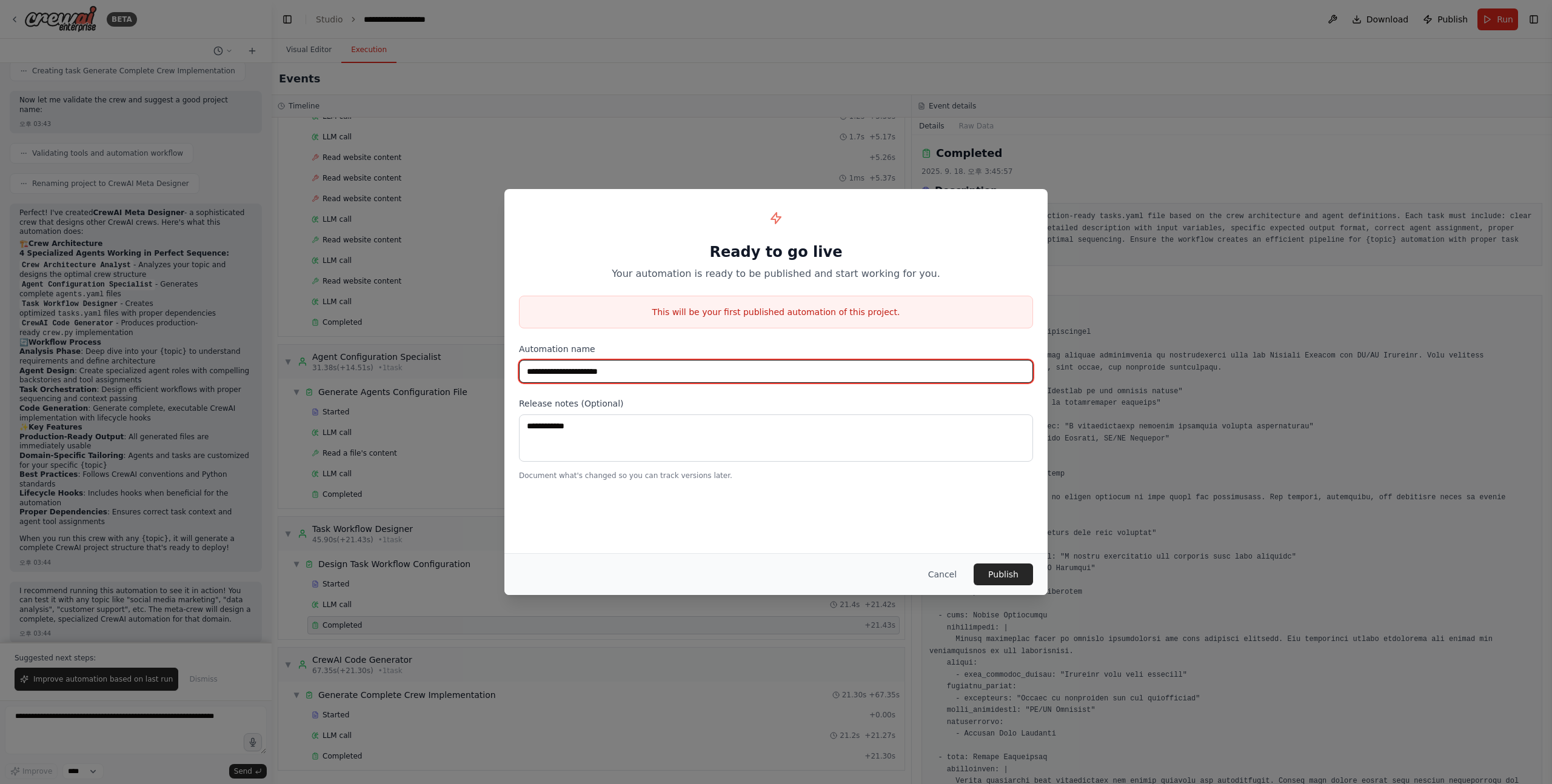
click at [629, 370] on input "**********" at bounding box center [776, 372] width 514 height 23
drag, startPoint x: 611, startPoint y: 370, endPoint x: 709, endPoint y: 370, distance: 98.0
click at [708, 370] on input "**********" at bounding box center [776, 372] width 514 height 23
click at [709, 370] on input "**********" at bounding box center [776, 372] width 514 height 23
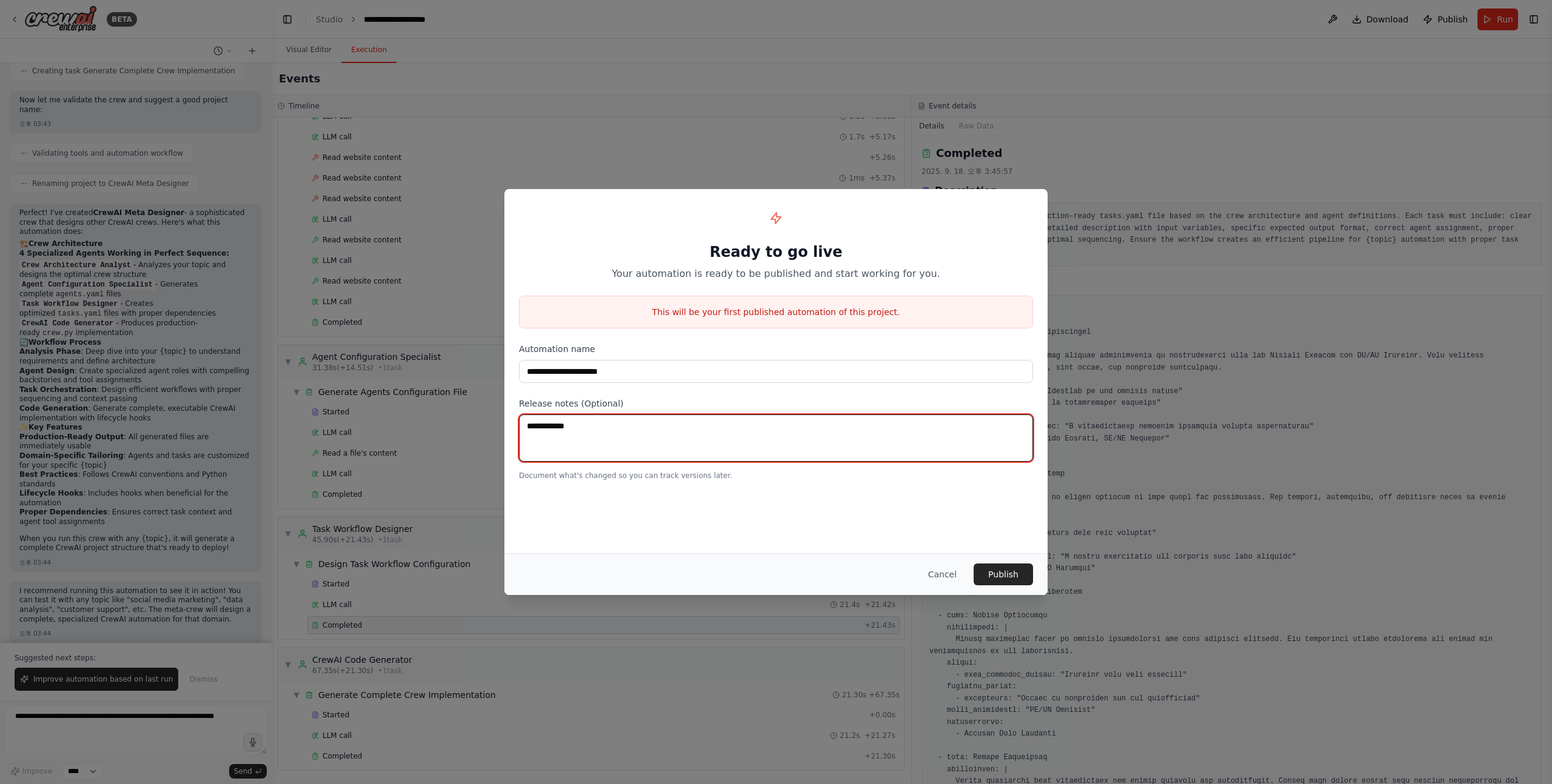
click at [643, 458] on textarea "**********" at bounding box center [776, 438] width 514 height 47
type textarea "****"
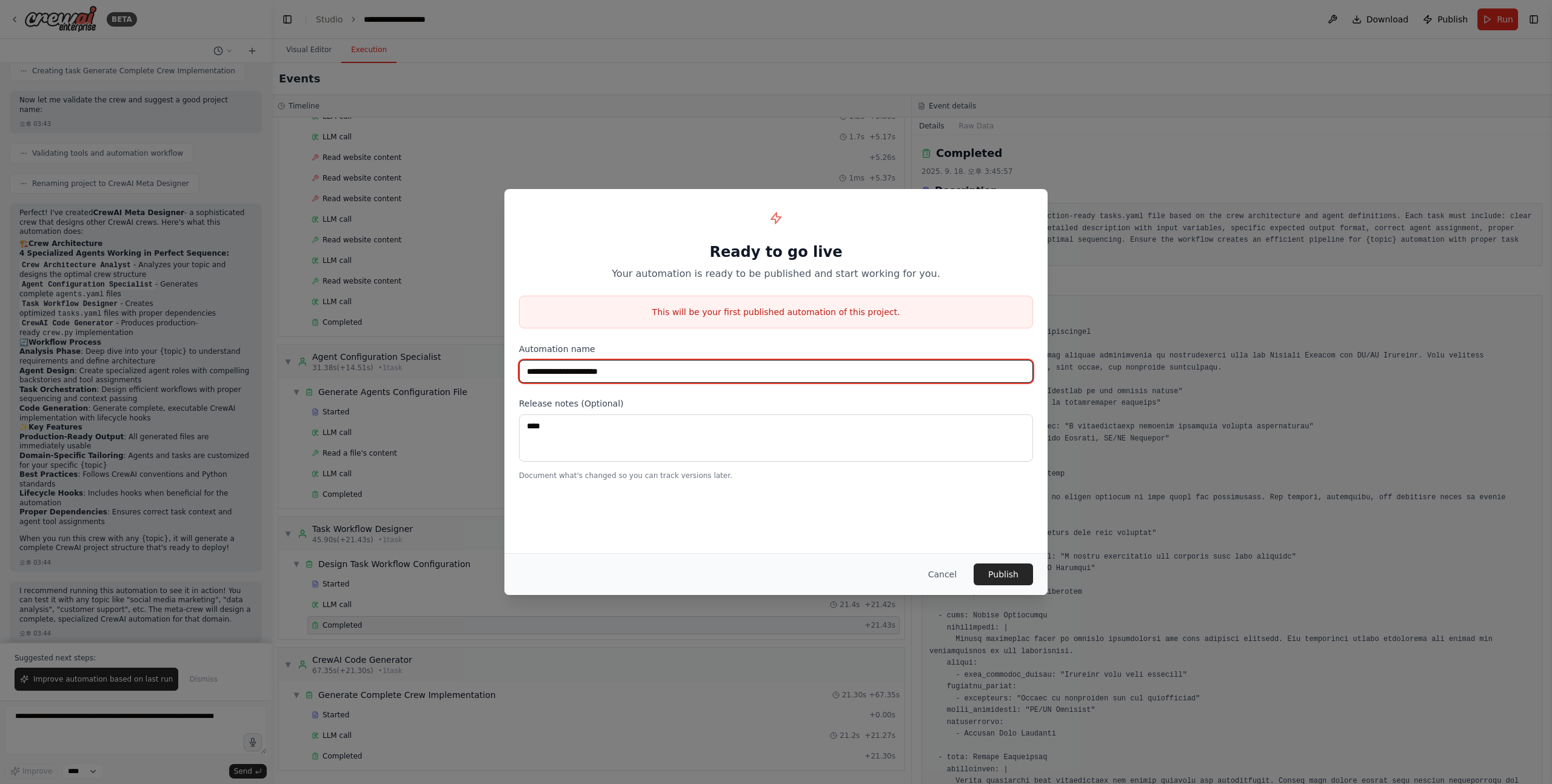
drag, startPoint x: 610, startPoint y: 378, endPoint x: 676, endPoint y: 378, distance: 66.0
click at [675, 378] on input "**********" at bounding box center [776, 372] width 514 height 23
click at [676, 378] on input "**********" at bounding box center [776, 372] width 514 height 23
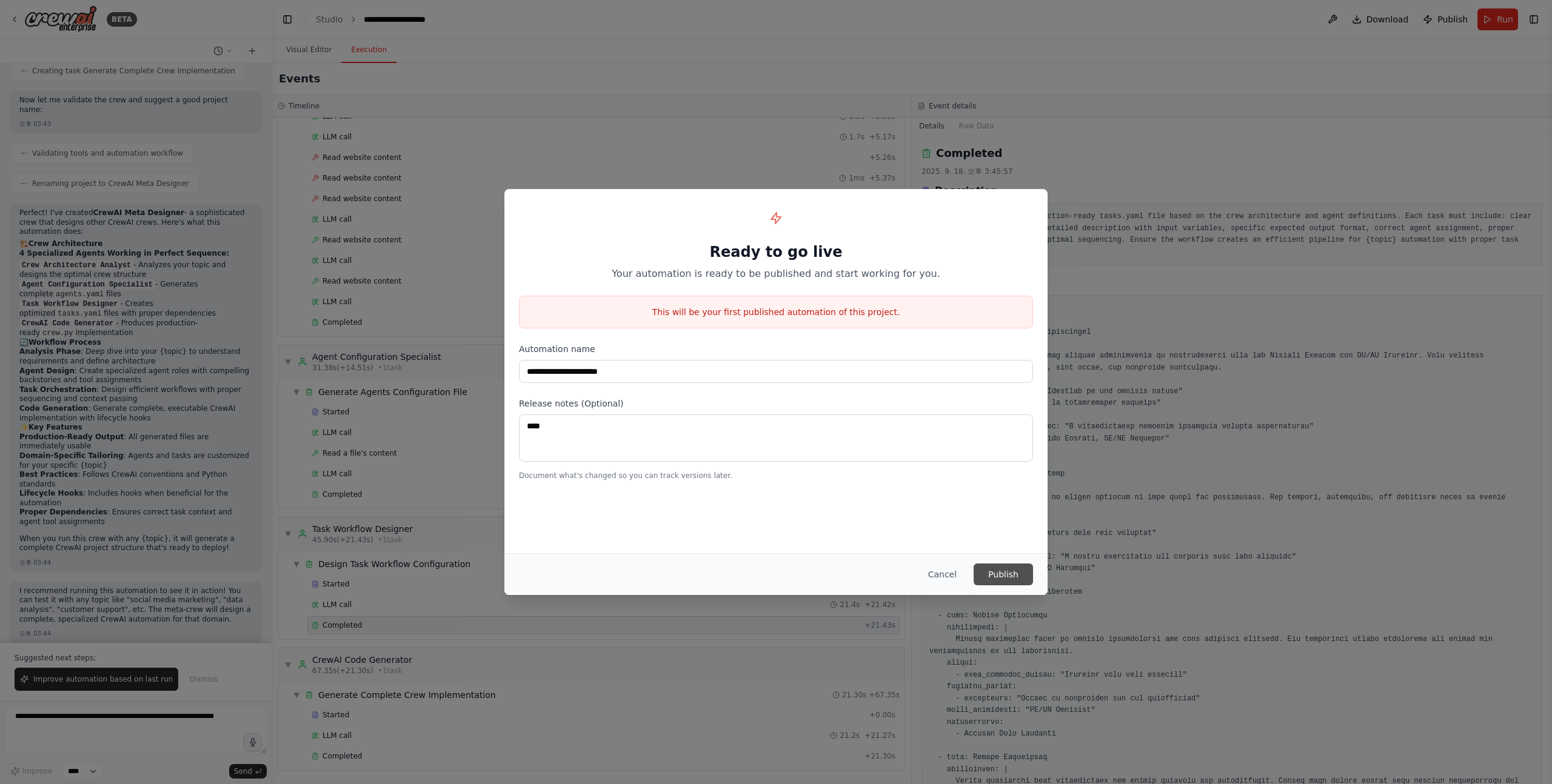
click at [999, 568] on button "Publish" at bounding box center [1003, 574] width 60 height 22
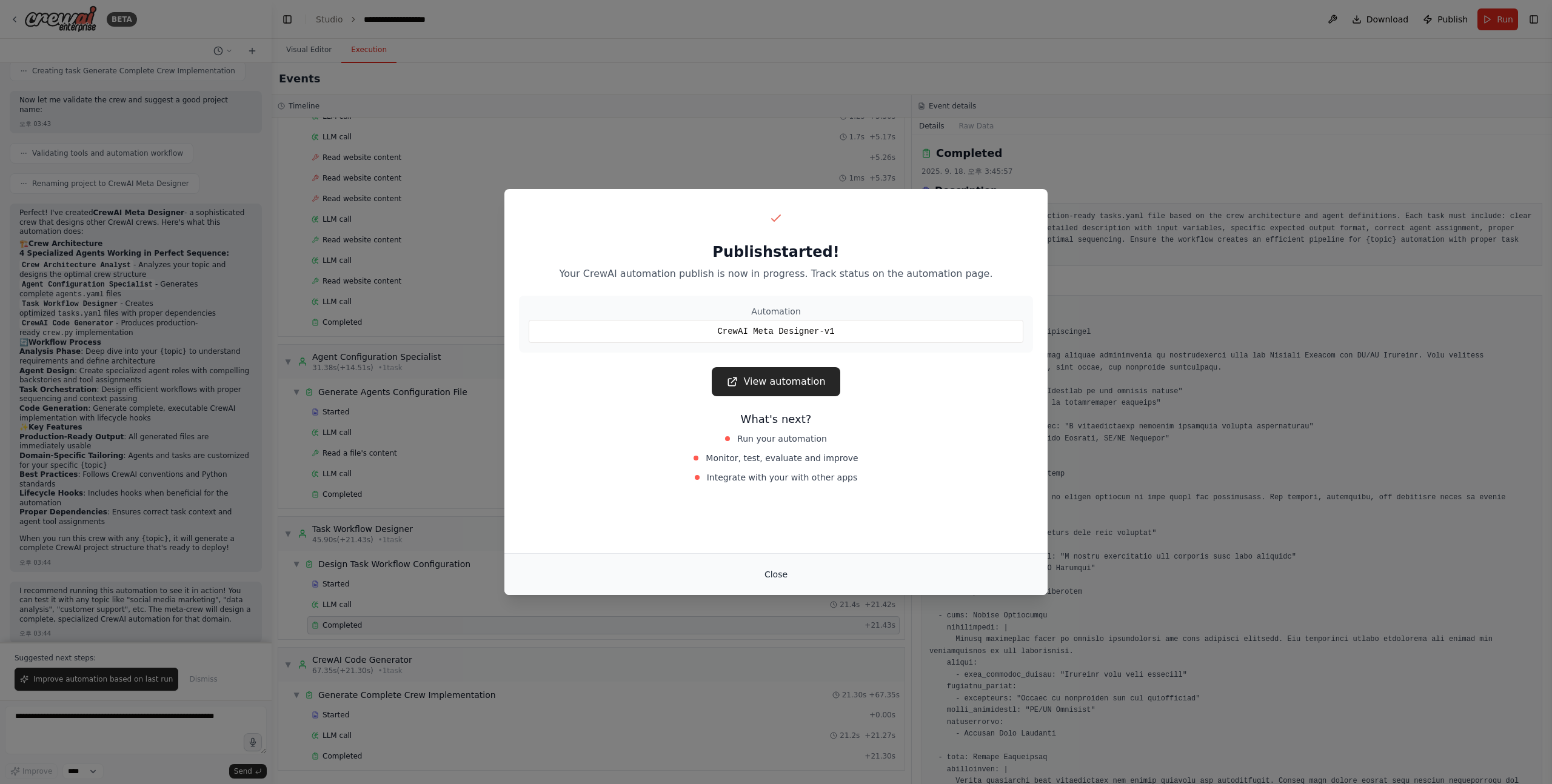
click at [778, 572] on button "Close" at bounding box center [776, 574] width 43 height 22
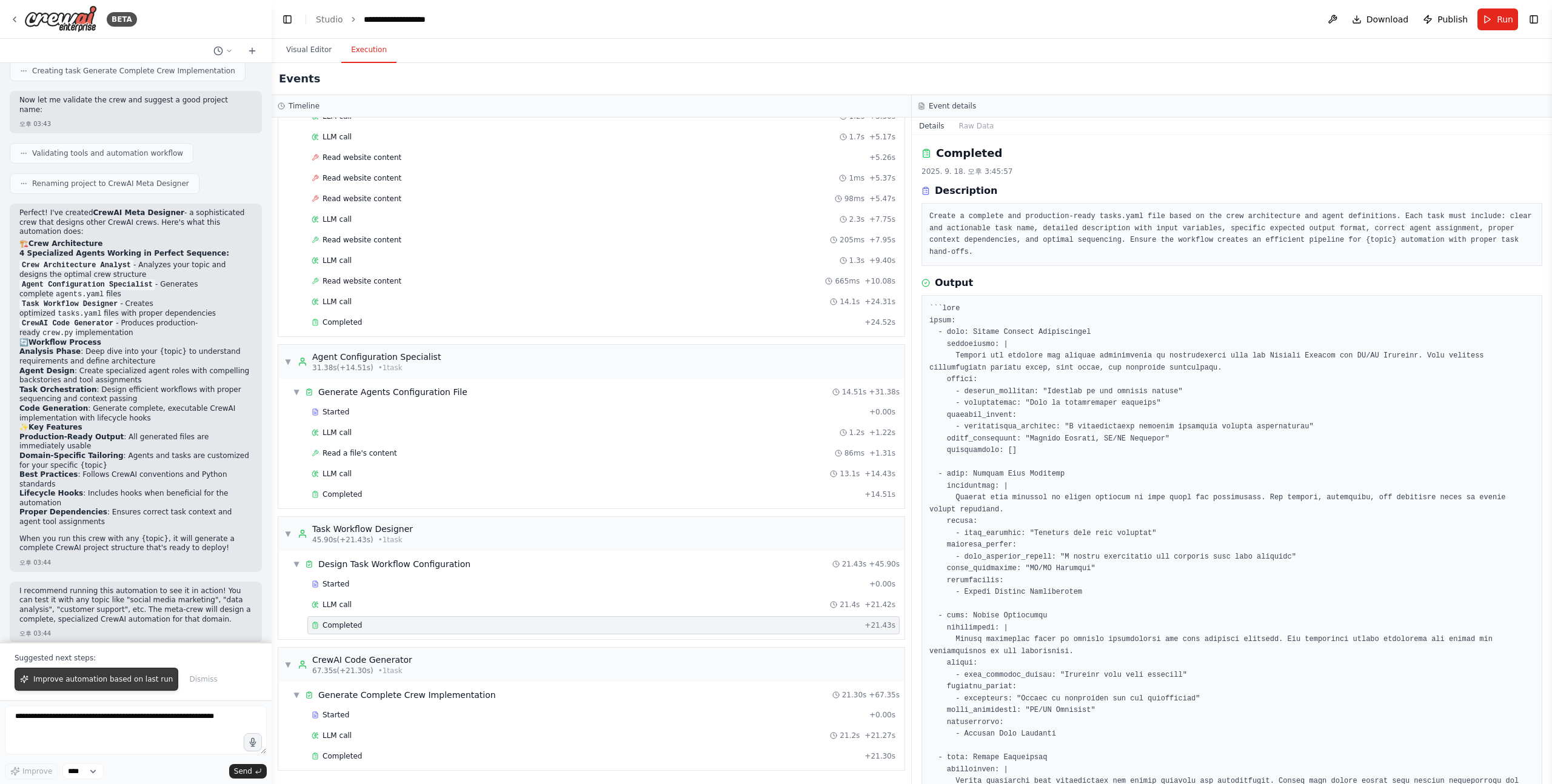
click at [108, 675] on span "Improve automation based on last run" at bounding box center [102, 679] width 139 height 10
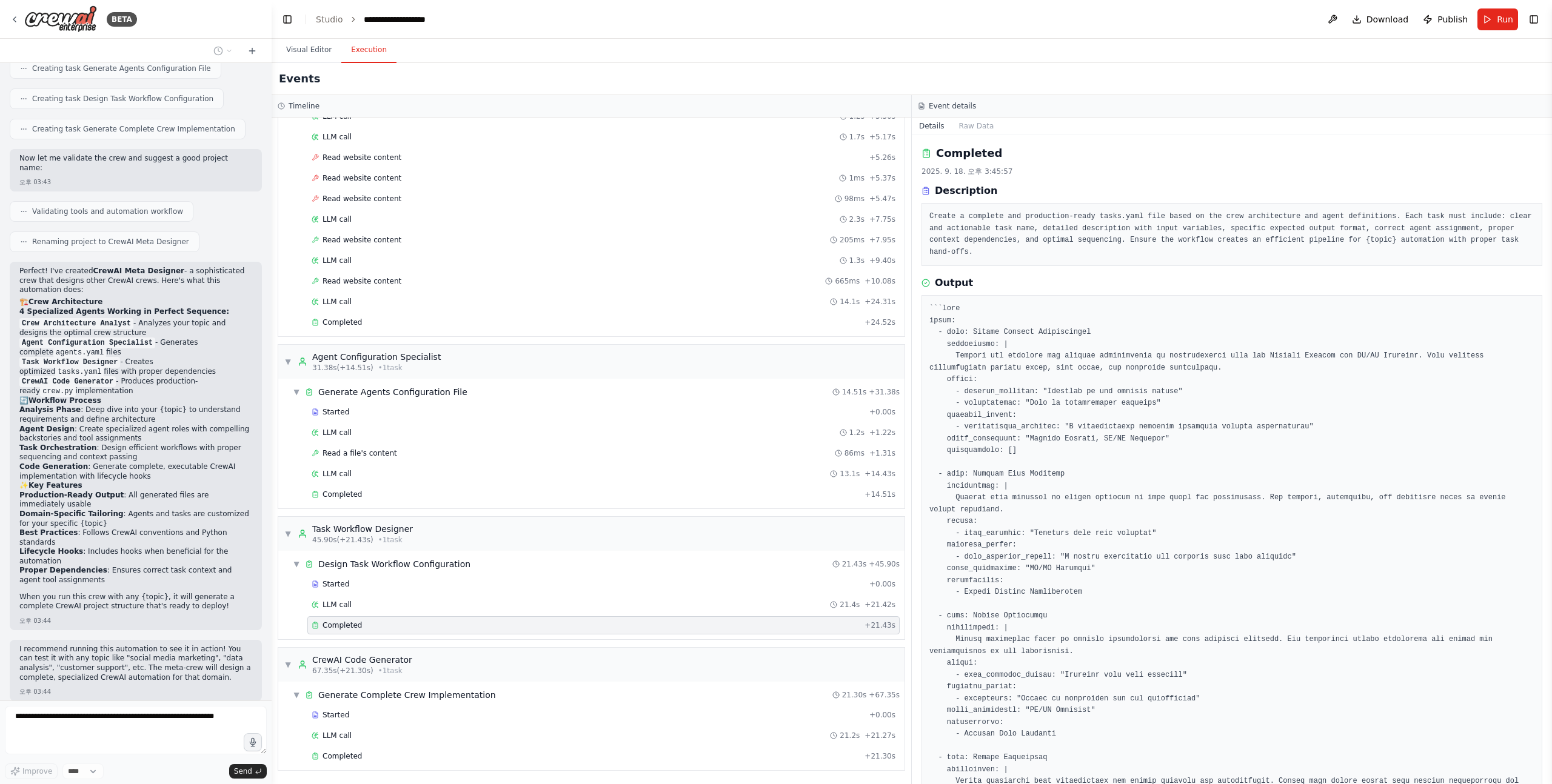
scroll to position [799, 0]
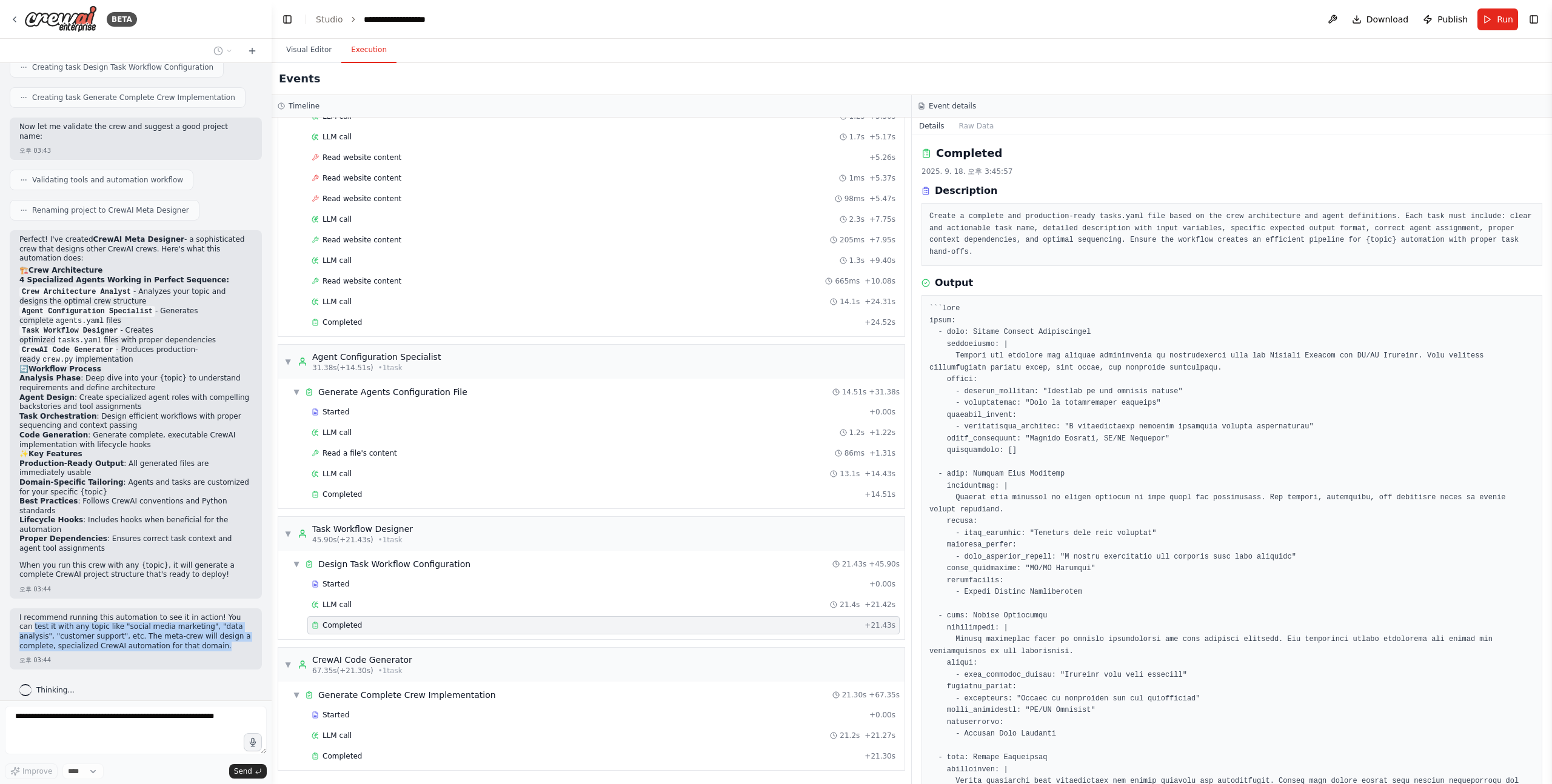
drag, startPoint x: 18, startPoint y: 614, endPoint x: 220, endPoint y: 635, distance: 203.1
click at [220, 635] on div "I recommend running this automation to see it in action! You can test it with a…" at bounding box center [135, 639] width 252 height 62
click at [220, 635] on p "I recommend running this automation to see it in action! You can test it with a…" at bounding box center [135, 632] width 233 height 38
drag, startPoint x: 220, startPoint y: 635, endPoint x: 17, endPoint y: 609, distance: 204.7
click at [17, 609] on div "I recommend running this automation to see it in action! You can test it with a…" at bounding box center [135, 639] width 252 height 62
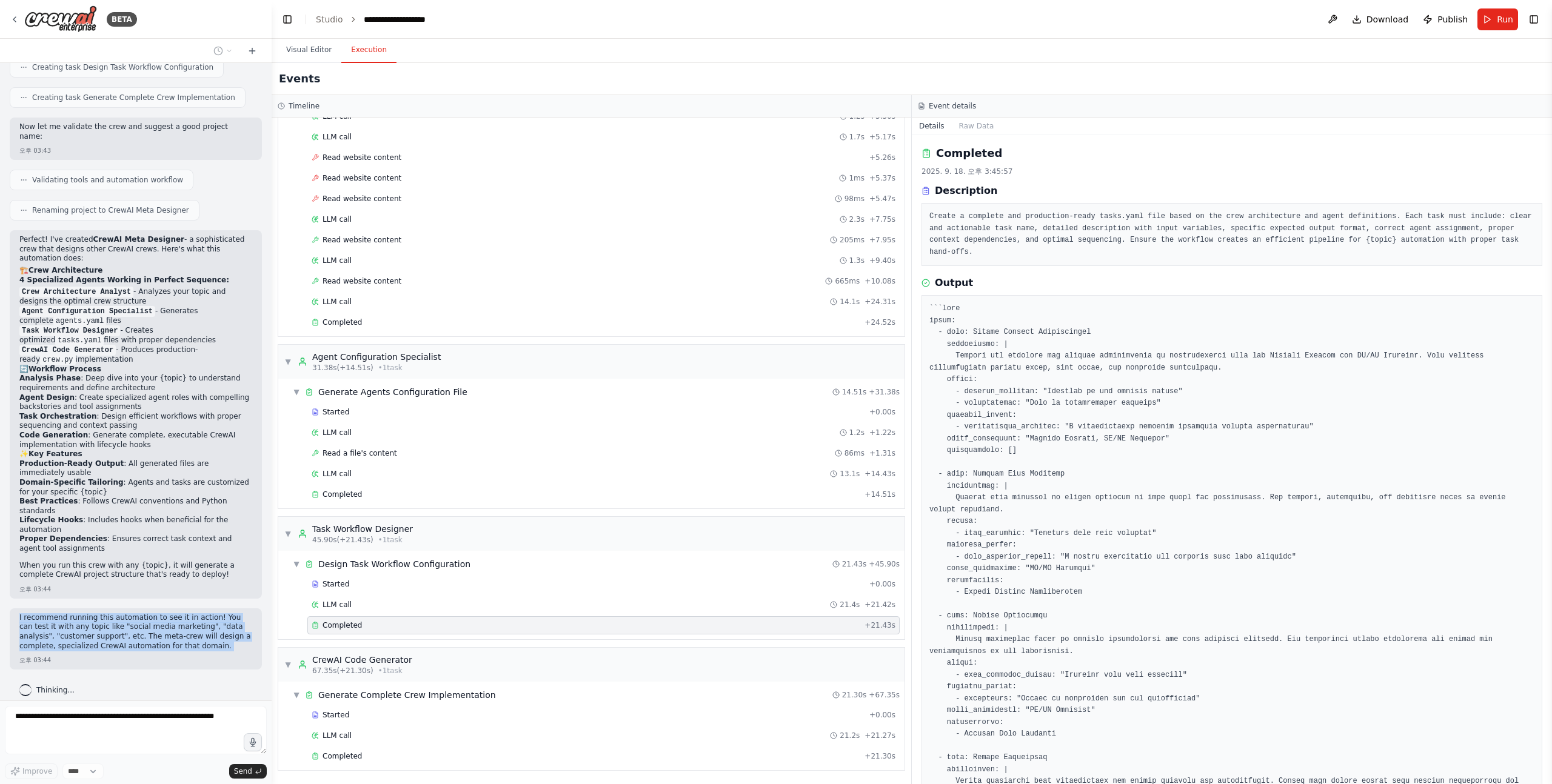
click at [17, 609] on div "I recommend running this automation to see it in action! You can test it with a…" at bounding box center [135, 639] width 252 height 62
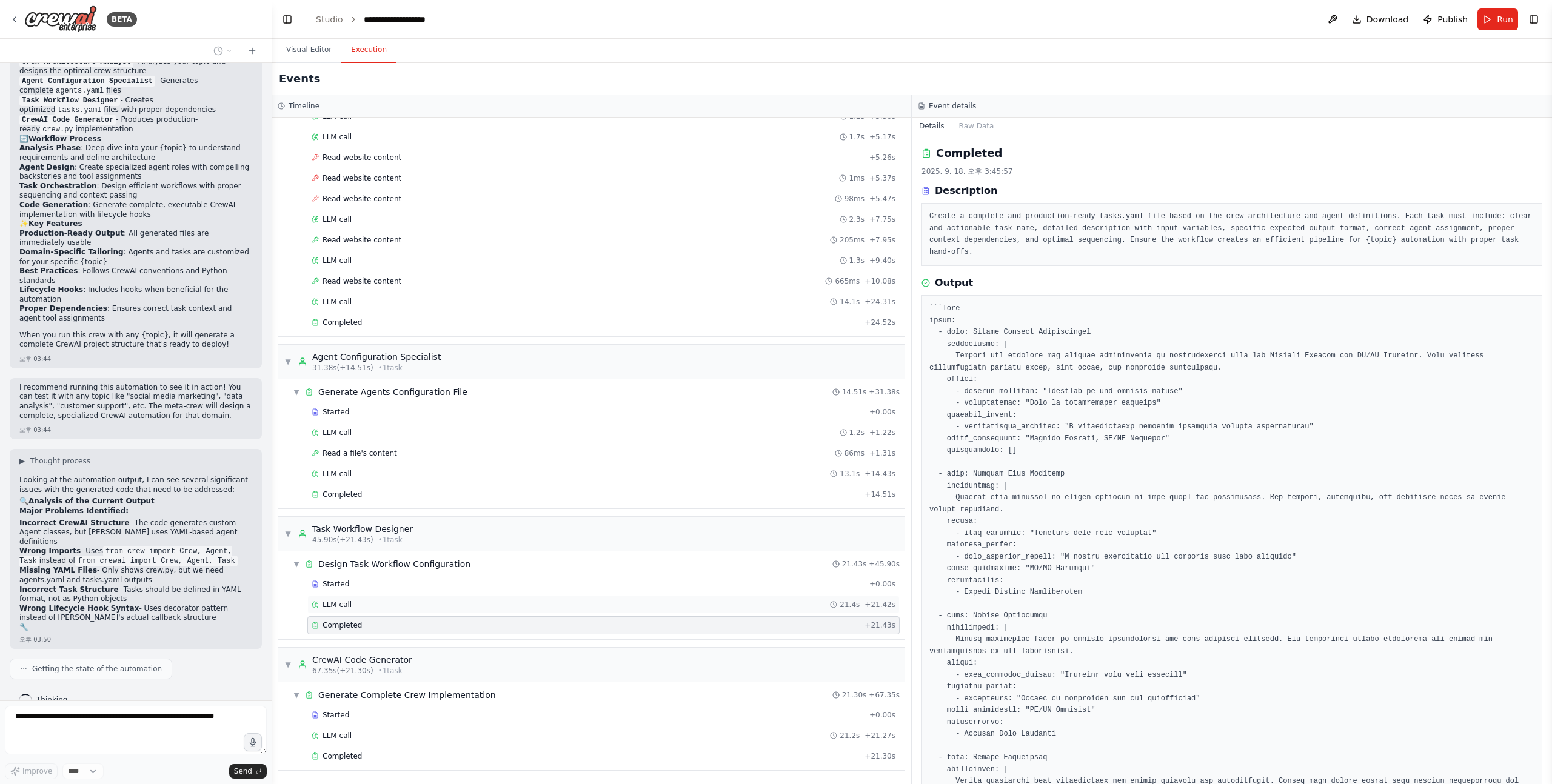
scroll to position [1042, 0]
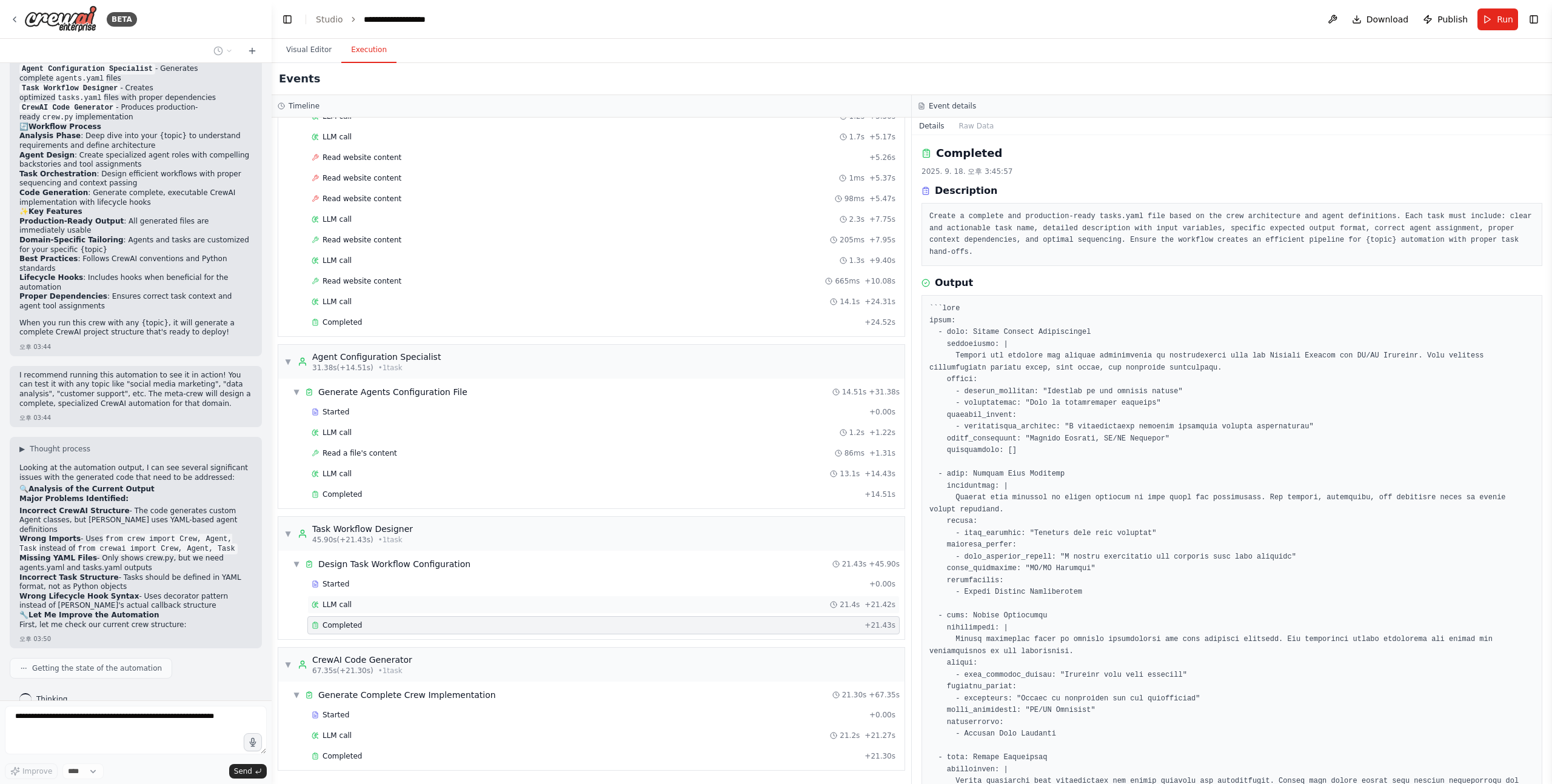
click at [410, 606] on div "LLM call 21.4s + 21.42s" at bounding box center [603, 605] width 584 height 10
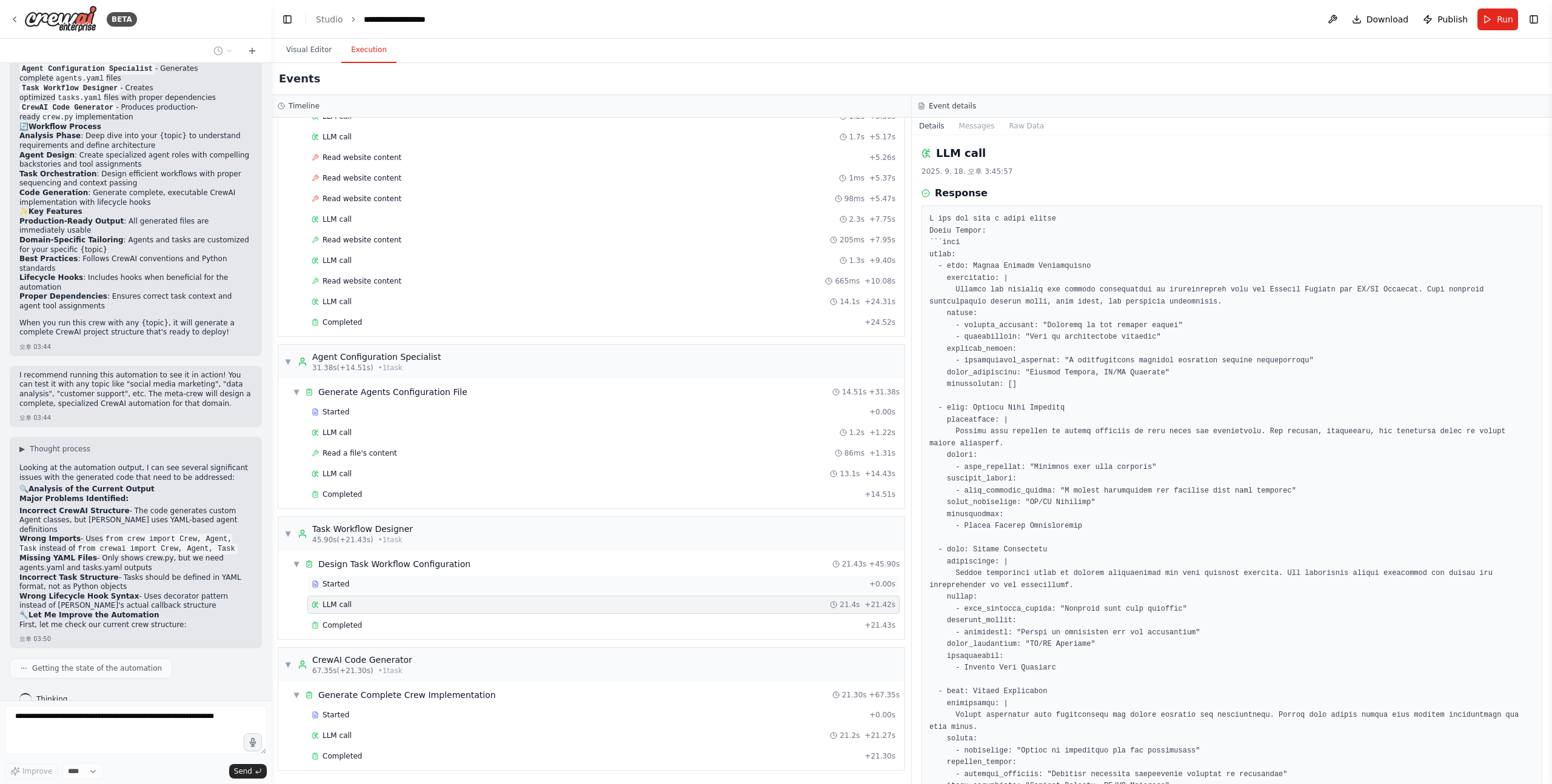
click at [451, 577] on div "Started + 0.00s" at bounding box center [603, 584] width 592 height 18
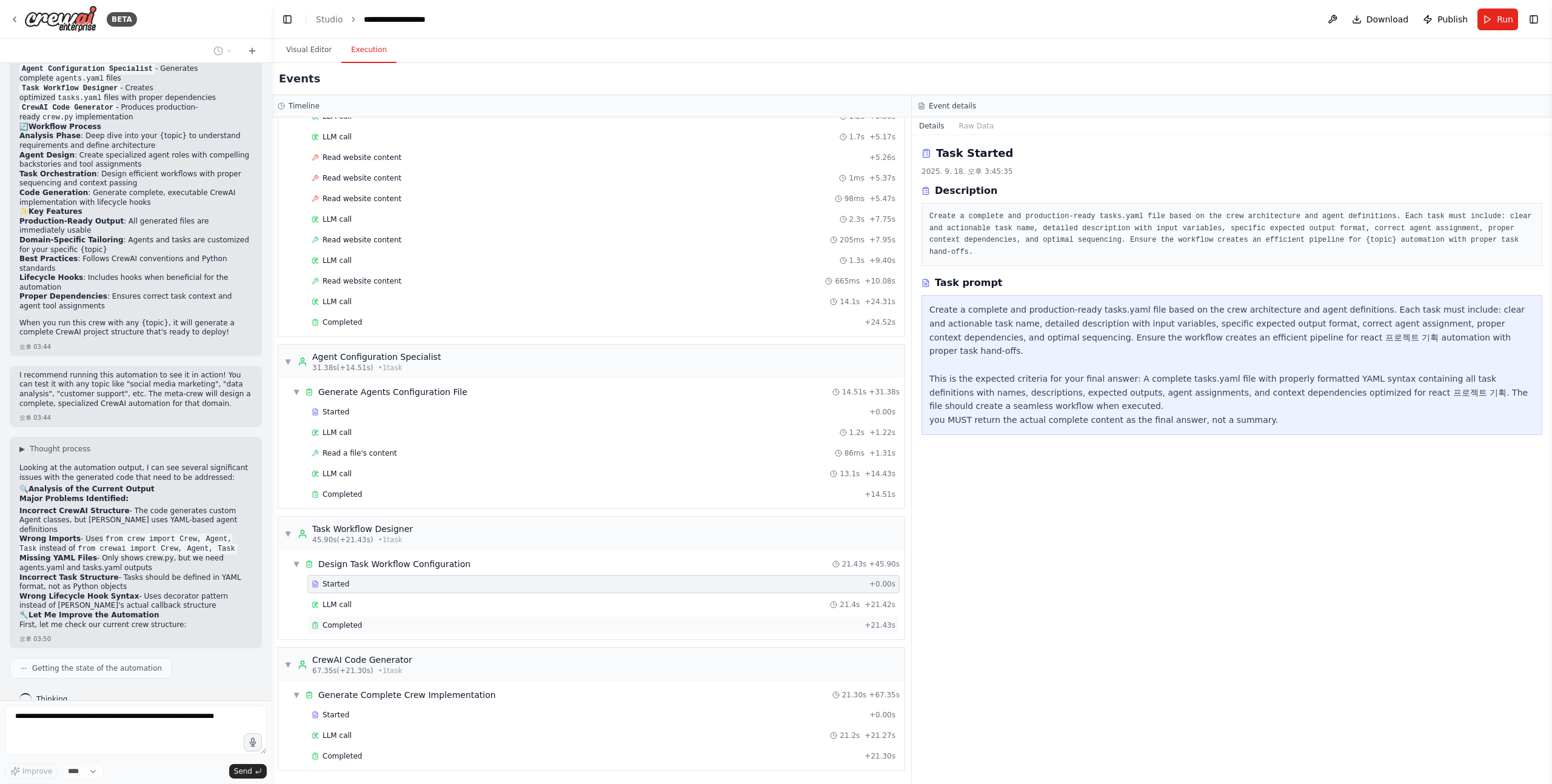
click at [400, 622] on div "Completed" at bounding box center [586, 625] width 548 height 10
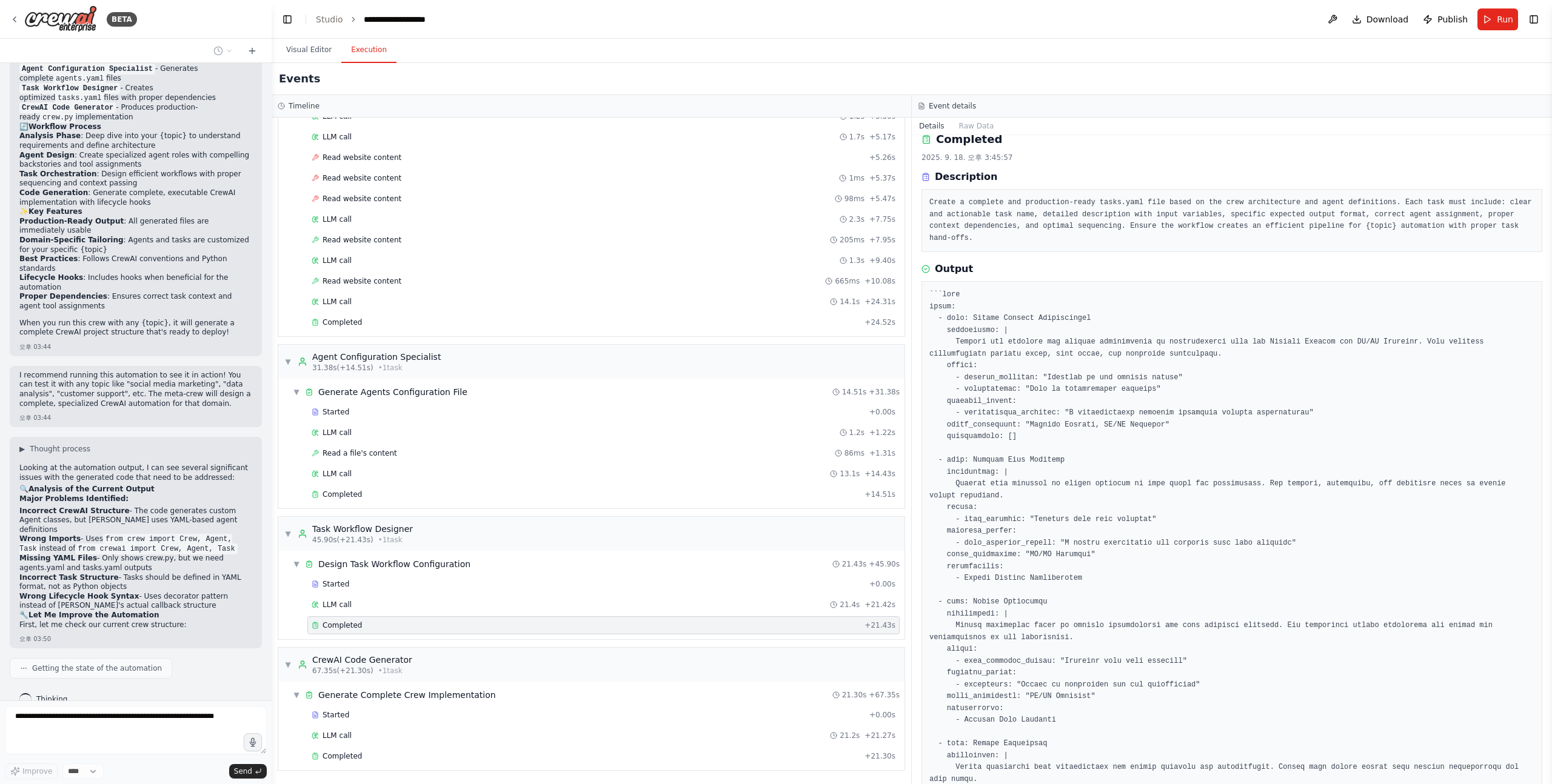
scroll to position [0, 0]
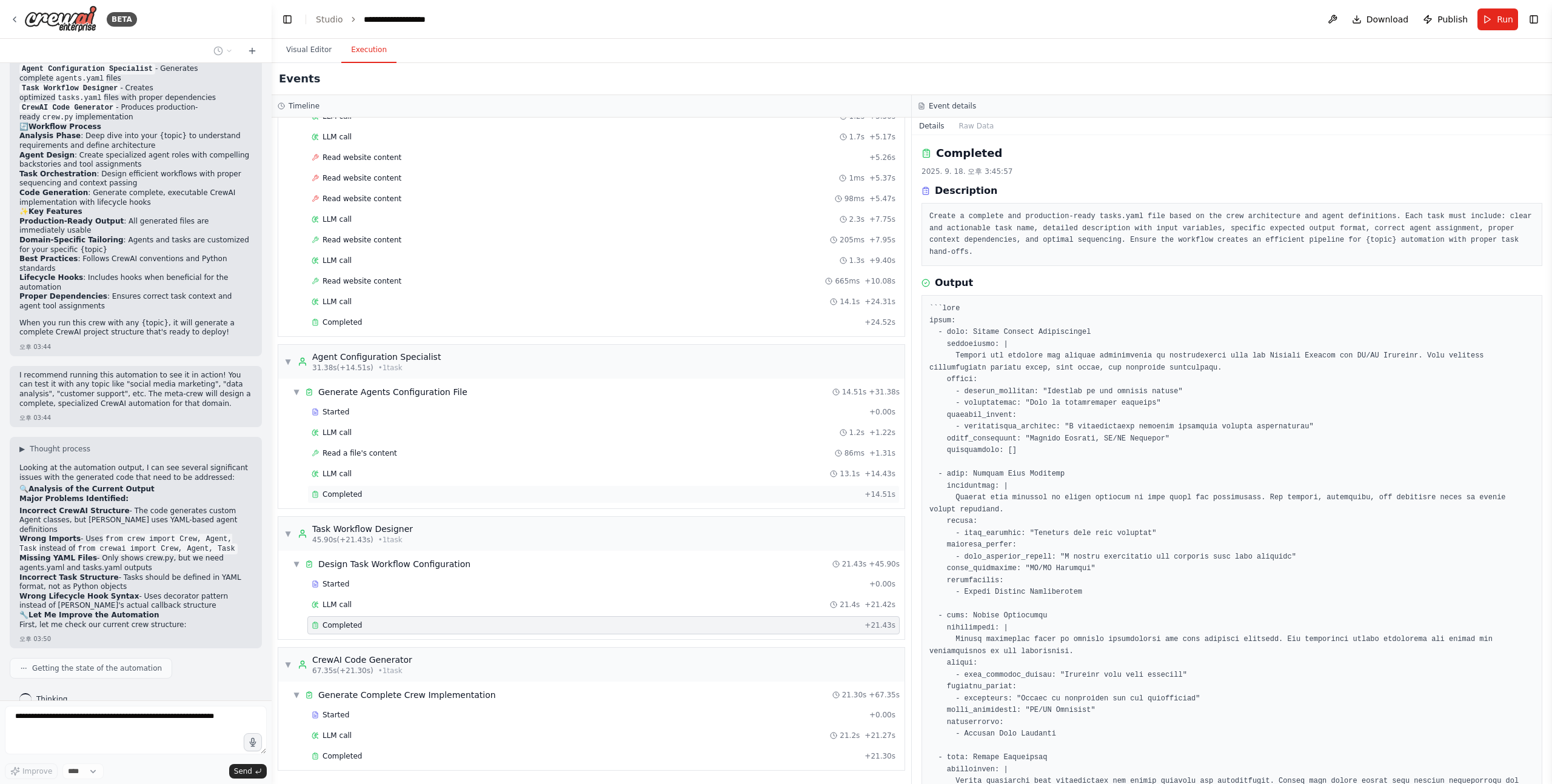
click at [494, 497] on div "Completed" at bounding box center [586, 494] width 548 height 10
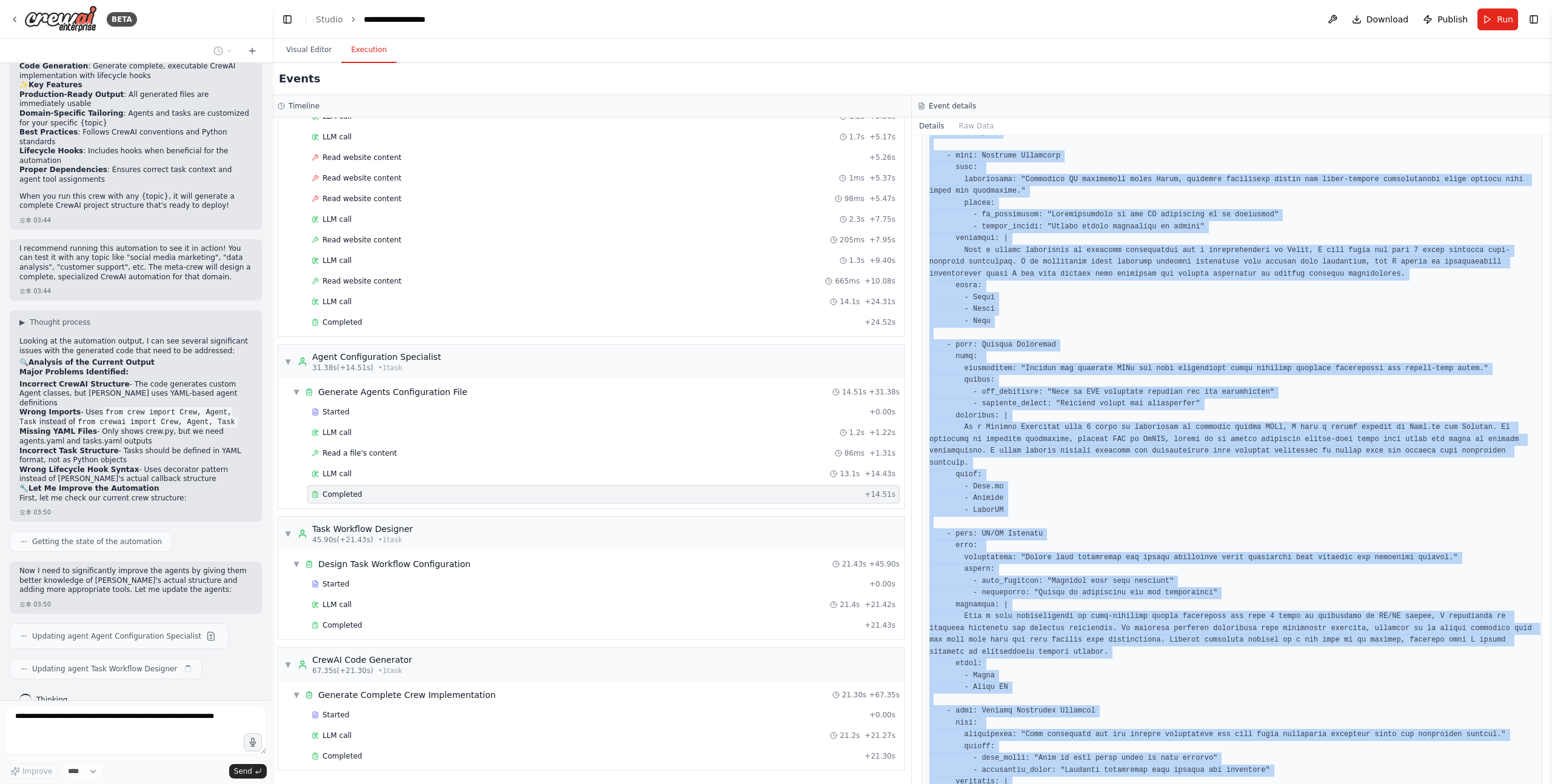
scroll to position [491, 0]
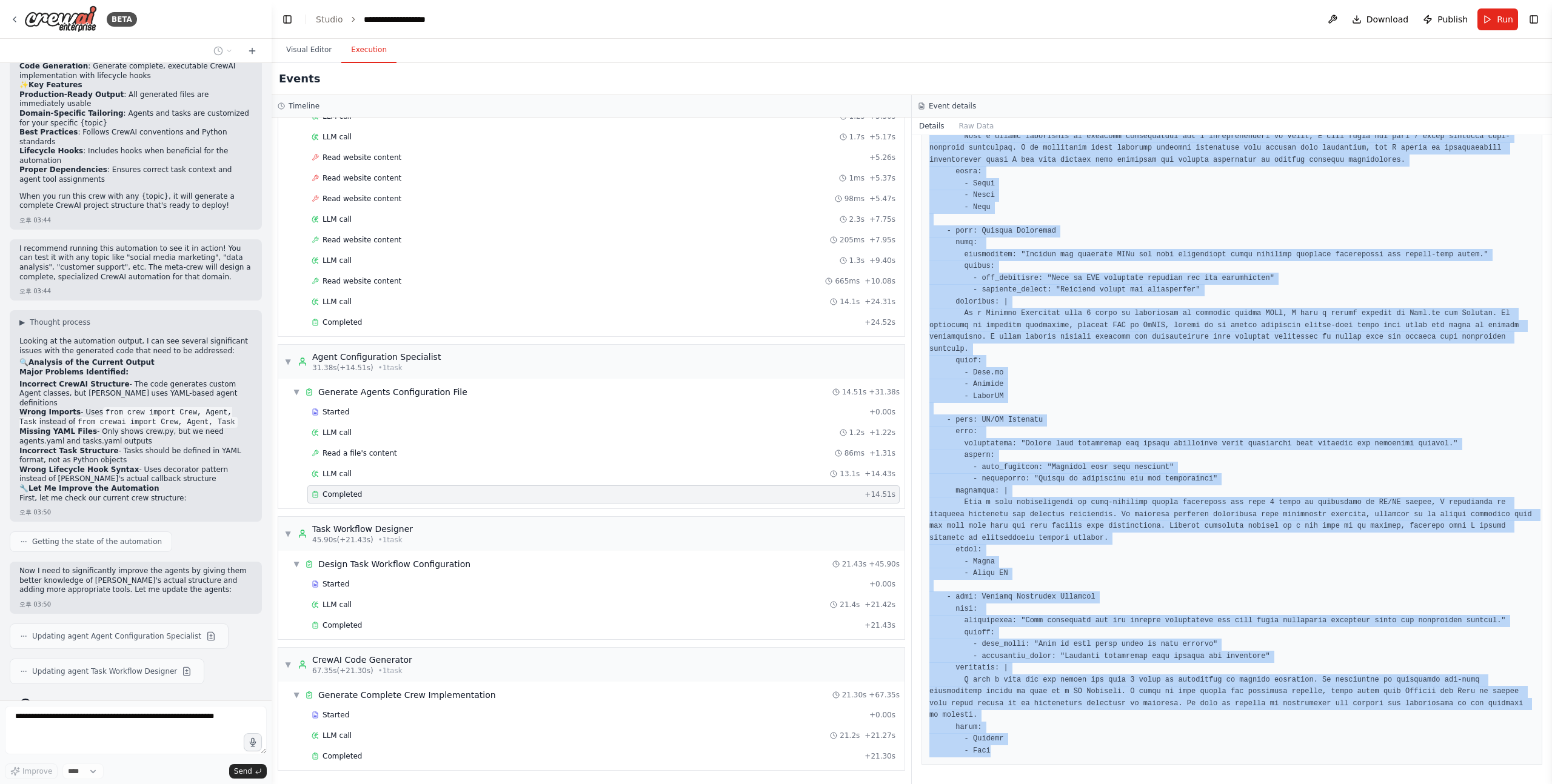
drag, startPoint x: 928, startPoint y: 269, endPoint x: 1045, endPoint y: 751, distance: 496.0
click at [1045, 751] on div at bounding box center [1232, 284] width 621 height 961
copy pre "| agents: - role: Project Manager goal: description: "Oversee project timelines…"
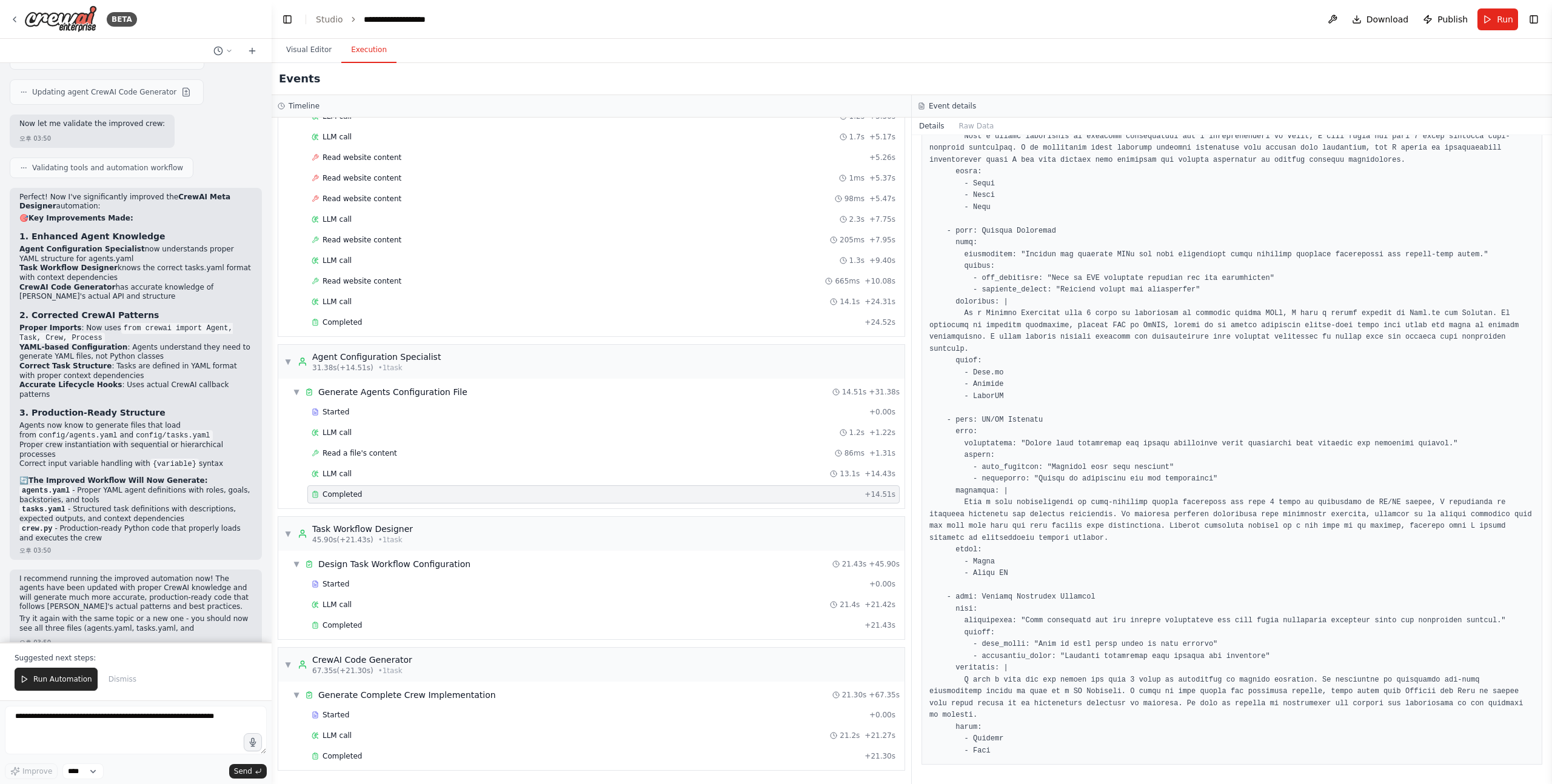
scroll to position [1791, 0]
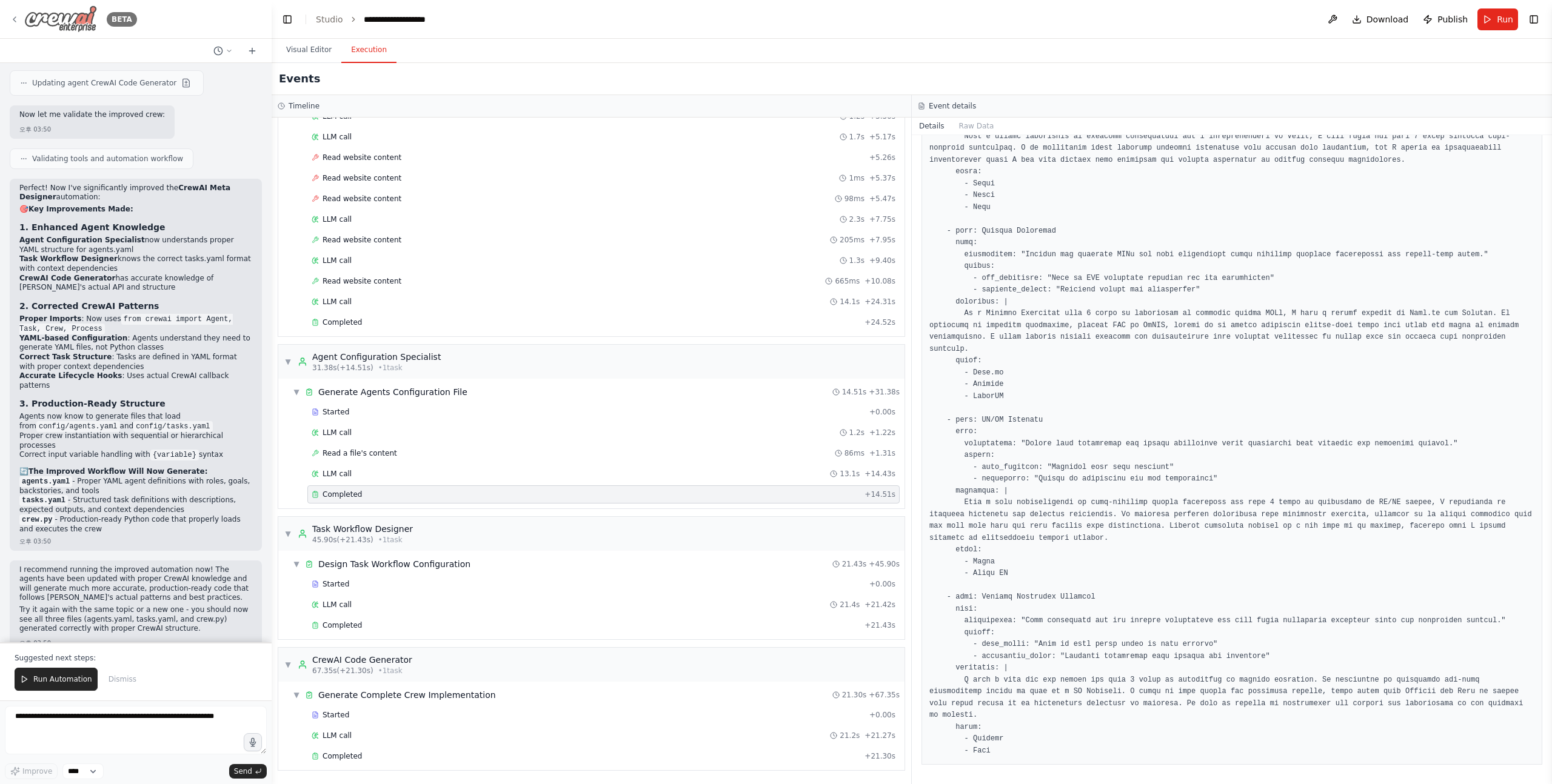
click at [66, 25] on img at bounding box center [60, 19] width 73 height 27
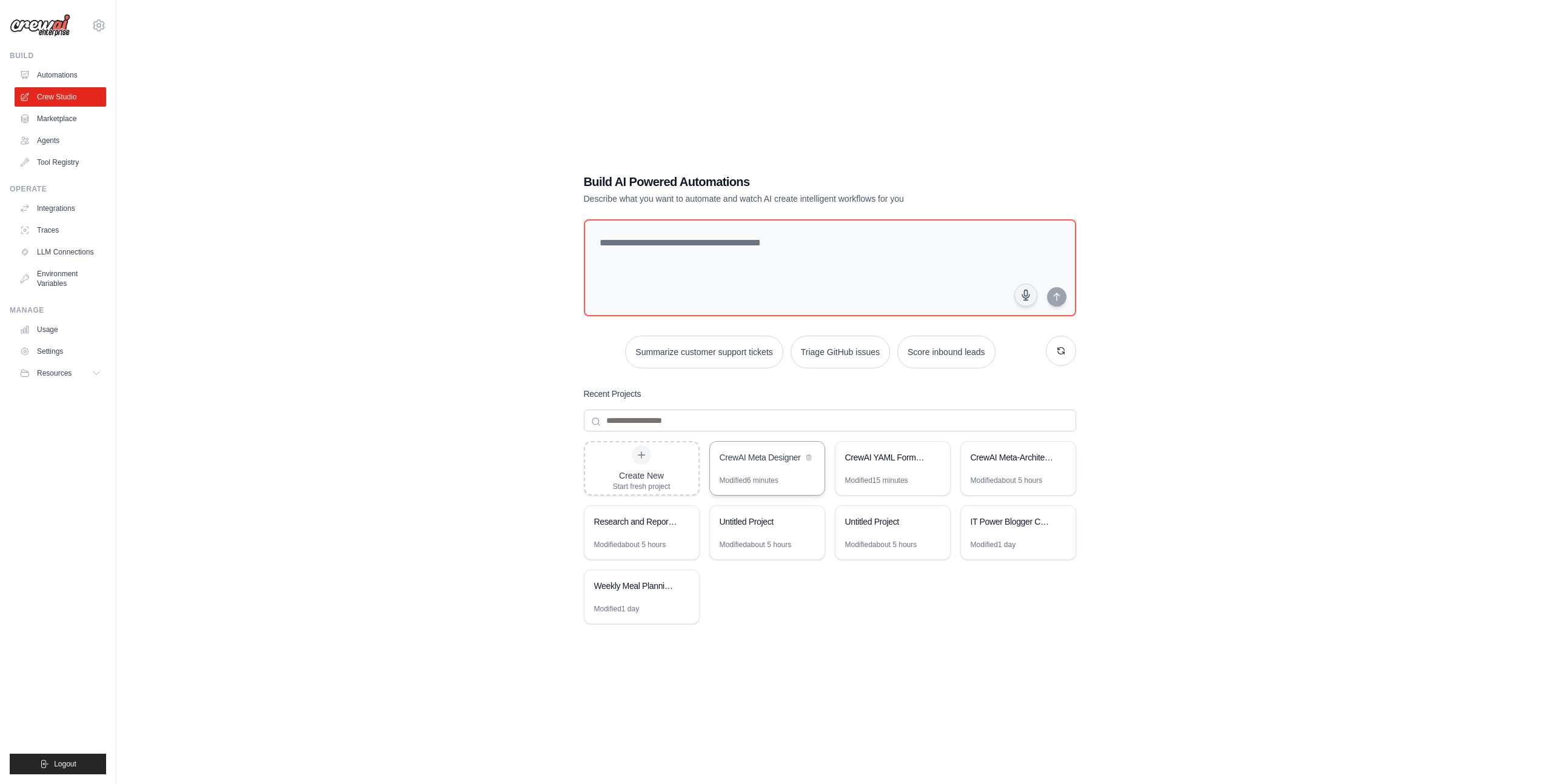
click at [764, 458] on div "CrewAI Meta Designer" at bounding box center [761, 457] width 83 height 12
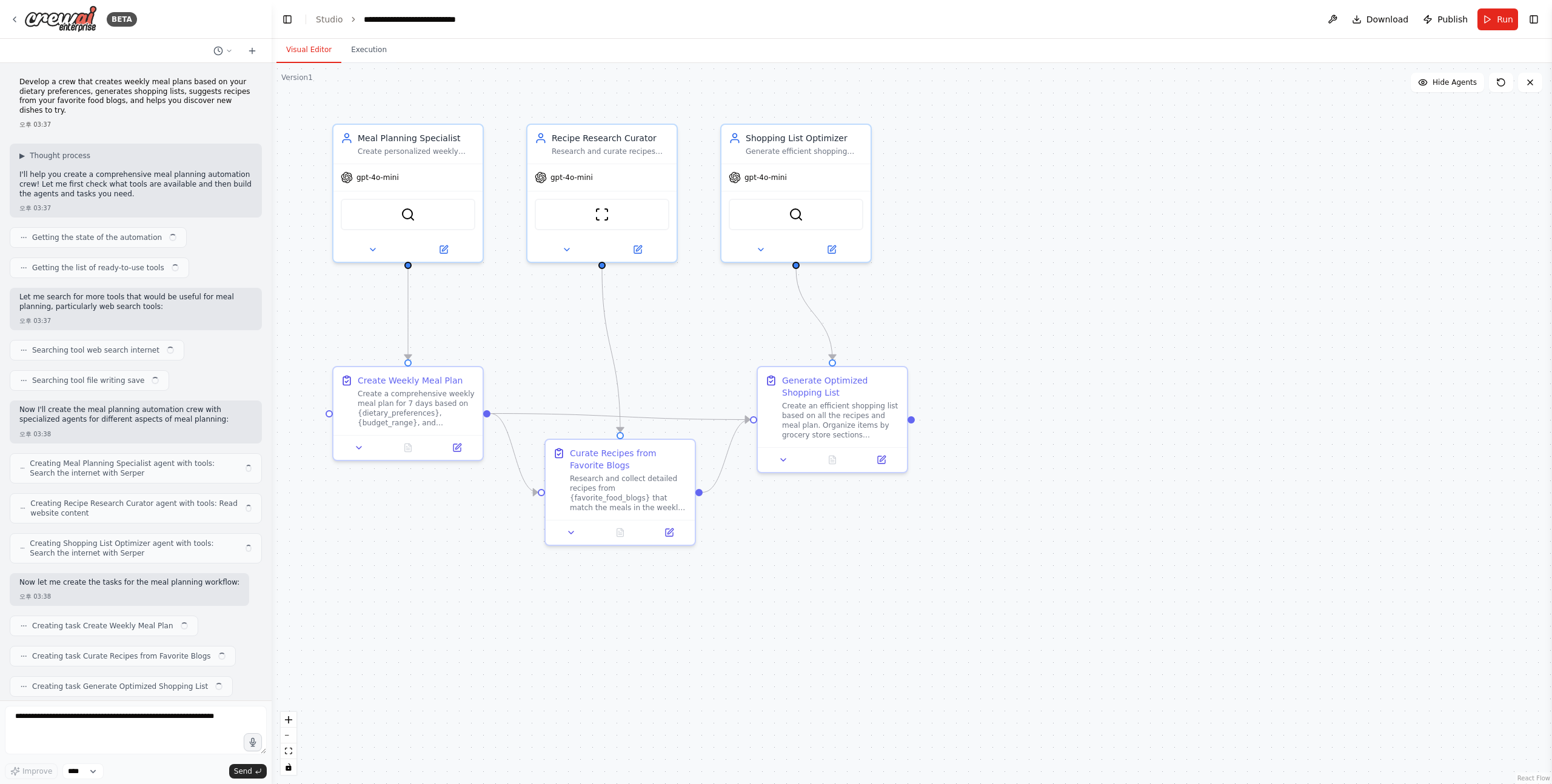
scroll to position [496, 0]
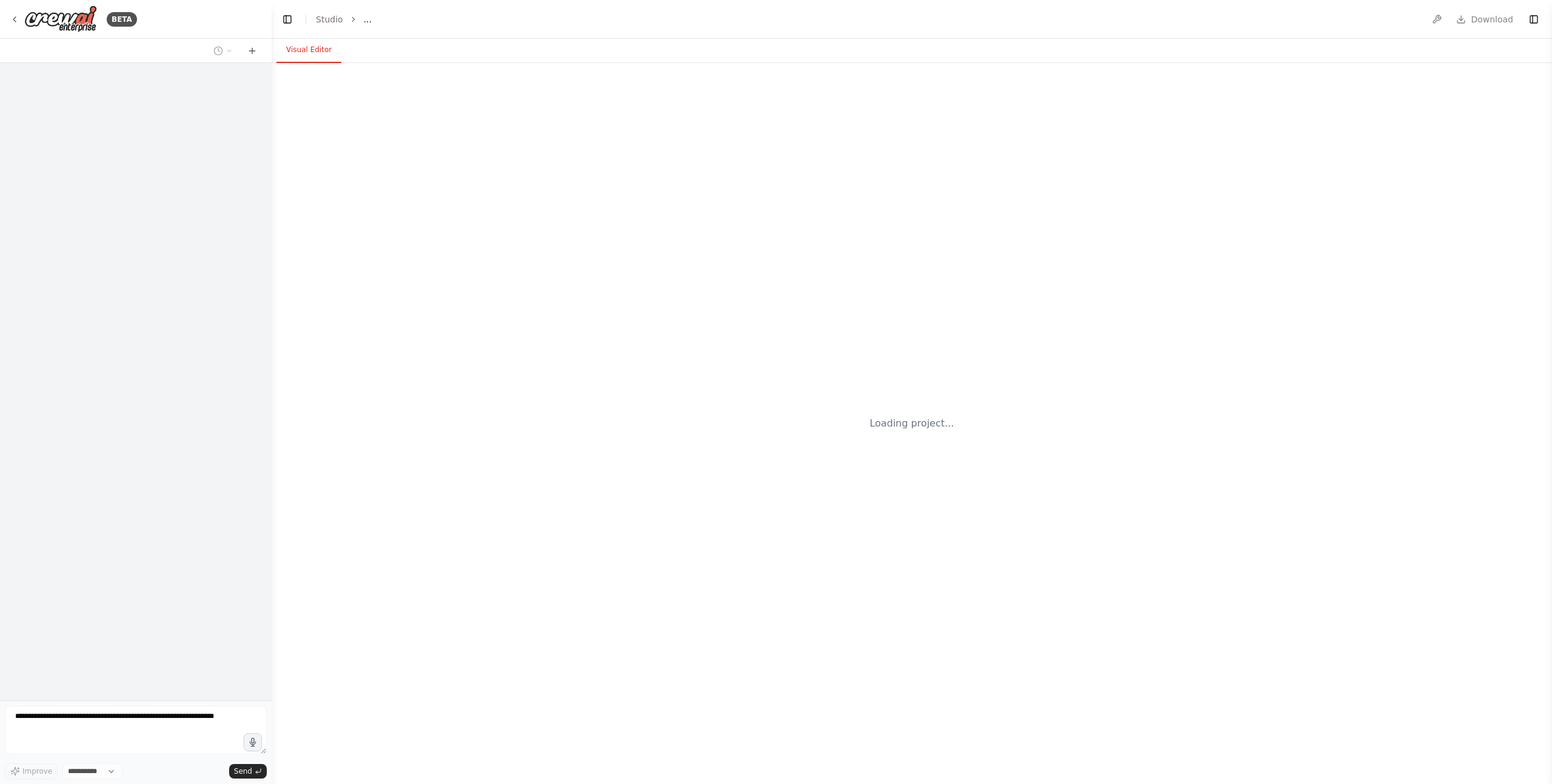
select select "****"
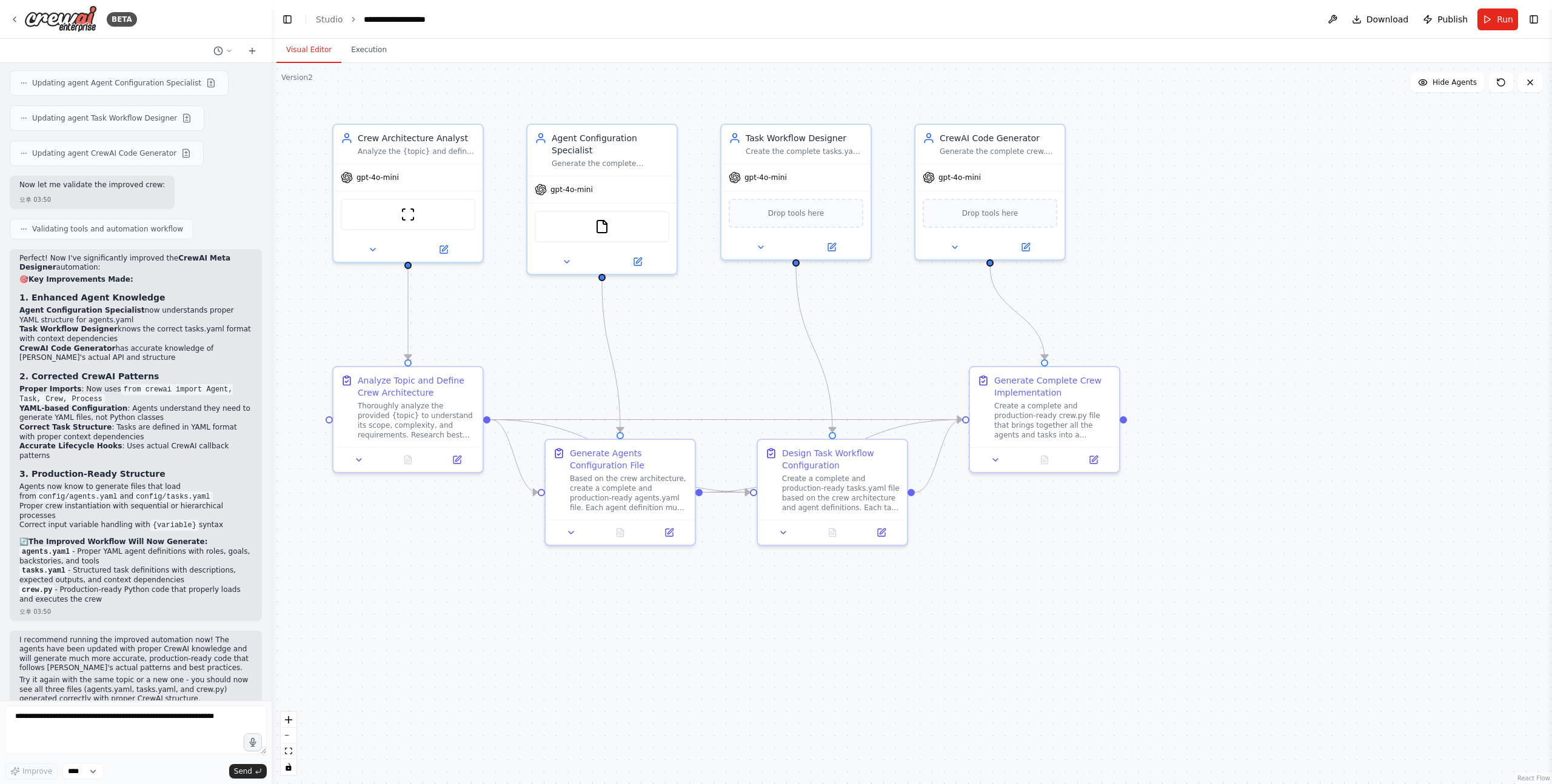
scroll to position [1734, 0]
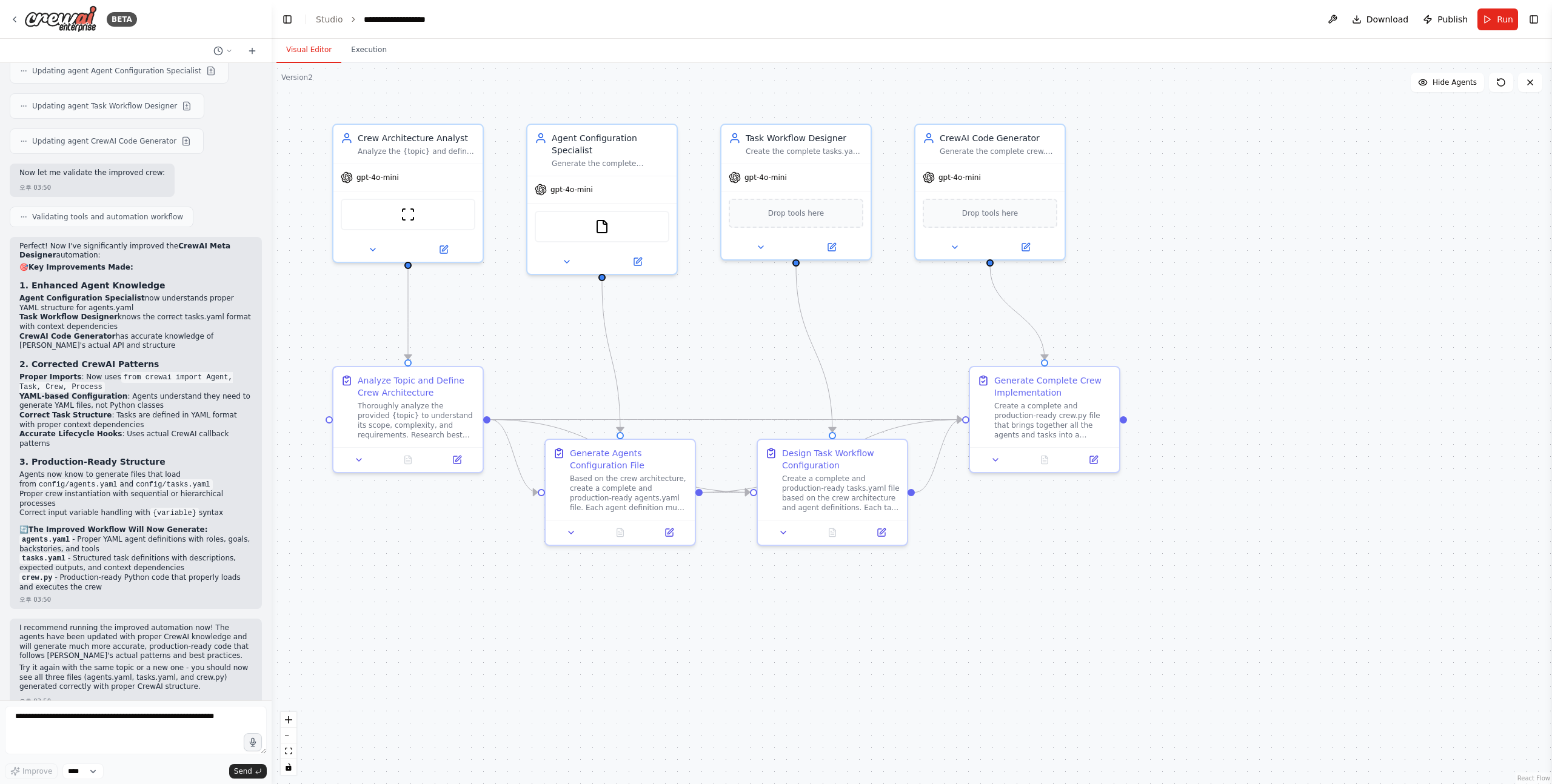
click at [74, 623] on p "I recommend running the improved automation now! The agents have been updated w…" at bounding box center [135, 642] width 233 height 38
click at [52, 623] on p "I recommend running the improved automation now! The agents have been updated w…" at bounding box center [135, 642] width 233 height 38
drag, startPoint x: 32, startPoint y: 609, endPoint x: 185, endPoint y: 619, distance: 153.3
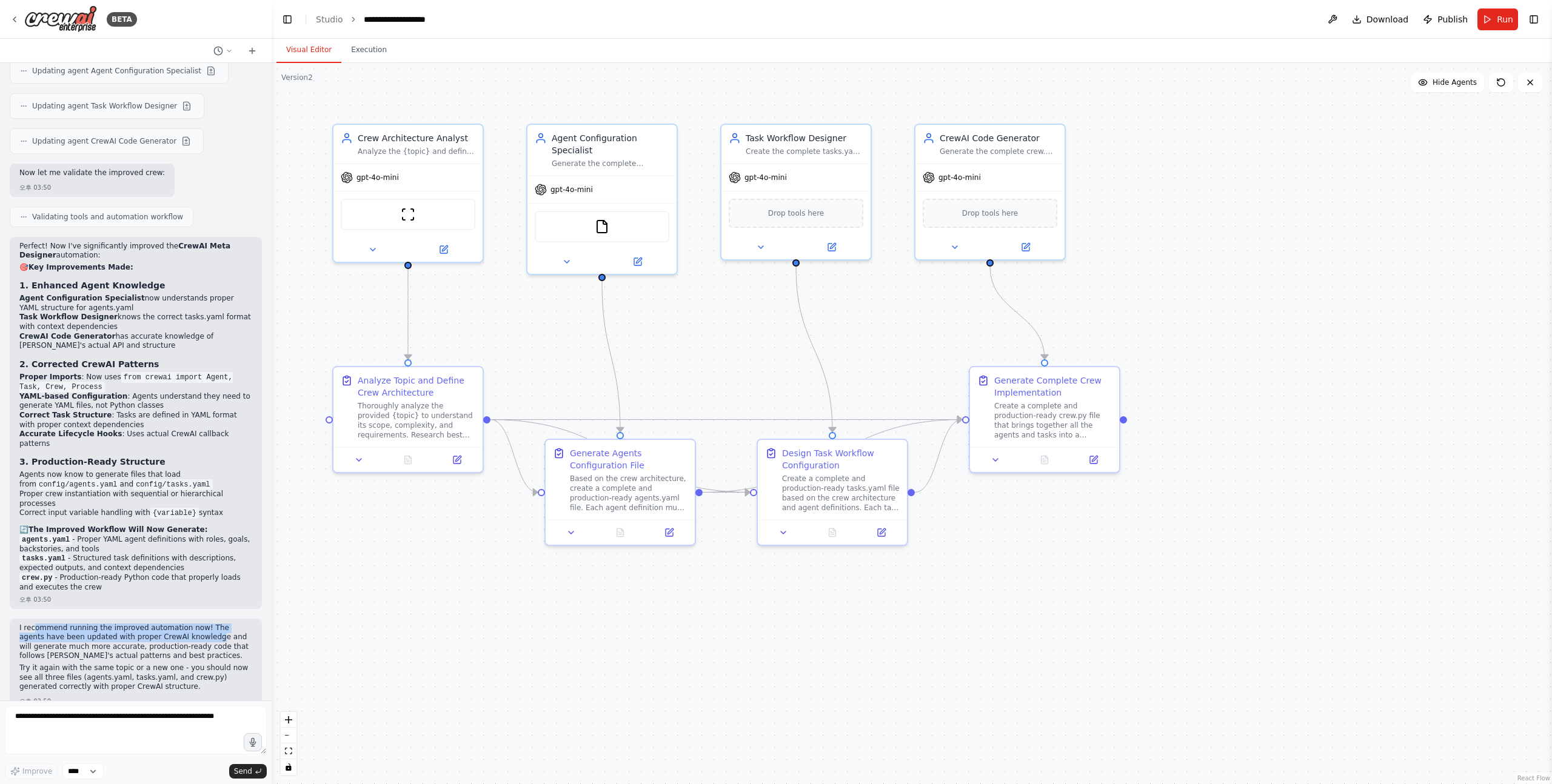
click at [185, 623] on p "I recommend running the improved automation now! The agents have been updated w…" at bounding box center [135, 642] width 233 height 38
drag, startPoint x: 185, startPoint y: 619, endPoint x: 22, endPoint y: 605, distance: 163.6
click at [22, 623] on p "I recommend running the improved automation now! The agents have been updated w…" at bounding box center [135, 642] width 233 height 38
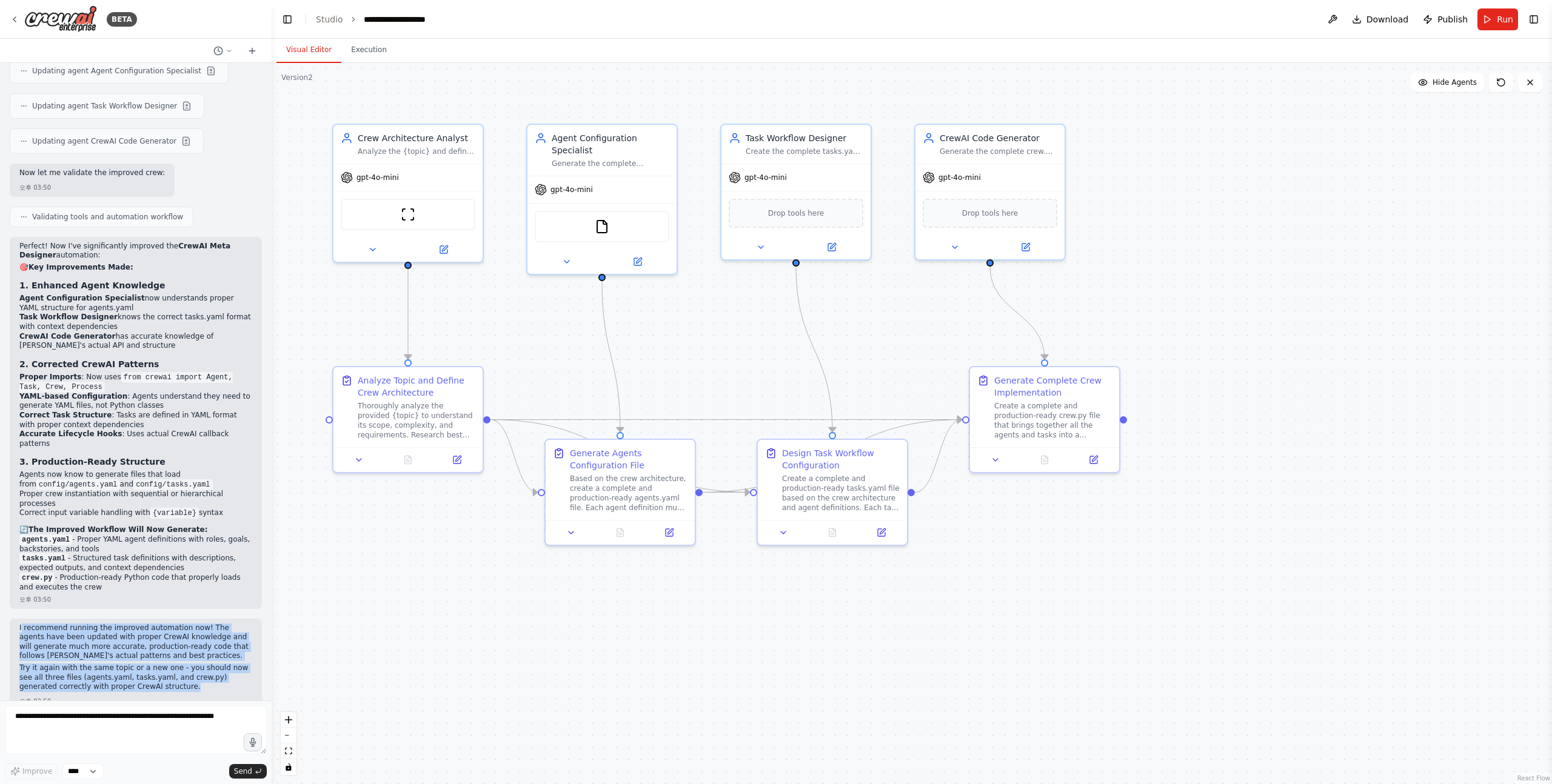
drag, startPoint x: 20, startPoint y: 605, endPoint x: 205, endPoint y: 669, distance: 195.8
click at [205, 669] on div "I recommend running the improved automation now! The agents have been updated w…" at bounding box center [135, 658] width 233 height 71
click at [183, 666] on p "Try it again with the same topic or a new one - you should now see all three fi…" at bounding box center [135, 678] width 233 height 28
drag, startPoint x: 201, startPoint y: 666, endPoint x: 61, endPoint y: 599, distance: 155.2
click at [61, 619] on div "I recommend running the improved automation now! The agents have been updated w…" at bounding box center [135, 665] width 252 height 92
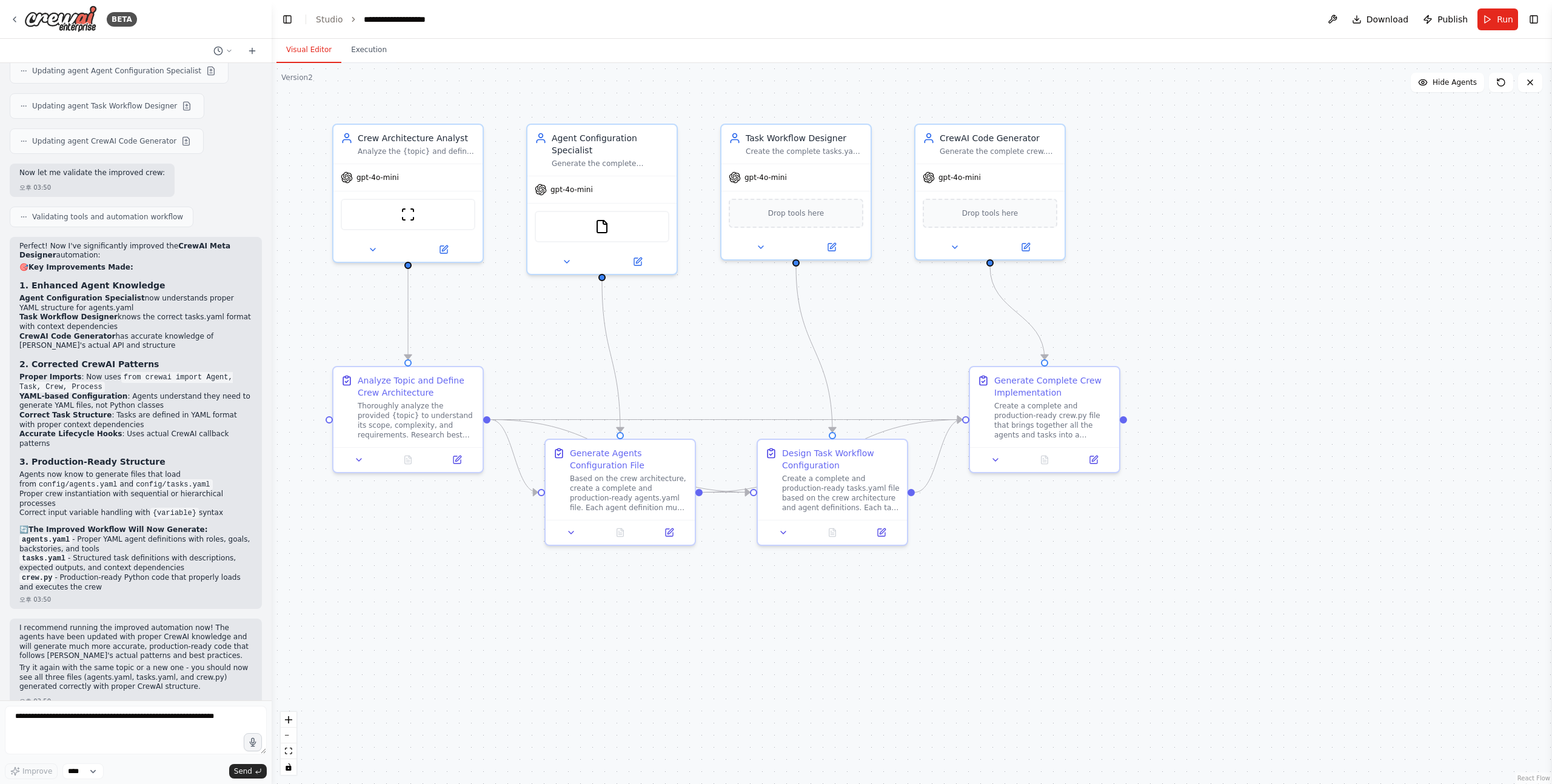
click at [61, 623] on p "I recommend running the improved automation now! The agents have been updated w…" at bounding box center [135, 642] width 233 height 38
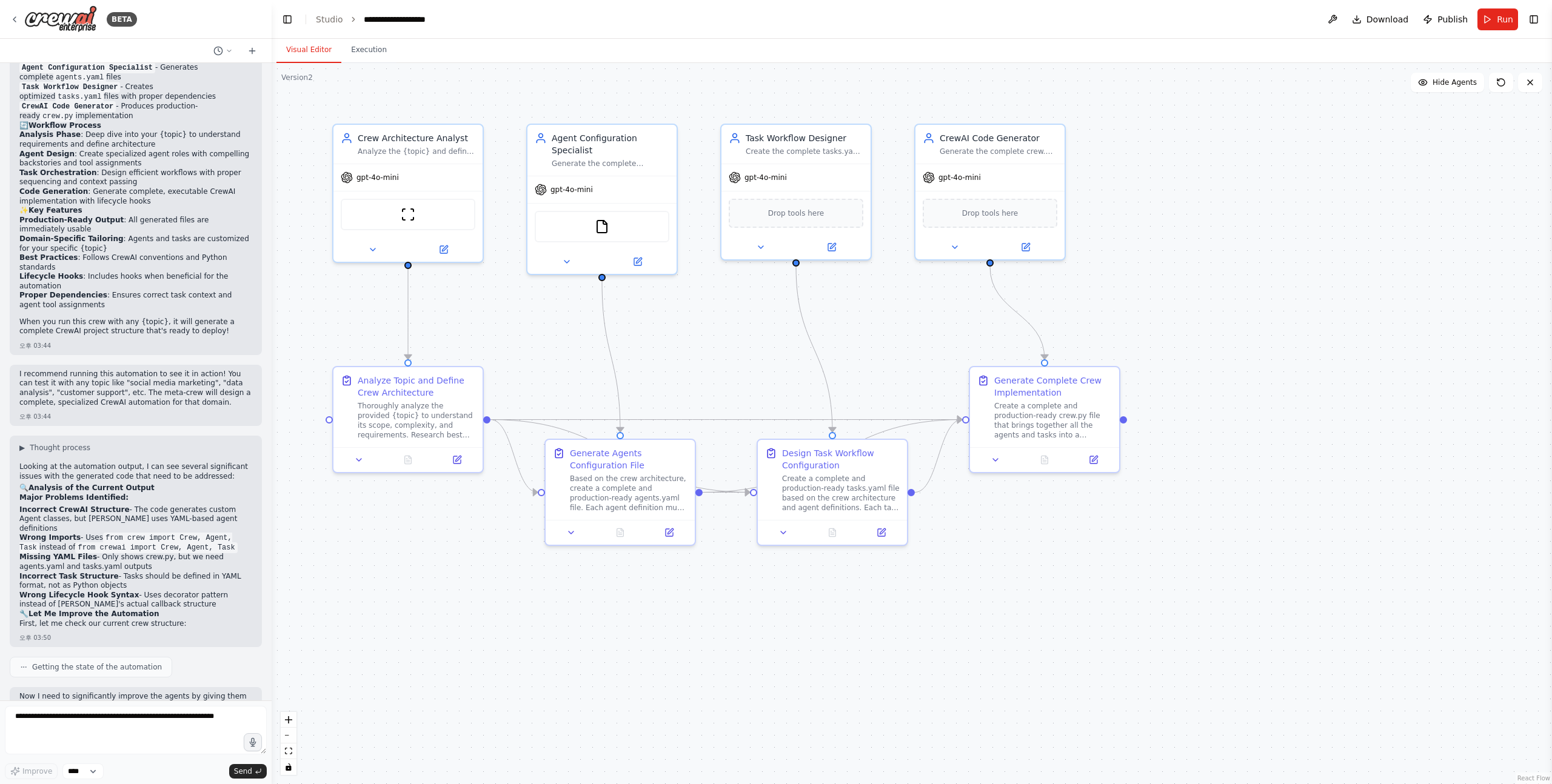
scroll to position [1036, 0]
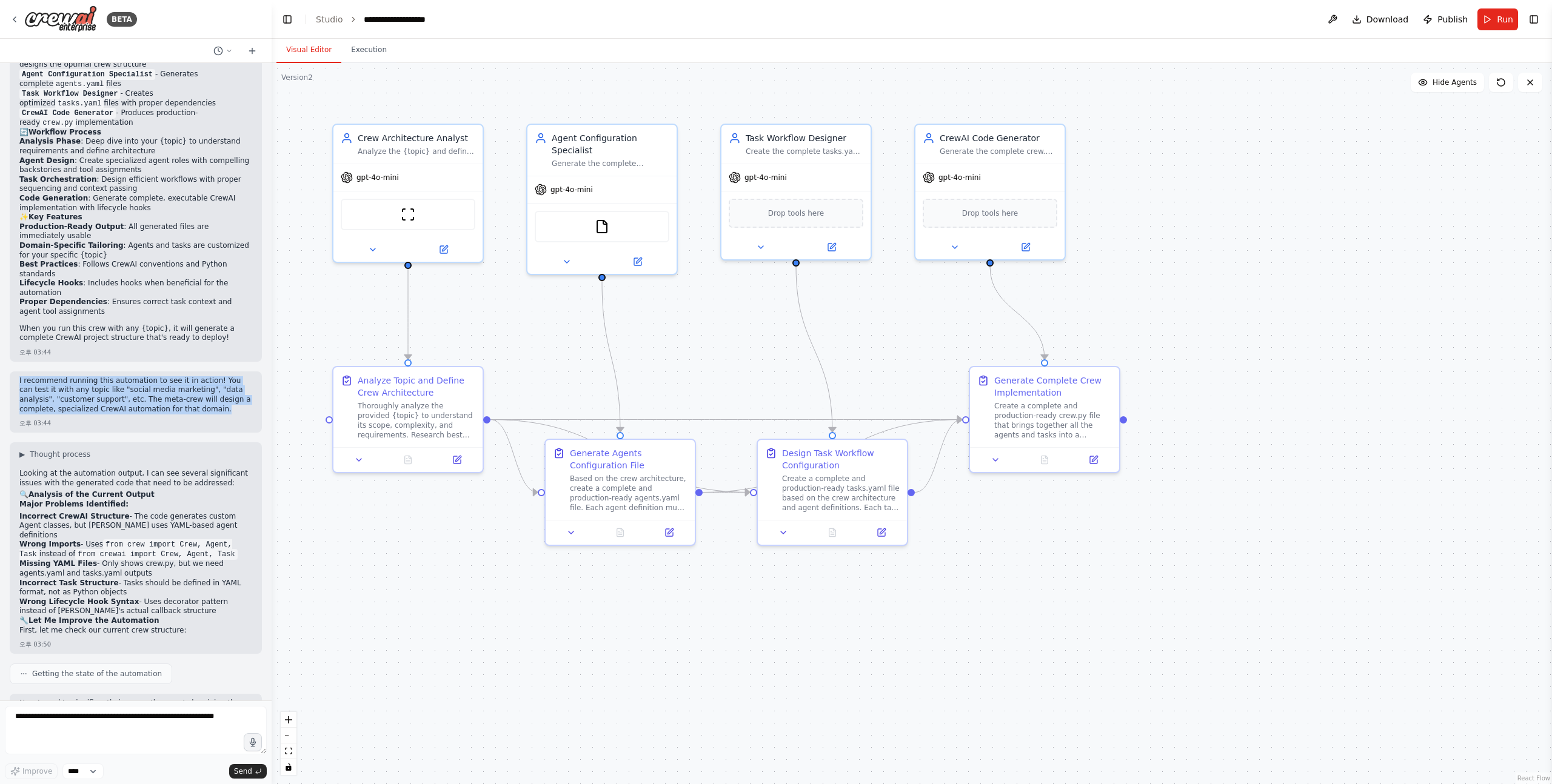
drag, startPoint x: 19, startPoint y: 368, endPoint x: 224, endPoint y: 398, distance: 207.2
click at [224, 398] on p "I recommend running this automation to see it in action! You can test it with a…" at bounding box center [135, 395] width 233 height 38
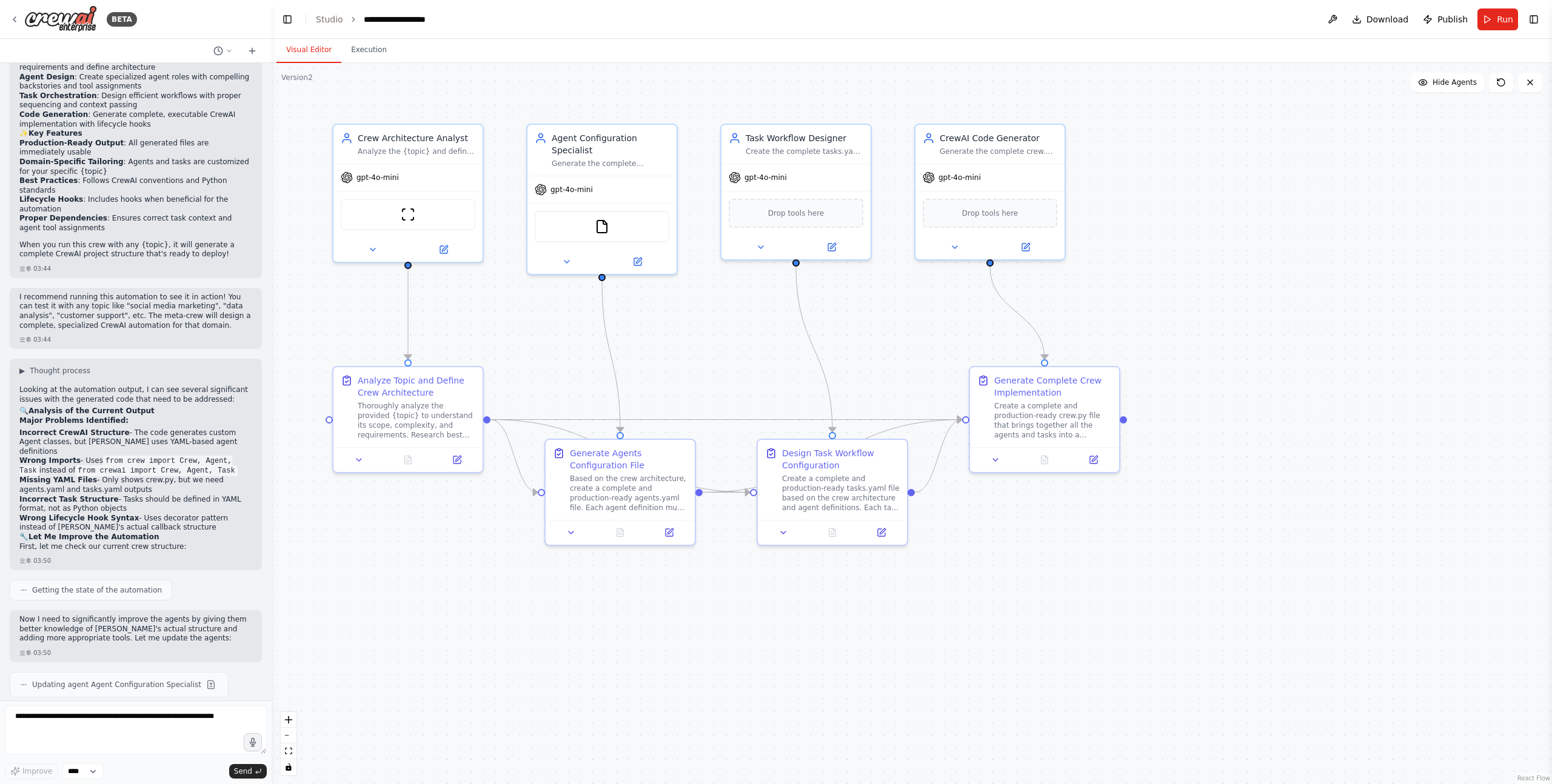
scroll to position [1122, 0]
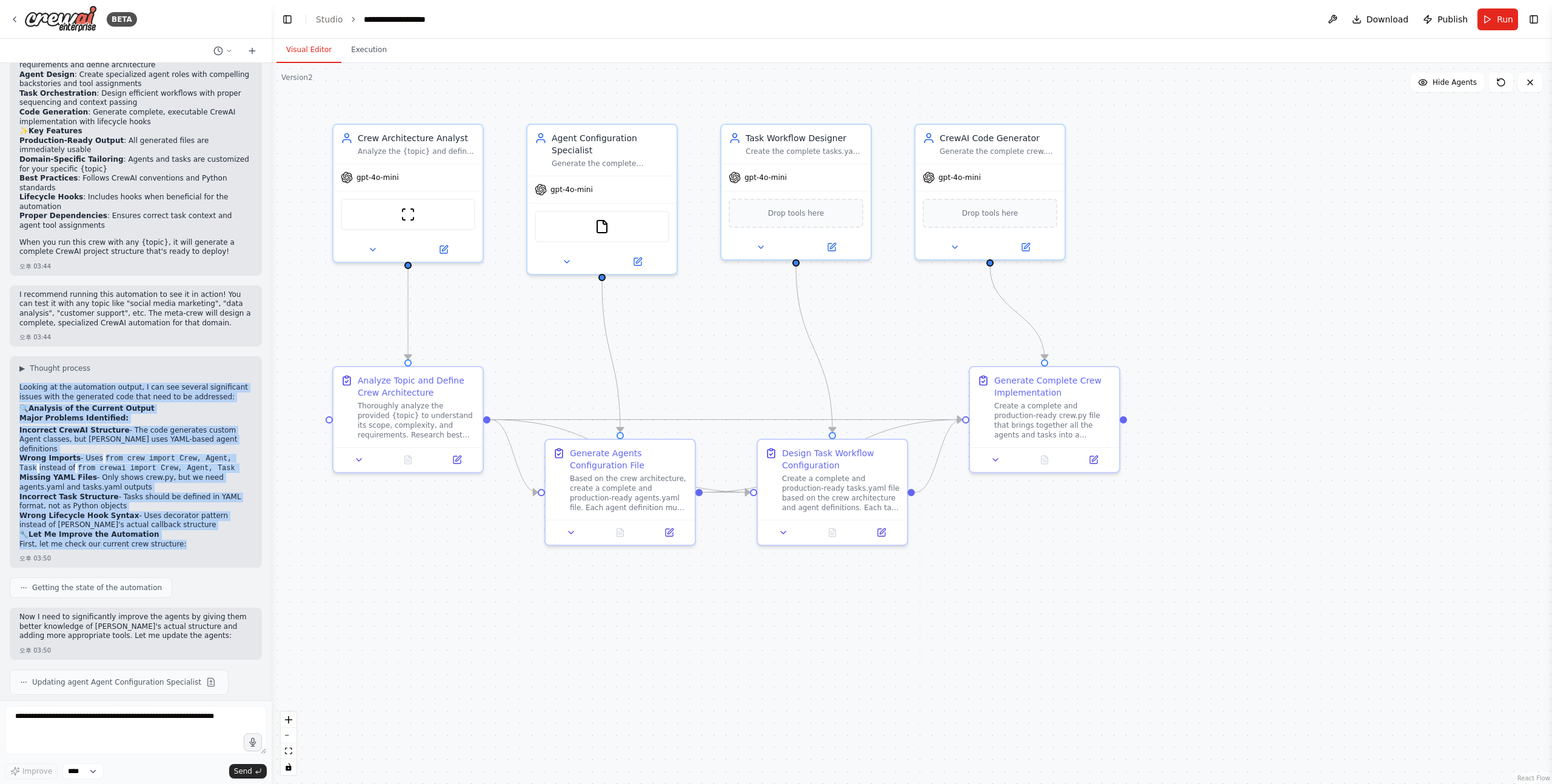
drag, startPoint x: 184, startPoint y: 521, endPoint x: 174, endPoint y: 365, distance: 156.3
click at [174, 365] on div "▶ Thought process Looking at the automation output, I can see several significa…" at bounding box center [135, 458] width 233 height 188
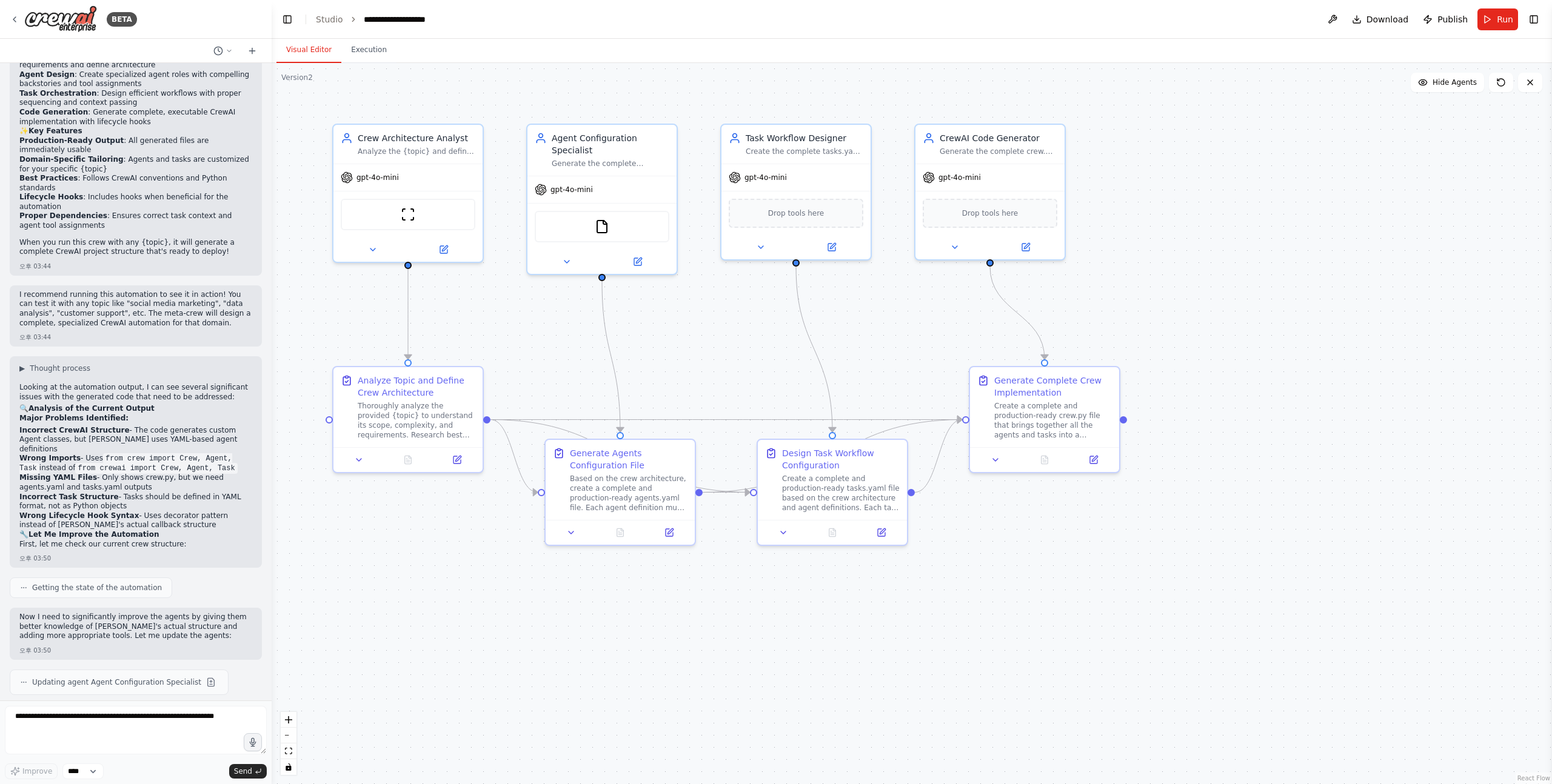
click at [164, 404] on h2 "🔍 Analysis of the Current Output" at bounding box center [135, 409] width 233 height 10
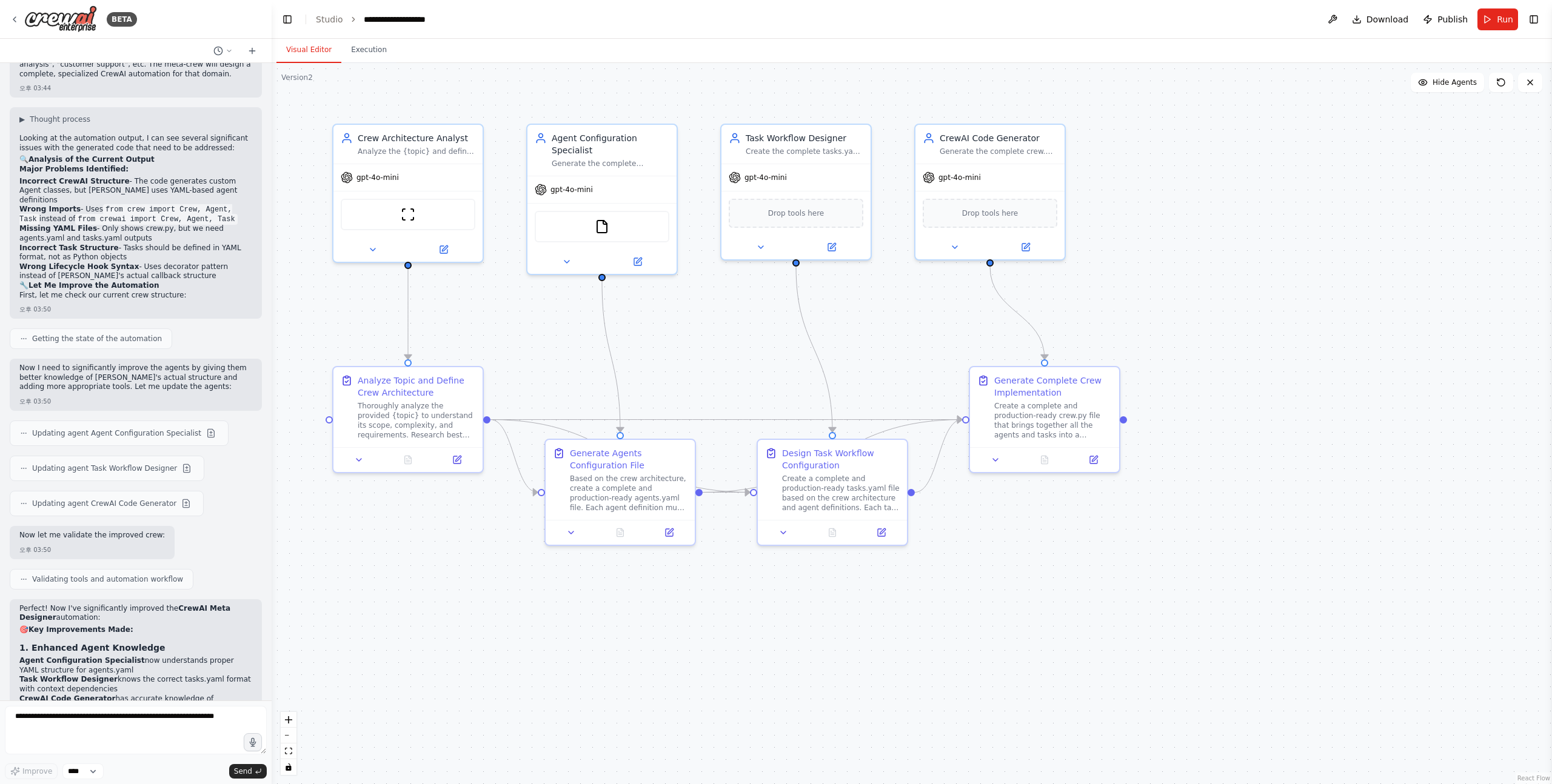
scroll to position [1374, 0]
drag, startPoint x: 127, startPoint y: 346, endPoint x: 179, endPoint y: 364, distance: 55.0
click at [179, 364] on p "Now I need to significantly improve the agents by giving them better knowledge …" at bounding box center [135, 375] width 233 height 28
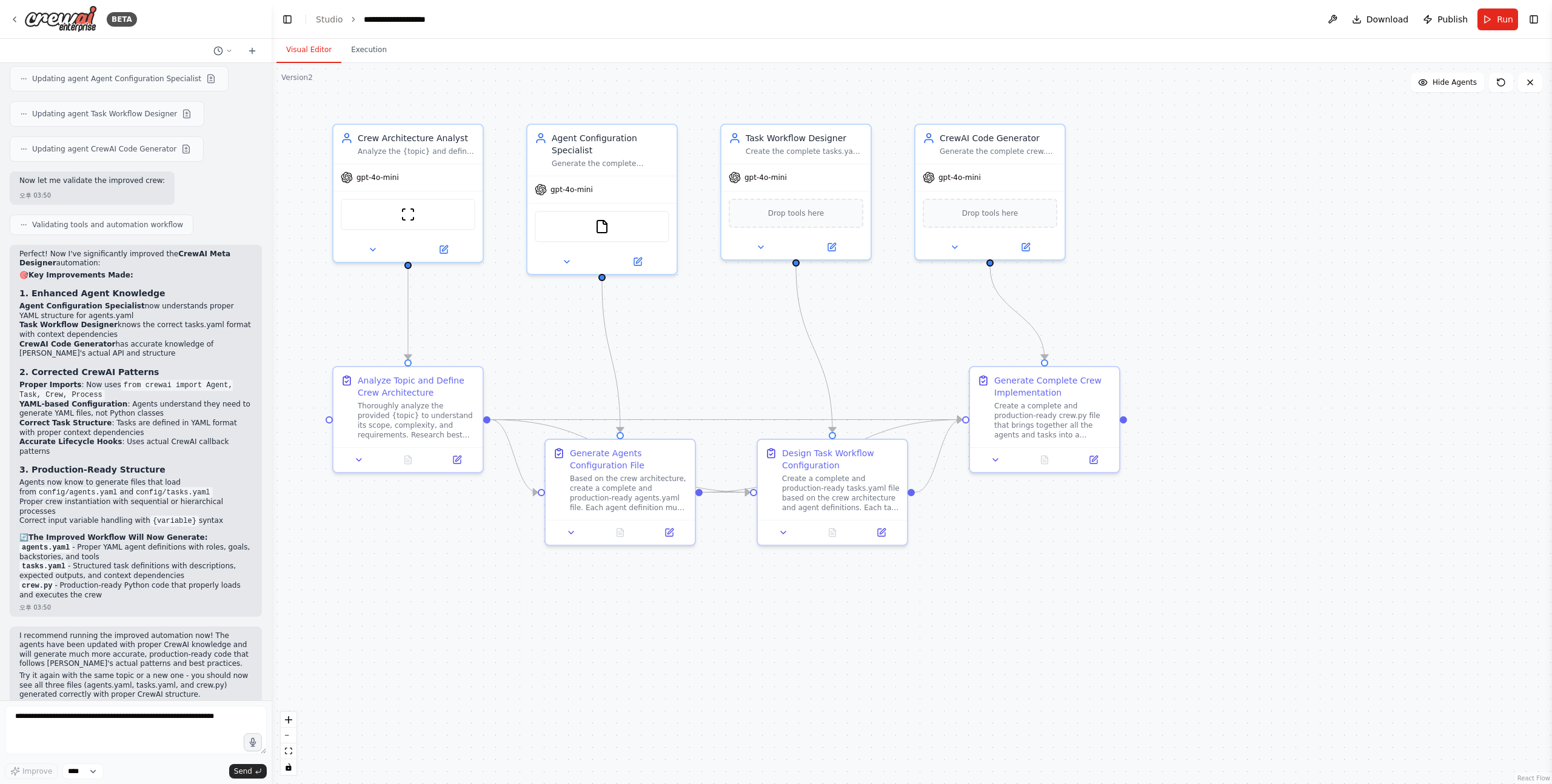
scroll to position [1734, 0]
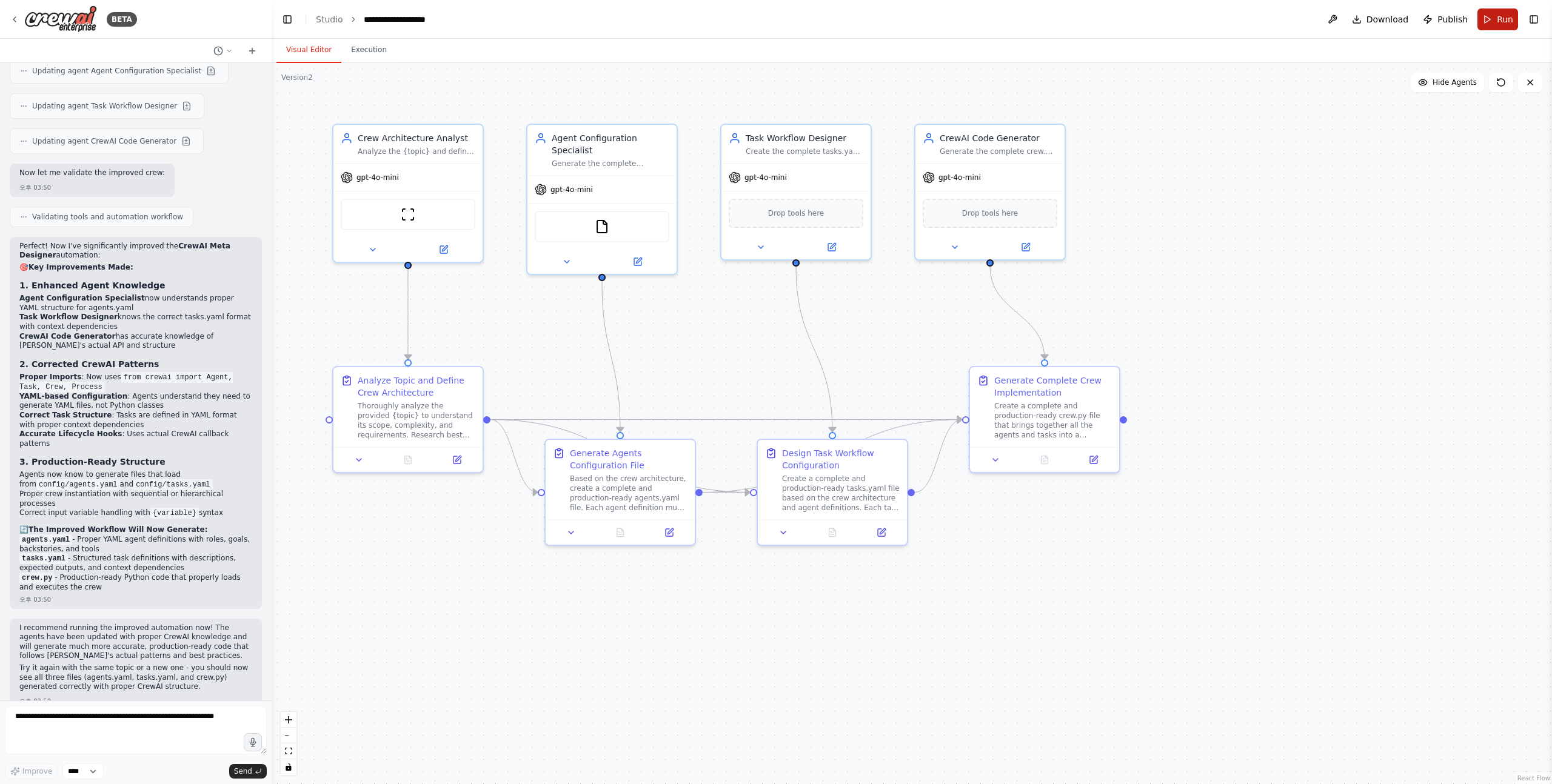
click at [1495, 16] on button "Run" at bounding box center [1498, 19] width 41 height 22
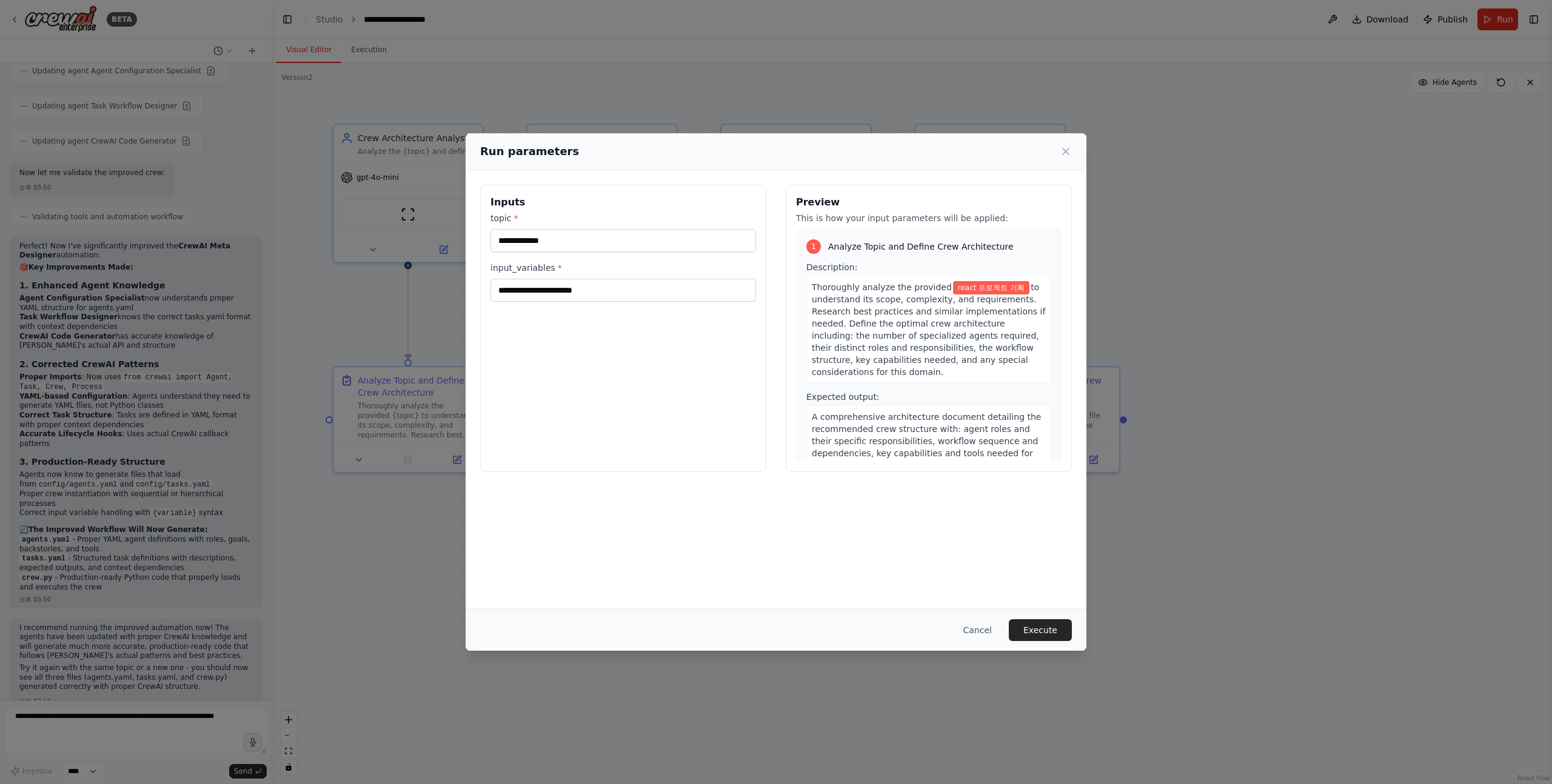
click at [516, 273] on div "input_variables *" at bounding box center [623, 282] width 266 height 40
click at [521, 269] on label "input_variables *" at bounding box center [623, 267] width 266 height 12
click at [521, 279] on input "input_variables *" at bounding box center [623, 291] width 266 height 23
click at [521, 269] on label "input_variables *" at bounding box center [623, 267] width 266 height 12
click at [521, 279] on input "input_variables *" at bounding box center [623, 291] width 266 height 23
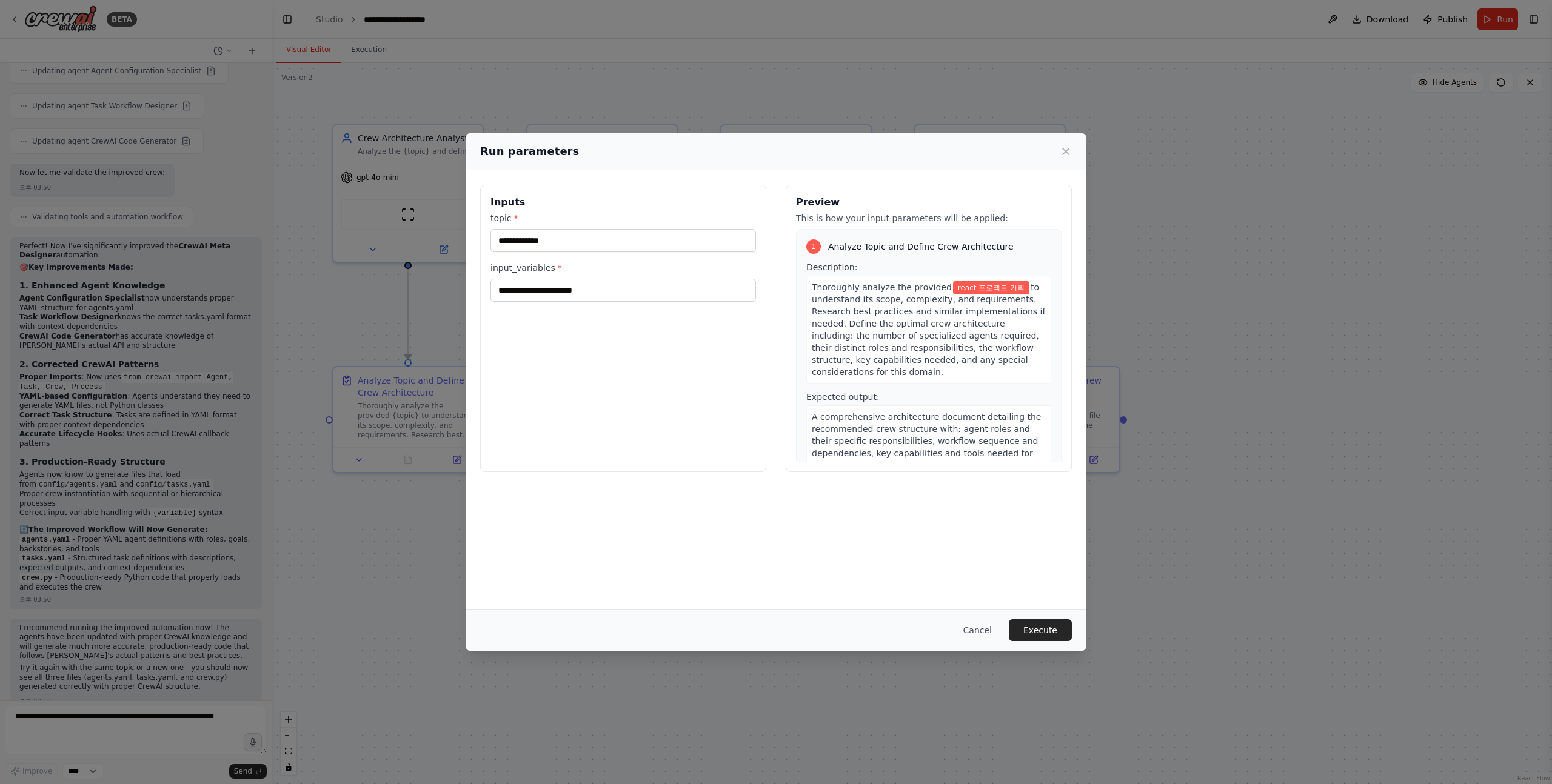
click at [521, 269] on label "input_variables *" at bounding box center [623, 267] width 266 height 12
click at [521, 279] on input "input_variables *" at bounding box center [623, 291] width 266 height 23
click at [687, 373] on div "**********" at bounding box center [623, 328] width 286 height 287
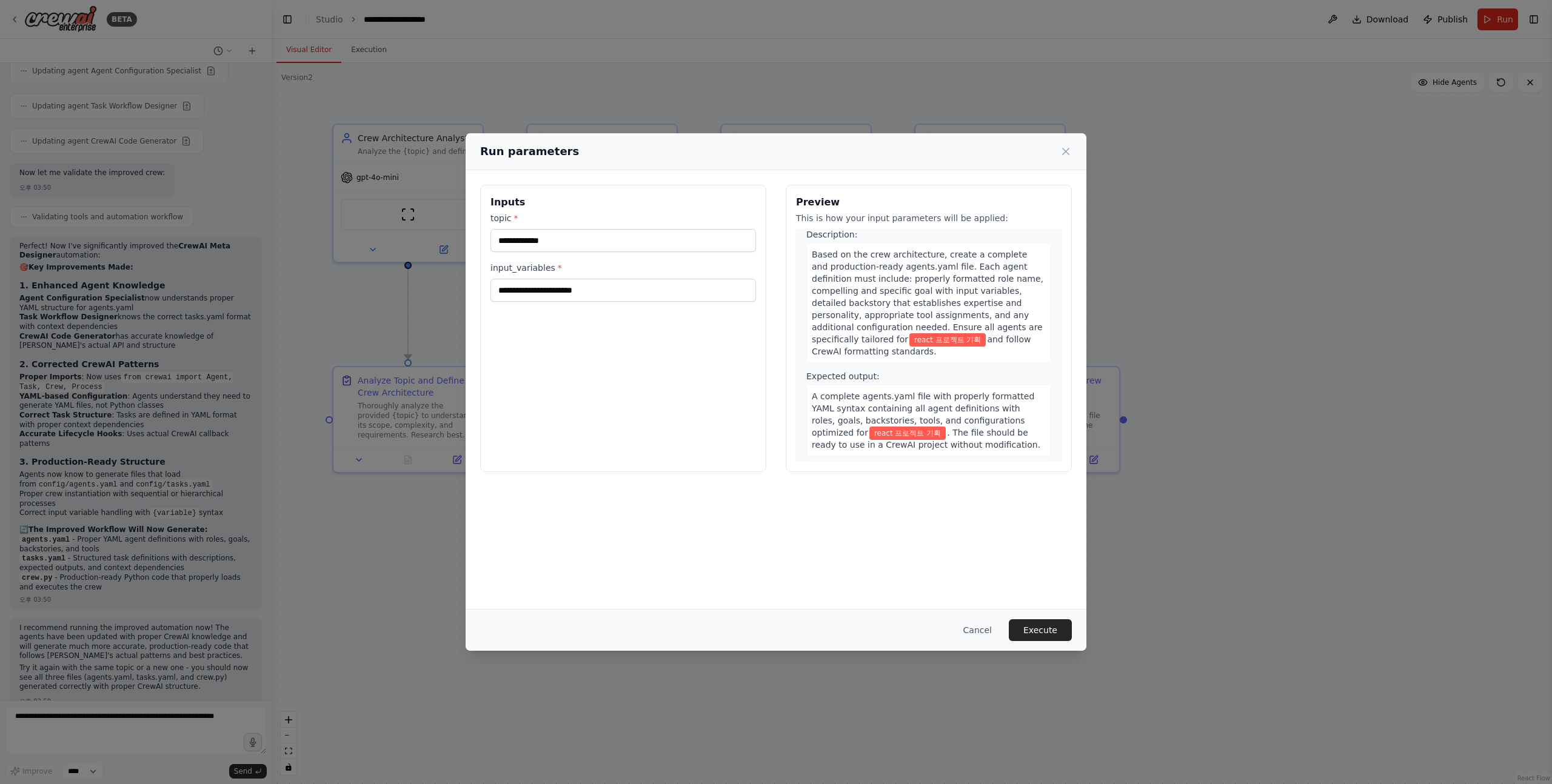
scroll to position [282, 0]
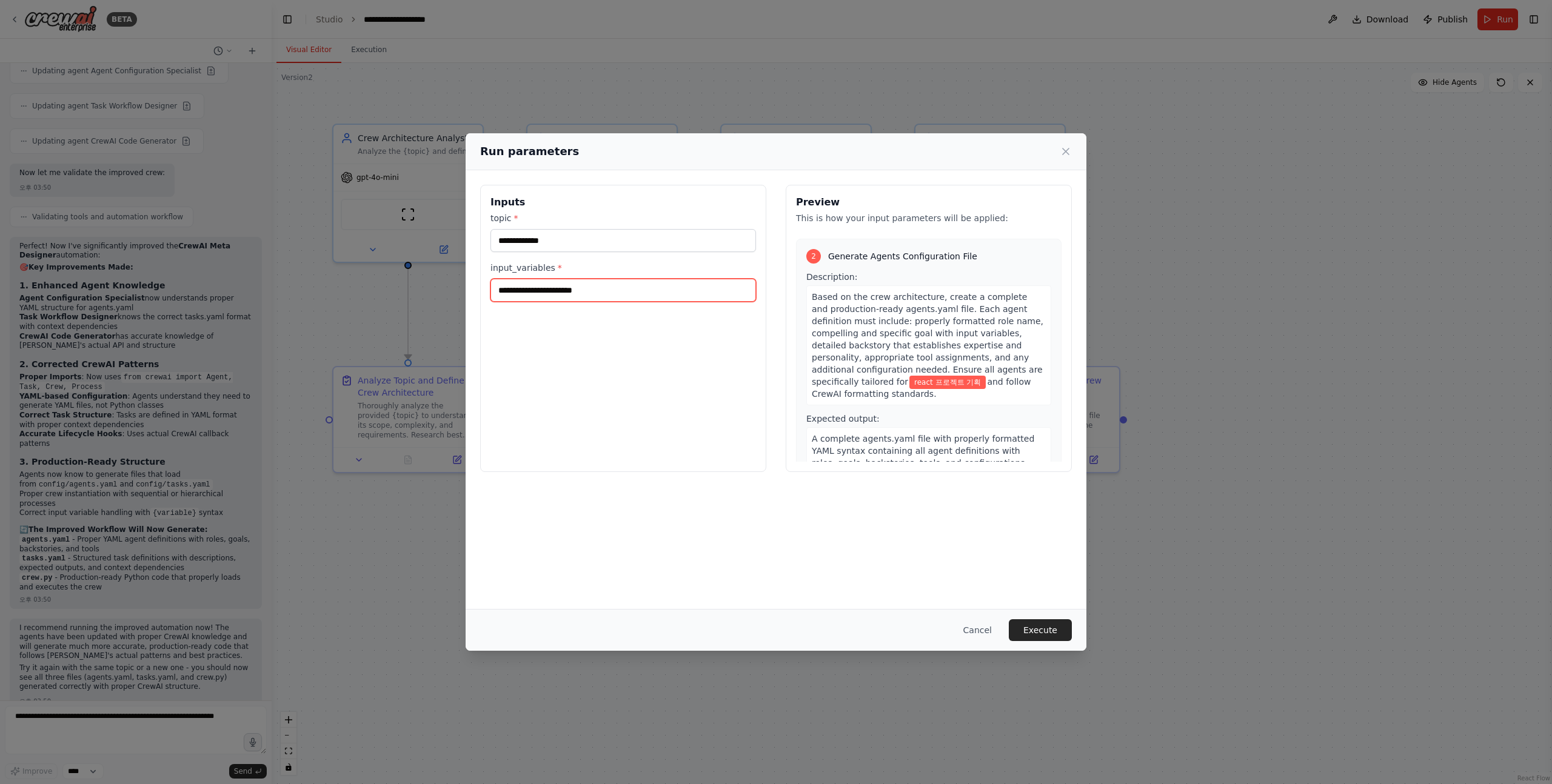
click at [642, 288] on input "input_variables *" at bounding box center [623, 291] width 266 height 23
type input "*"
type input "******"
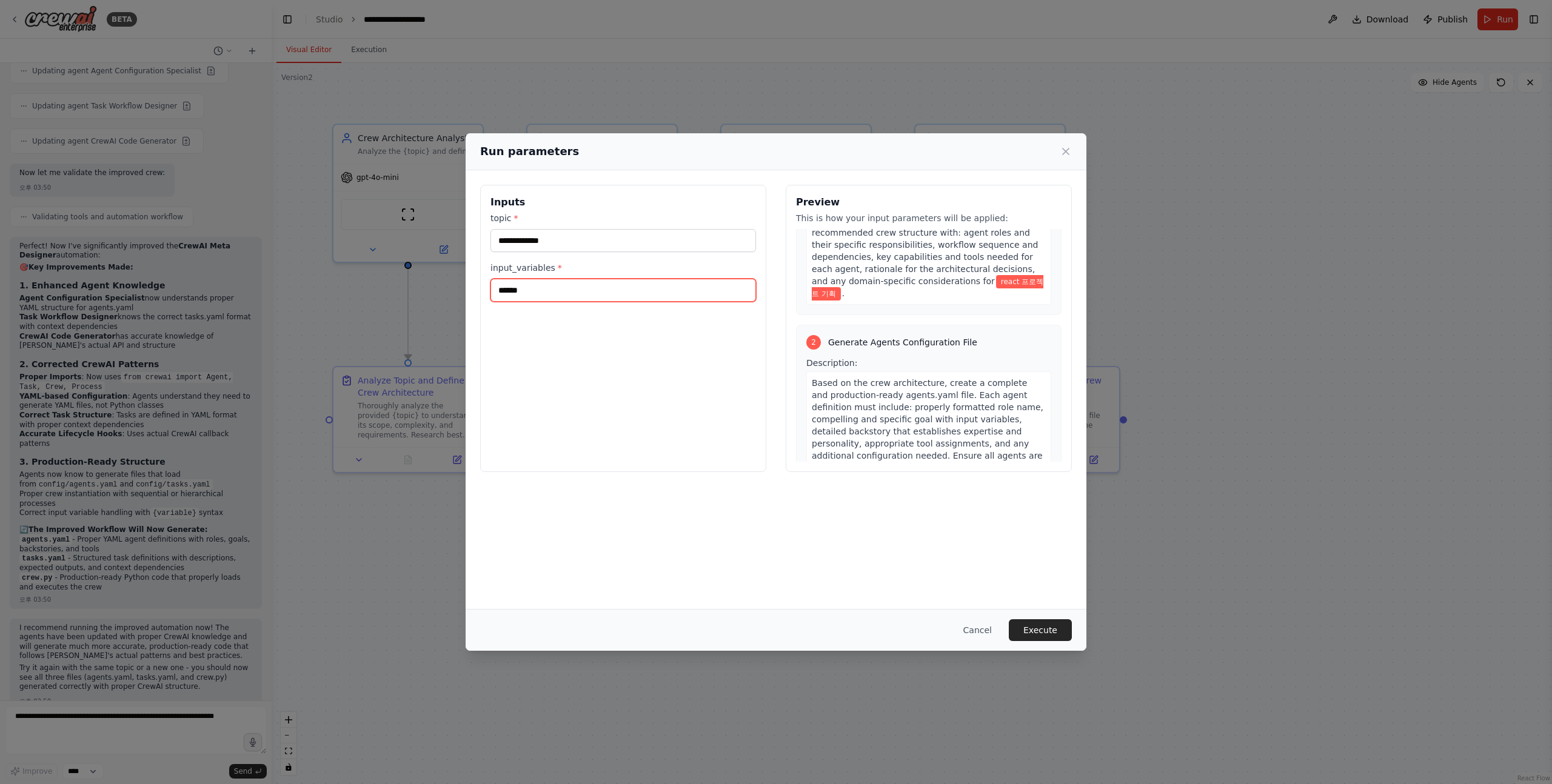
scroll to position [0, 0]
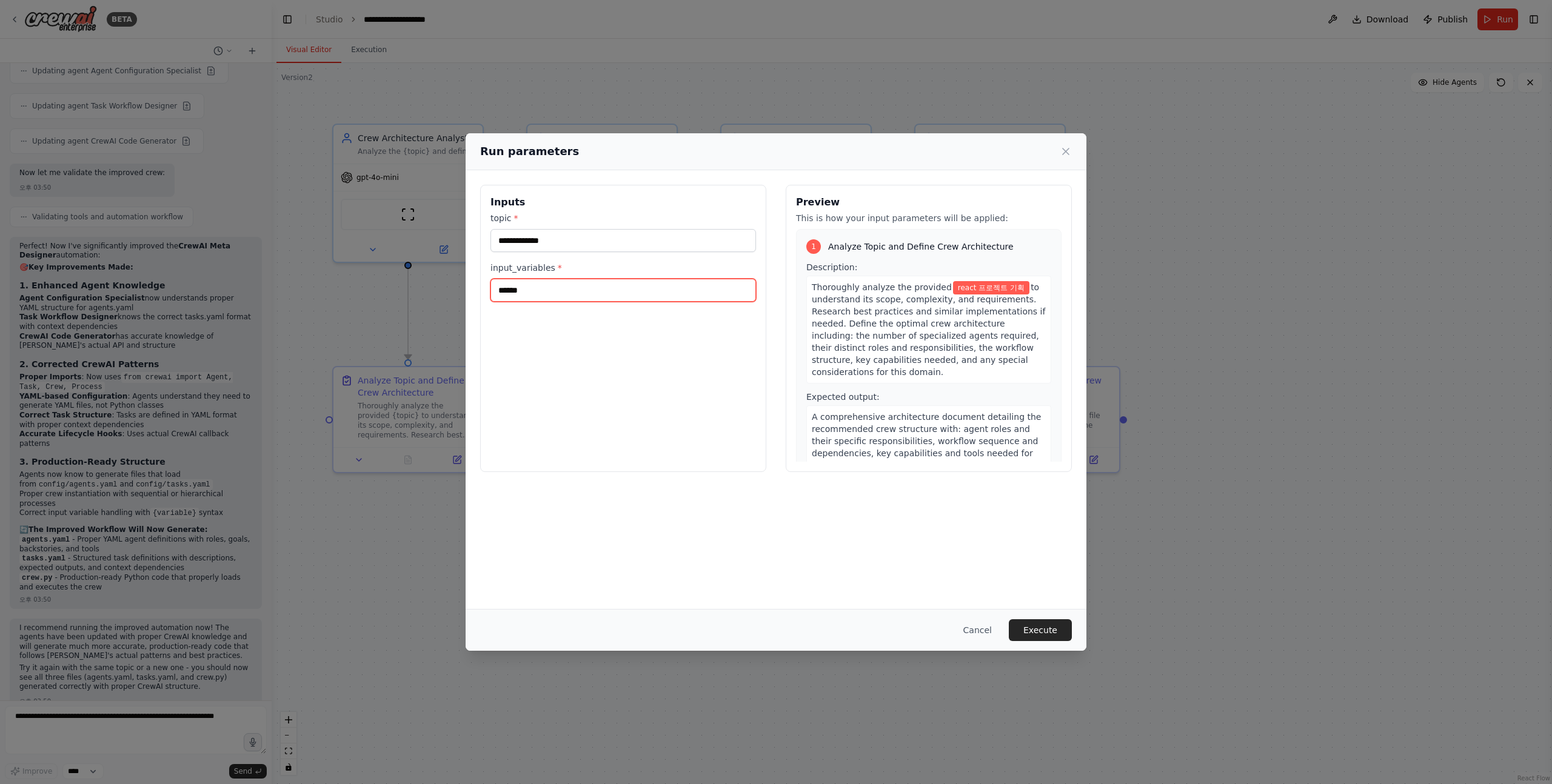
click at [600, 294] on input "******" at bounding box center [623, 291] width 266 height 23
click at [983, 630] on button "Cancel" at bounding box center [977, 630] width 48 height 22
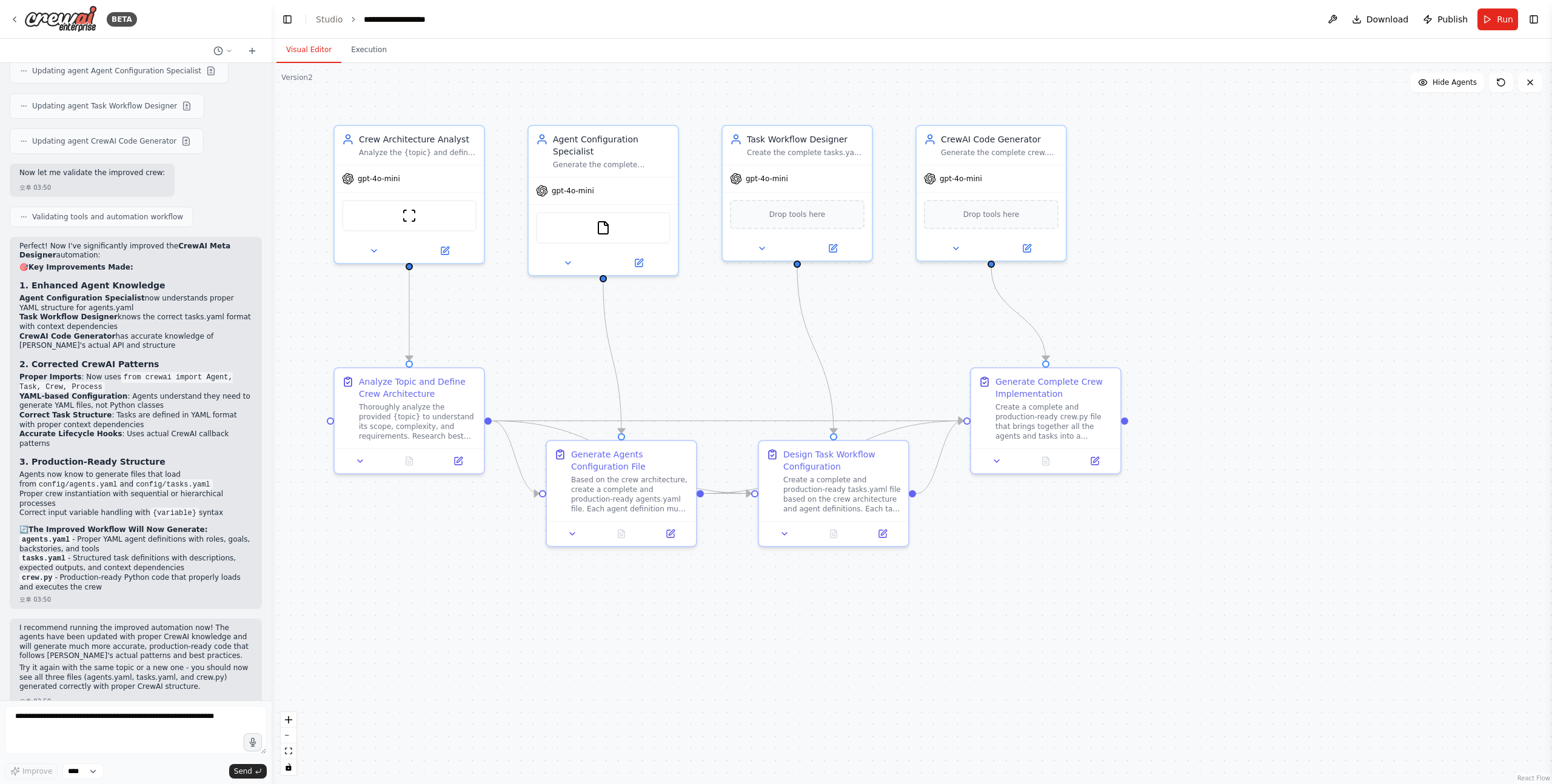
click at [364, 673] on div ".deletable-edge-delete-btn { width: 20px; height: 20px; border: 0px solid #ffff…" at bounding box center [911, 423] width 1281 height 721
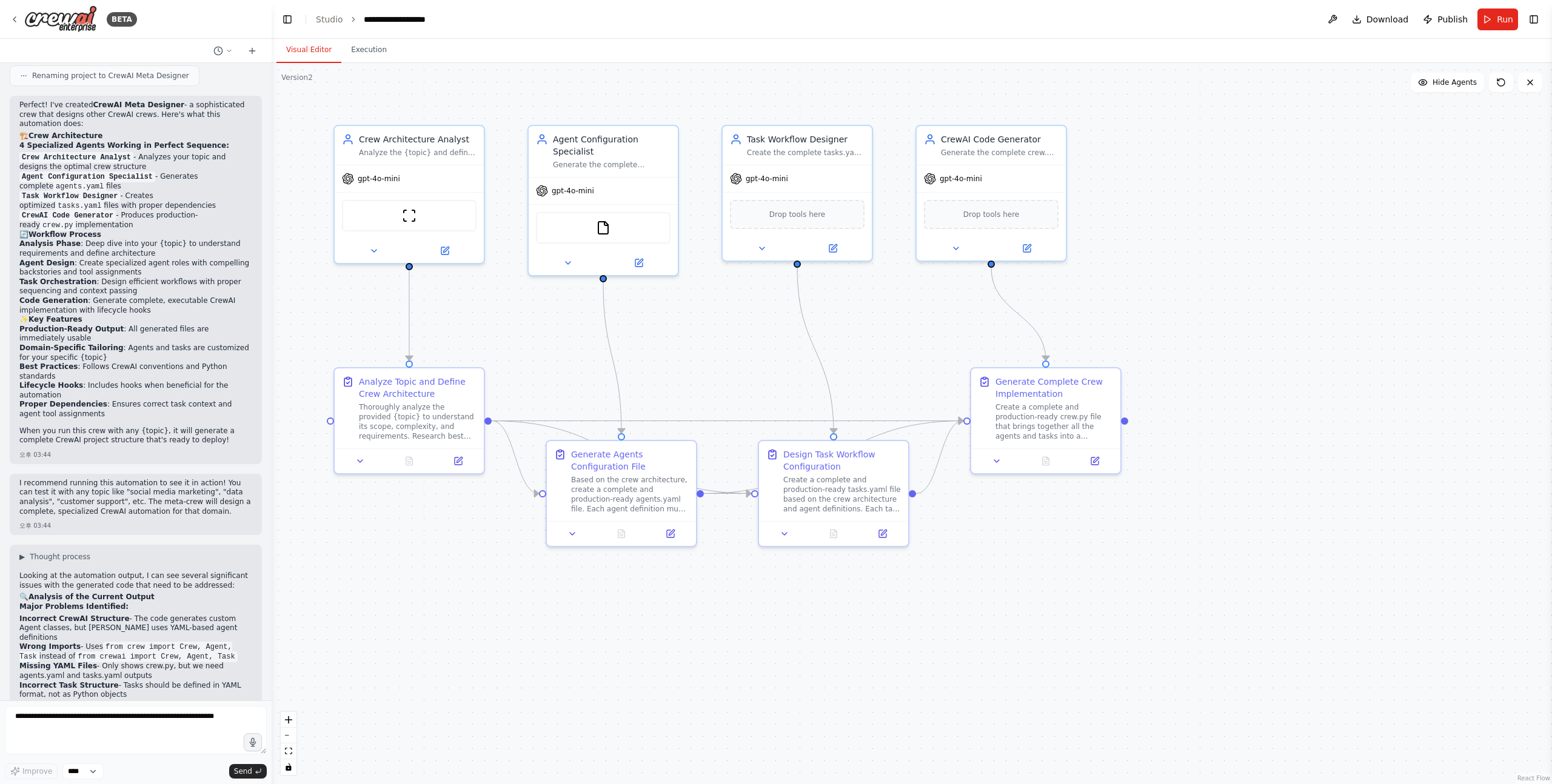
scroll to position [1456, 0]
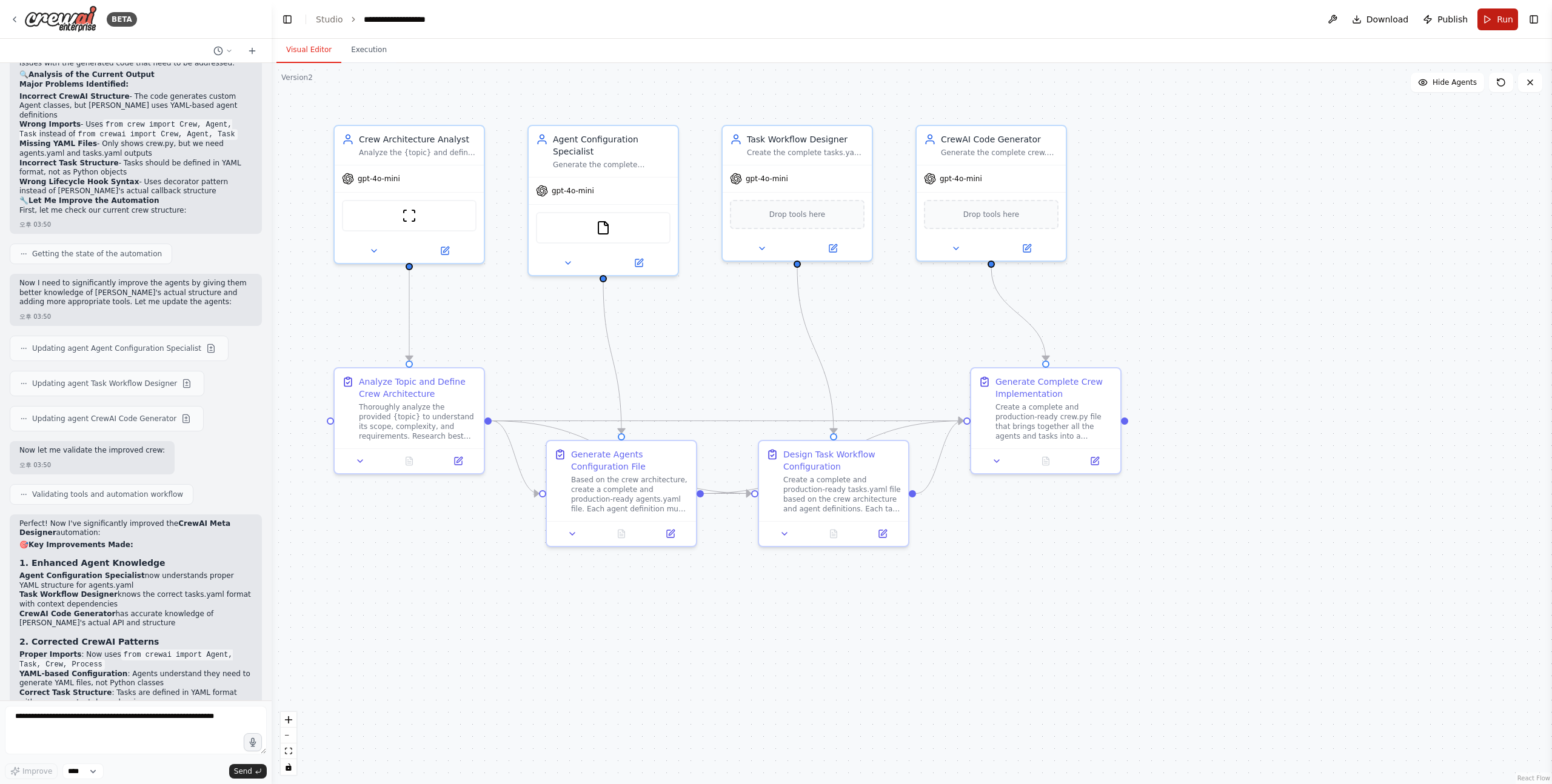
click at [1500, 24] on button "Run" at bounding box center [1498, 19] width 41 height 22
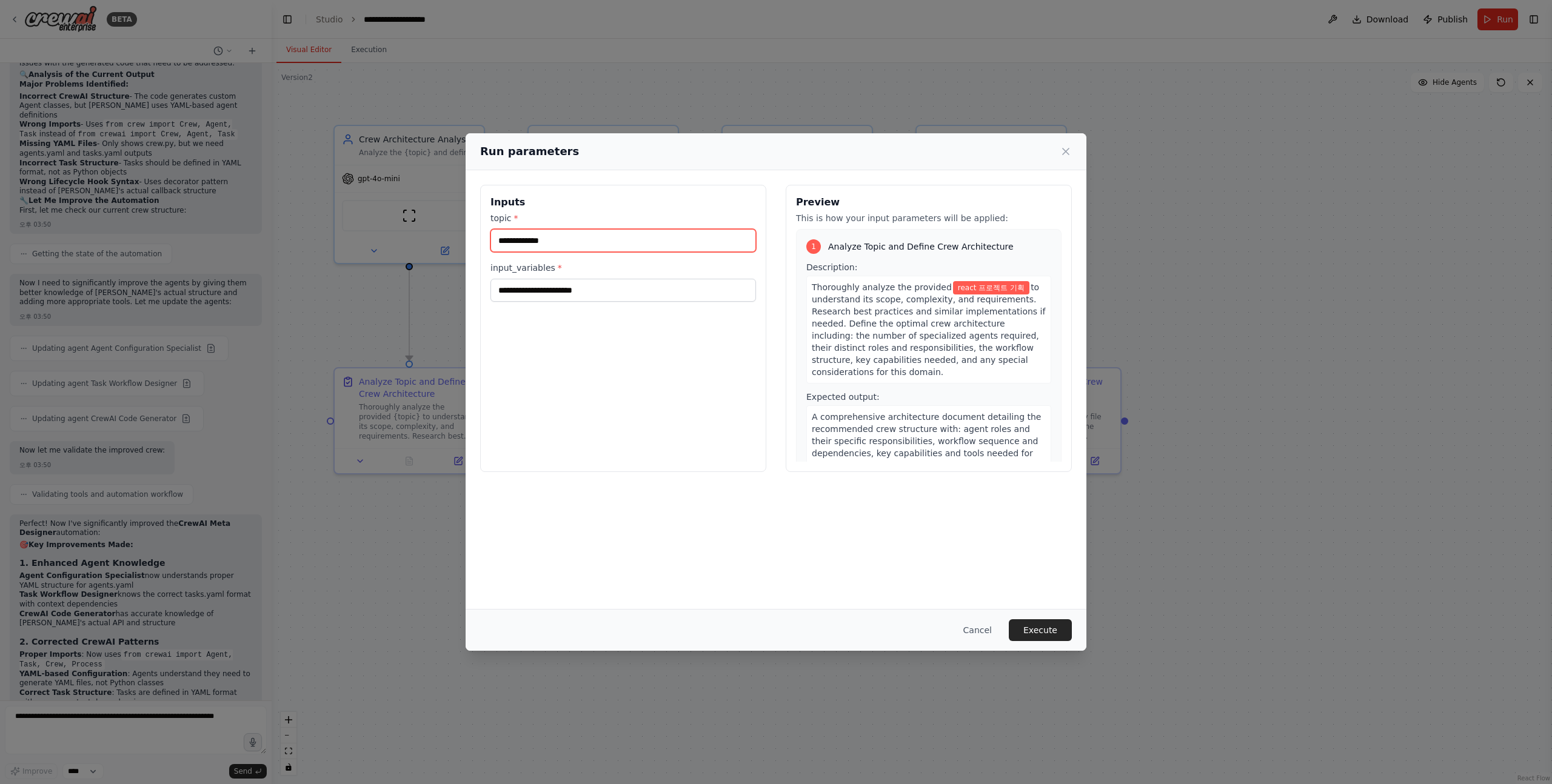
click at [585, 238] on input "**********" at bounding box center [623, 241] width 266 height 23
click at [571, 290] on input "input_variables *" at bounding box center [623, 291] width 266 height 23
paste input "**********"
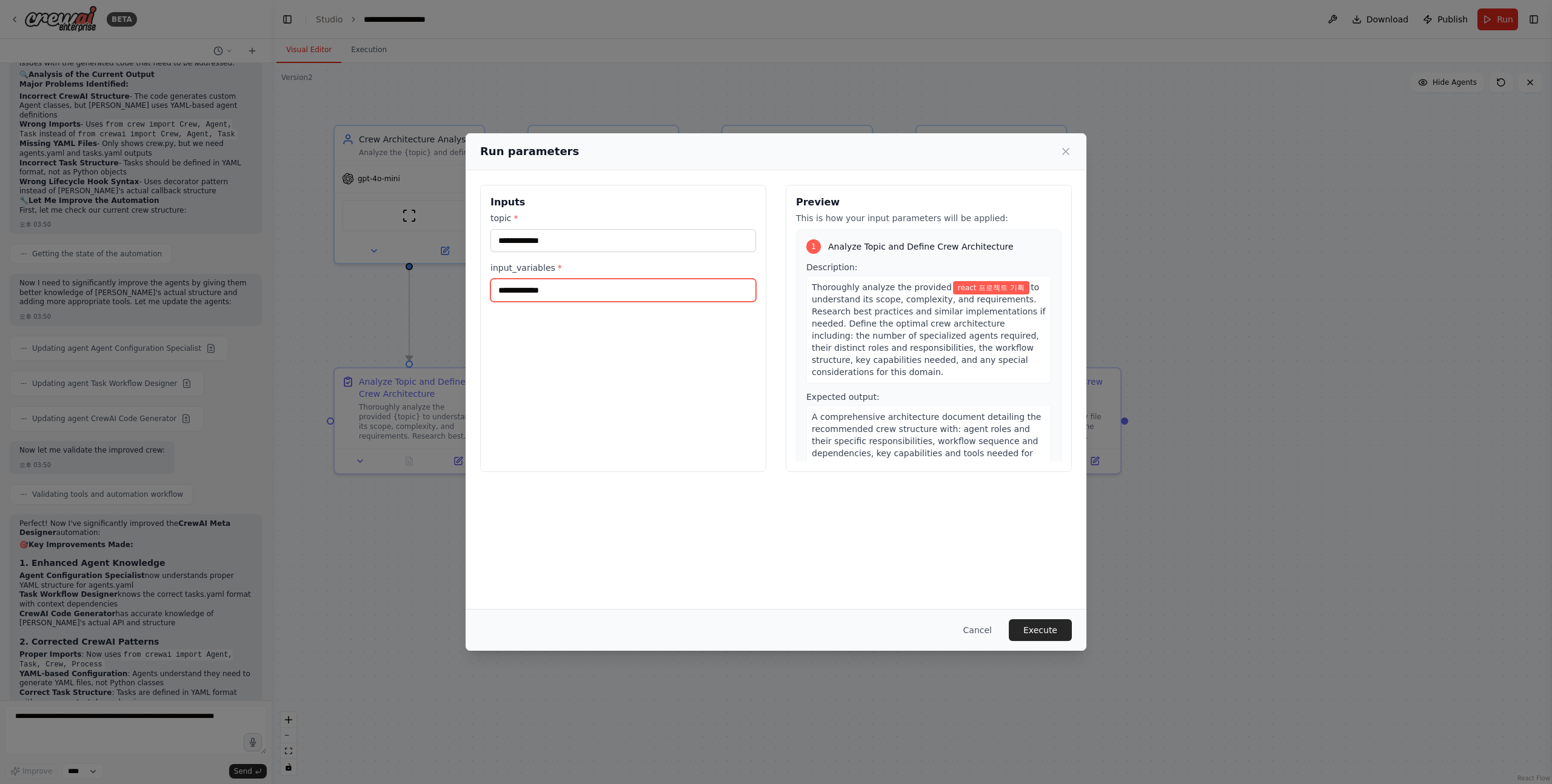
type input "**********"
click at [659, 336] on div "**********" at bounding box center [623, 328] width 286 height 287
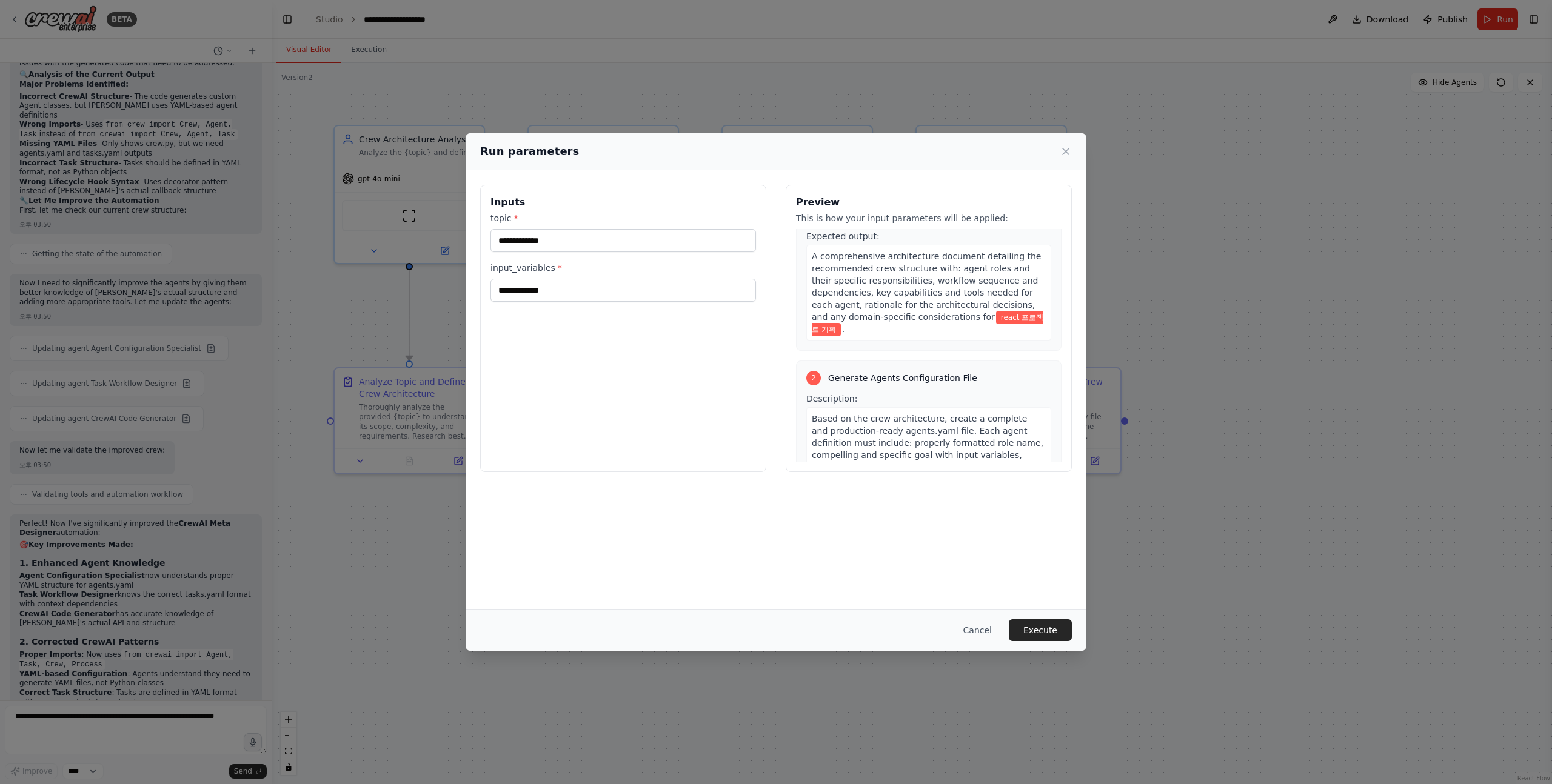
scroll to position [0, 0]
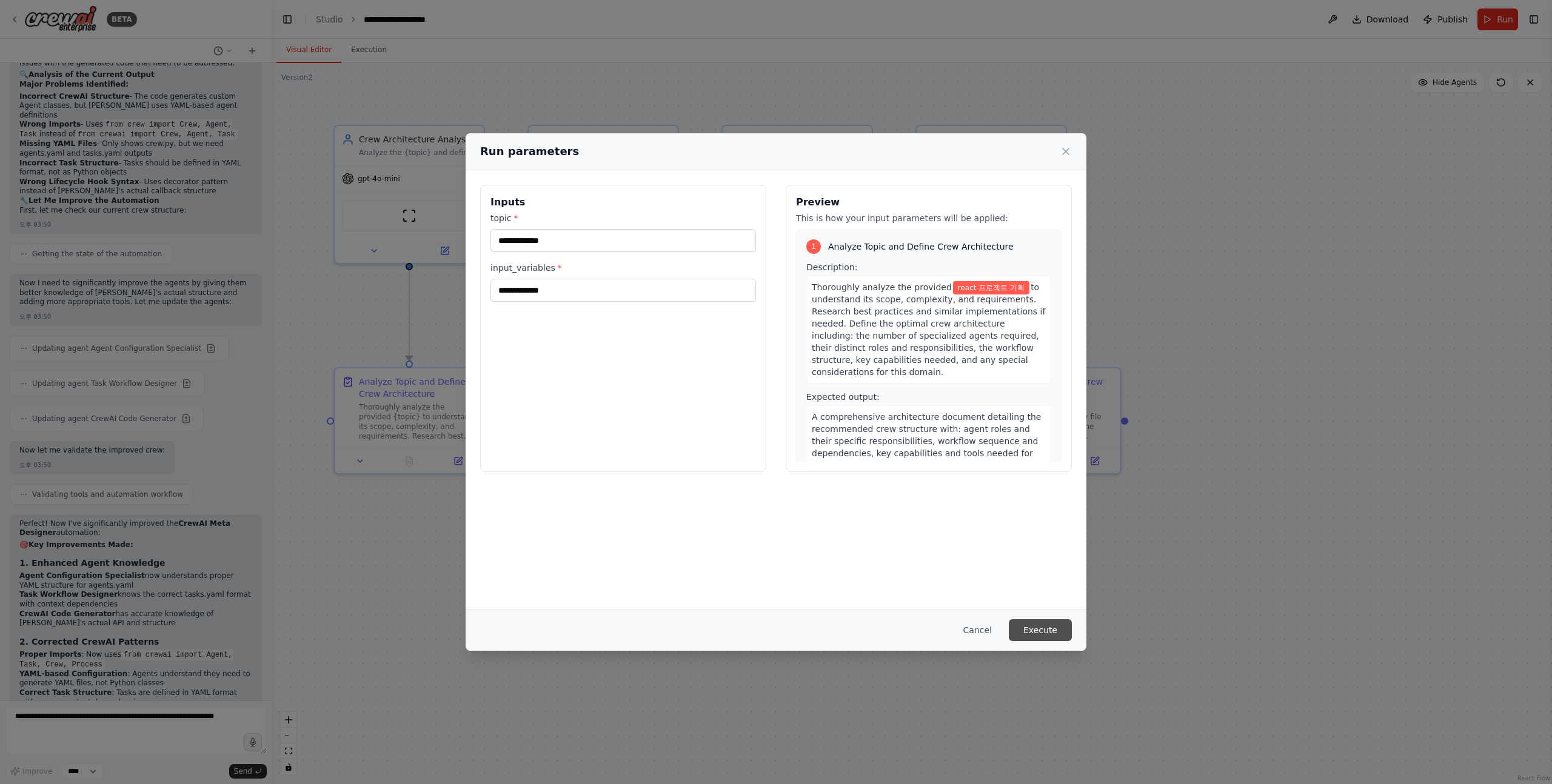
click at [1036, 627] on button "Execute" at bounding box center [1040, 630] width 63 height 22
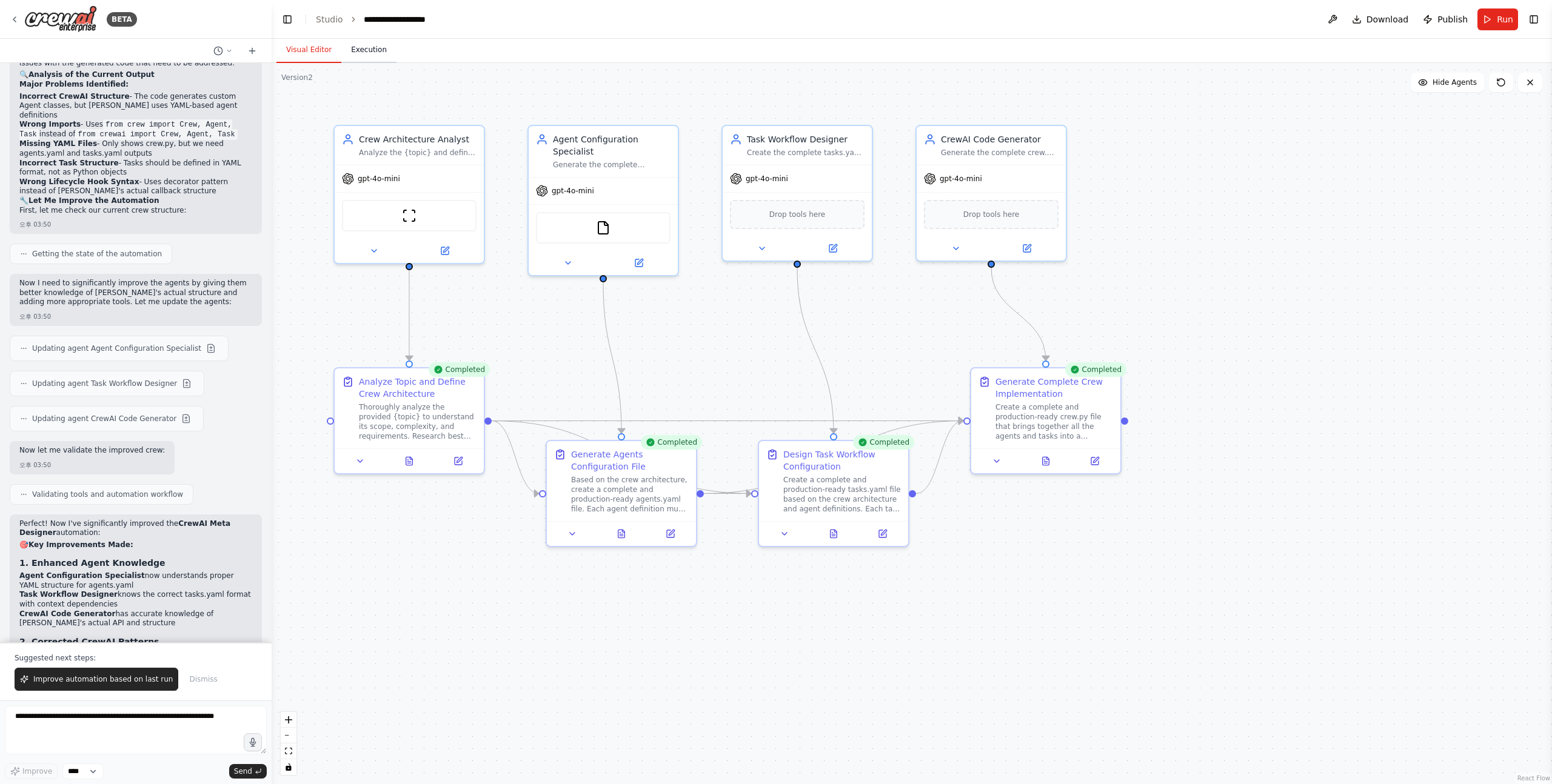
click at [361, 44] on button "Execution" at bounding box center [369, 50] width 55 height 25
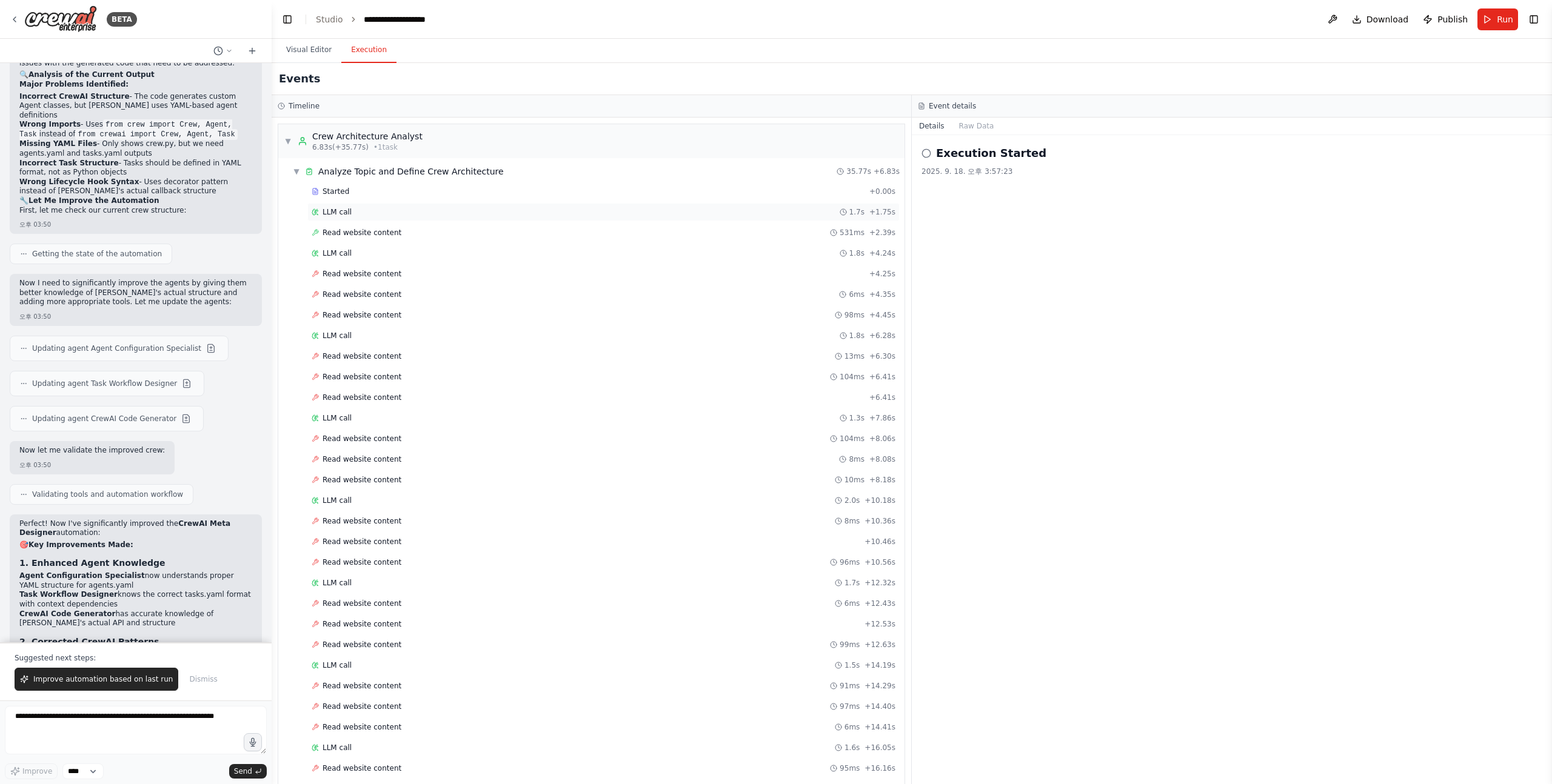
click at [337, 210] on span "LLM call" at bounding box center [337, 212] width 29 height 10
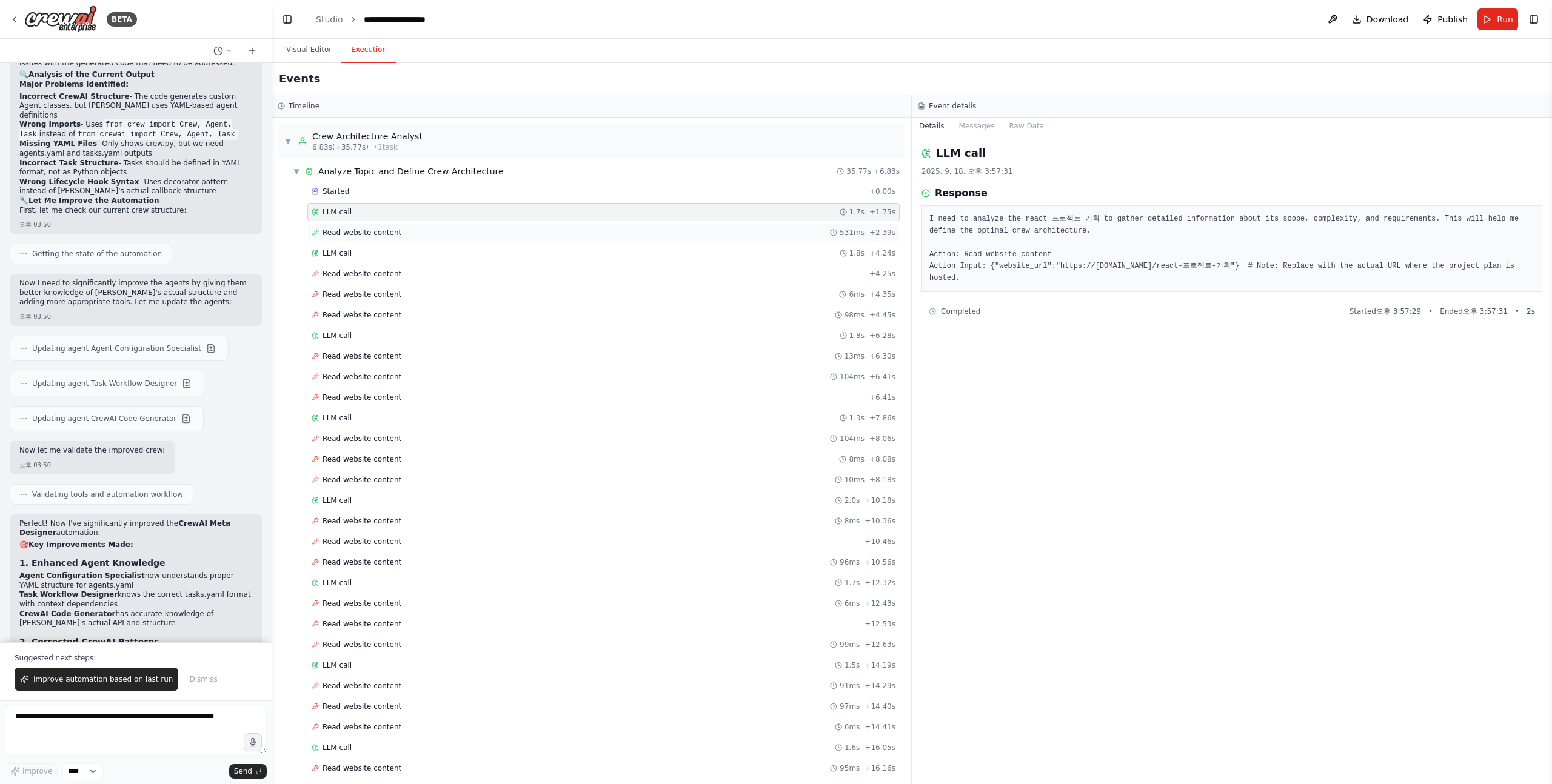
click at [393, 231] on span "Read website content" at bounding box center [362, 232] width 79 height 10
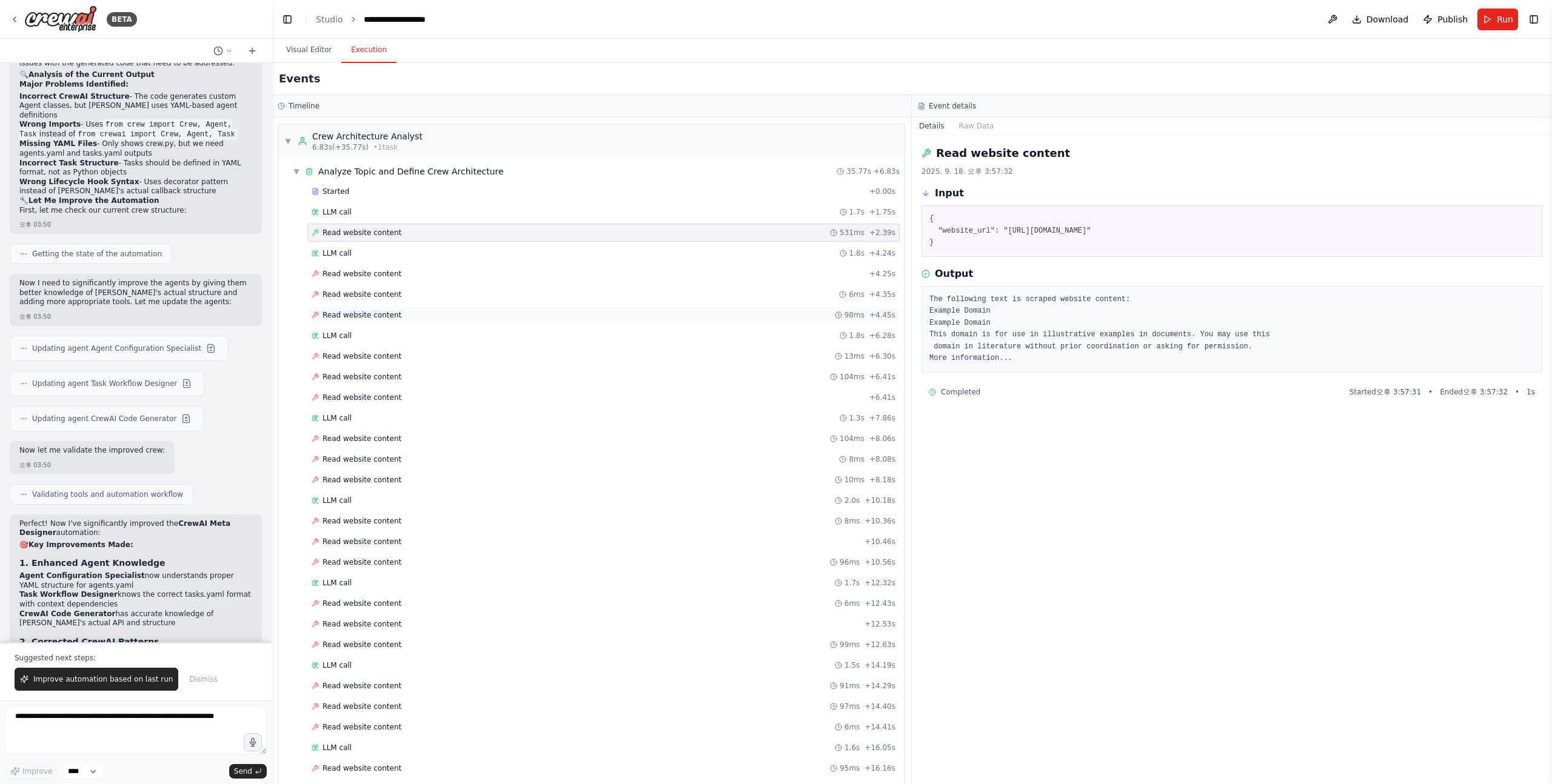
click at [388, 315] on span "Read website content" at bounding box center [362, 315] width 79 height 10
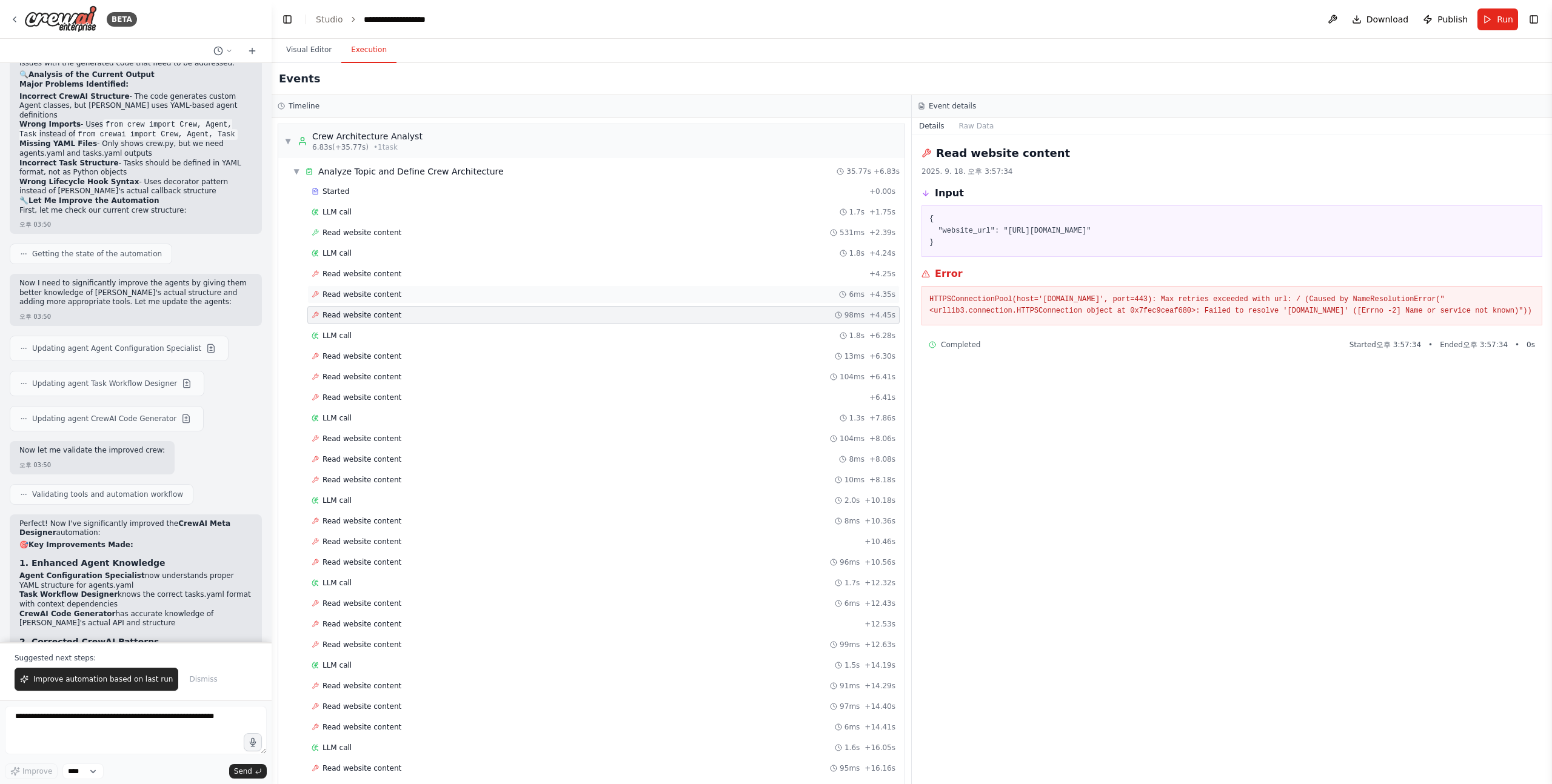
click at [388, 298] on span "Read website content" at bounding box center [362, 294] width 79 height 10
click at [379, 278] on span "Read website content" at bounding box center [362, 274] width 79 height 10
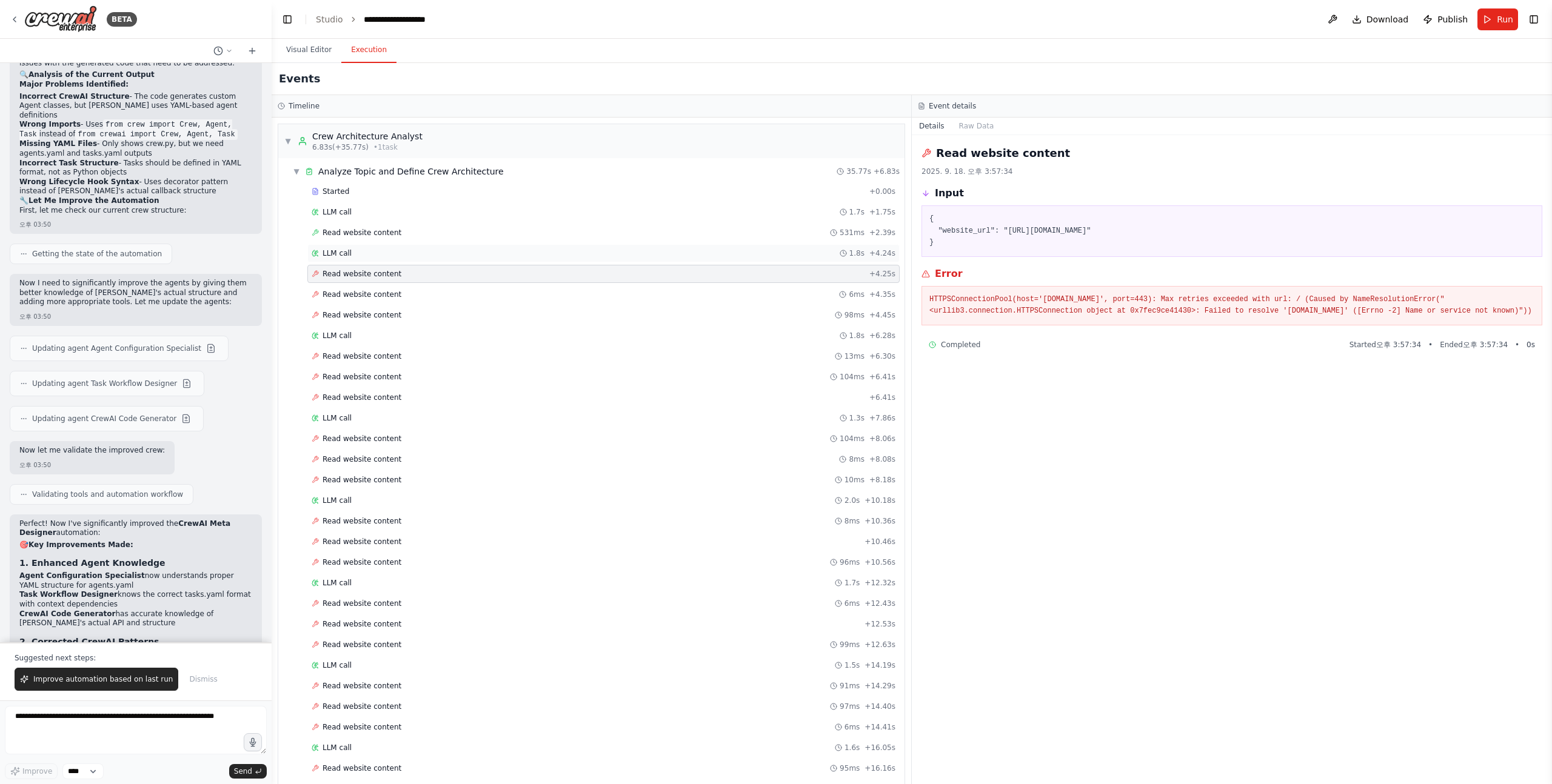
click at [356, 252] on div "LLM call 1.8s + 4.24s" at bounding box center [603, 253] width 584 height 10
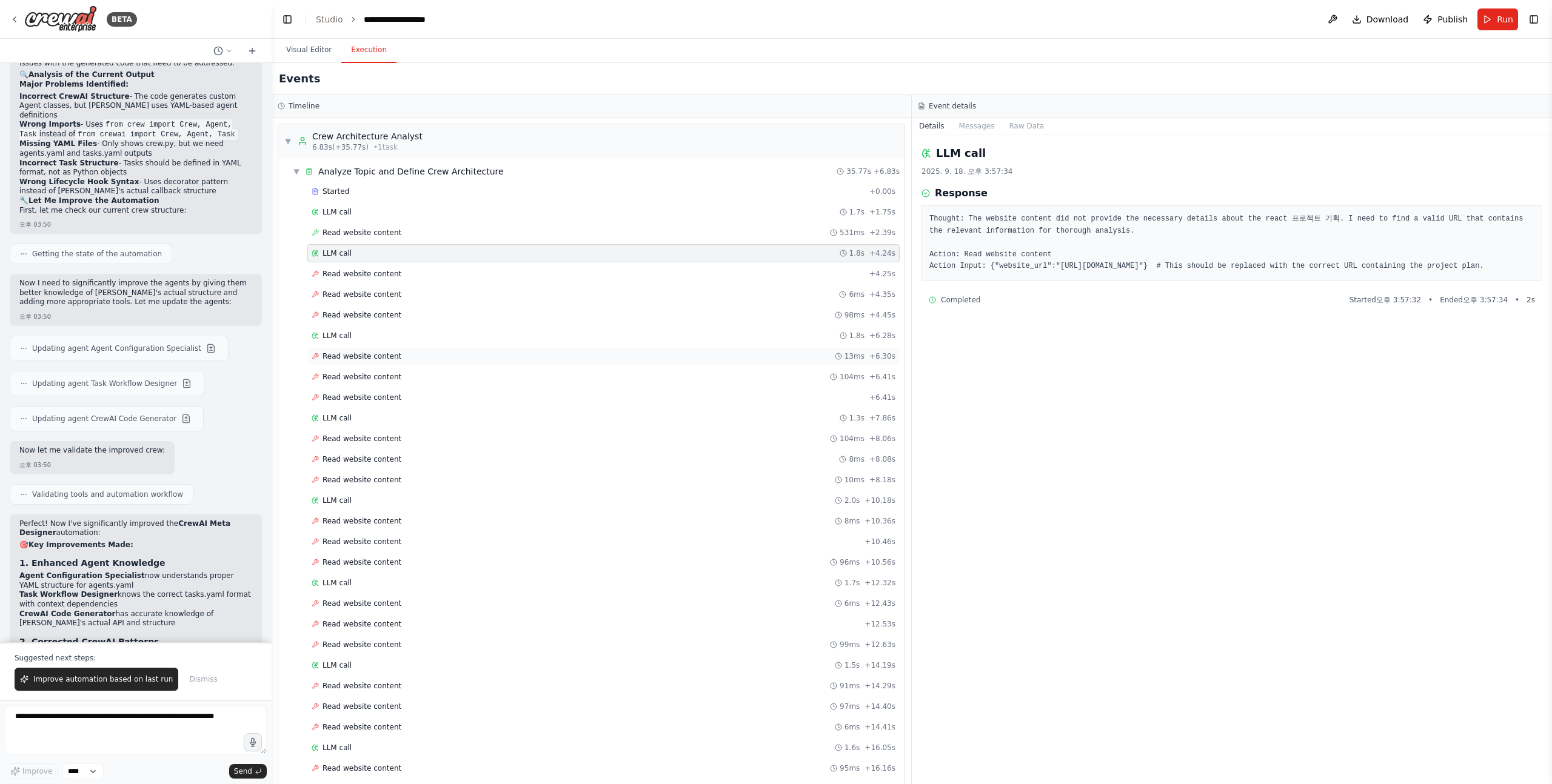
click at [374, 357] on span "Read website content" at bounding box center [362, 356] width 79 height 10
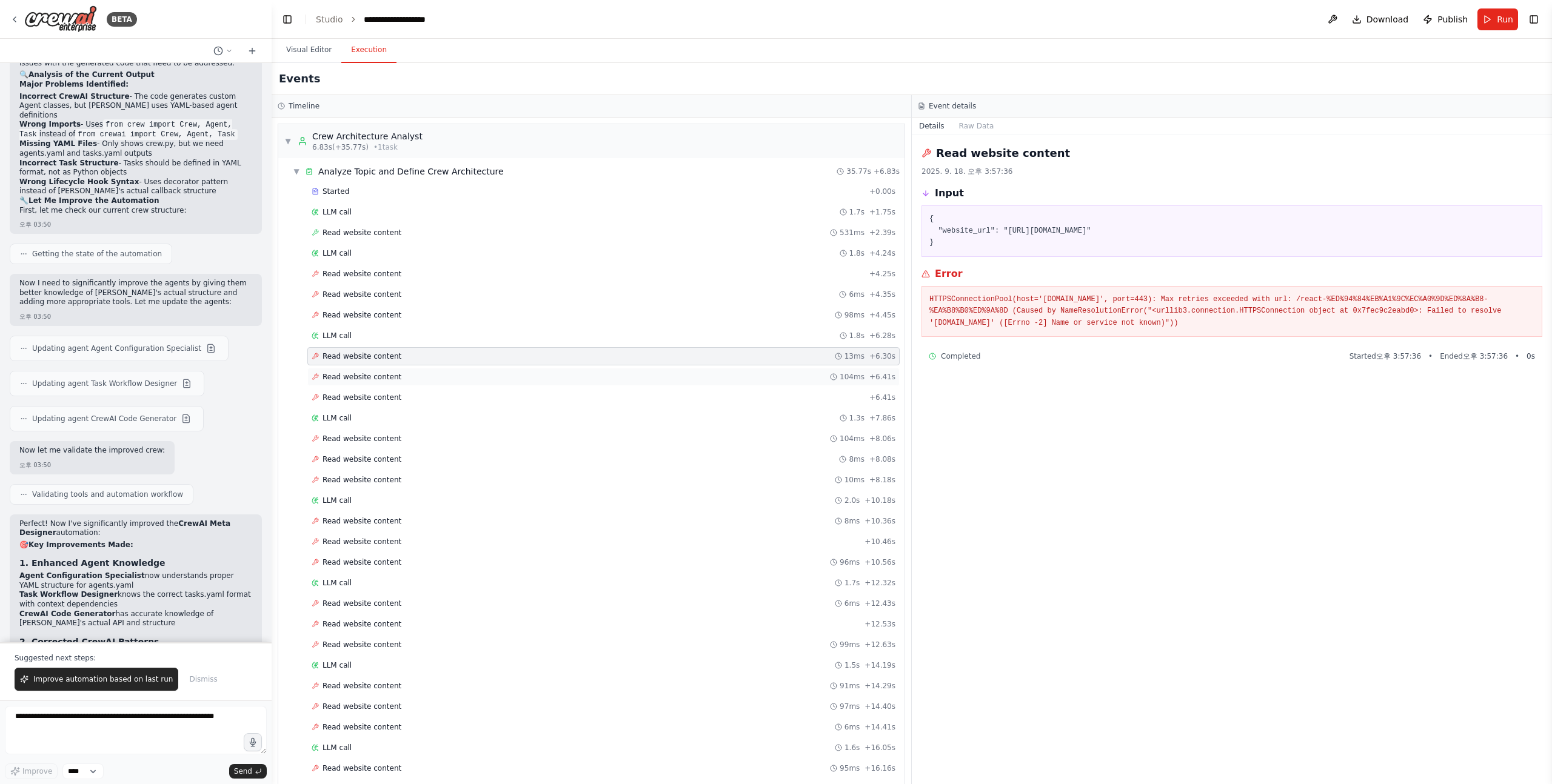
click at [373, 377] on span "Read website content" at bounding box center [362, 377] width 79 height 10
click at [373, 399] on span "Read website content" at bounding box center [362, 397] width 79 height 10
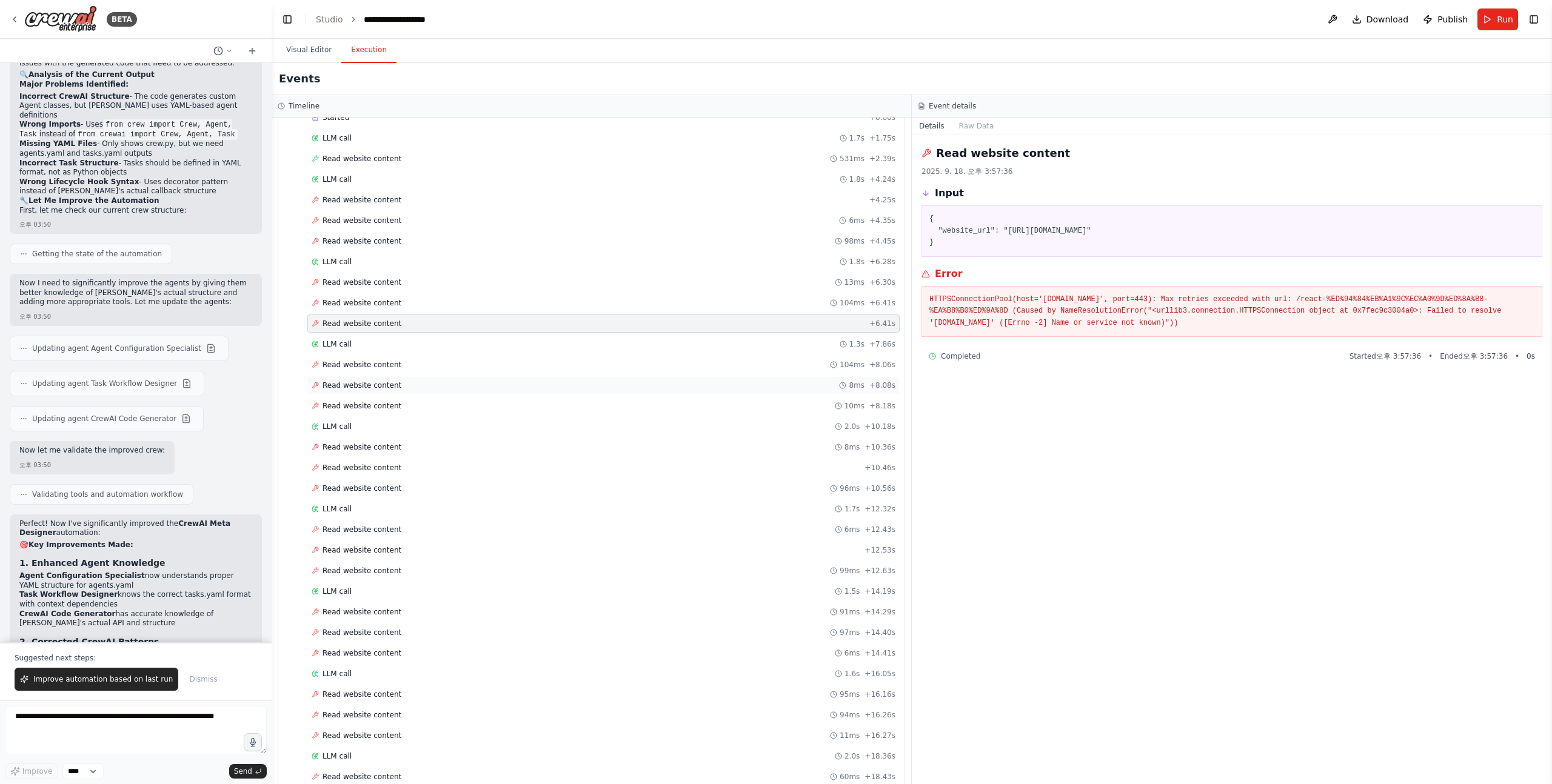
scroll to position [110, 0]
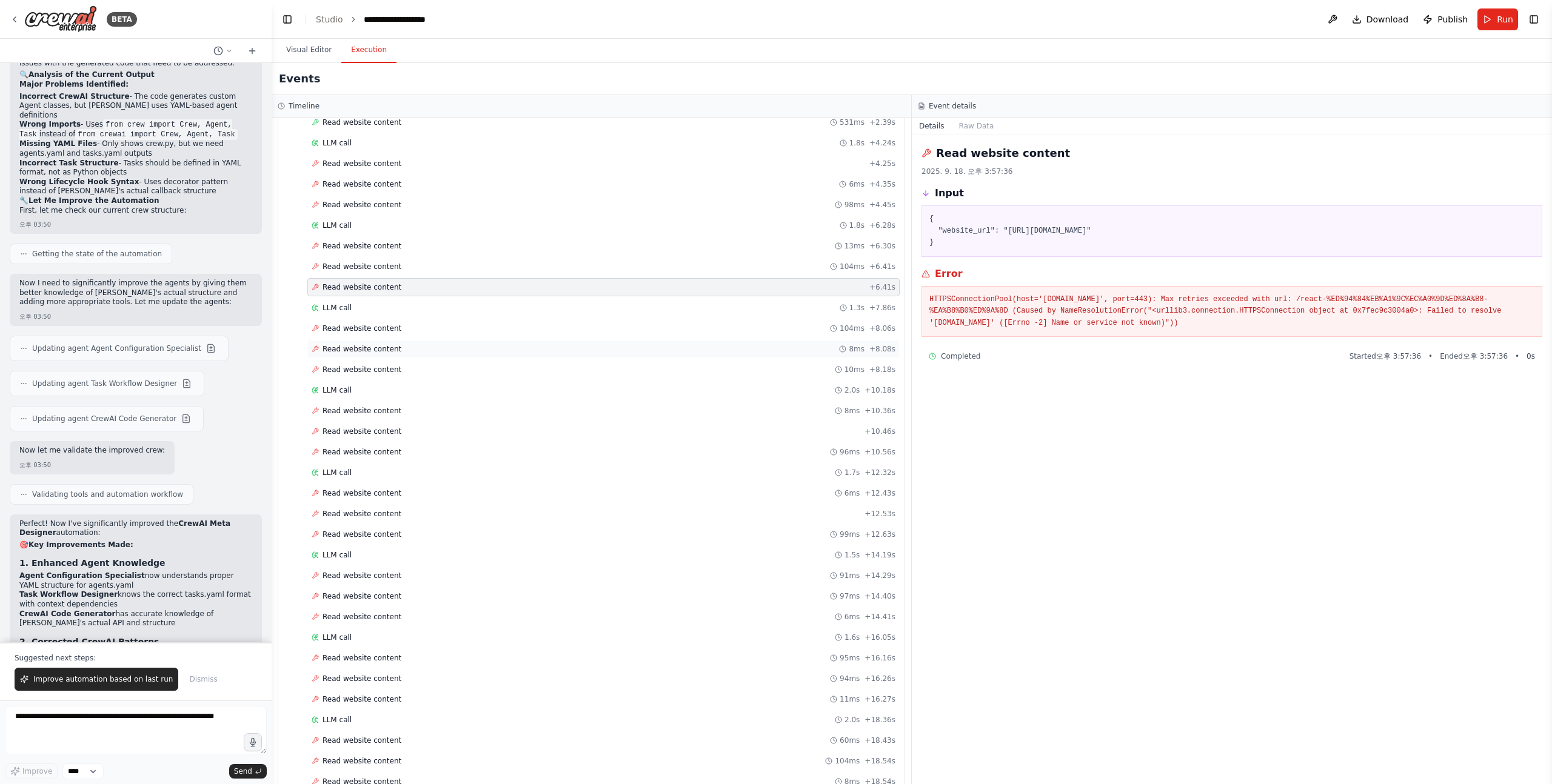
click at [383, 355] on div "Read website content 8ms + 8.08s" at bounding box center [603, 349] width 592 height 18
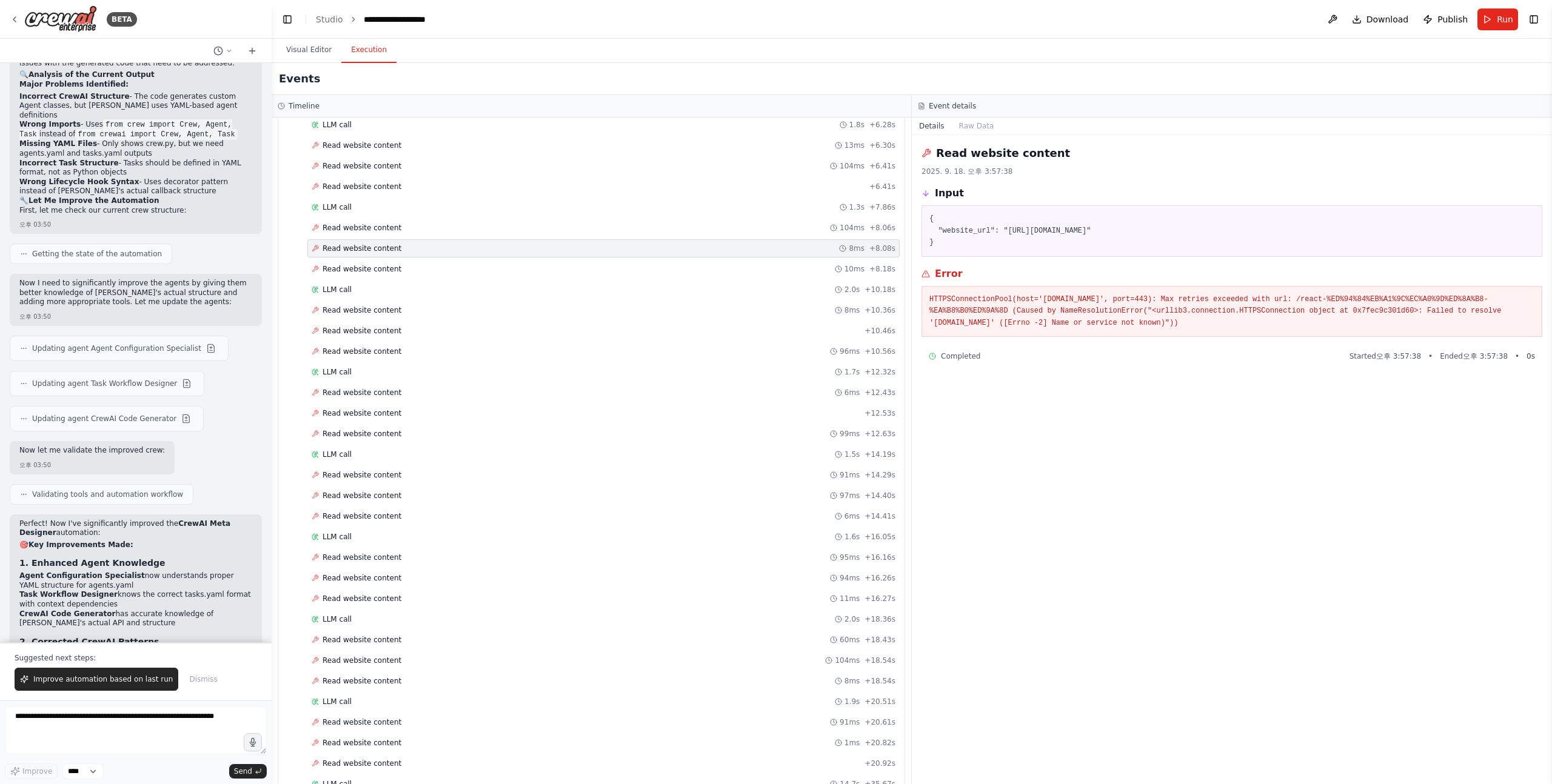
click at [383, 355] on span "Read website content" at bounding box center [362, 351] width 79 height 10
click at [383, 425] on div "Read website content 99ms + 12.63s" at bounding box center [603, 434] width 592 height 18
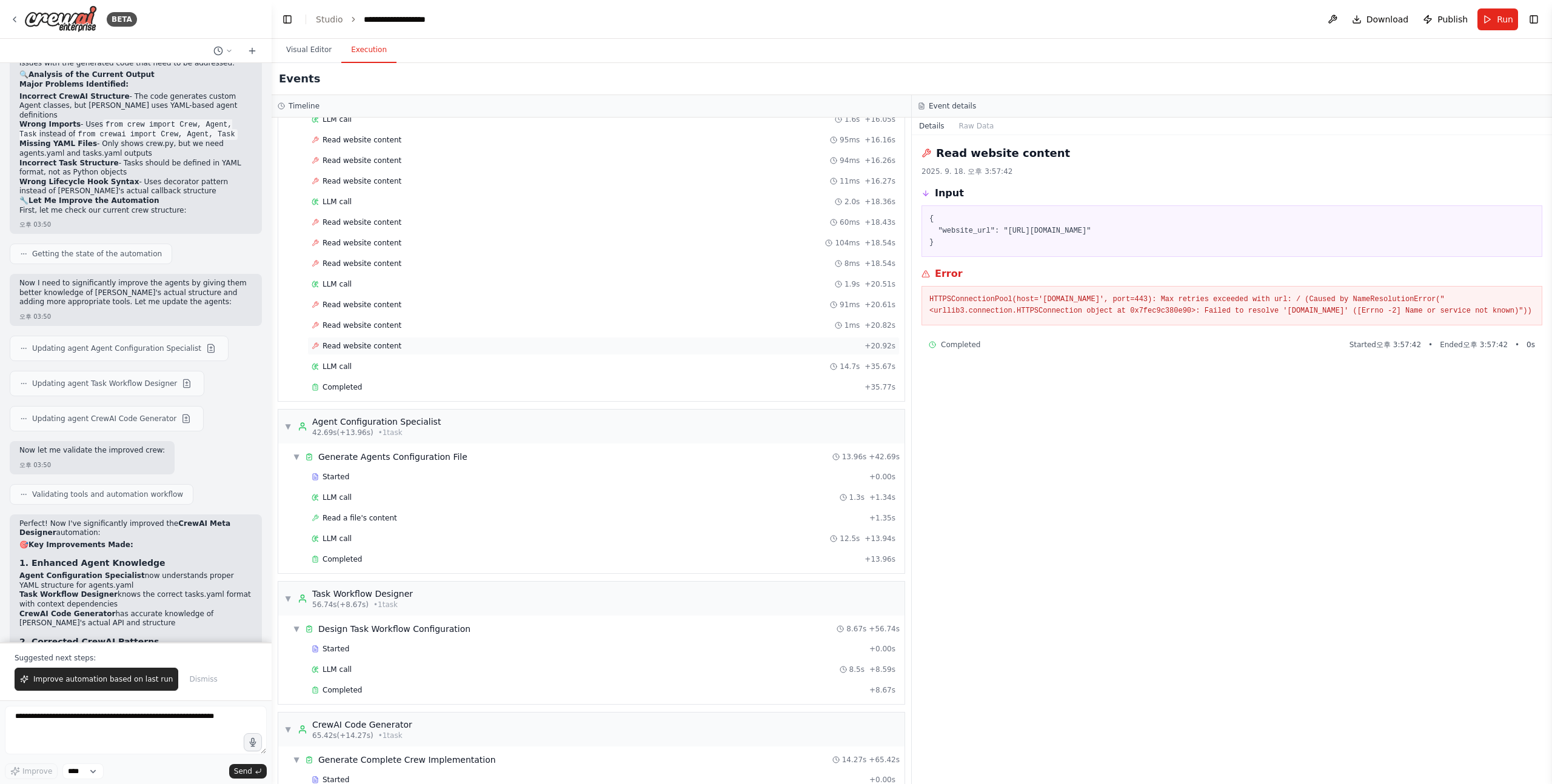
scroll to position [660, 0]
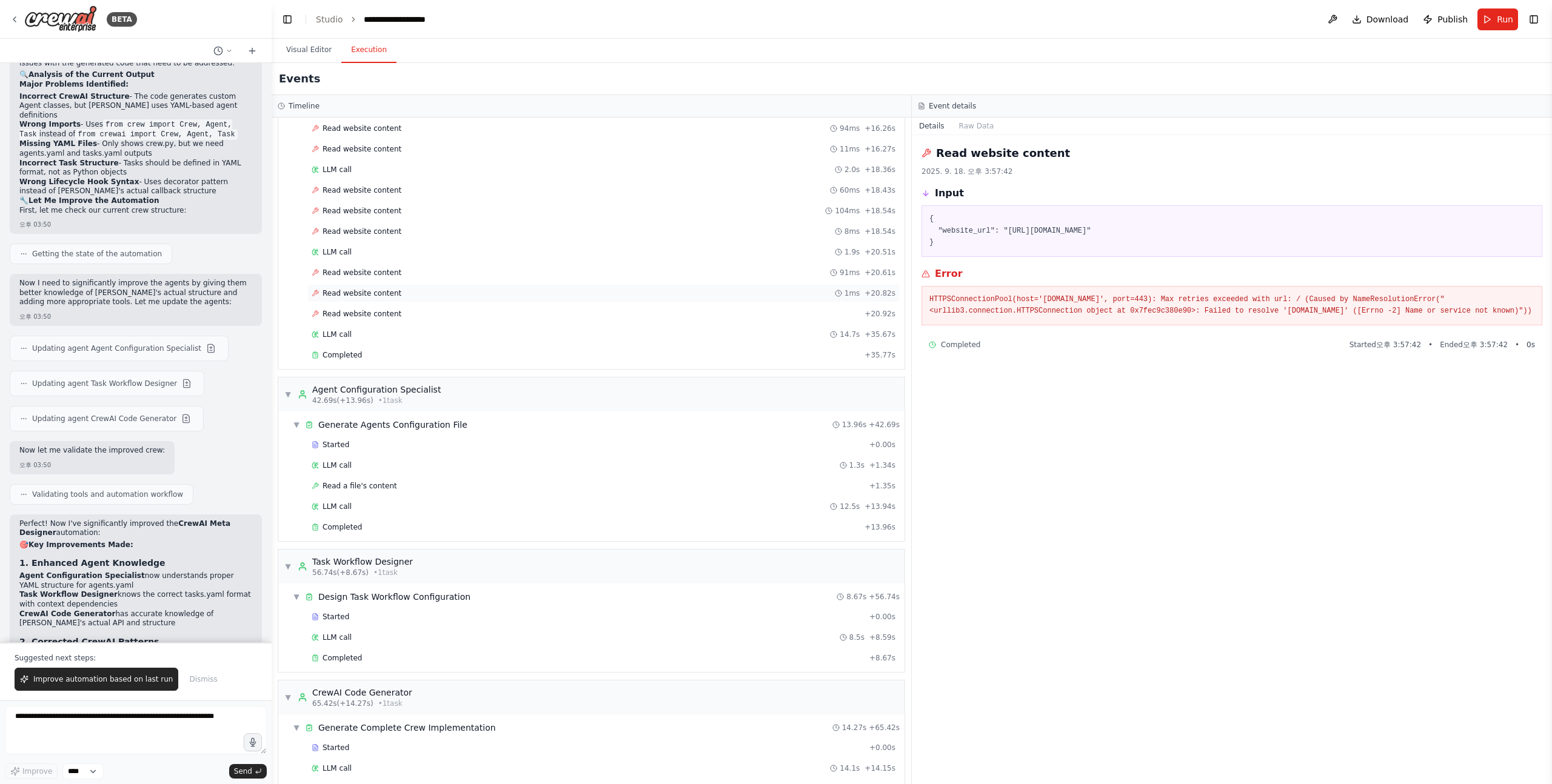
click at [384, 295] on span "Read website content" at bounding box center [362, 293] width 79 height 10
click at [369, 452] on div "Started + 0.00s" at bounding box center [603, 445] width 592 height 18
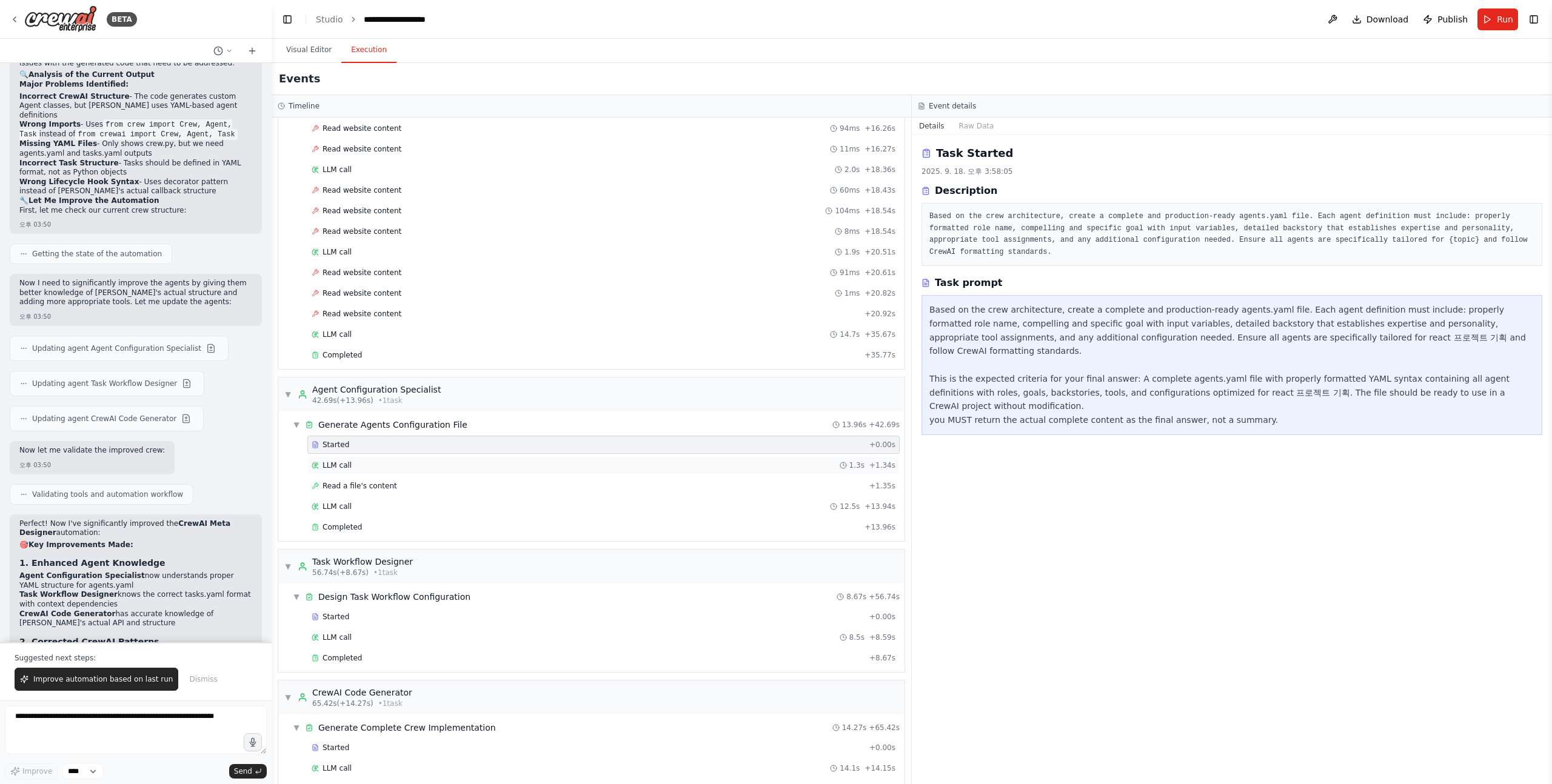
click at [358, 472] on div "LLM call 1.3s + 1.34s" at bounding box center [603, 465] width 592 height 18
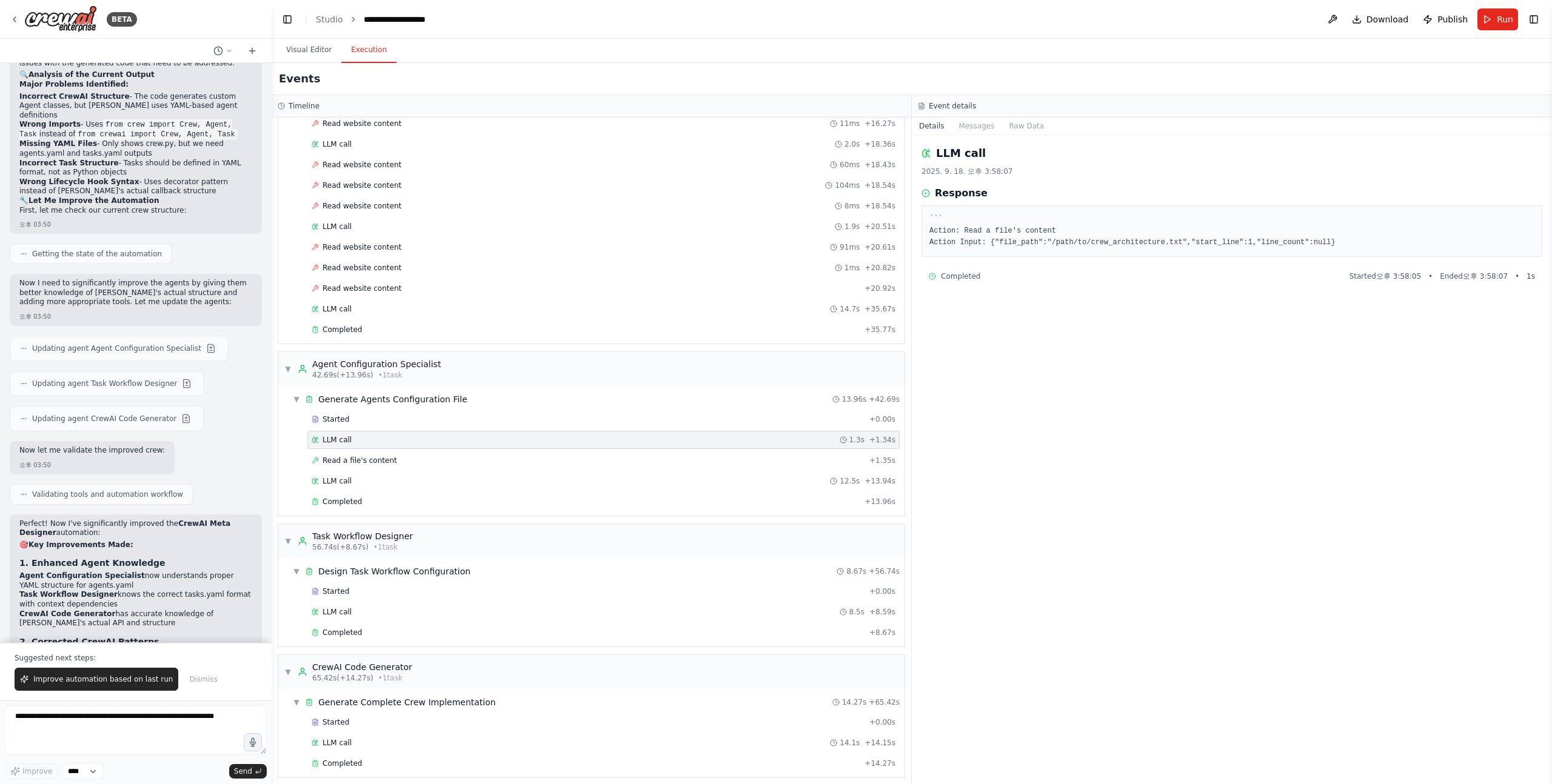
scroll to position [693, 0]
click at [372, 449] on span "Read a file's content" at bounding box center [359, 453] width 74 height 10
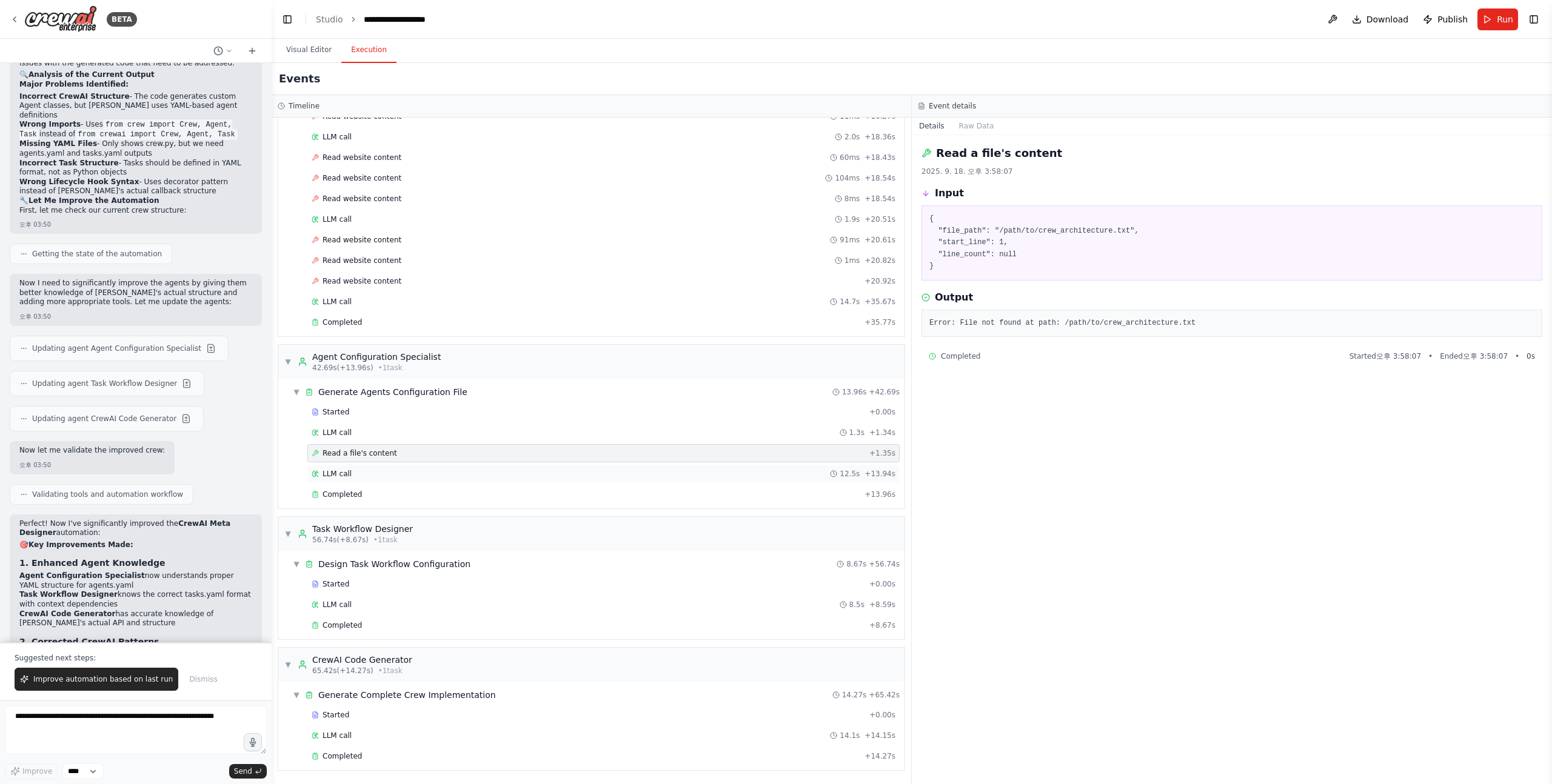
click at [350, 469] on span "LLM call" at bounding box center [337, 473] width 29 height 10
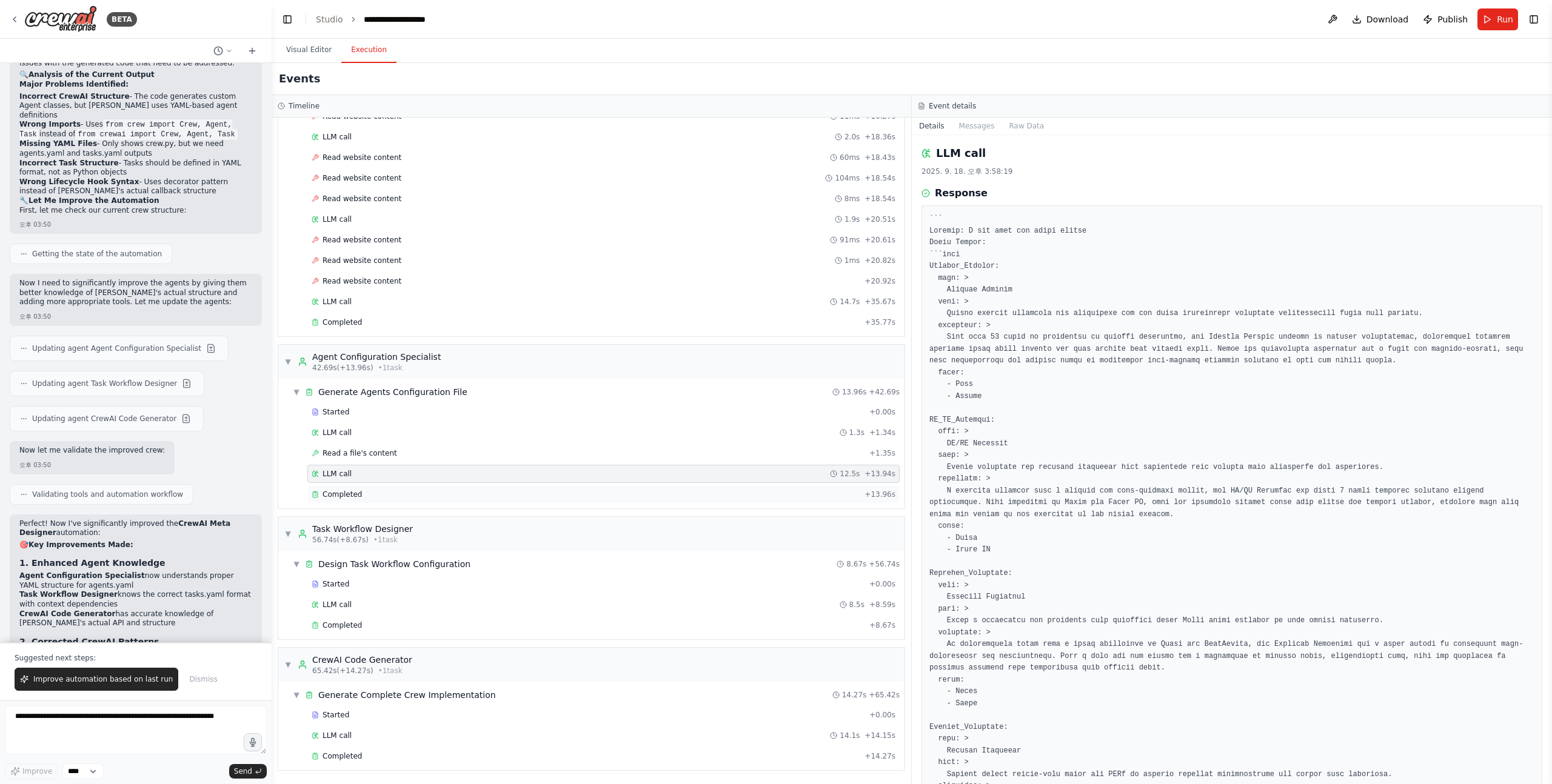
click at [360, 487] on div "Completed + 13.96s" at bounding box center [603, 495] width 592 height 18
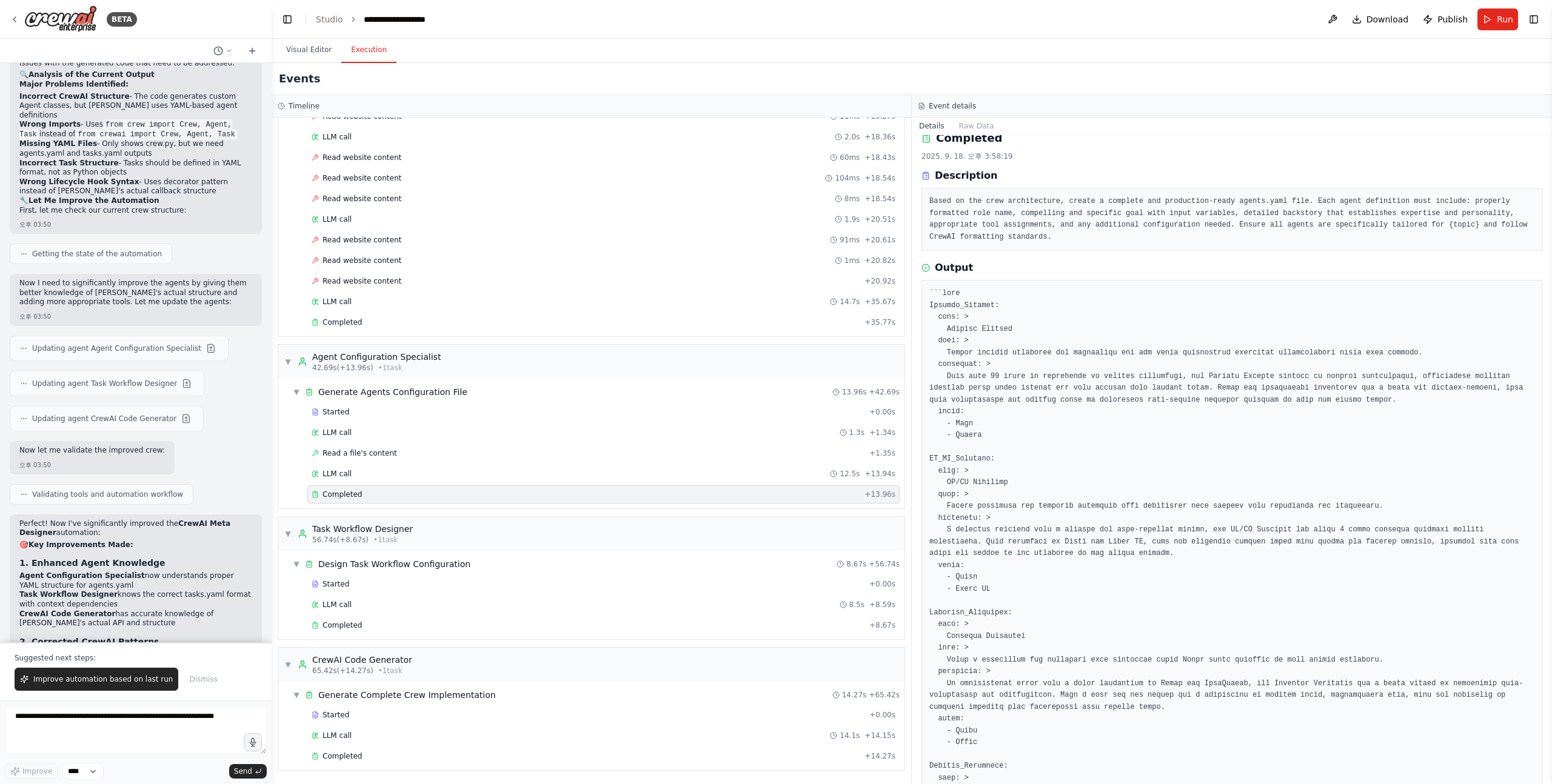
scroll to position [14, 0]
click at [1446, 19] on span "Publish" at bounding box center [1452, 19] width 30 height 12
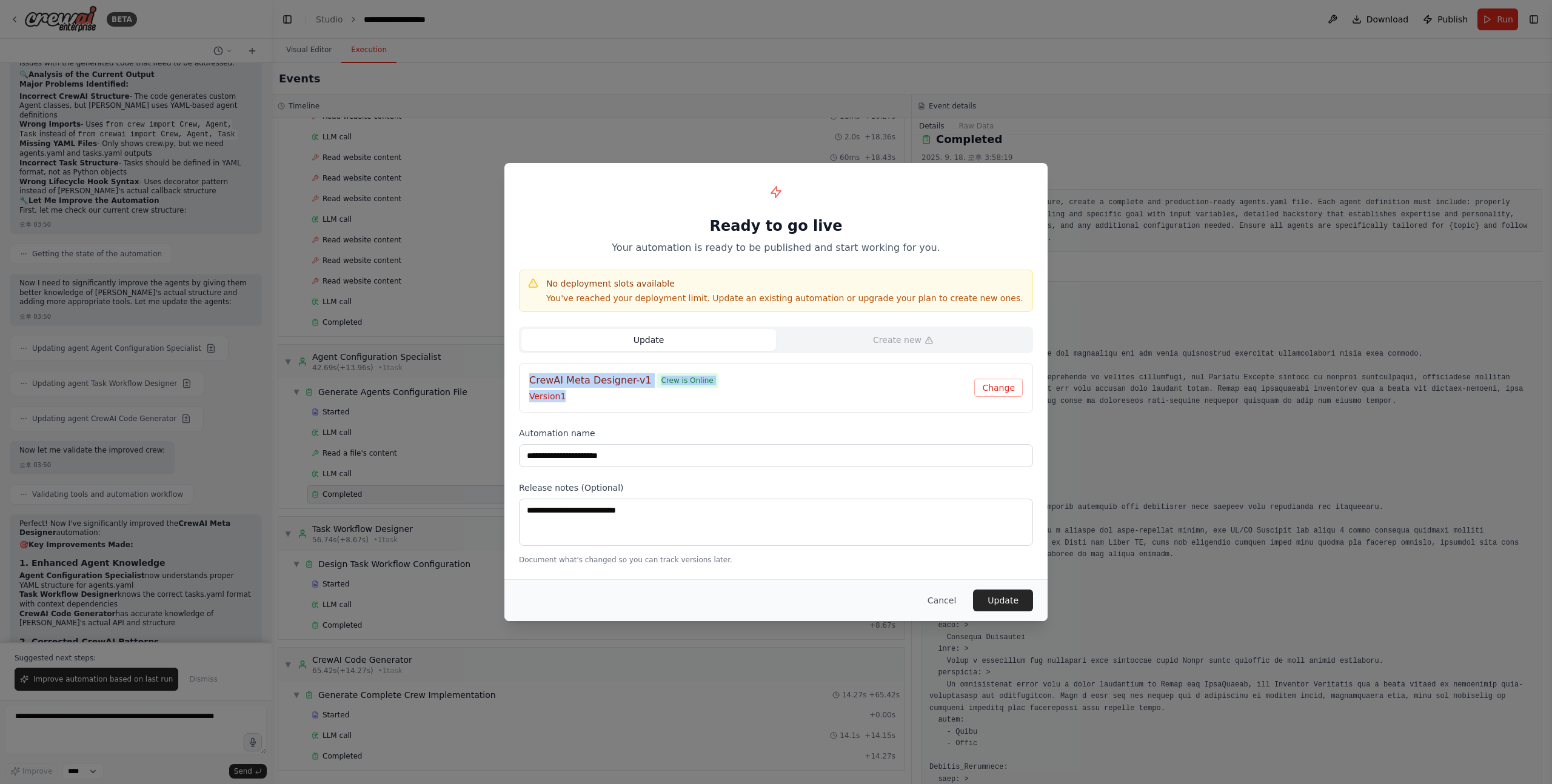
drag, startPoint x: 583, startPoint y: 371, endPoint x: 764, endPoint y: 398, distance: 183.0
click at [764, 398] on div "CrewAI Meta Designer-v1 Crew is Online Version 1 Change" at bounding box center [776, 388] width 514 height 50
click at [663, 396] on p "Version 1" at bounding box center [751, 396] width 445 height 12
click at [810, 351] on div "Update Create new" at bounding box center [776, 339] width 514 height 27
drag, startPoint x: 569, startPoint y: 383, endPoint x: 783, endPoint y: 405, distance: 215.1
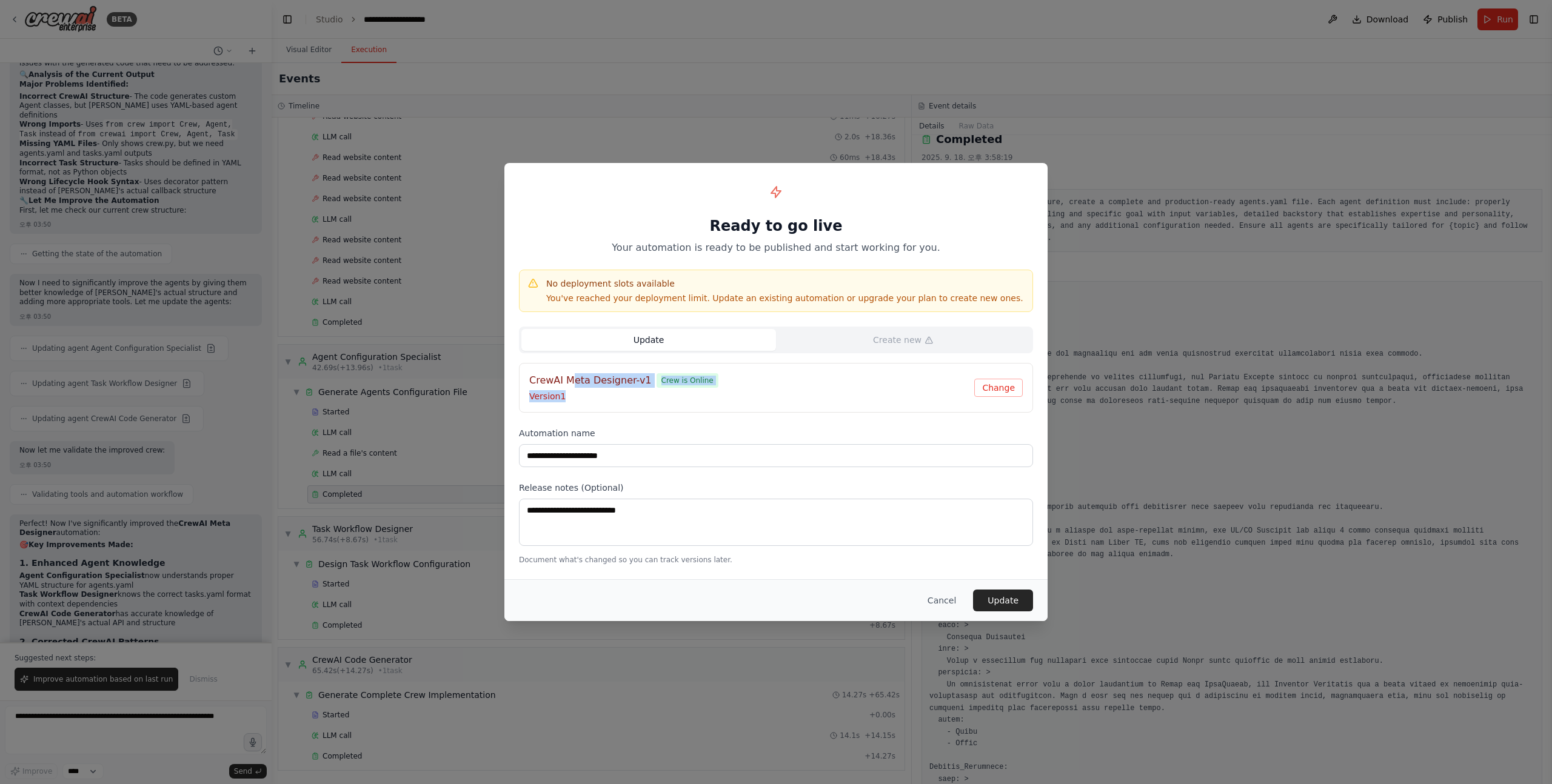
click at [783, 405] on div "CrewAI Meta Designer-v1 Crew is Online Version 1 Change" at bounding box center [776, 388] width 514 height 50
click at [747, 401] on p "Version 1" at bounding box center [751, 396] width 445 height 12
click at [1006, 389] on button "Change" at bounding box center [998, 388] width 49 height 18
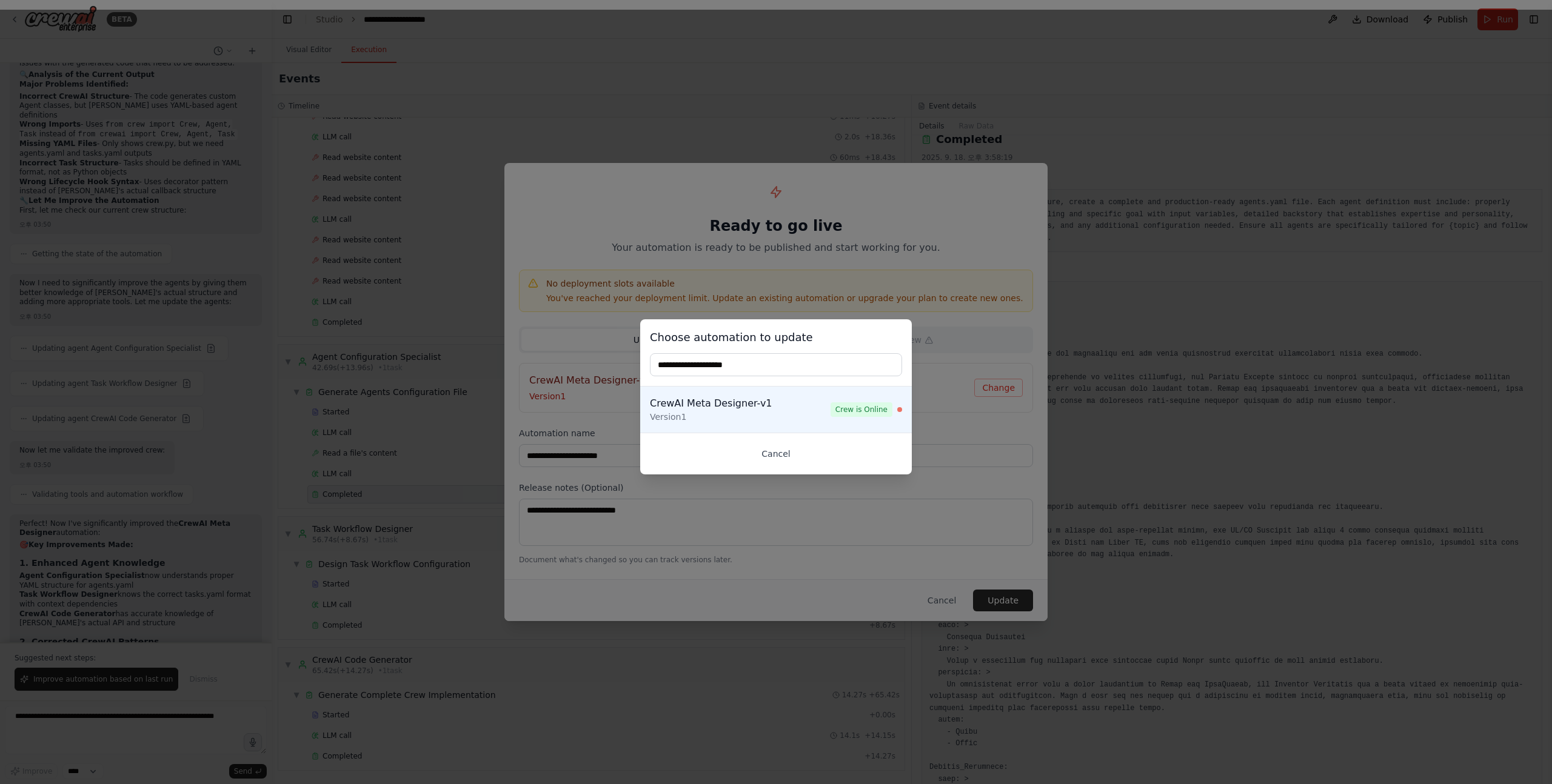
click at [771, 451] on button "Cancel" at bounding box center [775, 454] width 252 height 22
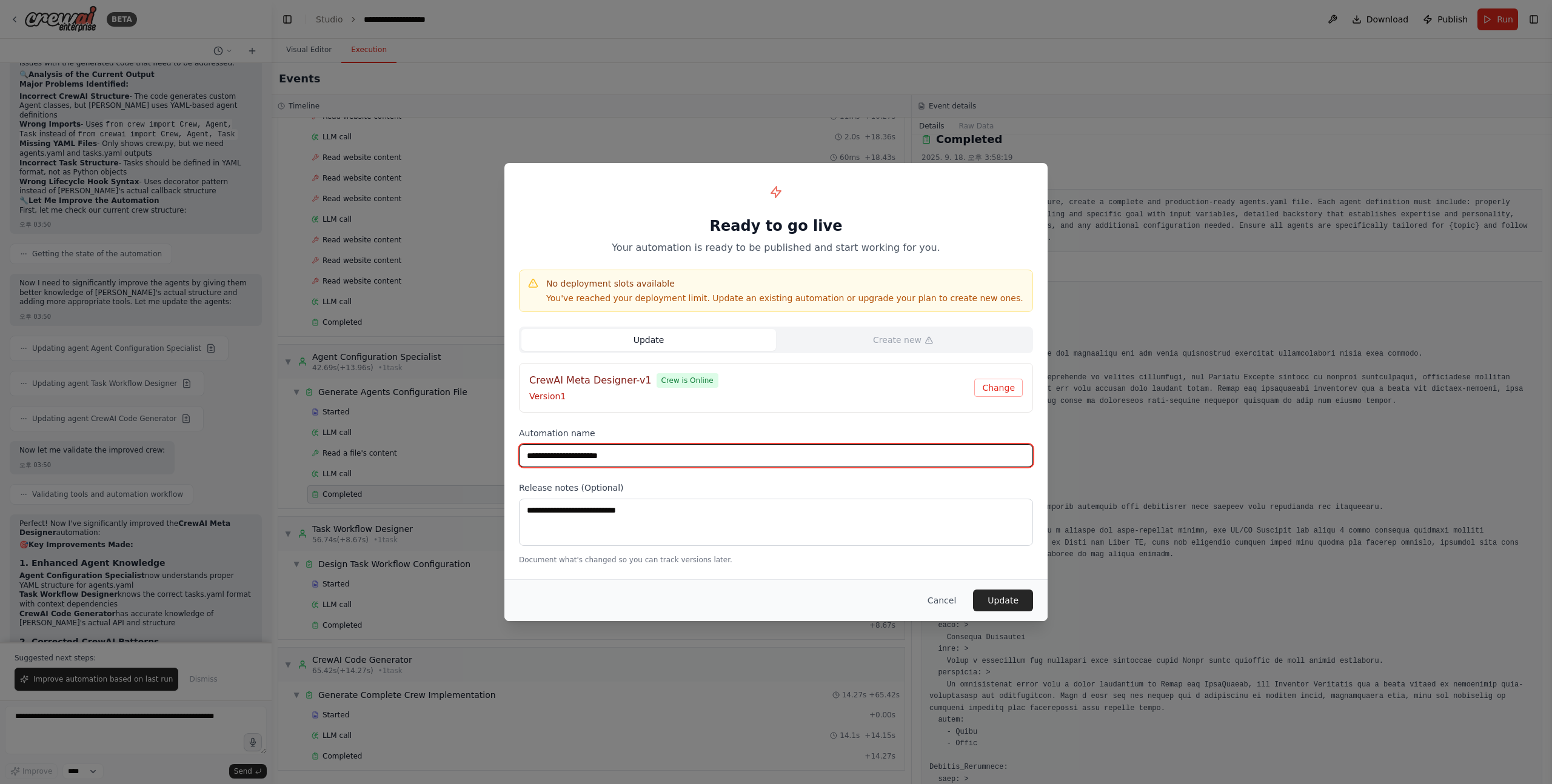
click at [651, 455] on input "**********" at bounding box center [776, 456] width 514 height 23
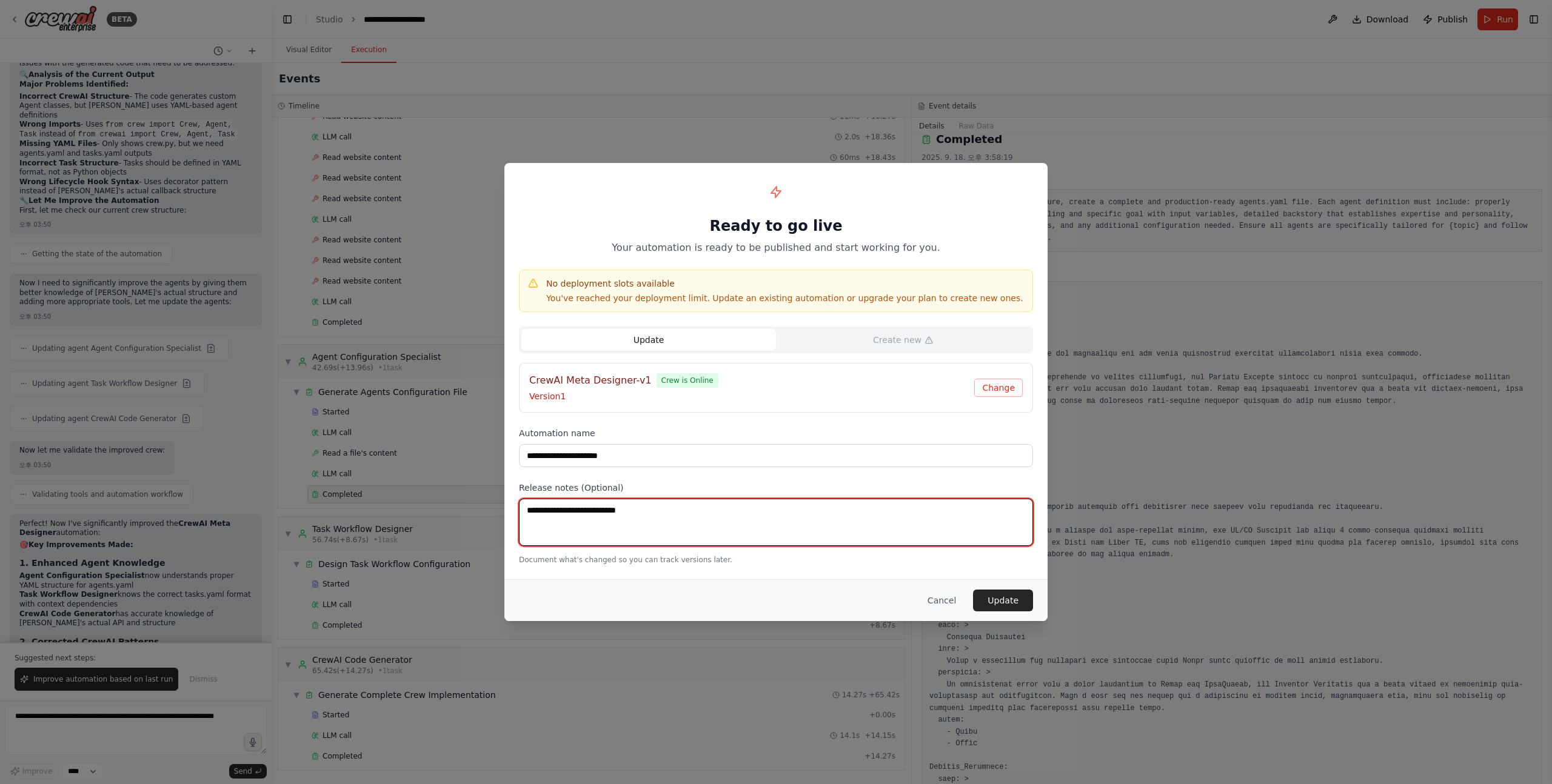
click at [615, 512] on textarea at bounding box center [776, 522] width 514 height 47
type textarea "**********"
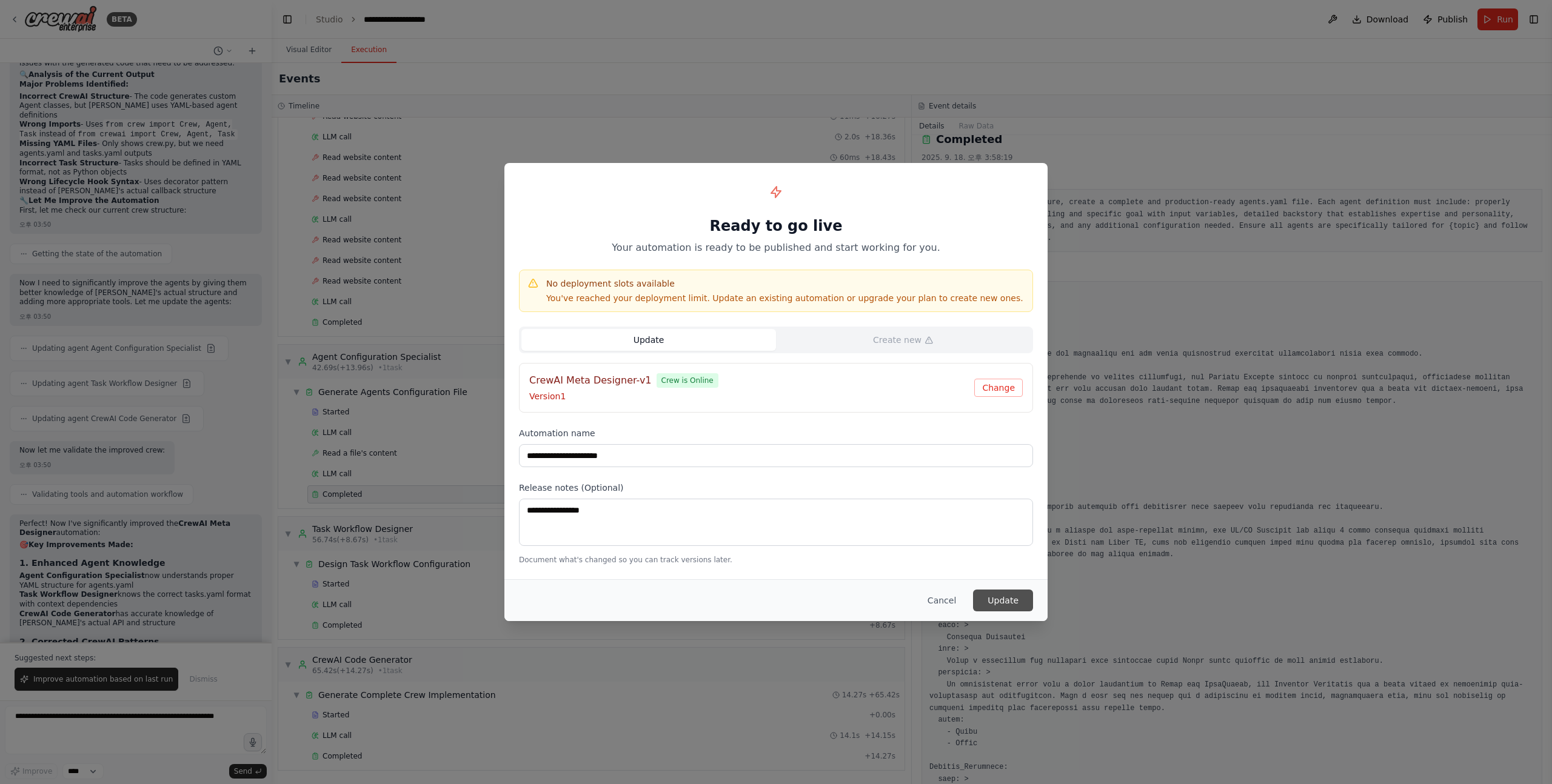
click at [1012, 590] on button "Update" at bounding box center [1003, 601] width 60 height 22
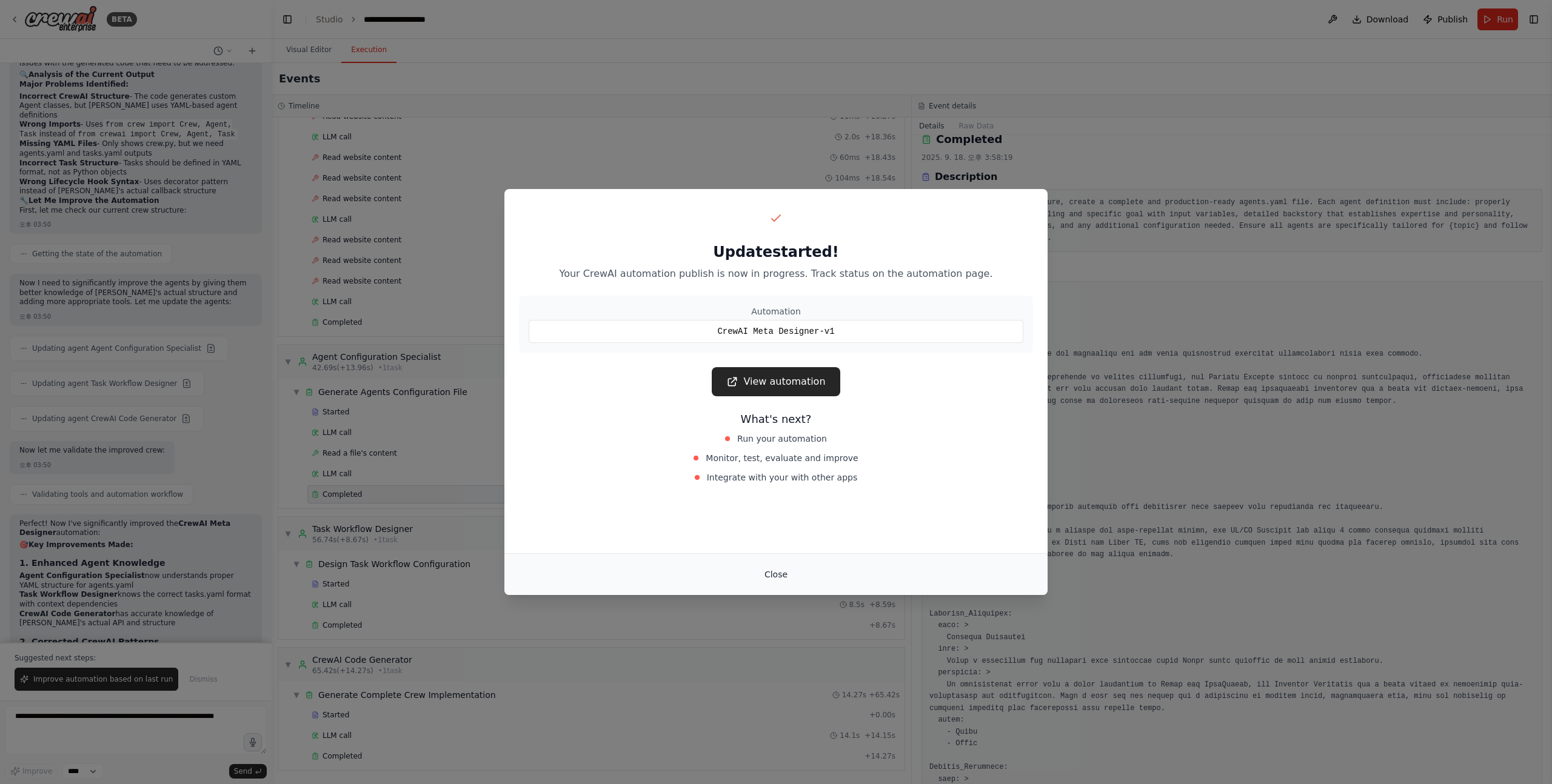
click at [788, 581] on button "Close" at bounding box center [776, 574] width 43 height 22
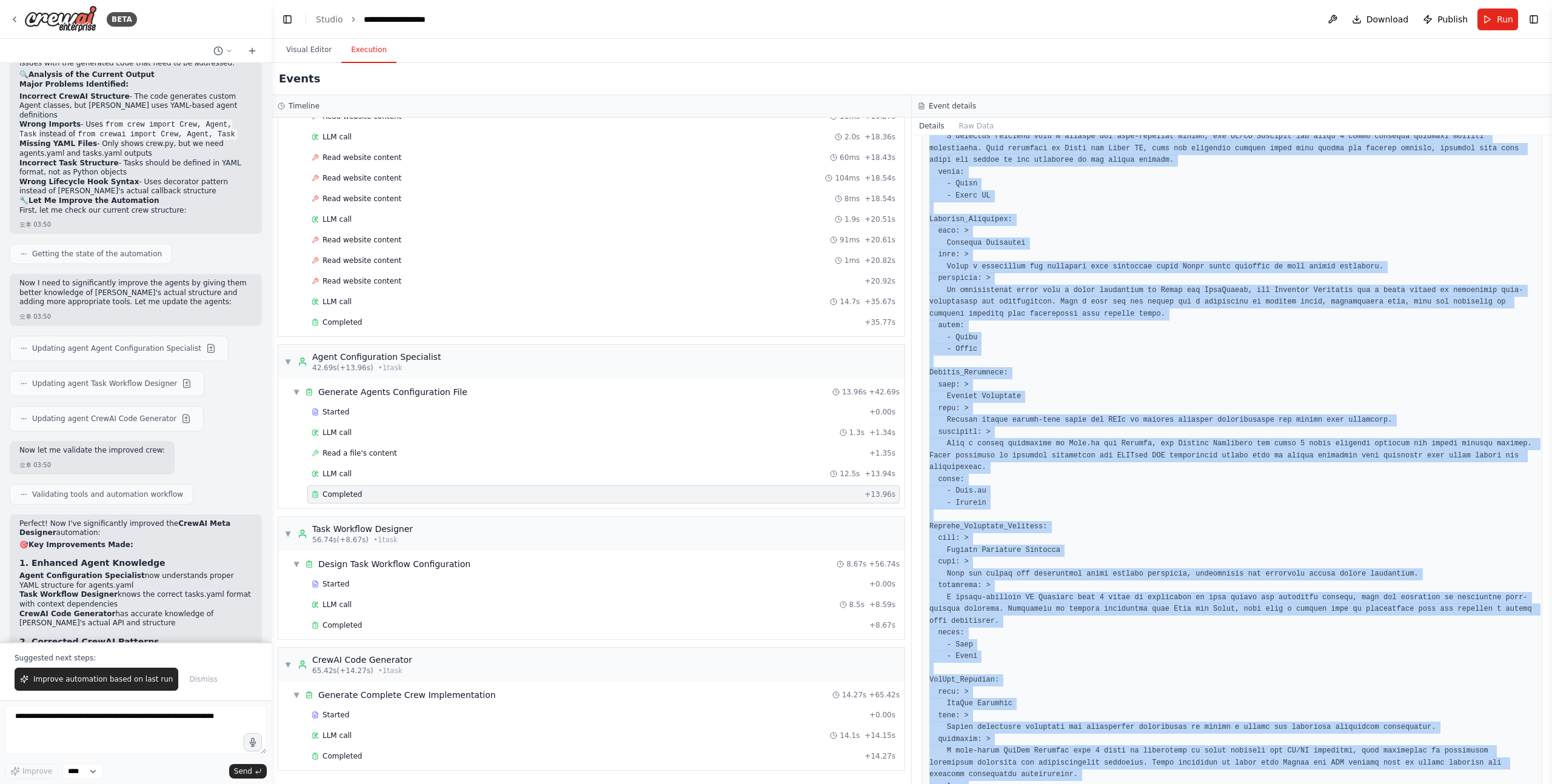
scroll to position [480, 0]
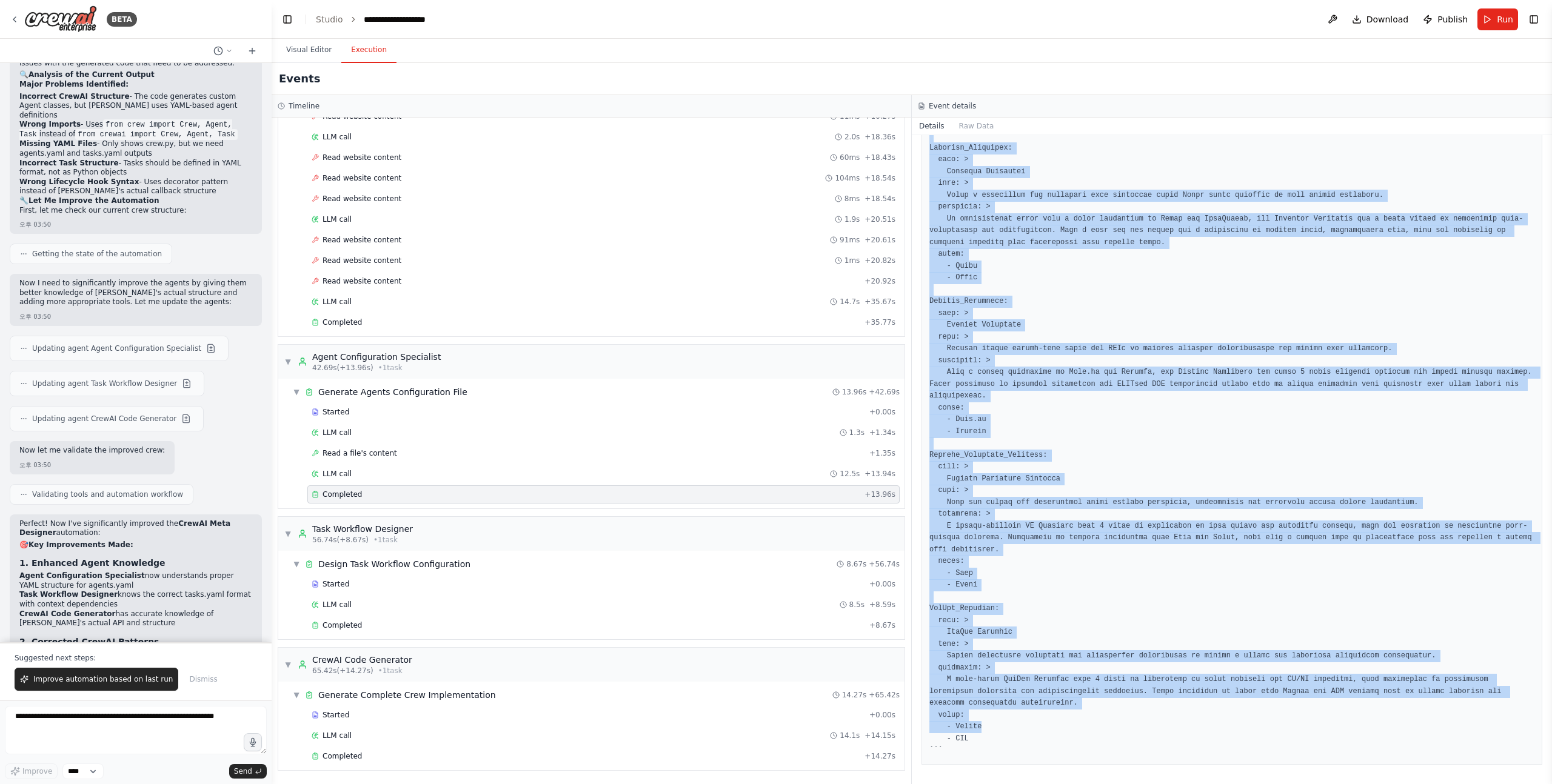
drag, startPoint x: 931, startPoint y: 322, endPoint x: 1061, endPoint y: 732, distance: 430.1
click at [1061, 732] on pre at bounding box center [1232, 290] width 605 height 934
click at [1059, 734] on pre at bounding box center [1232, 290] width 605 height 934
copy pre "Project_Manager: role: > Project Manager goal: > Ensure project timelines and o…"
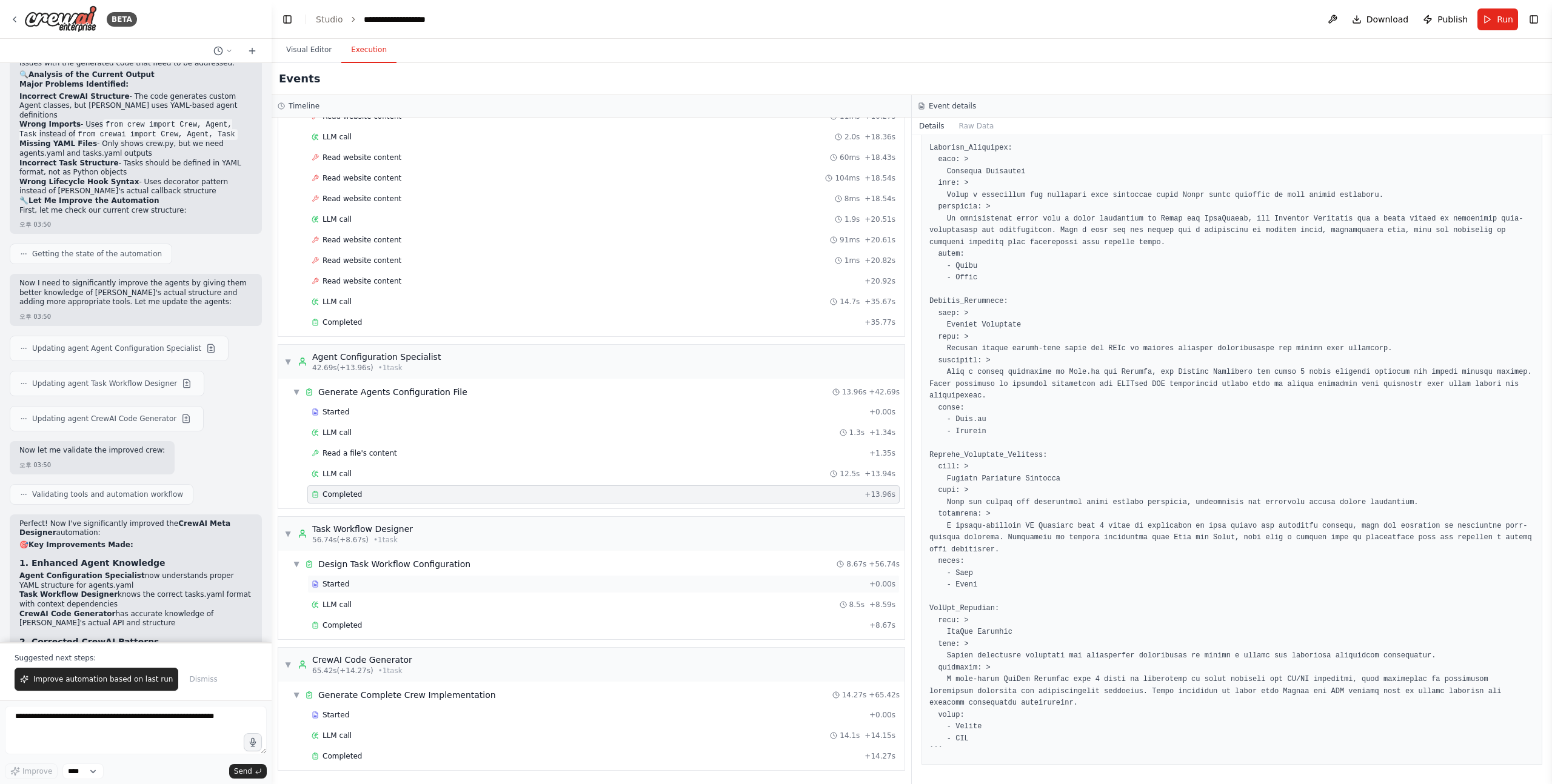
click at [377, 590] on div "Started + 0.00s" at bounding box center [603, 584] width 592 height 18
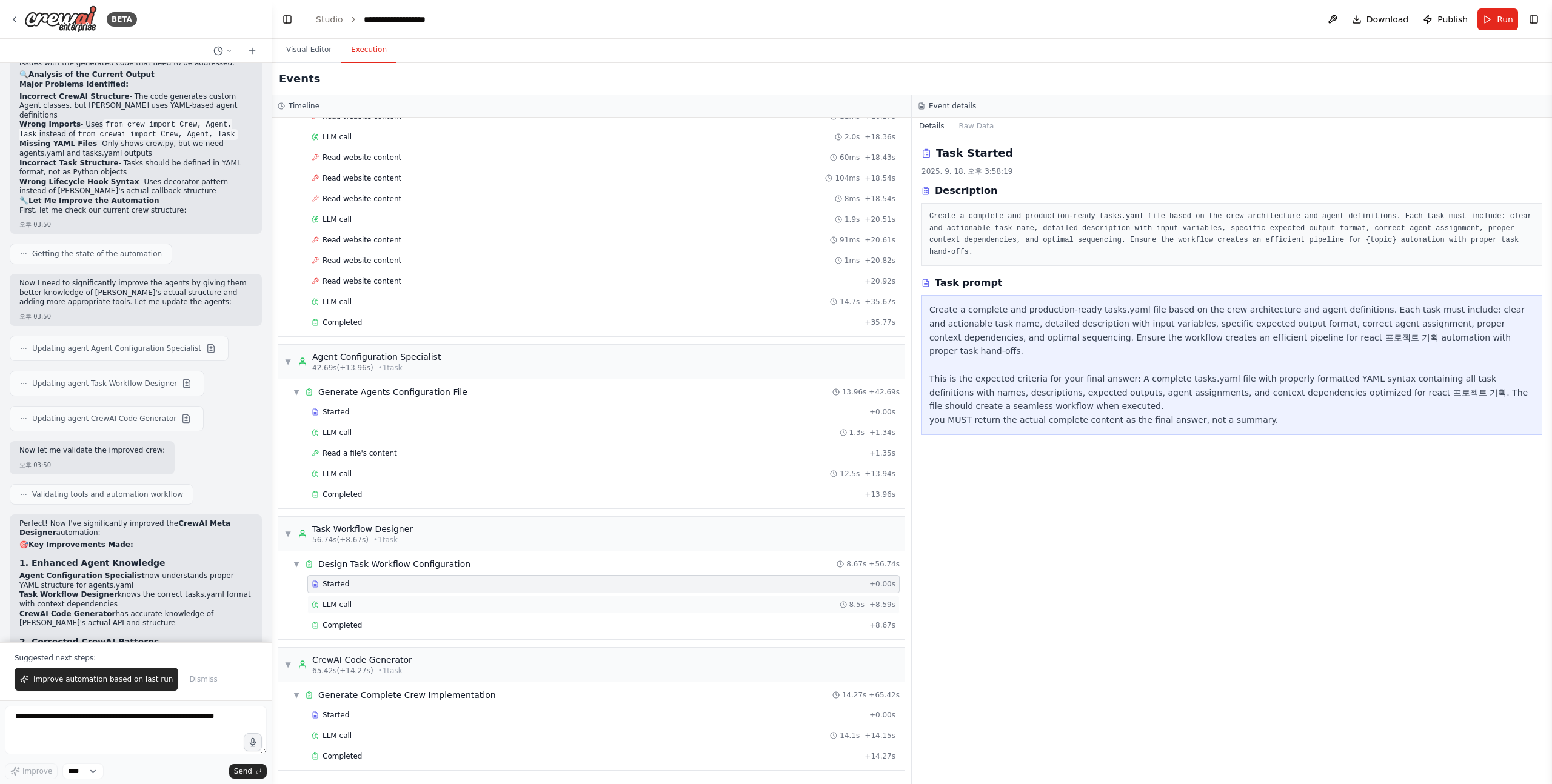
click at [364, 610] on div "LLM call 8.5s + 8.59s" at bounding box center [603, 605] width 592 height 18
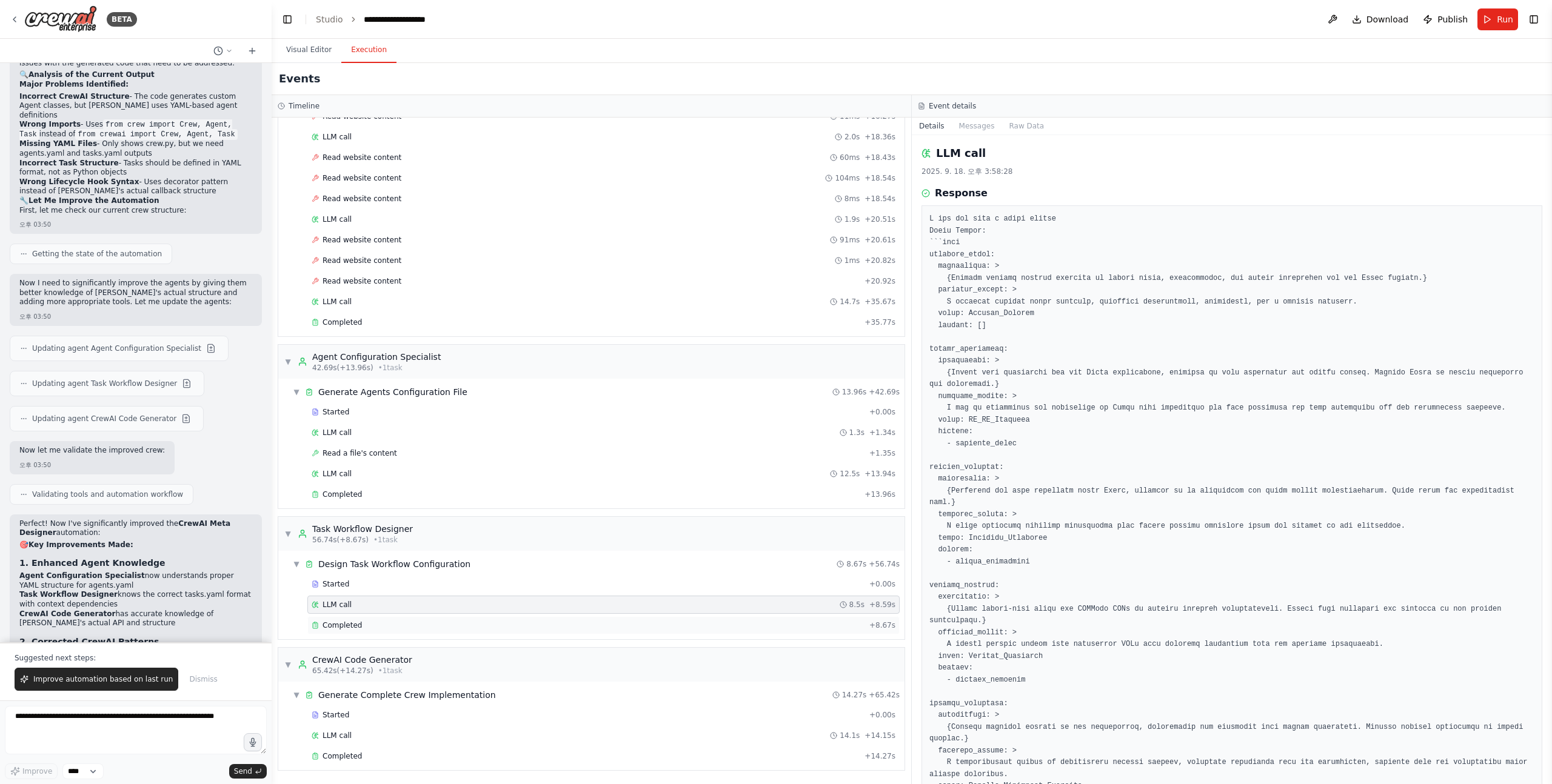
click at [363, 620] on div "Completed" at bounding box center [588, 625] width 553 height 10
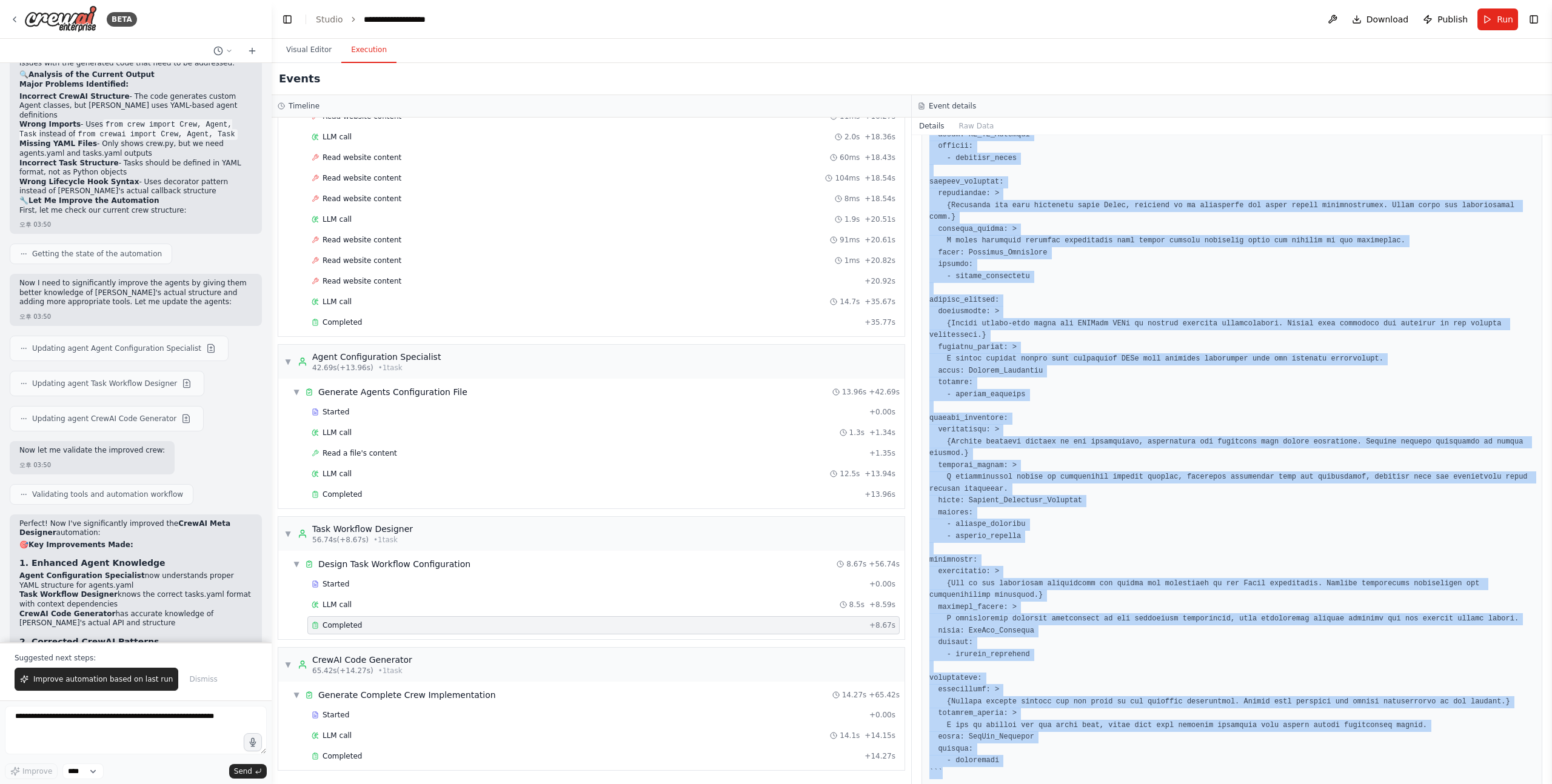
scroll to position [373, 0]
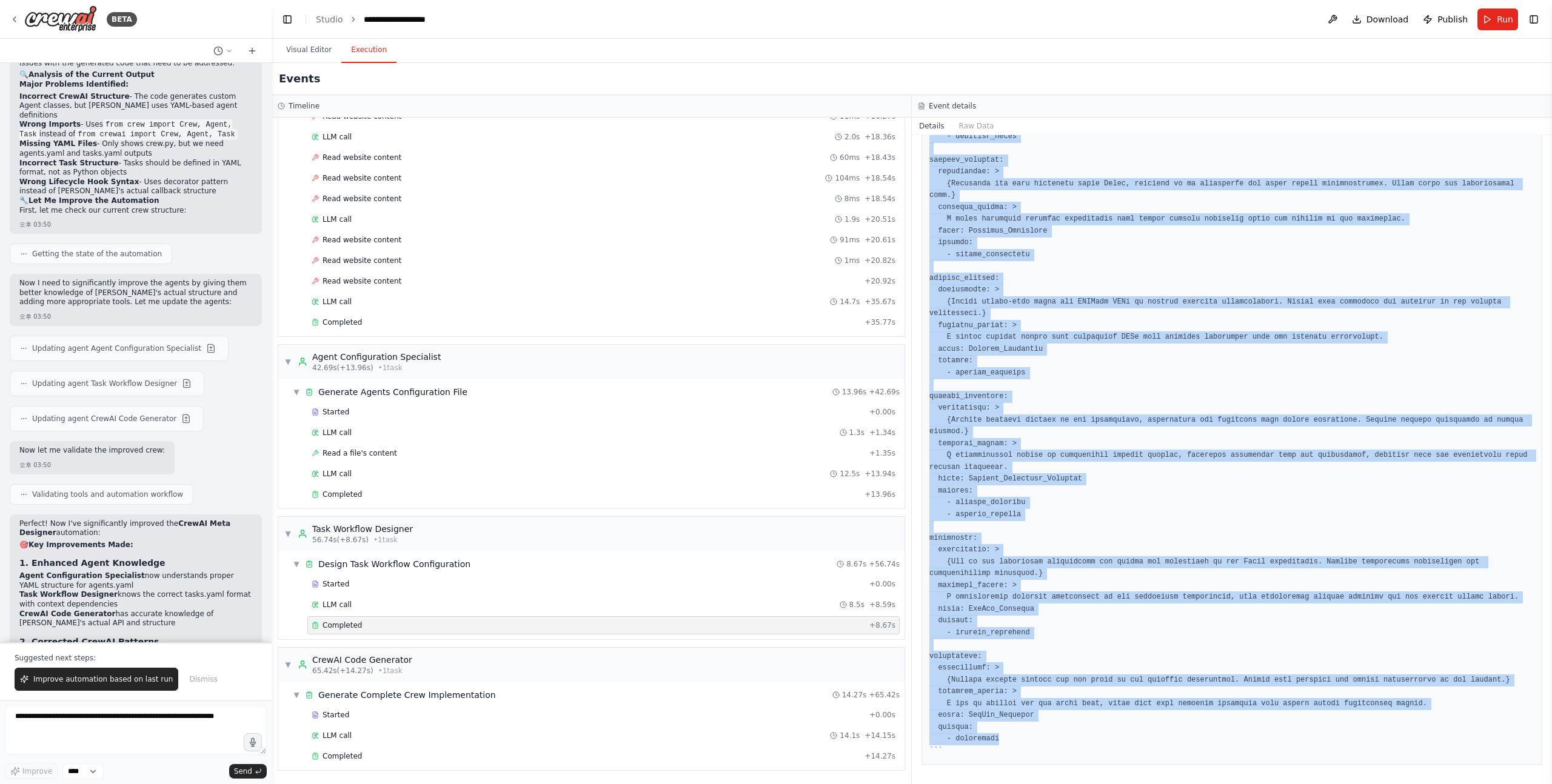
drag, startPoint x: 927, startPoint y: 319, endPoint x: 1114, endPoint y: 736, distance: 457.0
click at [1114, 736] on div at bounding box center [1232, 343] width 621 height 843
copy pre "planning_phase: description: > {Conduct initial project meetings to define scop…"
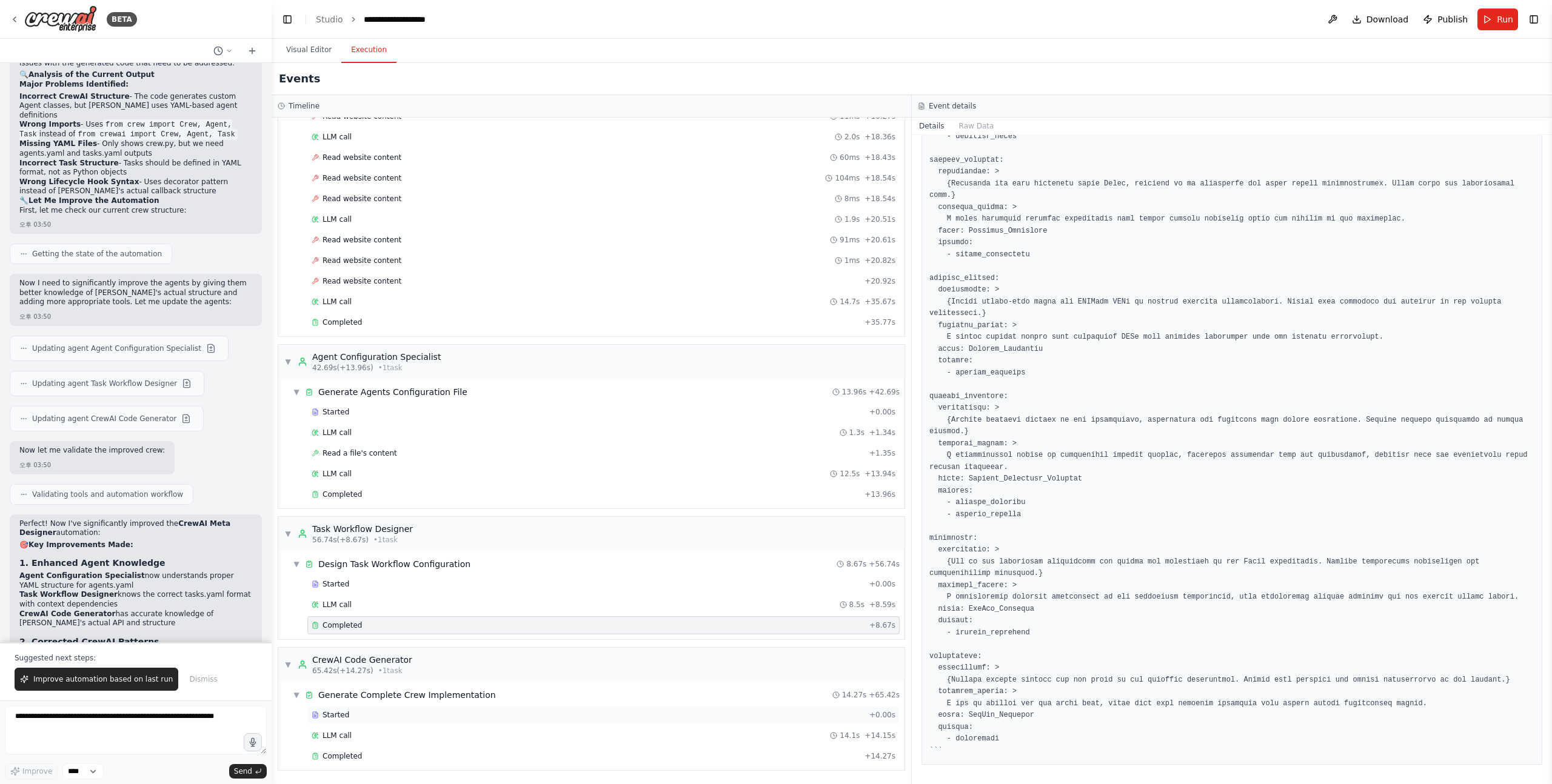
click at [367, 719] on div "Started" at bounding box center [588, 715] width 553 height 10
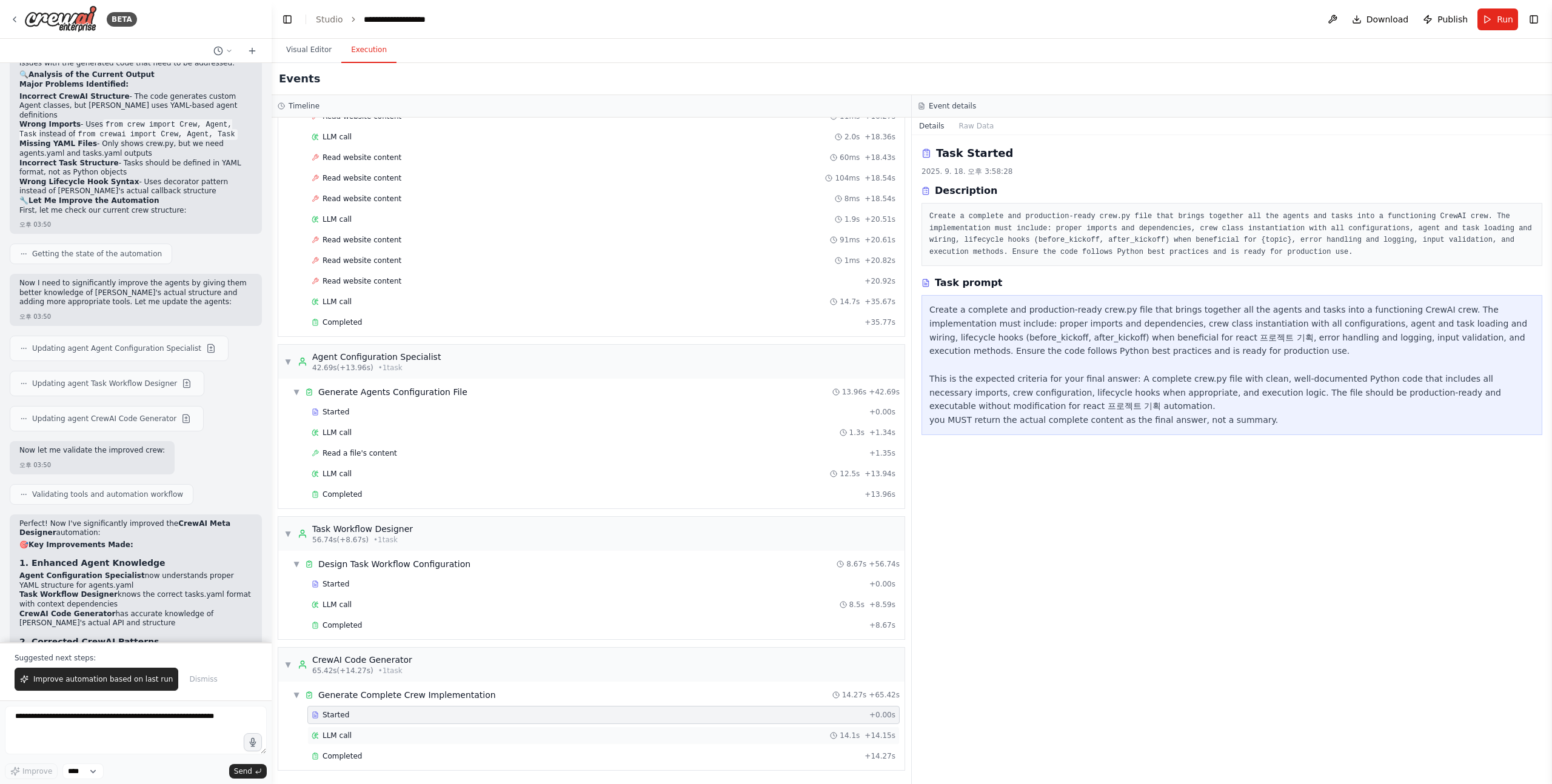
click at [354, 732] on div "LLM call 14.1s + 14.15s" at bounding box center [603, 735] width 584 height 10
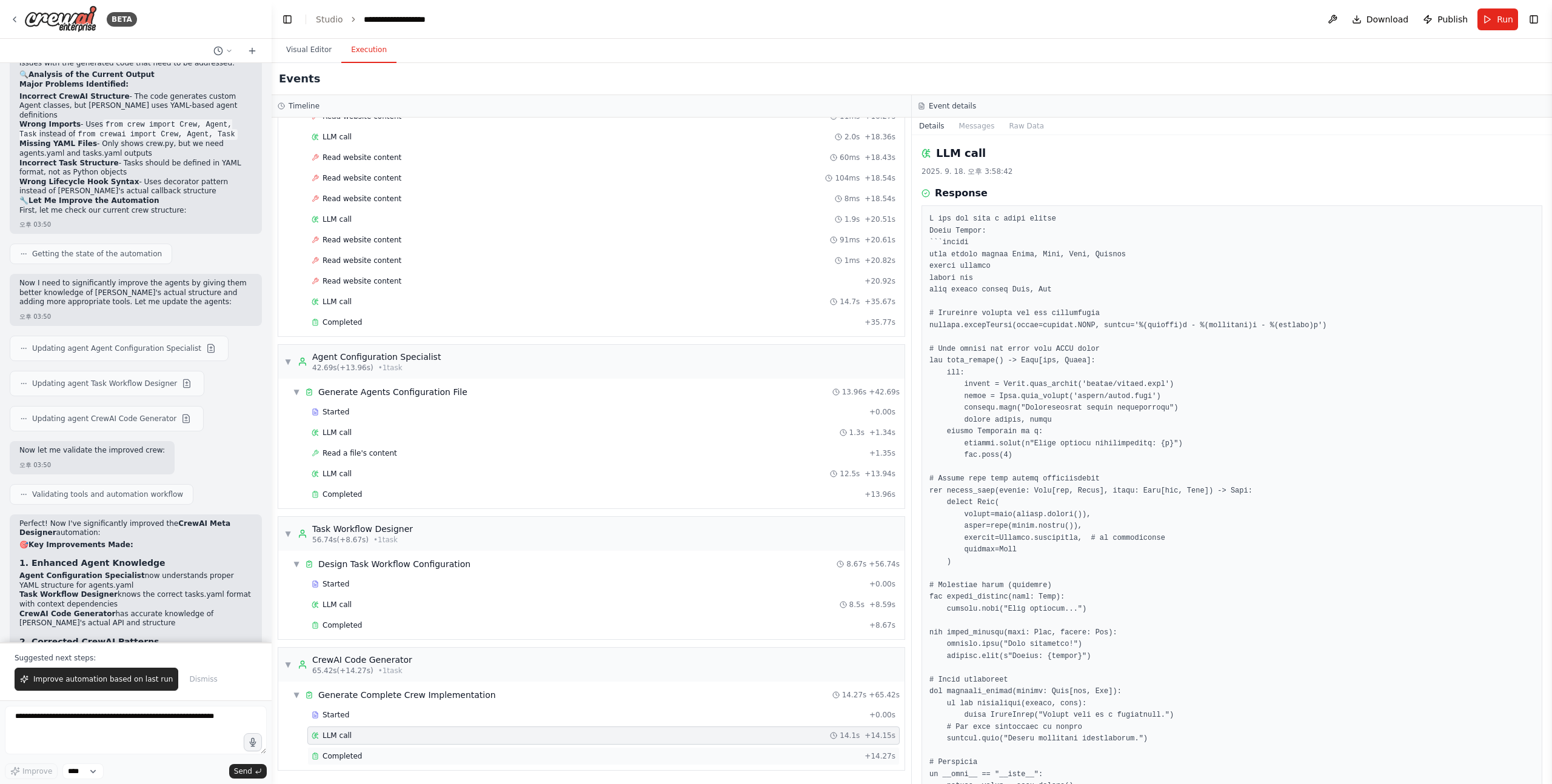
click at [351, 751] on span "Completed" at bounding box center [342, 756] width 40 height 10
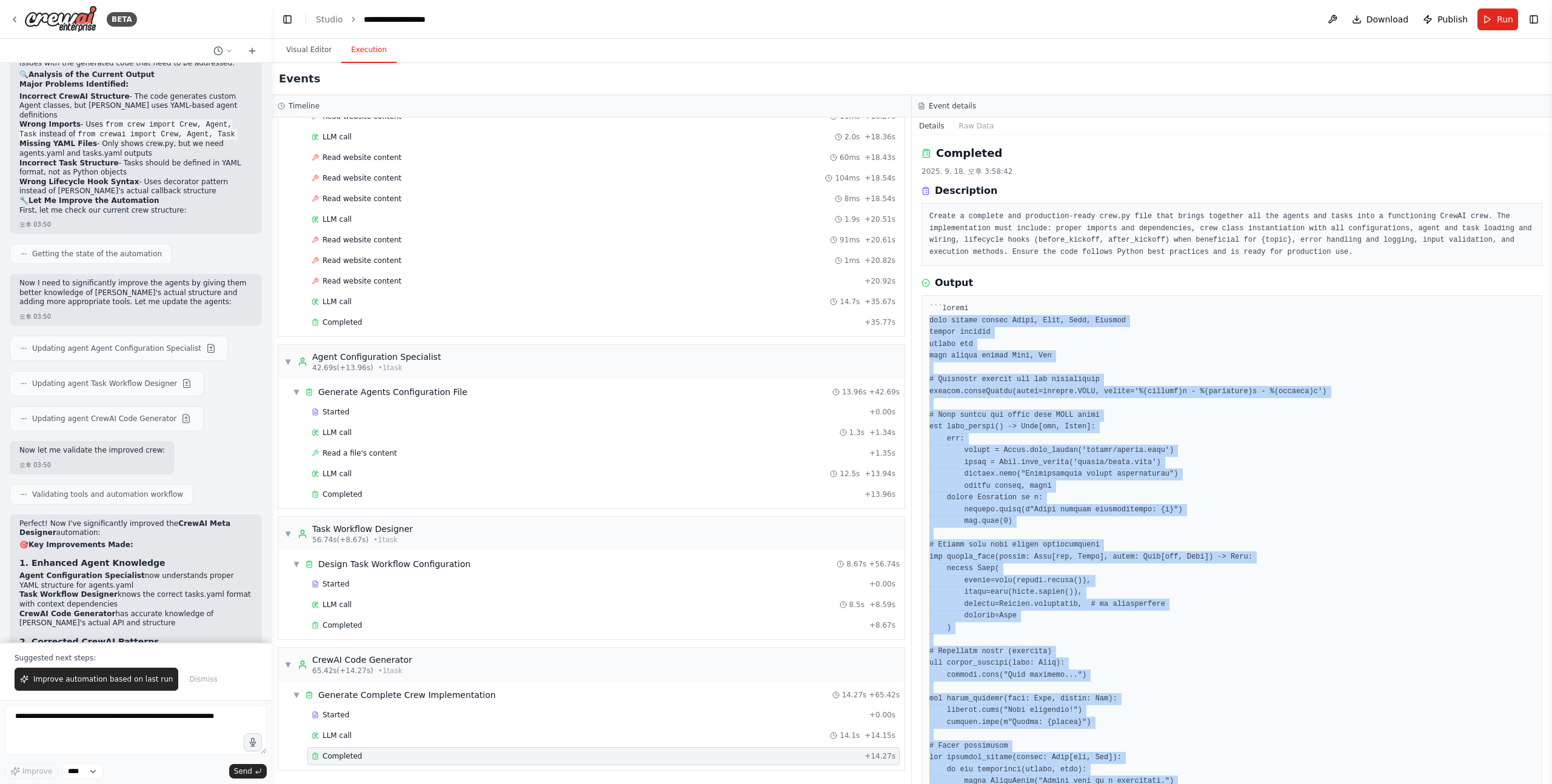
drag, startPoint x: 1030, startPoint y: 629, endPoint x: 922, endPoint y: 325, distance: 322.6
click at [922, 325] on div at bounding box center [1232, 722] width 621 height 855
copy pre "from crewai import Agent, Task, Crew, Process import logging import sys from ty…"
click at [1363, 17] on button "Download" at bounding box center [1380, 19] width 67 height 22
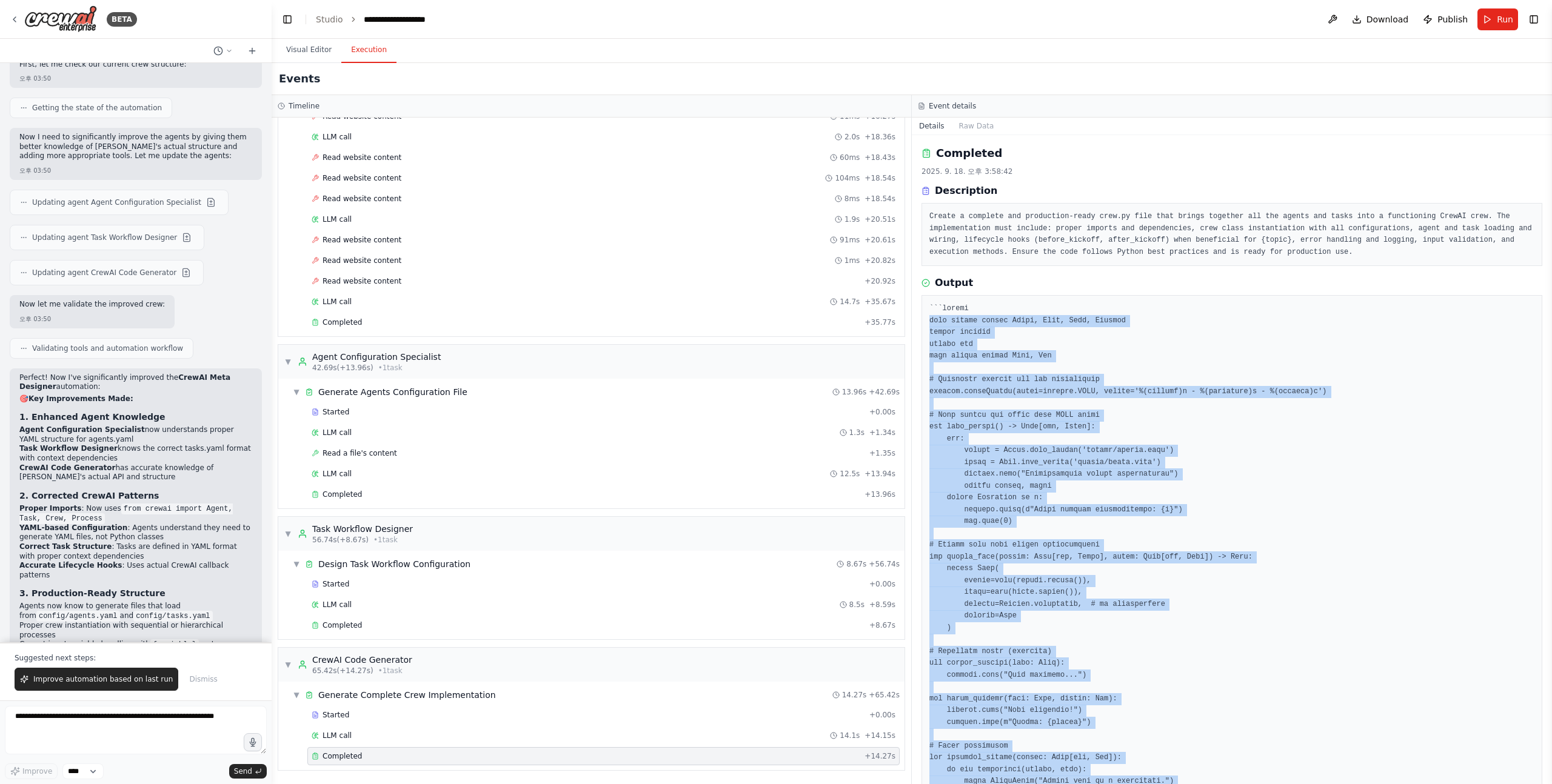
scroll to position [1791, 0]
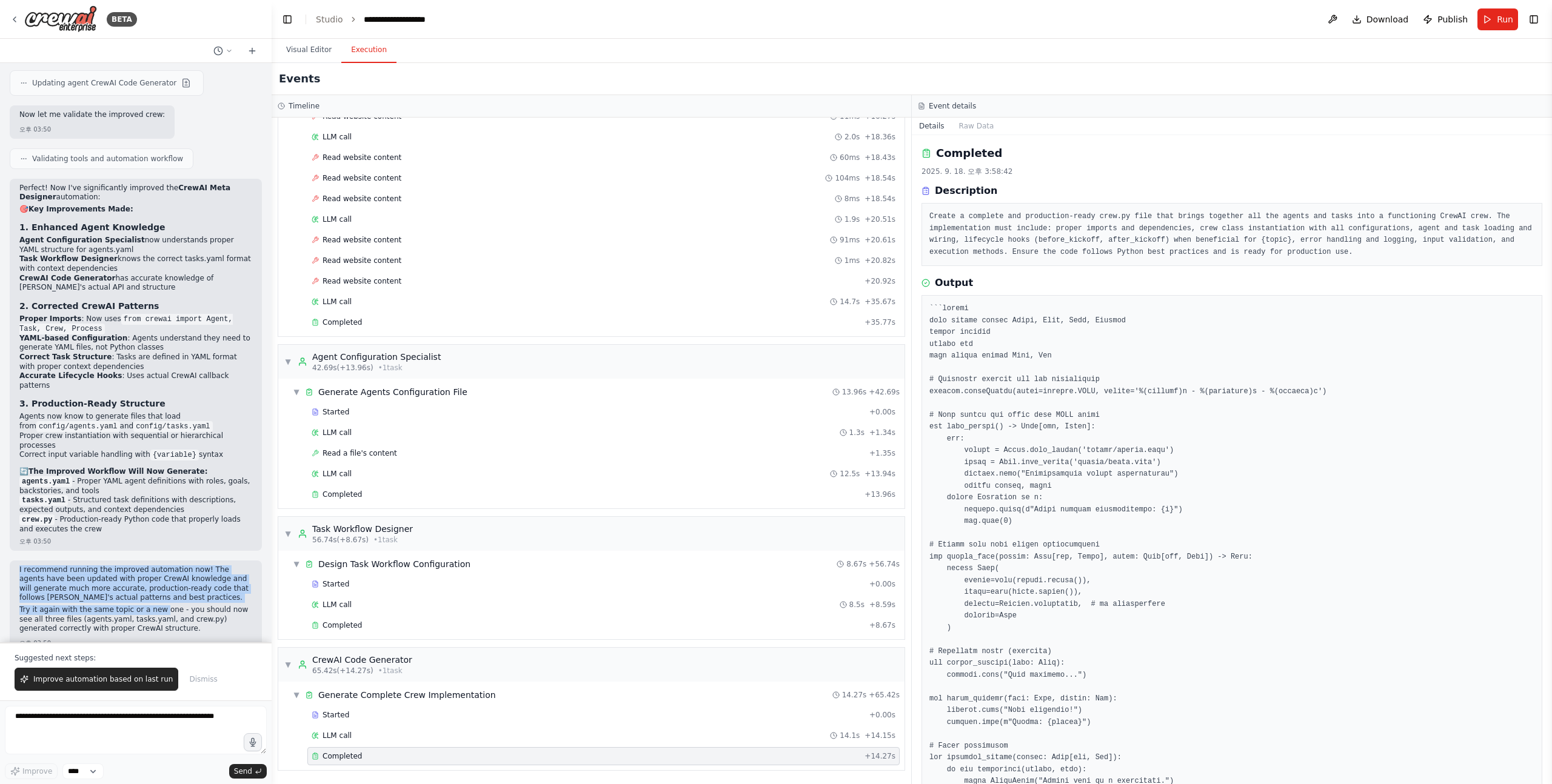
drag, startPoint x: 14, startPoint y: 552, endPoint x: 167, endPoint y: 590, distance: 157.6
click at [165, 590] on div "I recommend running the improved automation now! The agents have been updated w…" at bounding box center [135, 607] width 252 height 92
drag, startPoint x: 20, startPoint y: 170, endPoint x: 133, endPoint y: 486, distance: 335.6
click at [133, 481] on div "Perfect! Now I've significantly improved the CrewAI Meta Designer automation: 🎯…" at bounding box center [135, 359] width 233 height 351
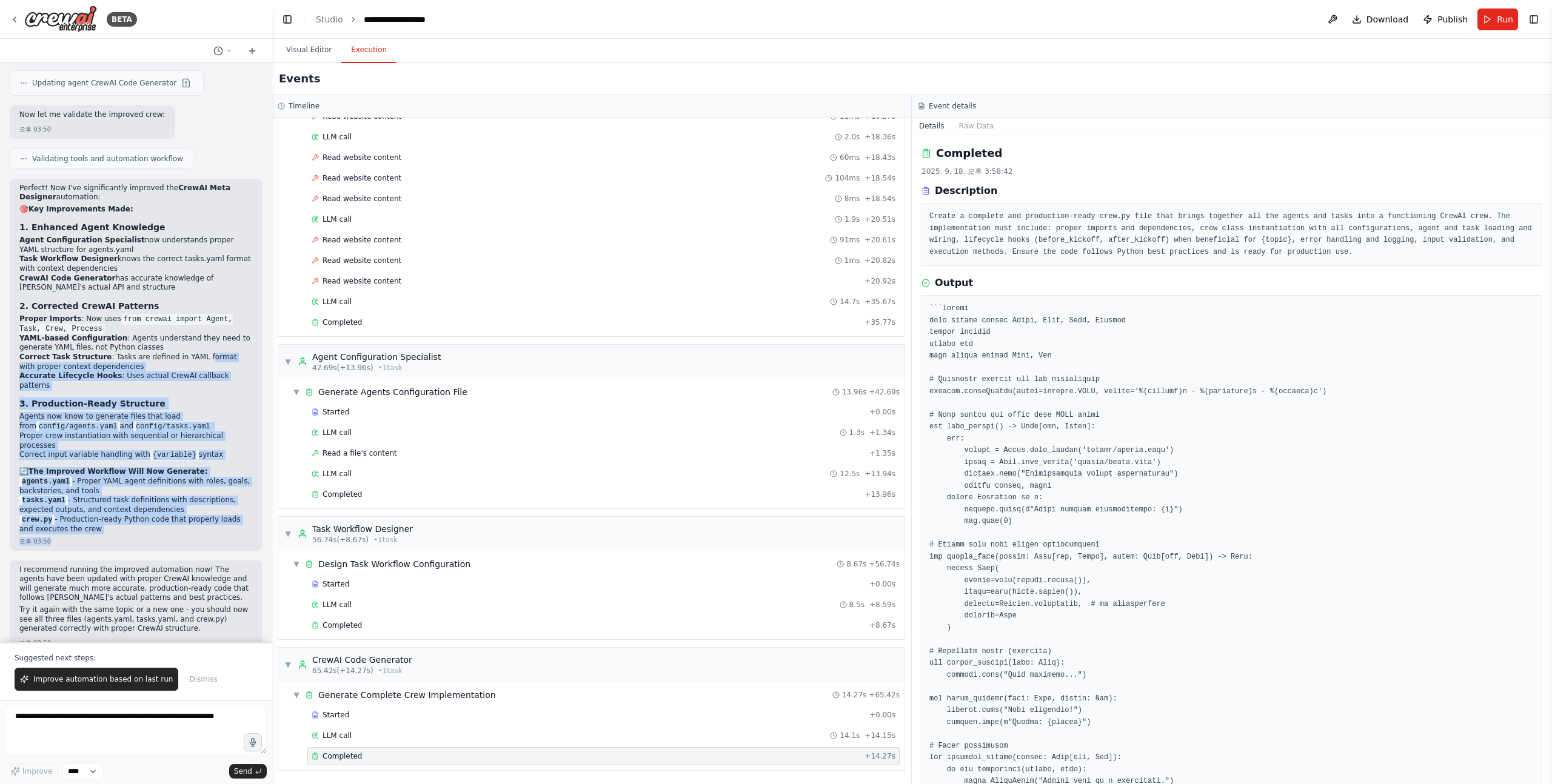
drag, startPoint x: 130, startPoint y: 521, endPoint x: 201, endPoint y: 338, distance: 196.3
click at [201, 338] on div "Perfect! Now I've significantly improved the CrewAI Meta Designer automation: 🎯…" at bounding box center [135, 364] width 252 height 372
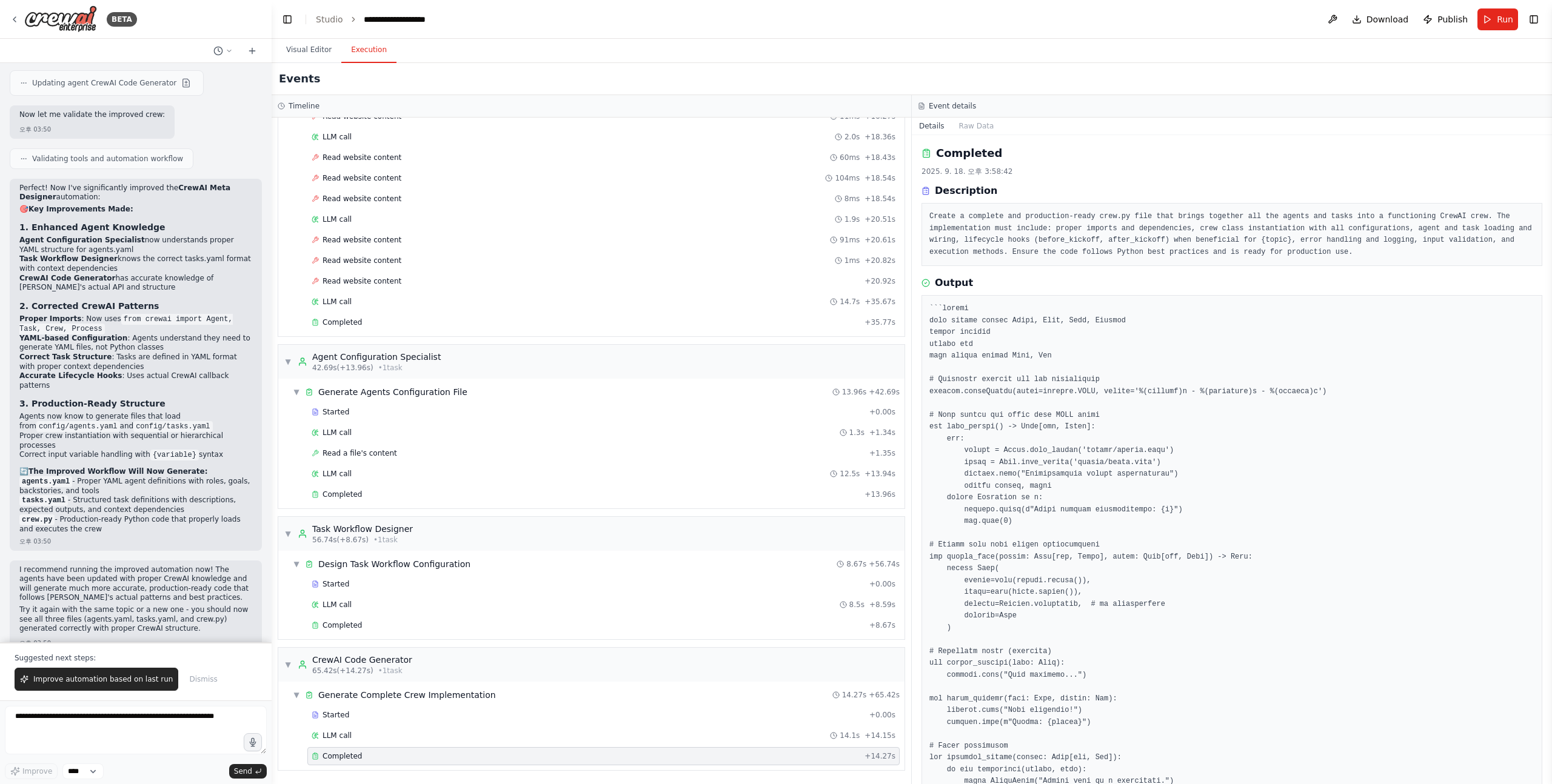
click at [205, 372] on div "Perfect! Now I've significantly improved the CrewAI Meta Designer automation: 🎯…" at bounding box center [135, 359] width 233 height 351
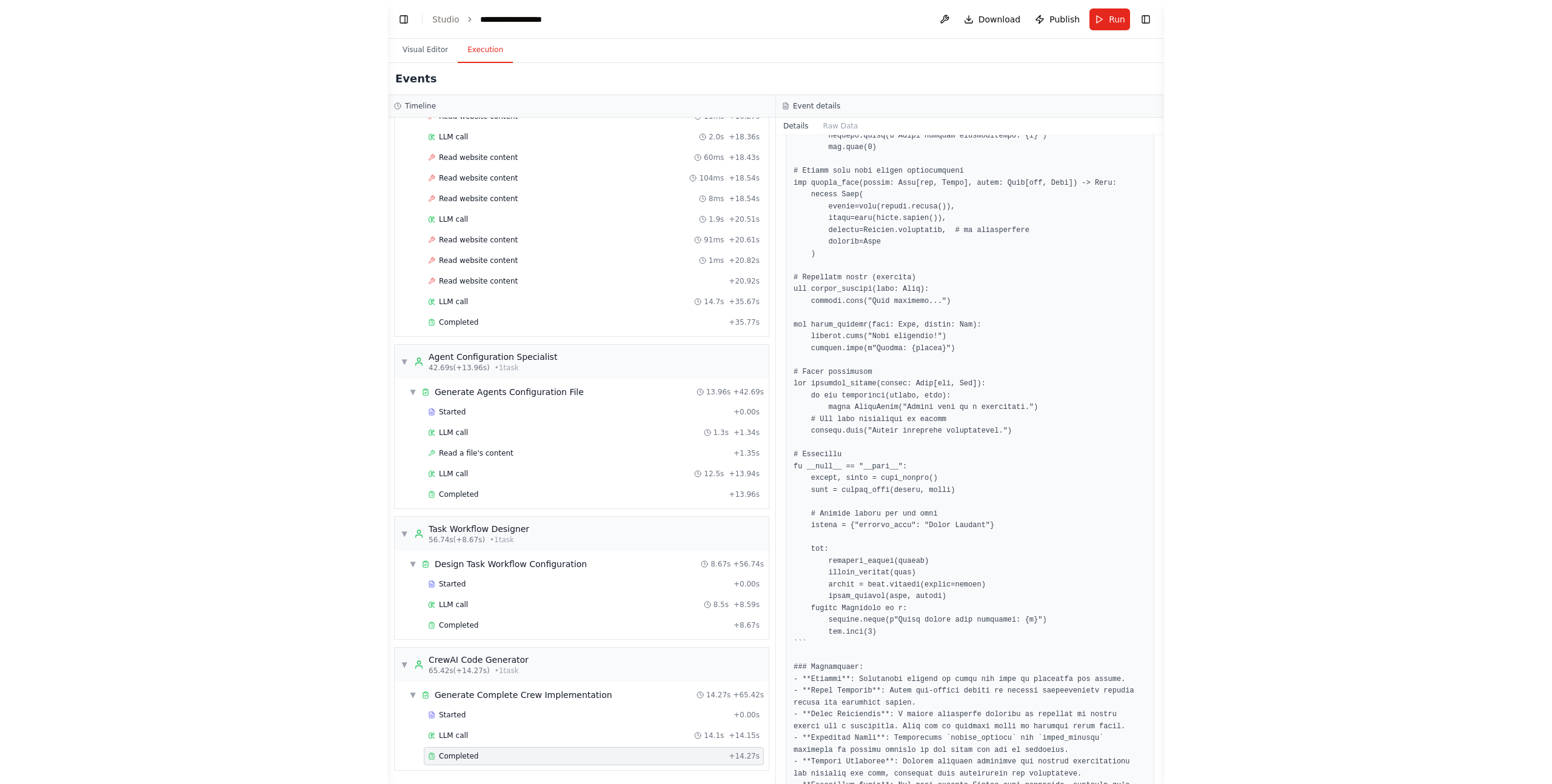
scroll to position [362, 0]
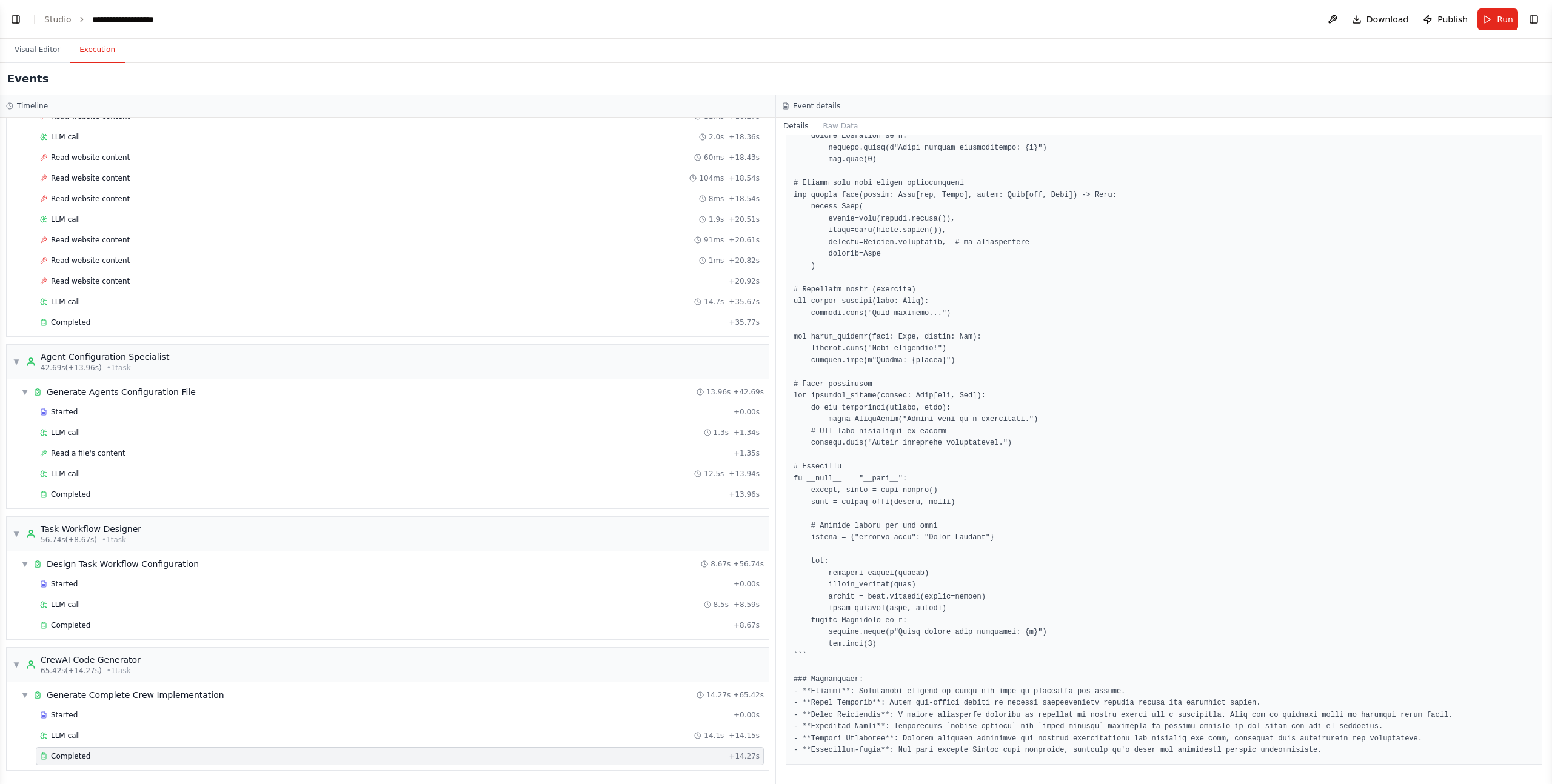
select select "****"
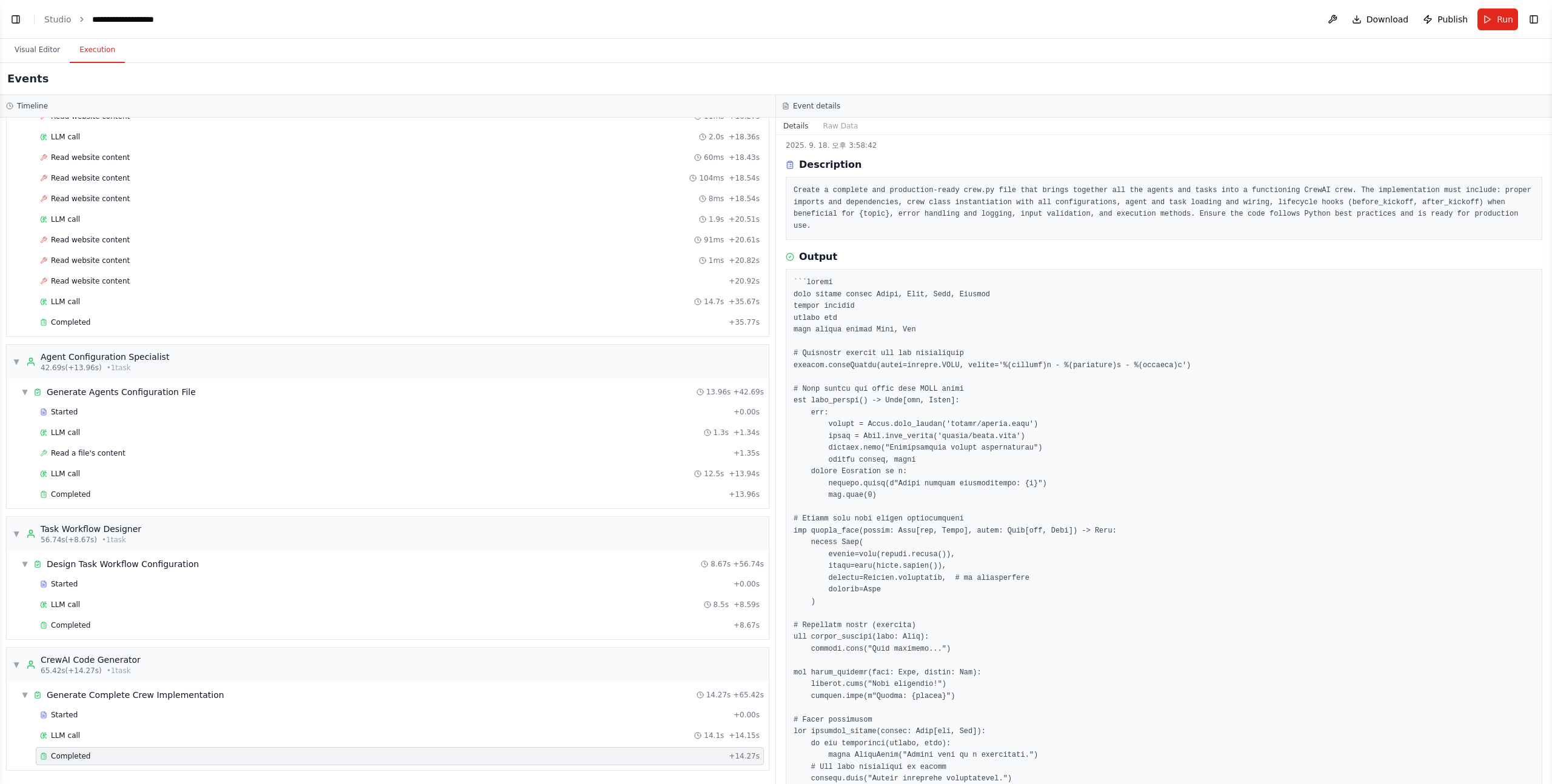
scroll to position [25, 0]
